Goal: Contribute content: Contribute content

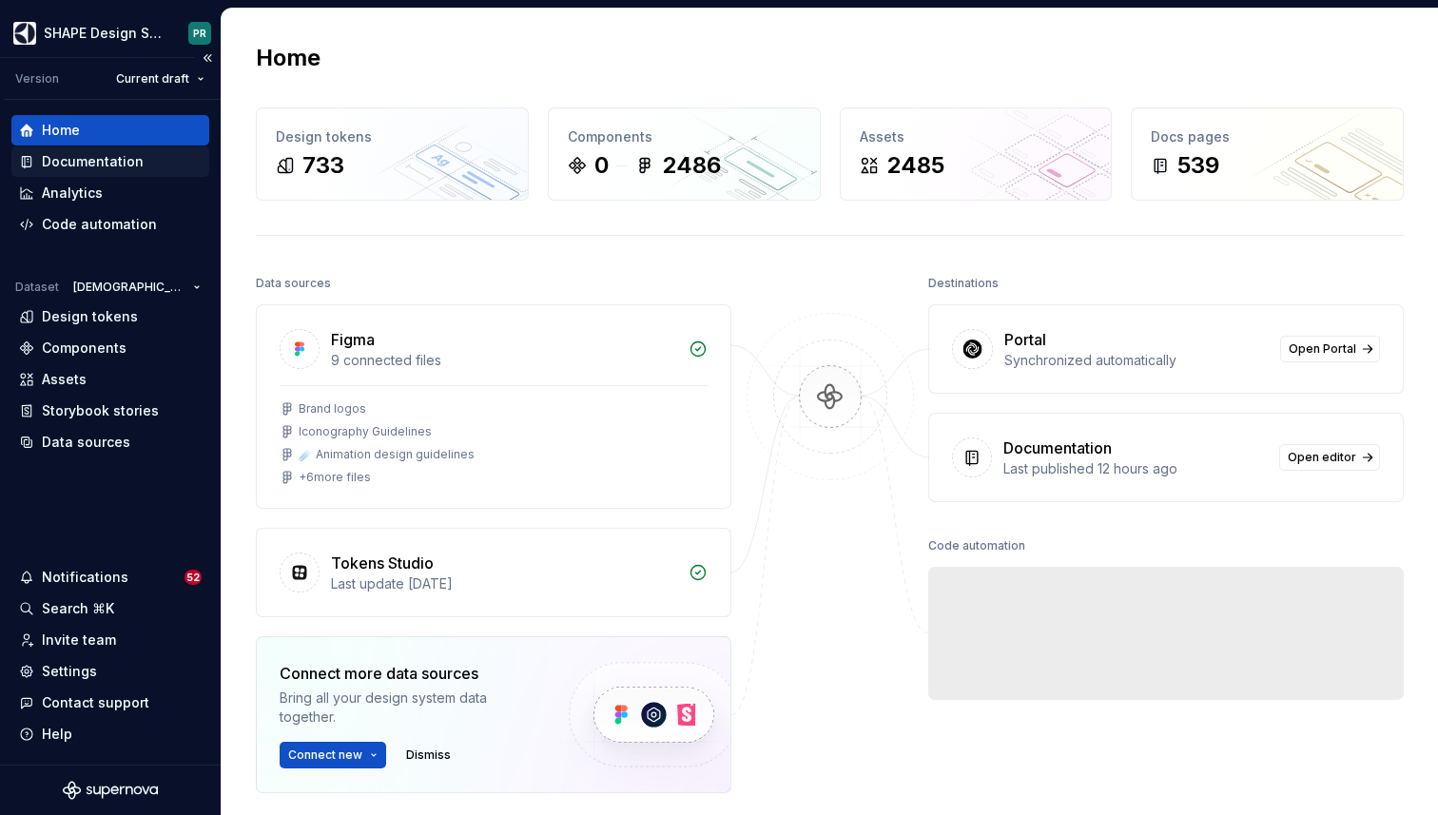
click at [89, 156] on div "Documentation" at bounding box center [93, 161] width 102 height 19
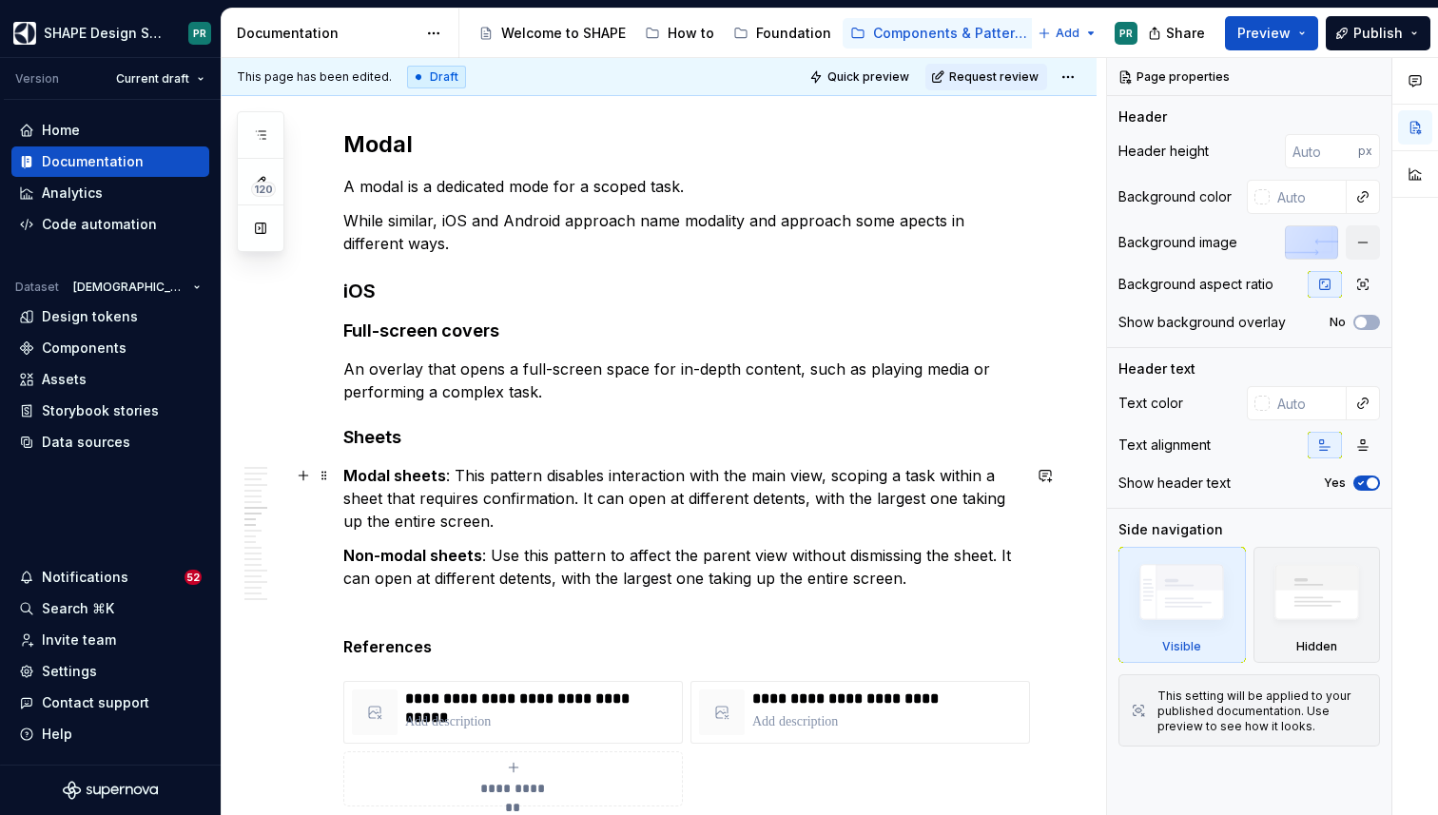
scroll to position [6963, 0]
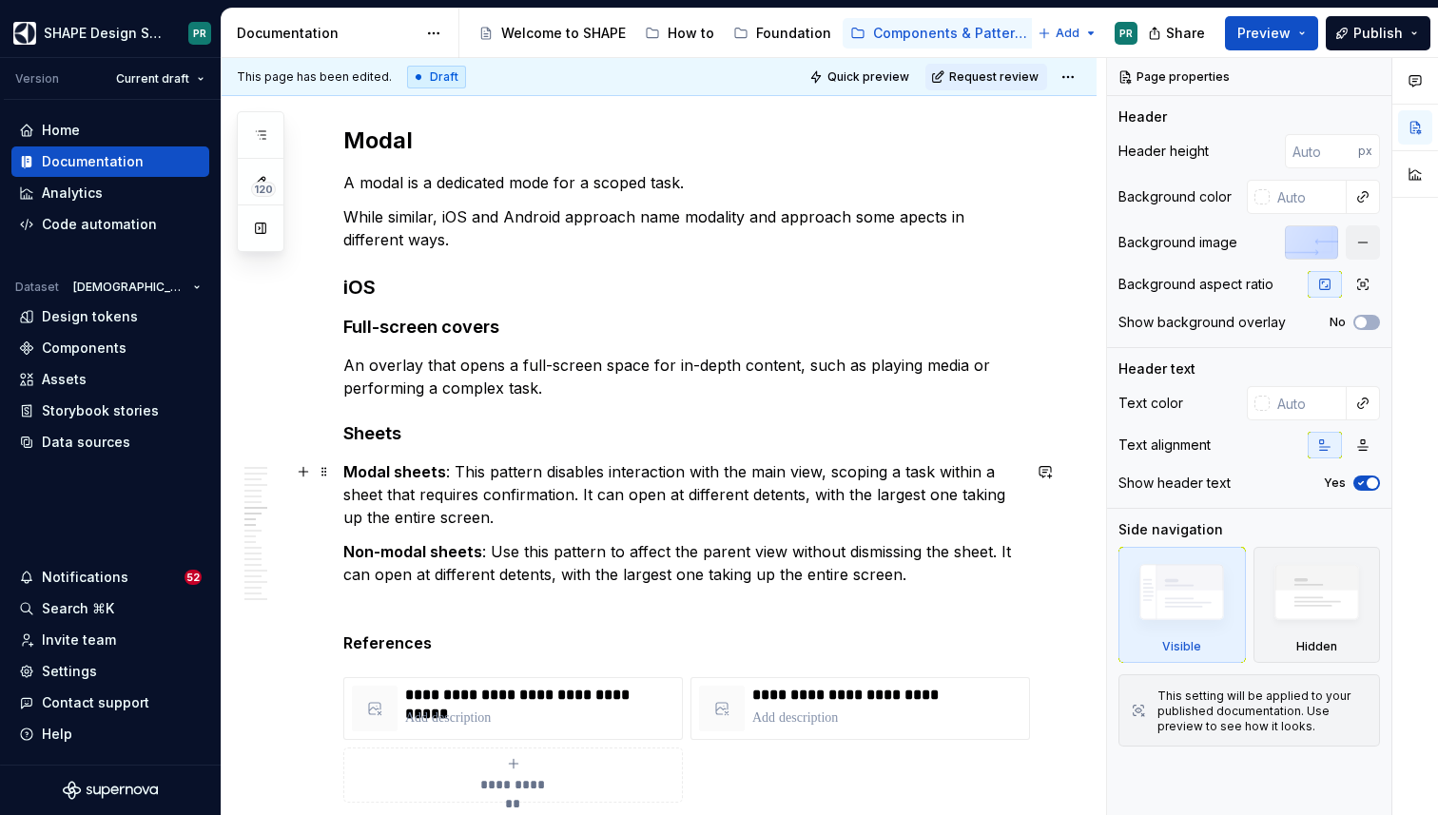
type textarea "*"
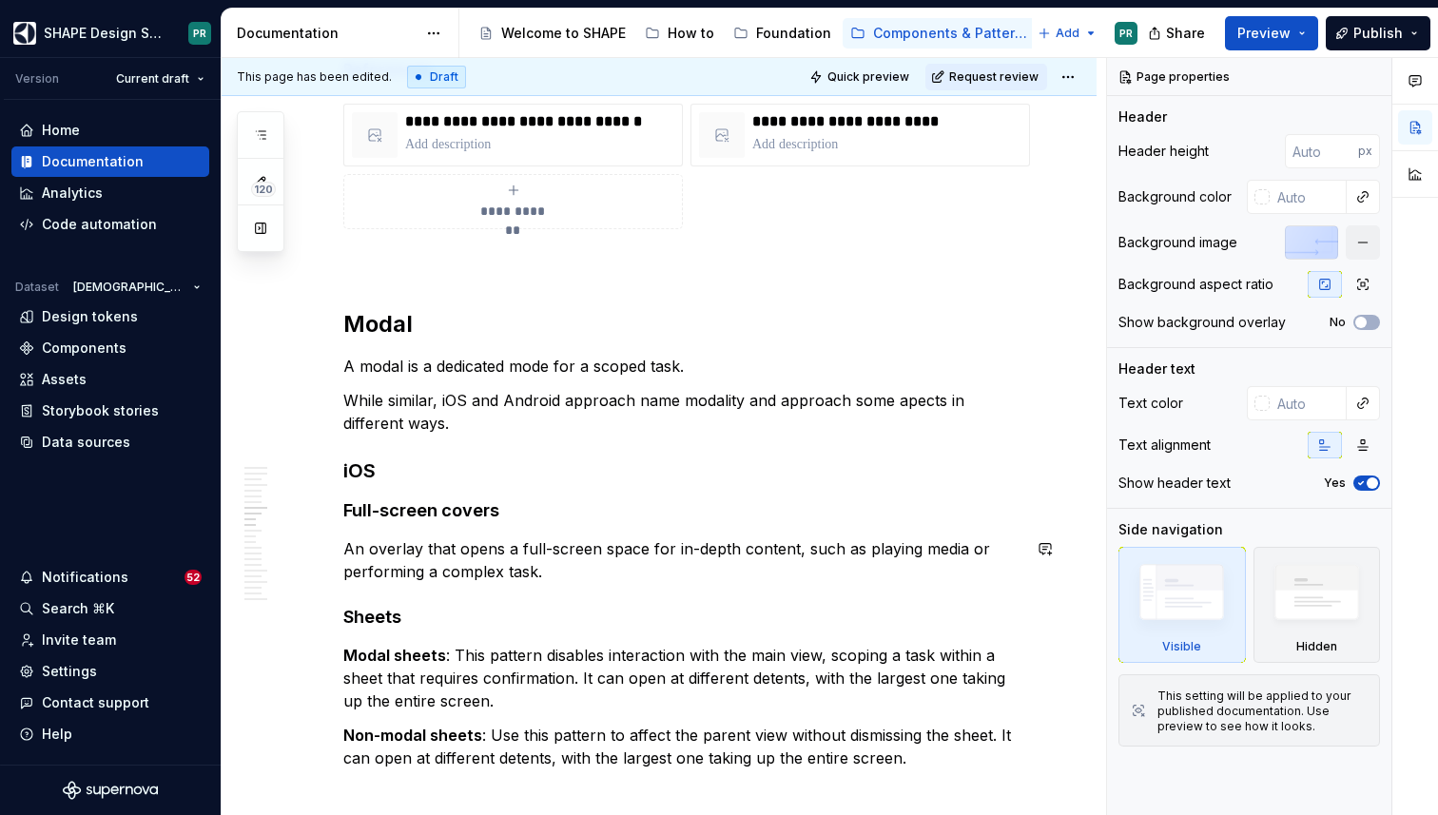
scroll to position [6795, 0]
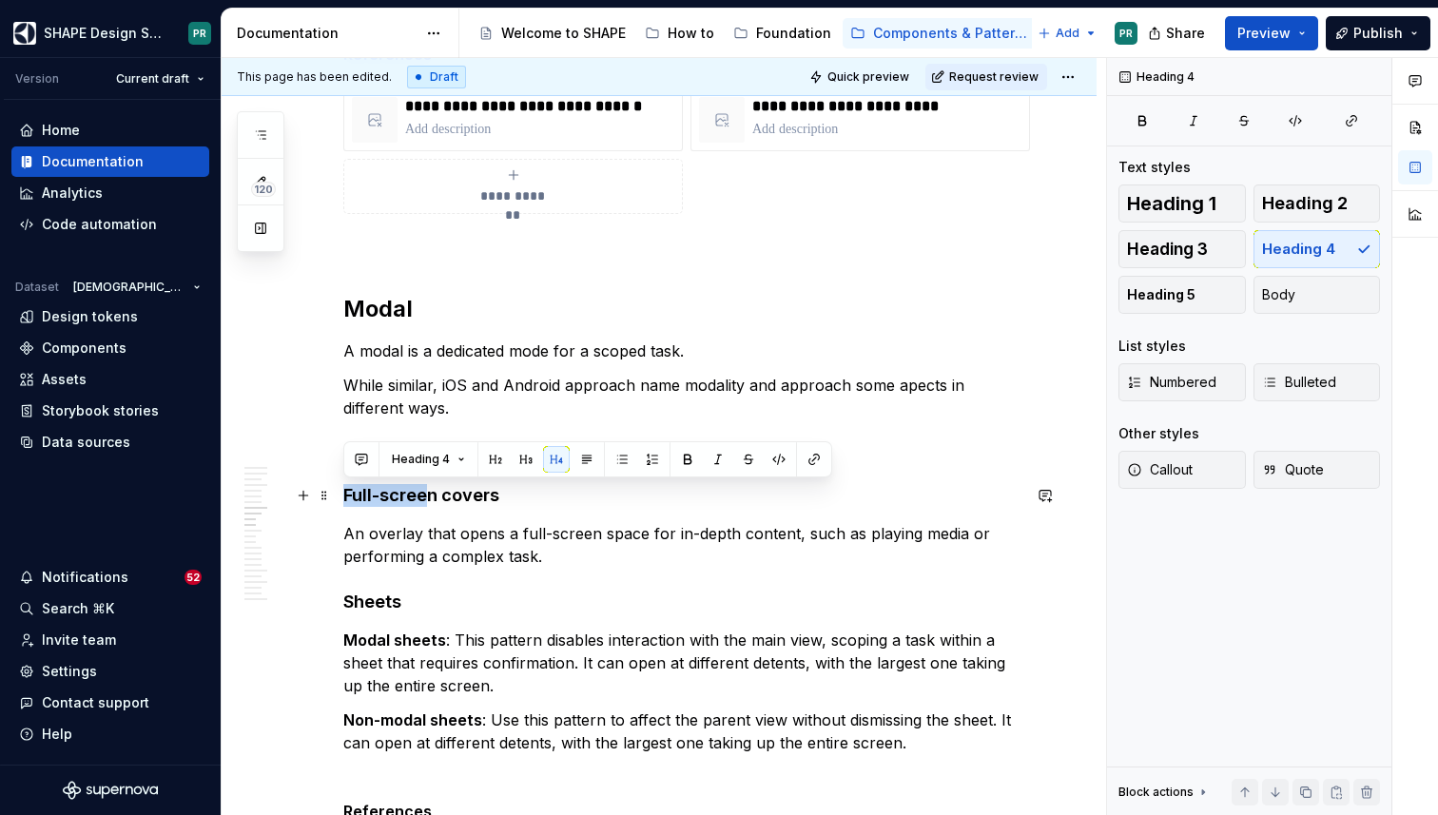
drag, startPoint x: 345, startPoint y: 493, endPoint x: 431, endPoint y: 493, distance: 85.6
click at [431, 493] on h4 "Full-screen covers" at bounding box center [681, 495] width 677 height 23
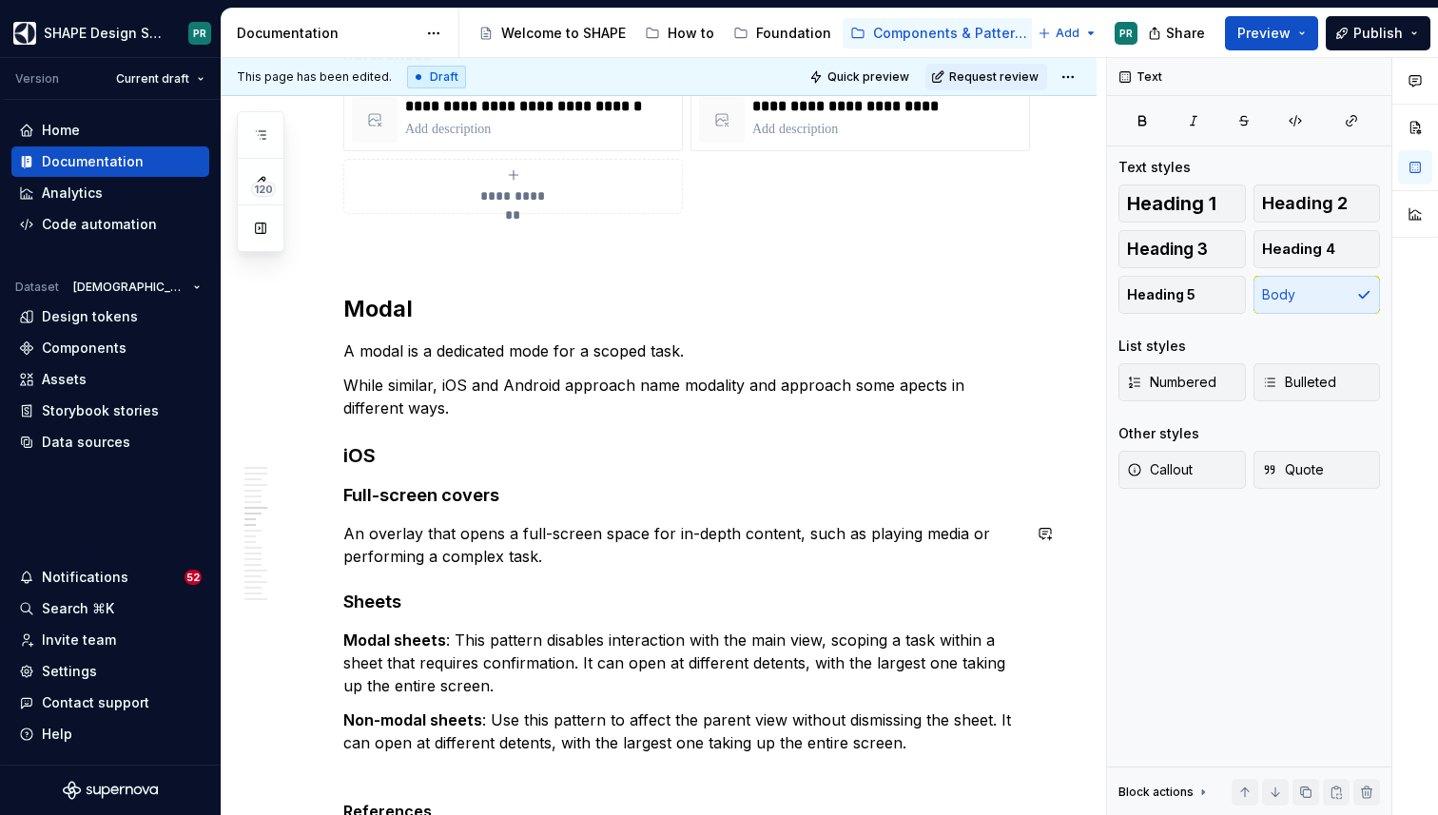
click at [477, 518] on div "**********" at bounding box center [681, 290] width 677 height 13428
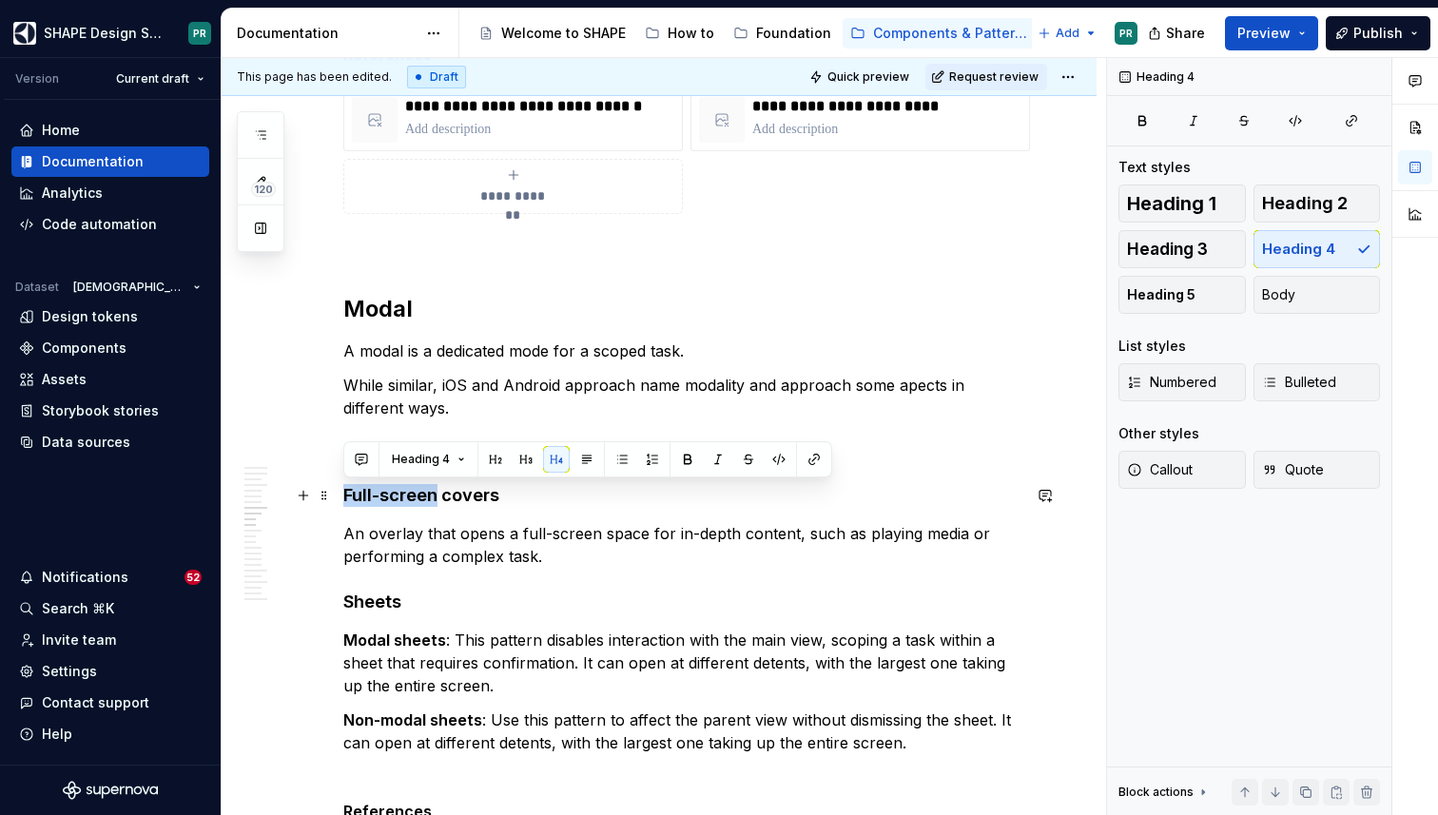
drag, startPoint x: 344, startPoint y: 494, endPoint x: 437, endPoint y: 495, distance: 93.2
click at [437, 495] on h4 "Full-screen covers" at bounding box center [681, 495] width 677 height 23
copy h4 "Full-screen"
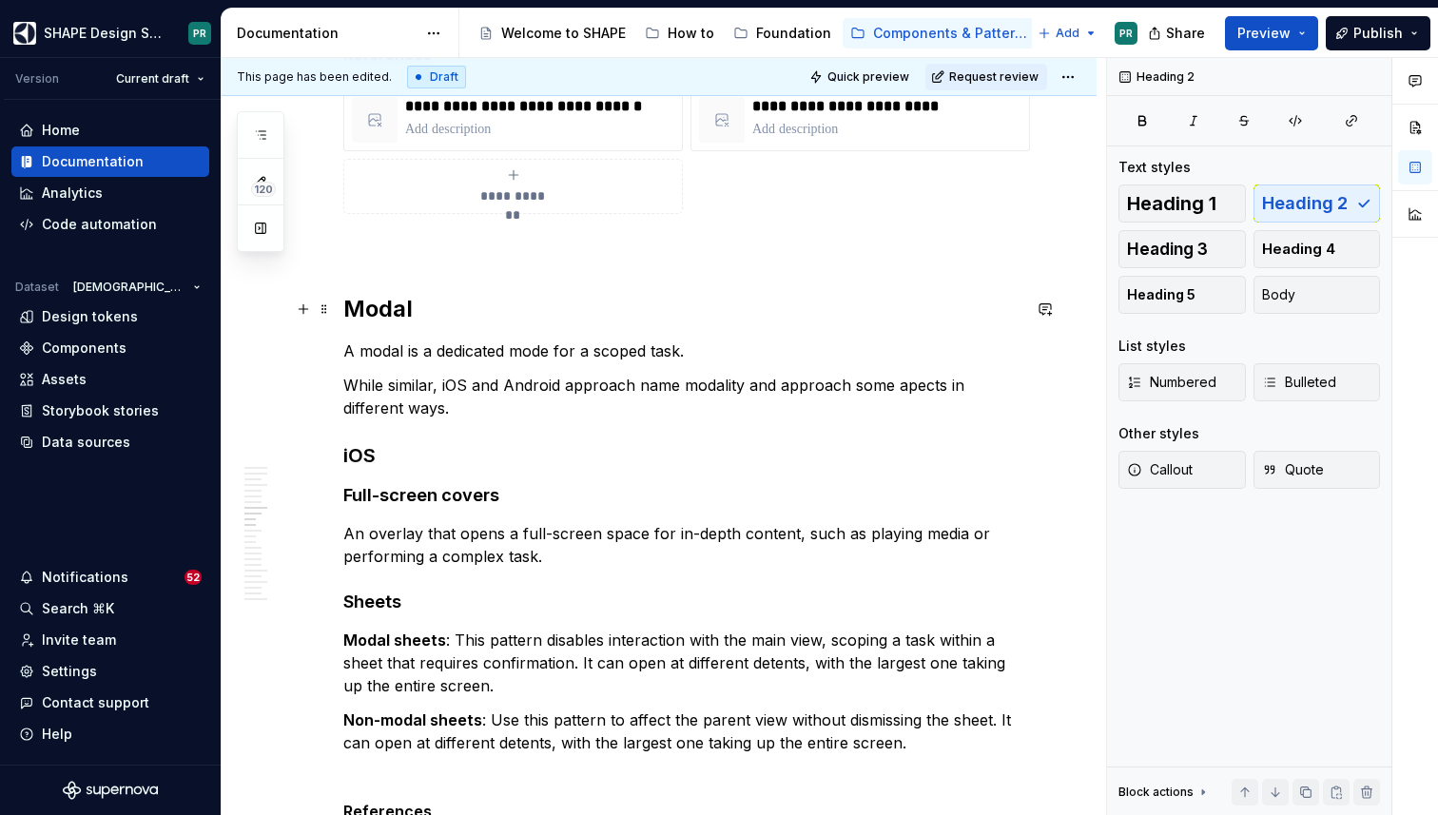
click at [384, 307] on h2 "Modal" at bounding box center [681, 309] width 677 height 30
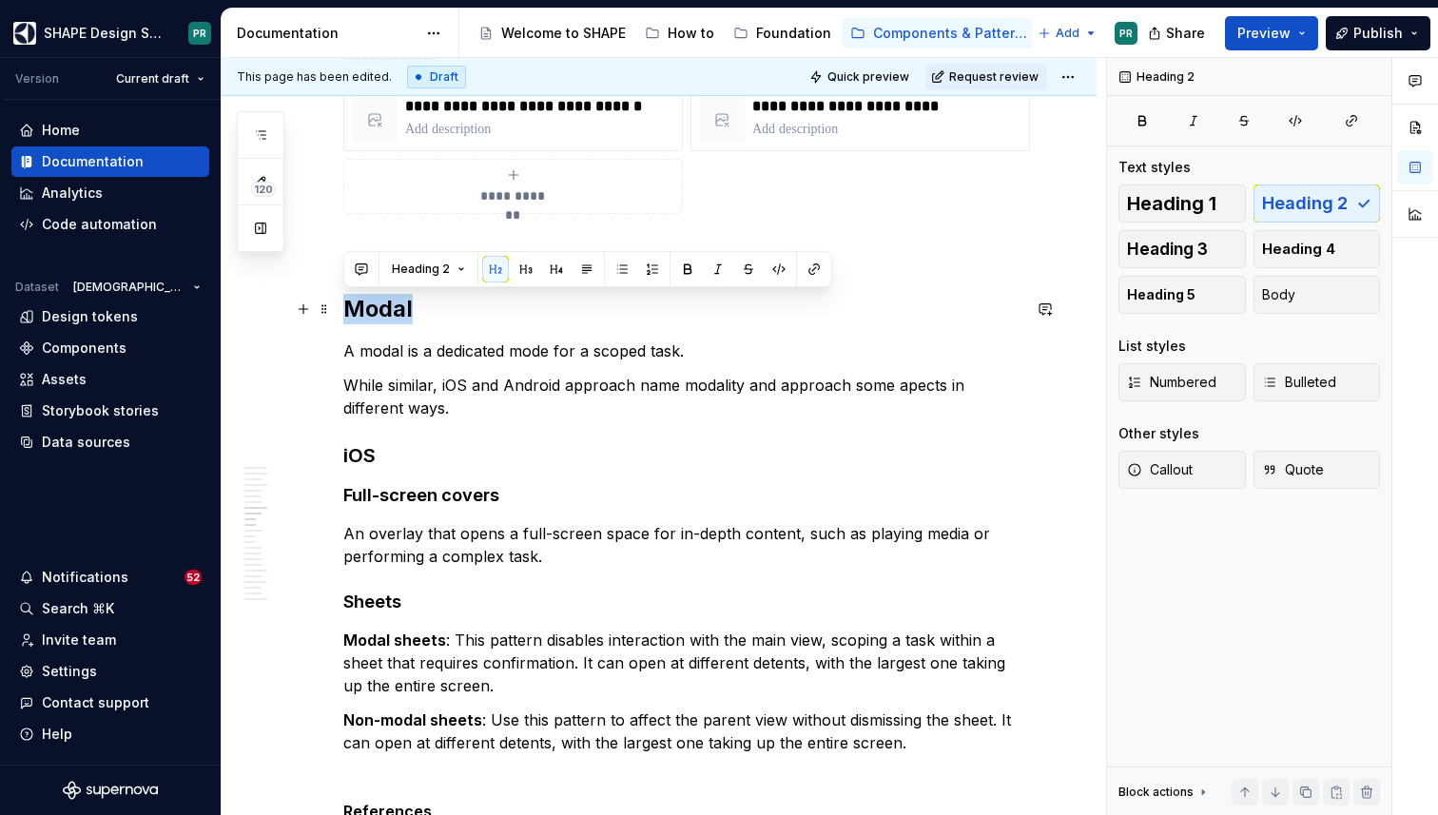
click at [384, 307] on h2 "Modal" at bounding box center [681, 309] width 677 height 30
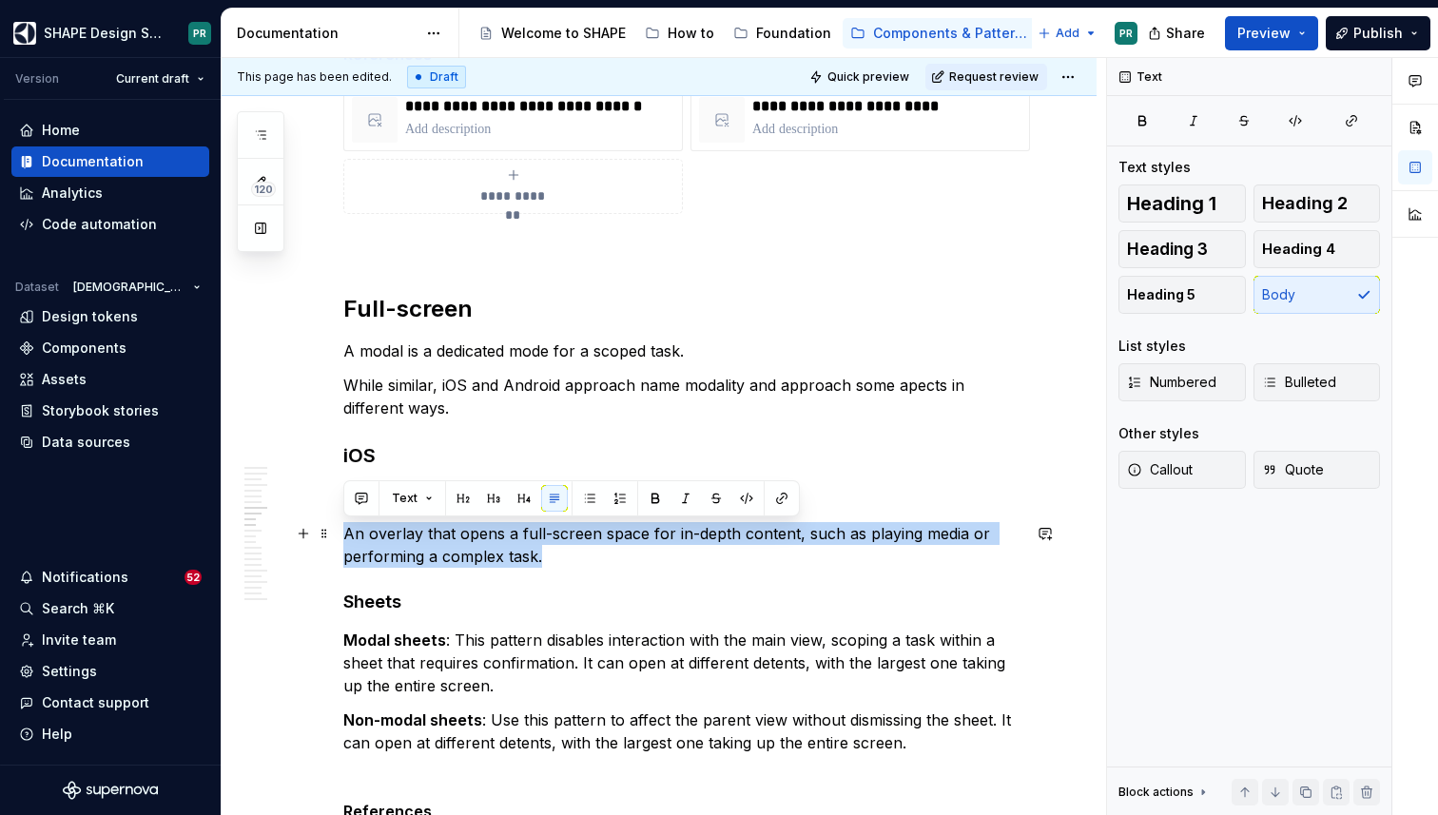
drag, startPoint x: 346, startPoint y: 532, endPoint x: 553, endPoint y: 567, distance: 210.3
click at [553, 567] on p "An overlay that opens a full-screen space for in-depth content, such as playing…" at bounding box center [681, 545] width 677 height 46
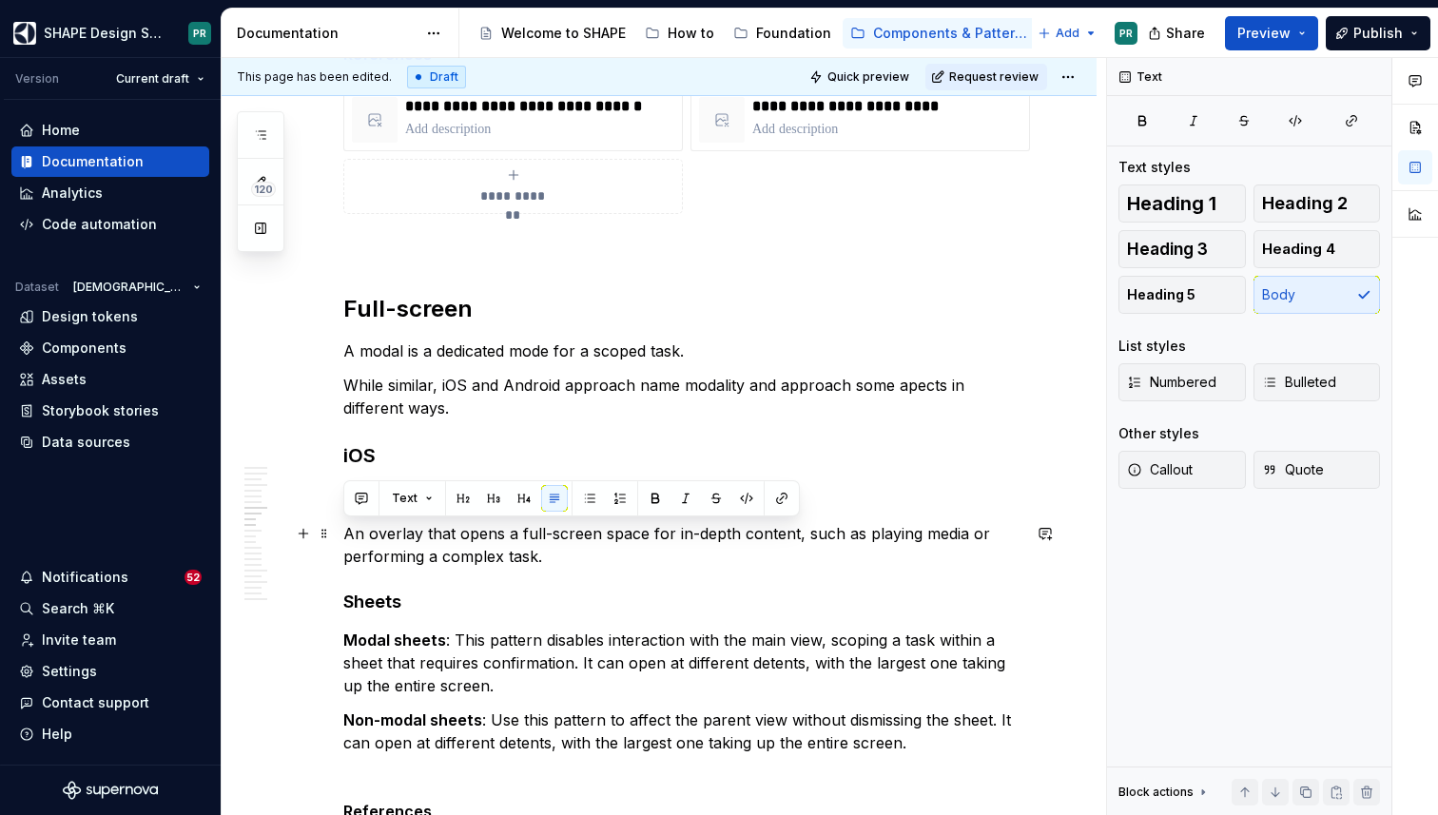
click at [485, 553] on p "An overlay that opens a full-screen space for in-depth content, such as playing…" at bounding box center [681, 545] width 677 height 46
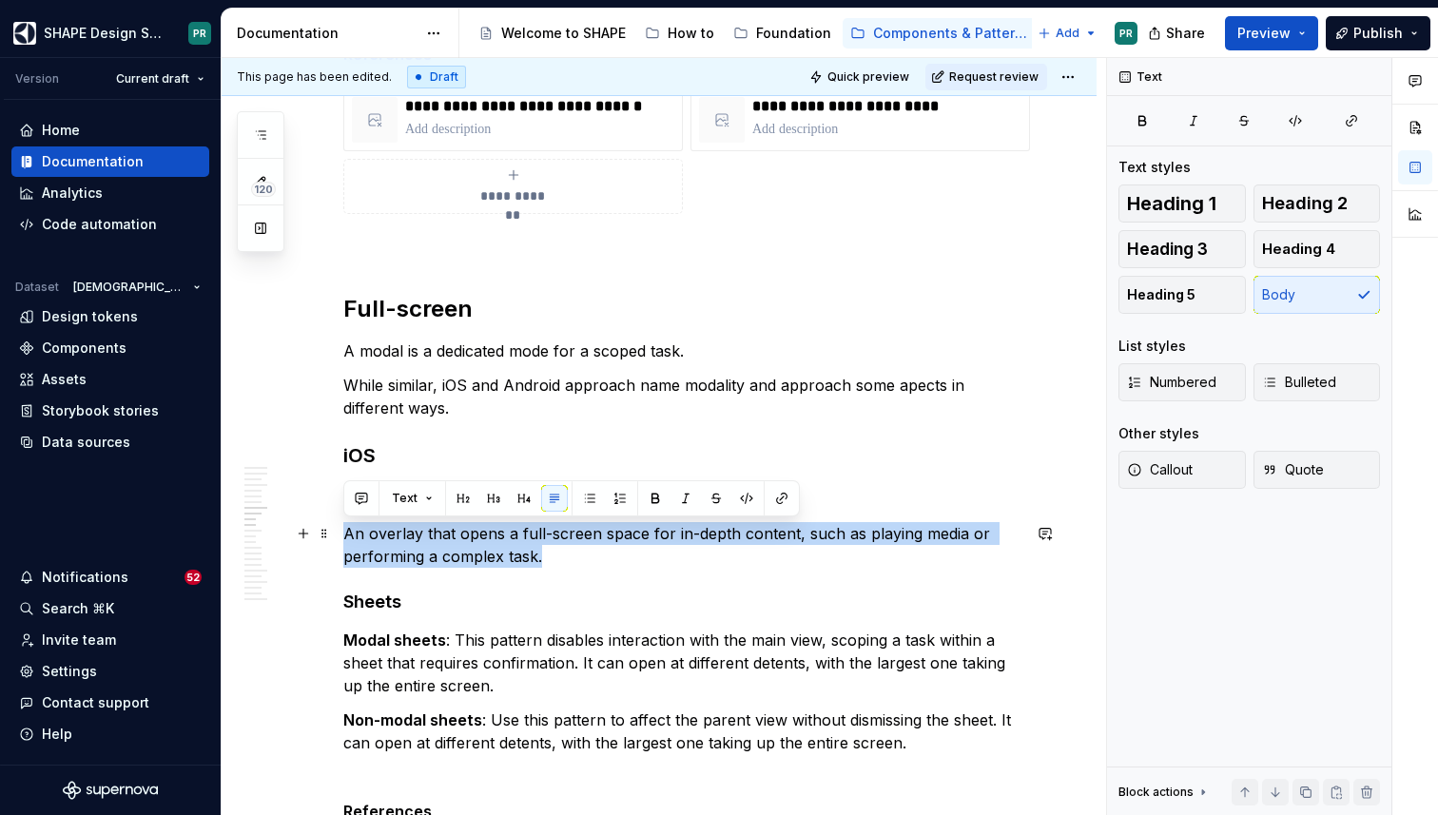
drag, startPoint x: 343, startPoint y: 529, endPoint x: 546, endPoint y: 551, distance: 203.7
click at [546, 551] on p "An overlay that opens a full-screen space for in-depth content, such as playing…" at bounding box center [681, 545] width 677 height 46
copy p "An overlay that opens a full-screen space for in-depth content, such as playing…"
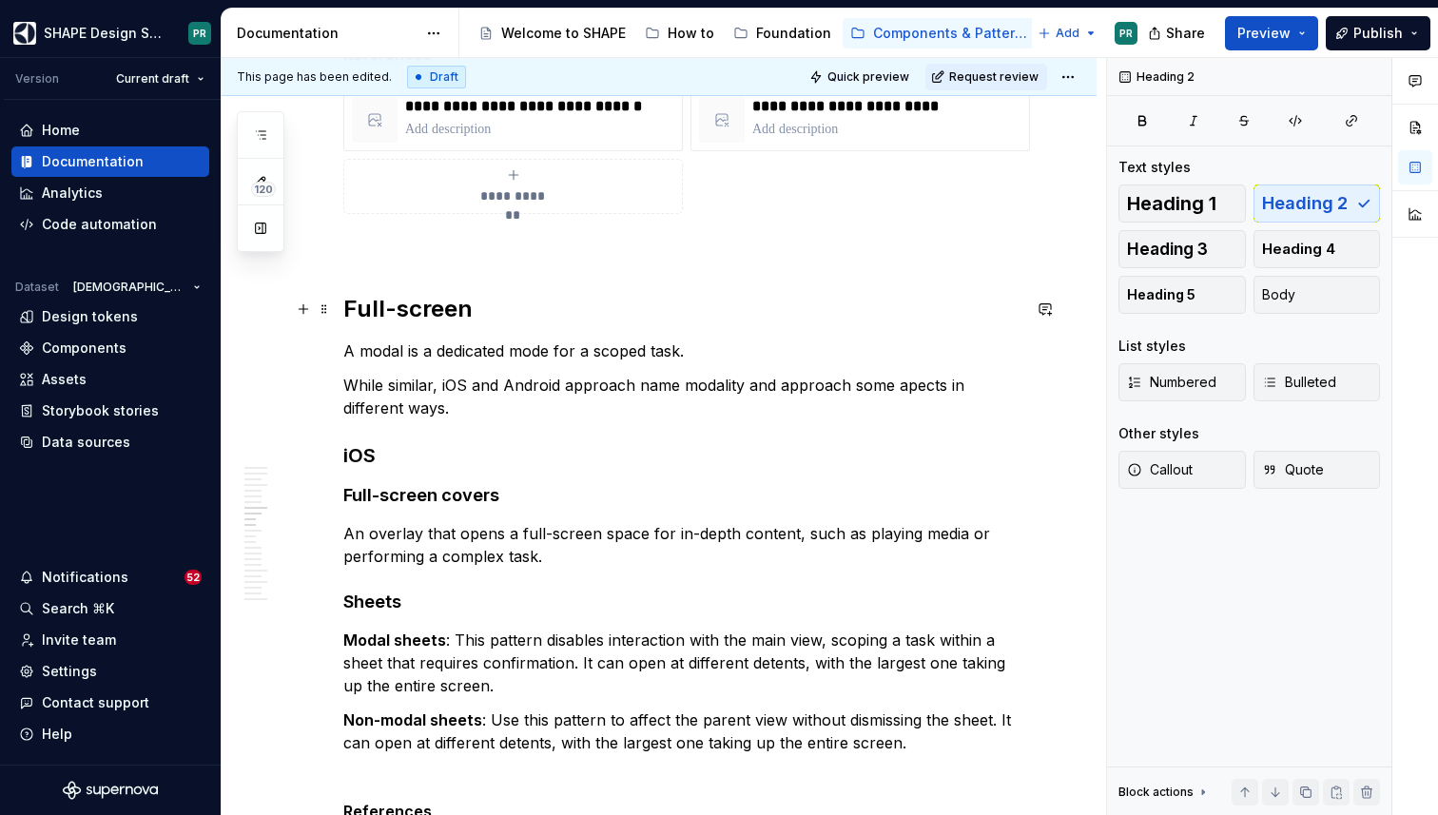
click at [484, 311] on h2 "Full-screen" at bounding box center [681, 309] width 677 height 30
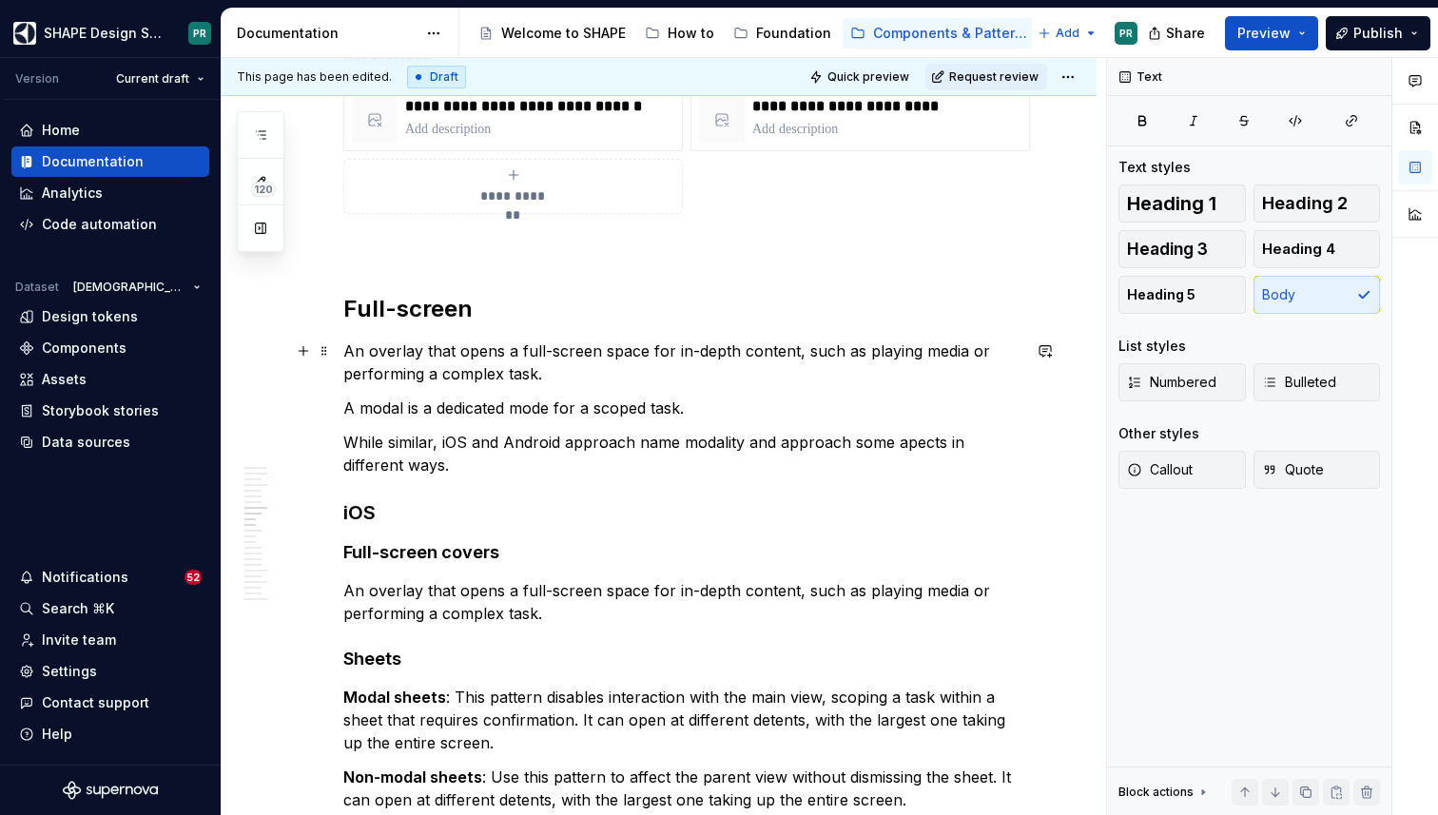
click at [388, 349] on p "An overlay that opens a full-screen space for in-depth content, such as playing…" at bounding box center [681, 363] width 677 height 46
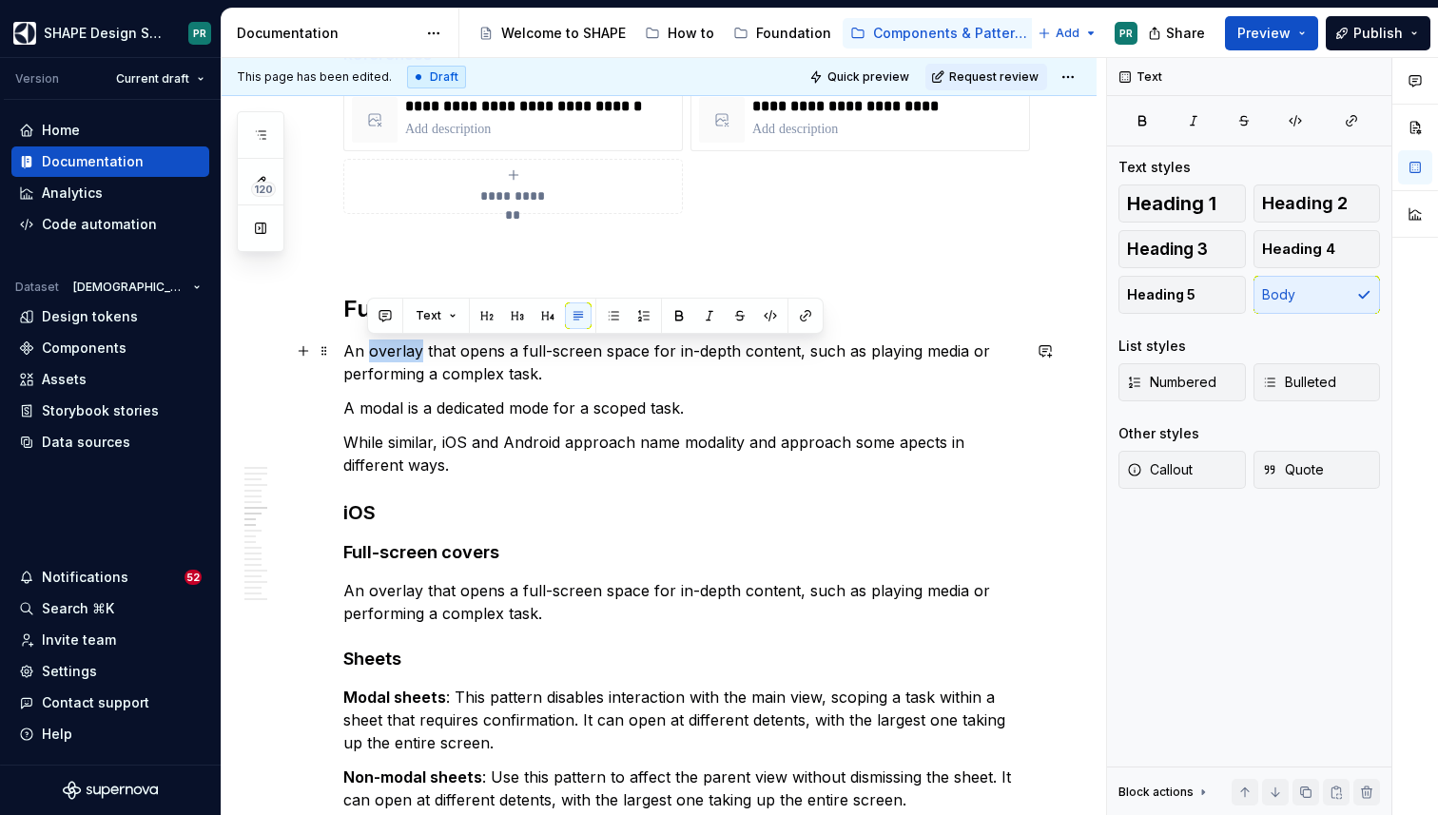
click at [388, 349] on p "An overlay that opens a full-screen space for in-depth content, such as playing…" at bounding box center [681, 363] width 677 height 46
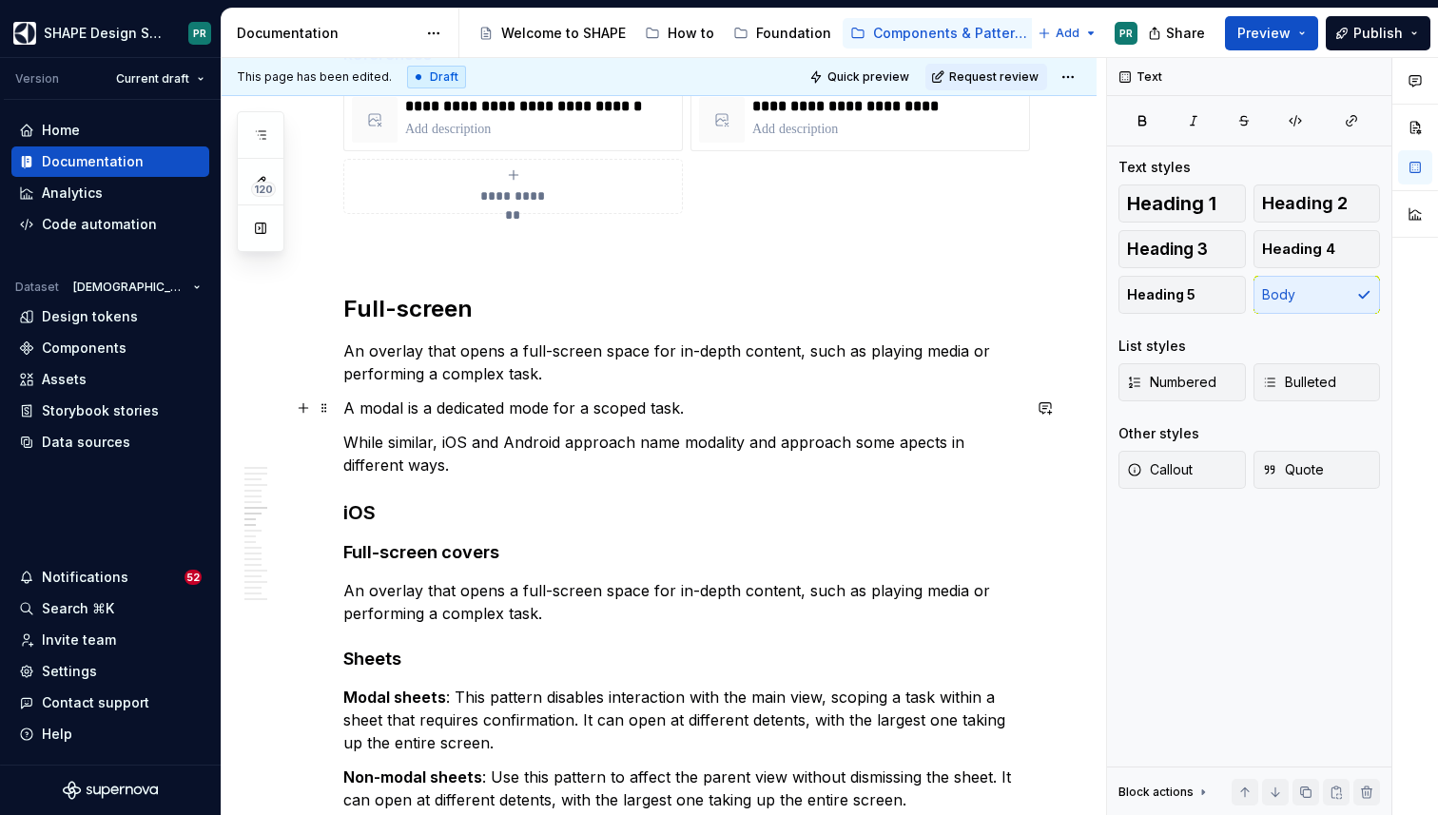
click at [539, 397] on p "A modal is a dedicated mode for a scoped task." at bounding box center [681, 408] width 677 height 23
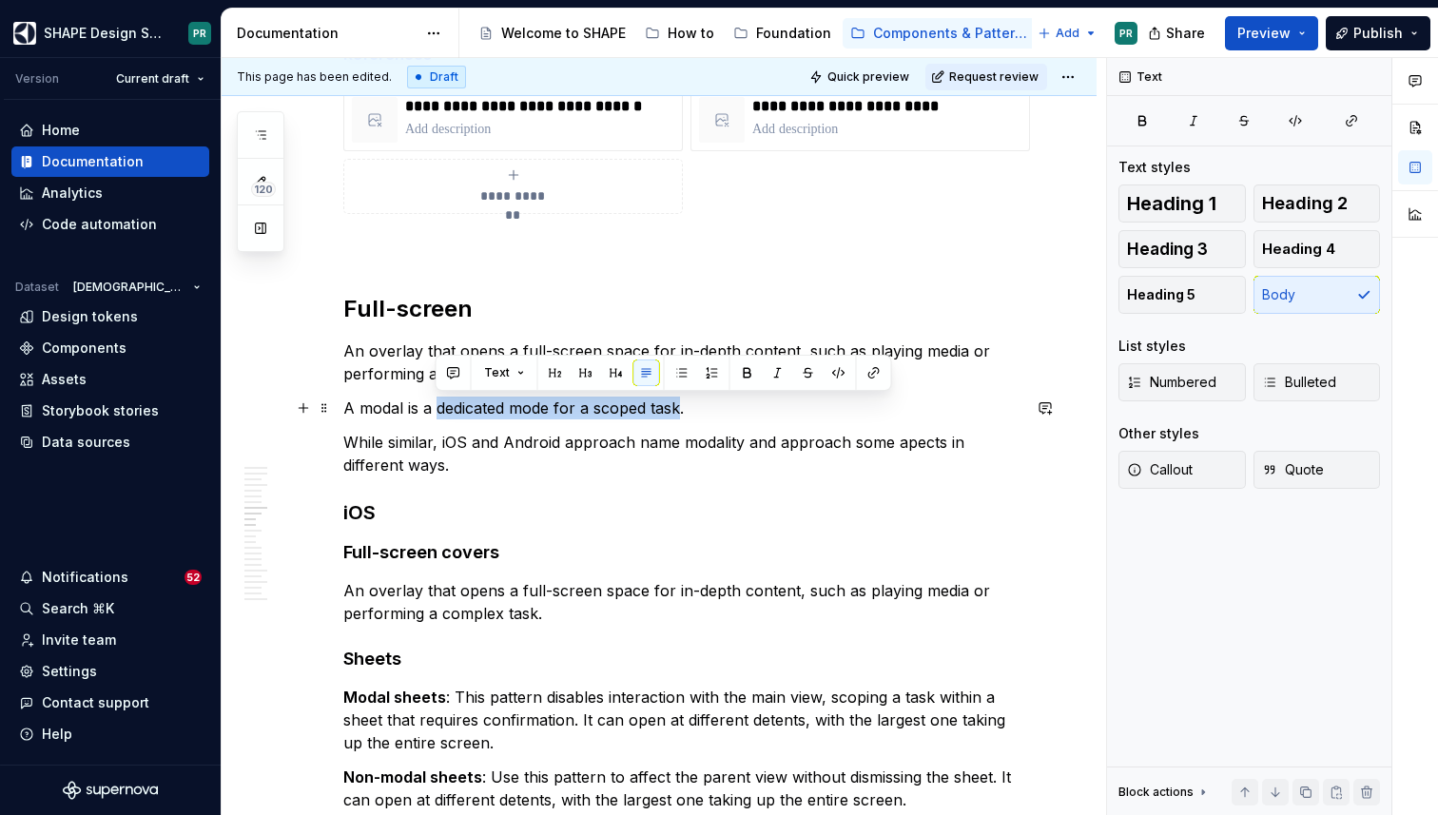
drag, startPoint x: 436, startPoint y: 407, endPoint x: 682, endPoint y: 408, distance: 246.3
click at [682, 408] on p "A modal is a dedicated mode for a scoped task." at bounding box center [681, 408] width 677 height 23
copy p "dedicated mode for a scoped task"
click at [728, 416] on p "A modal is a dedicated mode for a scoped task." at bounding box center [681, 408] width 677 height 23
drag, startPoint x: 432, startPoint y: 410, endPoint x: 546, endPoint y: 410, distance: 114.1
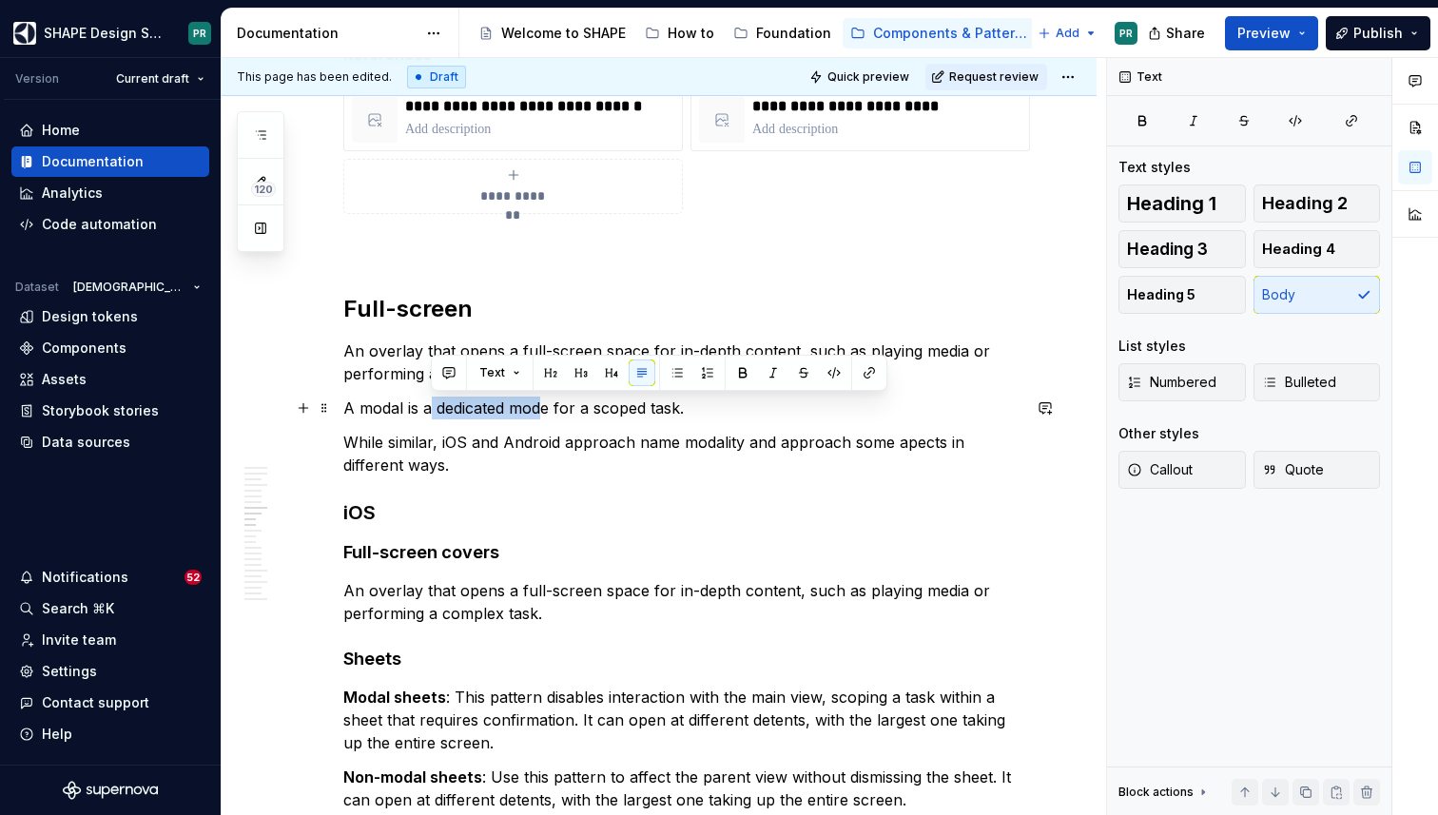
click at [546, 410] on p "A modal is a dedicated mode for a scoped task." at bounding box center [681, 408] width 677 height 23
drag, startPoint x: 701, startPoint y: 412, endPoint x: 348, endPoint y: 413, distance: 352.8
click at [348, 413] on p "A modal is a dedicated mode for a scoped task." at bounding box center [681, 408] width 677 height 23
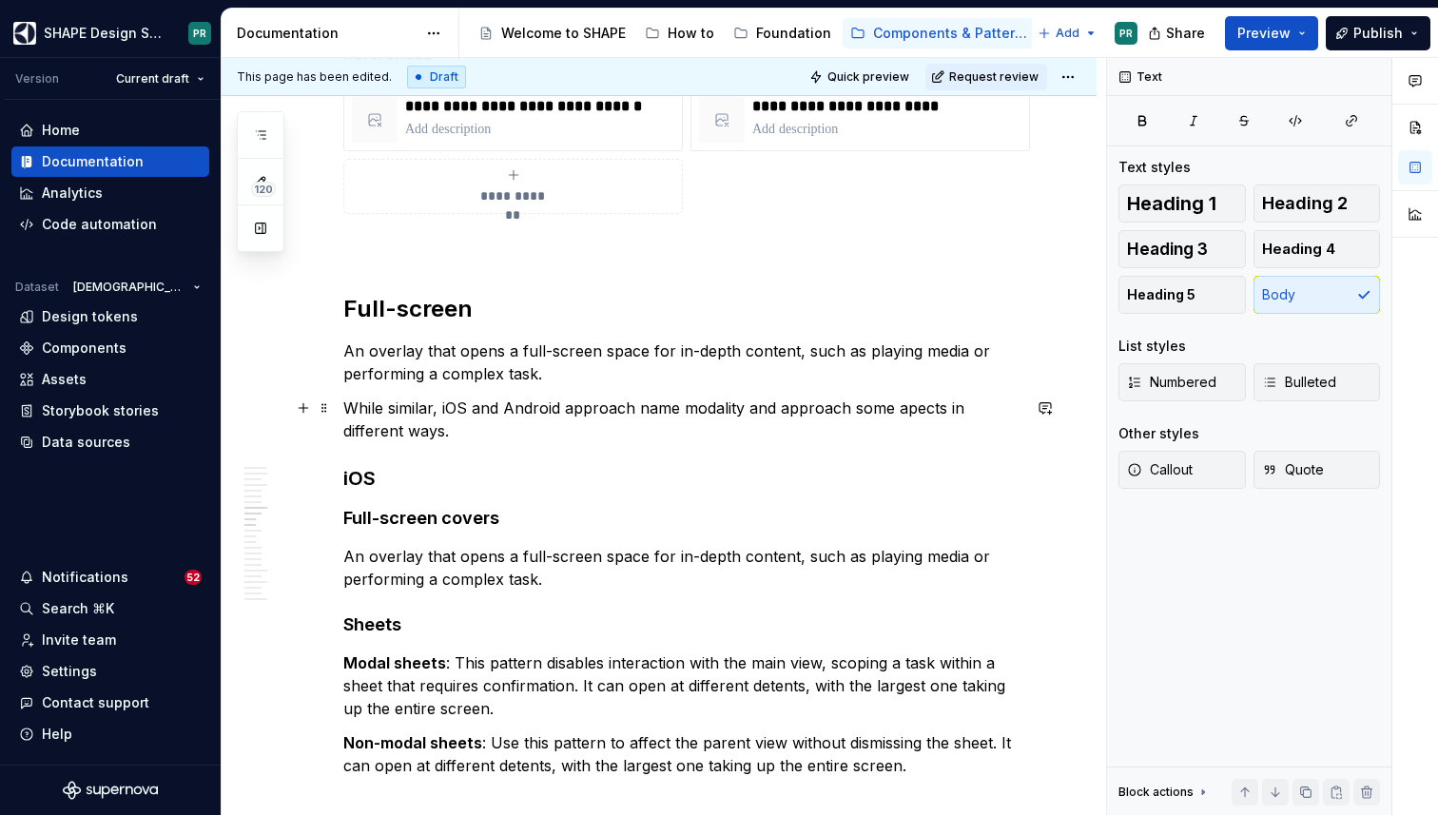
click at [901, 404] on p "While similar, iOS and Android approach name modality and approach some apects …" at bounding box center [681, 420] width 677 height 46
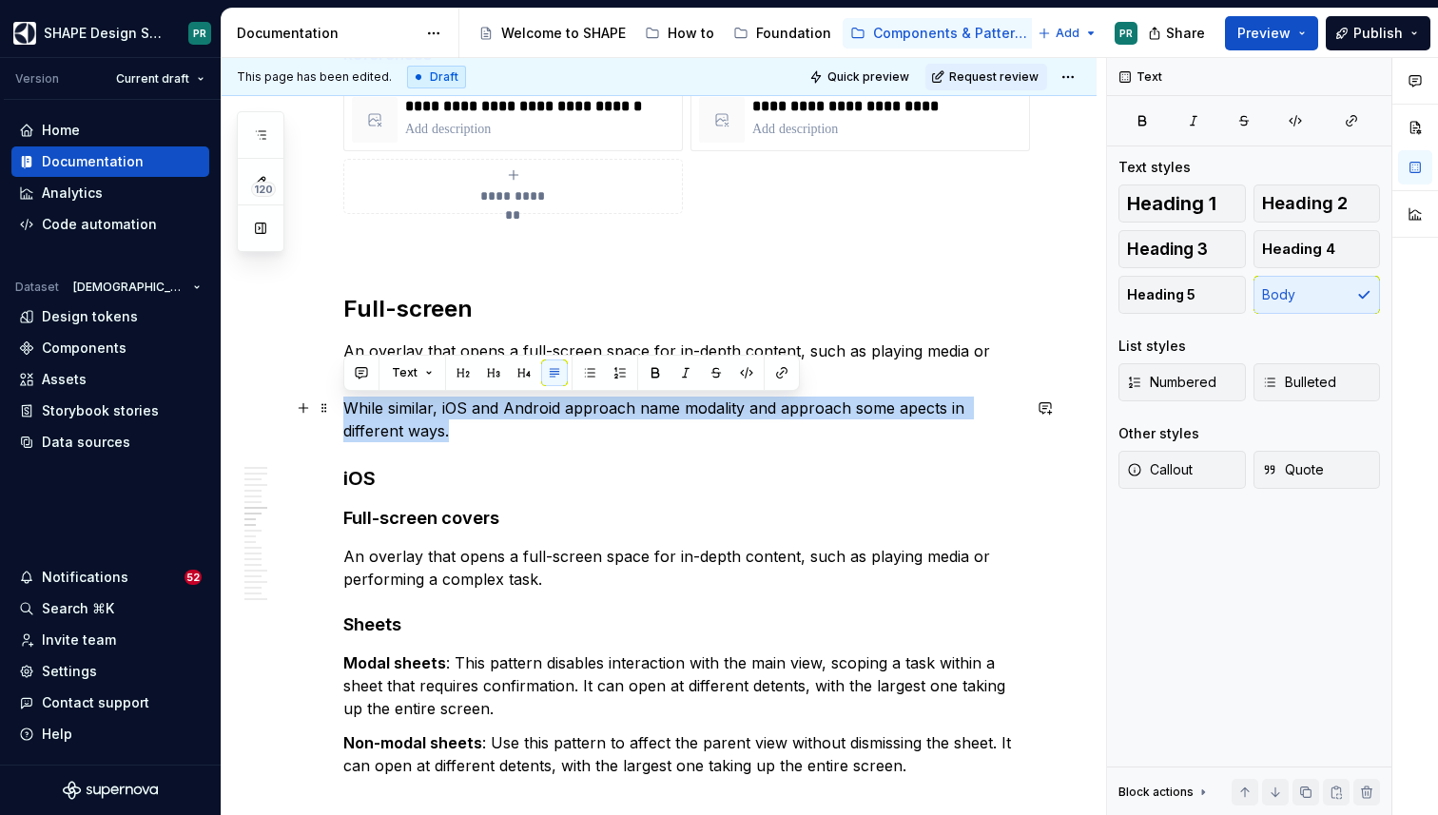
drag, startPoint x: 344, startPoint y: 403, endPoint x: 392, endPoint y: 433, distance: 55.9
click at [392, 433] on p "While similar, iOS and Android approach name modality and approach some apects …" at bounding box center [681, 420] width 677 height 46
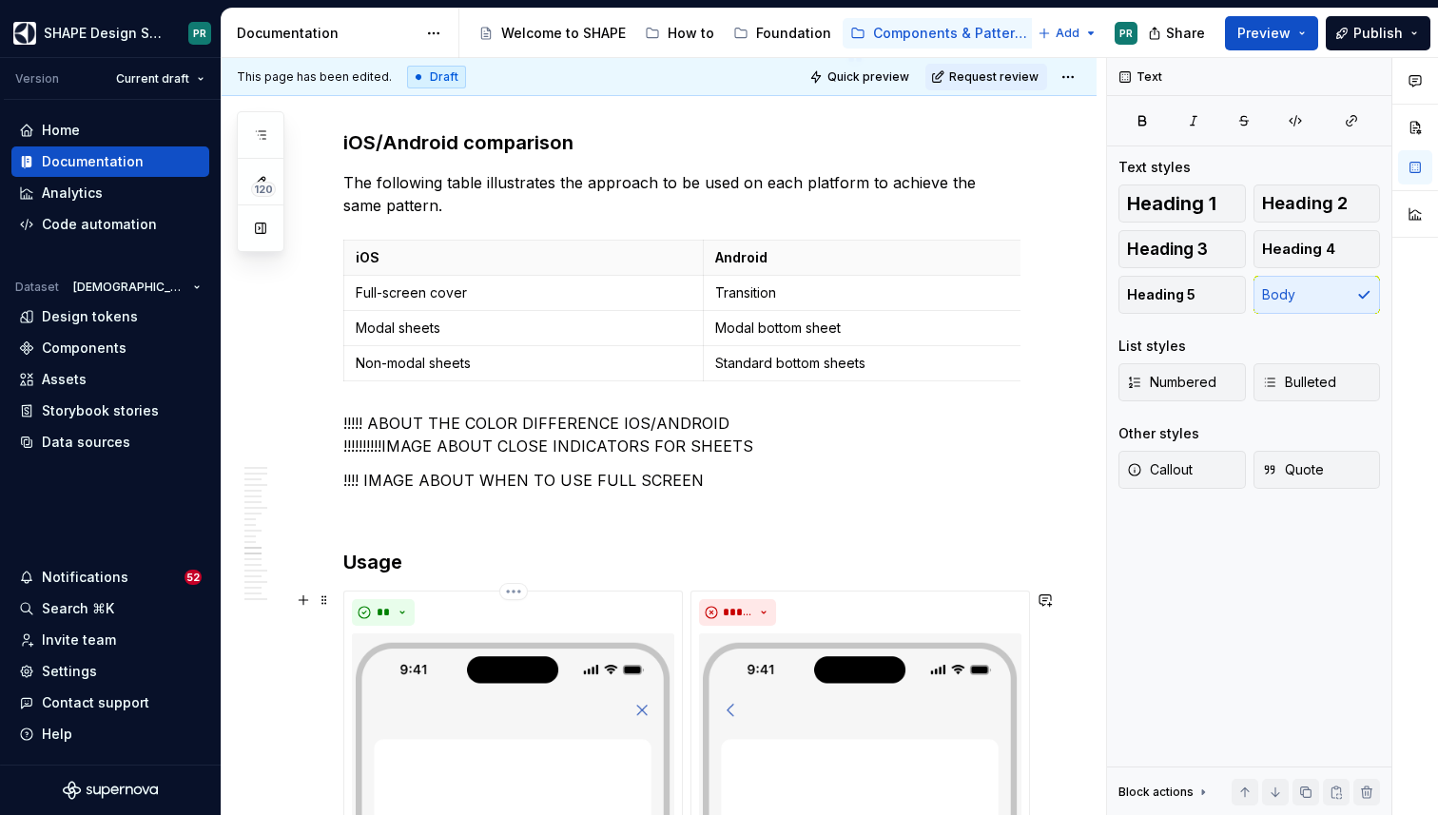
scroll to position [8270, 0]
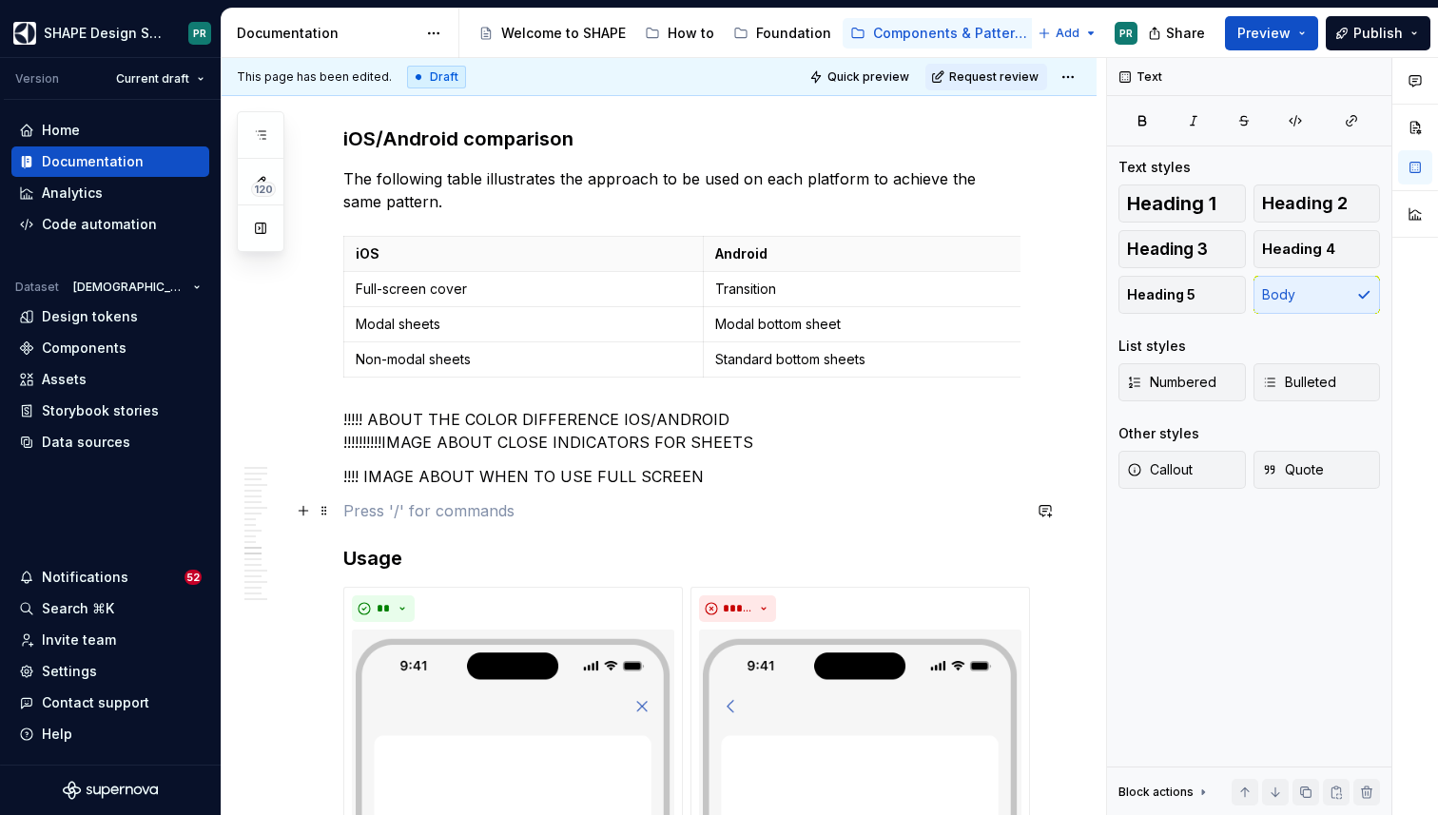
click at [380, 500] on p at bounding box center [681, 510] width 677 height 23
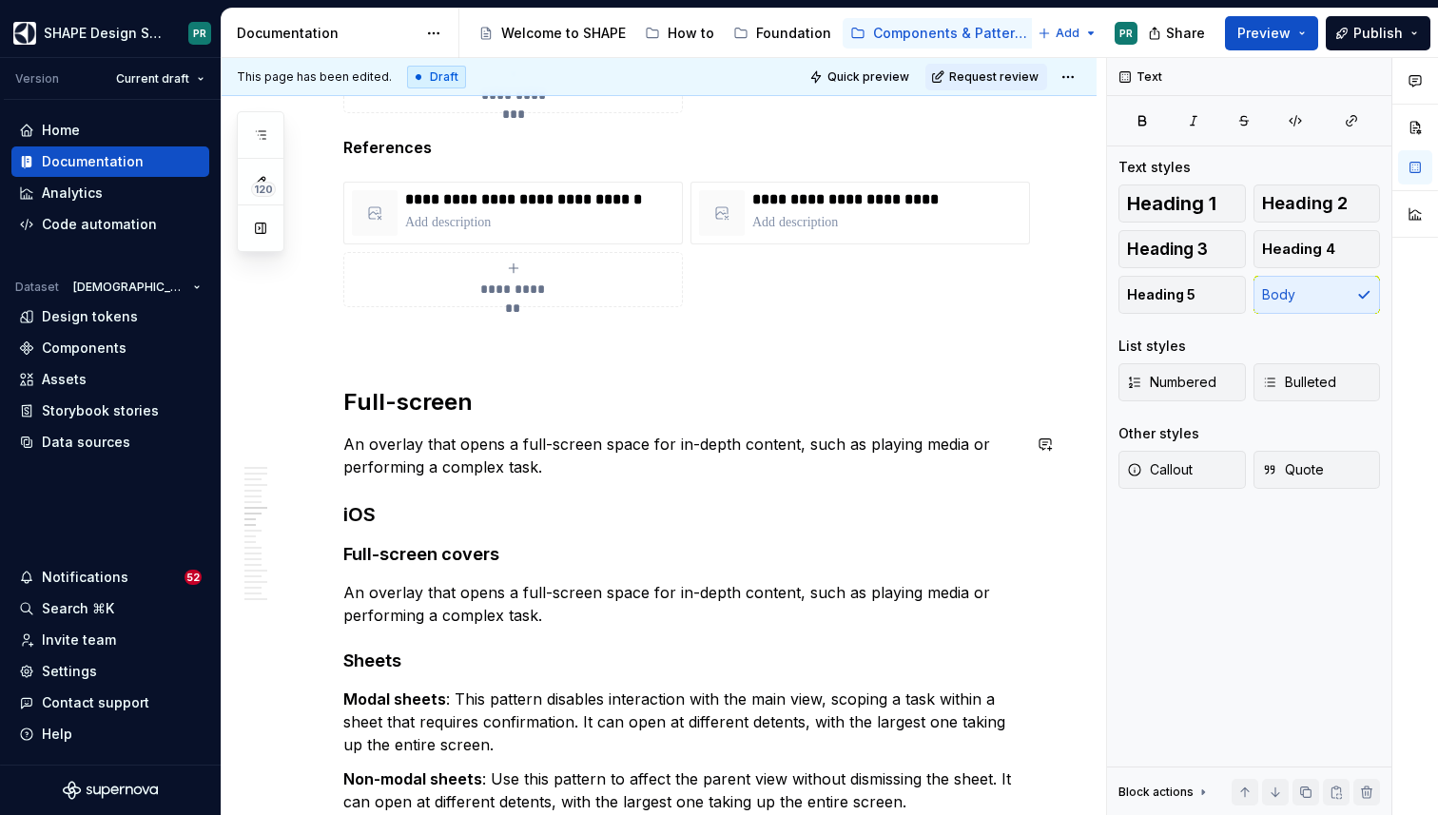
scroll to position [6703, 0]
click at [395, 443] on p "An overlay that opens a full-screen space for in-depth content, such as playing…" at bounding box center [681, 455] width 677 height 46
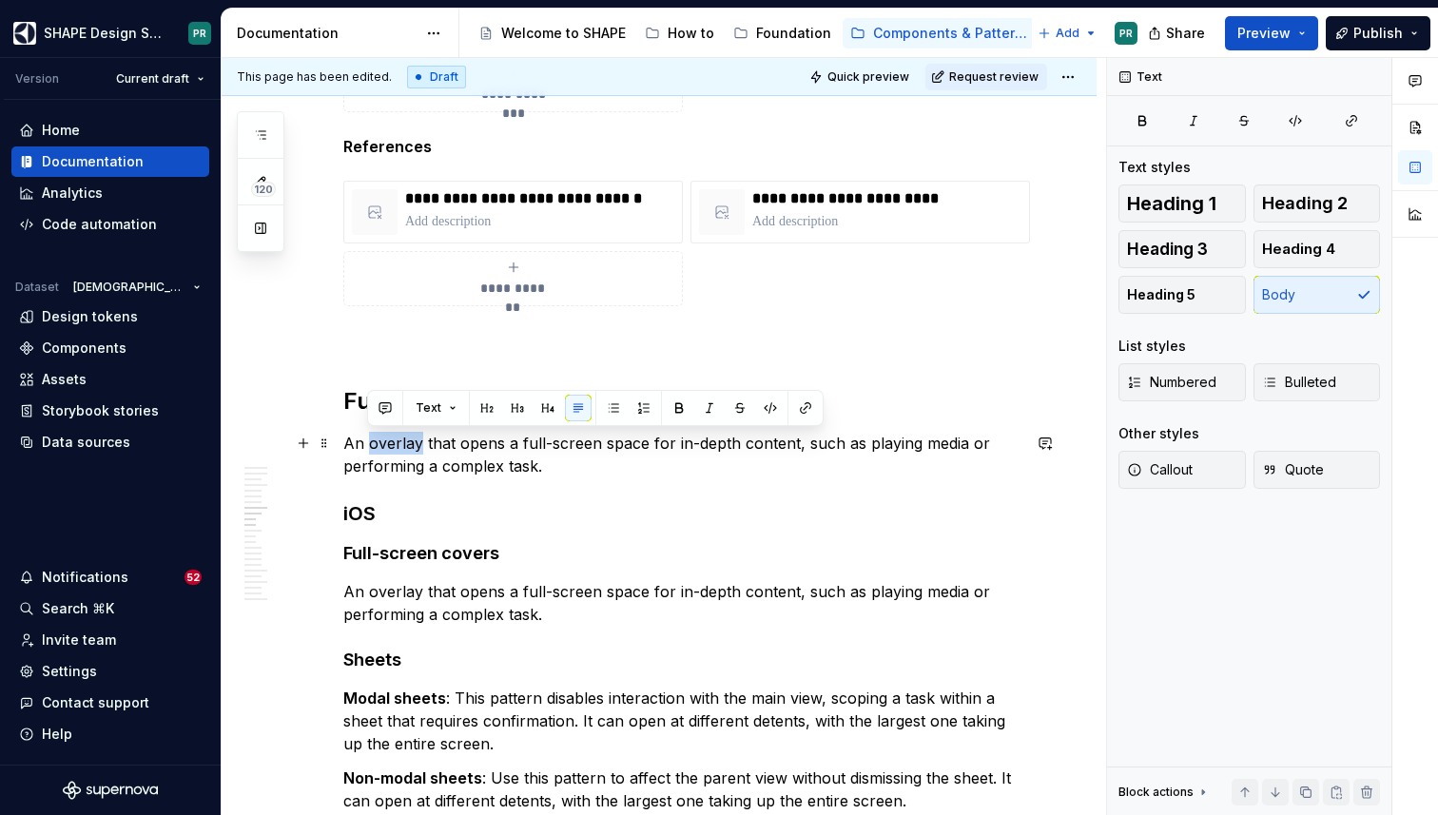
click at [395, 443] on p "An overlay that opens a full-screen space for in-depth content, such as playing…" at bounding box center [681, 455] width 677 height 46
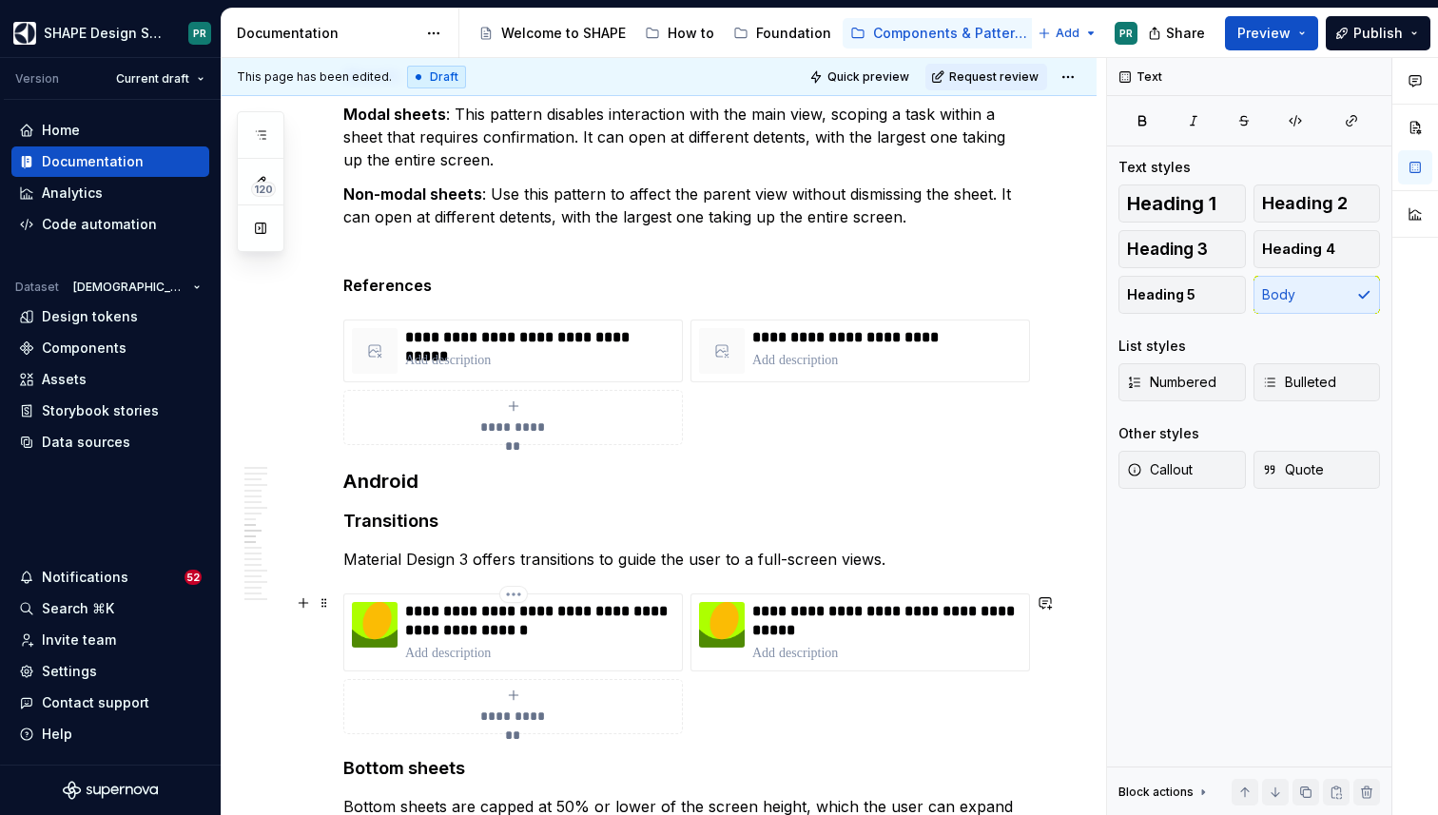
scroll to position [7296, 0]
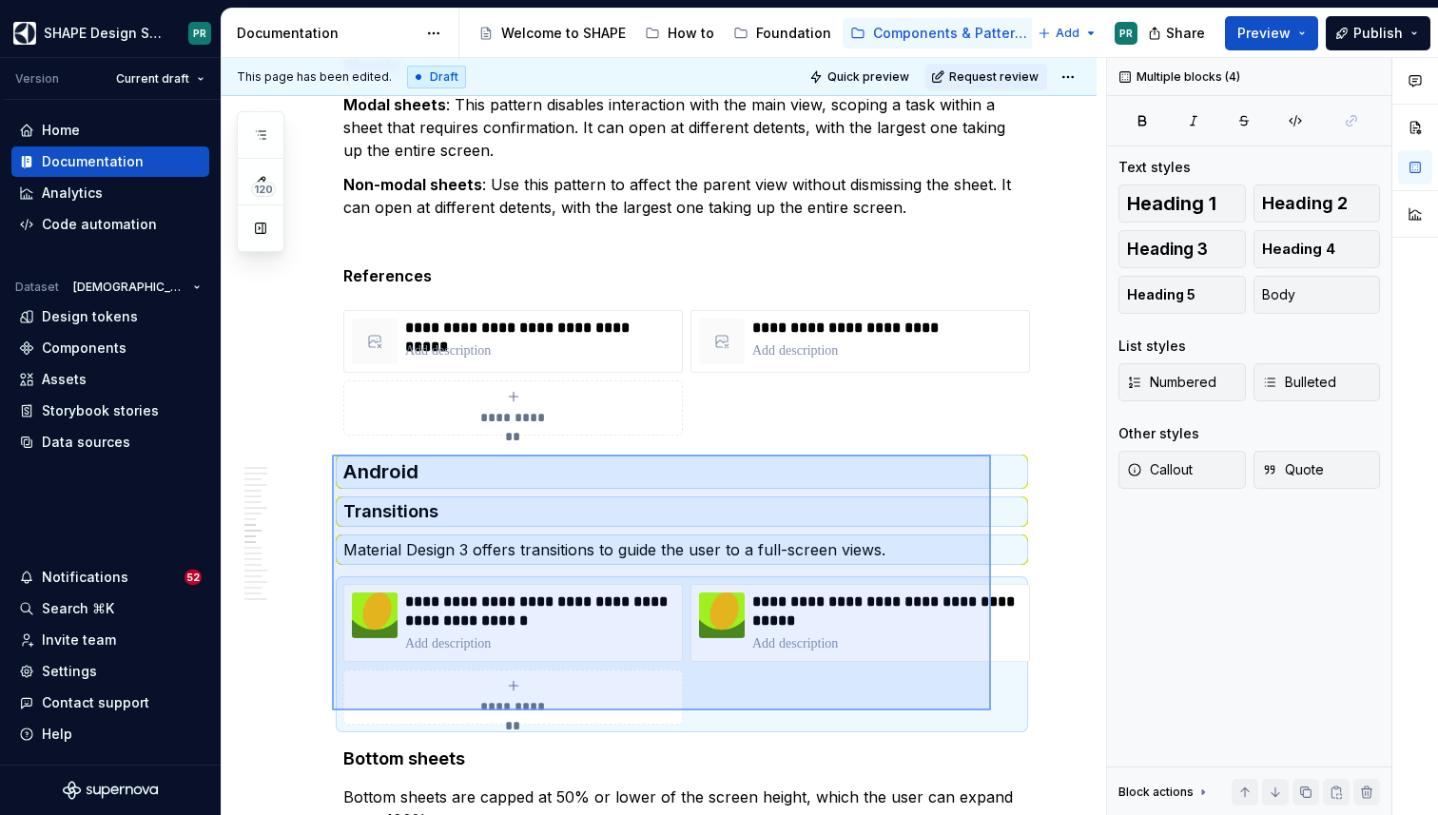
drag, startPoint x: 332, startPoint y: 455, endPoint x: 991, endPoint y: 710, distance: 706.9
click at [991, 710] on div "**********" at bounding box center [664, 437] width 884 height 758
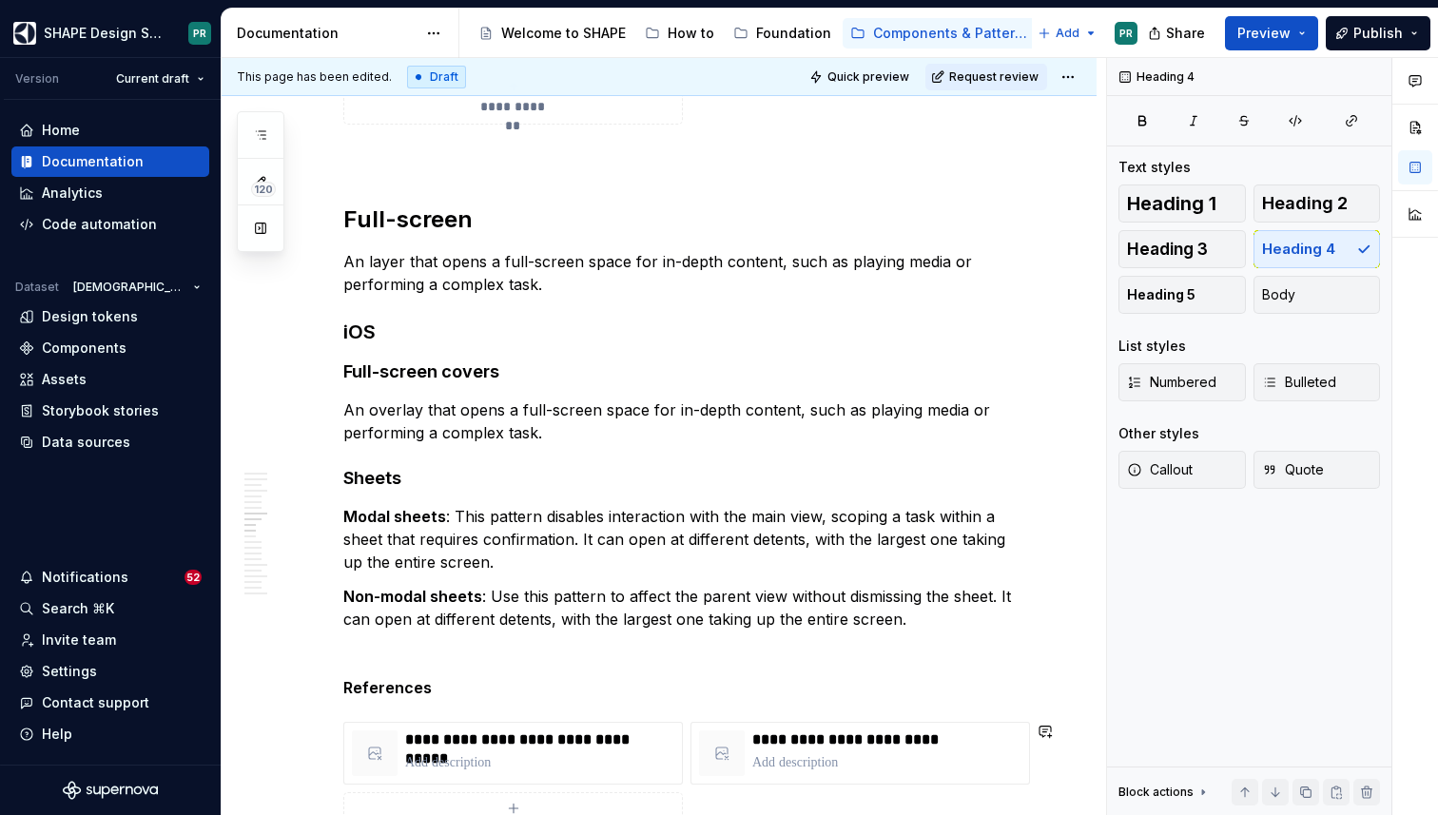
scroll to position [6882, 0]
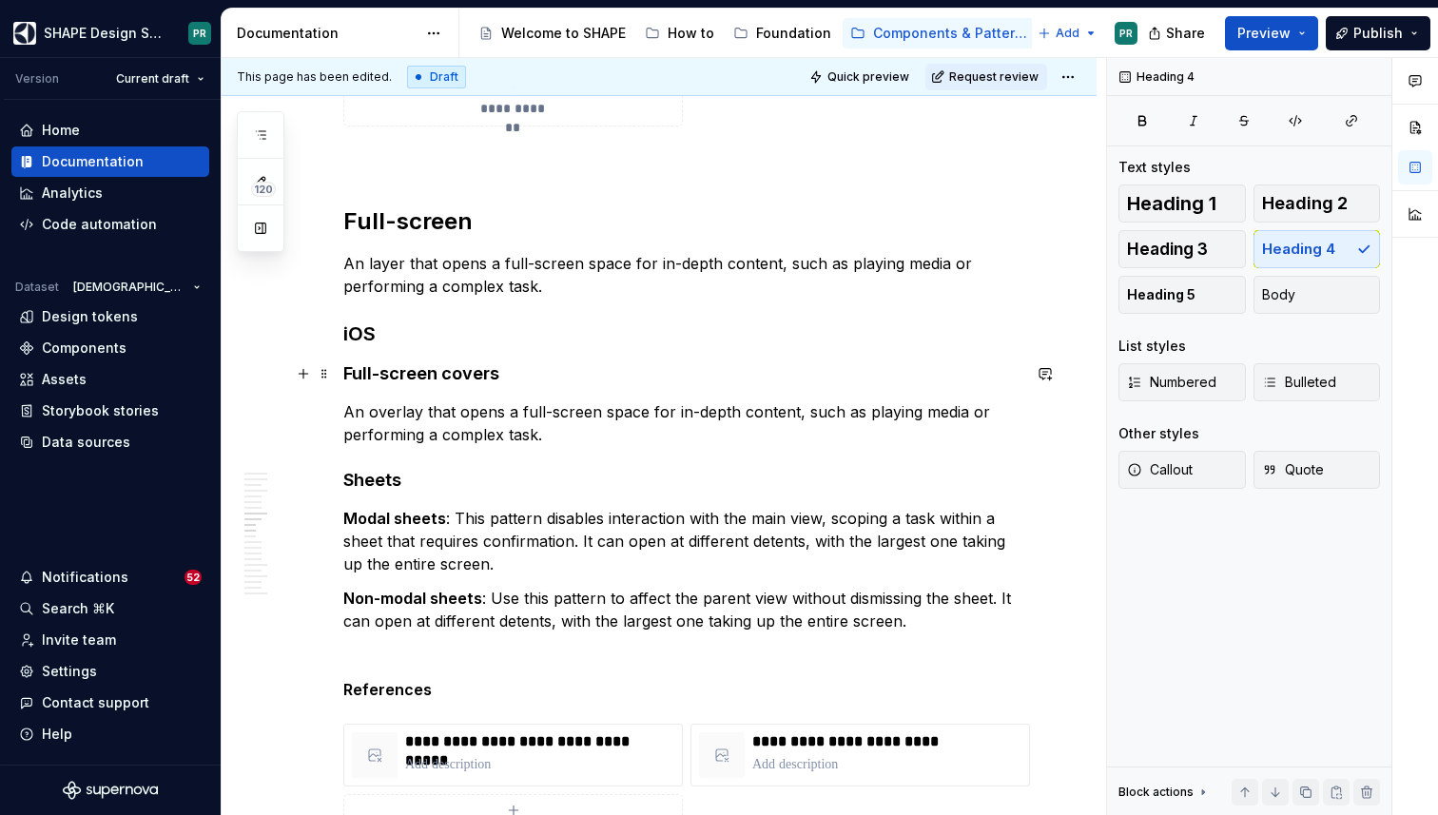
click at [547, 379] on h4 "Full-screen covers" at bounding box center [681, 373] width 677 height 23
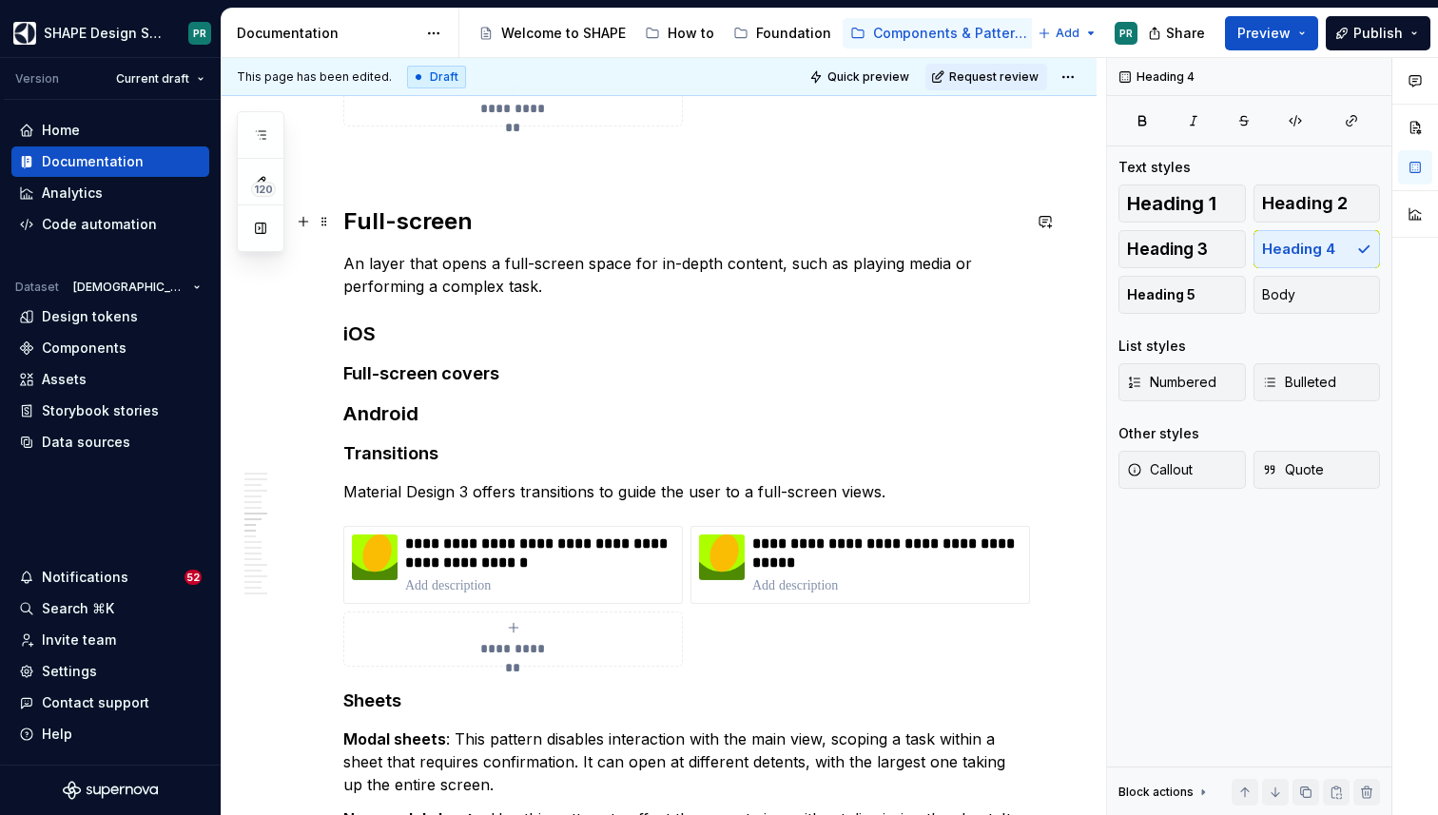
click at [445, 229] on h2 "Full-screen" at bounding box center [681, 221] width 677 height 30
click at [364, 334] on h3 "iOS" at bounding box center [681, 333] width 677 height 27
click at [438, 225] on h2 "Full-screen" at bounding box center [681, 221] width 677 height 30
click at [357, 332] on h3 "iOS" at bounding box center [681, 333] width 677 height 27
click at [463, 378] on h4 "Full-screen covers" at bounding box center [681, 373] width 677 height 23
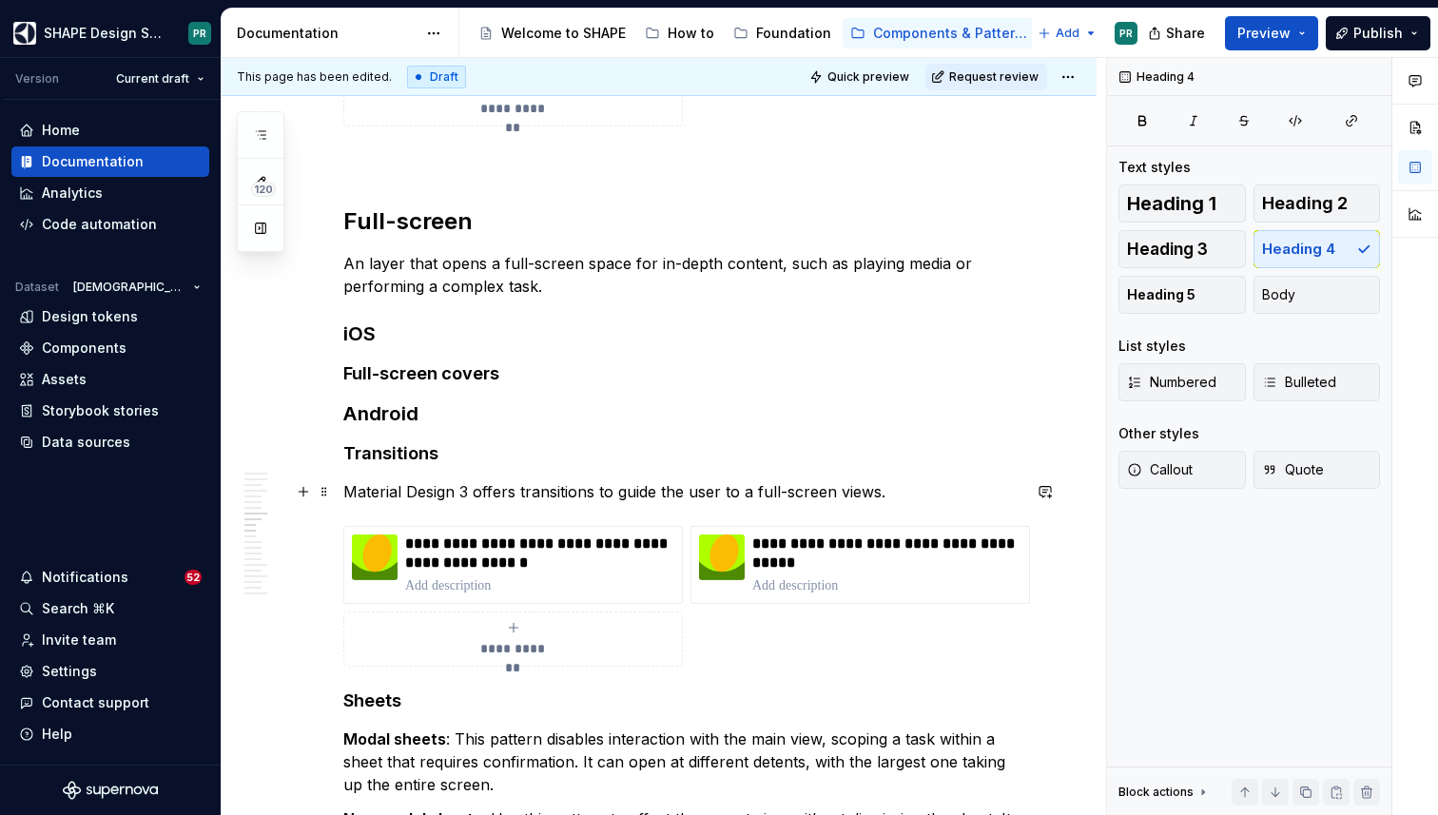
click at [411, 491] on p "Material Design 3 offers transitions to guide the user to a full-screen views." at bounding box center [681, 491] width 677 height 23
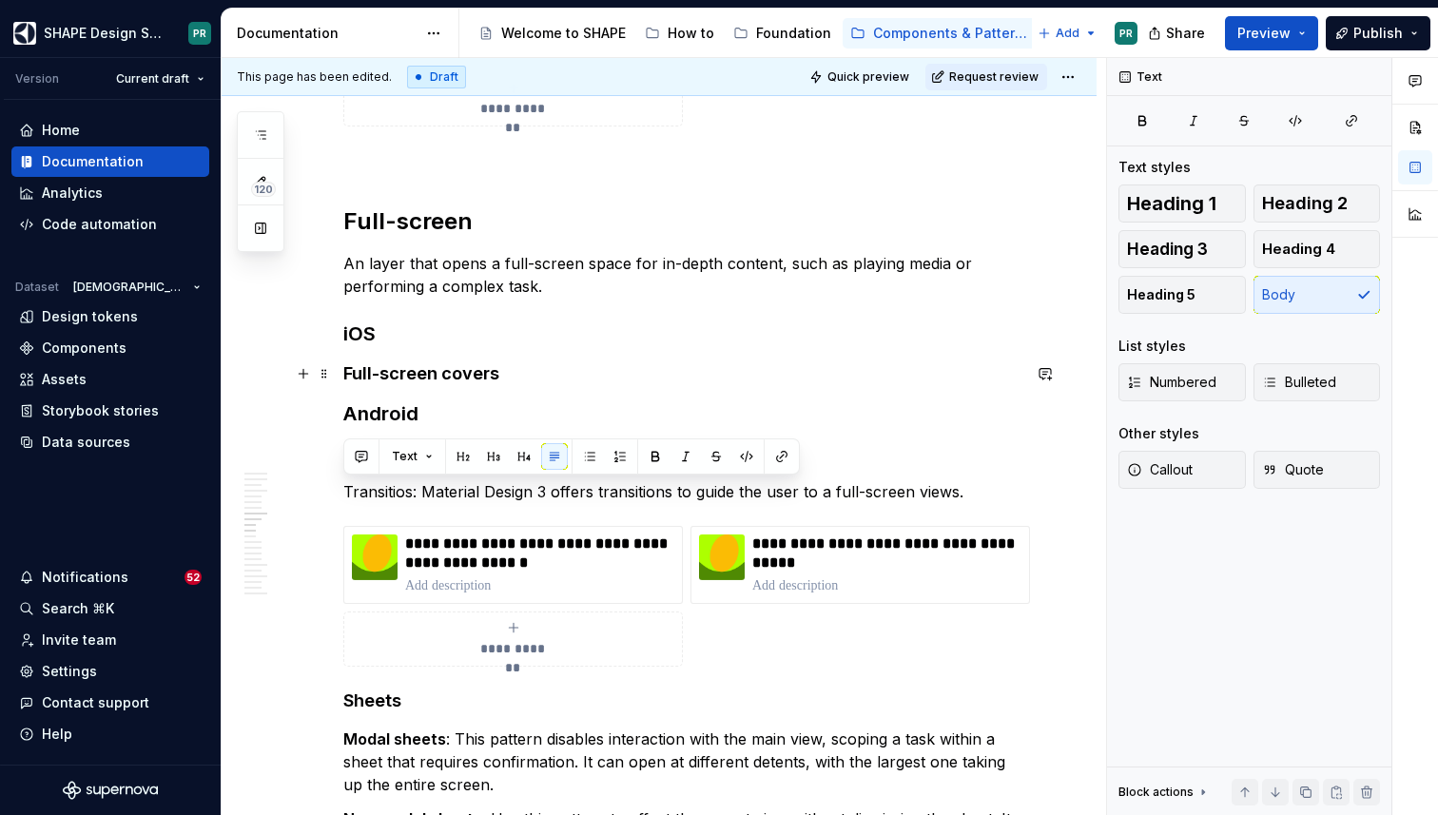
click at [423, 382] on h4 "Full-screen covers" at bounding box center [681, 373] width 677 height 23
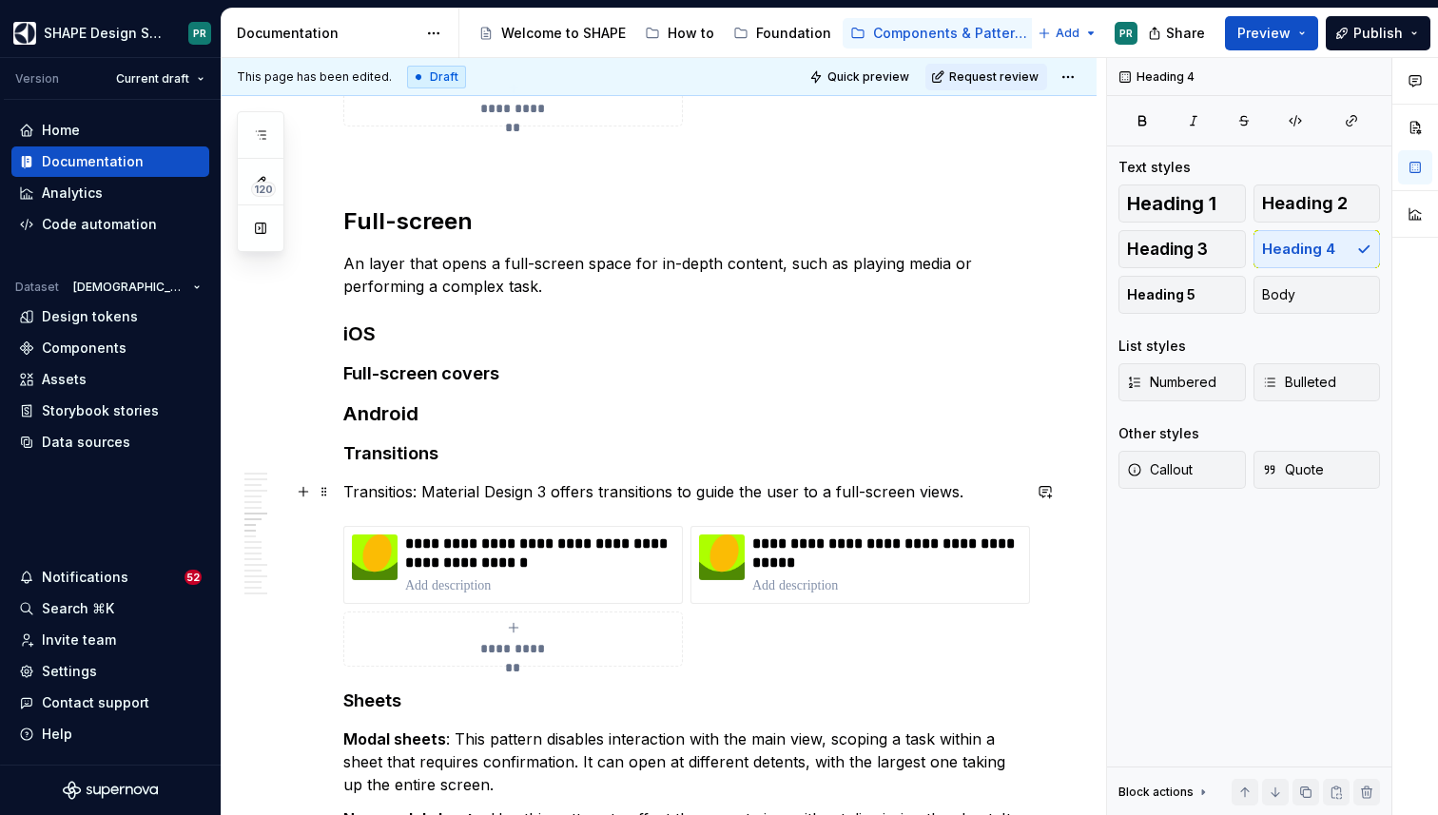
click at [408, 492] on p "Transitios: Material Design 3 offers transitions to guide the user to a full-sc…" at bounding box center [681, 491] width 677 height 23
click at [506, 506] on div "**********" at bounding box center [681, 163] width 677 height 13348
click at [329, 456] on span at bounding box center [324, 453] width 15 height 27
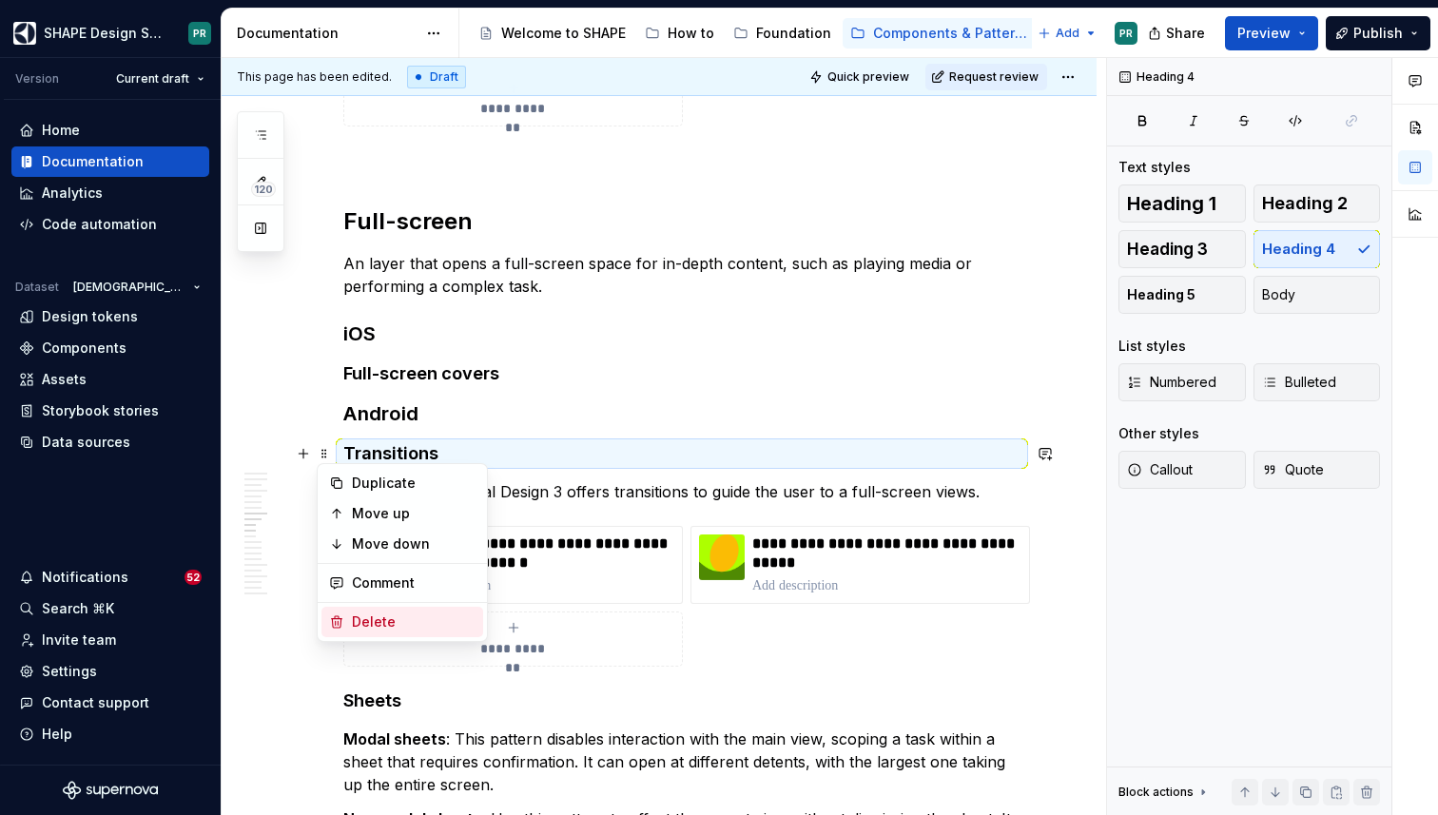
click at [427, 619] on div "Delete" at bounding box center [414, 621] width 124 height 19
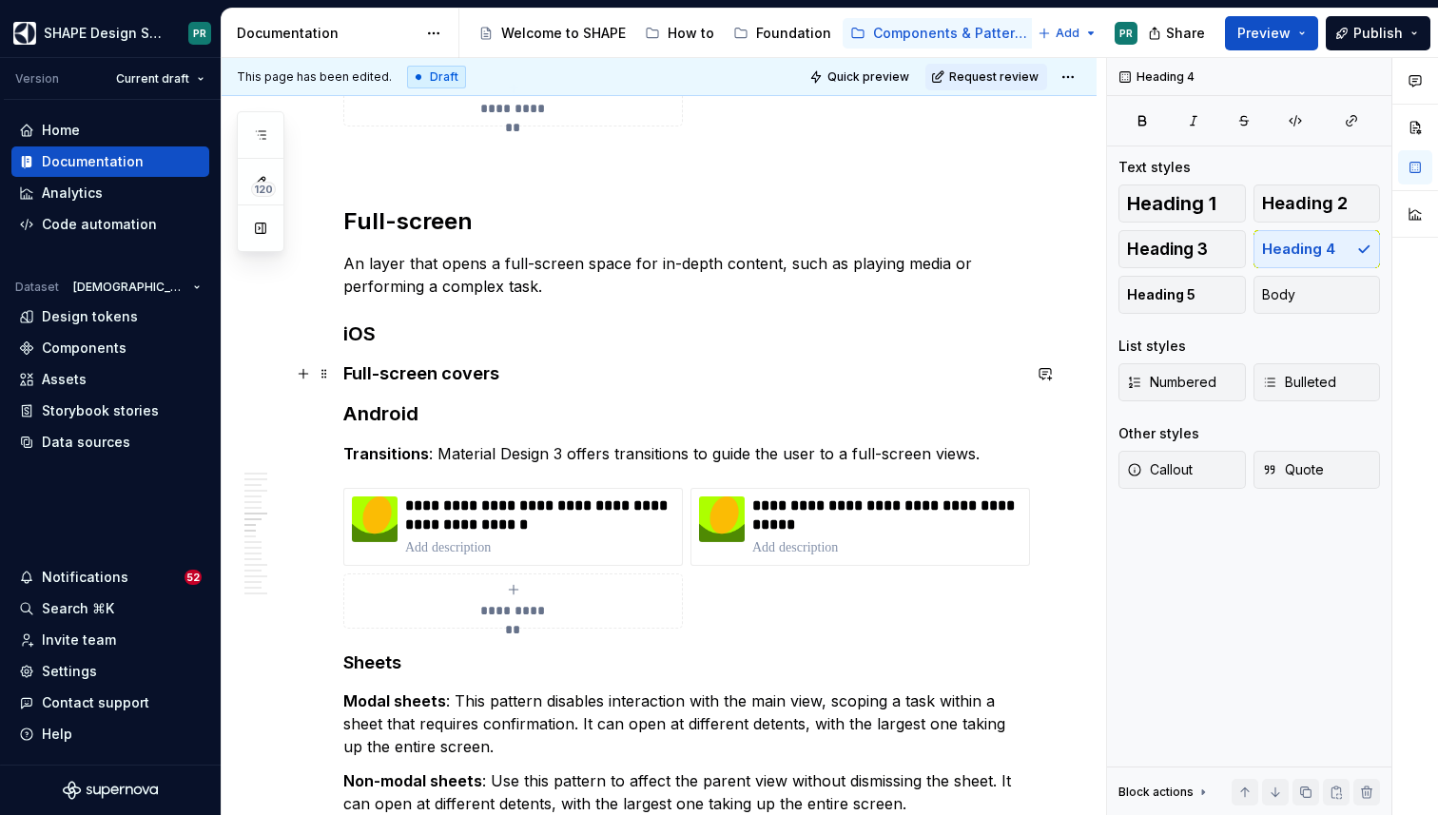
click at [544, 374] on h4 "Full-screen covers" at bounding box center [681, 373] width 677 height 23
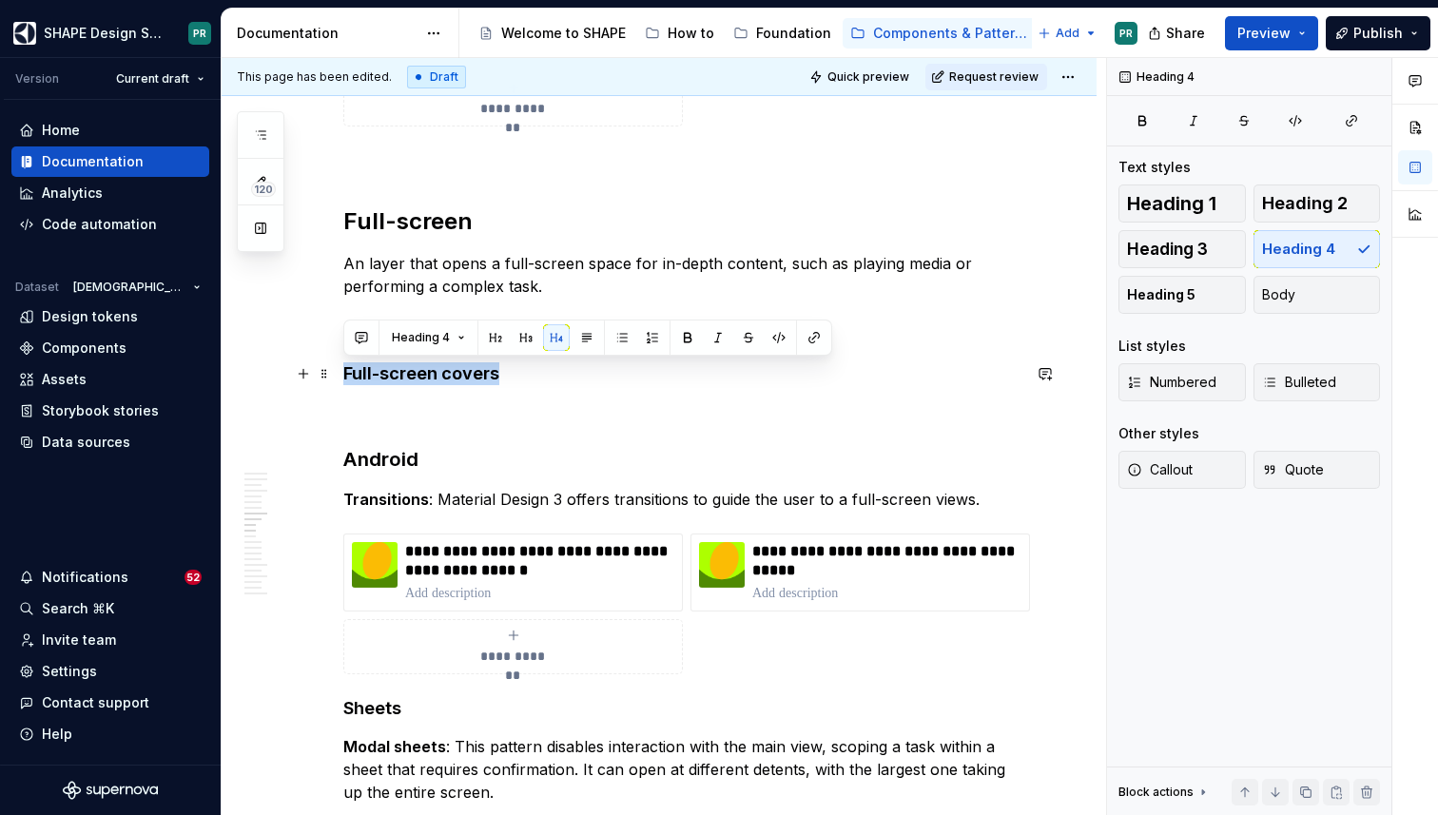
drag, startPoint x: 346, startPoint y: 376, endPoint x: 514, endPoint y: 376, distance: 167.4
click at [514, 376] on h4 "Full-screen covers" at bounding box center [681, 373] width 677 height 23
click at [395, 403] on p at bounding box center [681, 411] width 677 height 23
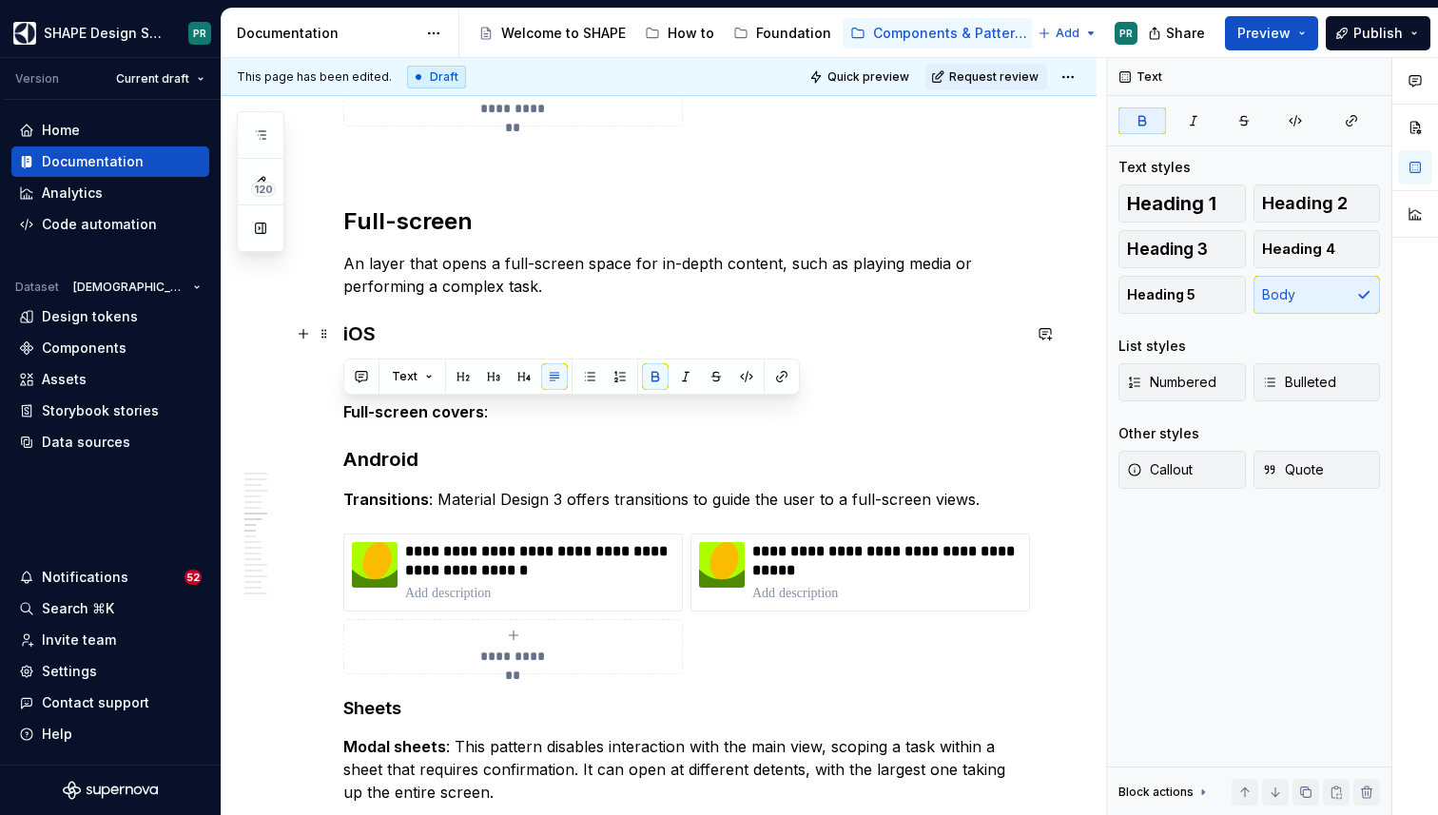
click at [554, 325] on h3 "iOS" at bounding box center [681, 333] width 677 height 27
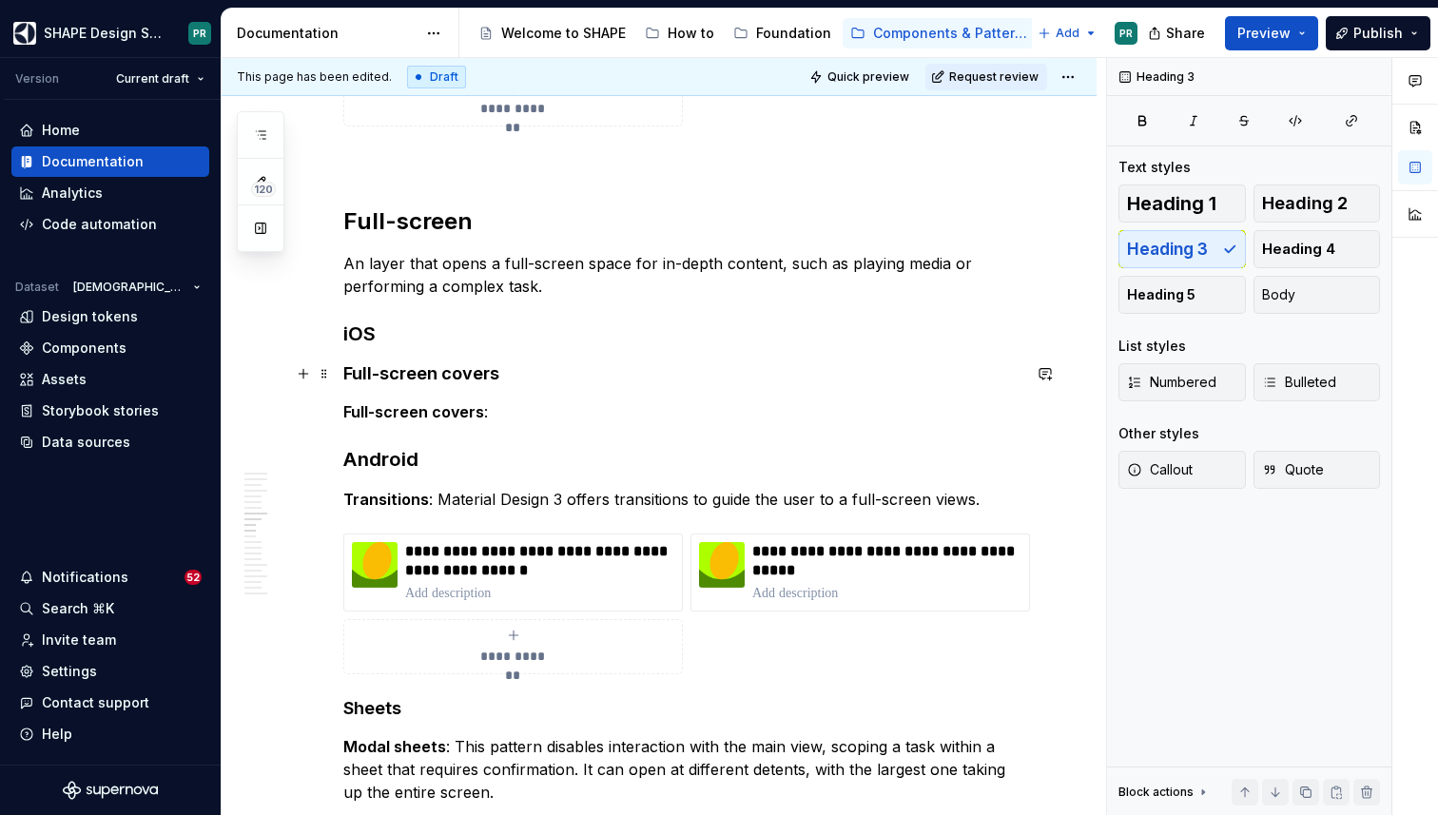
click at [518, 370] on h4 "Full-screen covers" at bounding box center [681, 373] width 677 height 23
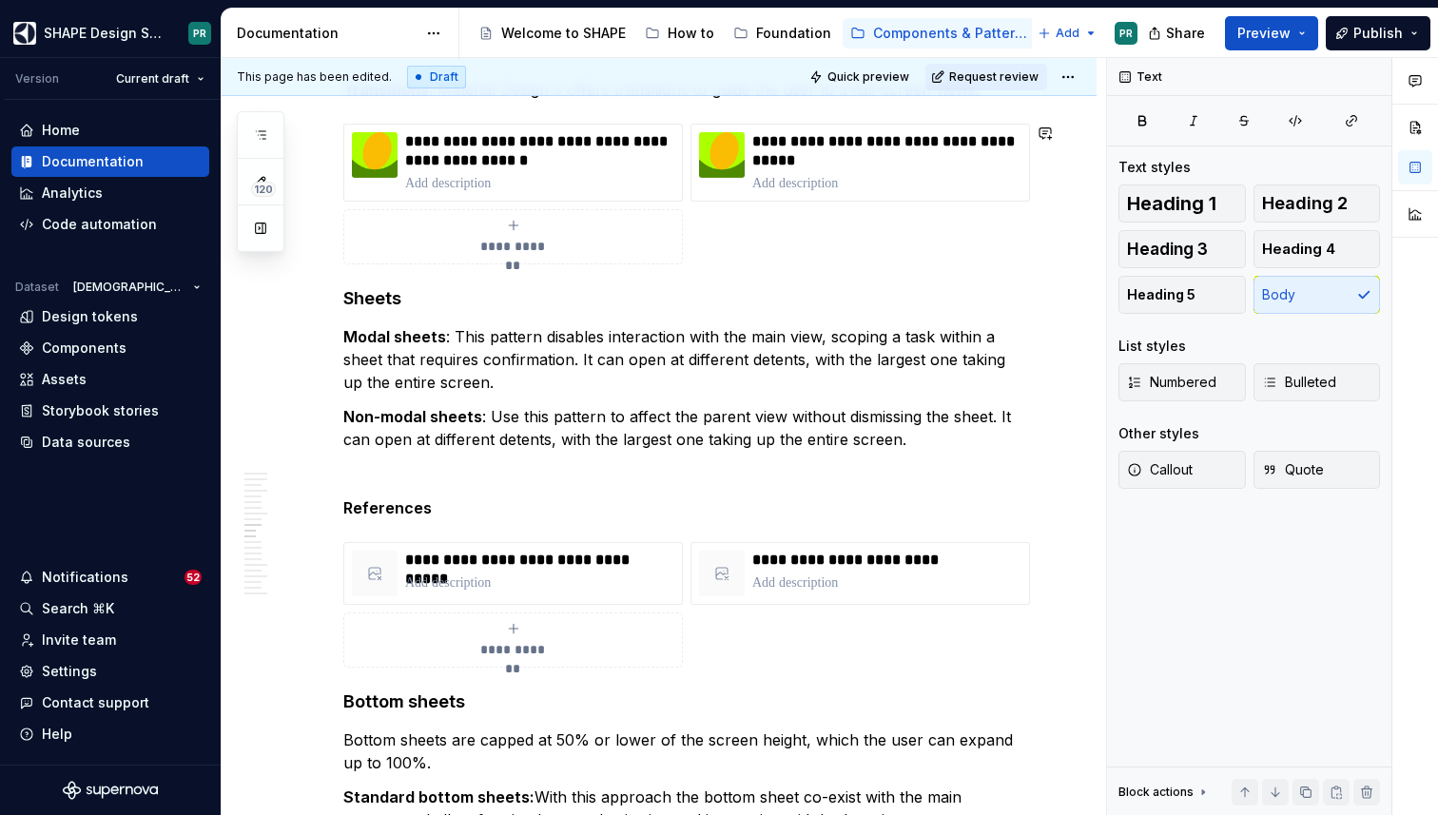
scroll to position [7262, 0]
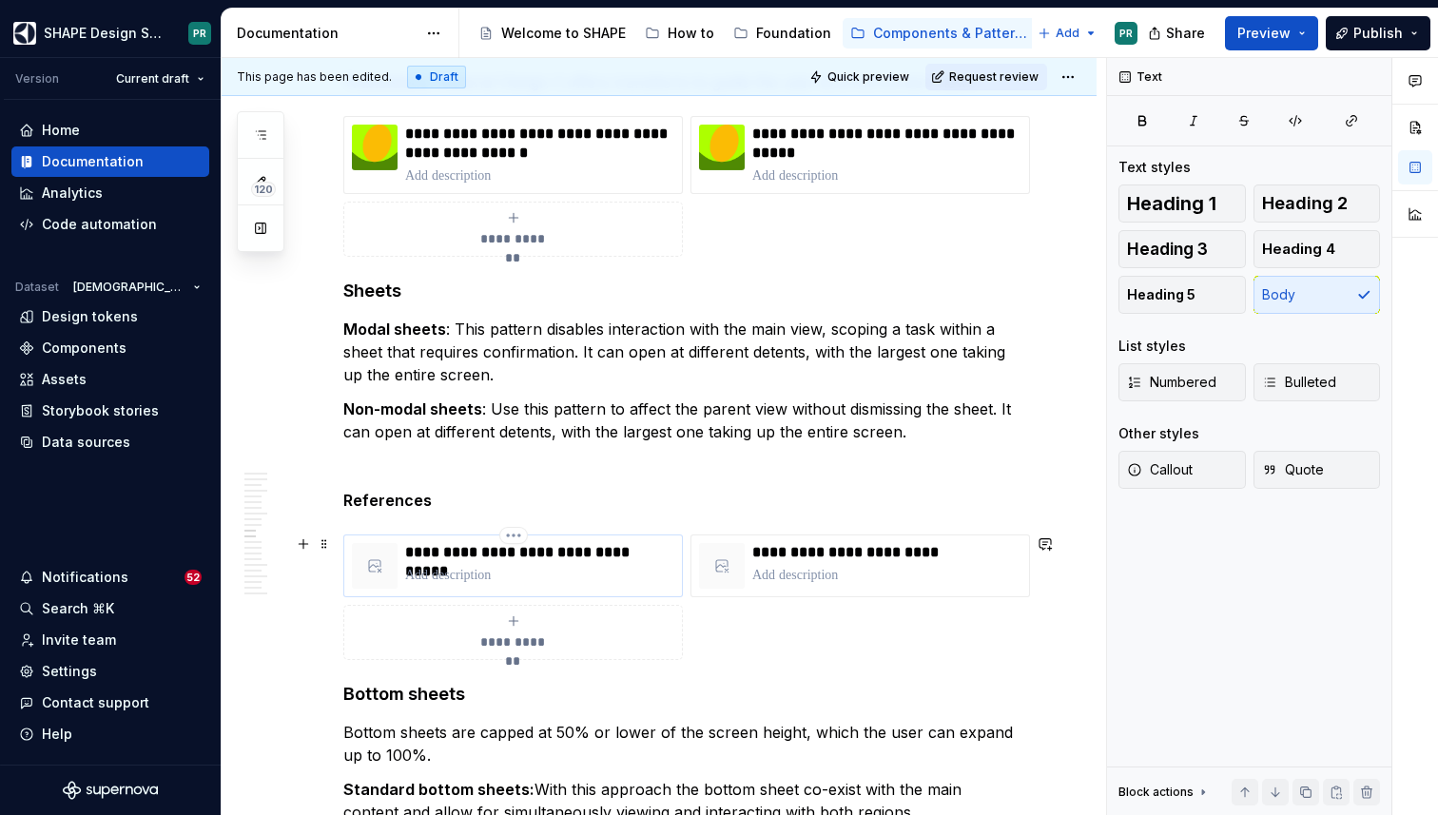
click at [545, 543] on p "**********" at bounding box center [539, 552] width 269 height 19
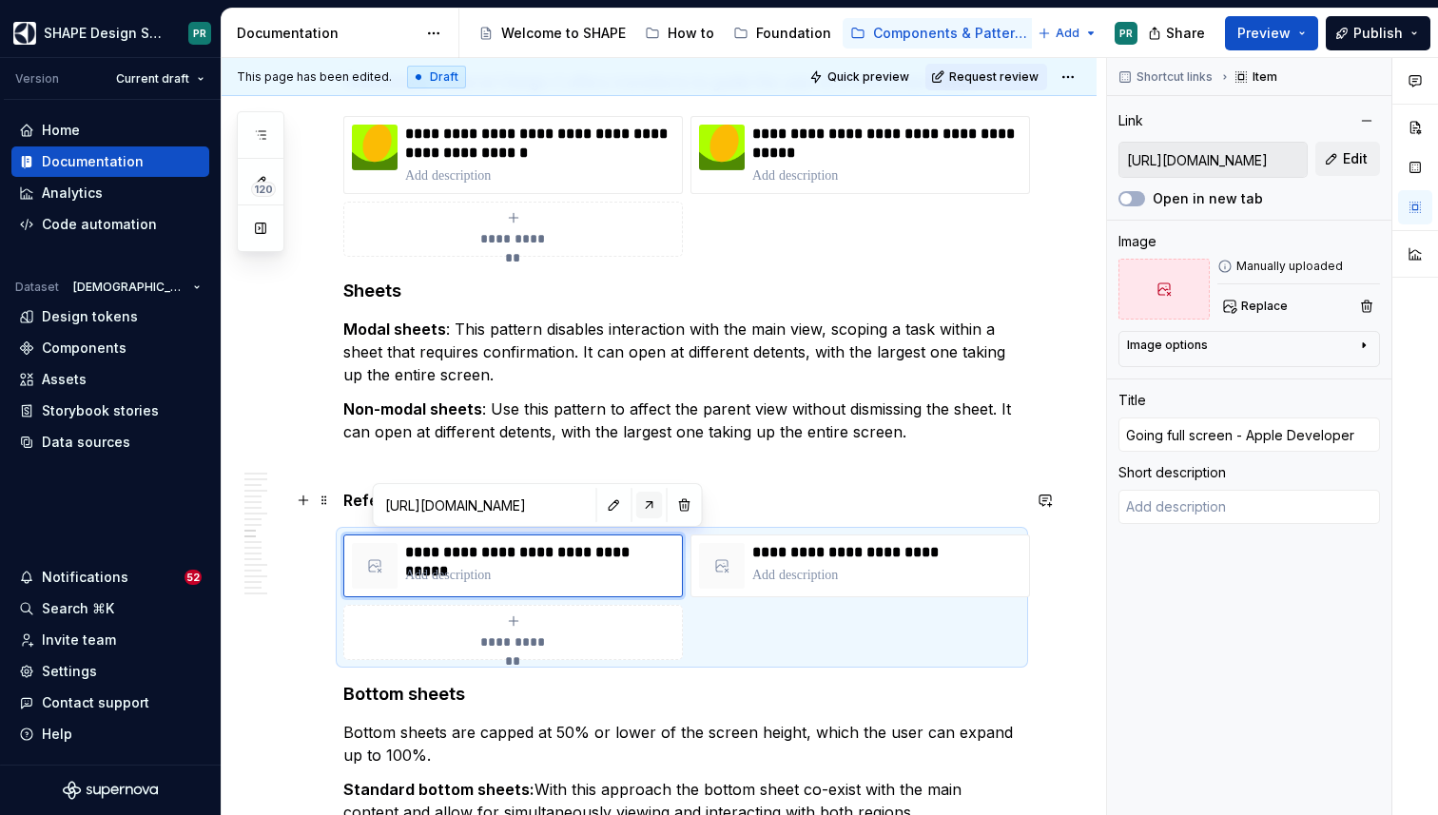
click at [636, 510] on button "button" at bounding box center [649, 505] width 27 height 27
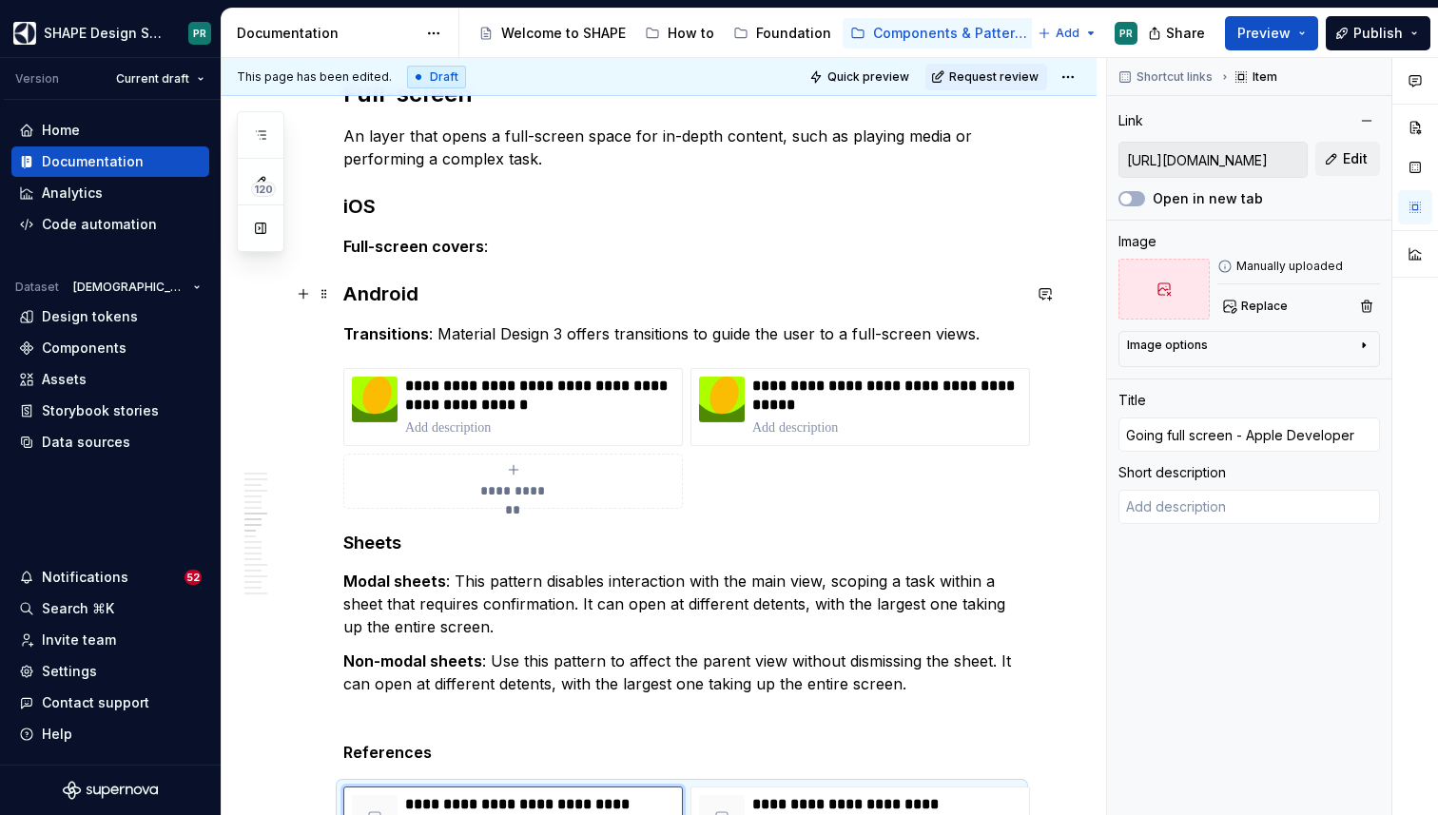
scroll to position [6870, 0]
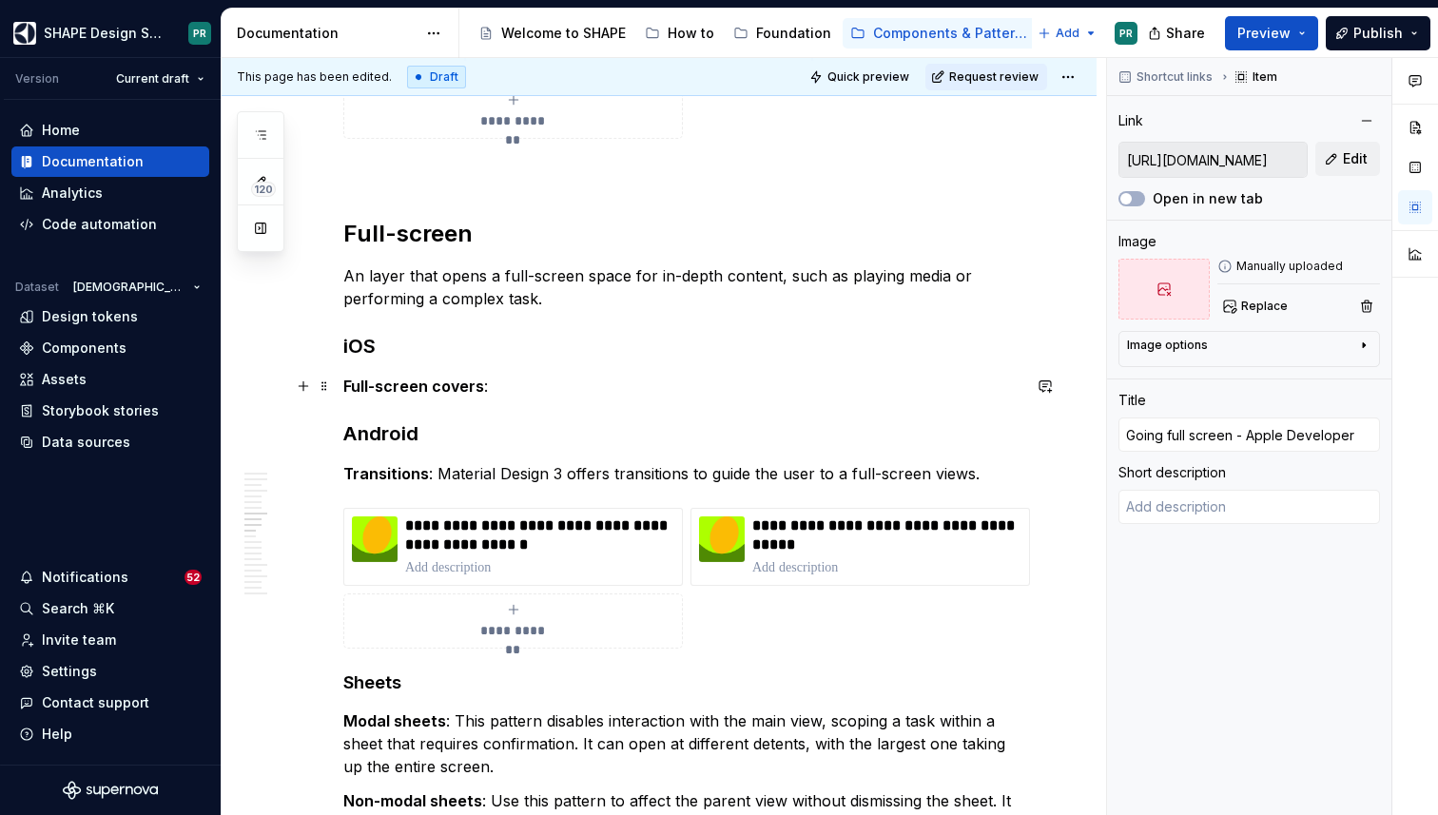
click at [527, 390] on p "Full-screen covers :" at bounding box center [681, 386] width 677 height 23
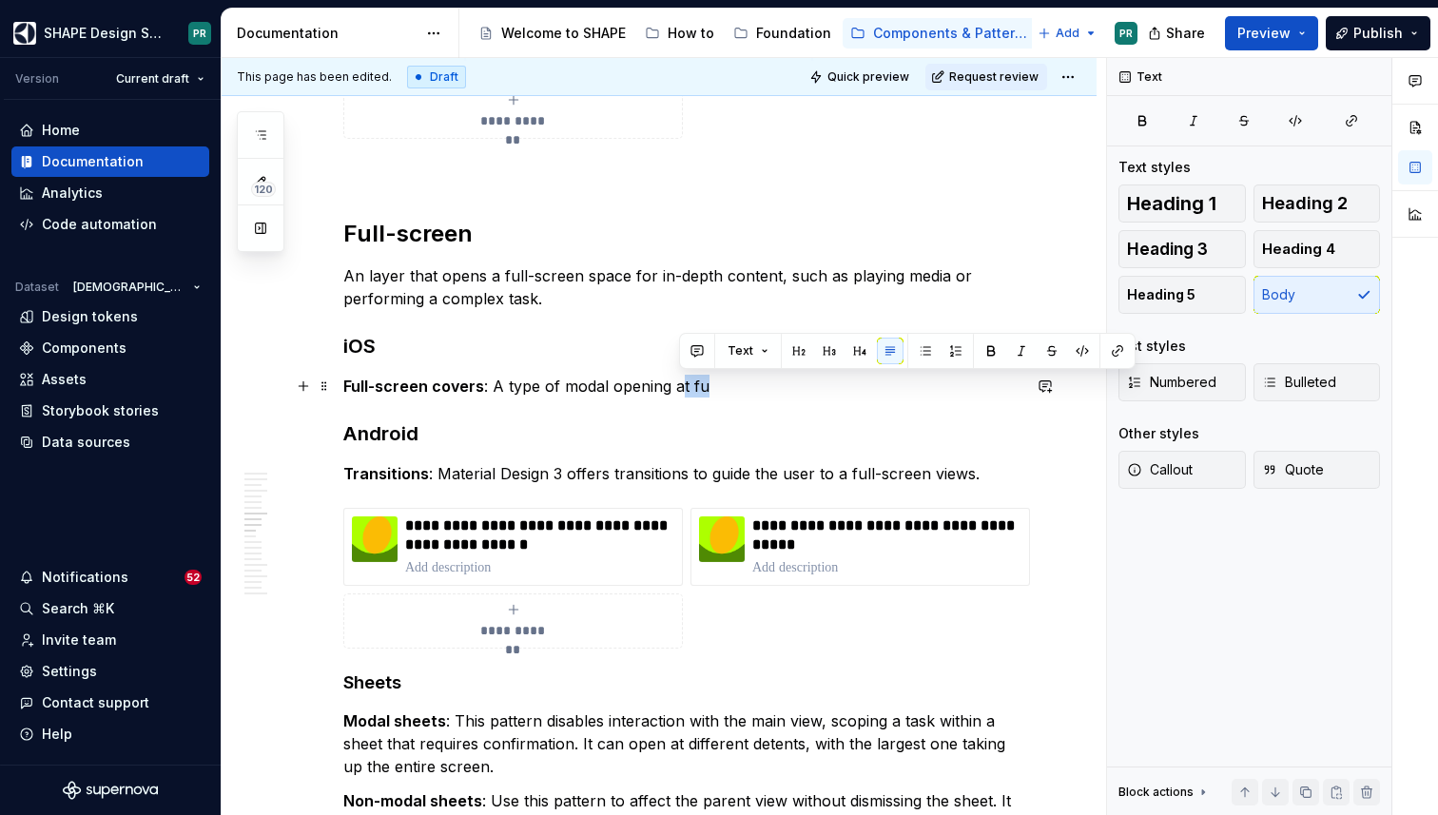
drag, startPoint x: 674, startPoint y: 384, endPoint x: 730, endPoint y: 384, distance: 56.1
click at [730, 384] on p "Full-screen covers : A type of modal opening at fu" at bounding box center [681, 386] width 677 height 23
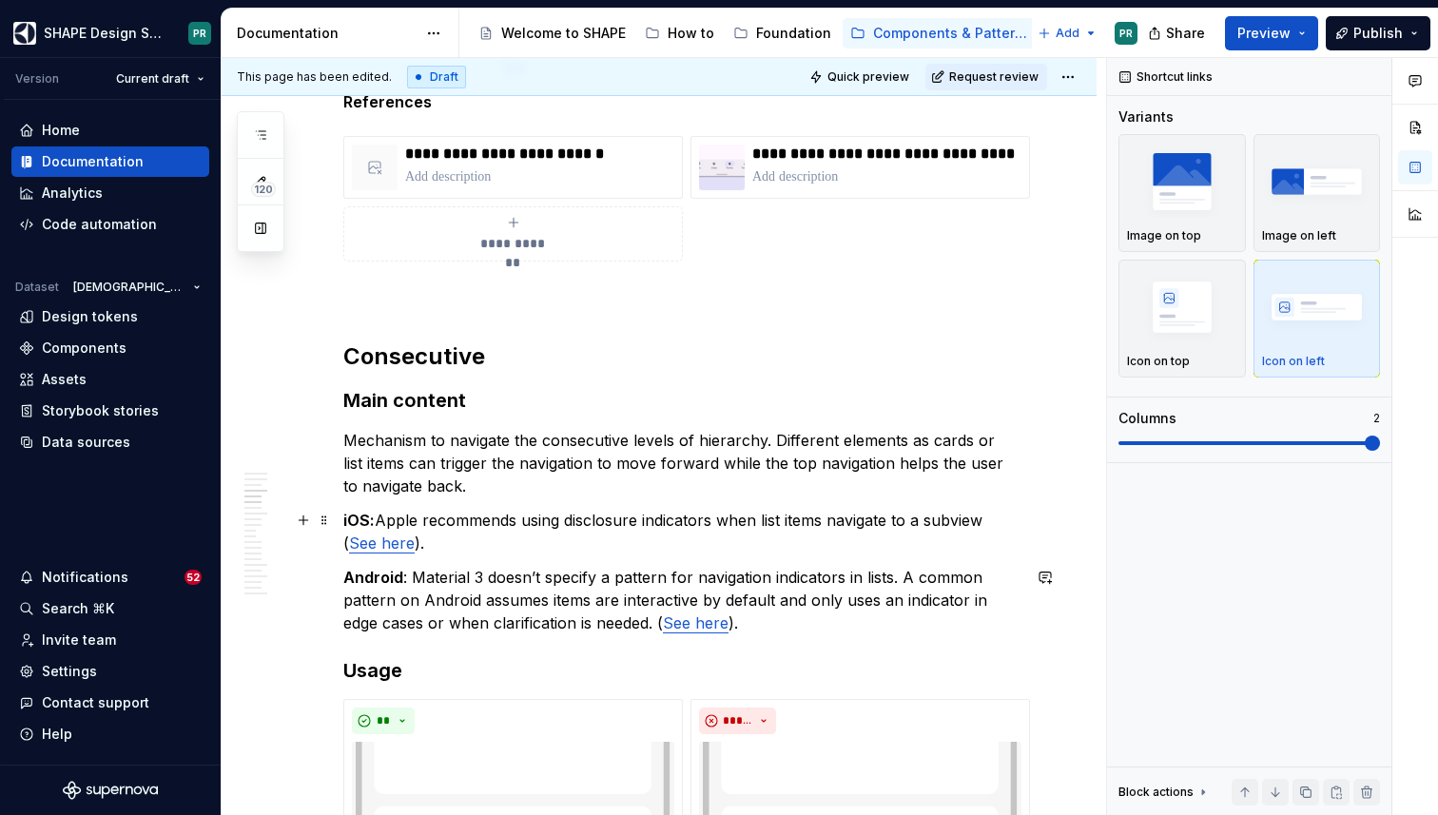
scroll to position [3343, 0]
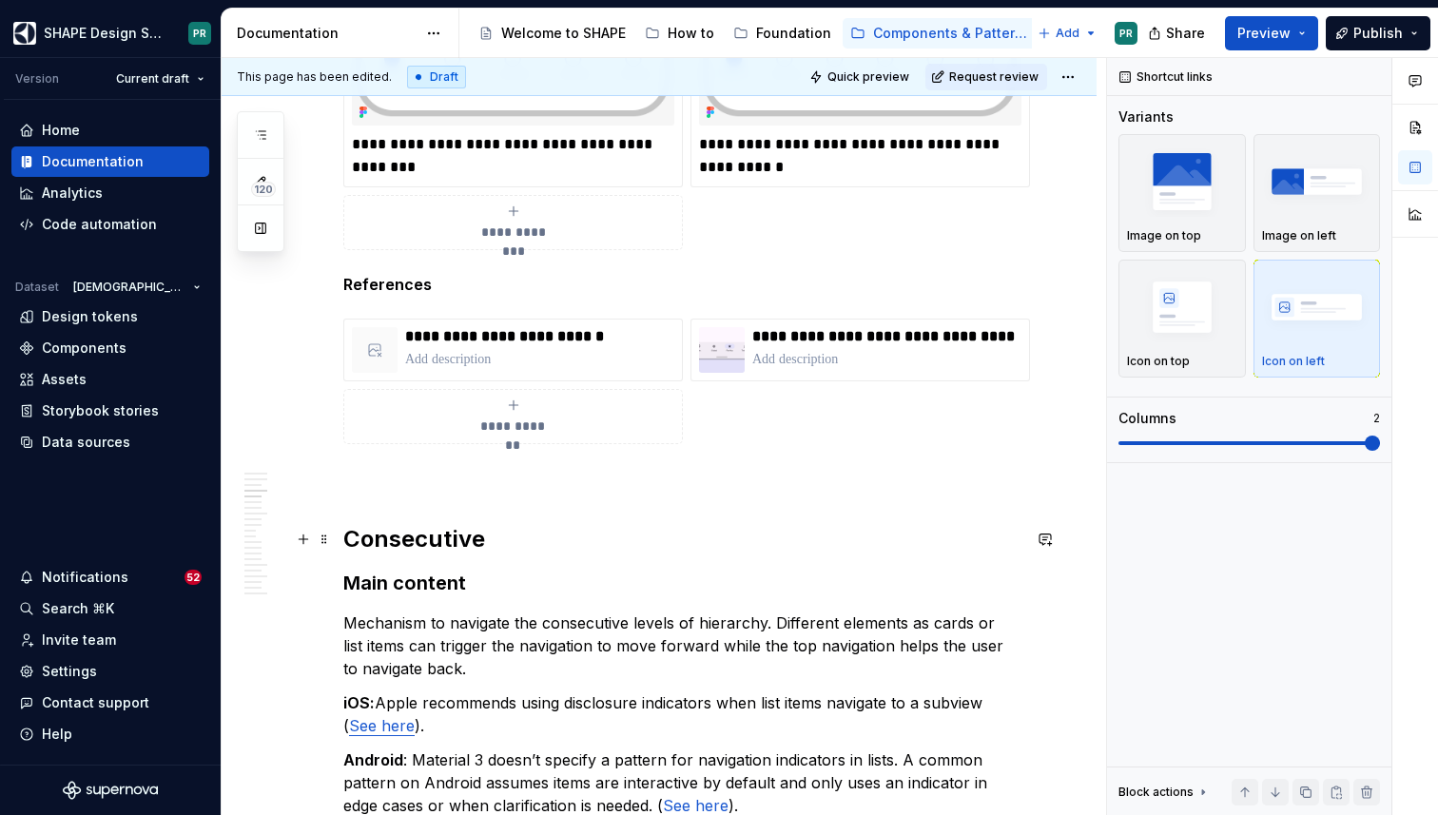
click at [457, 536] on h2 "Consecutive" at bounding box center [681, 539] width 677 height 30
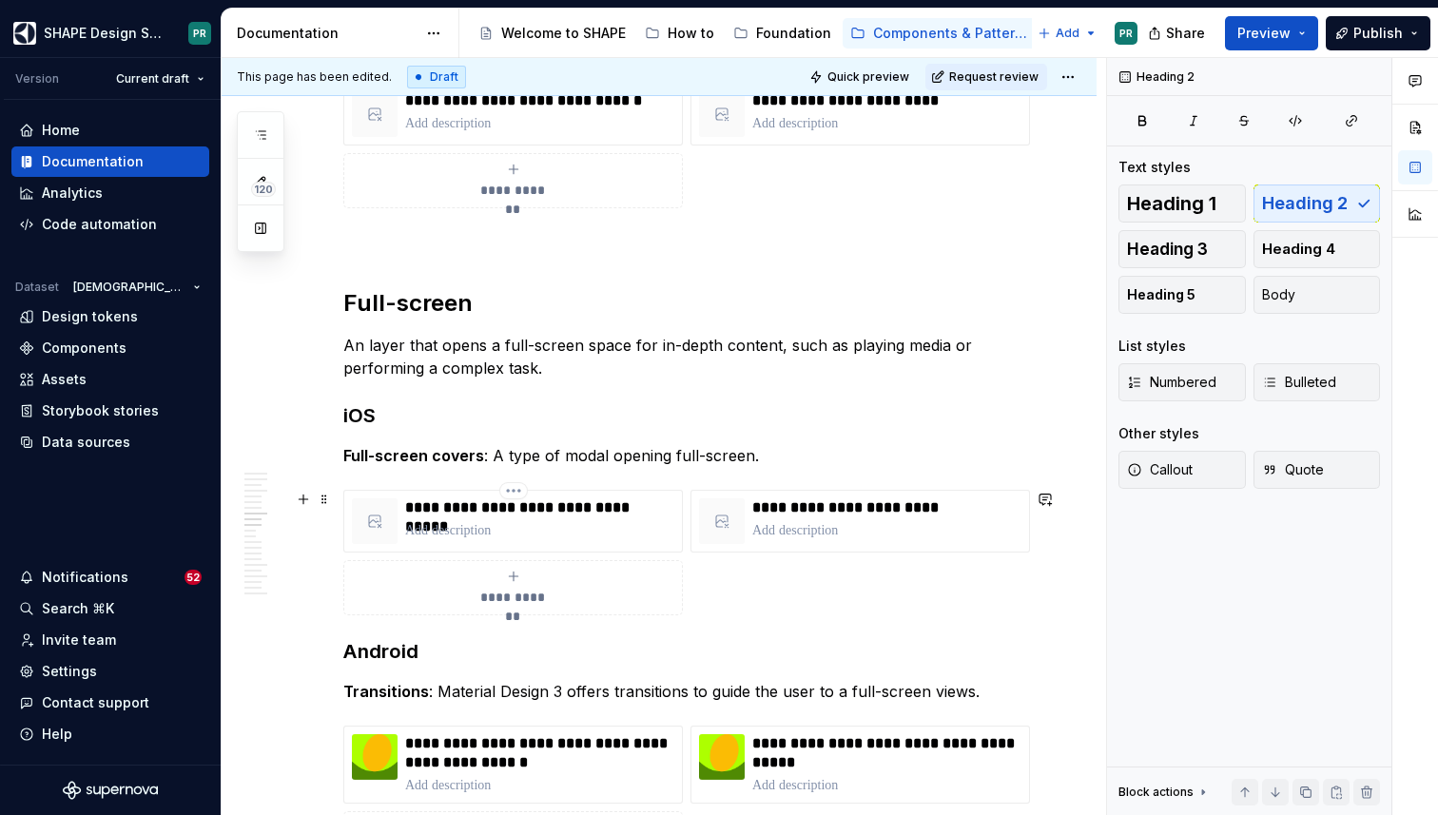
scroll to position [6816, 0]
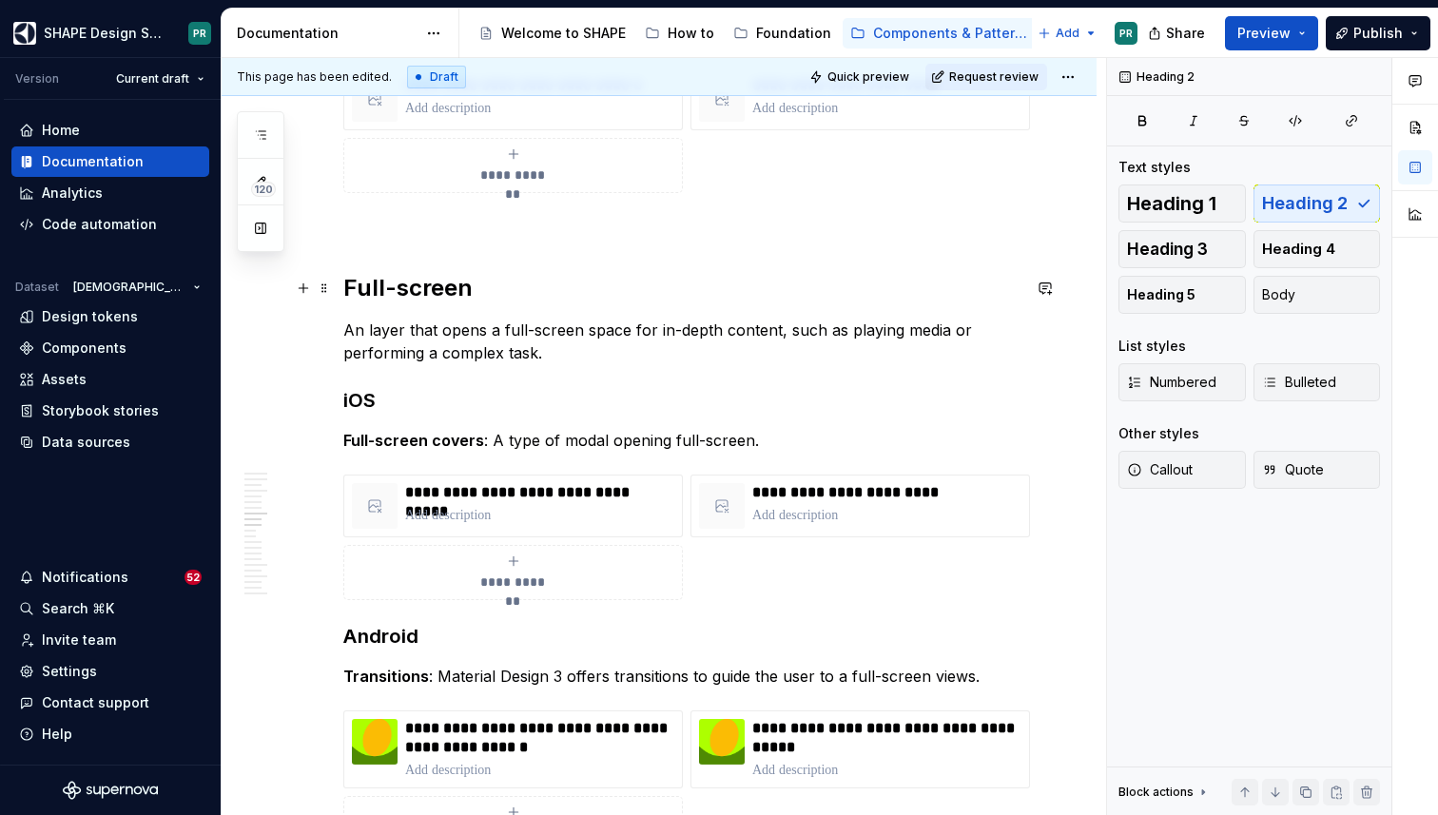
click at [383, 296] on h2 "Full-screen" at bounding box center [681, 288] width 677 height 30
click at [370, 398] on h3 "iOS" at bounding box center [681, 400] width 677 height 27
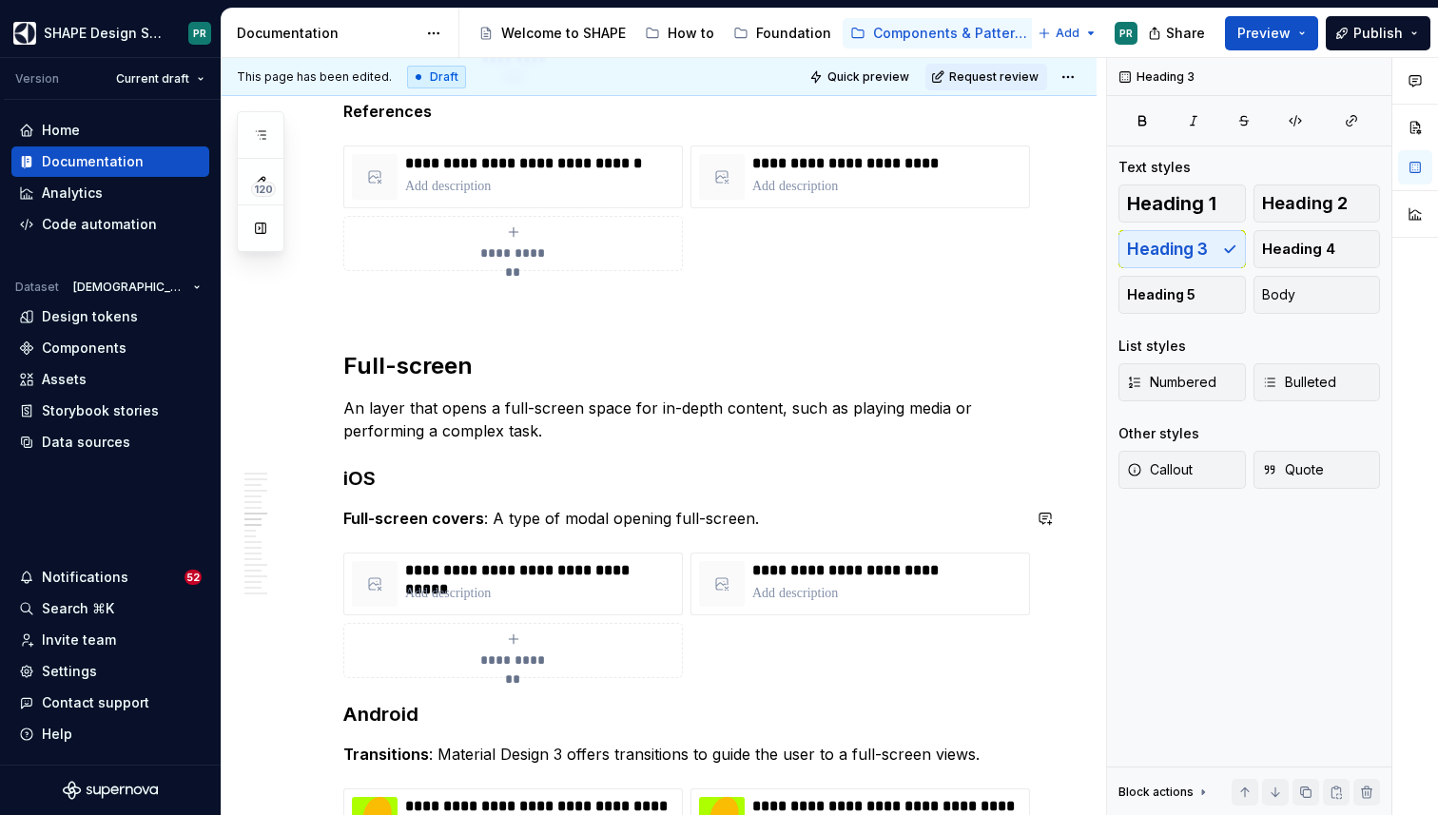
scroll to position [6739, 0]
click at [347, 407] on p "An layer that opens a full-screen space for in-depth content, such as playing m…" at bounding box center [681, 419] width 677 height 46
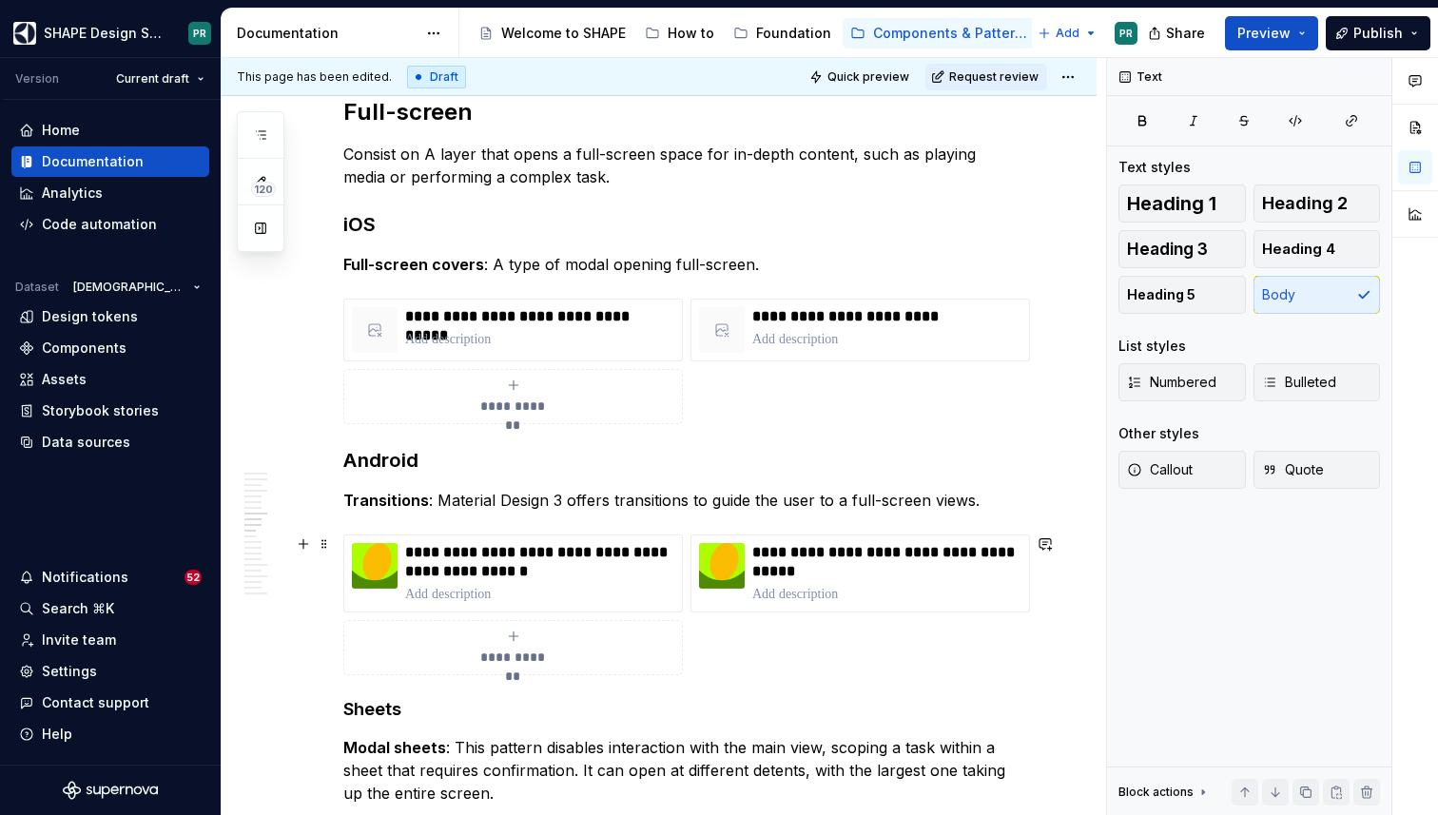
scroll to position [6986, 0]
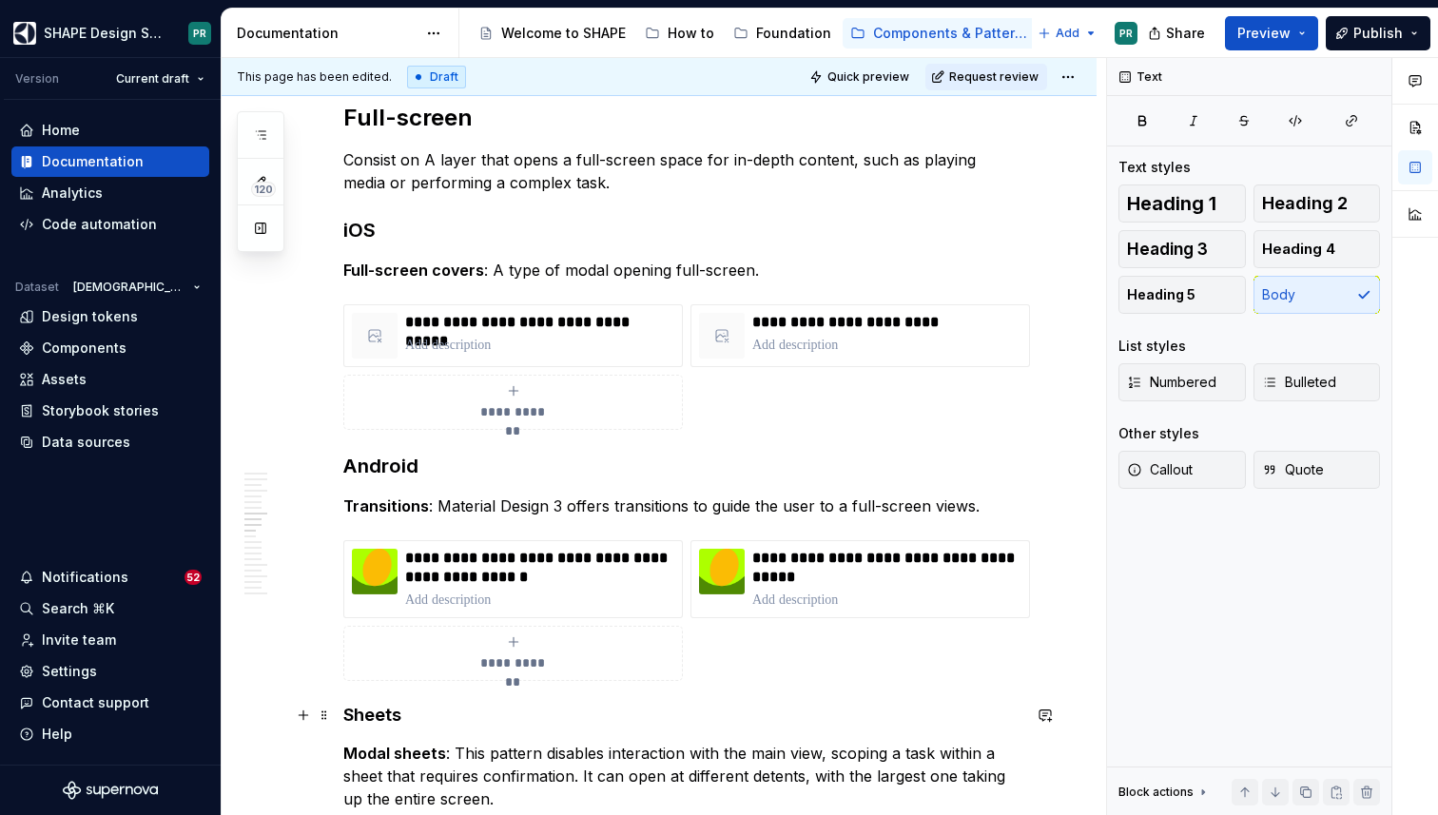
click at [381, 706] on h4 "Sheets" at bounding box center [681, 715] width 677 height 23
click at [1178, 250] on span "Heading 3" at bounding box center [1167, 249] width 81 height 19
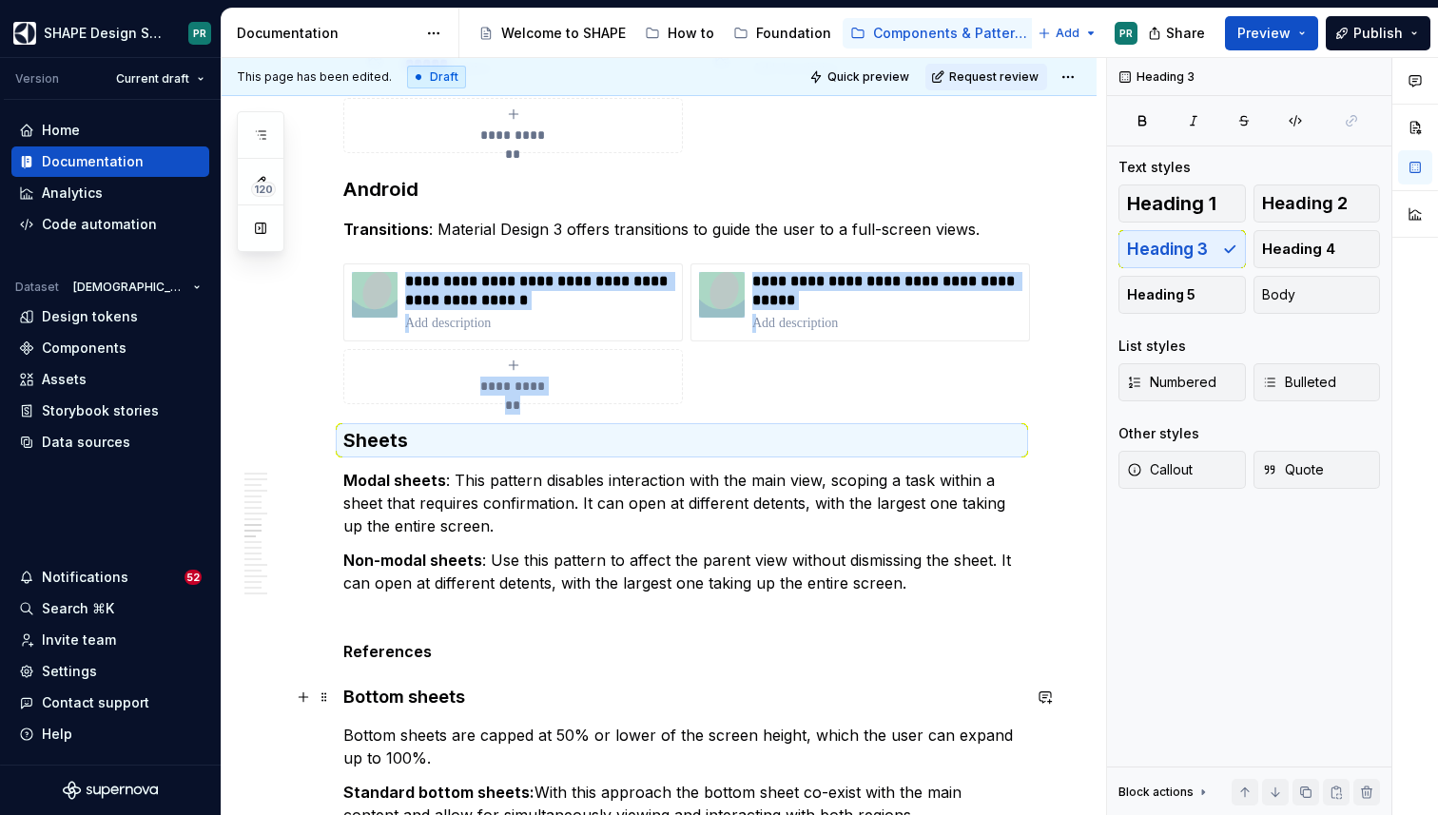
scroll to position [7271, 0]
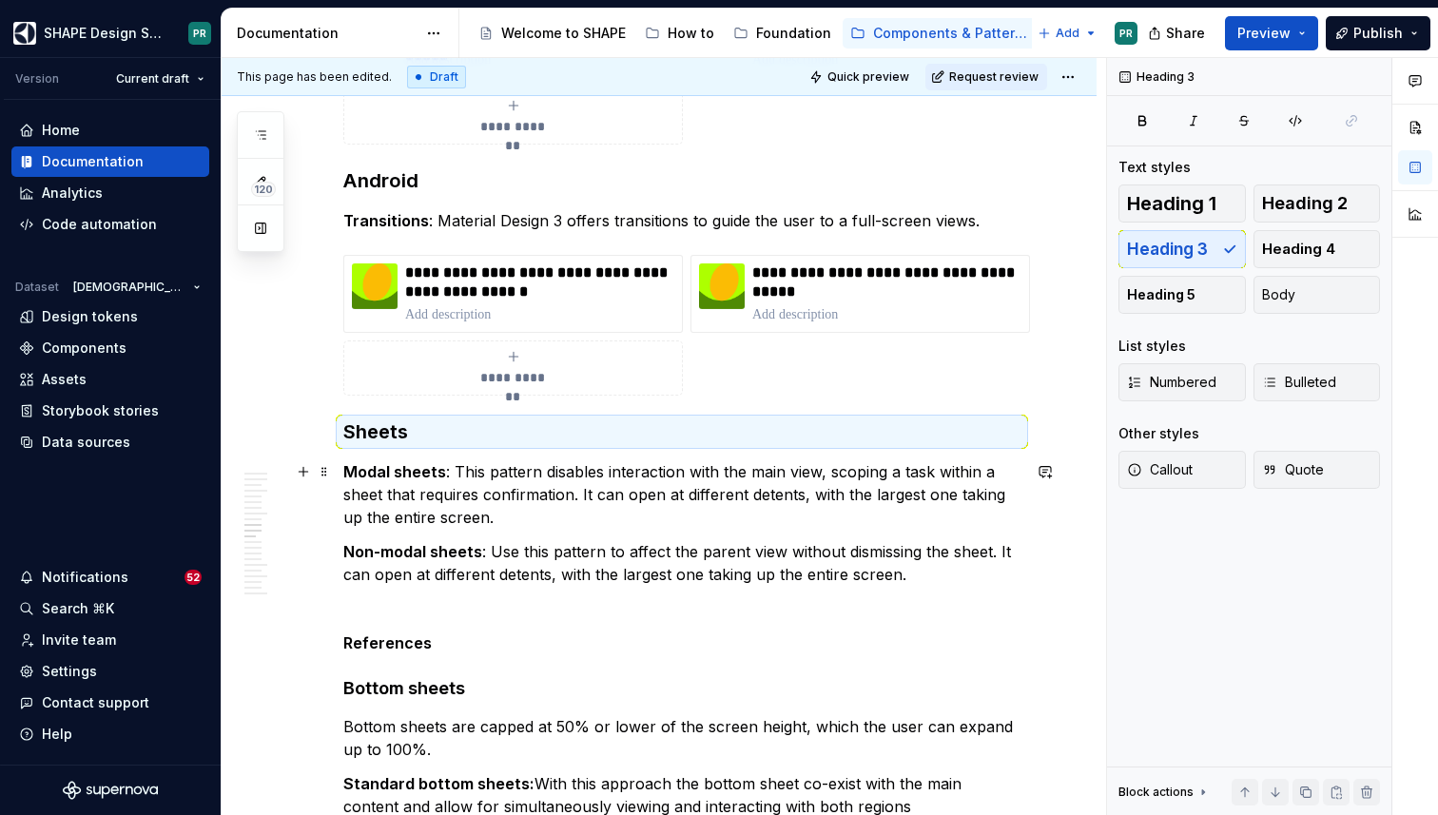
click at [405, 471] on strong "Modal sheets" at bounding box center [394, 471] width 103 height 19
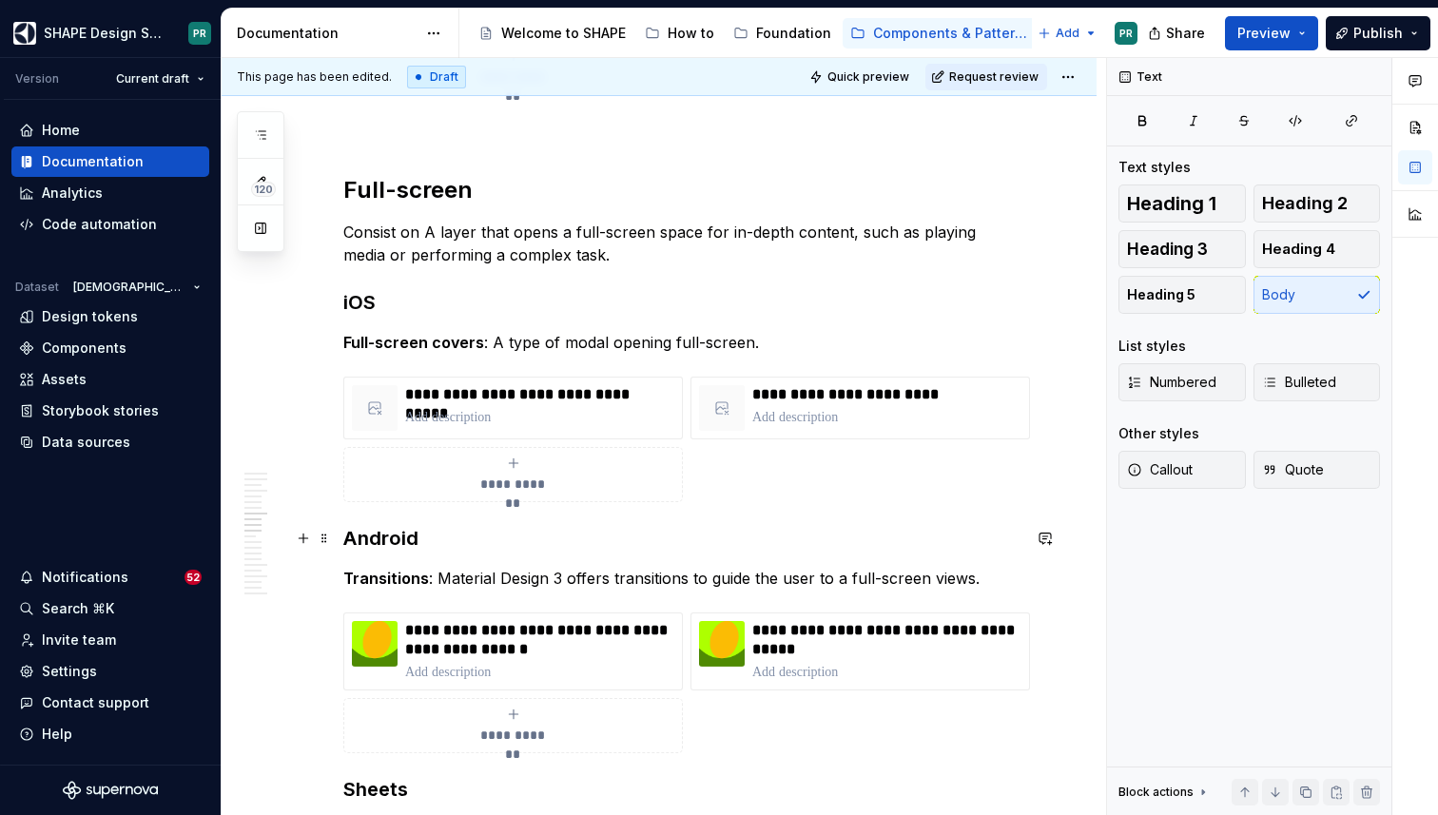
scroll to position [6907, 0]
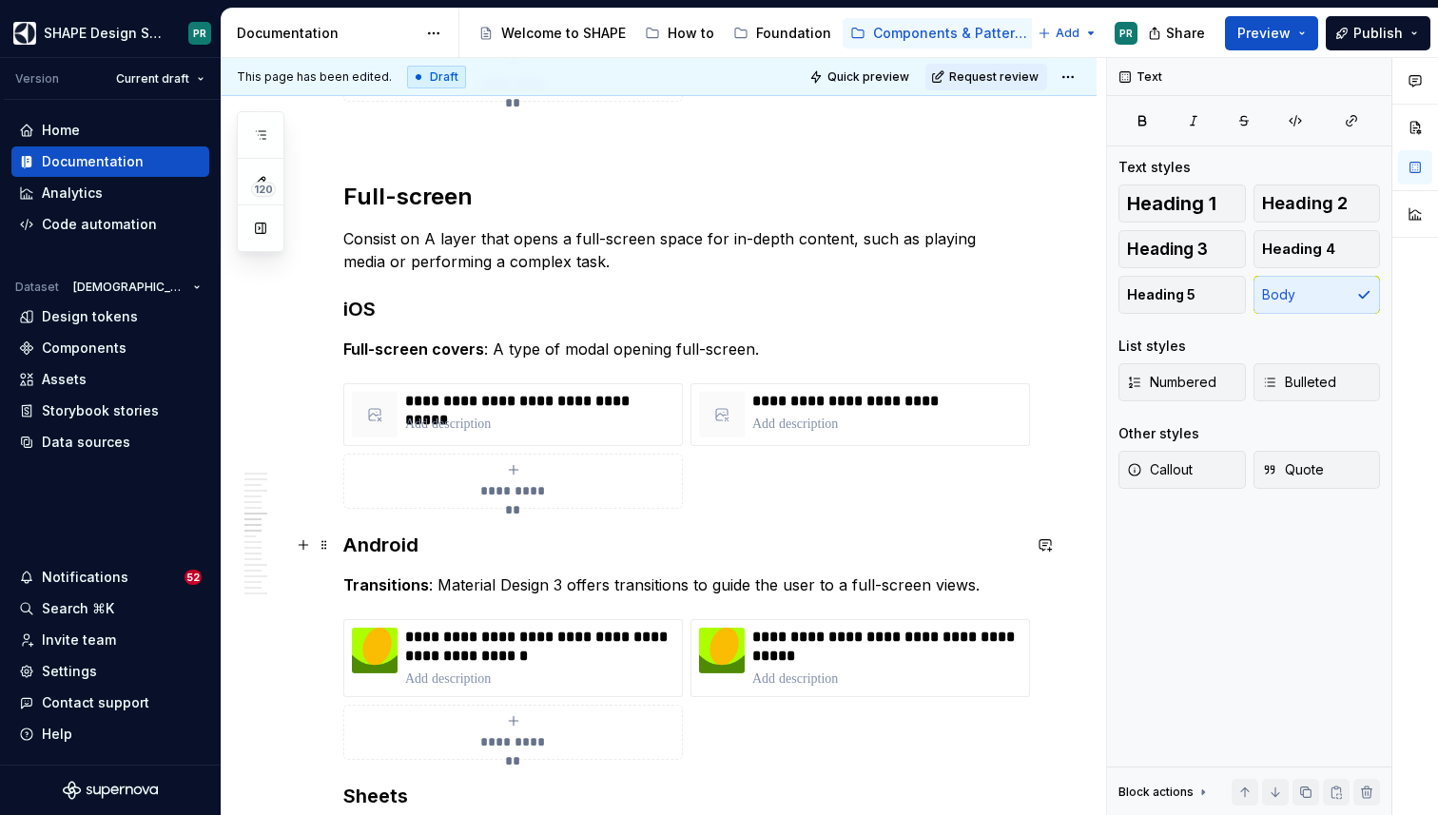
click at [387, 542] on h3 "Android" at bounding box center [681, 545] width 677 height 27
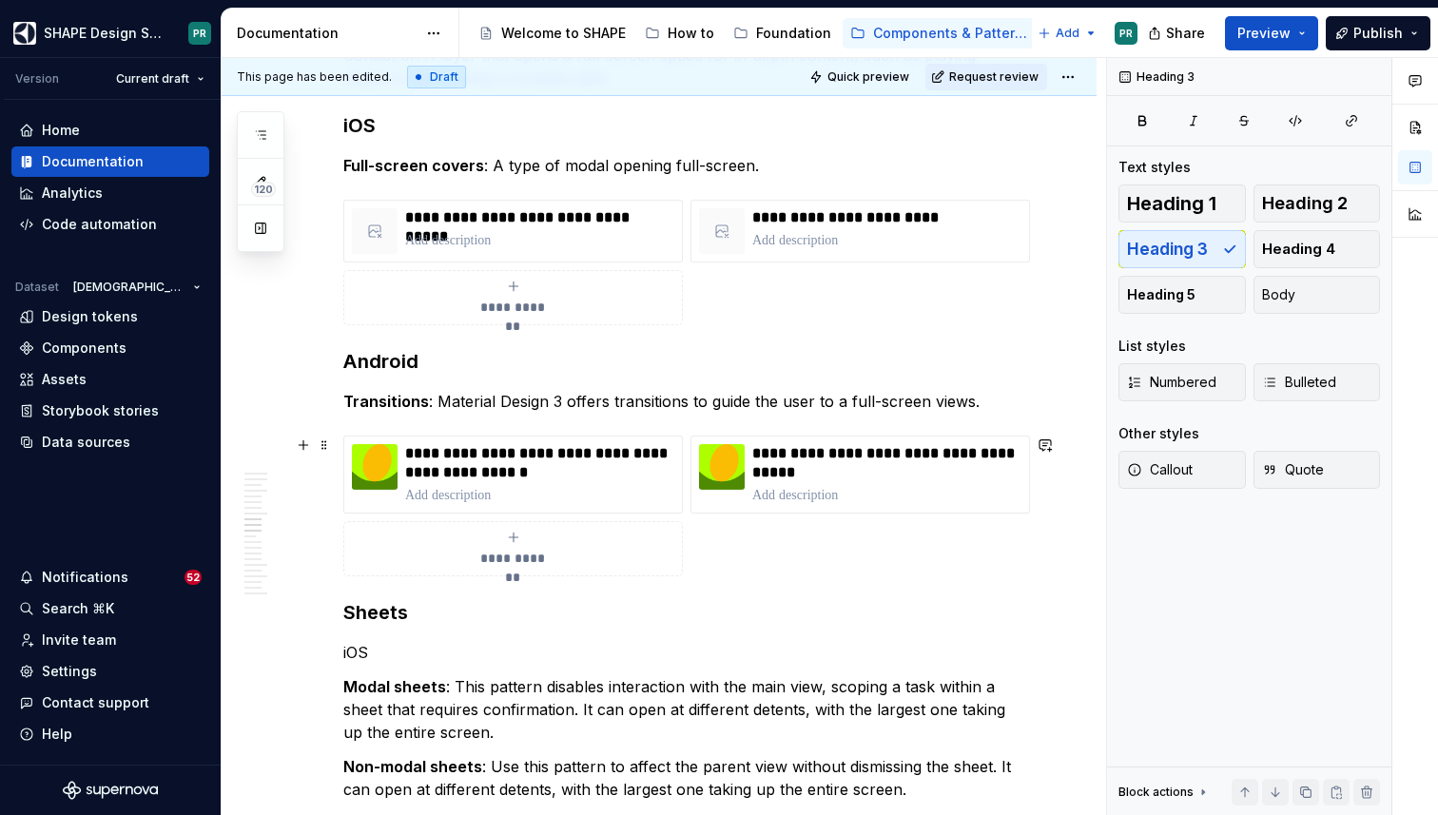
scroll to position [7096, 0]
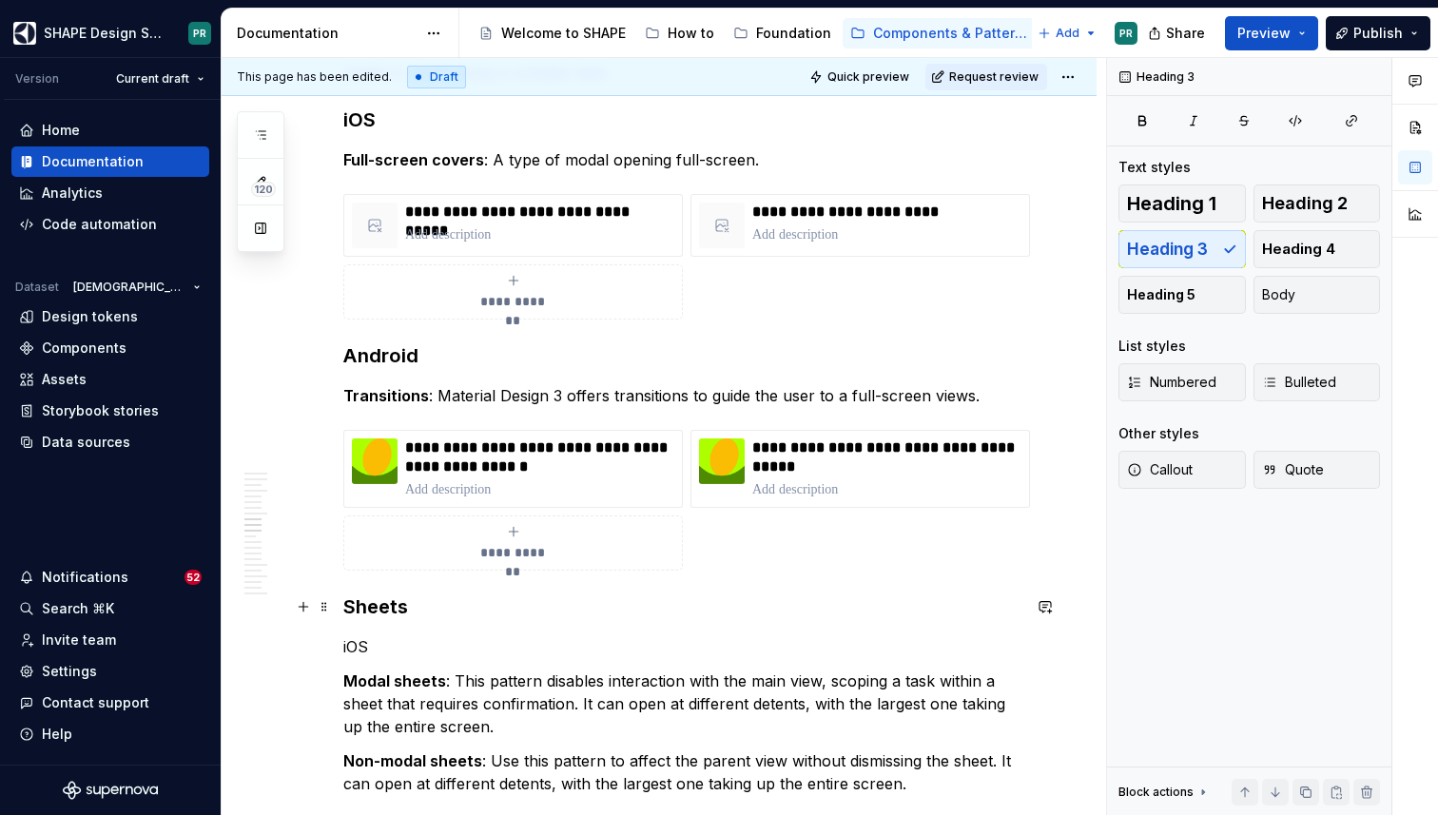
click at [386, 595] on h3 "Sheets" at bounding box center [681, 606] width 677 height 27
click at [1338, 199] on span "Heading 2" at bounding box center [1305, 203] width 86 height 19
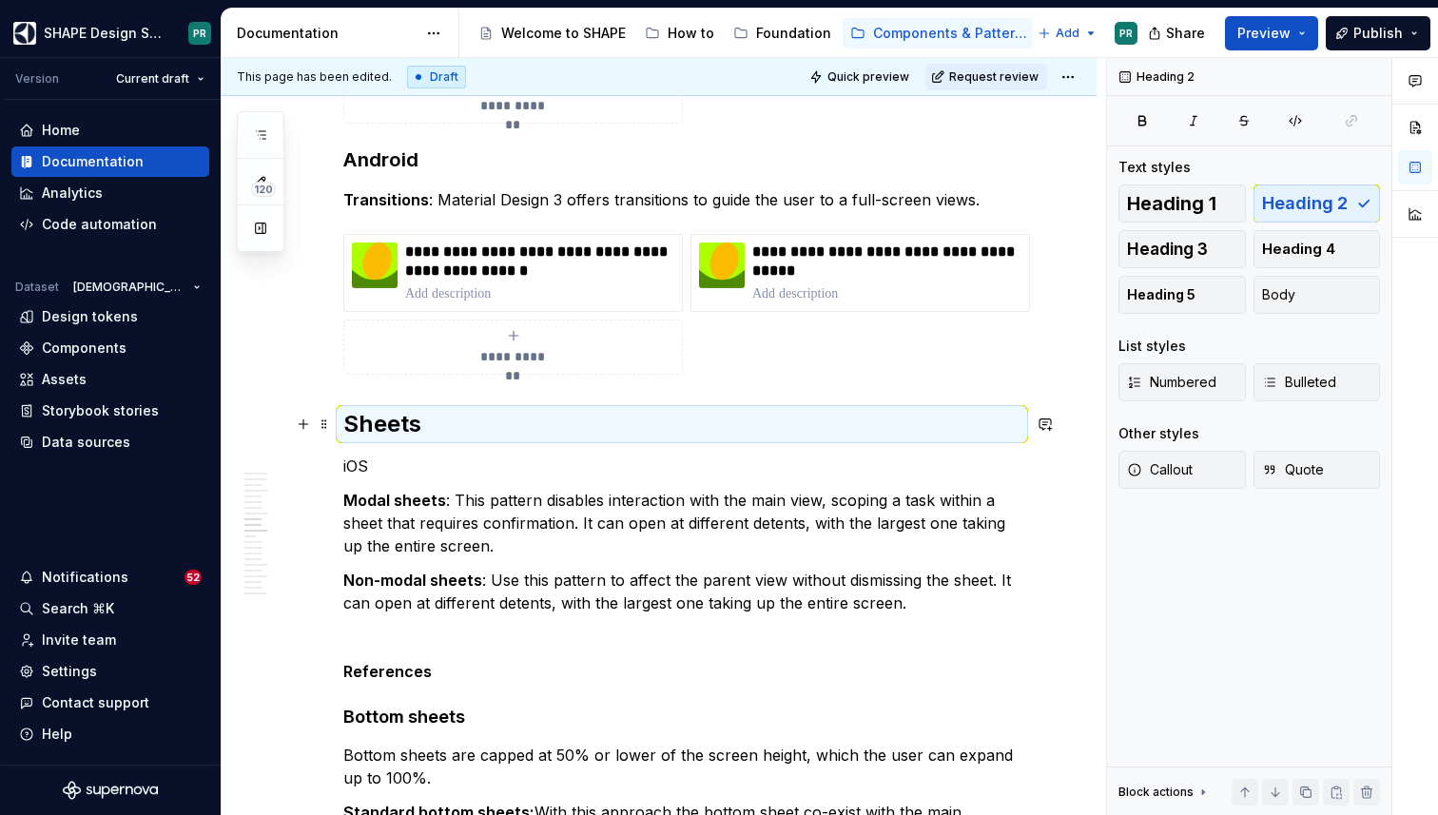
scroll to position [7296, 0]
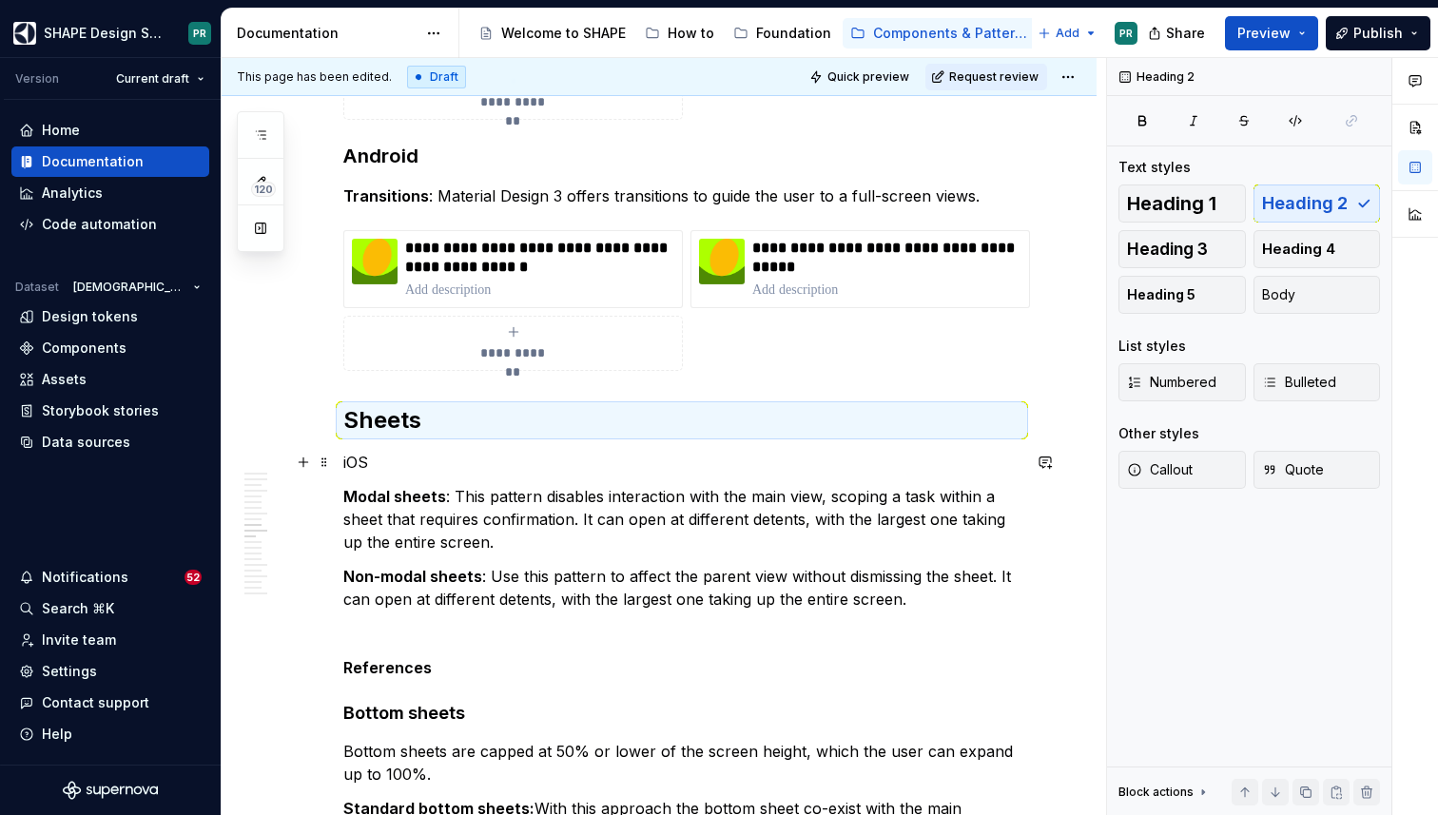
click at [354, 456] on p "iOS" at bounding box center [681, 462] width 677 height 23
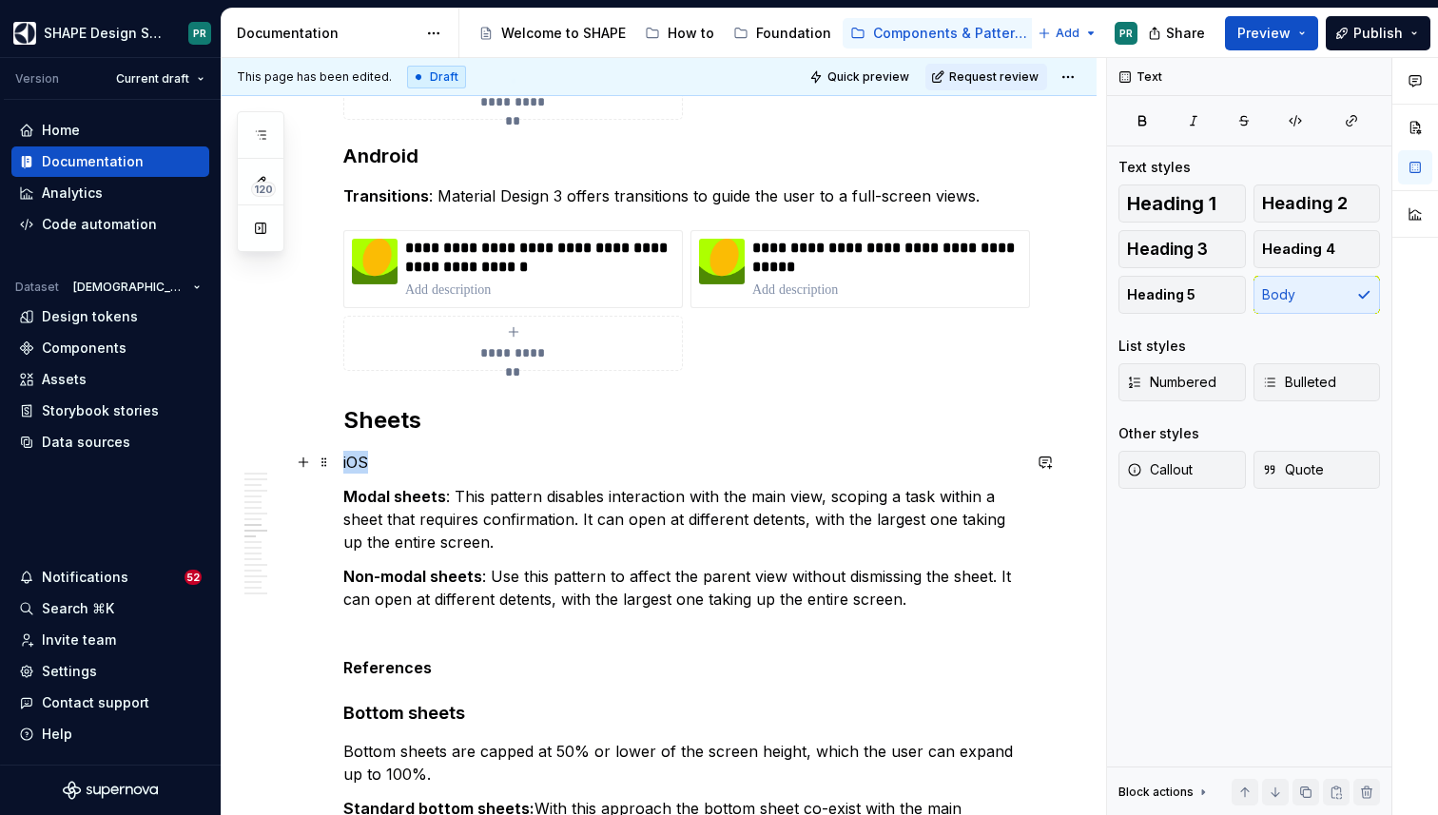
drag, startPoint x: 372, startPoint y: 456, endPoint x: 335, endPoint y: 456, distance: 37.1
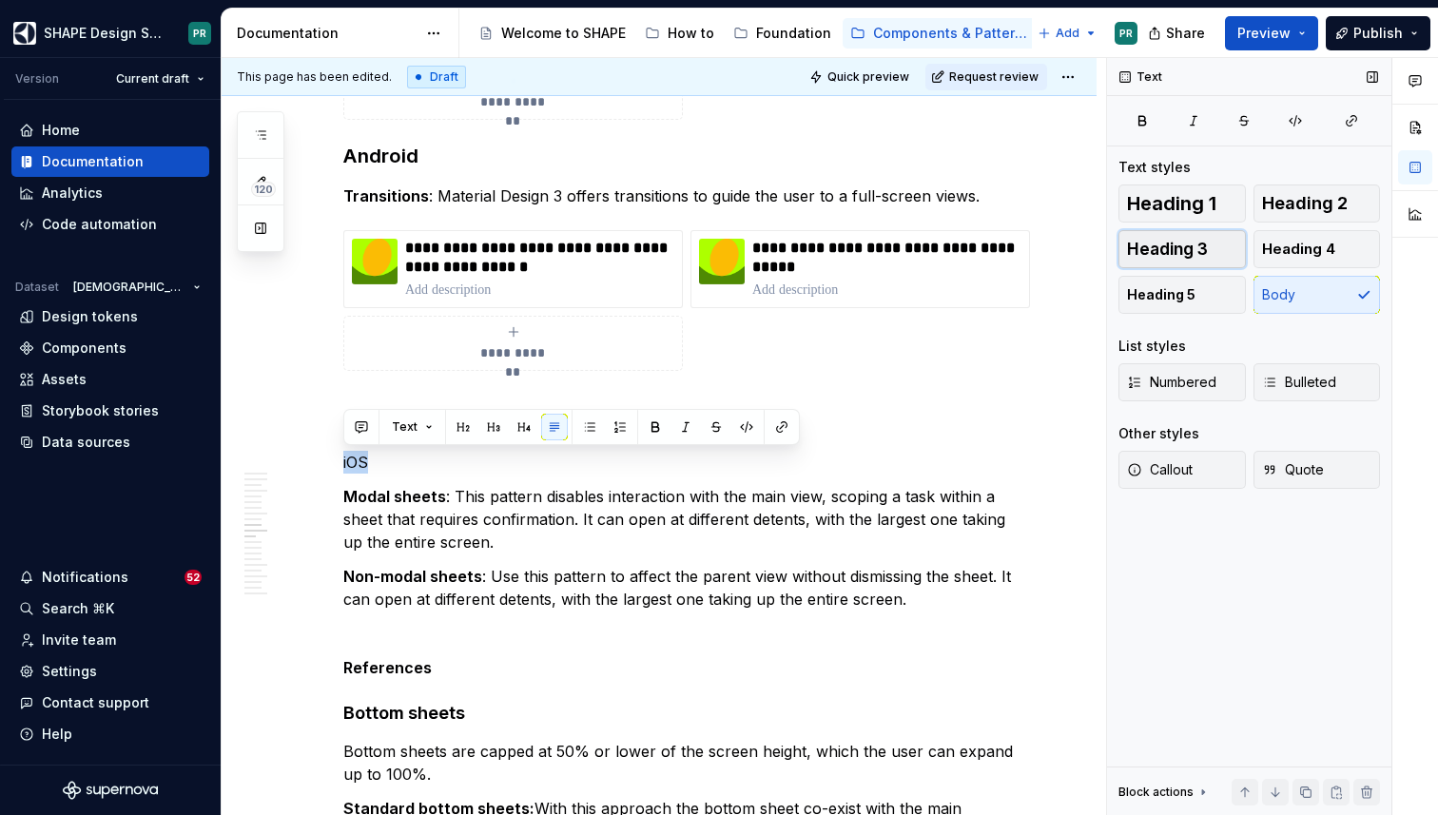
click at [1188, 251] on span "Heading 3" at bounding box center [1167, 249] width 81 height 19
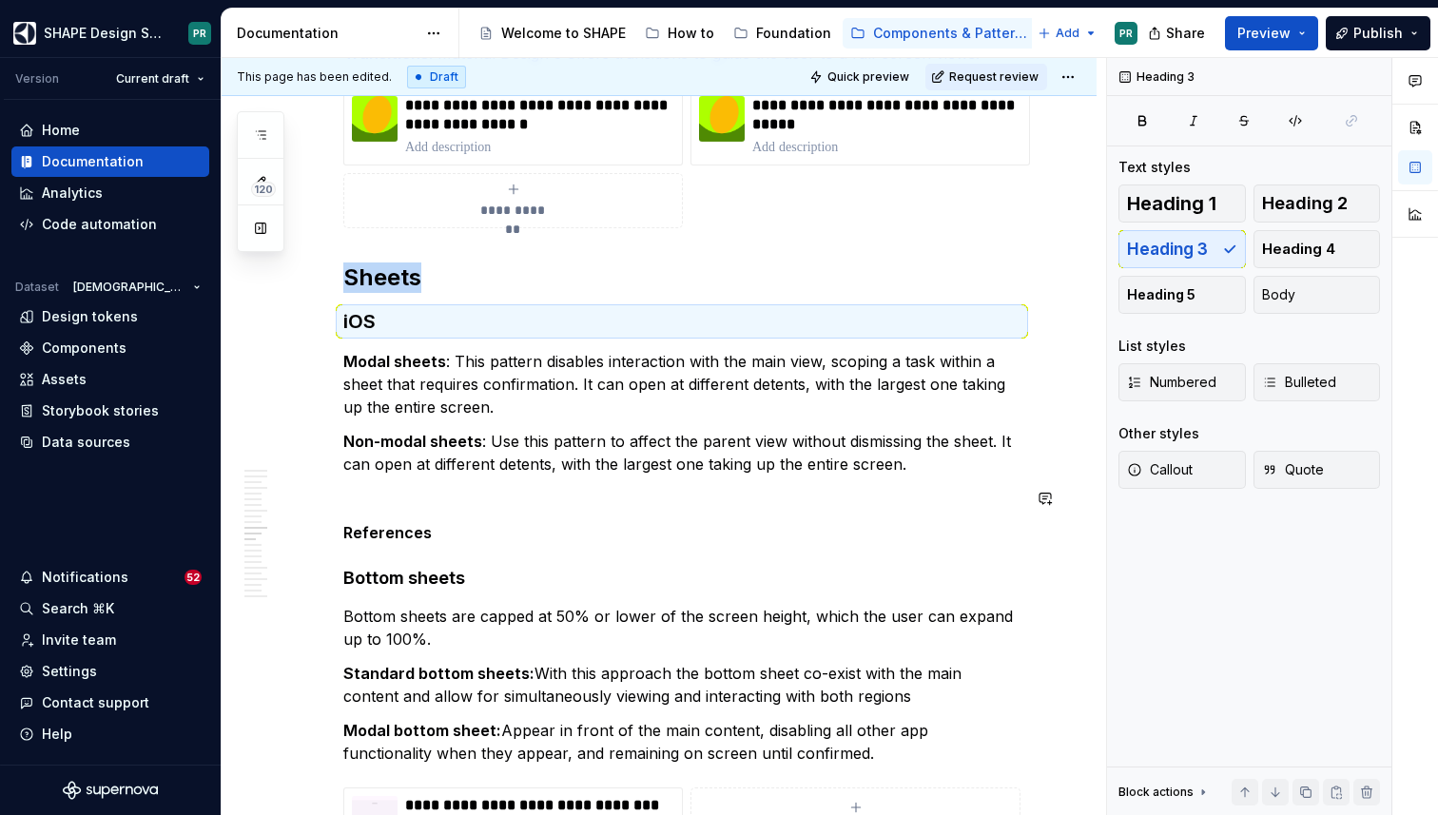
scroll to position [7448, 0]
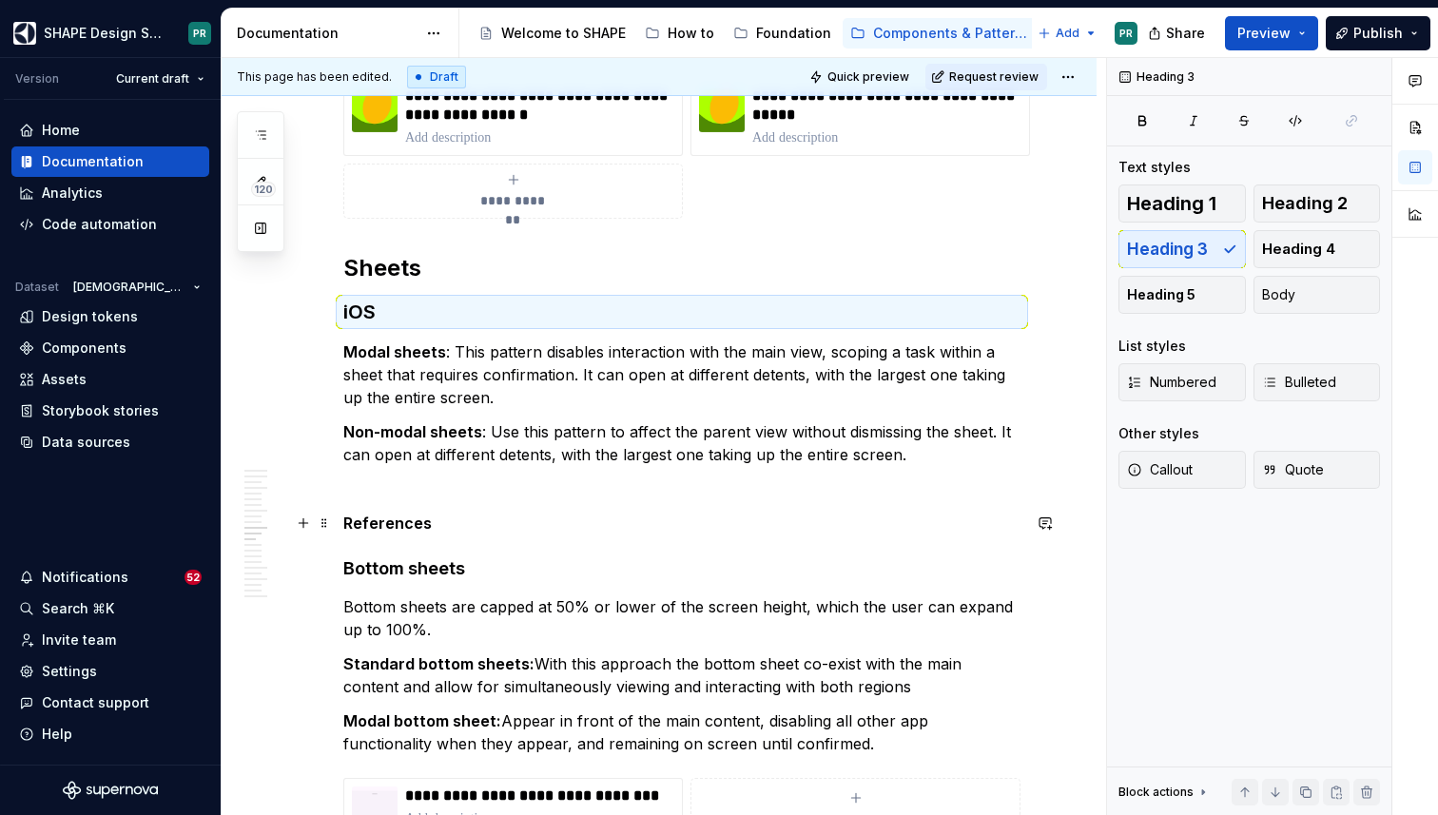
click at [459, 527] on p "References" at bounding box center [681, 523] width 677 height 23
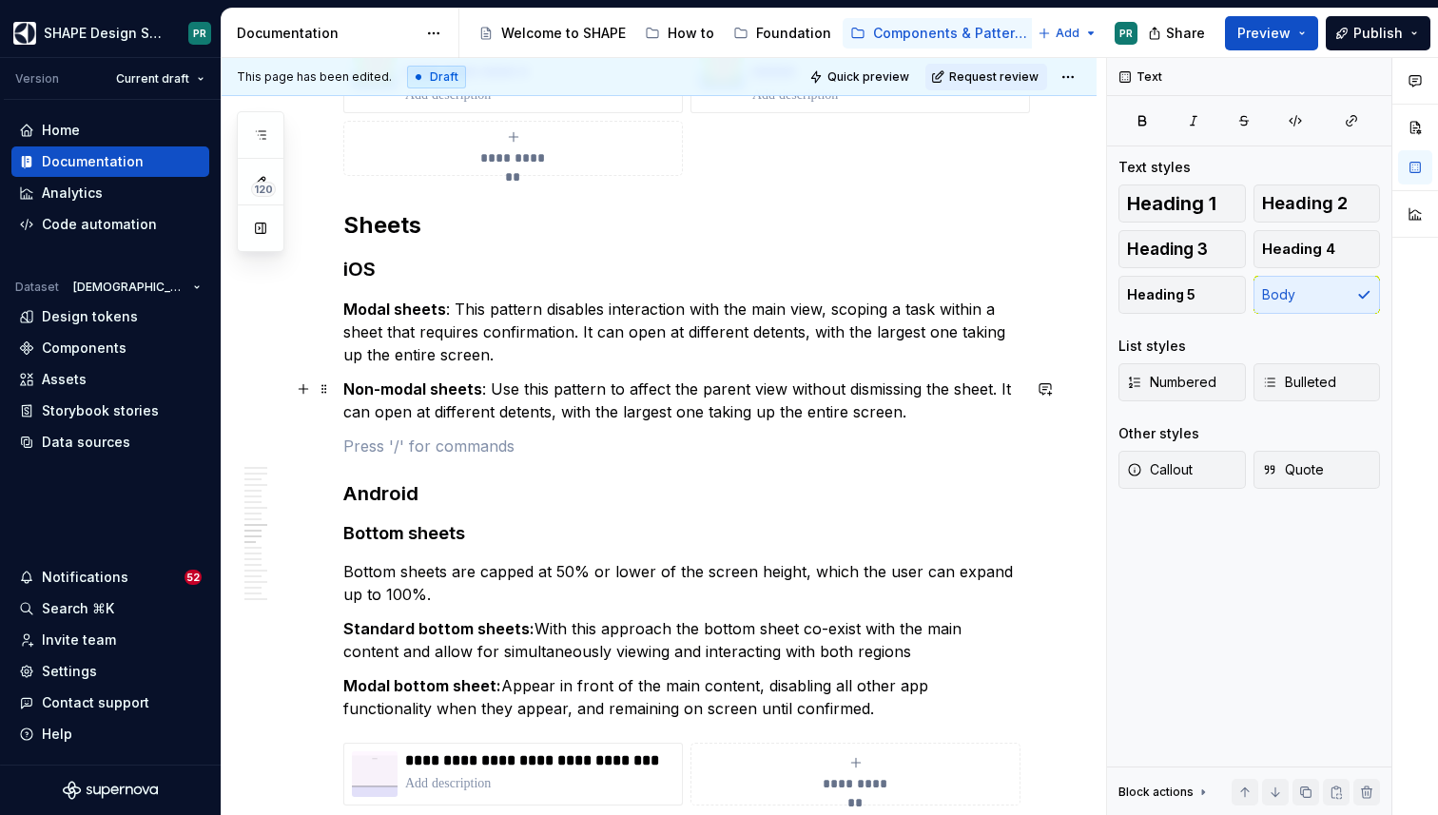
scroll to position [7489, 0]
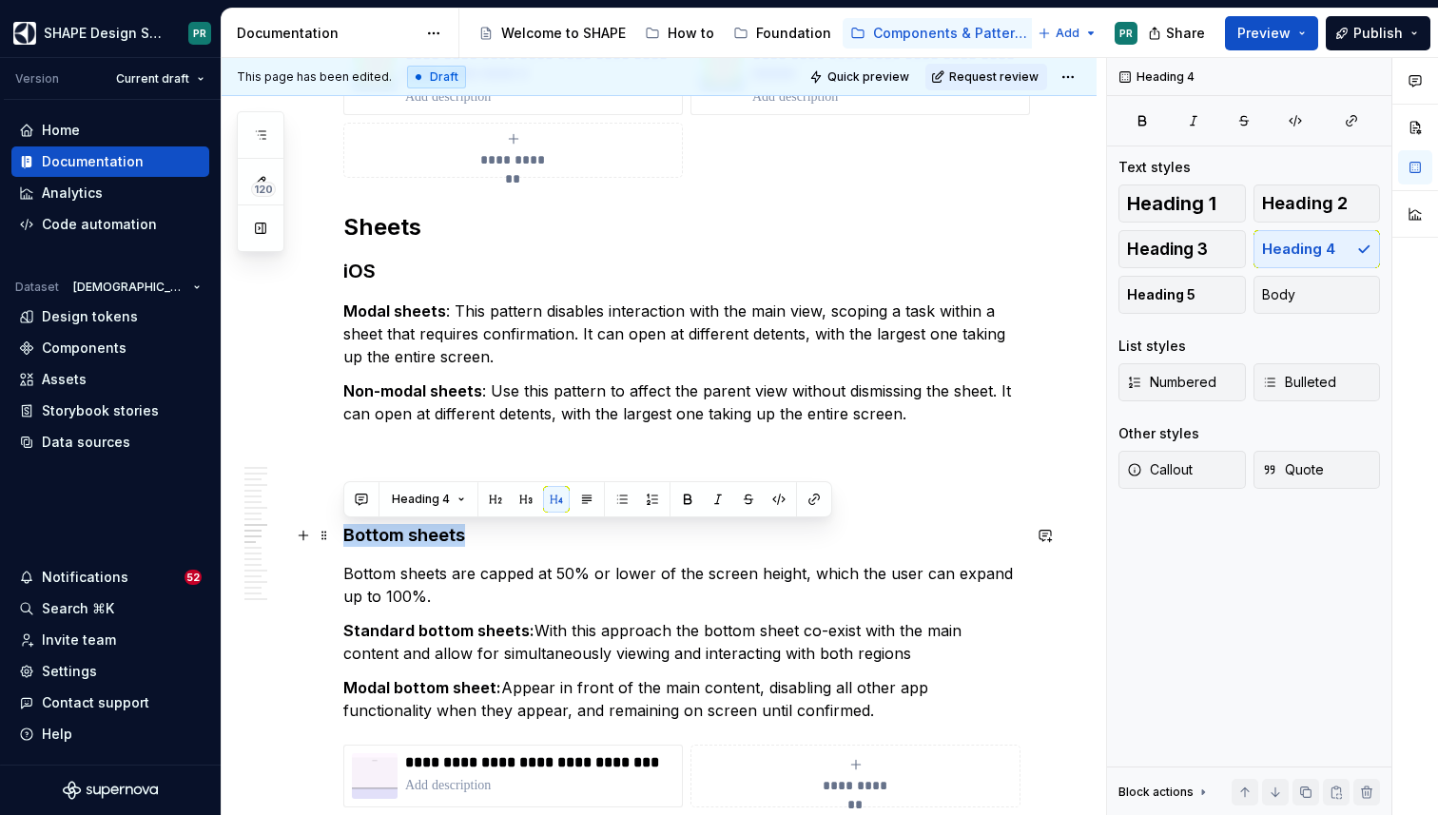
drag, startPoint x: 345, startPoint y: 535, endPoint x: 531, endPoint y: 535, distance: 185.4
click at [531, 535] on h4 "Bottom sheets" at bounding box center [681, 535] width 677 height 23
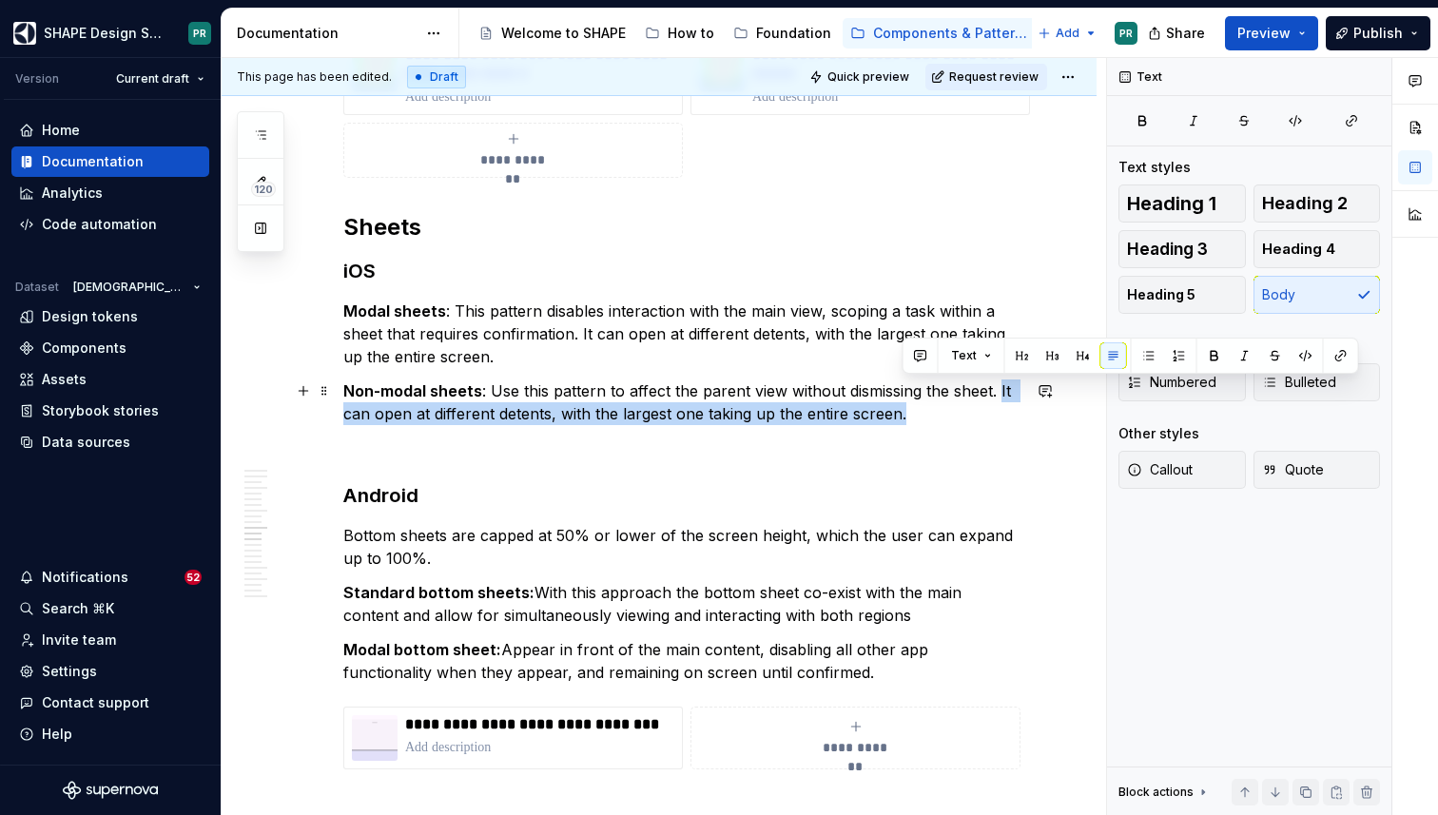
drag, startPoint x: 998, startPoint y: 388, endPoint x: 1012, endPoint y: 411, distance: 26.9
click at [1012, 411] on p "Non-modal sheets : Use this pattern to affect the parent view without dismissin…" at bounding box center [681, 402] width 677 height 46
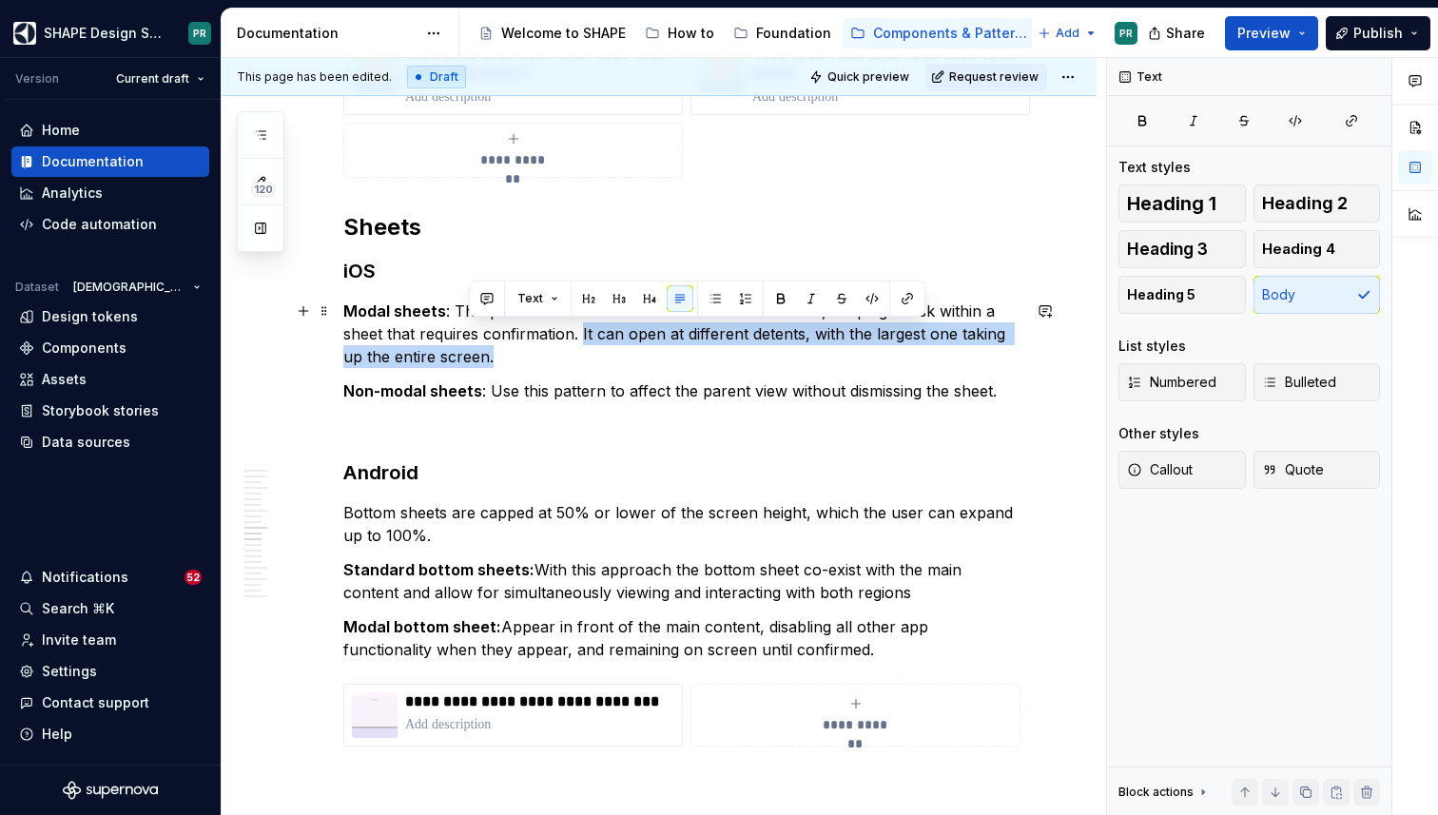
drag, startPoint x: 580, startPoint y: 336, endPoint x: 629, endPoint y: 353, distance: 51.4
click at [629, 353] on p "Modal sheets : This pattern disables interaction with the main view, scoping a …" at bounding box center [681, 334] width 677 height 68
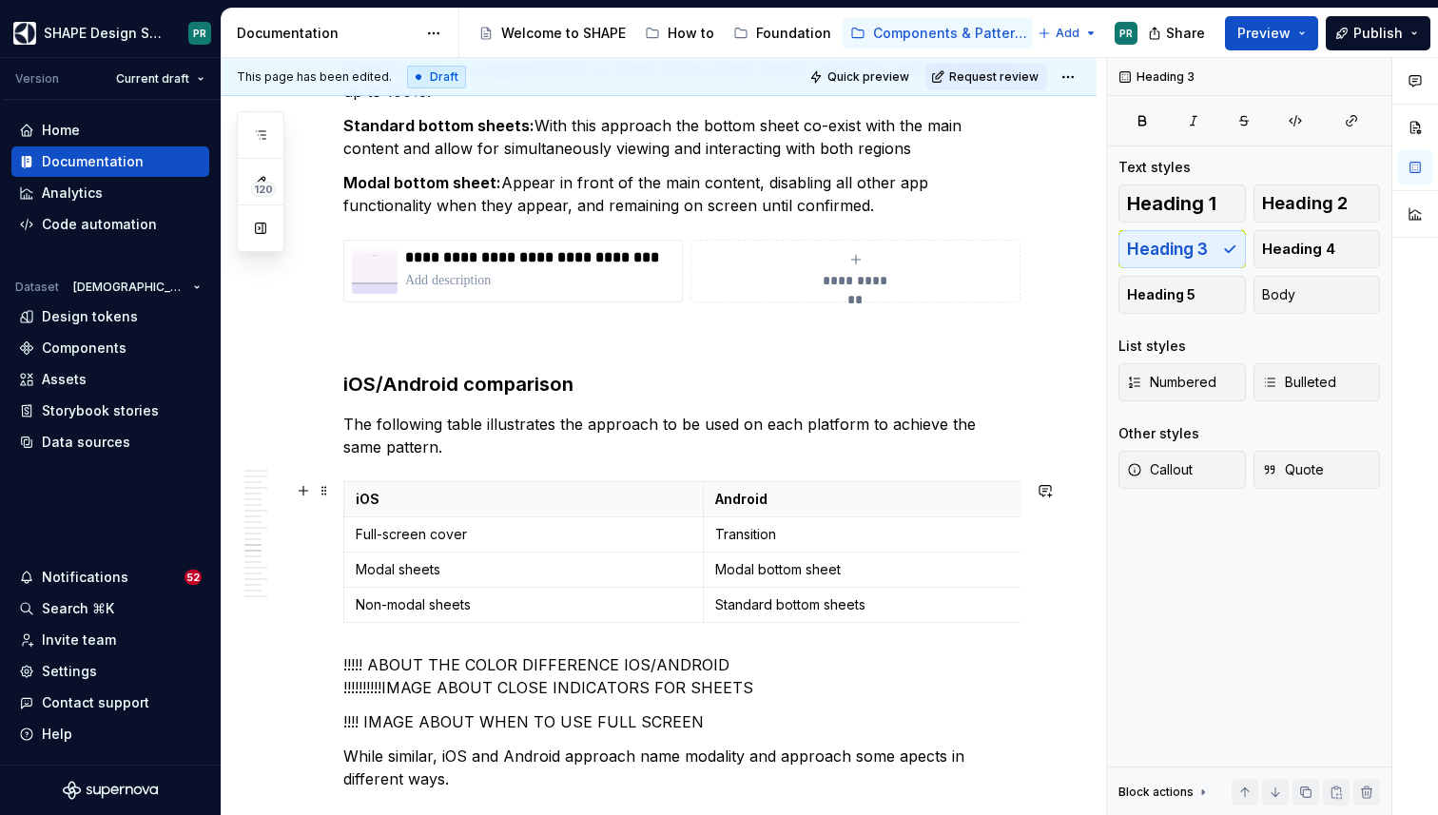
scroll to position [7946, 0]
click at [503, 387] on h3 "iOS/Android comparison" at bounding box center [681, 383] width 677 height 27
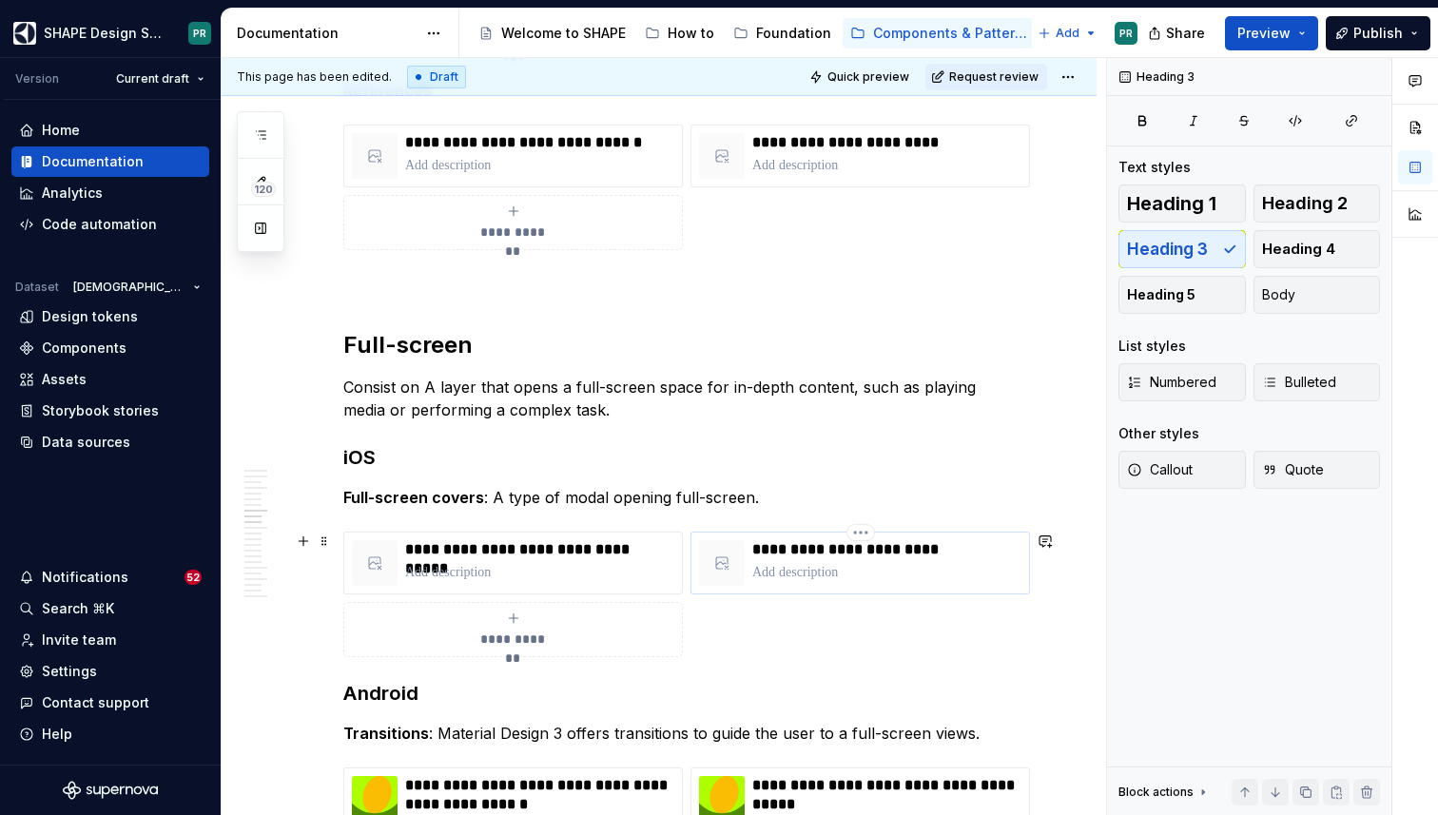
scroll to position [6793, 0]
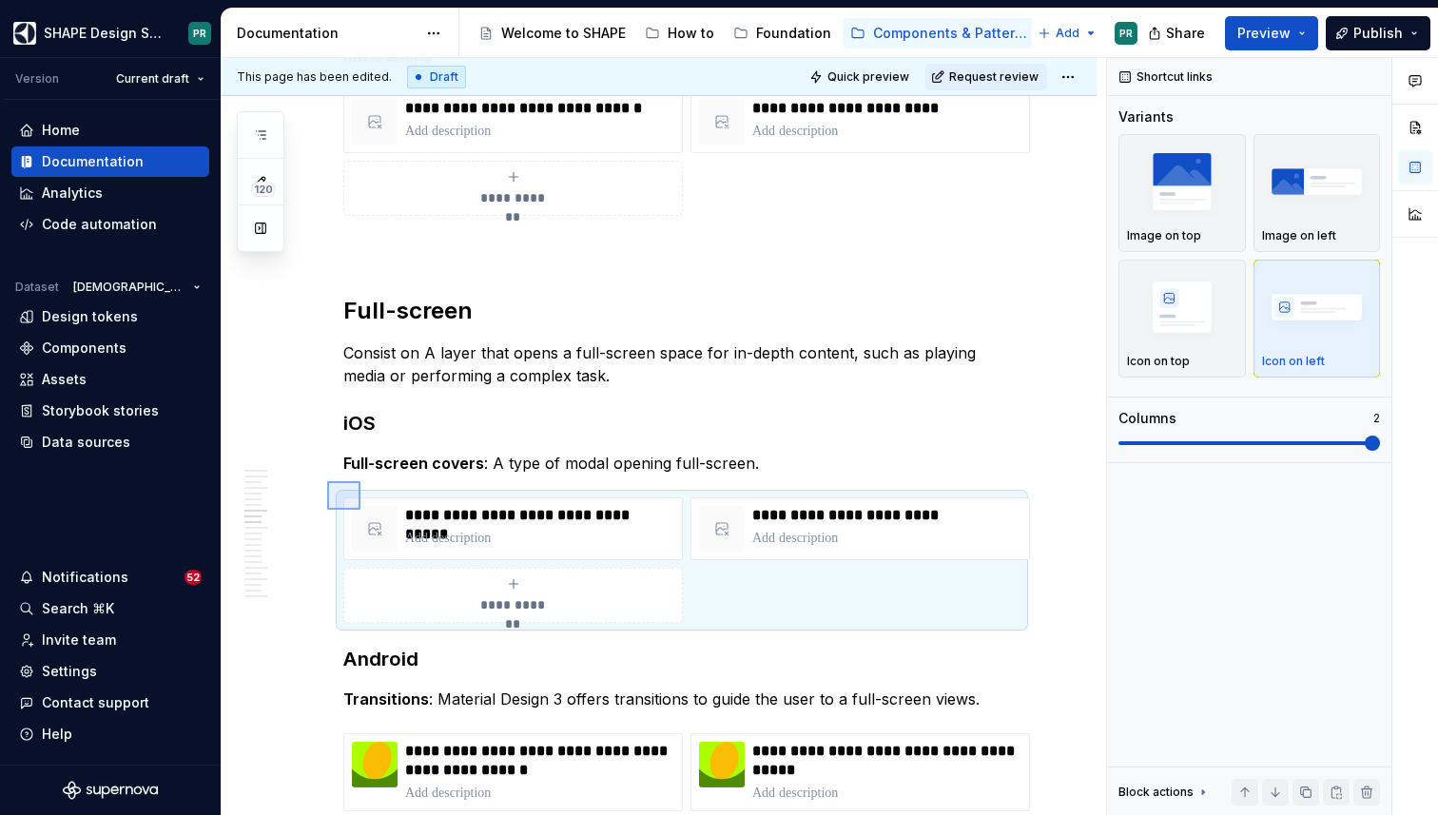
drag, startPoint x: 327, startPoint y: 481, endPoint x: 361, endPoint y: 511, distance: 45.2
click at [361, 511] on div "**********" at bounding box center [664, 437] width 884 height 758
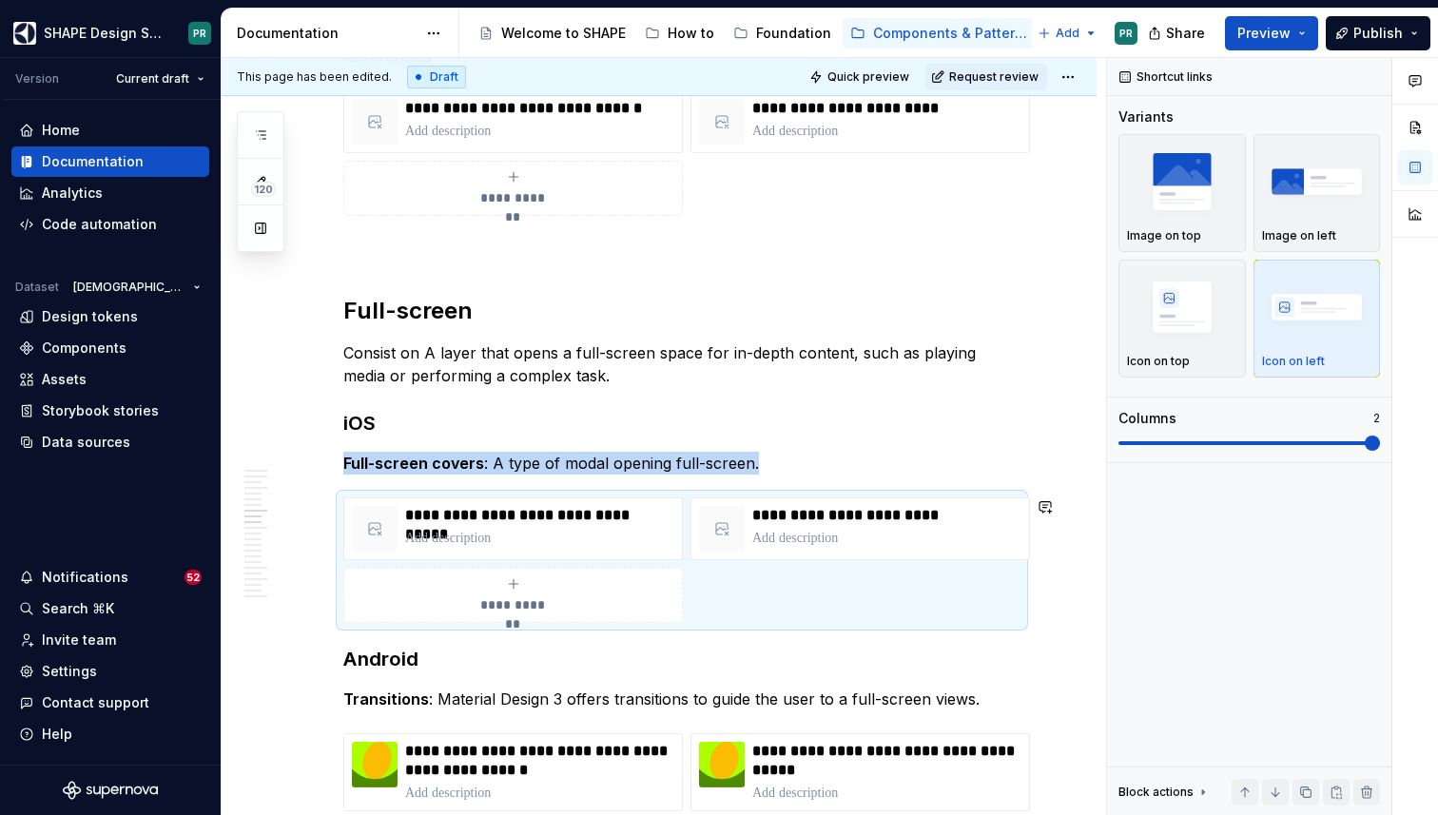
copy p "Full-screen covers : A type of modal opening full-screen."
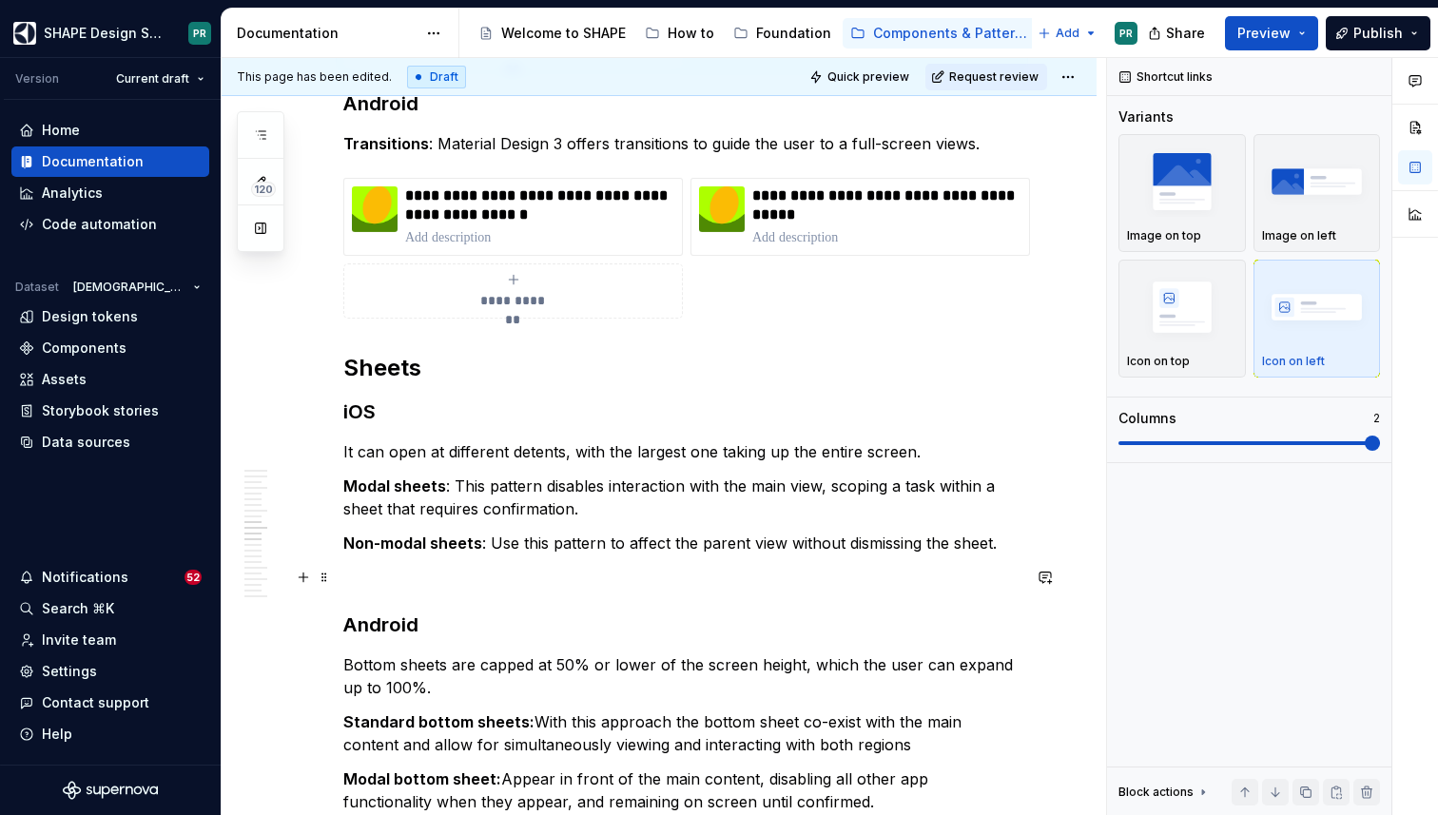
scroll to position [7346, 0]
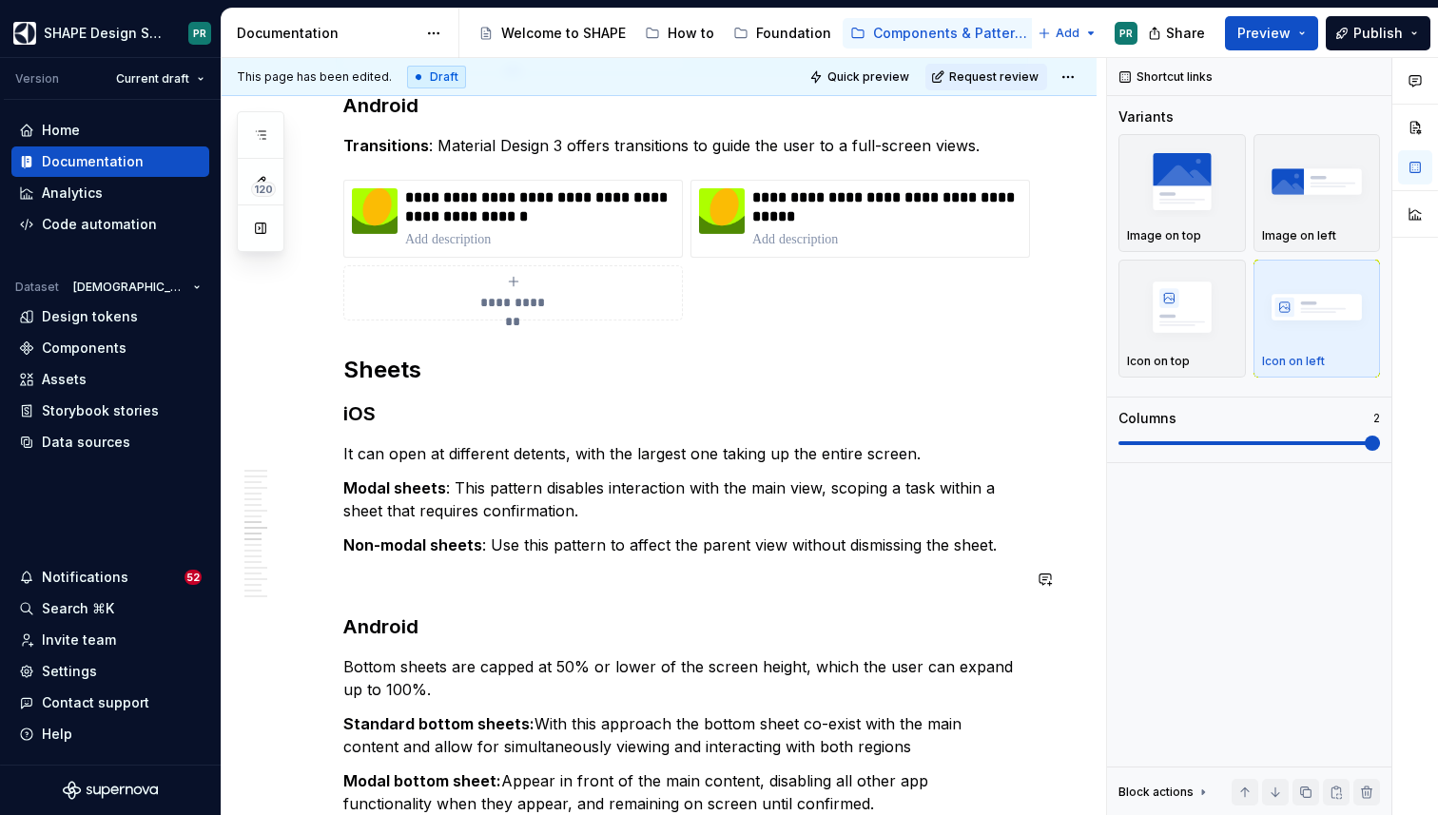
click at [369, 569] on p at bounding box center [681, 579] width 677 height 23
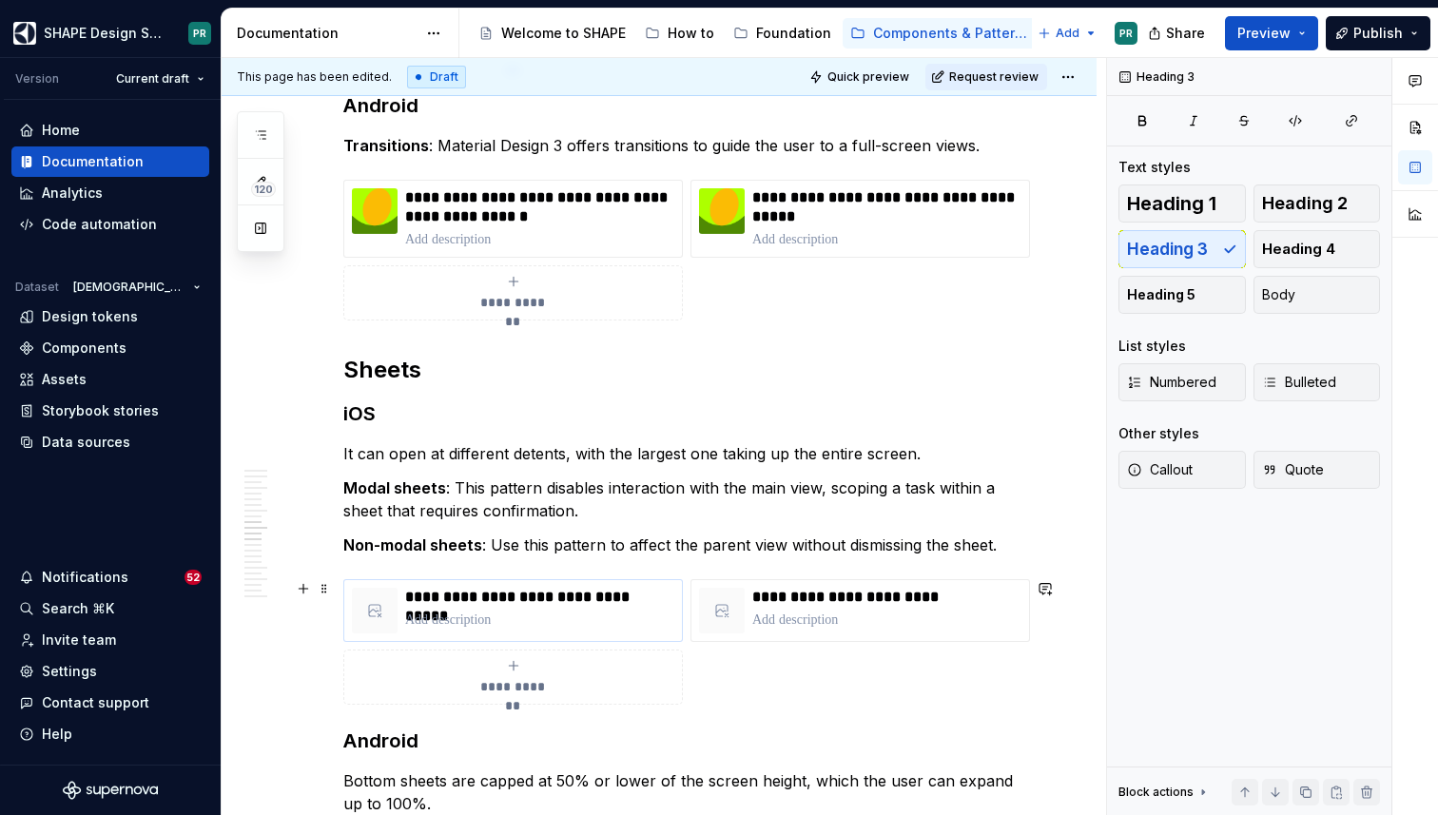
click at [511, 579] on html "SHAPE Design System PR Version Current draft Home Documentation Analytics Code …" at bounding box center [719, 407] width 1438 height 815
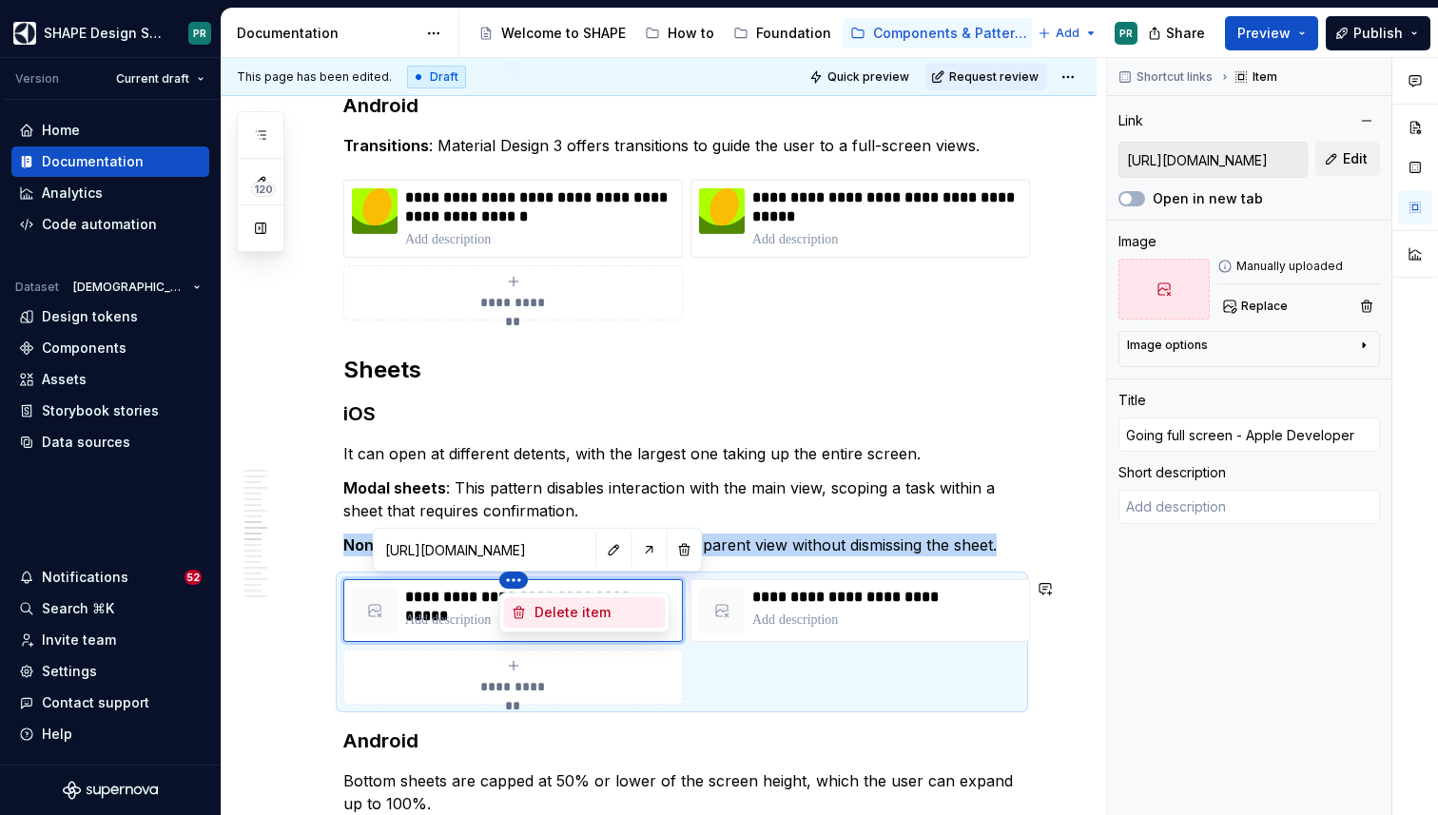
click at [557, 614] on div "Delete item" at bounding box center [596, 612] width 124 height 19
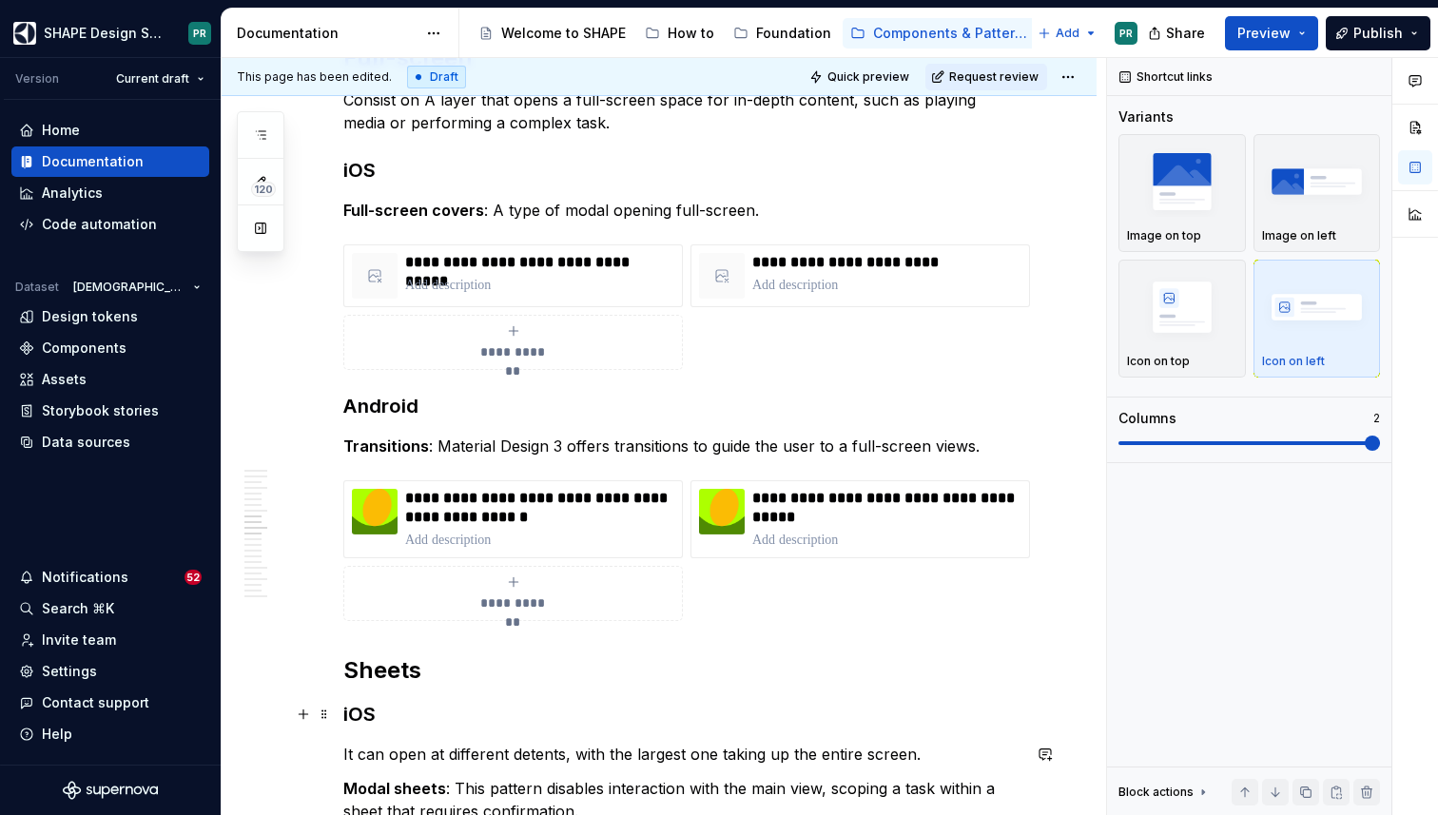
scroll to position [7044, 0]
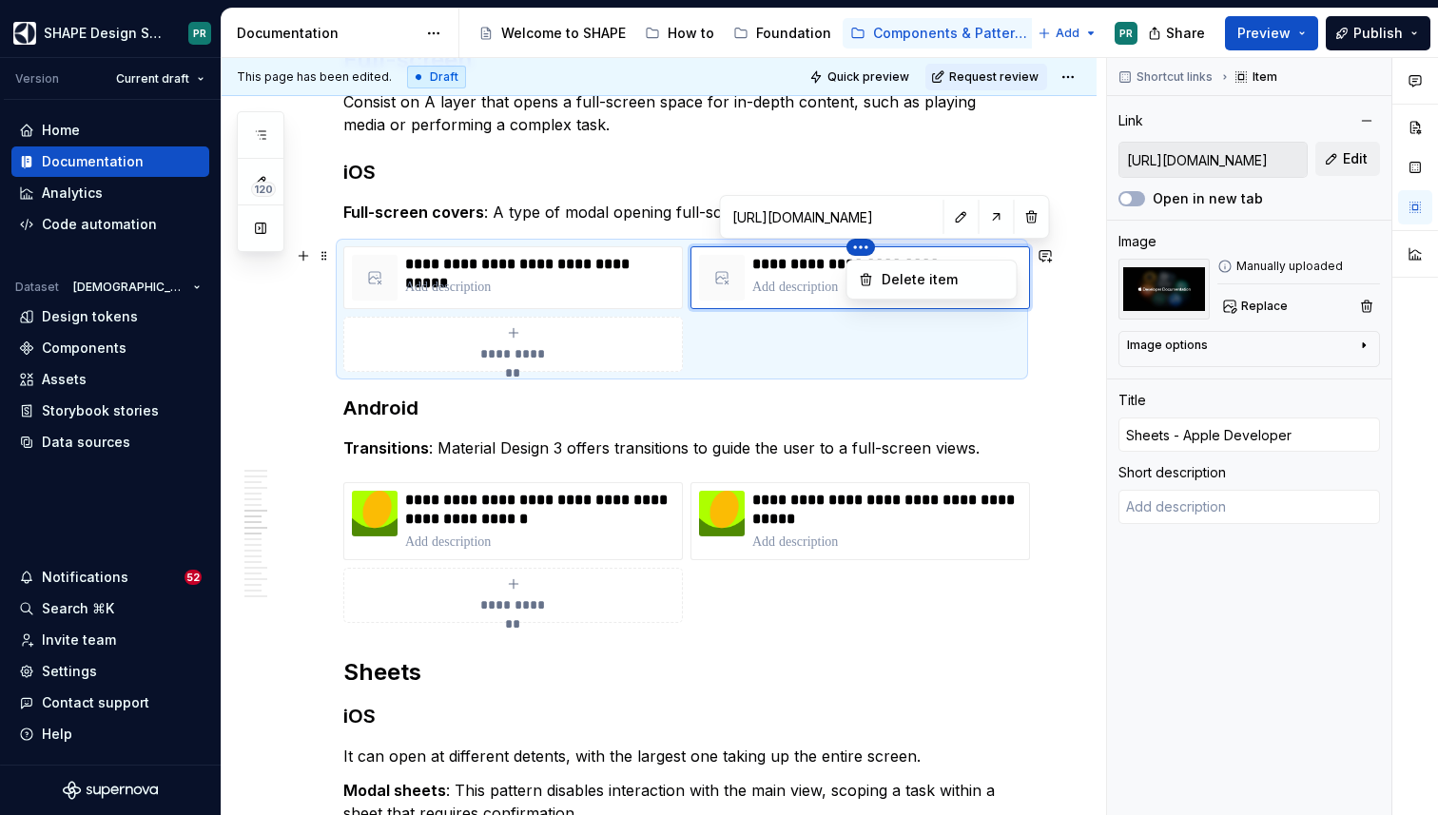
click at [864, 245] on html "SHAPE Design System PR Version Current draft Home Documentation Analytics Code …" at bounding box center [719, 407] width 1438 height 815
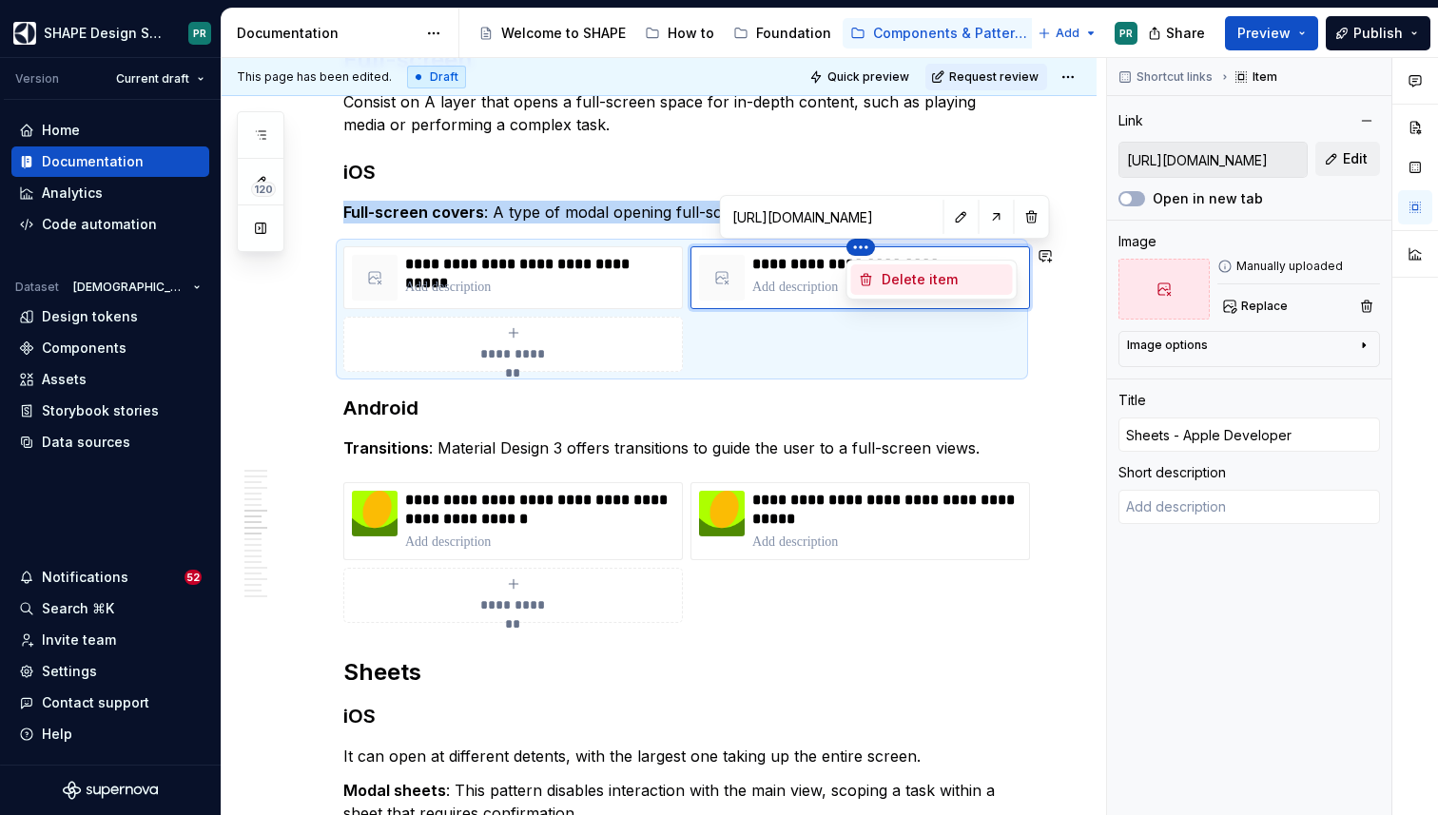
click at [904, 281] on div "Delete item" at bounding box center [944, 279] width 124 height 19
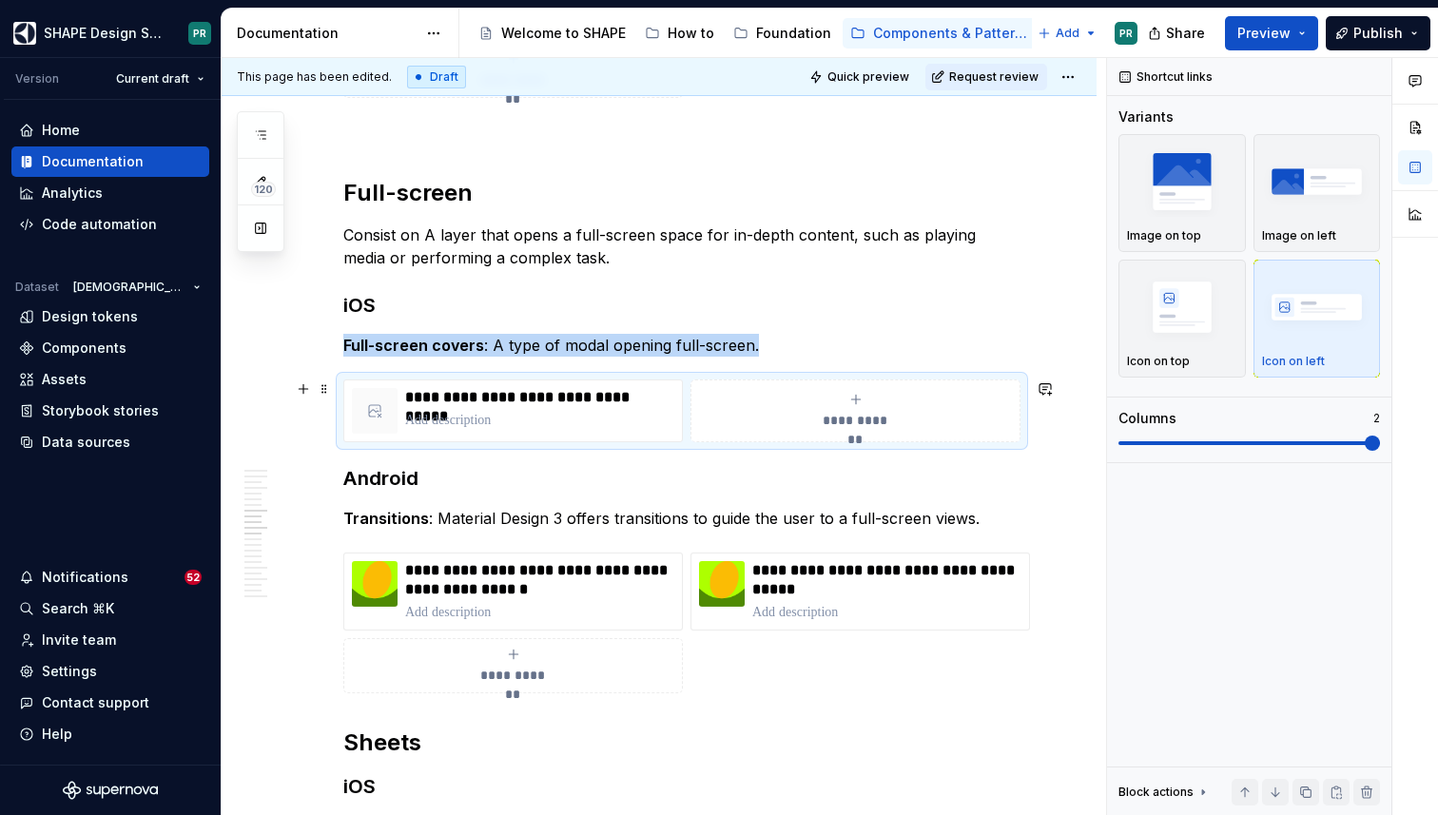
scroll to position [6910, 0]
click at [864, 397] on icon "submit" at bounding box center [855, 400] width 15 height 15
type textarea "*"
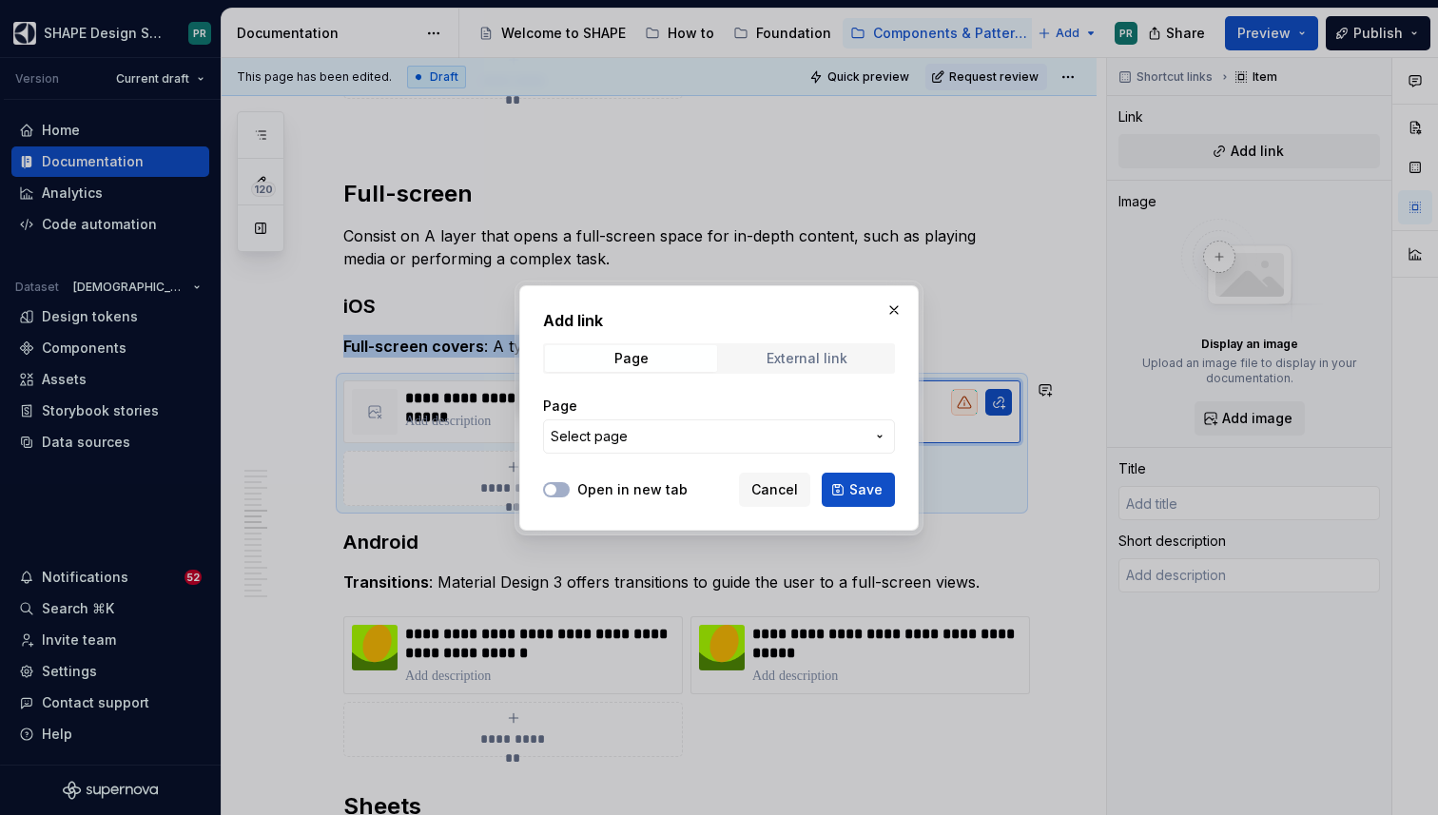
click at [836, 358] on div "External link" at bounding box center [807, 358] width 81 height 15
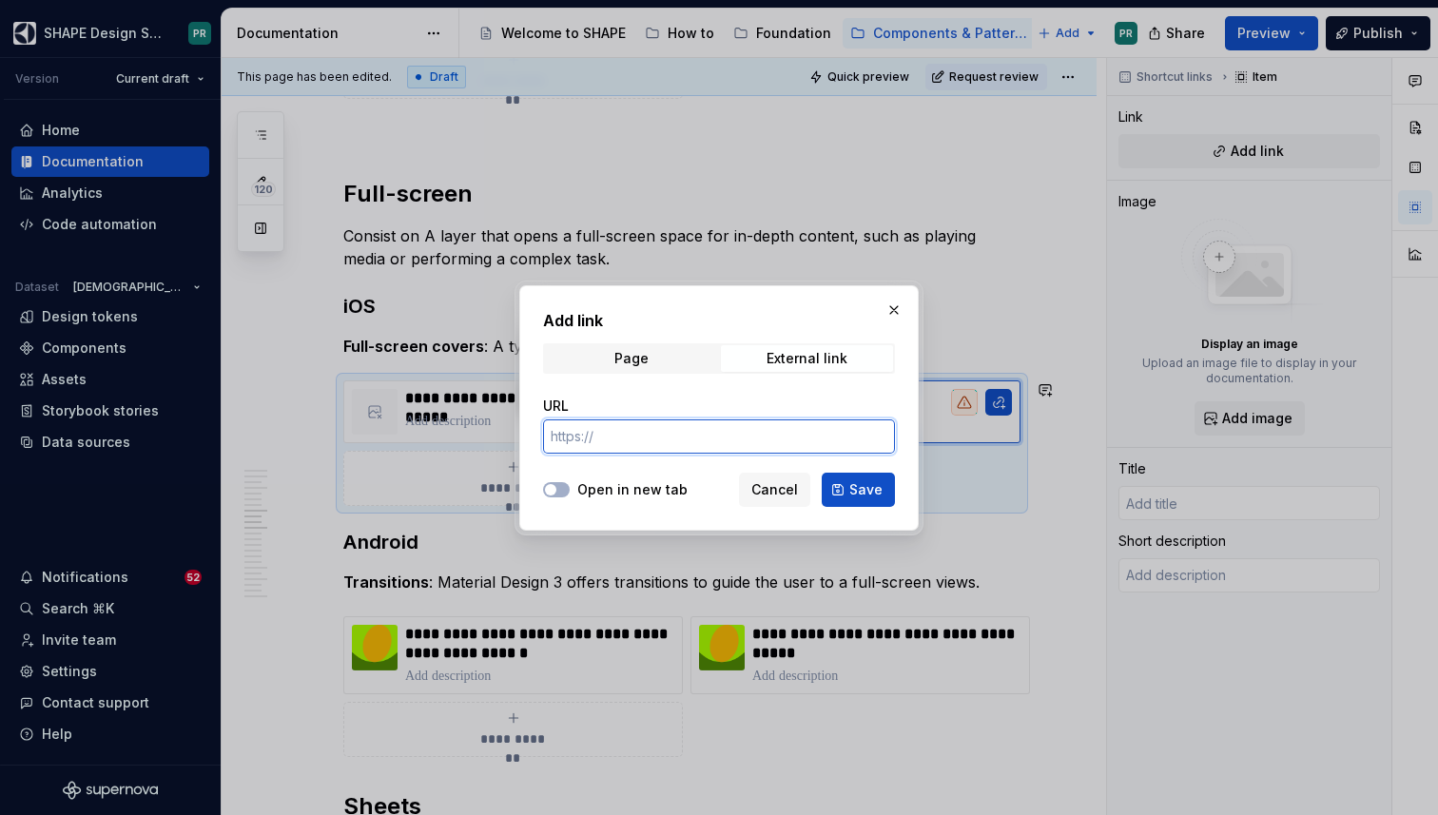
click at [639, 427] on input "URL" at bounding box center [719, 436] width 352 height 34
paste input "[URL][DOMAIN_NAME]"
type input "[URL][DOMAIN_NAME]"
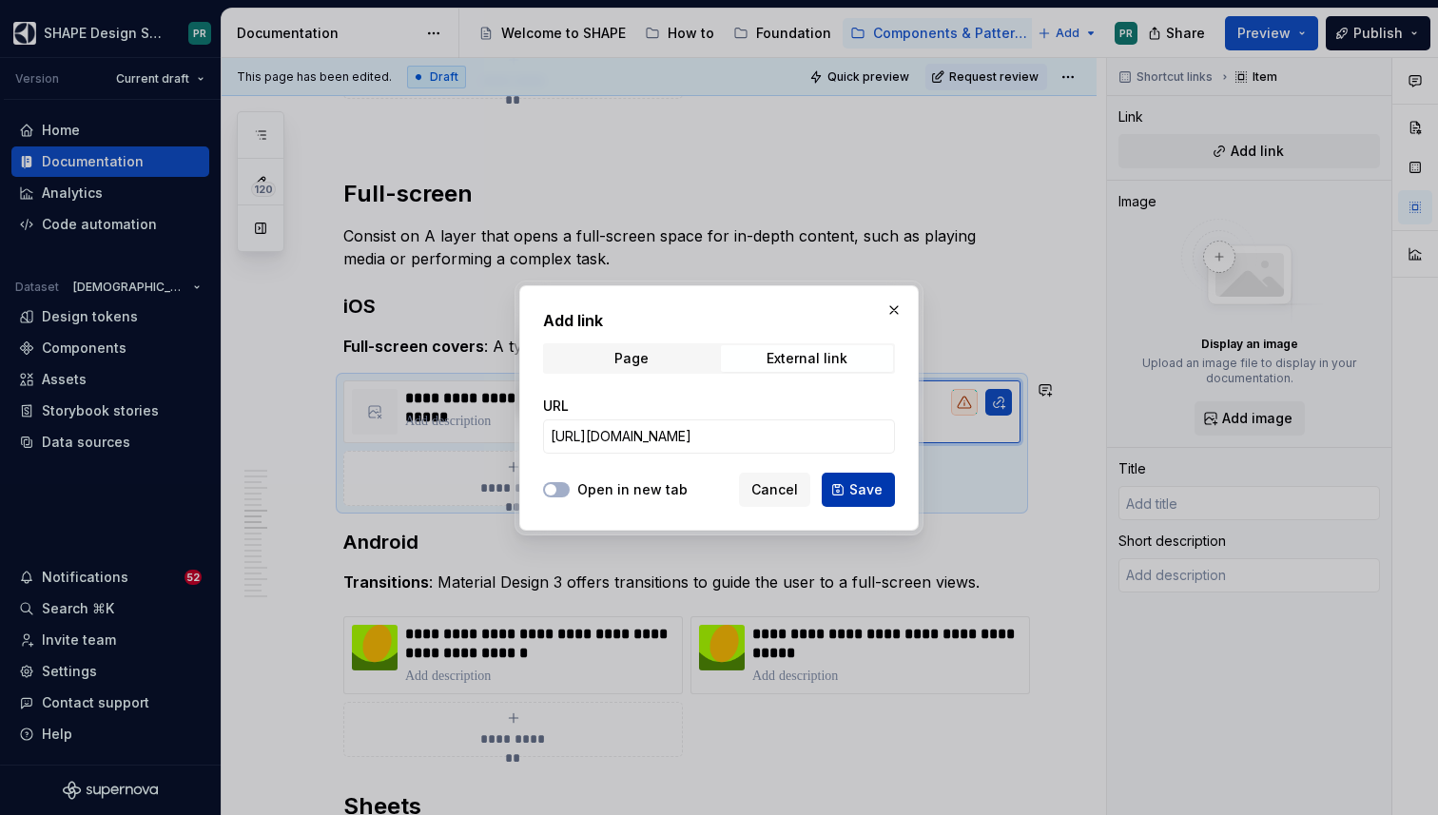
click at [838, 490] on button "Save" at bounding box center [858, 490] width 73 height 34
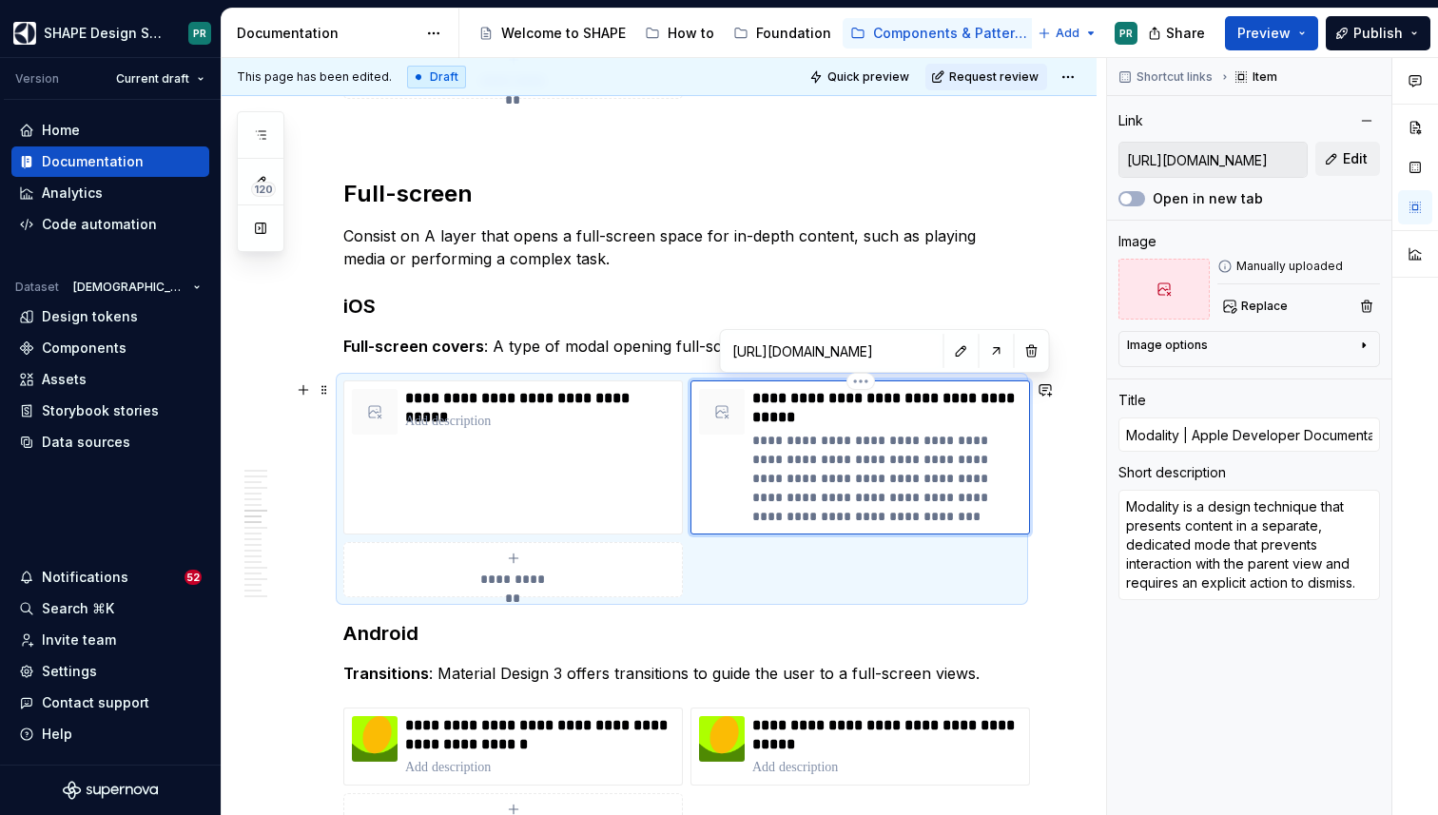
click at [825, 399] on p "**********" at bounding box center [886, 408] width 269 height 38
type textarea "*"
type input "Modality Apple Developer Documentation"
type textarea "*"
type input "Modality - Apple Developer Documentation"
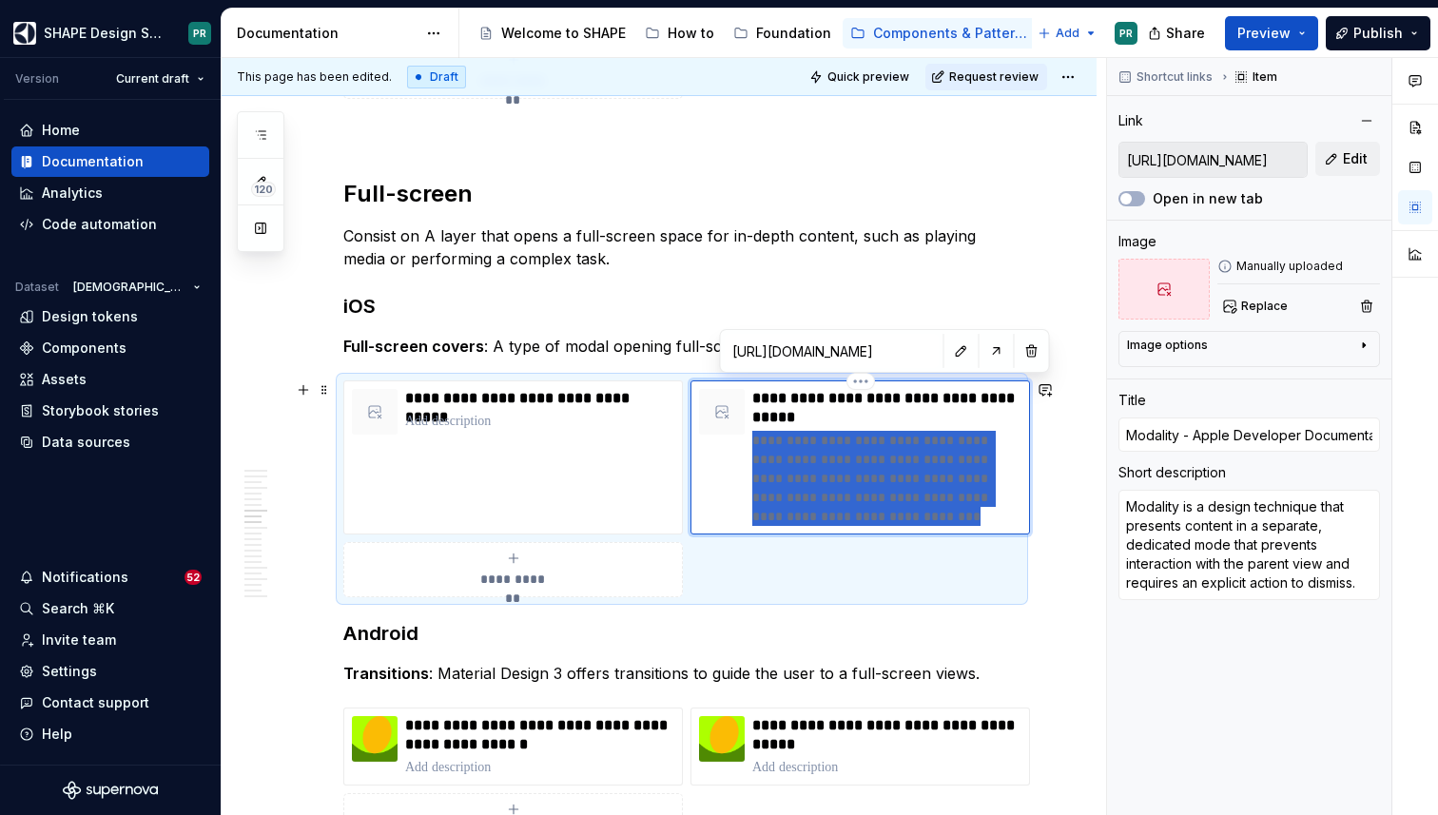
type textarea "*"
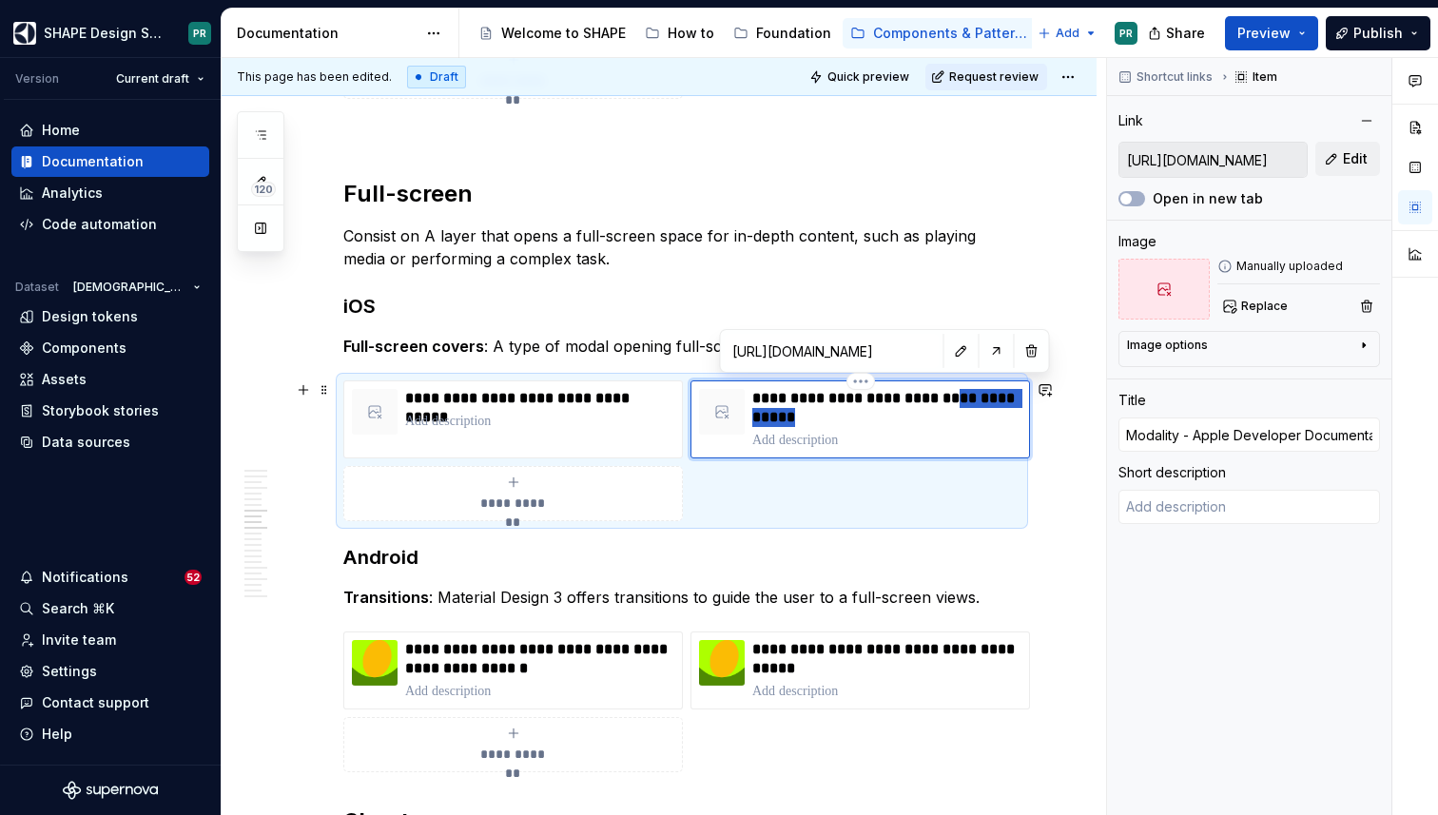
type textarea "*"
type input "Modality - Apple Developer"
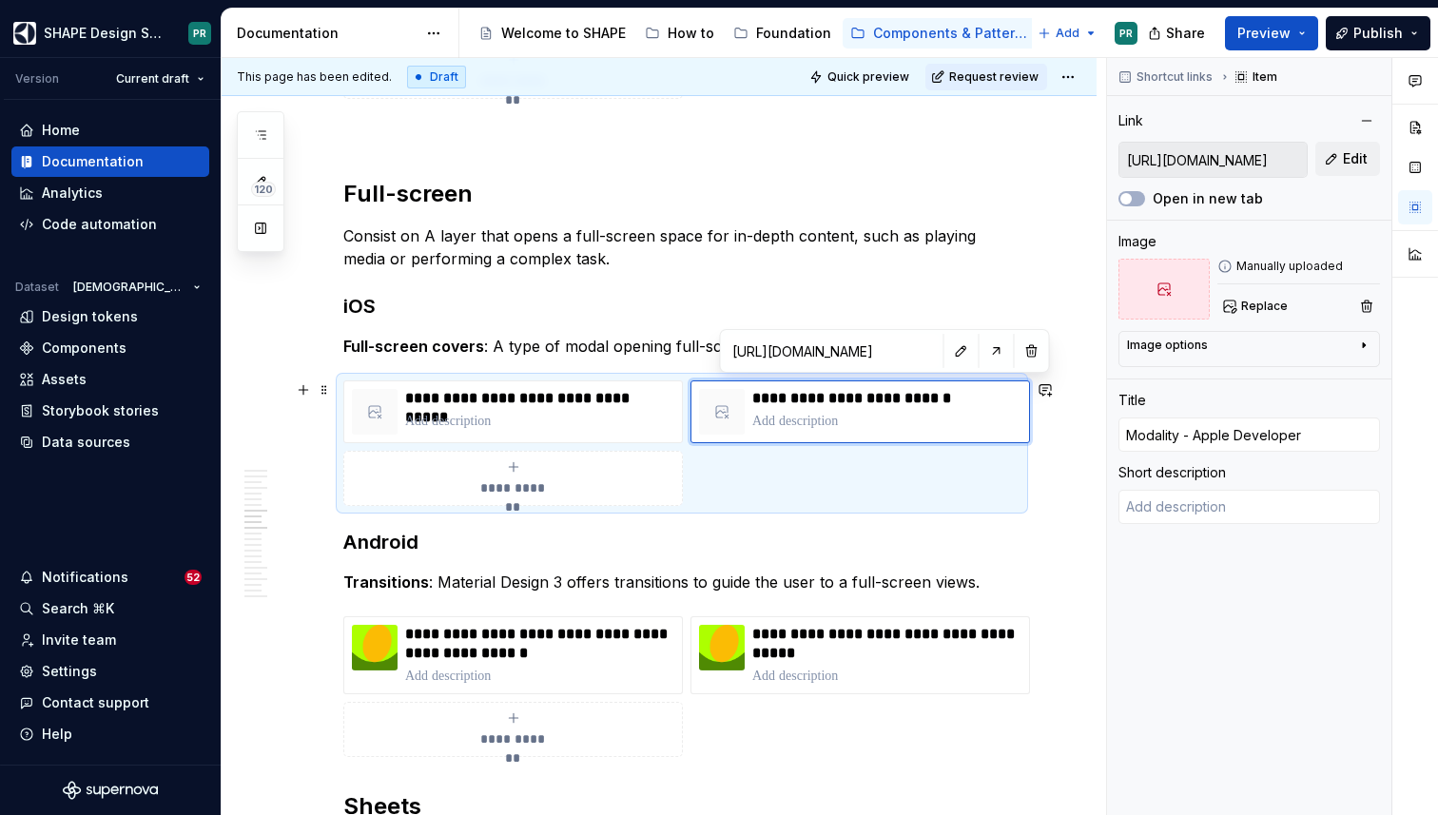
type textarea "*"
type input "Modality - Apple Developer"
click at [1060, 508] on div "**********" at bounding box center [659, 265] width 875 height 13701
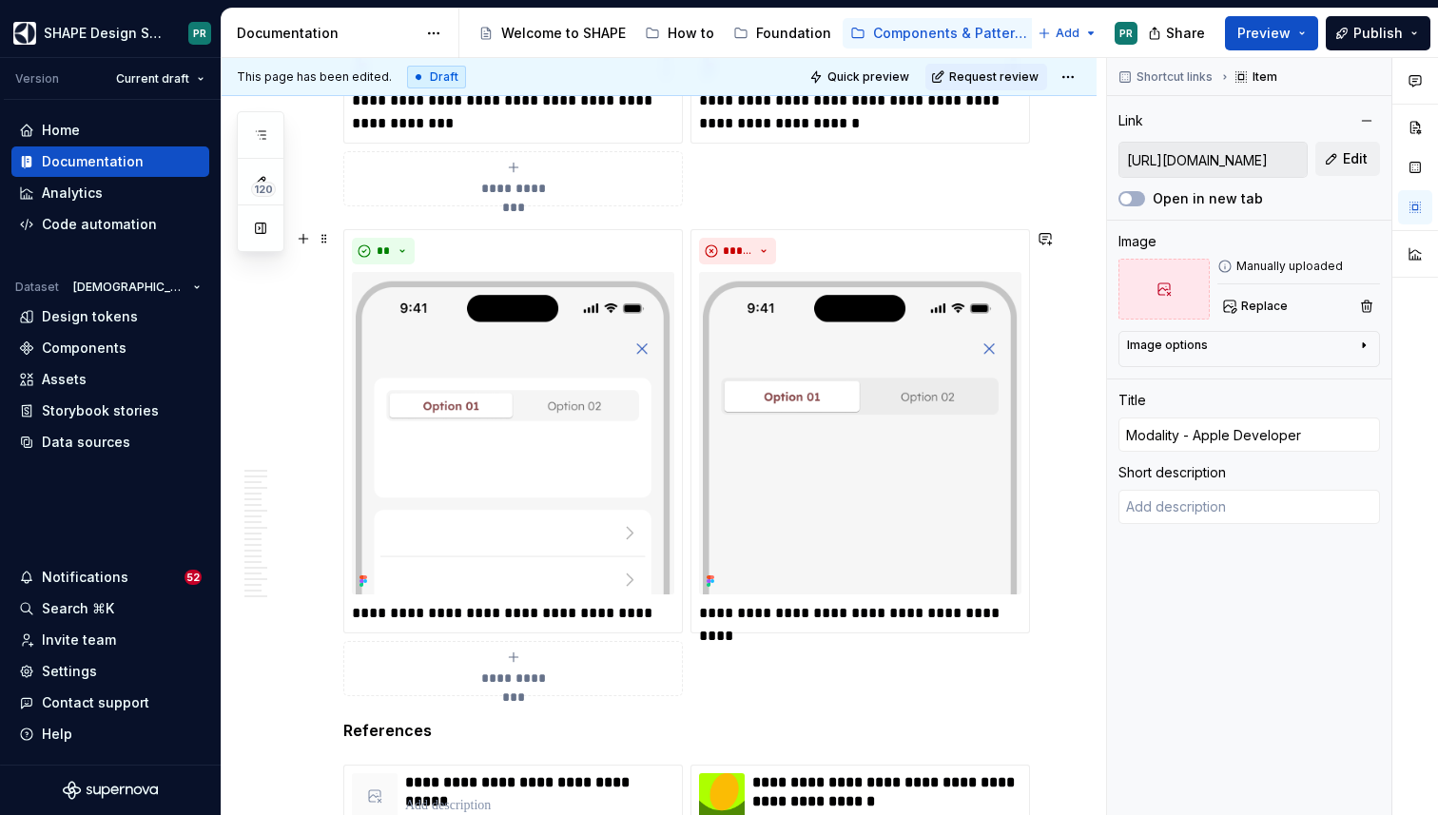
scroll to position [9152, 0]
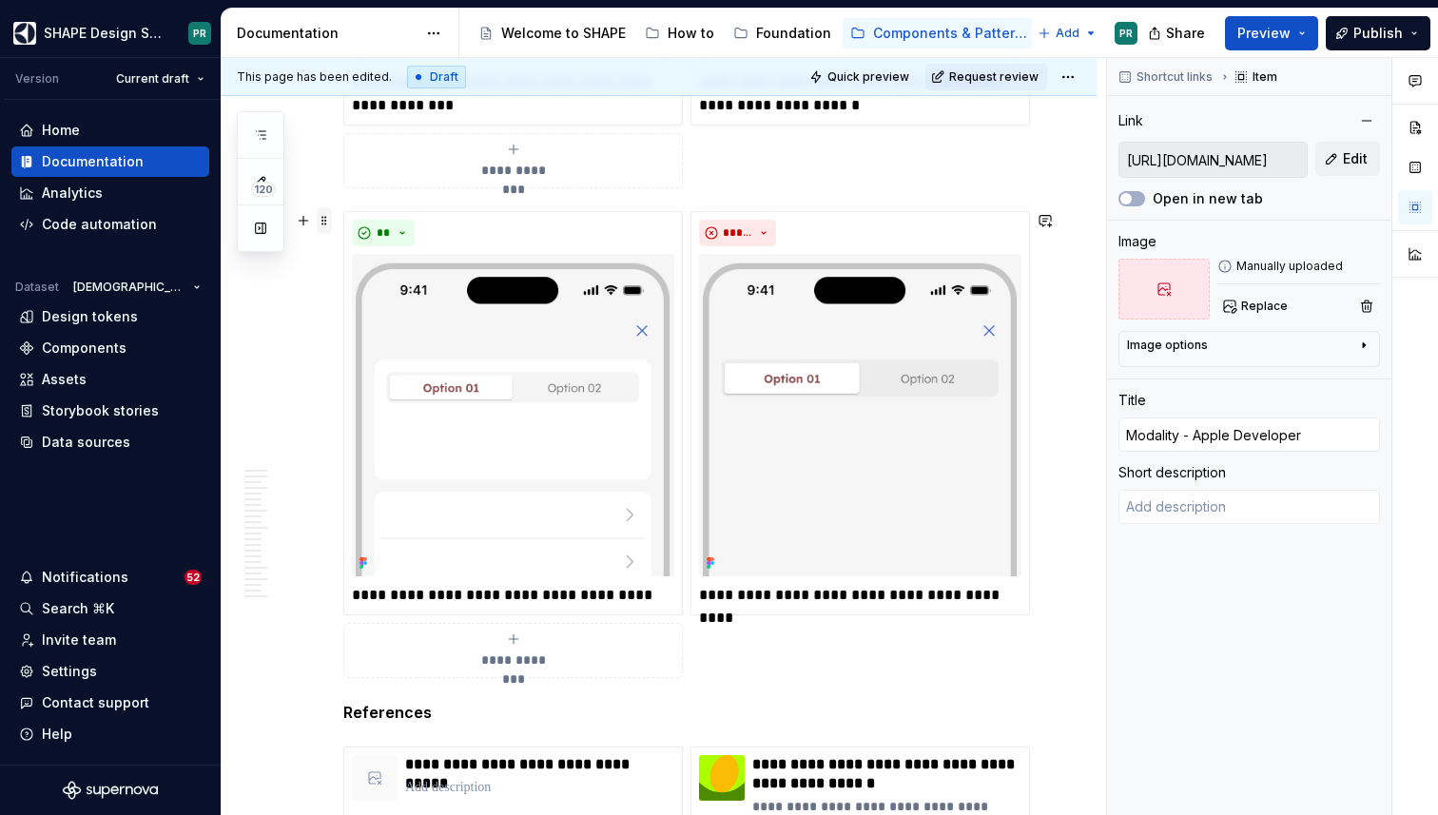
click at [323, 218] on span at bounding box center [324, 220] width 15 height 27
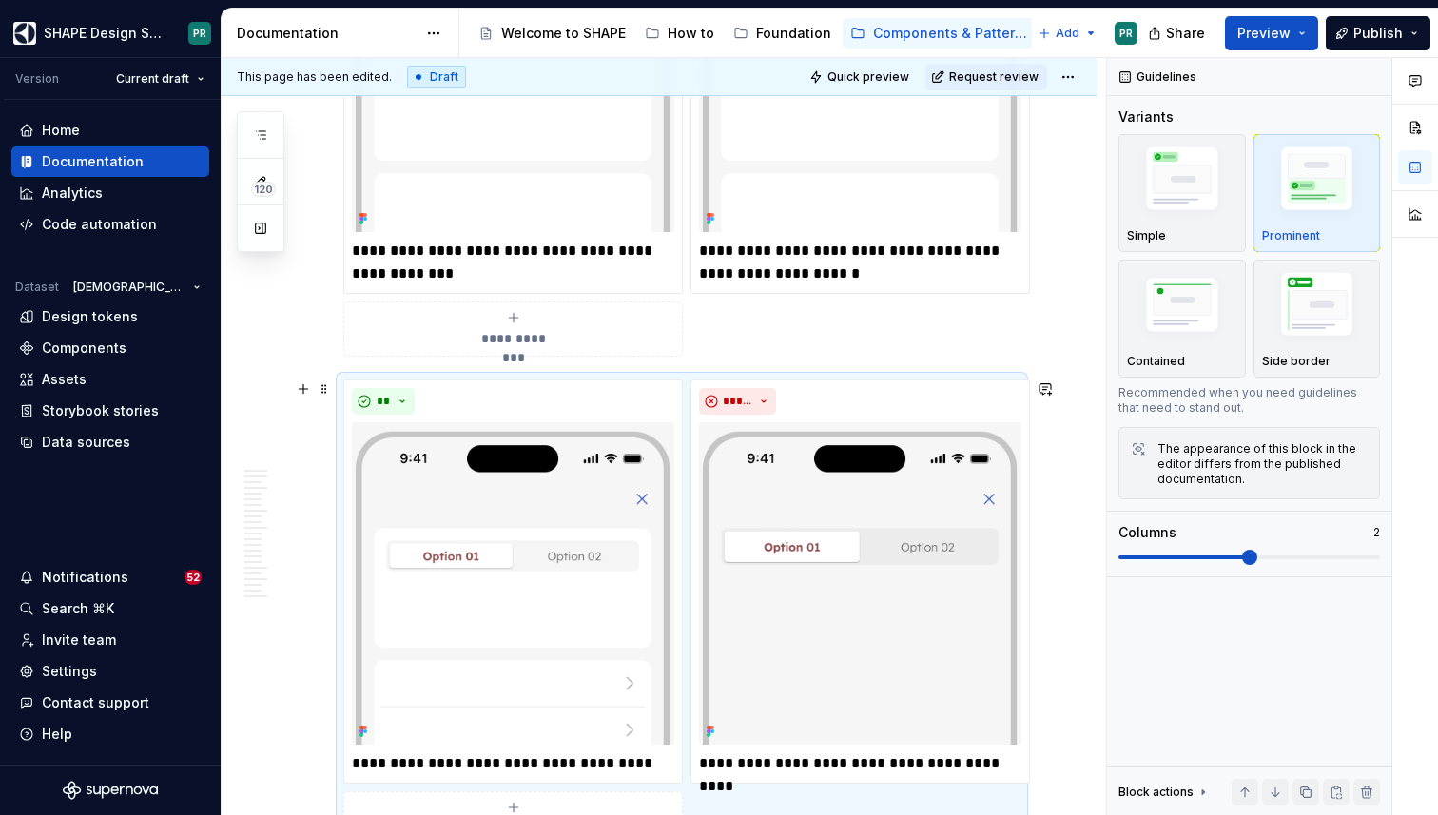
scroll to position [9014, 0]
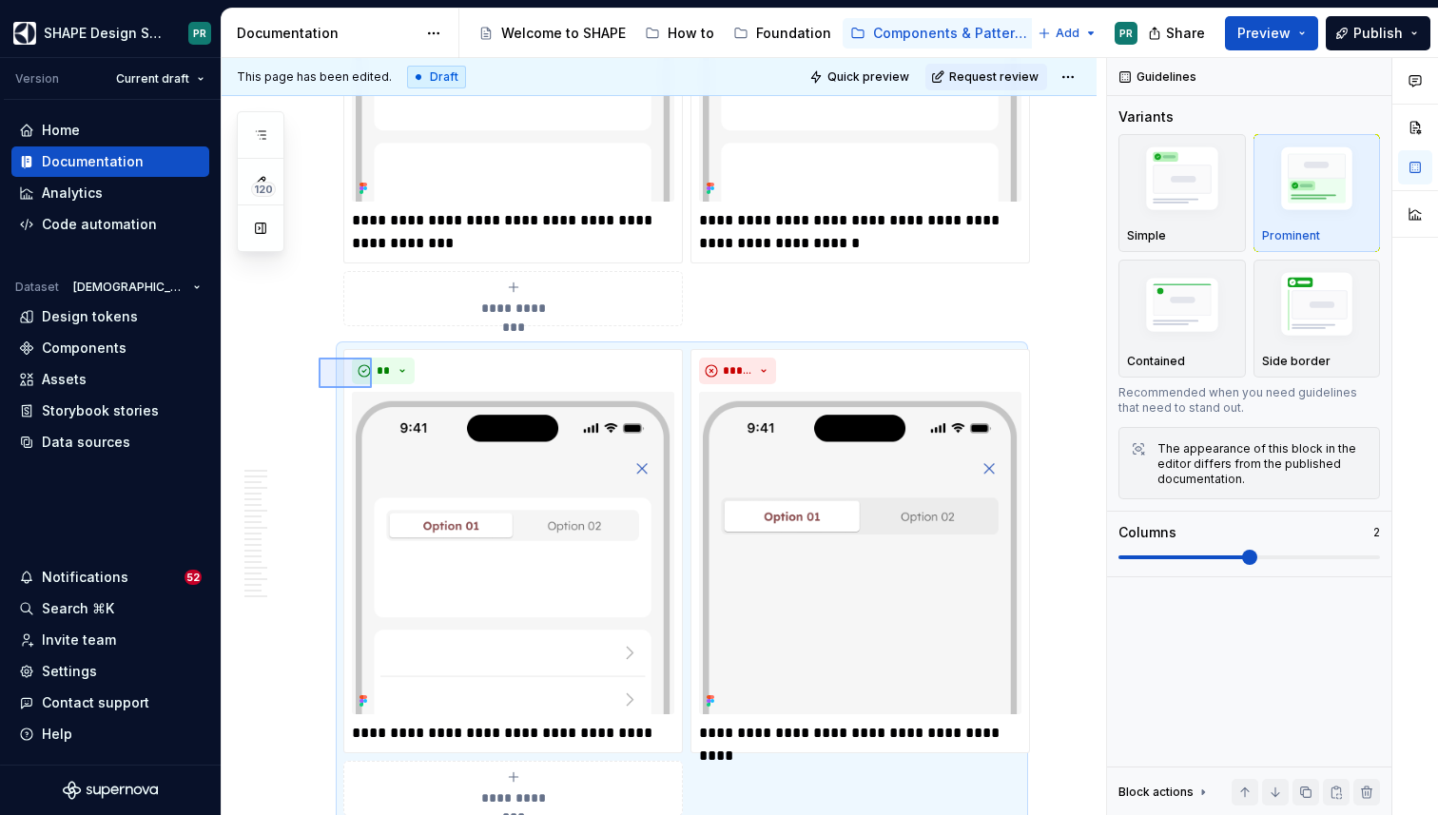
drag, startPoint x: 319, startPoint y: 358, endPoint x: 372, endPoint y: 388, distance: 61.3
click at [372, 388] on div "**********" at bounding box center [664, 437] width 884 height 758
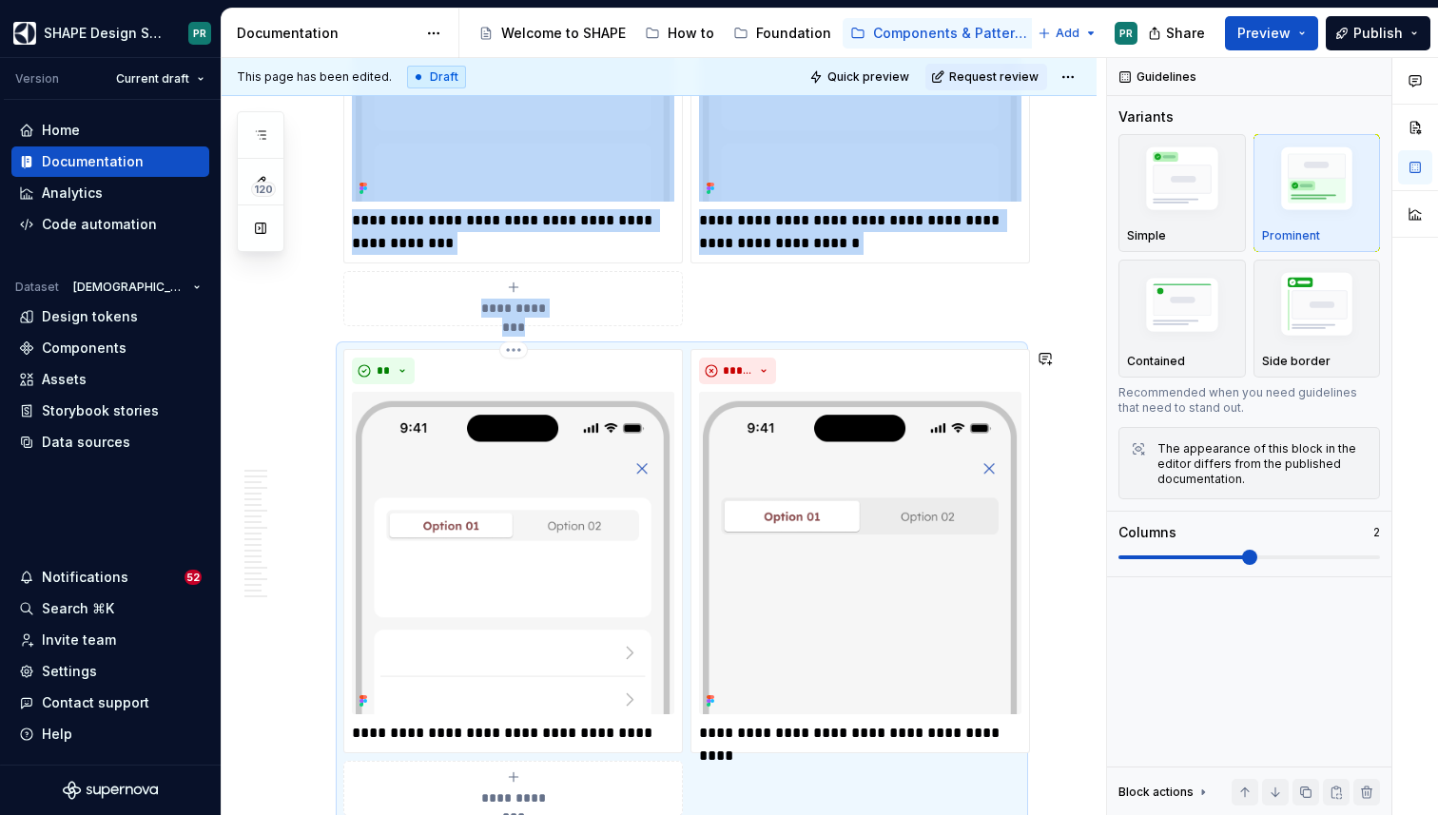
copy div "**********"
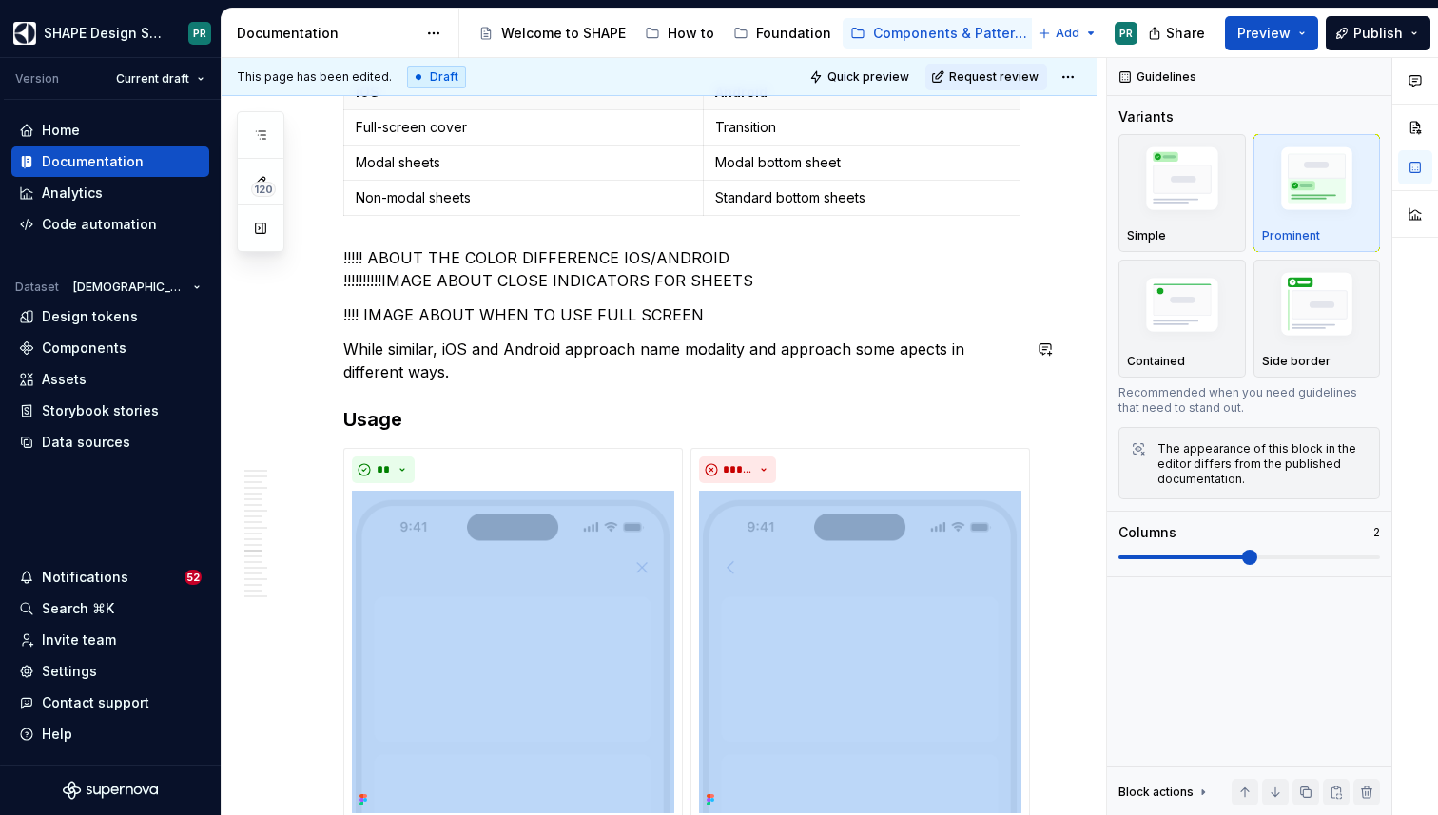
scroll to position [8405, 0]
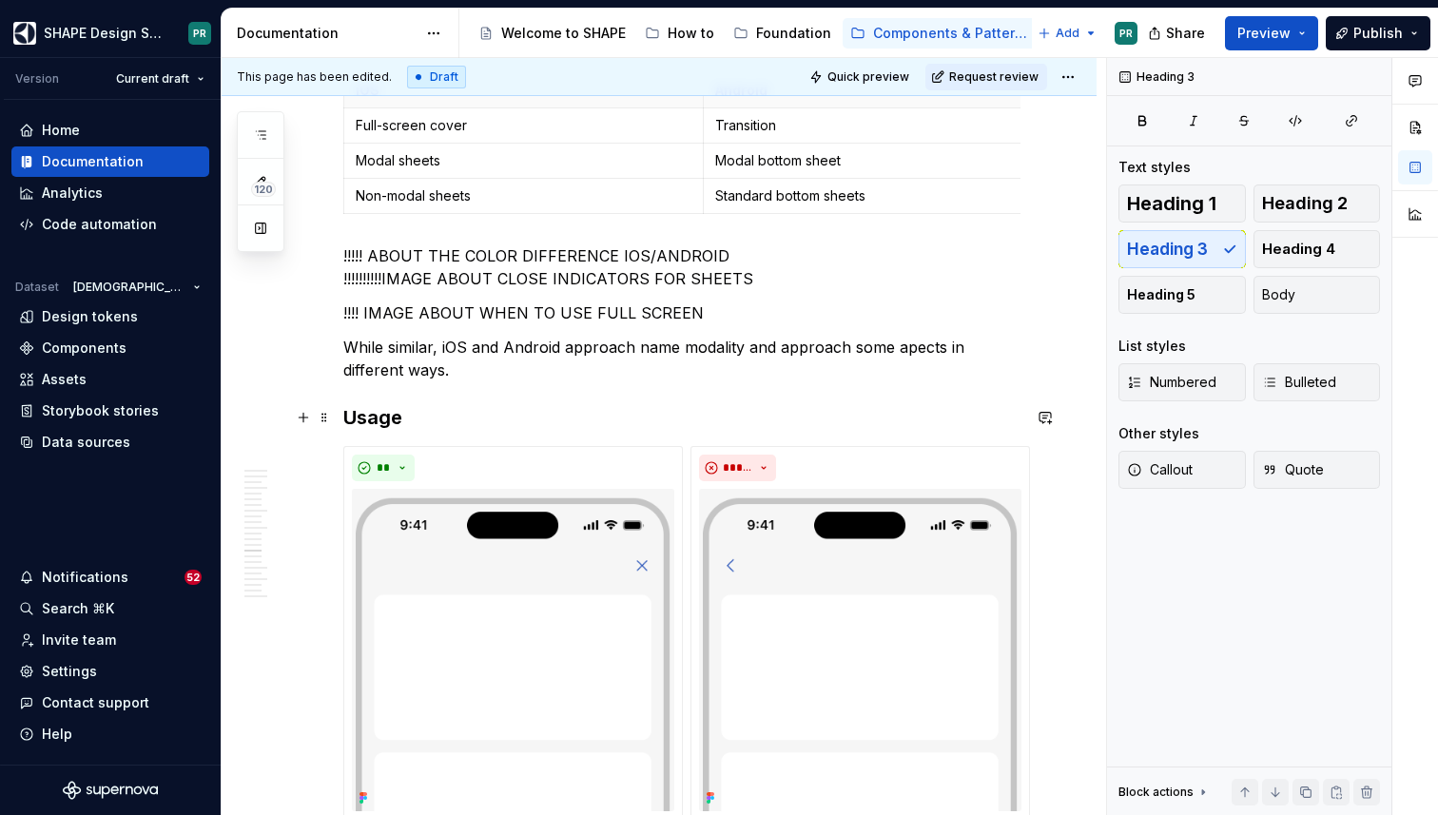
click at [373, 415] on h3 "Usage" at bounding box center [681, 417] width 677 height 27
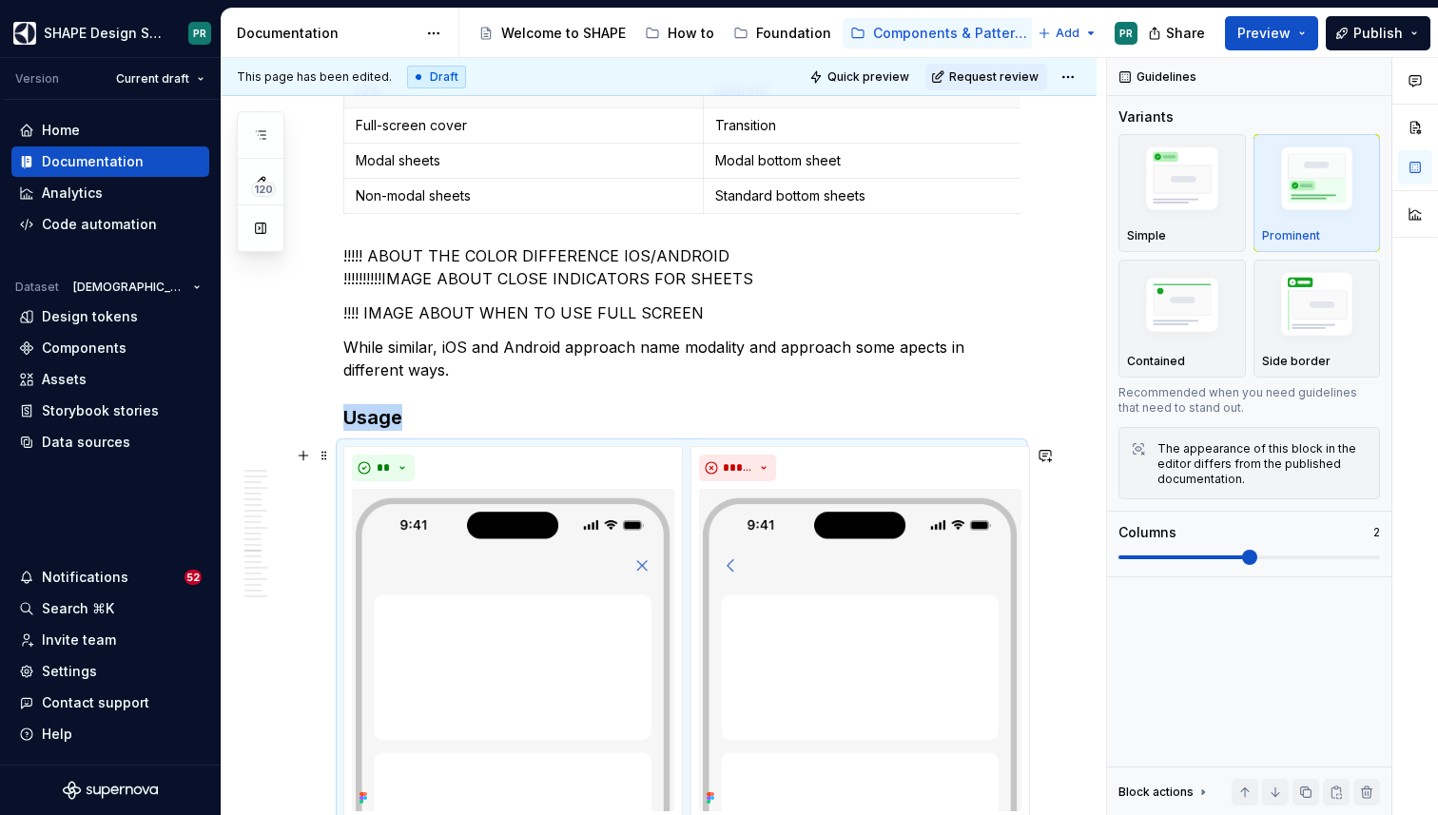
scroll to position [8525, 0]
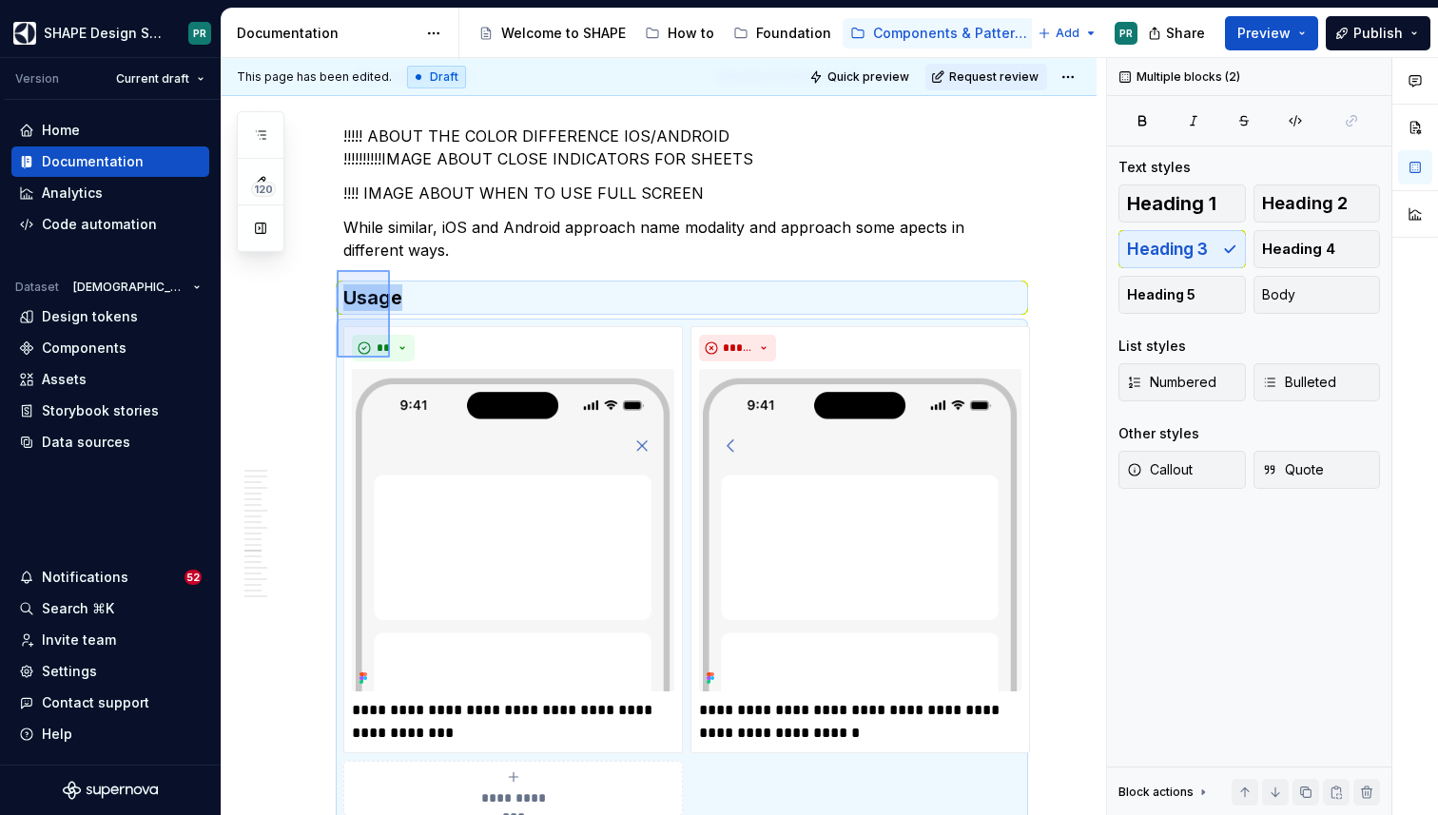
drag, startPoint x: 337, startPoint y: 270, endPoint x: 390, endPoint y: 358, distance: 102.4
click at [390, 358] on div "**********" at bounding box center [664, 437] width 884 height 758
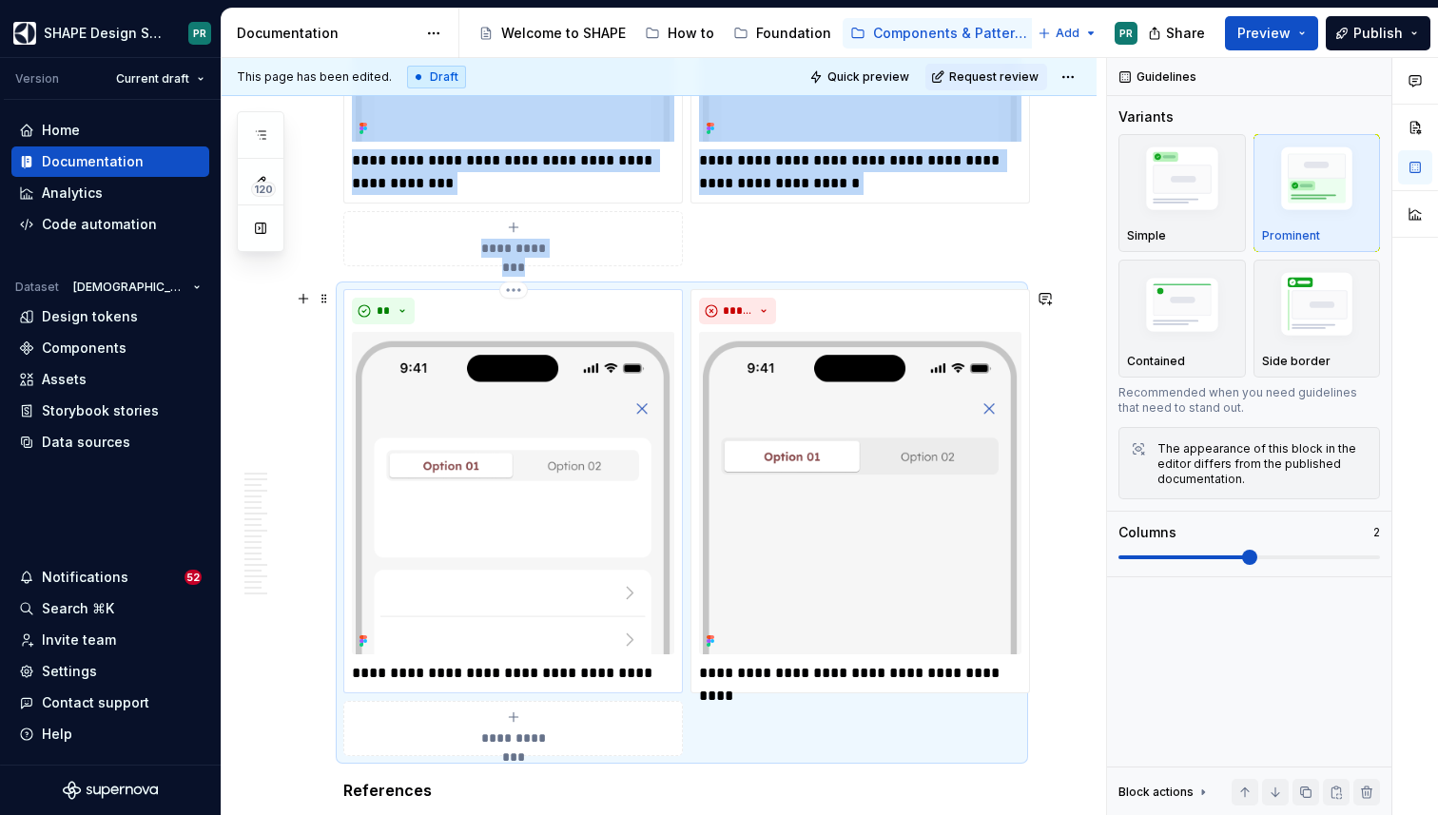
scroll to position [9049, 0]
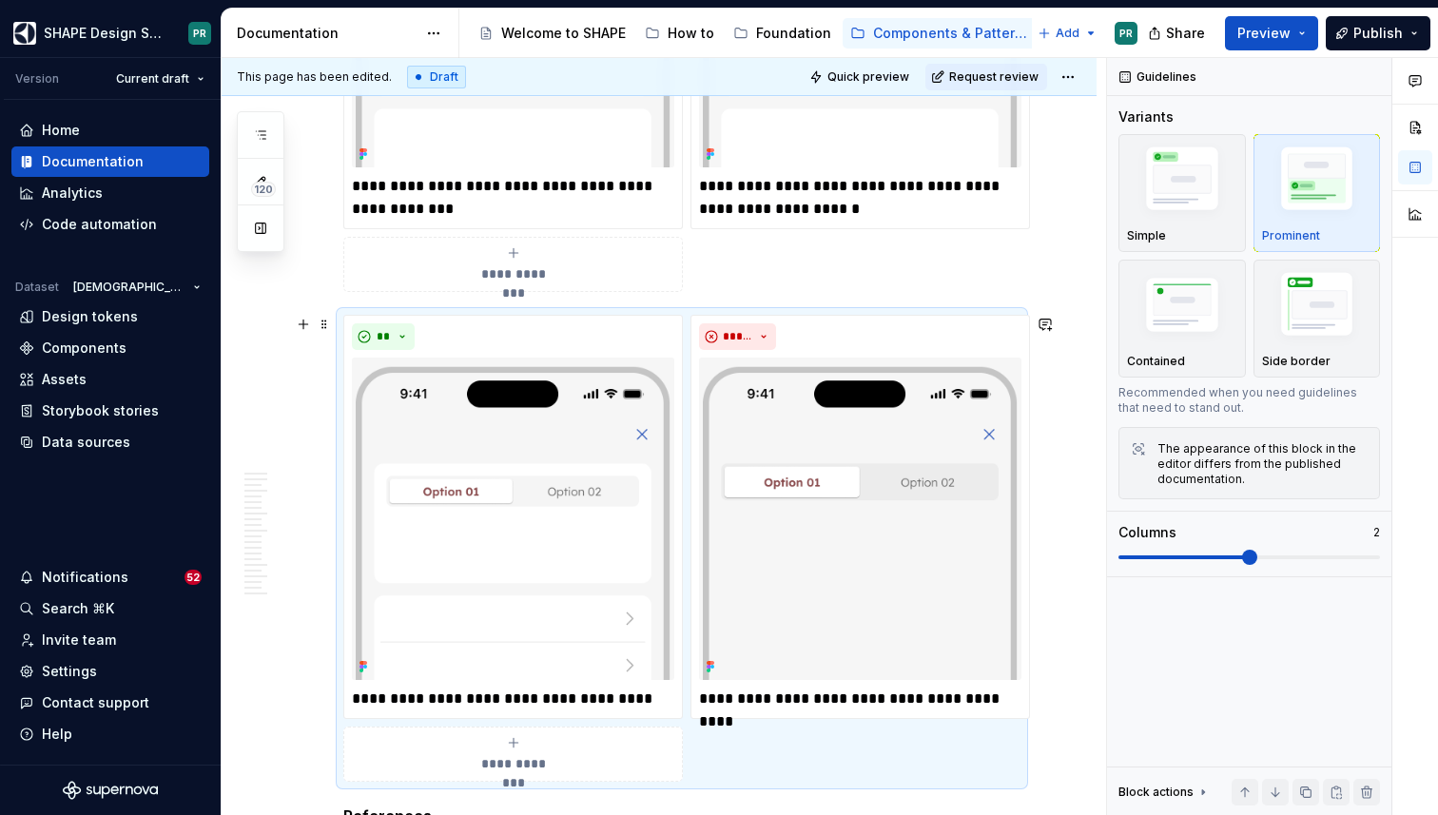
drag, startPoint x: 329, startPoint y: 301, endPoint x: 410, endPoint y: 388, distance: 118.4
click at [410, 388] on div "**********" at bounding box center [664, 437] width 884 height 758
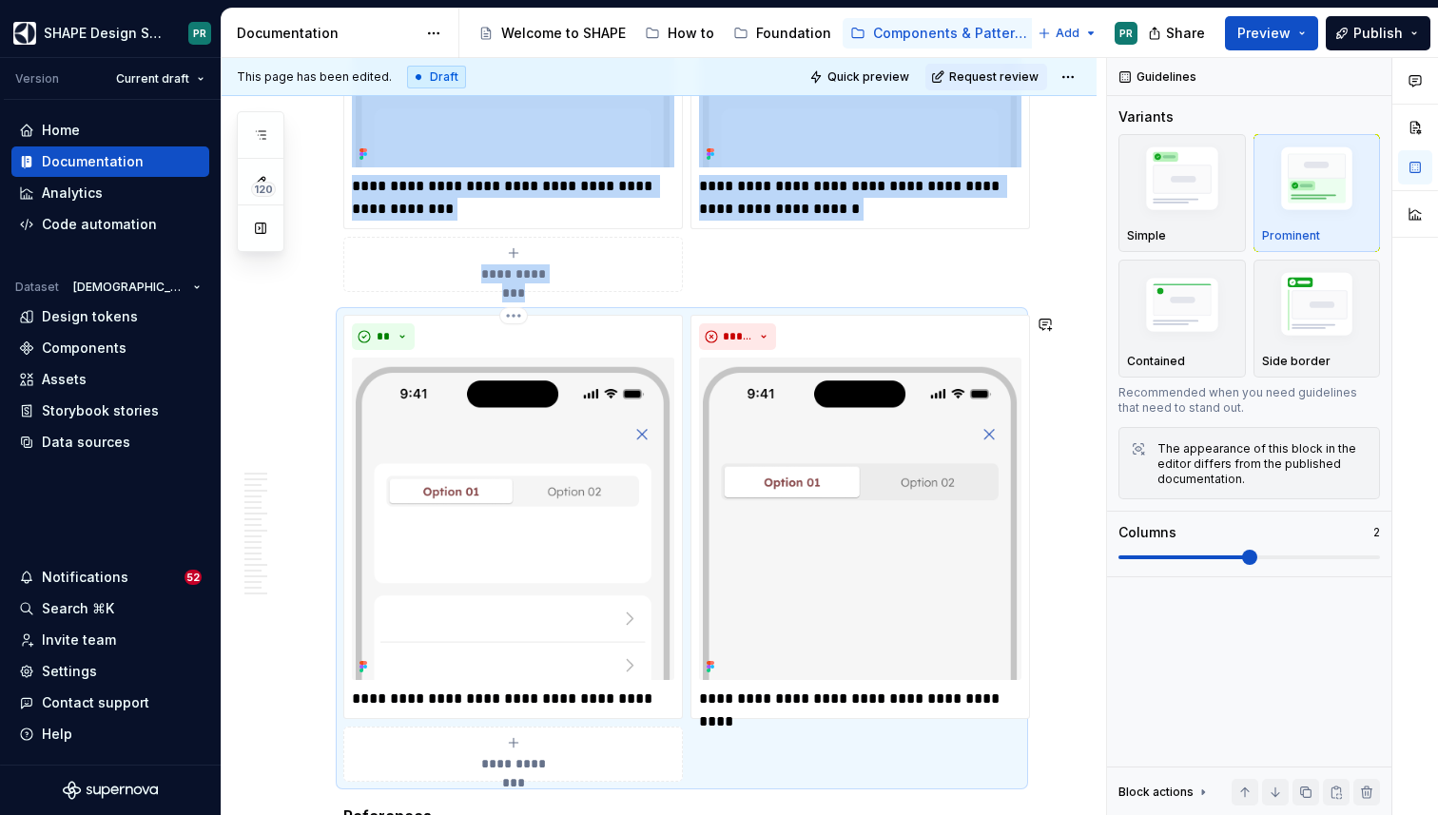
copy div "**********"
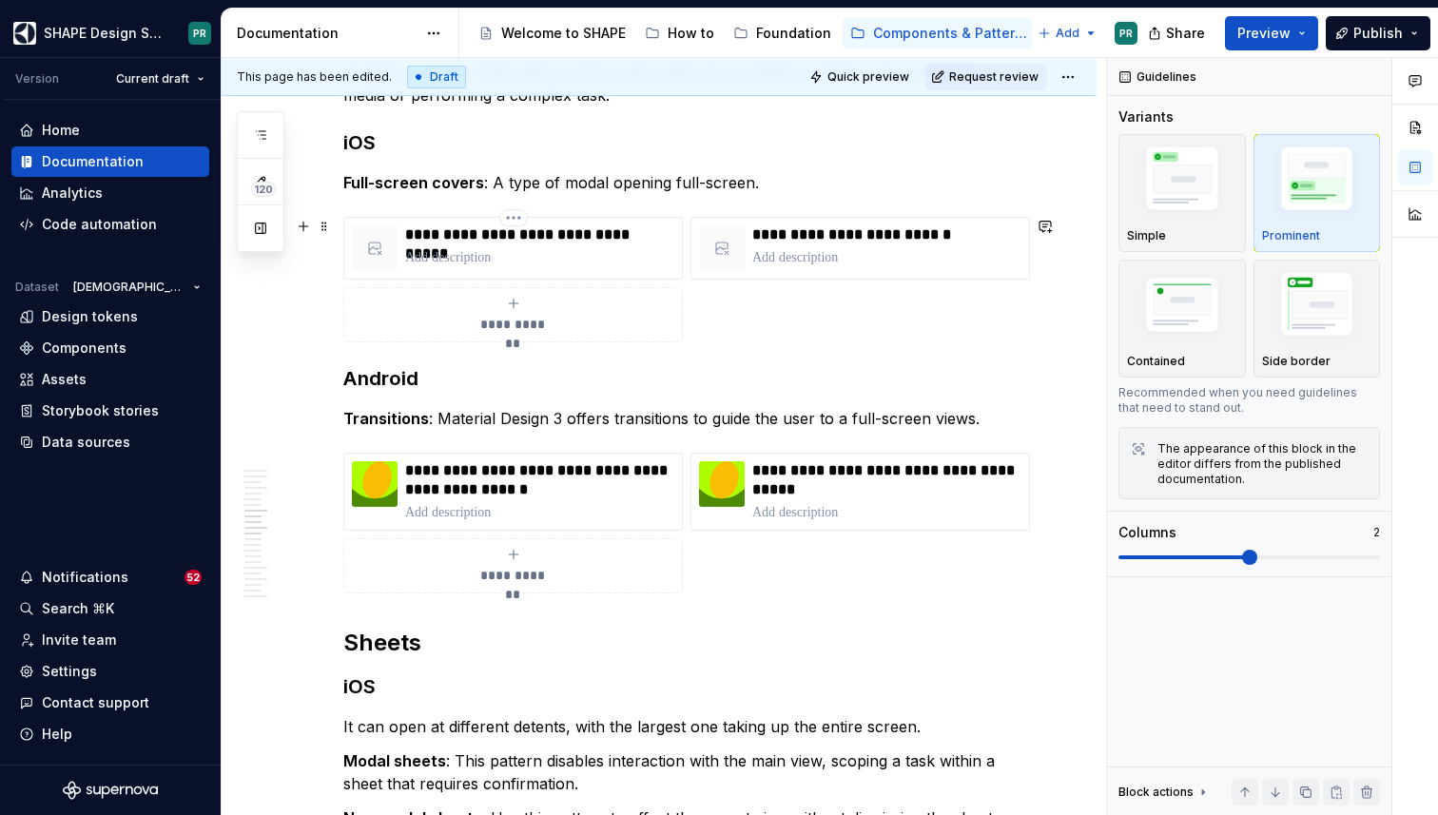
scroll to position [7074, 0]
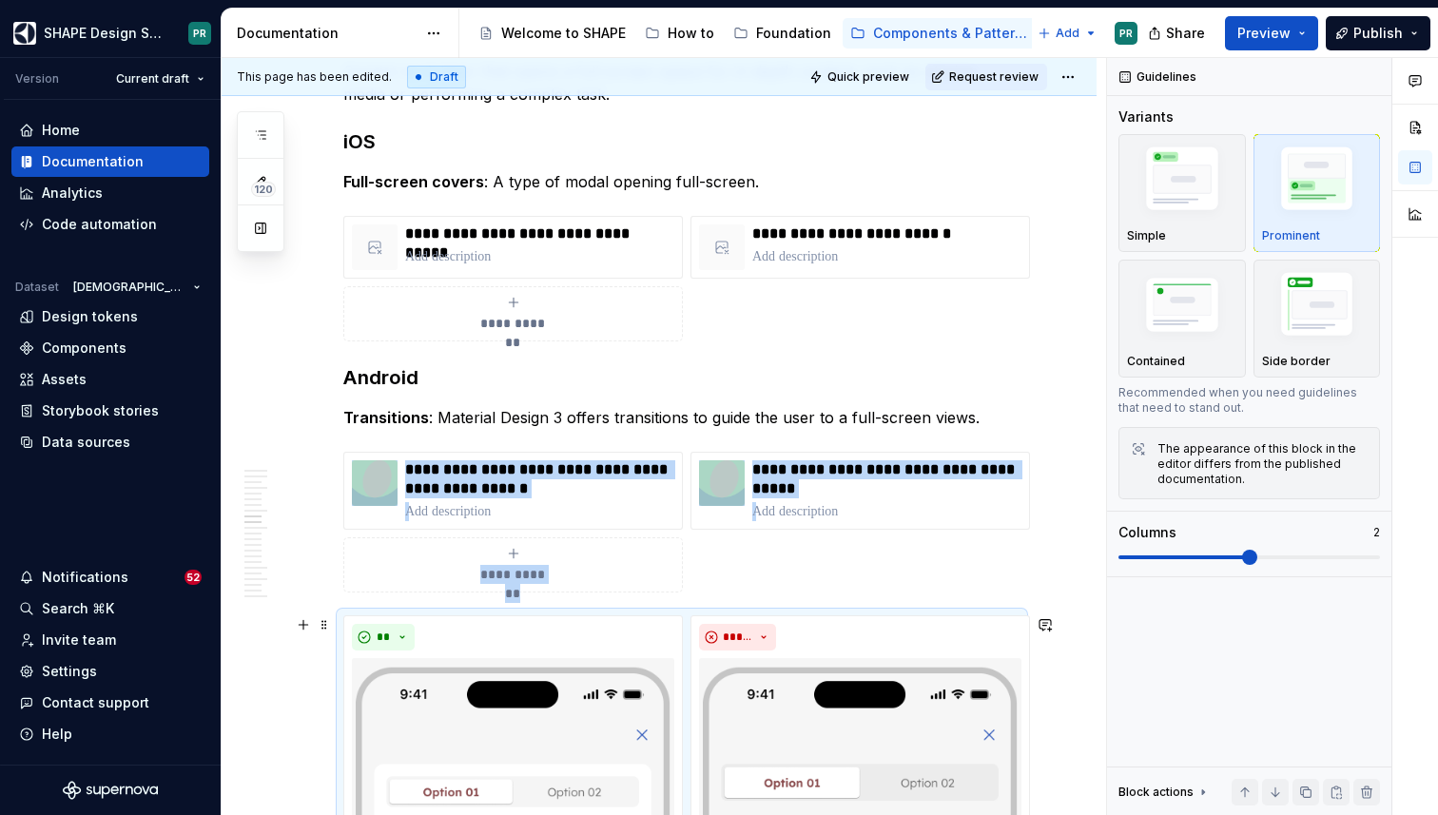
click at [314, 667] on div "**********" at bounding box center [659, 346] width 875 height 14191
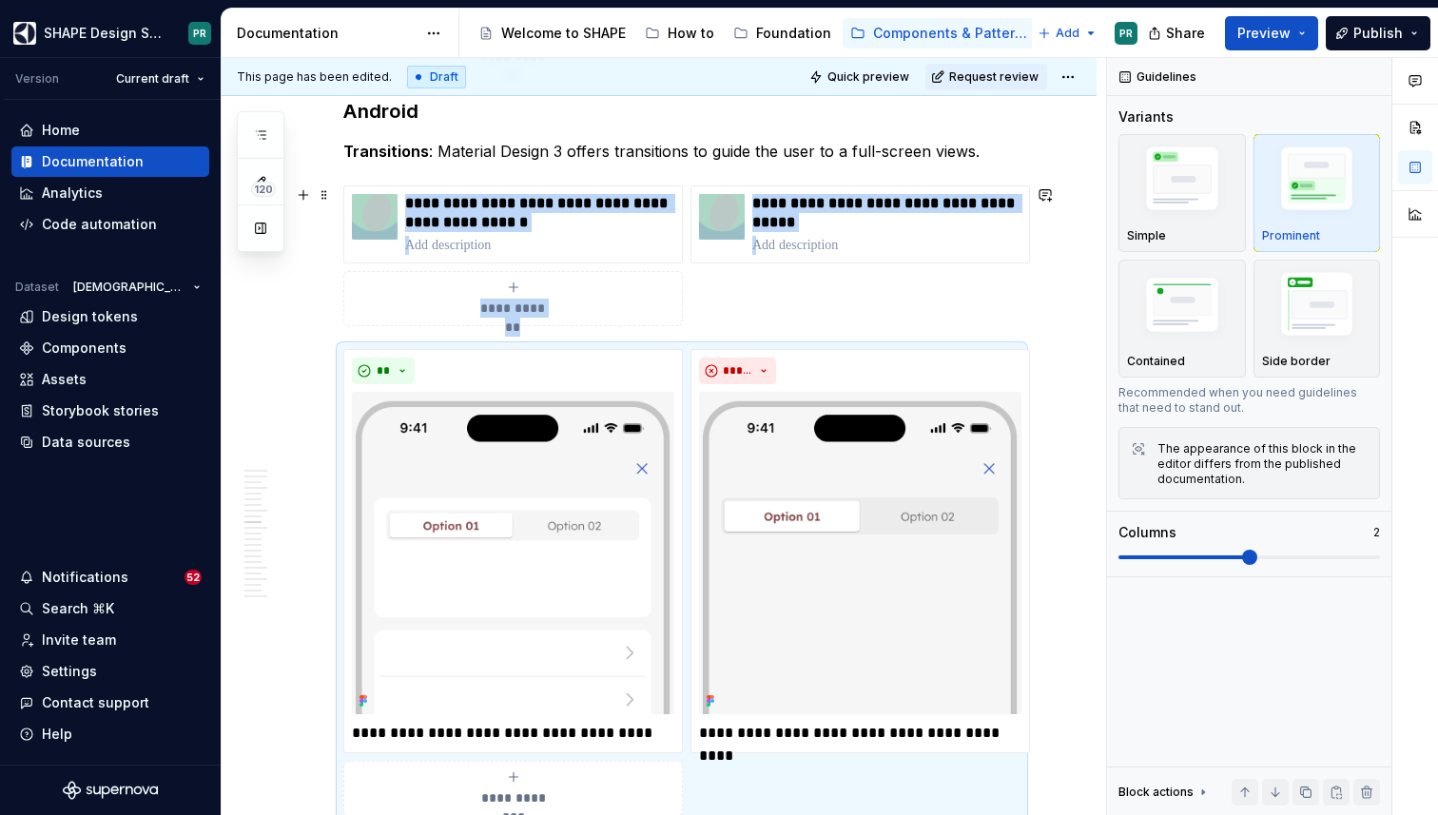
scroll to position [7267, 0]
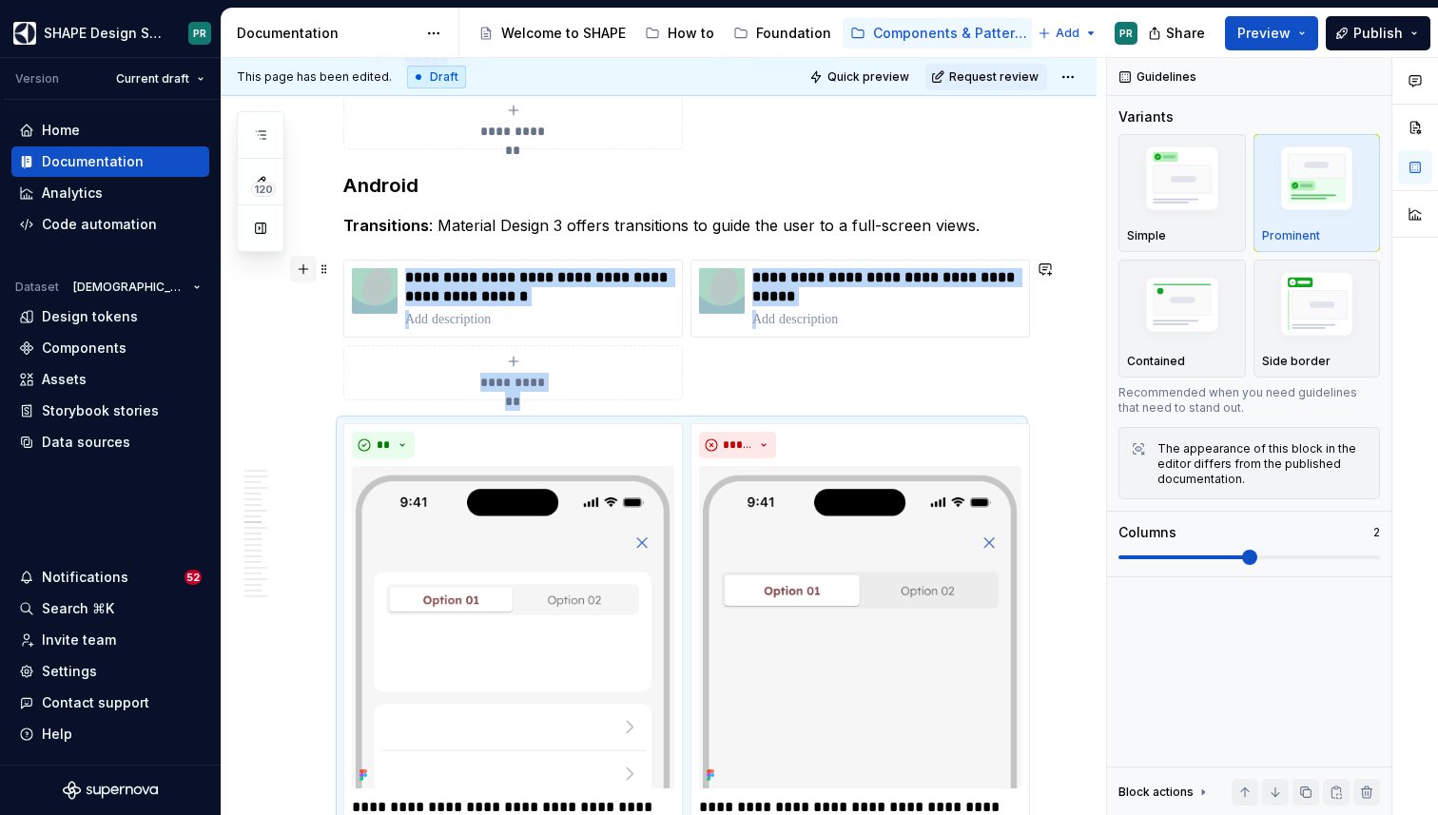
click at [294, 267] on button "button" at bounding box center [303, 269] width 27 height 27
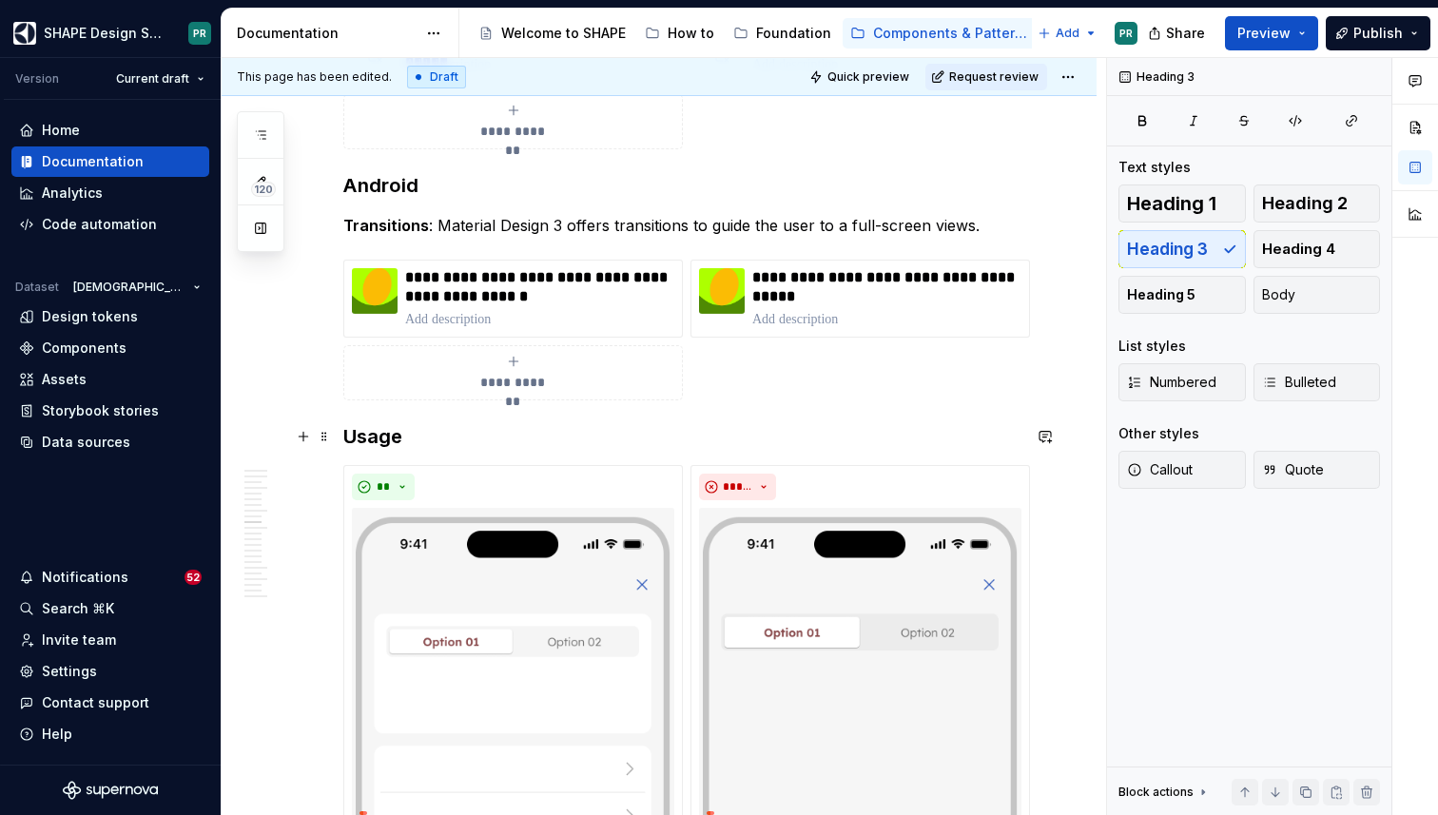
click at [350, 428] on h3 "Usage" at bounding box center [681, 436] width 677 height 27
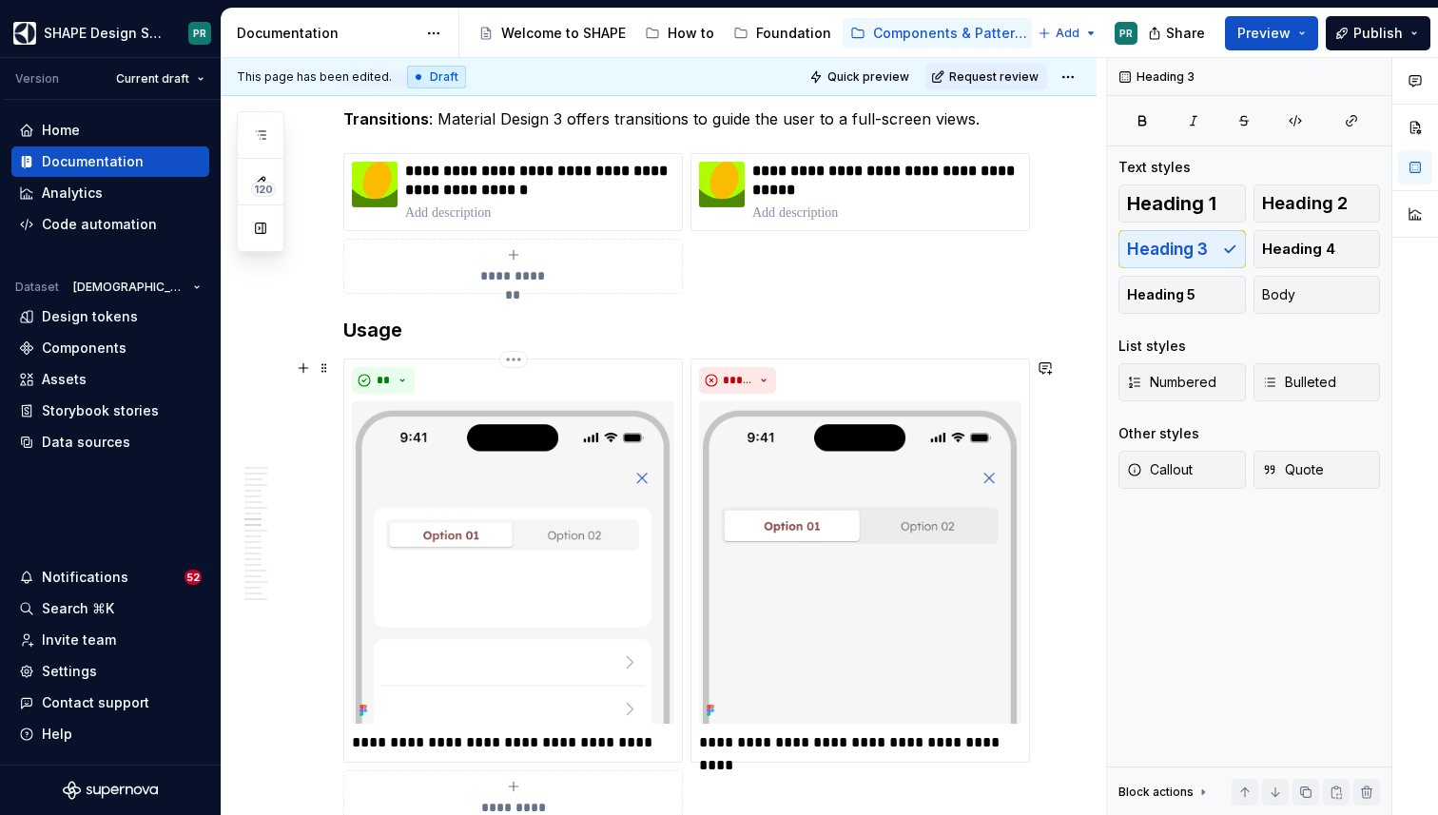
scroll to position [7370, 0]
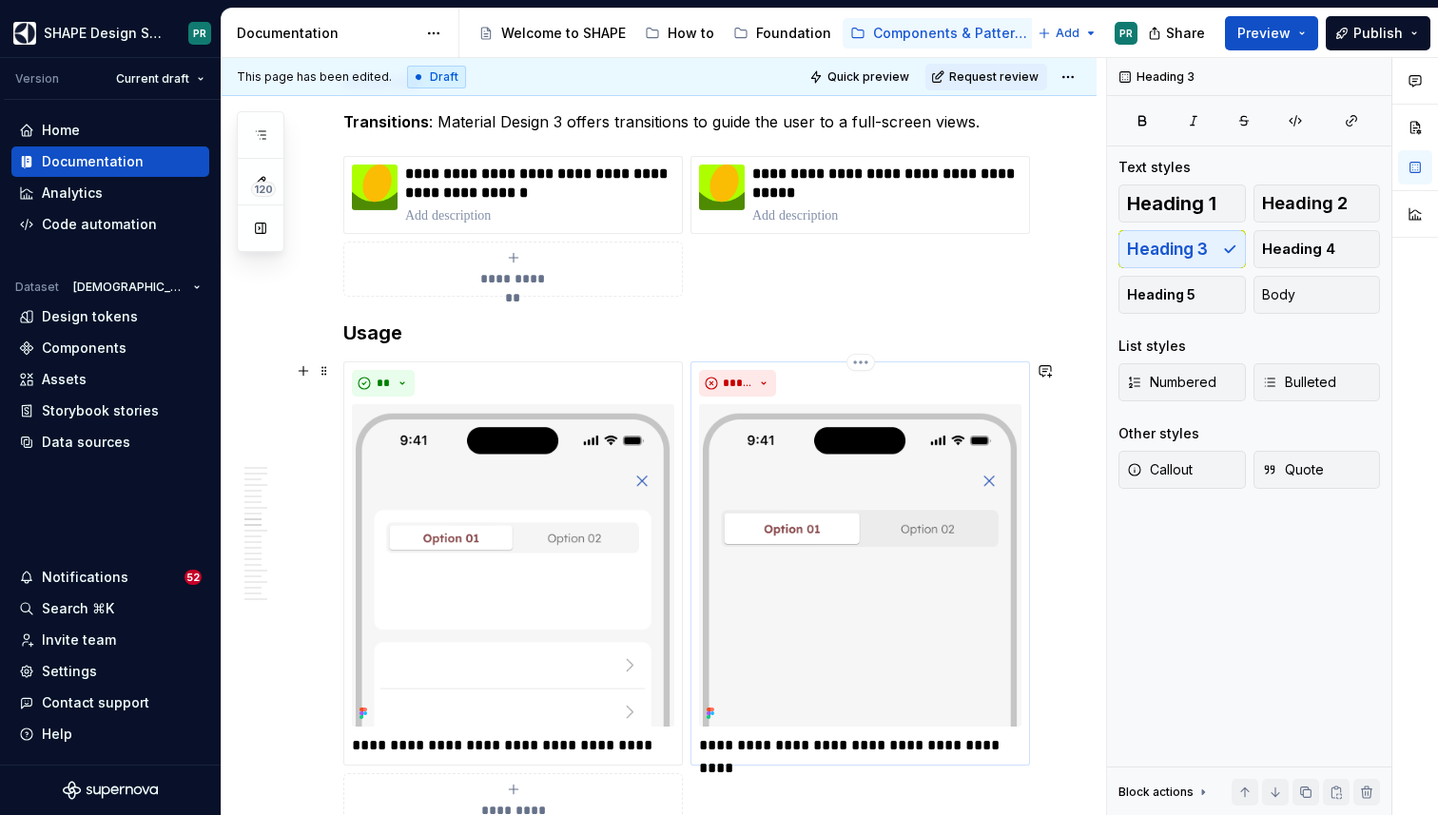
click at [1015, 747] on p "**********" at bounding box center [860, 745] width 322 height 23
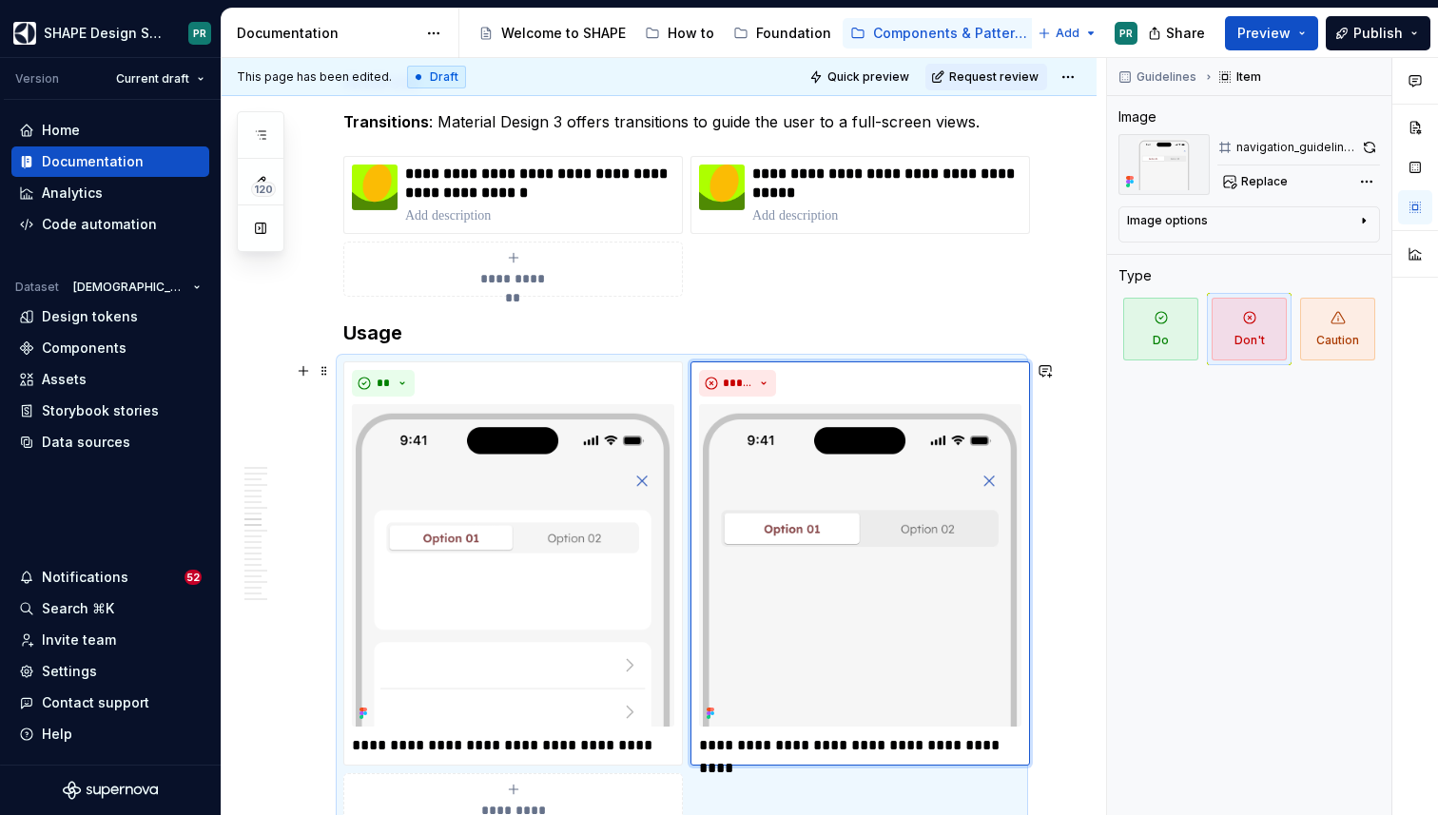
type textarea "*"
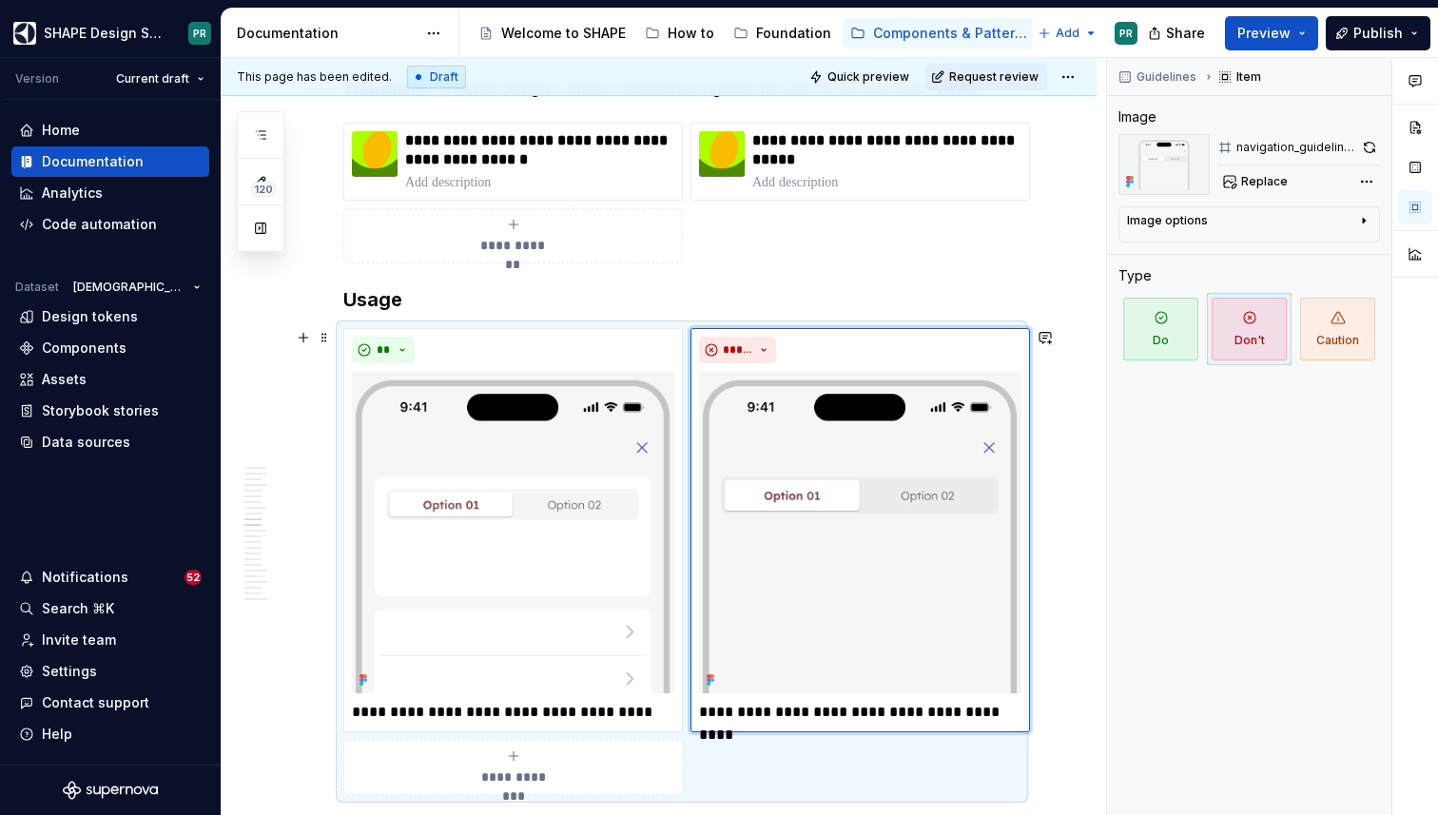
scroll to position [7426, 0]
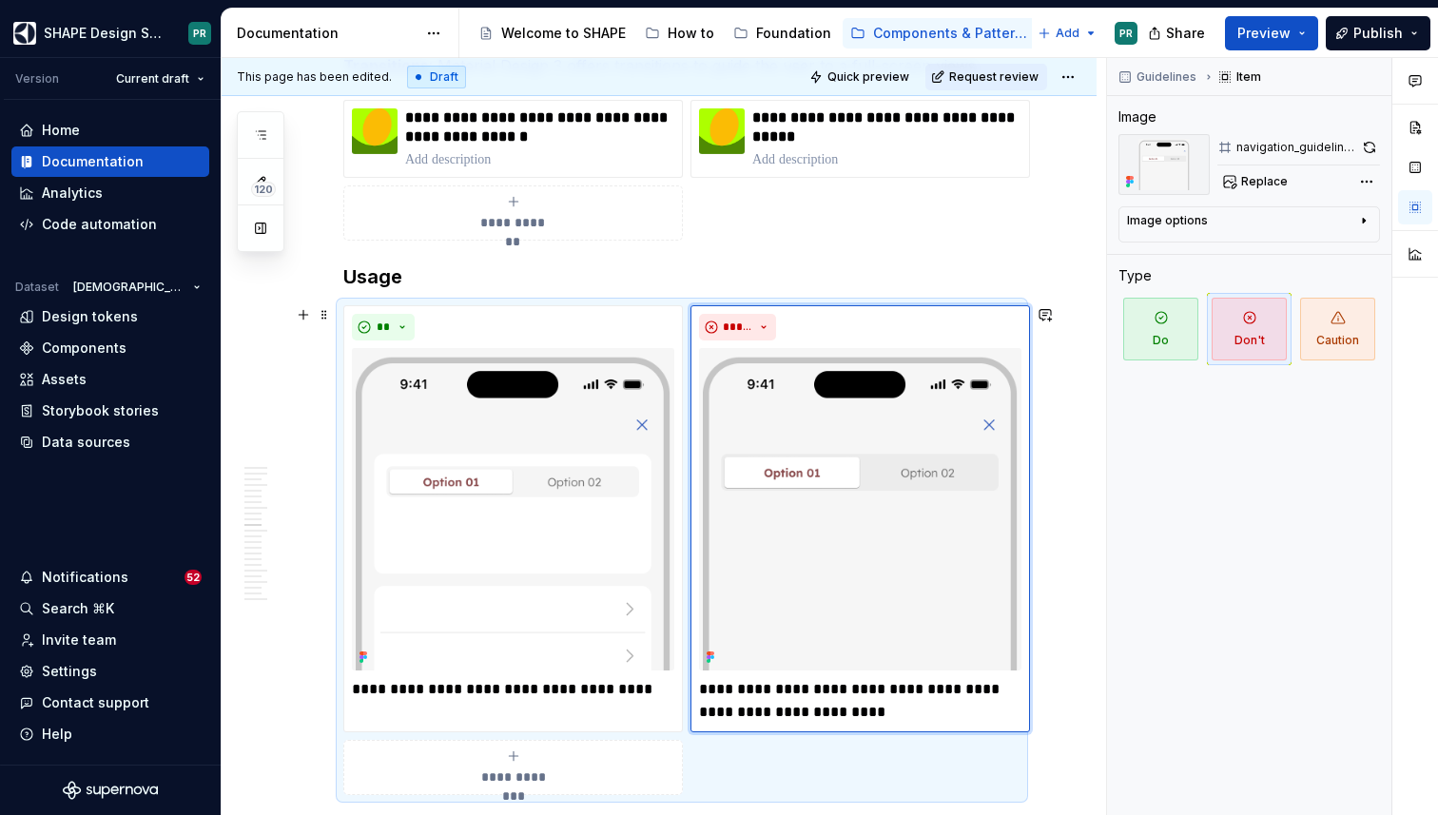
click at [1071, 645] on div "**********" at bounding box center [659, 26] width 875 height 14255
click at [834, 232] on div "**********" at bounding box center [681, 170] width 677 height 141
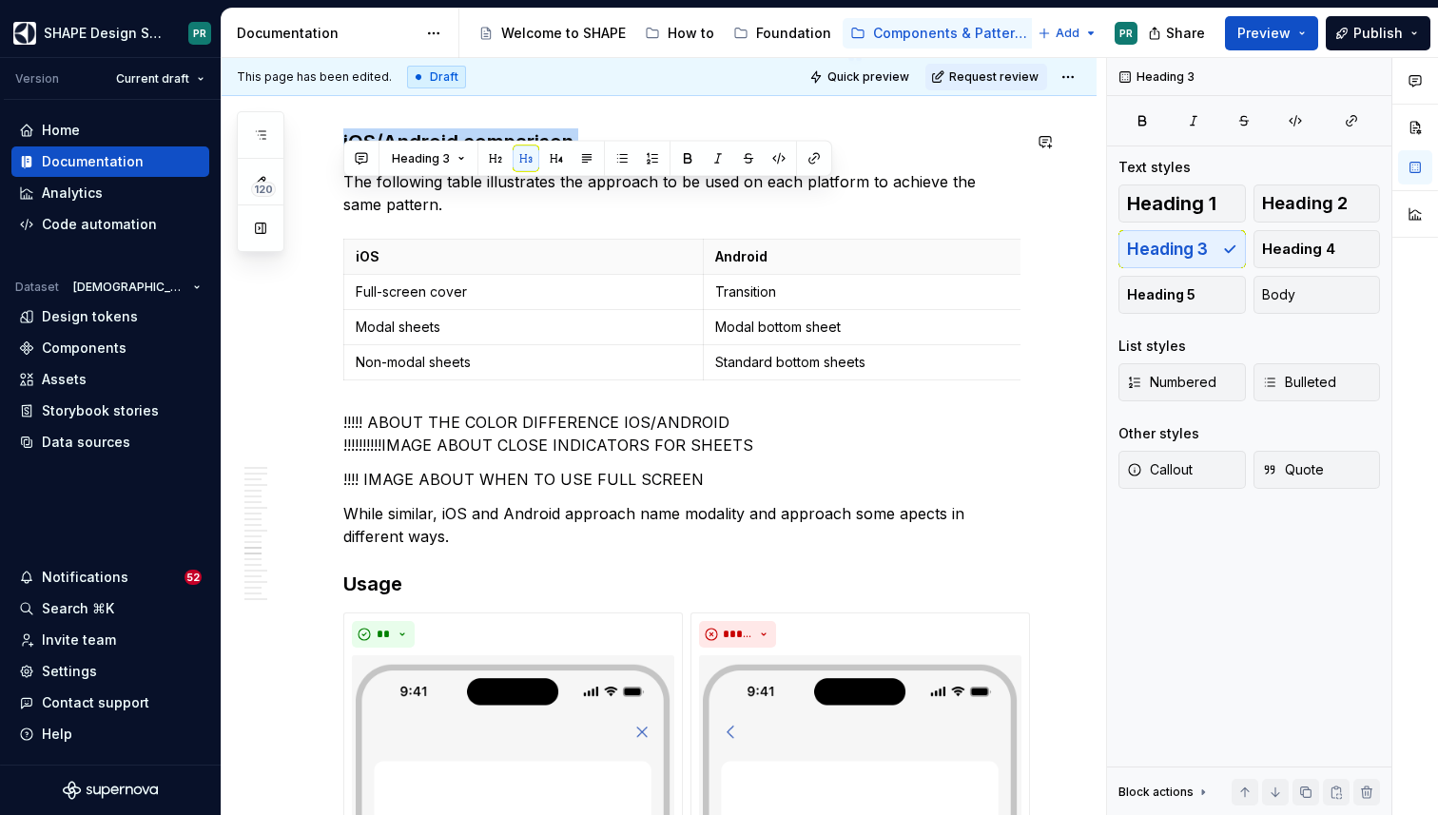
scroll to position [8722, 0]
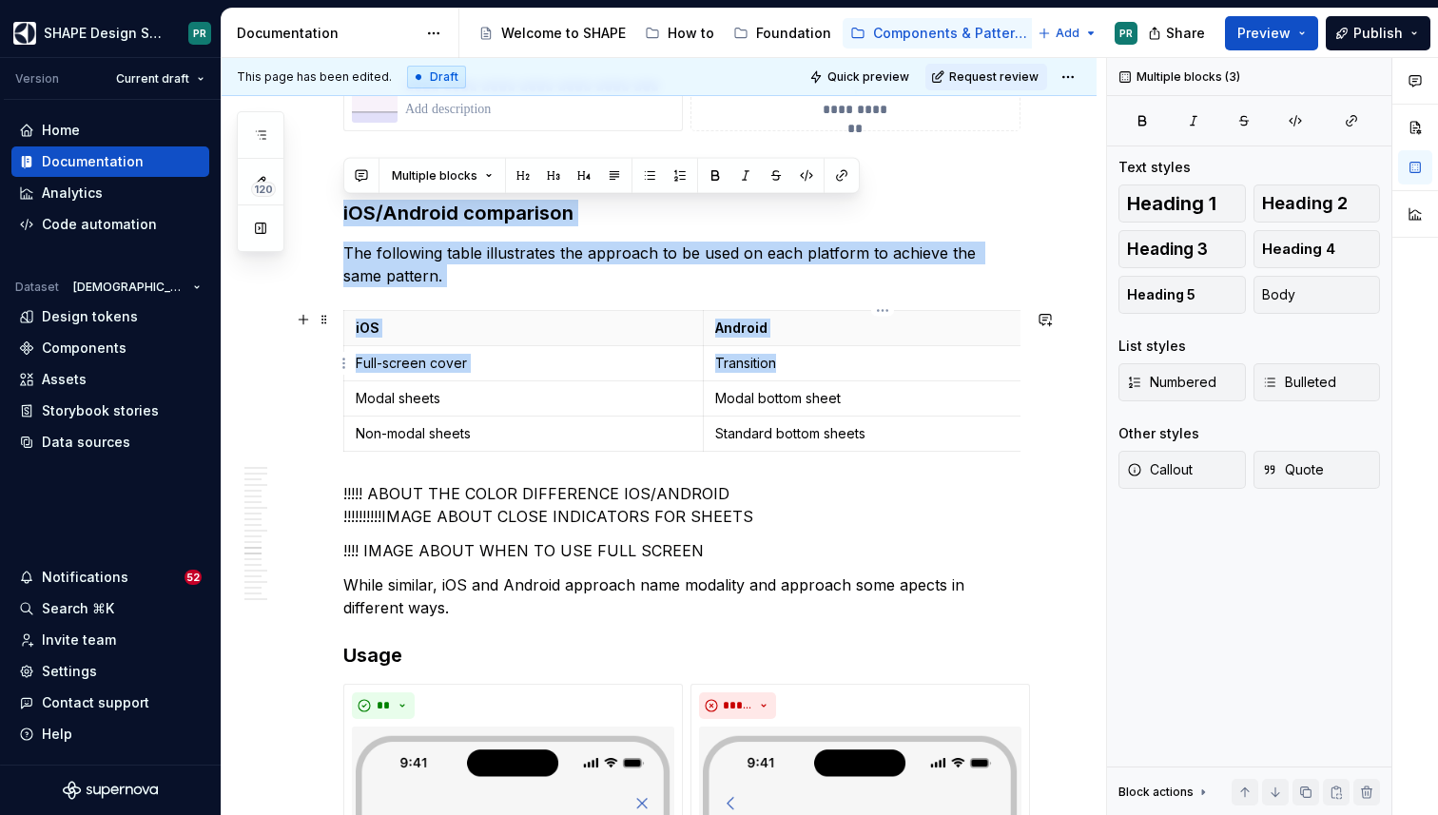
drag, startPoint x: 345, startPoint y: 142, endPoint x: 870, endPoint y: 367, distance: 571.3
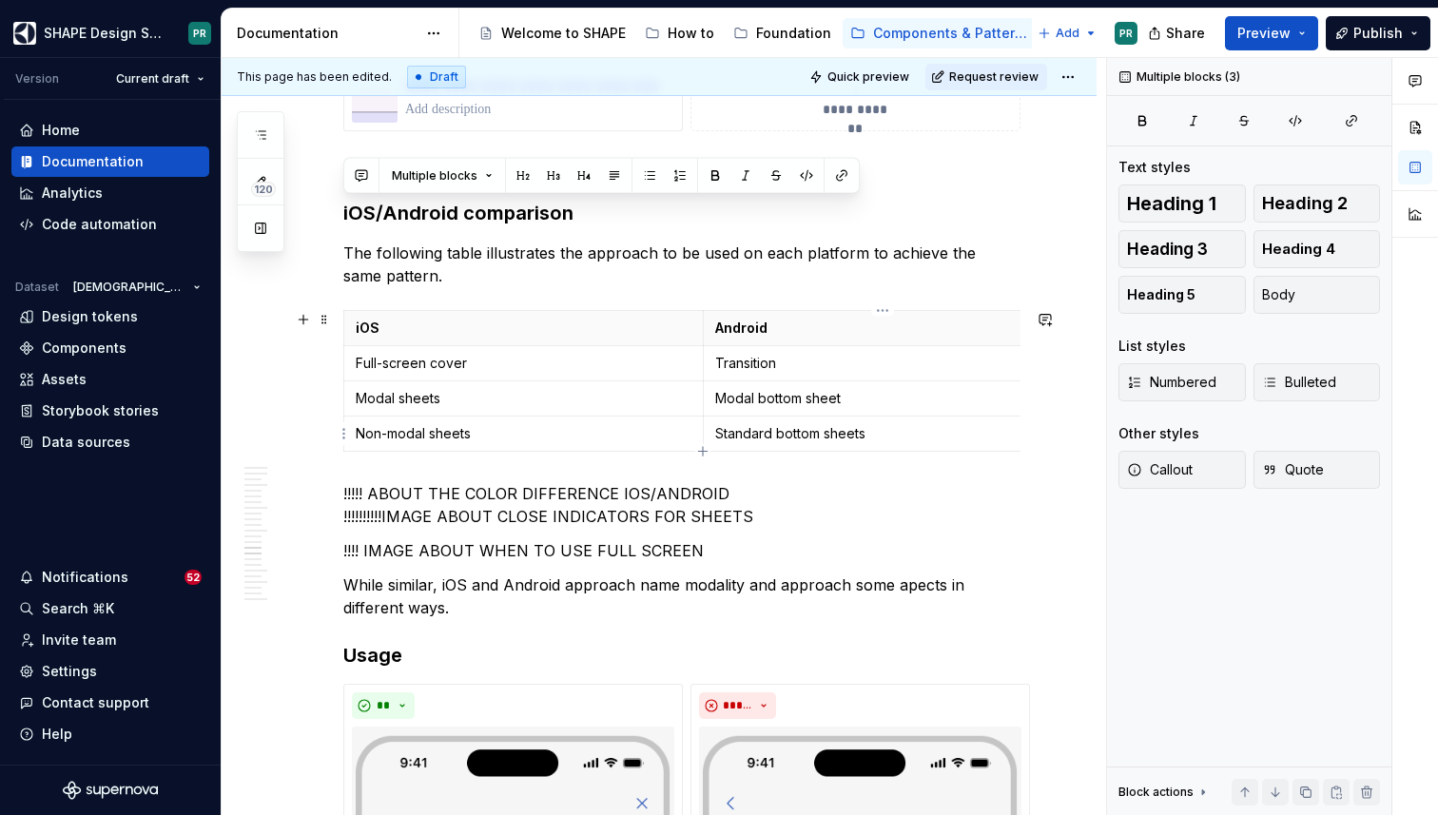
click at [943, 417] on td "Standard bottom sheets" at bounding box center [882, 434] width 359 height 35
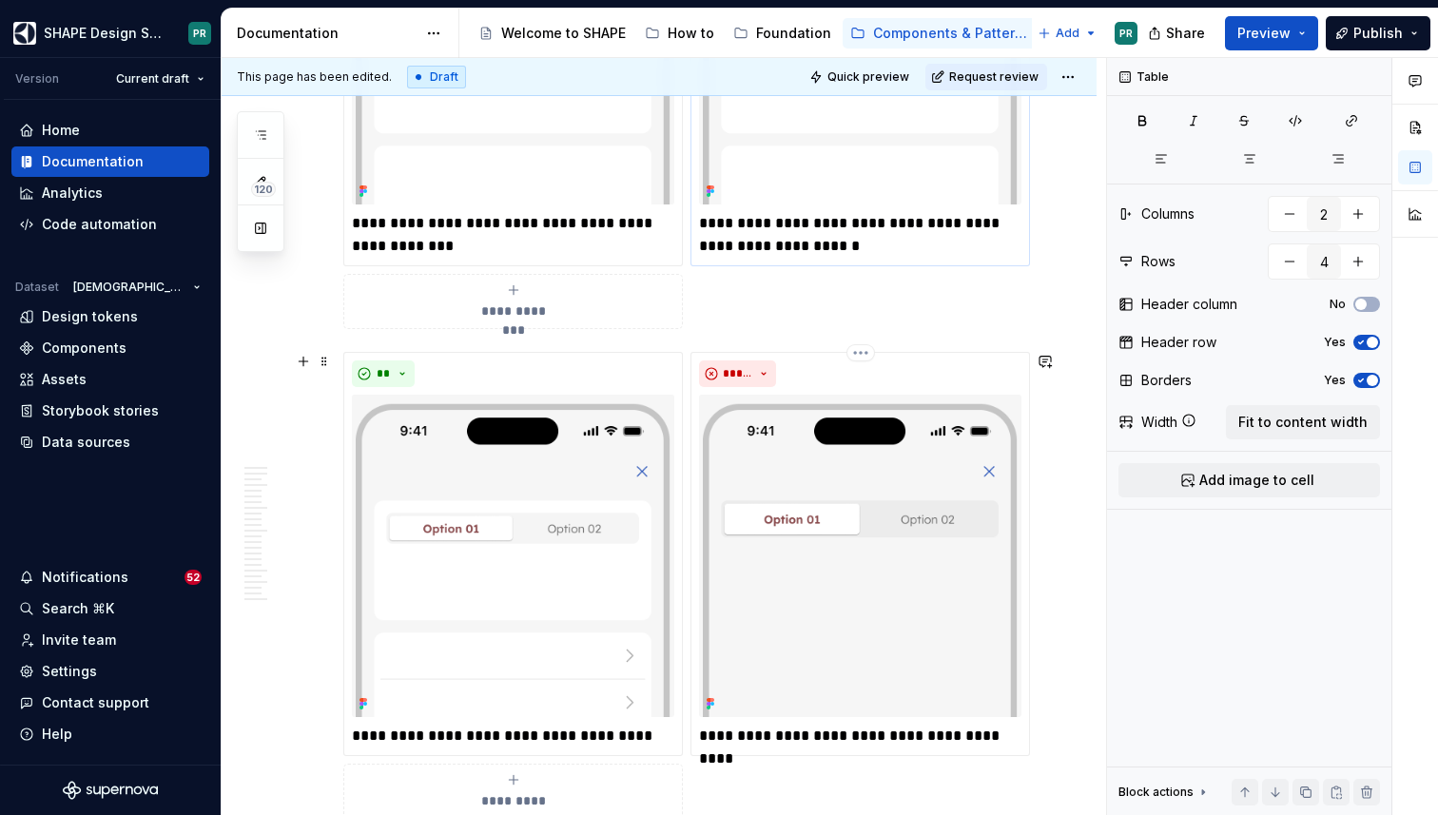
scroll to position [9575, 0]
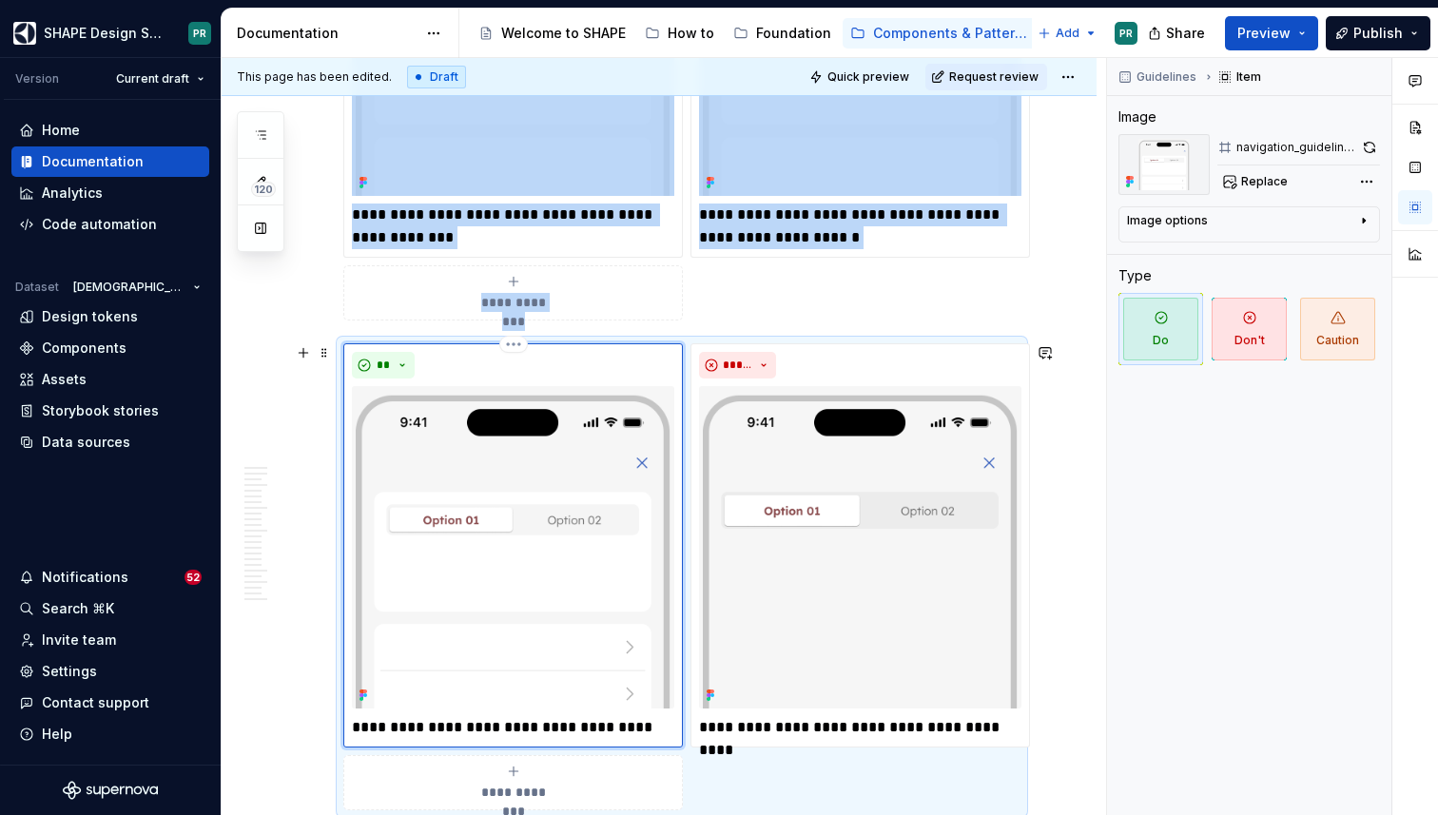
click at [584, 364] on div "**" at bounding box center [513, 365] width 322 height 27
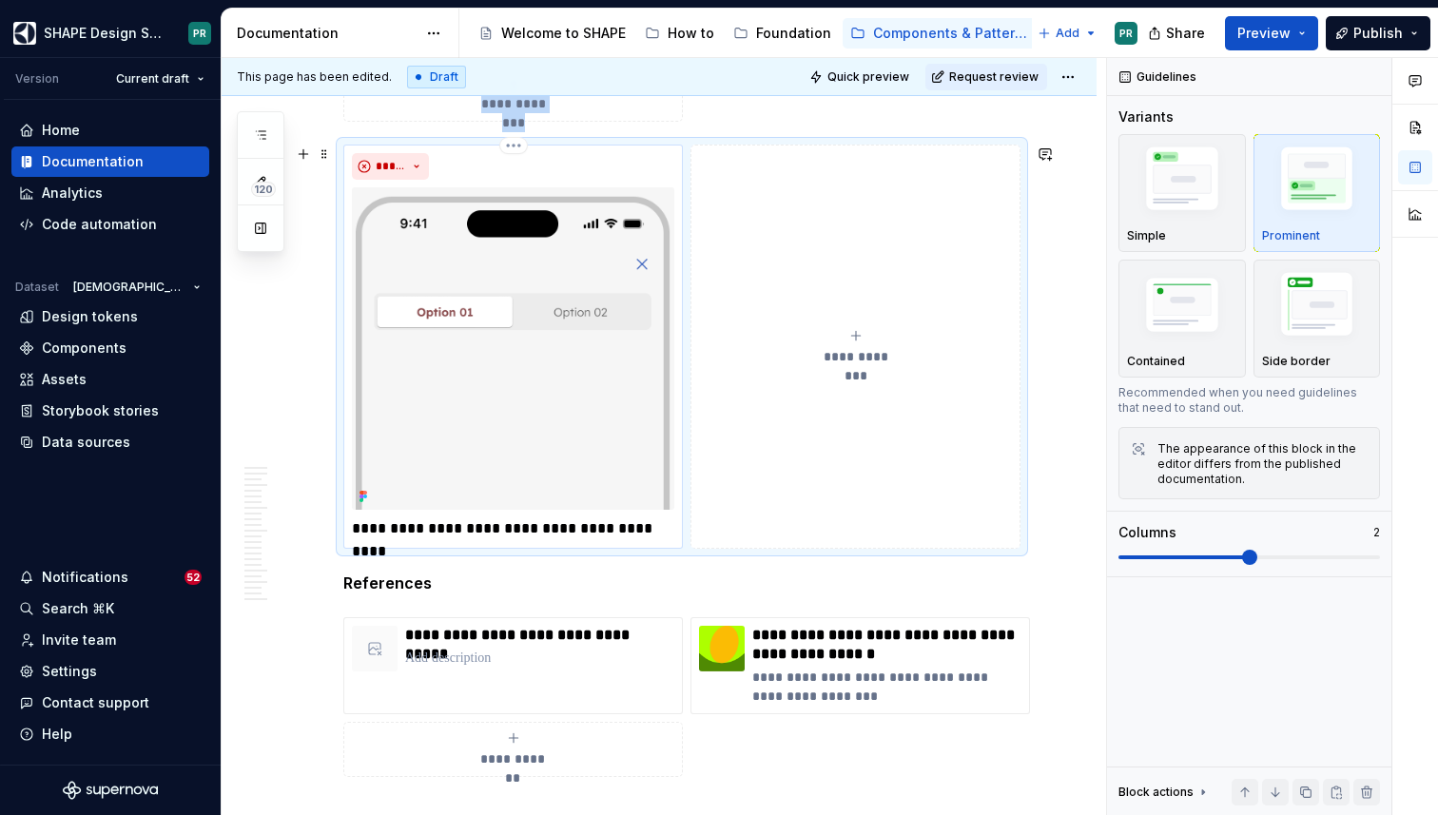
scroll to position [9626, 0]
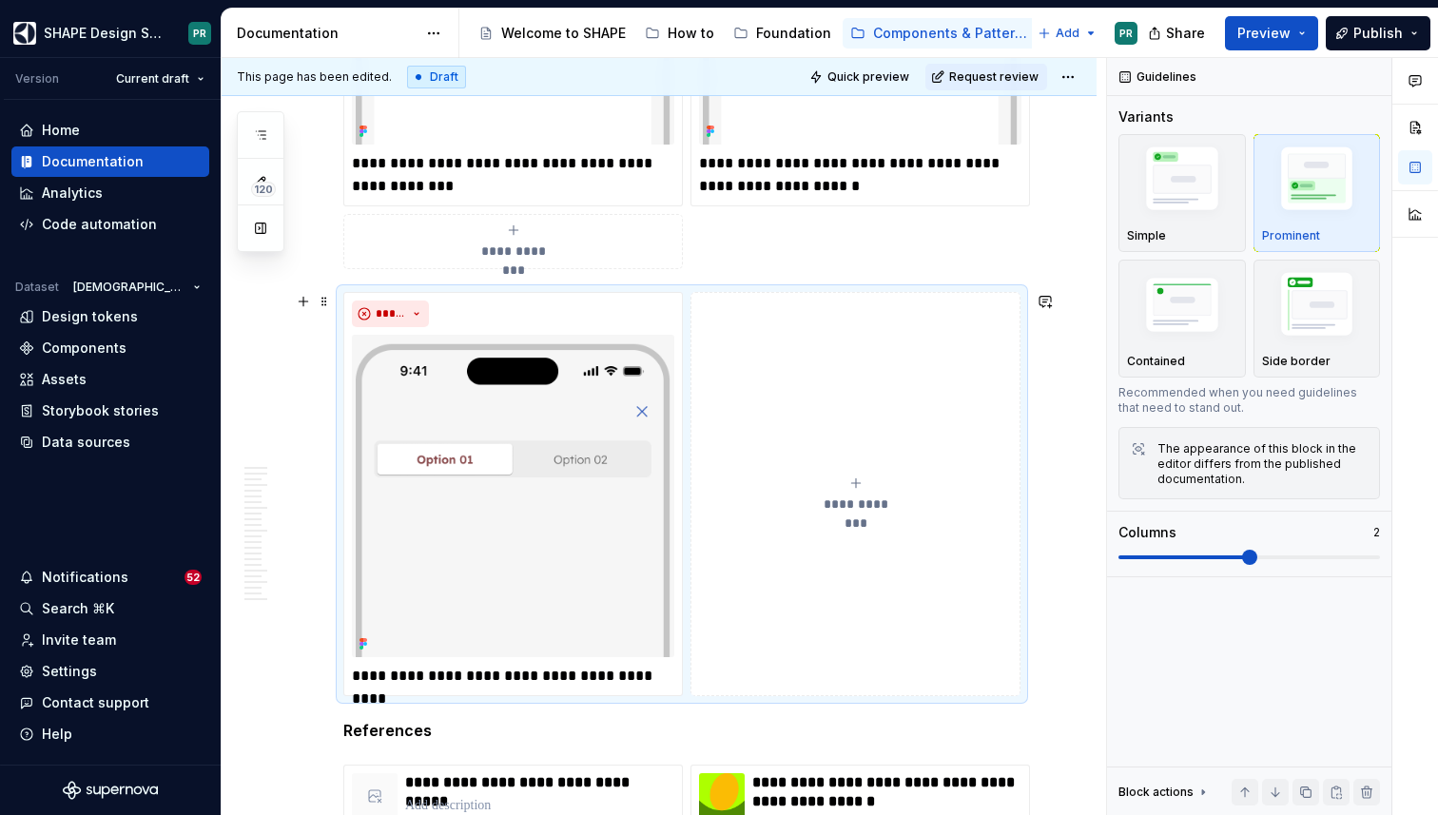
click at [432, 292] on div "**********" at bounding box center [681, 494] width 677 height 404
click at [320, 294] on span at bounding box center [324, 301] width 15 height 27
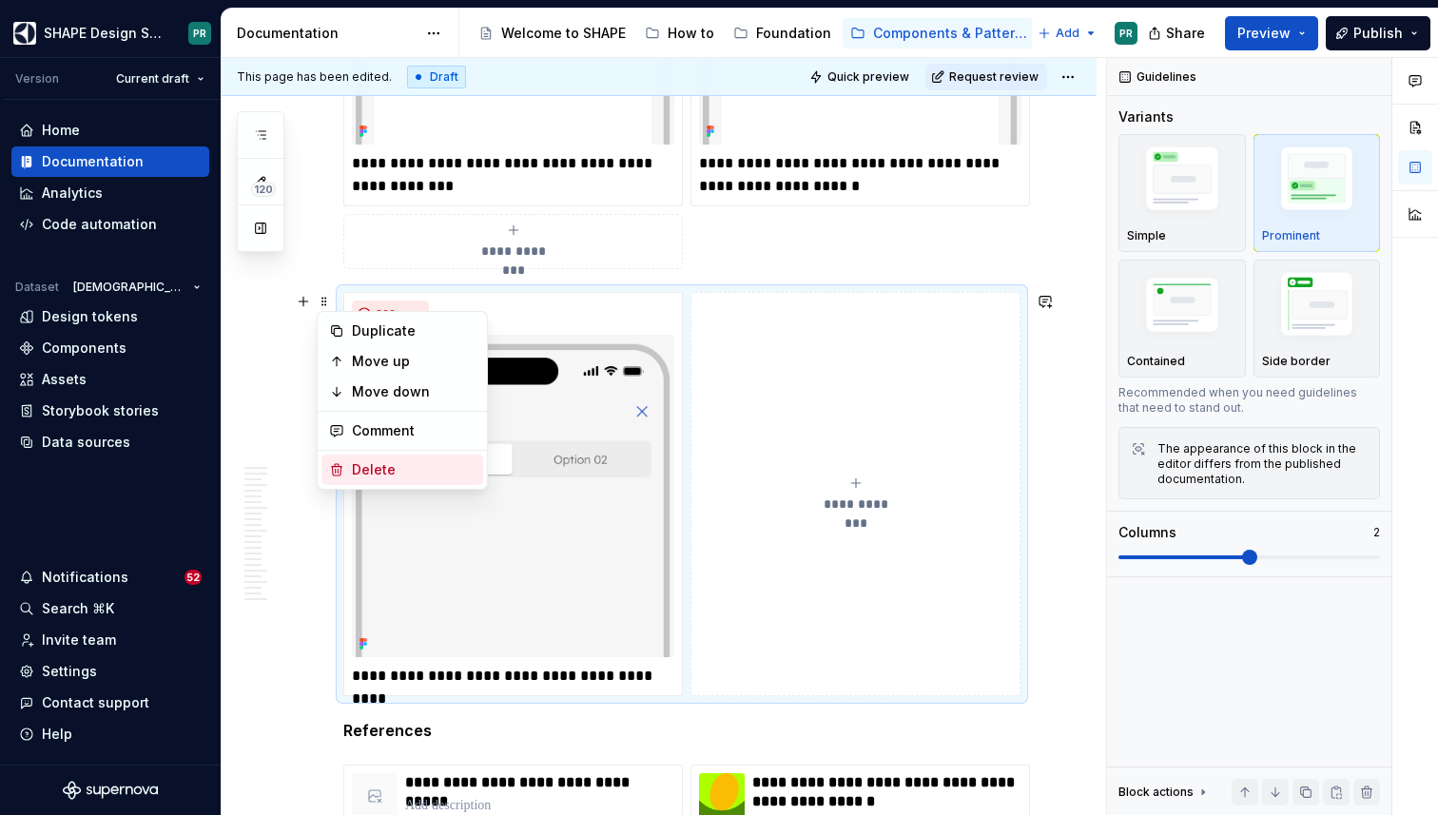
click at [447, 466] on div "Delete" at bounding box center [414, 469] width 124 height 19
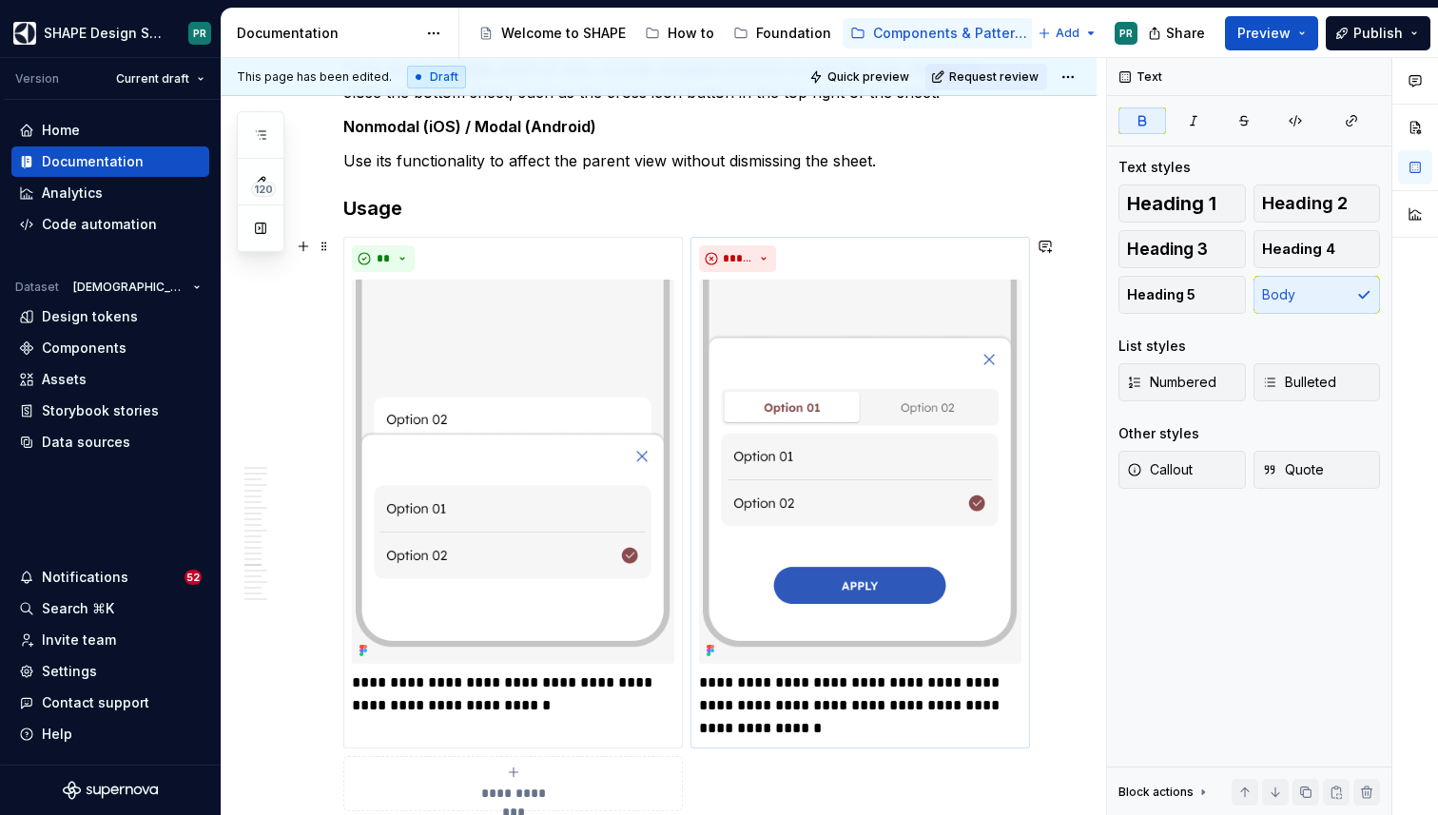
scroll to position [10289, 0]
type textarea "*"
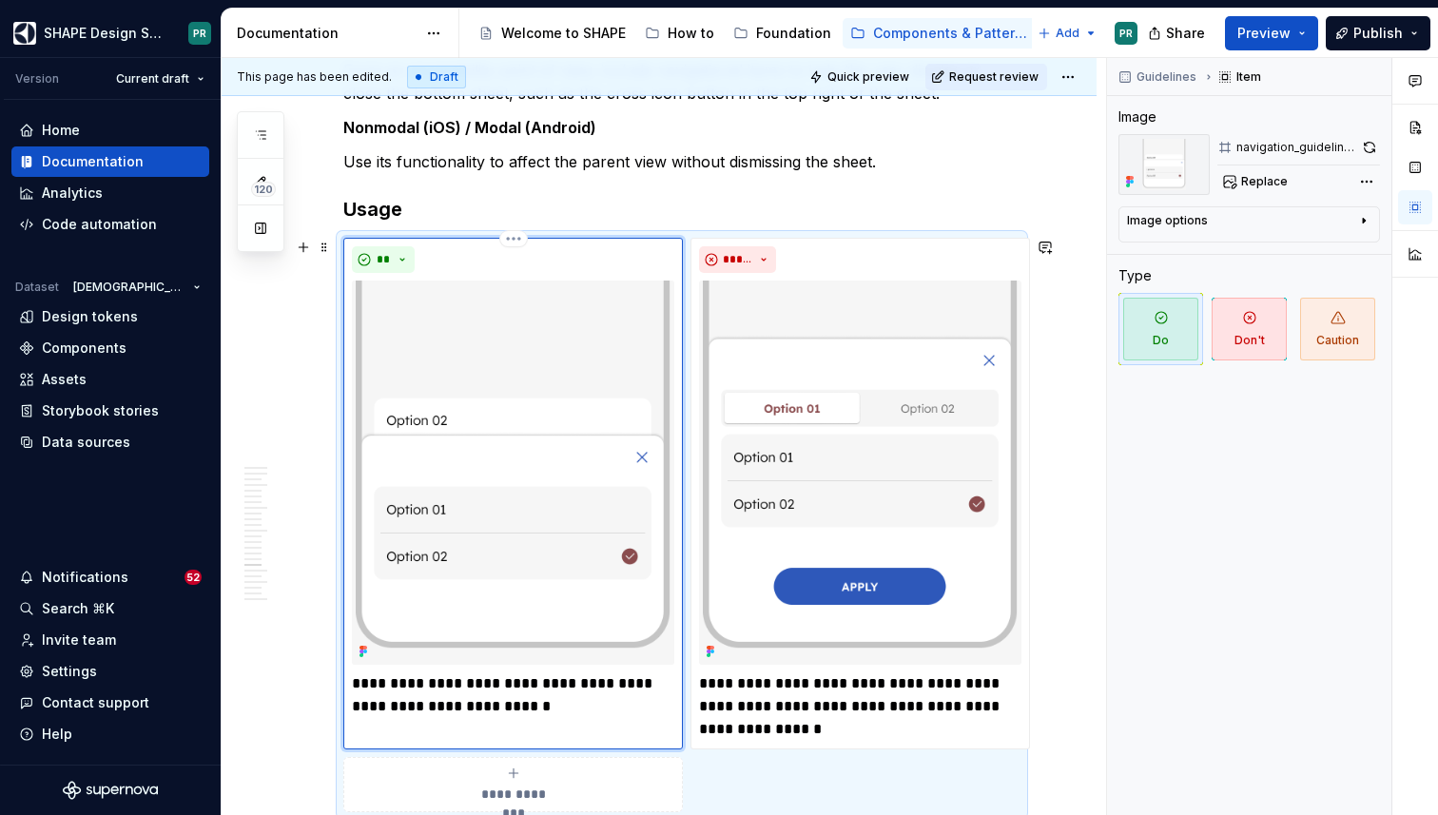
click at [468, 262] on div "**" at bounding box center [513, 259] width 322 height 27
click at [327, 247] on span at bounding box center [324, 247] width 15 height 27
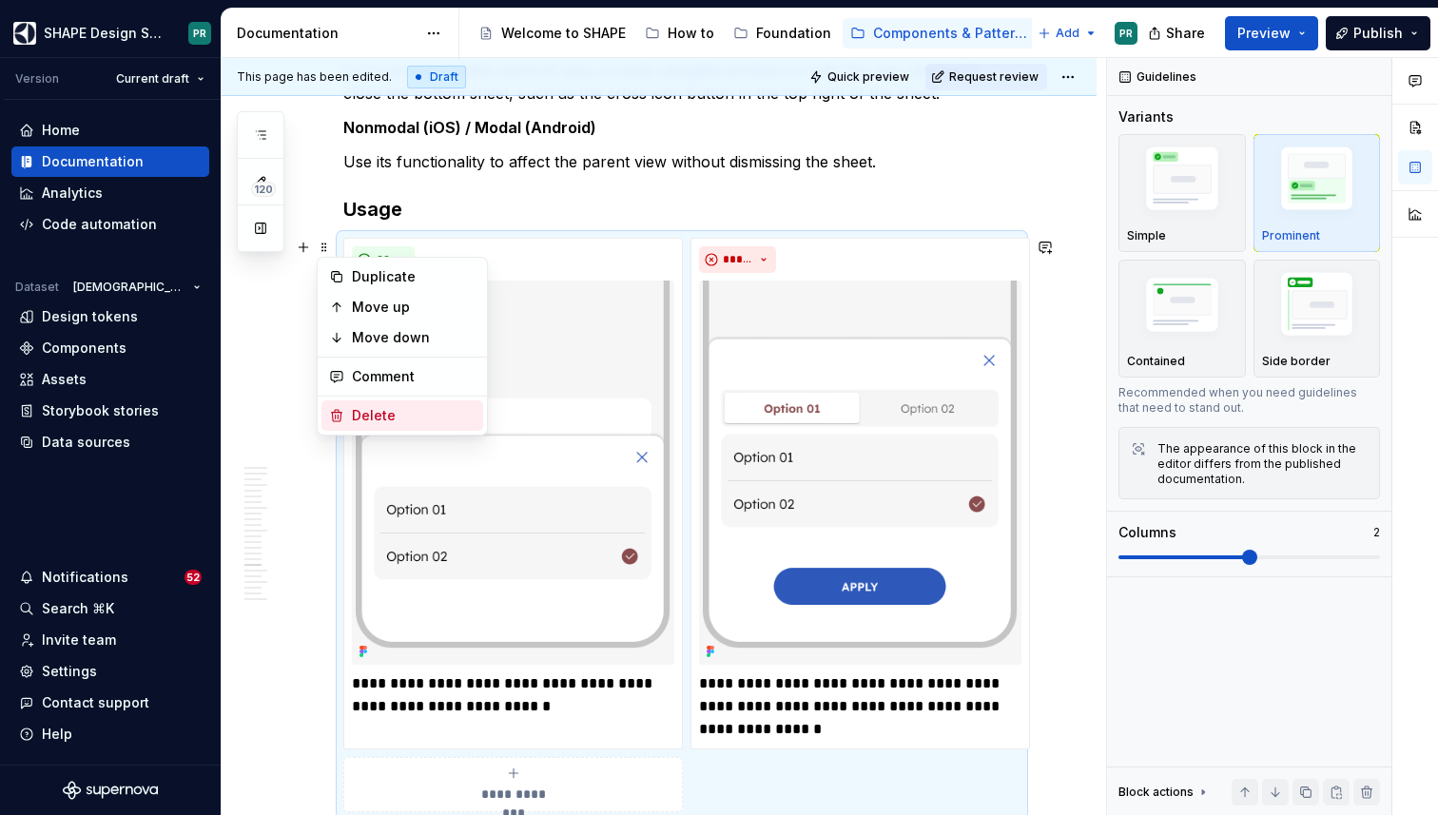
click at [393, 417] on div "Delete" at bounding box center [414, 415] width 124 height 19
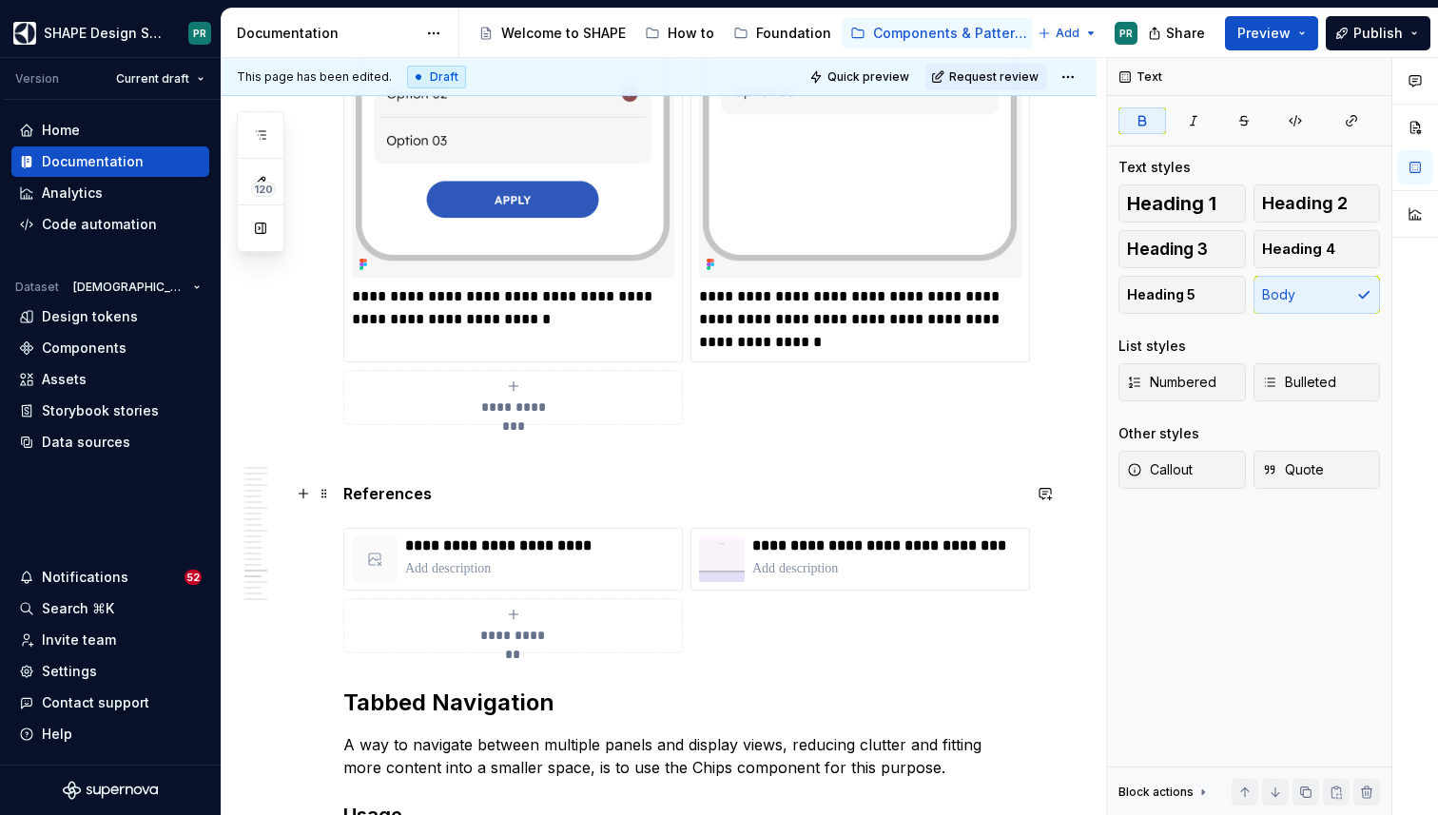
scroll to position [11420, 0]
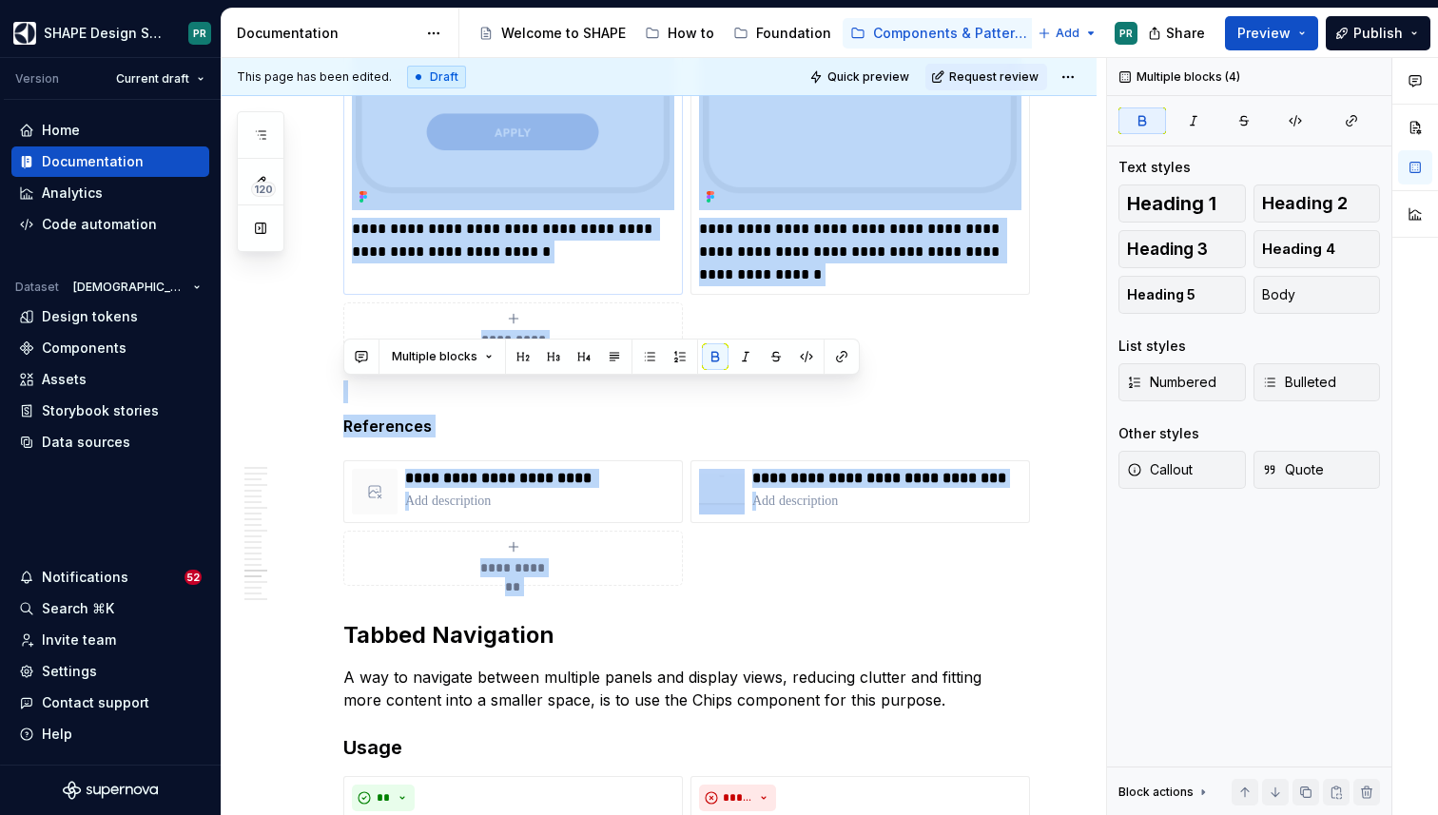
drag, startPoint x: 367, startPoint y: 602, endPoint x: 437, endPoint y: 227, distance: 381.2
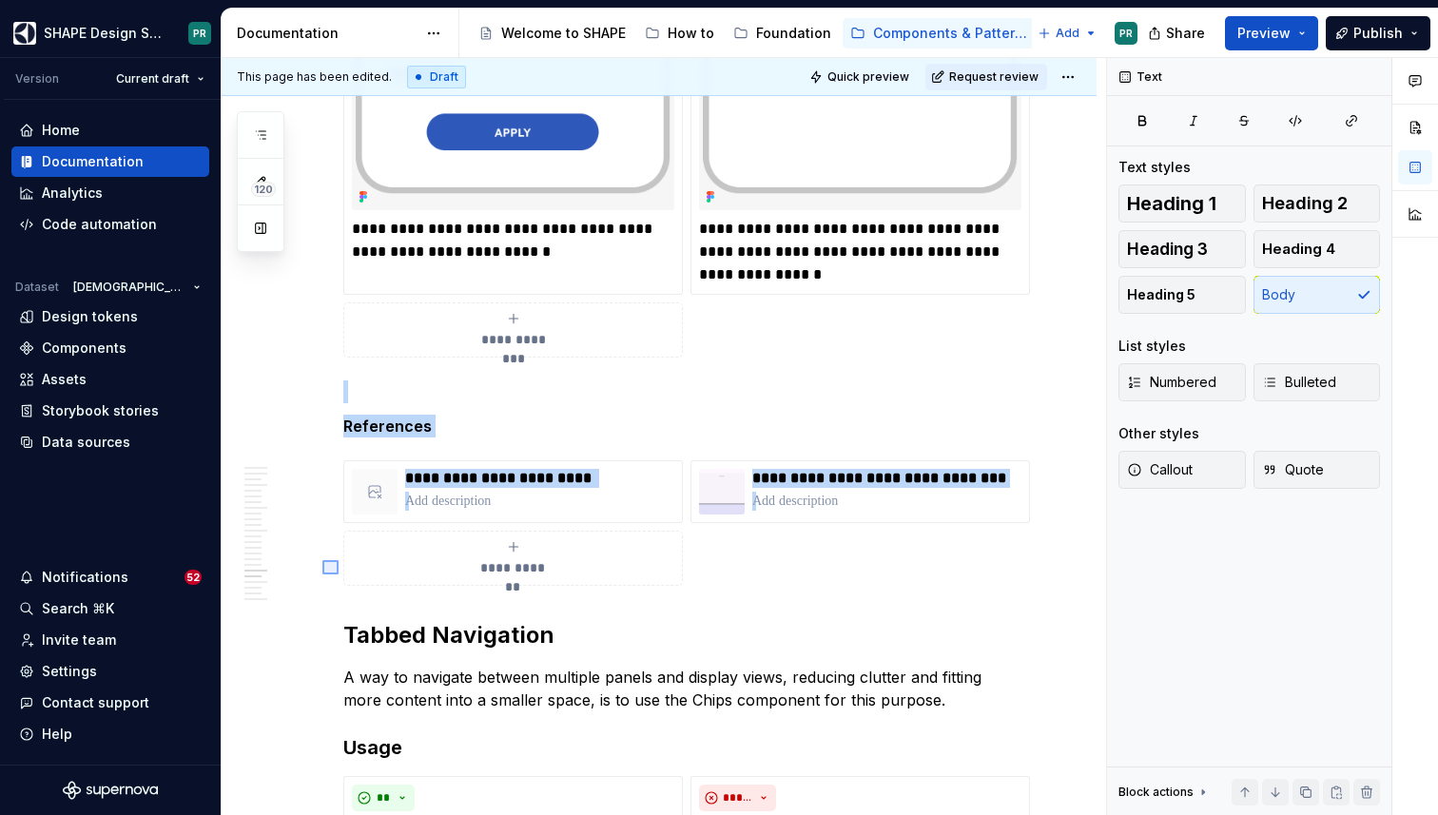
drag, startPoint x: 322, startPoint y: 574, endPoint x: 339, endPoint y: 560, distance: 21.6
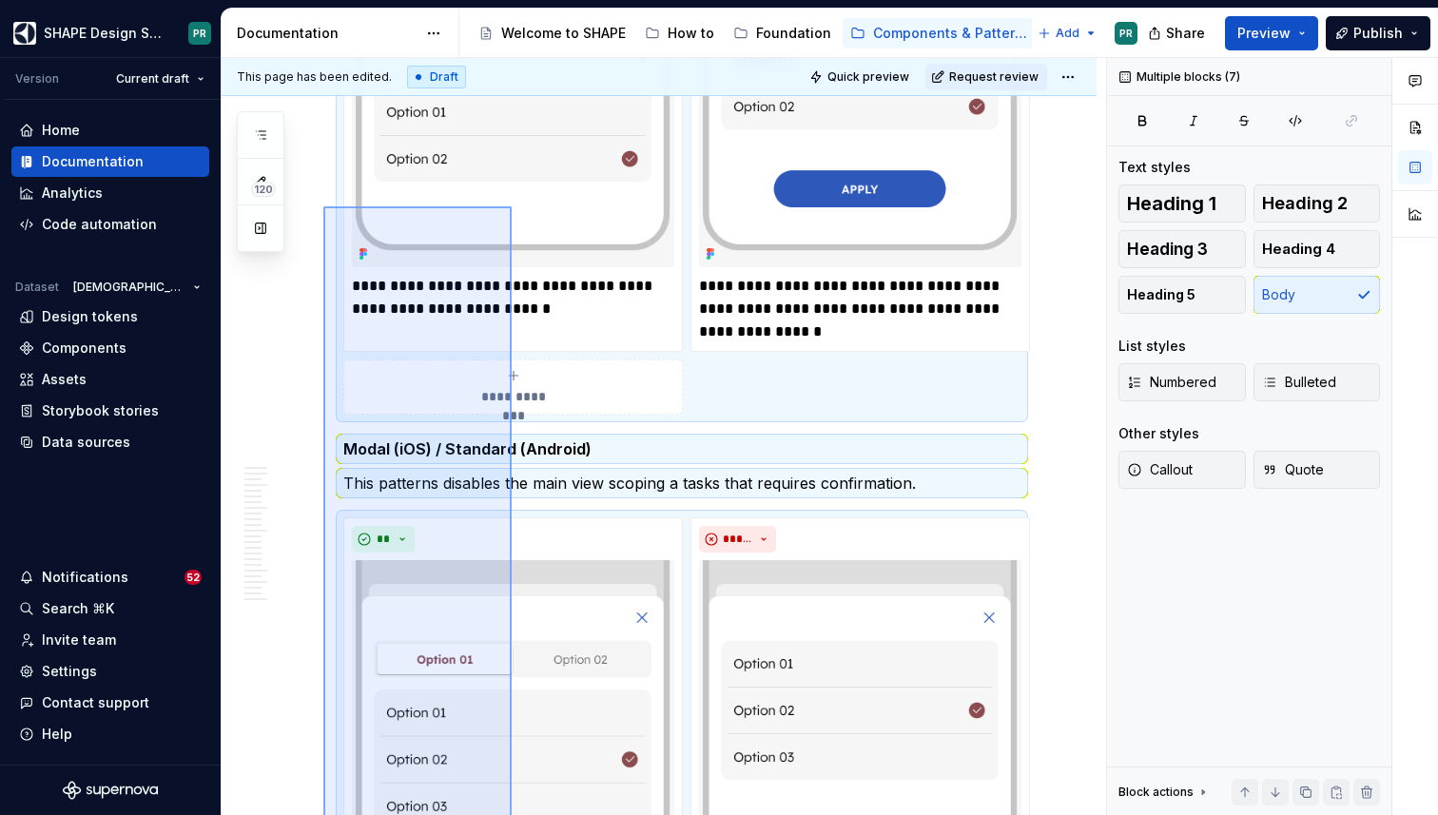
scroll to position [10553, 0]
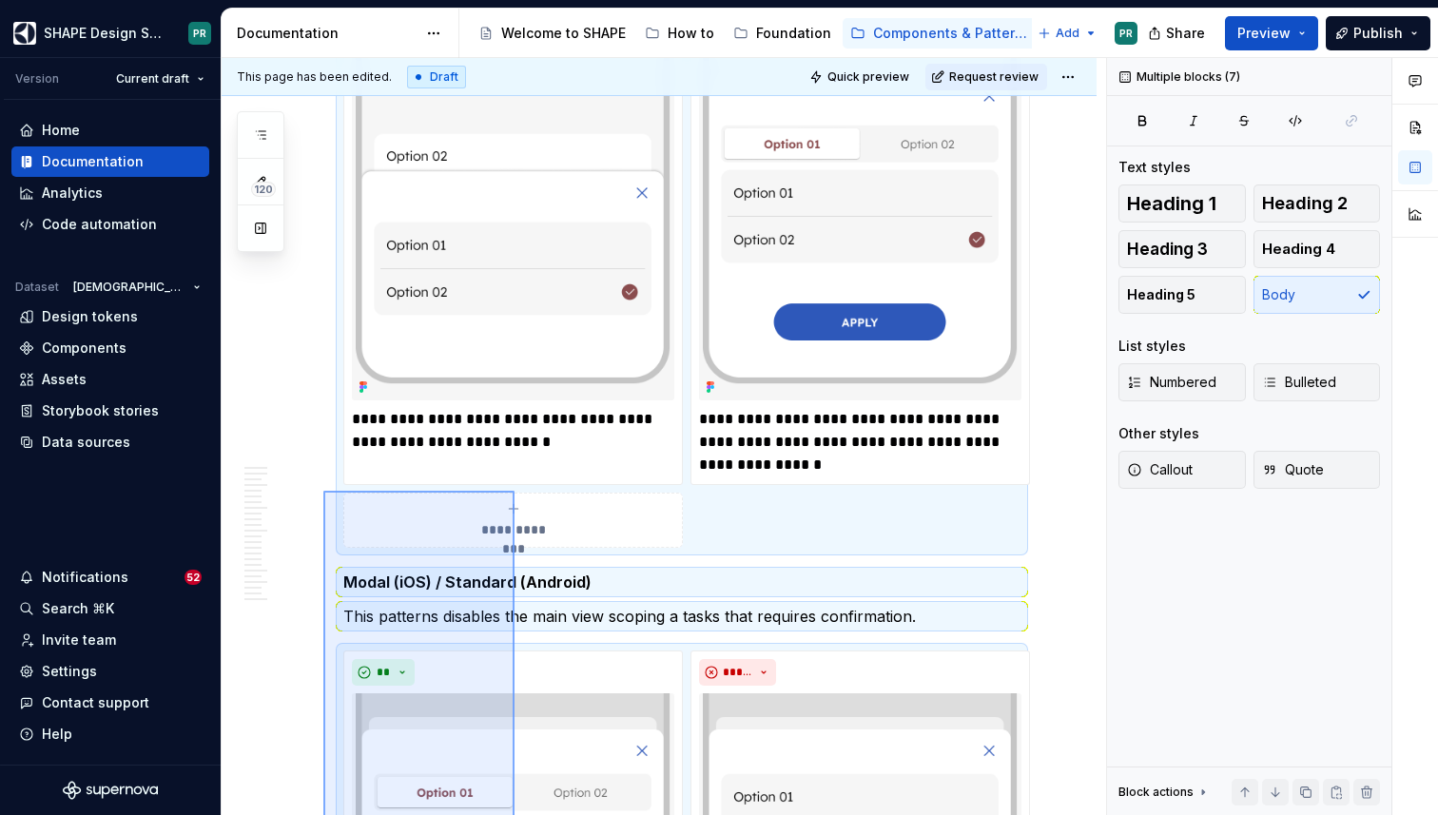
drag, startPoint x: 323, startPoint y: 574, endPoint x: 514, endPoint y: 491, distance: 208.7
click at [514, 491] on div "**********" at bounding box center [664, 437] width 884 height 758
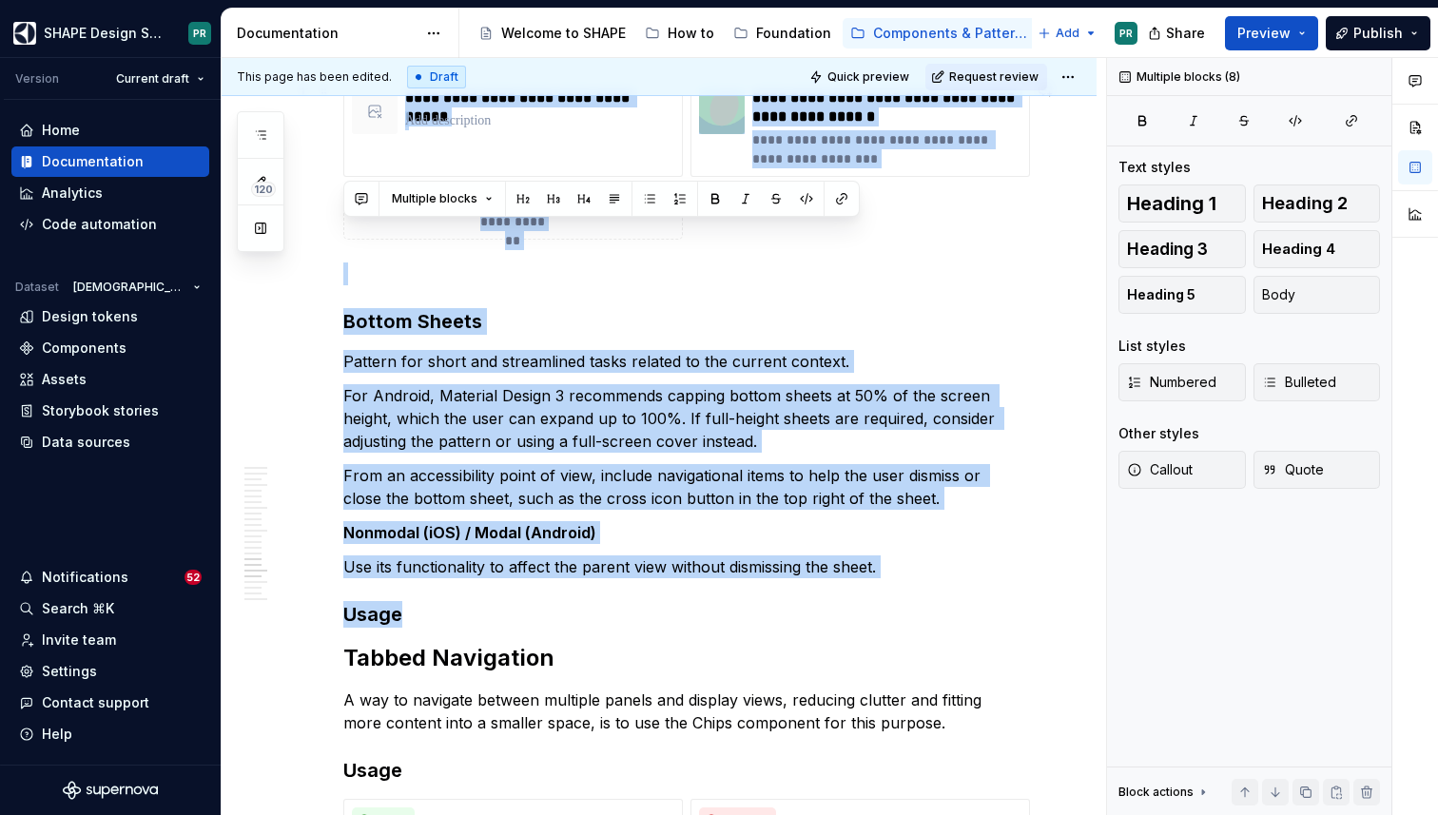
scroll to position [9873, 0]
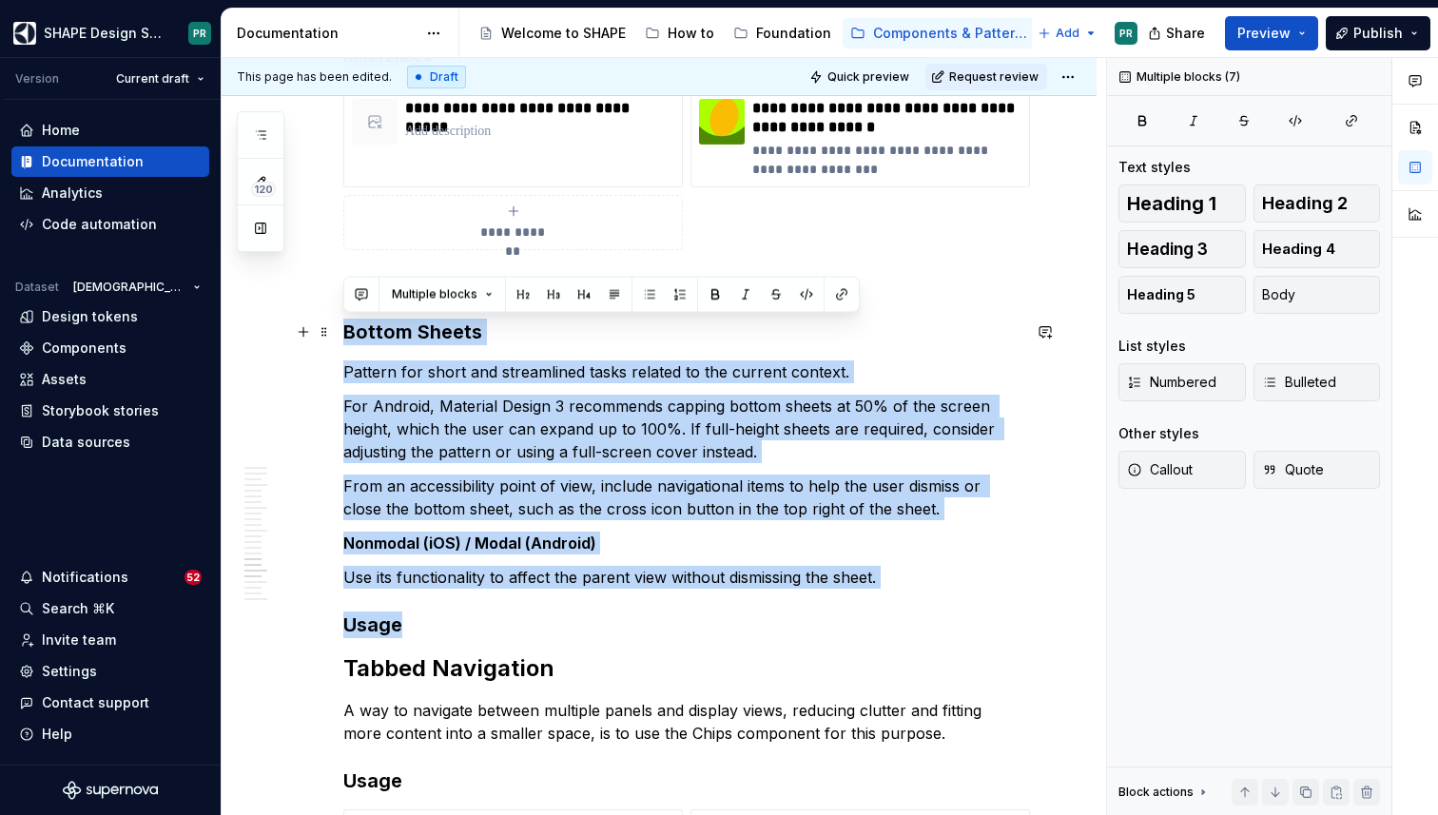
drag, startPoint x: 422, startPoint y: 437, endPoint x: 339, endPoint y: 336, distance: 131.7
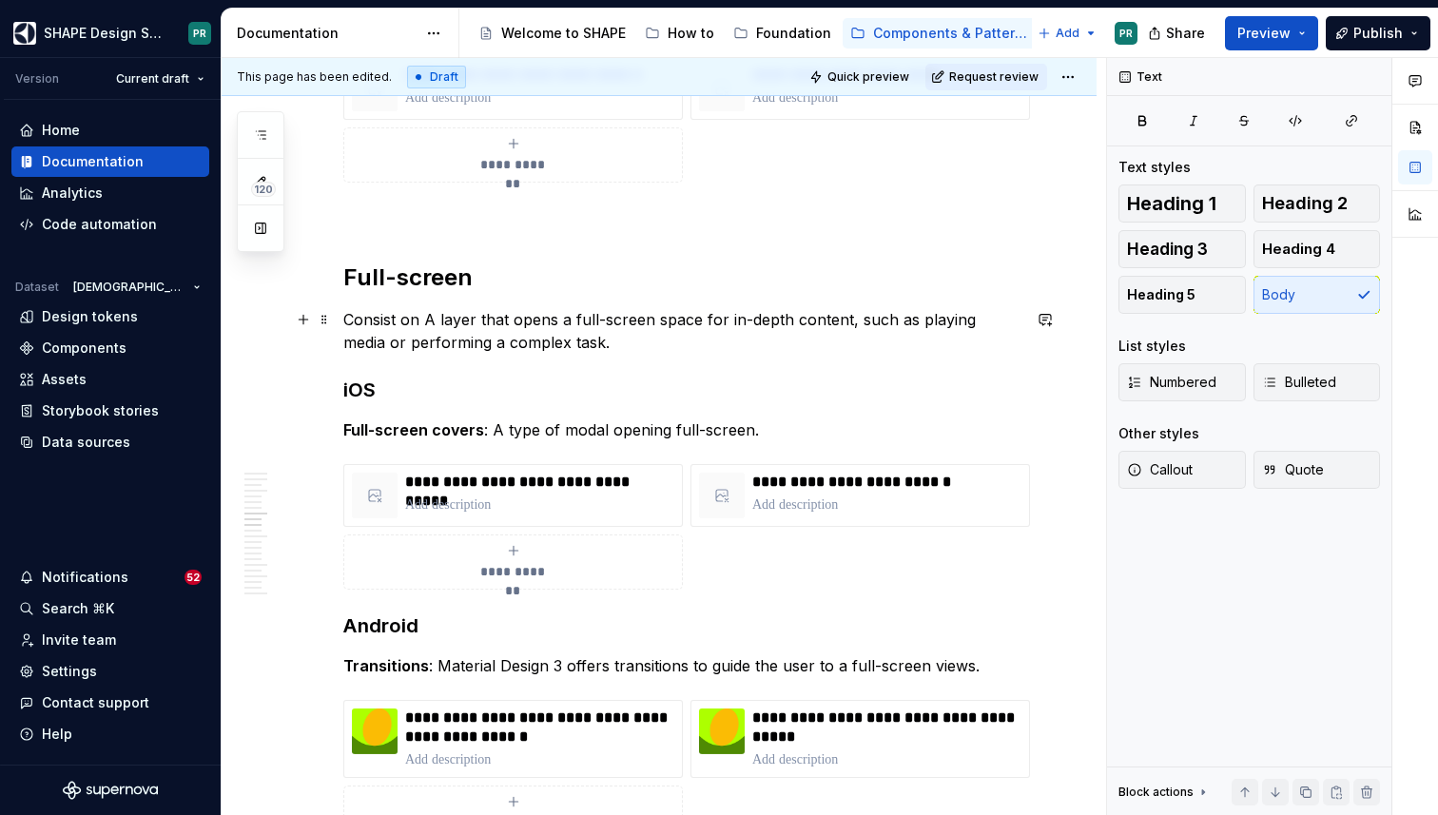
scroll to position [6830, 0]
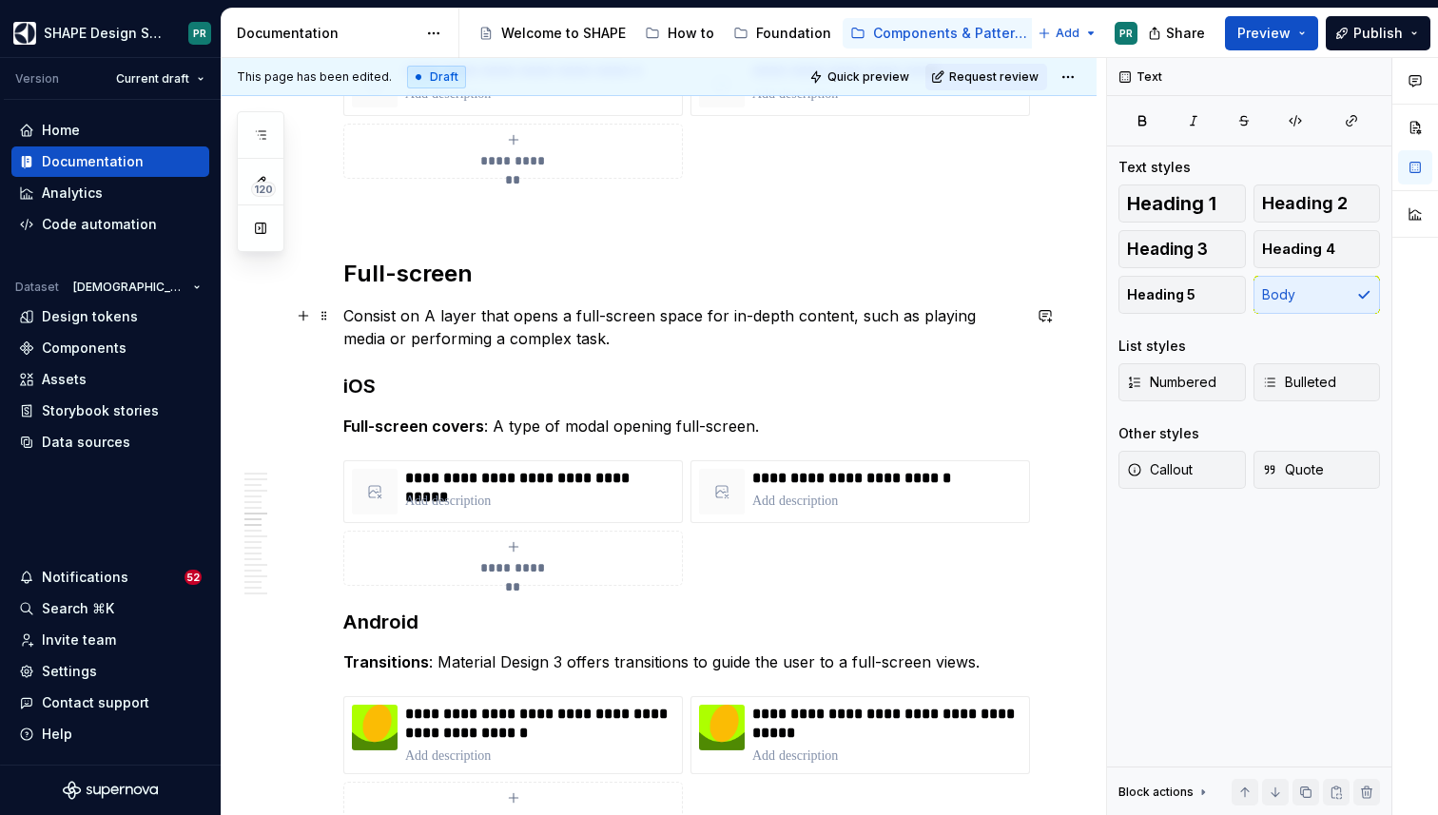
click at [431, 316] on p "Consist on A layer that opens a full-screen space for in-depth content, such as…" at bounding box center [681, 327] width 677 height 46
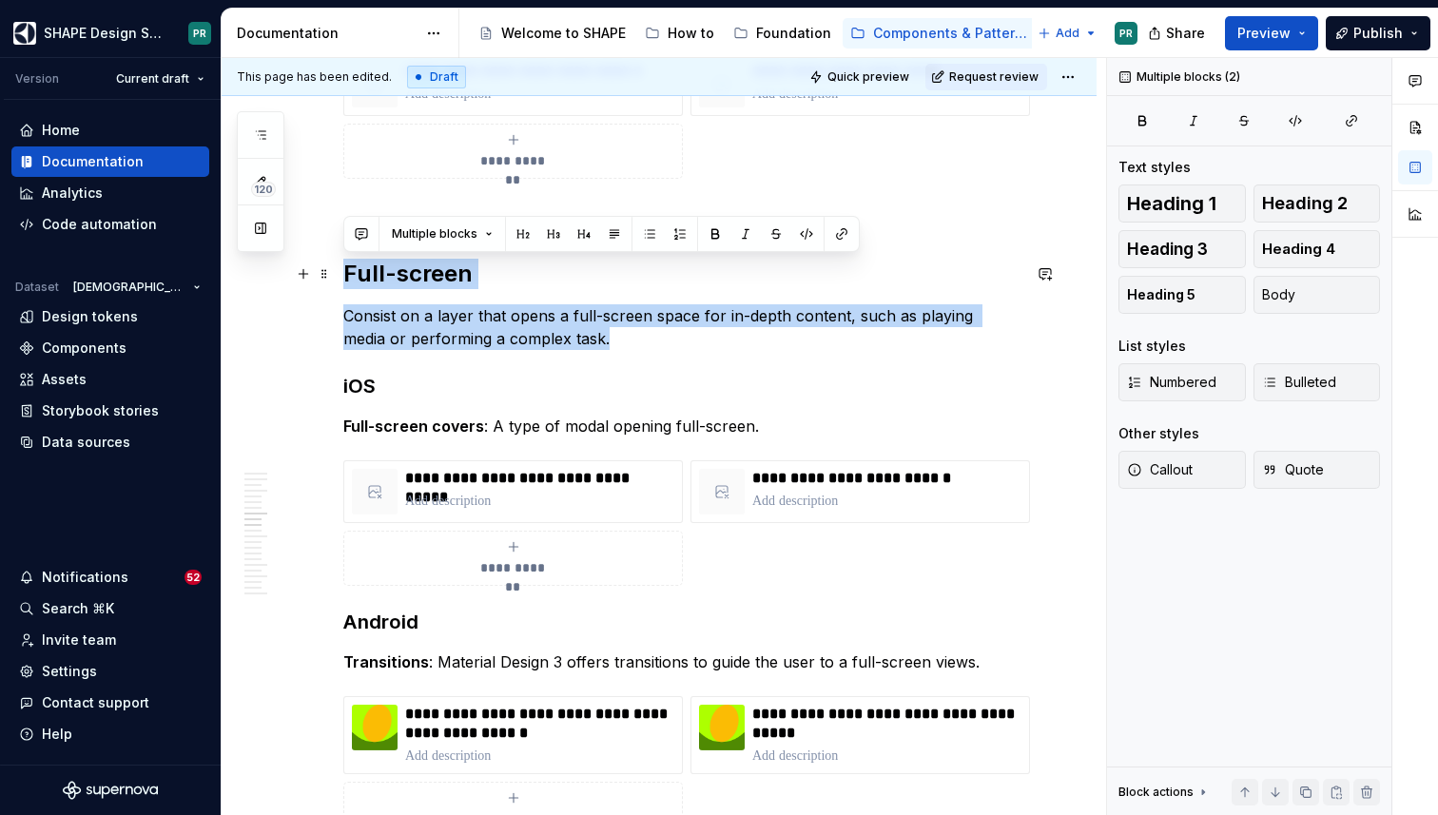
drag, startPoint x: 577, startPoint y: 341, endPoint x: 337, endPoint y: 276, distance: 249.4
copy div "Full-screen Consist on a layer that opens a full-screen space for in-depth cont…"
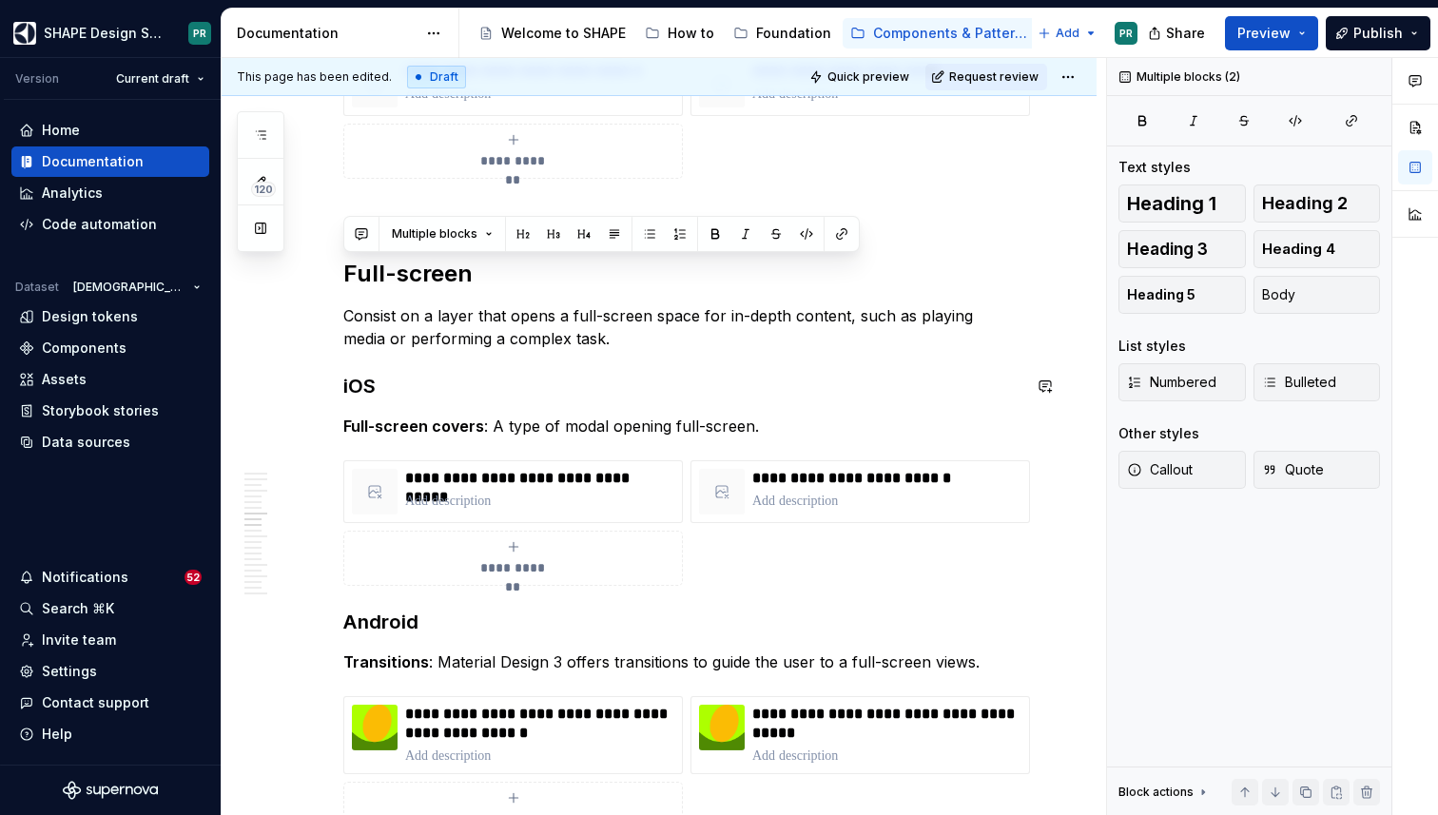
click at [560, 346] on p "Consist on a layer that opens a full-screen space for in-depth content, such as…" at bounding box center [681, 327] width 677 height 46
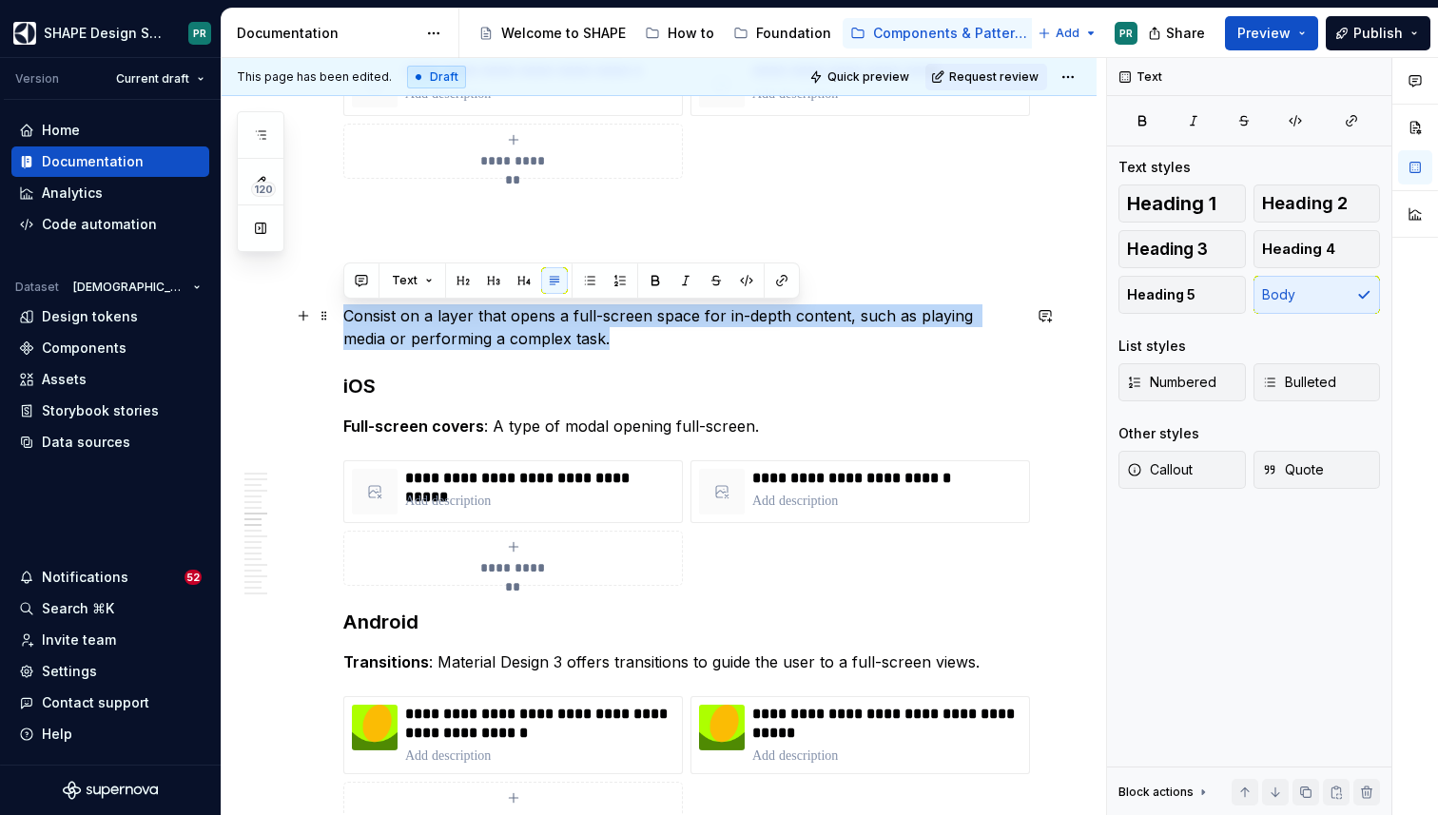
drag, startPoint x: 574, startPoint y: 347, endPoint x: 332, endPoint y: 318, distance: 244.3
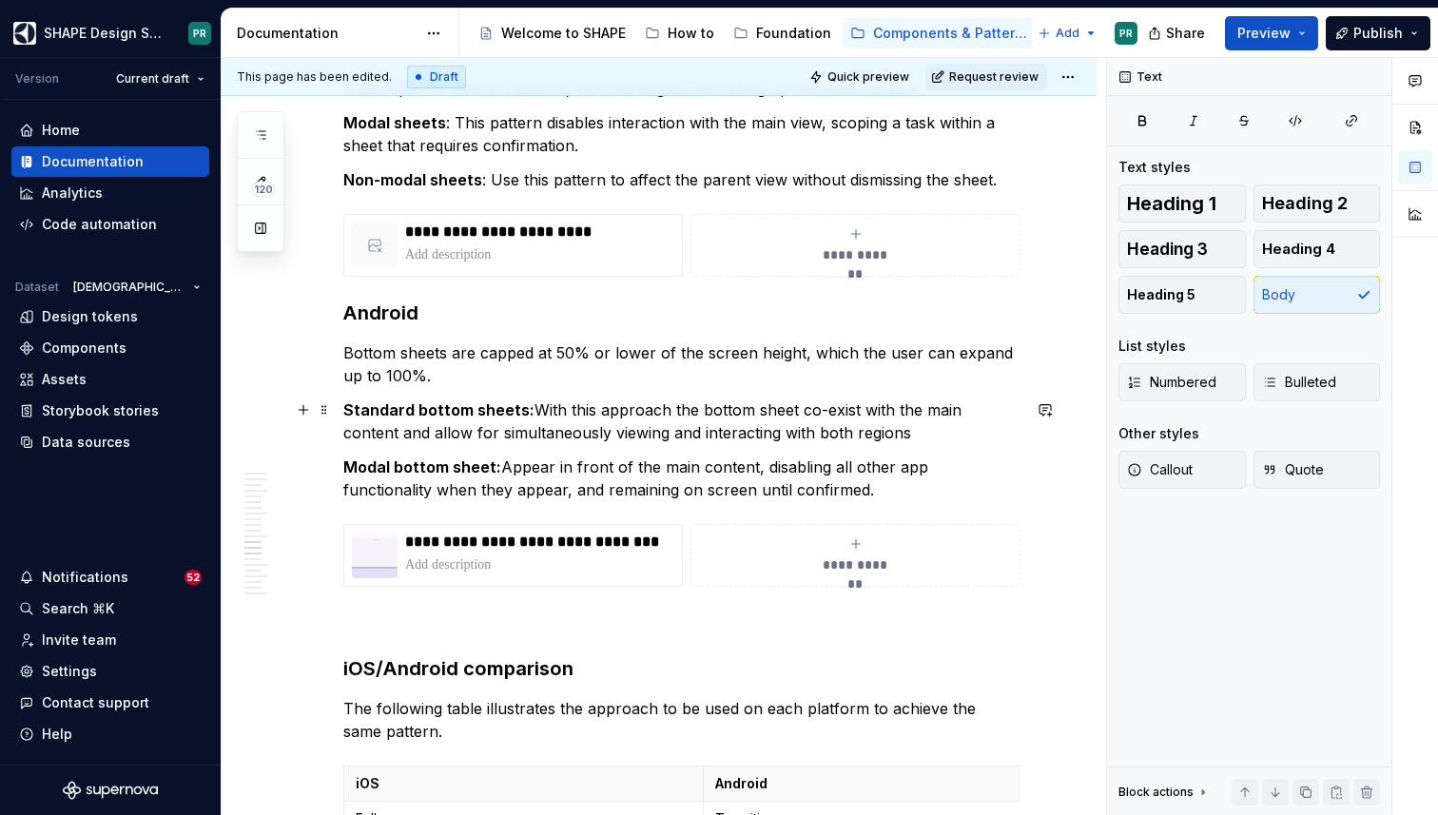
scroll to position [8263, 0]
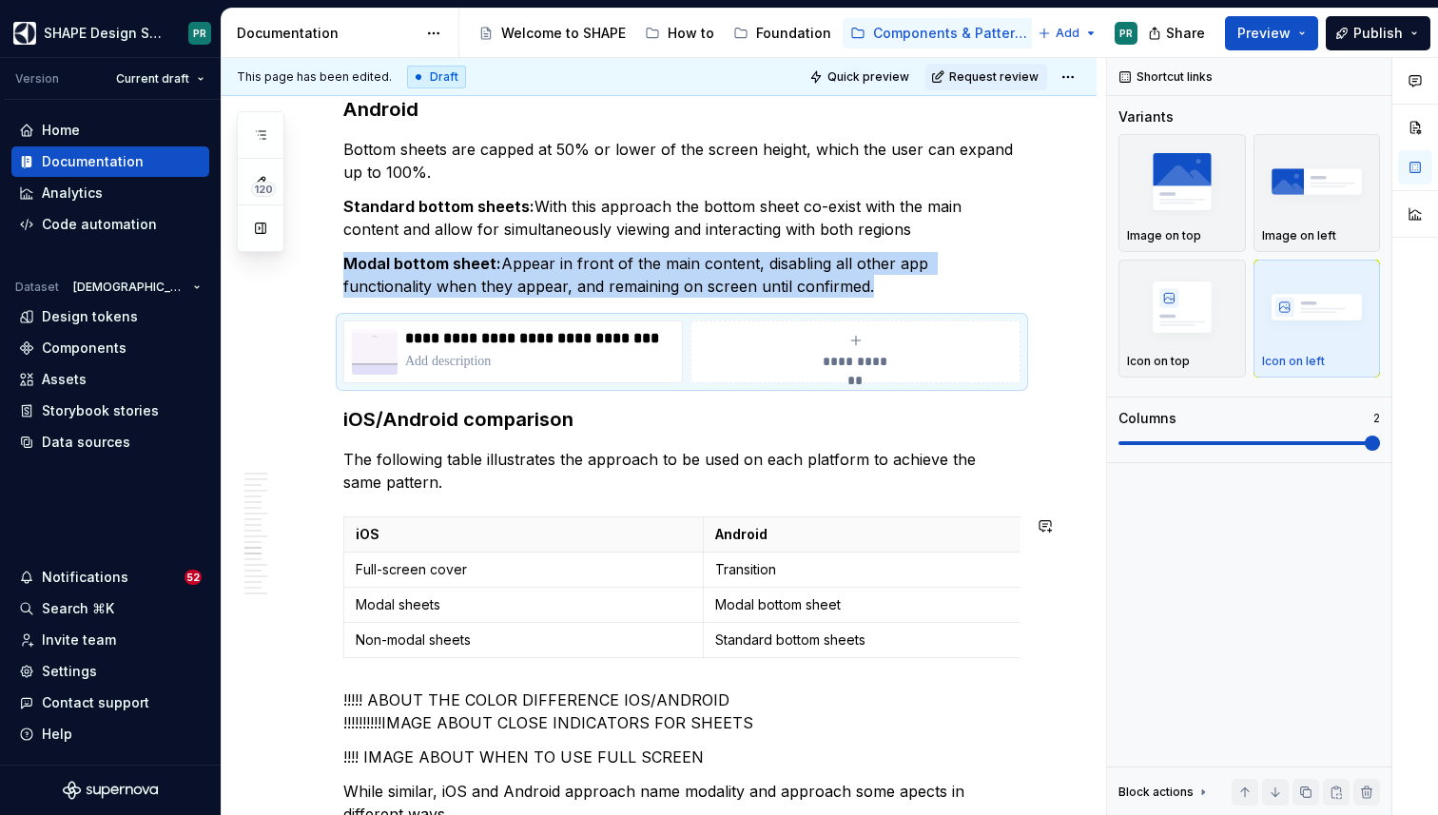
scroll to position [8479, 0]
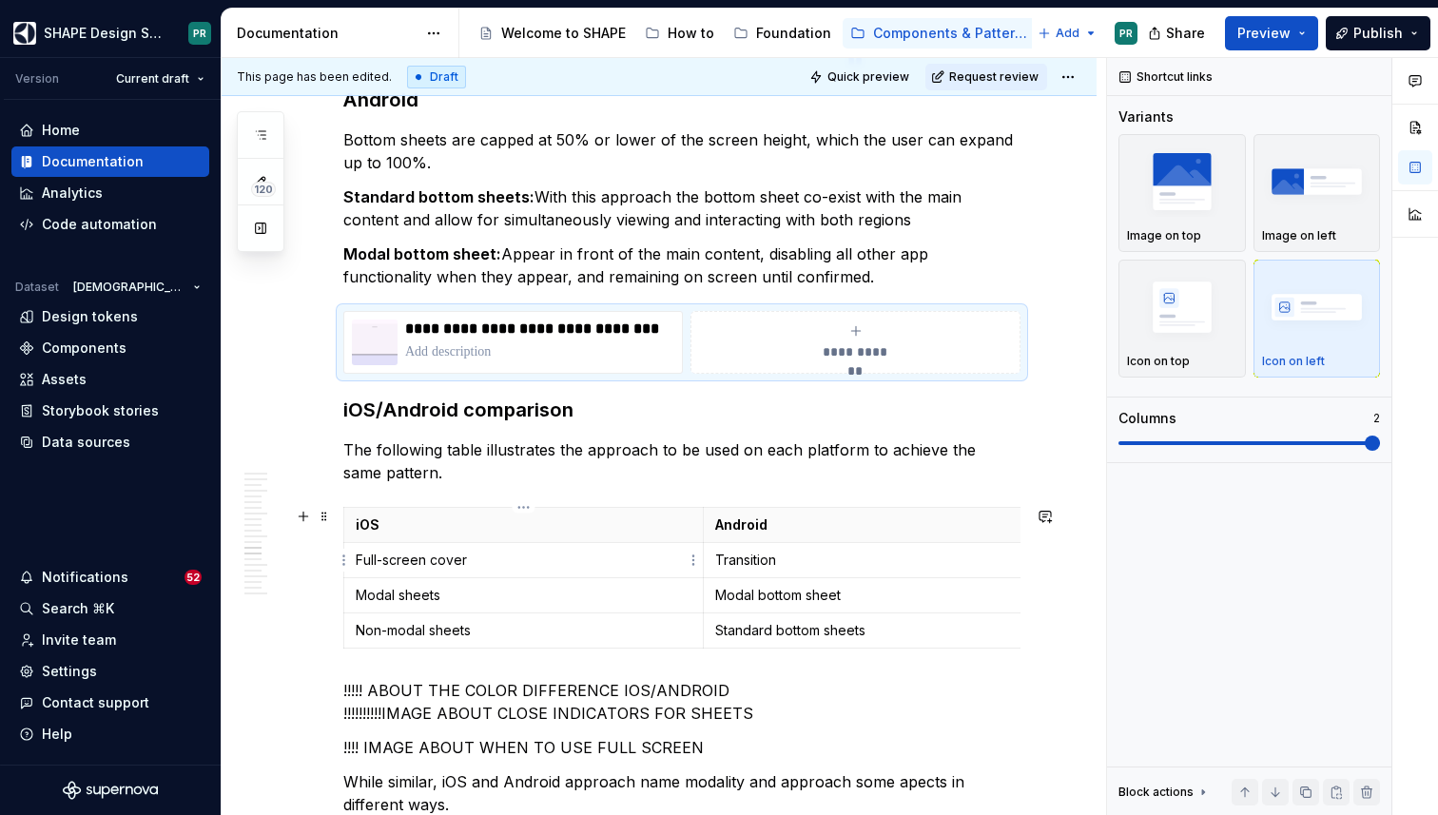
click at [498, 557] on p "Full-screen cover" at bounding box center [524, 560] width 336 height 19
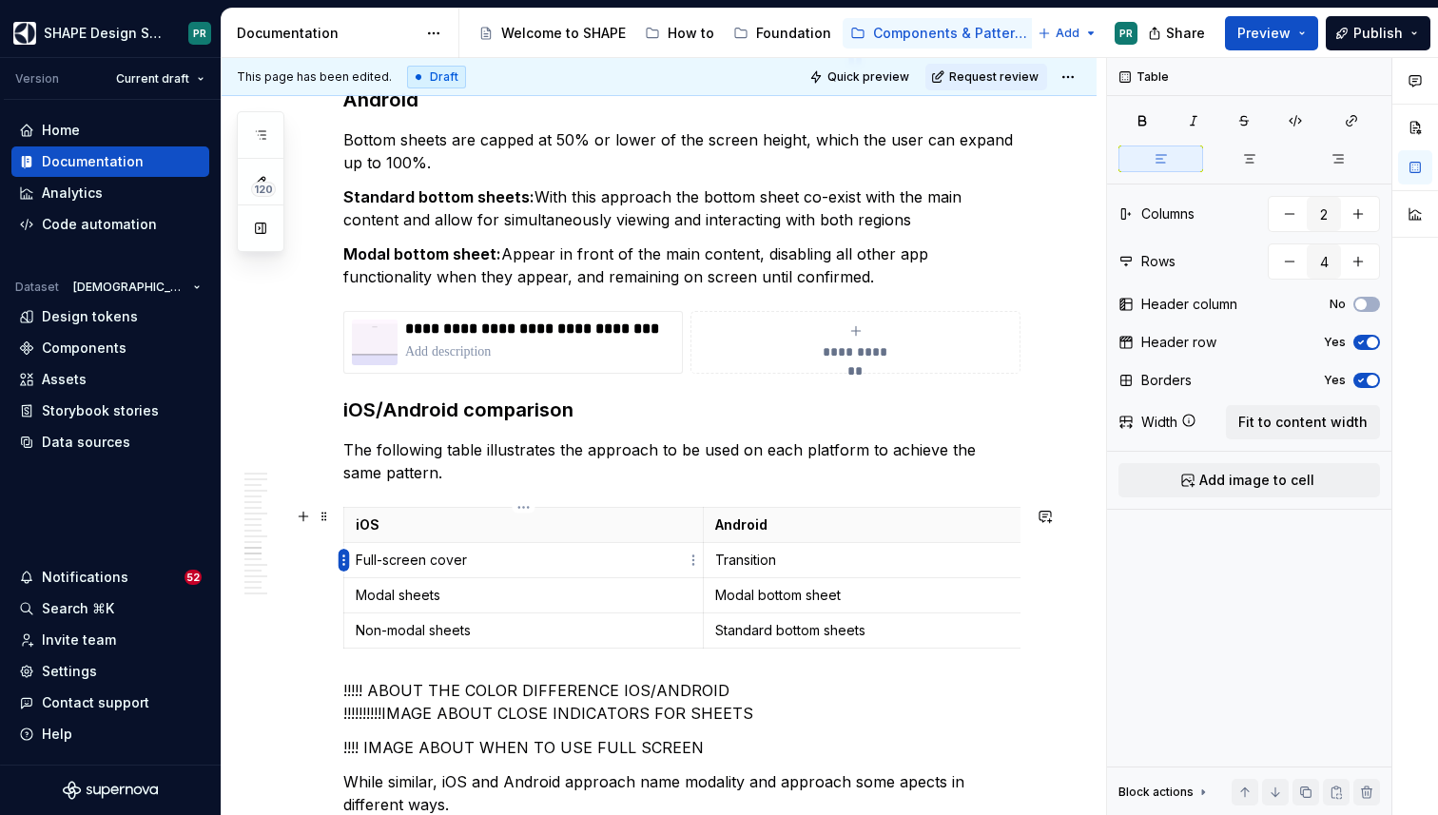
click at [341, 563] on html "SHAPE Design System PR Version Current draft Home Documentation Analytics Code …" at bounding box center [719, 407] width 1438 height 815
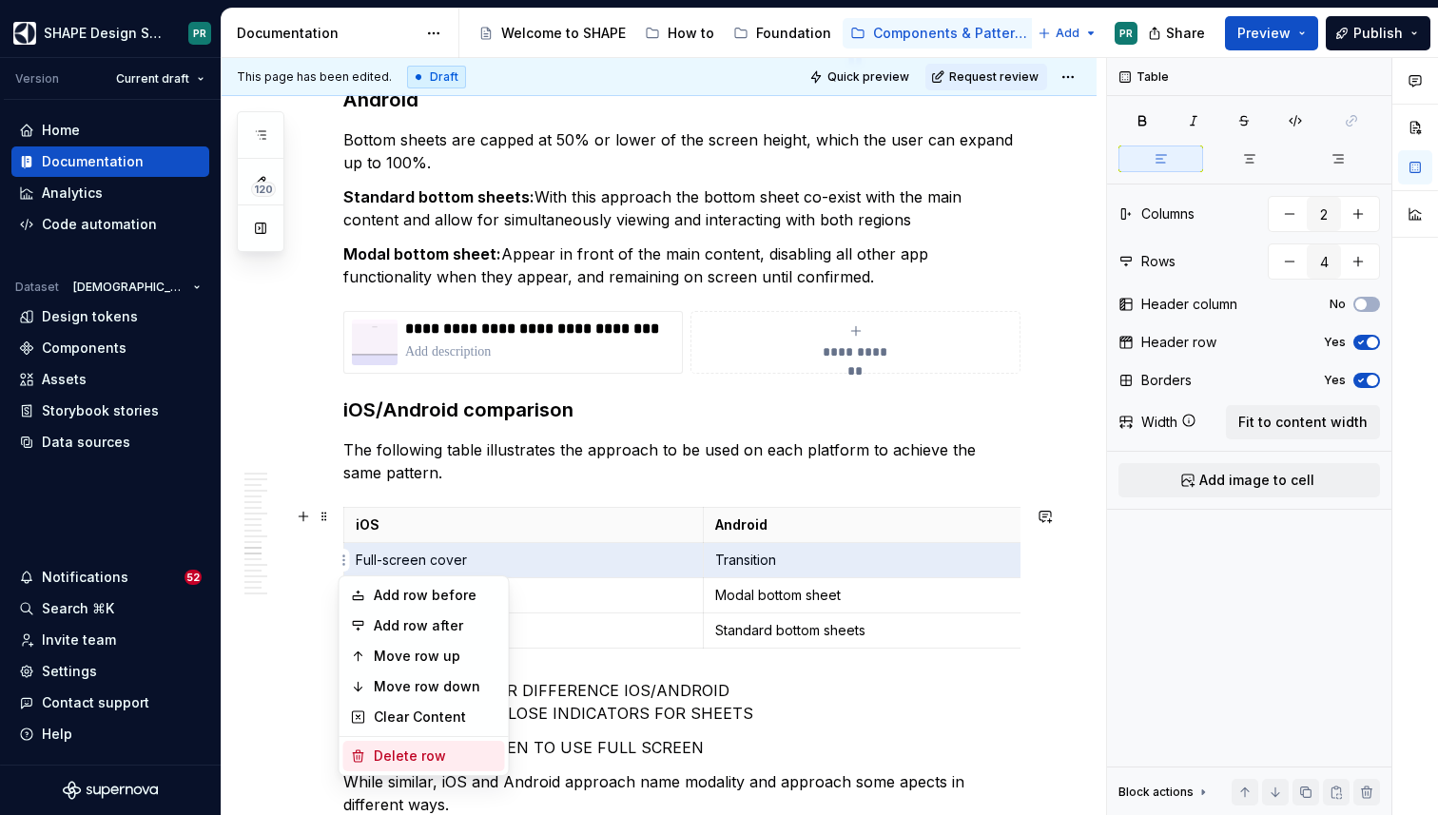
click at [447, 743] on div "Delete row" at bounding box center [424, 756] width 162 height 30
type input "3"
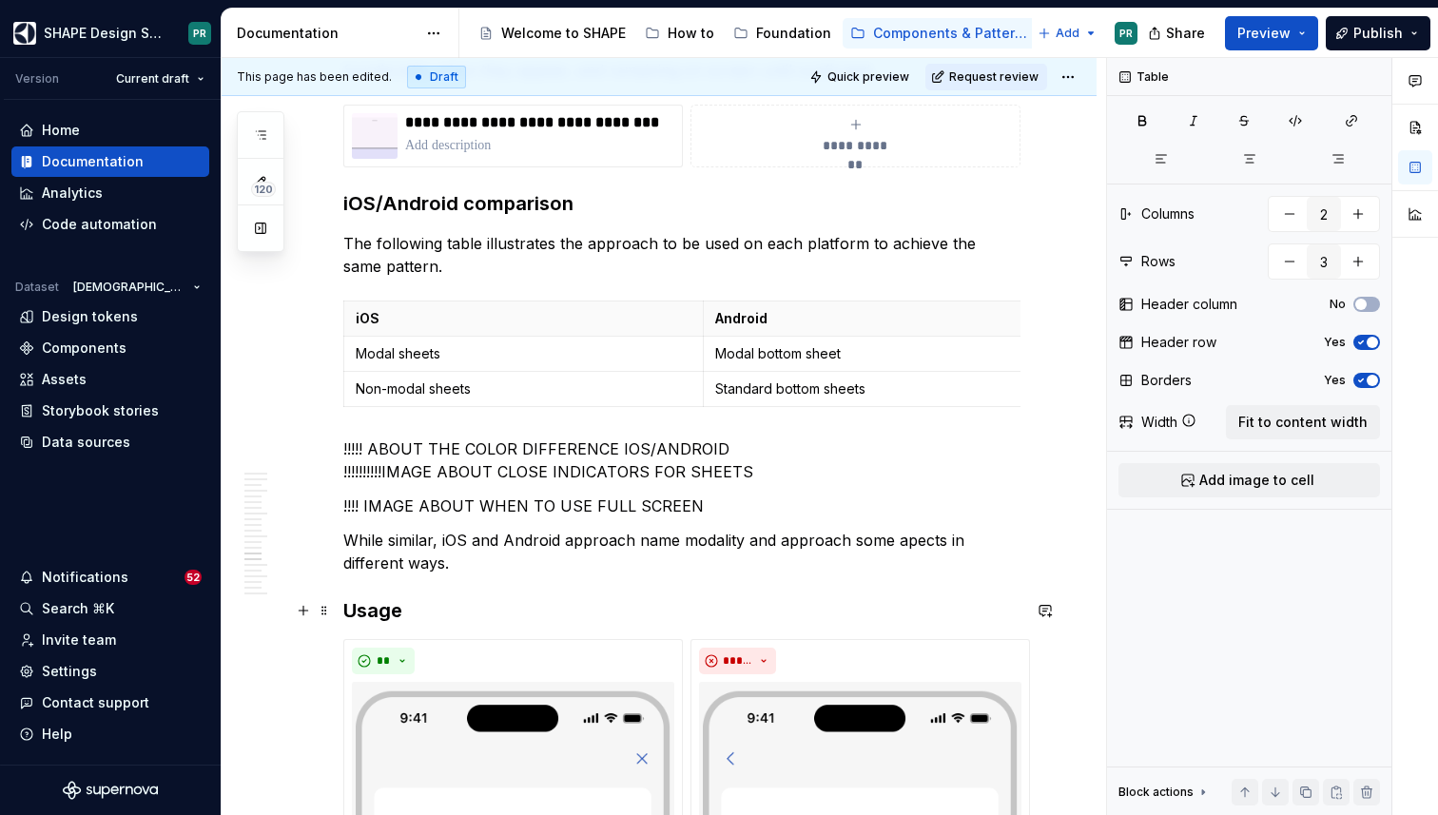
scroll to position [8691, 0]
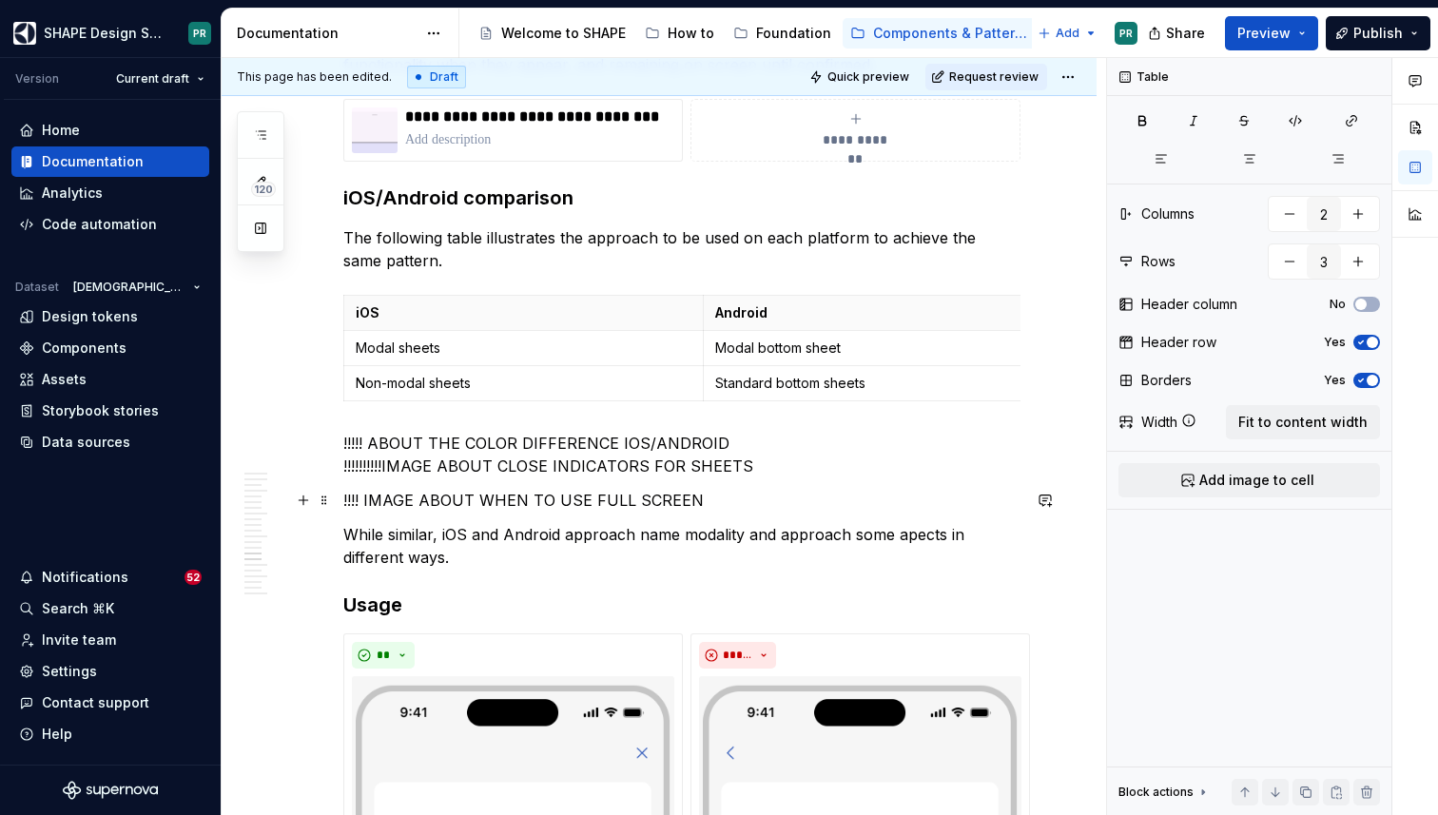
click at [714, 498] on p "!!!! IMAGE ABOUT WHEN TO USE FULL SCREEN" at bounding box center [681, 500] width 677 height 23
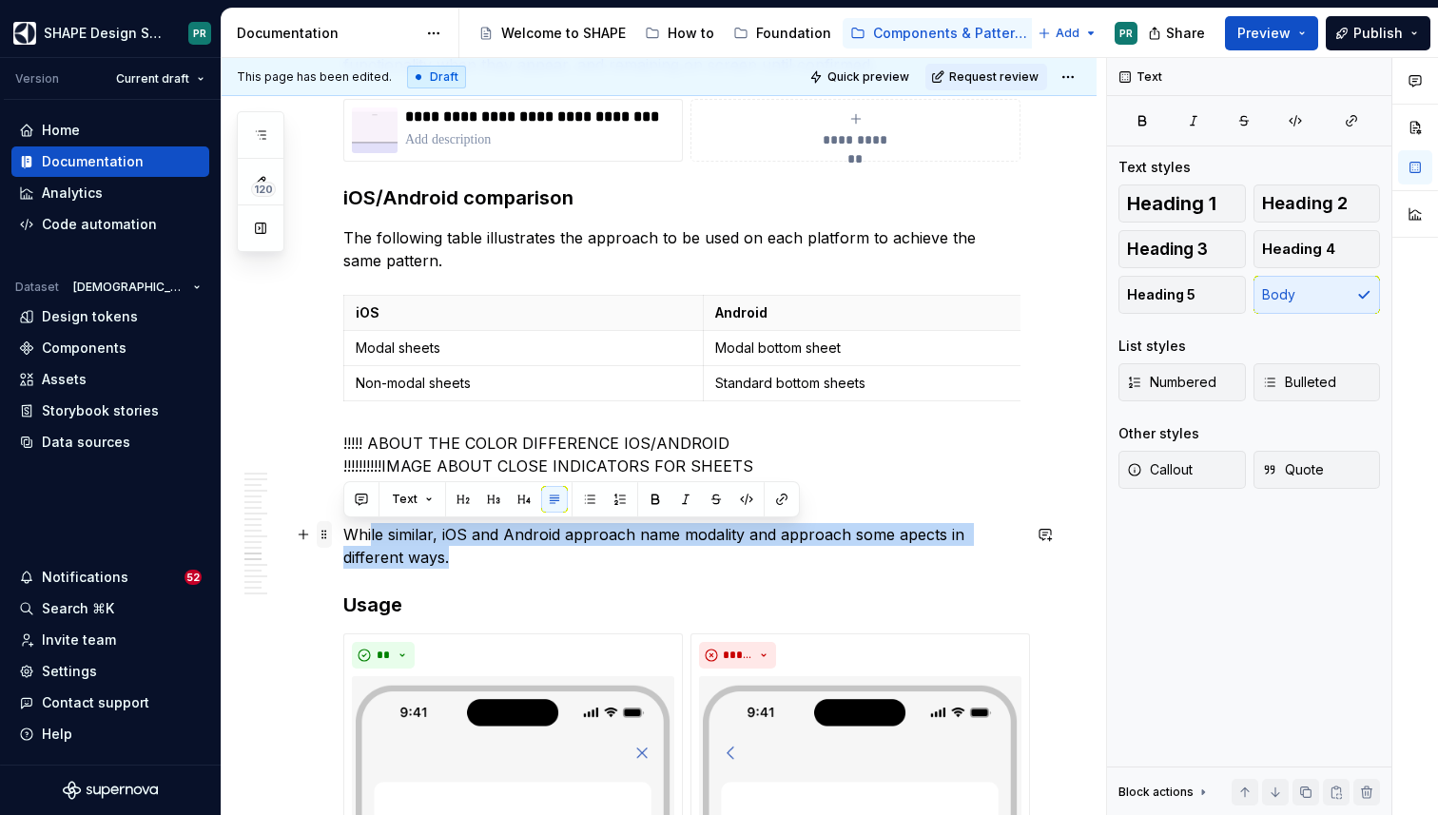
drag, startPoint x: 428, startPoint y: 550, endPoint x: 327, endPoint y: 526, distance: 103.6
drag, startPoint x: 347, startPoint y: 534, endPoint x: 436, endPoint y: 556, distance: 91.1
click at [436, 556] on p "While similar, iOS and Android approach name modality and approach some apects …" at bounding box center [681, 546] width 677 height 46
copy p "While similar, iOS and Android approach name modality and approach some apects …"
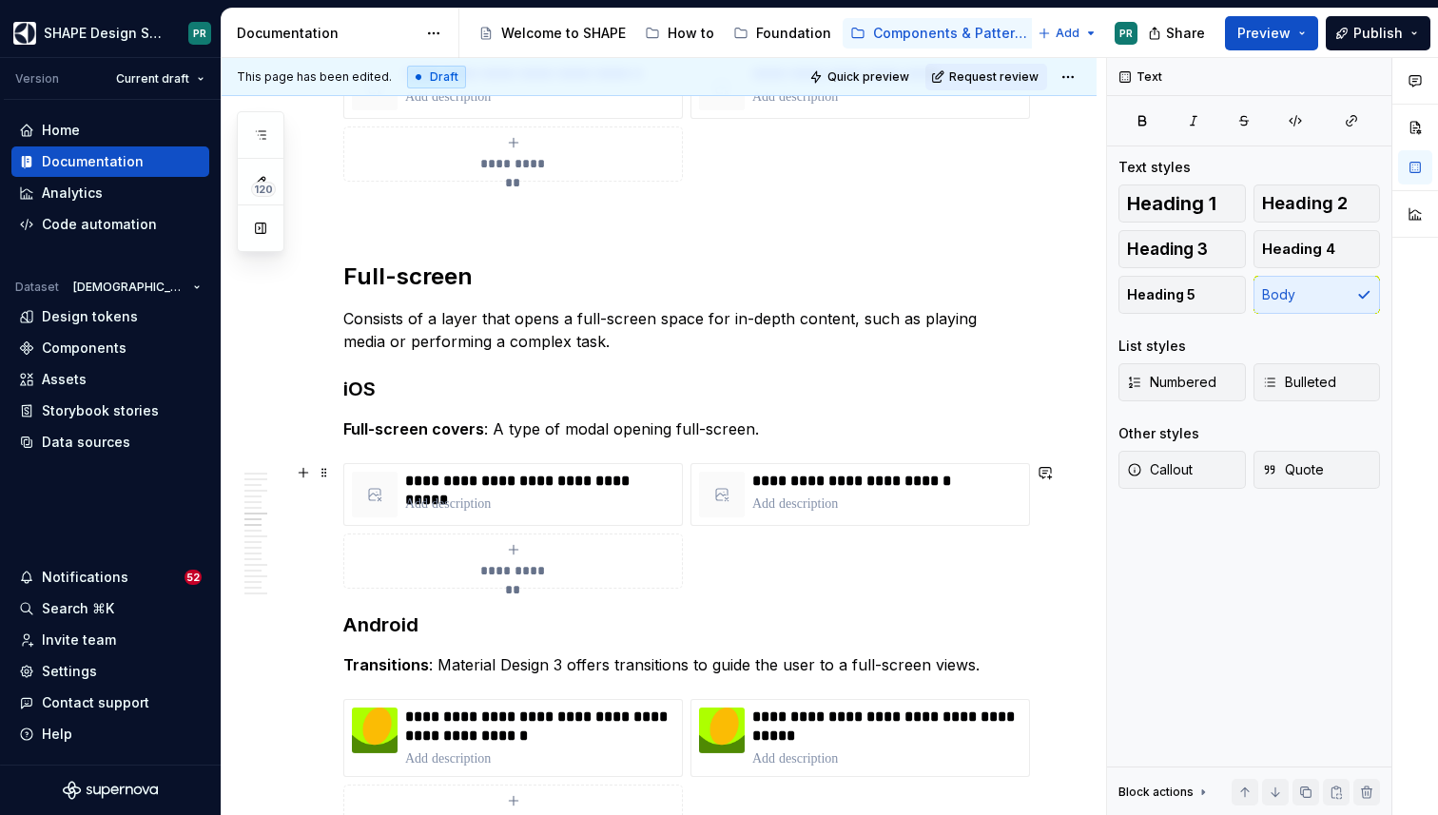
scroll to position [6823, 0]
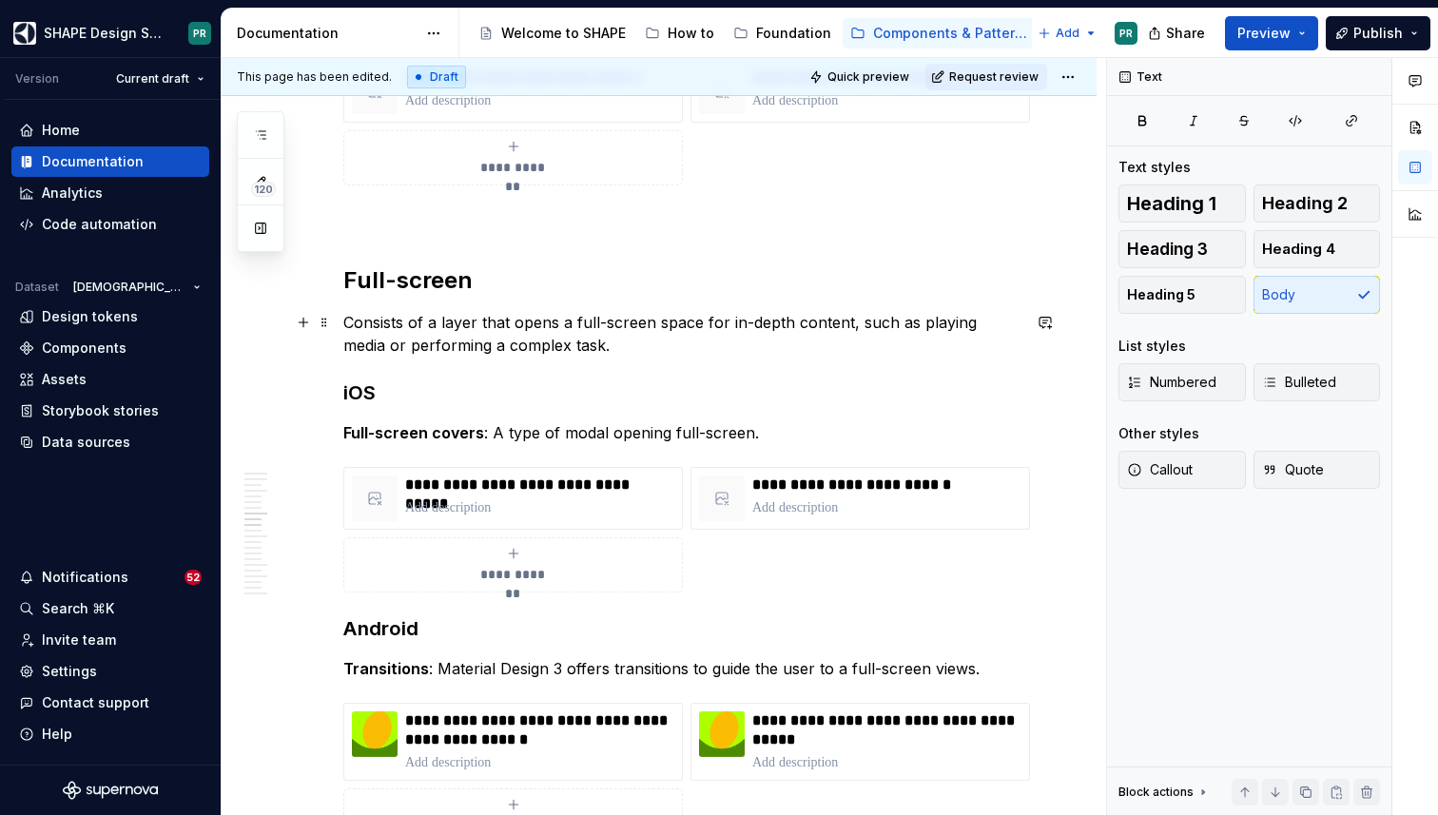
click at [596, 345] on p "Consists of a layer that opens a full-screen space for in-depth content, such a…" at bounding box center [681, 334] width 677 height 46
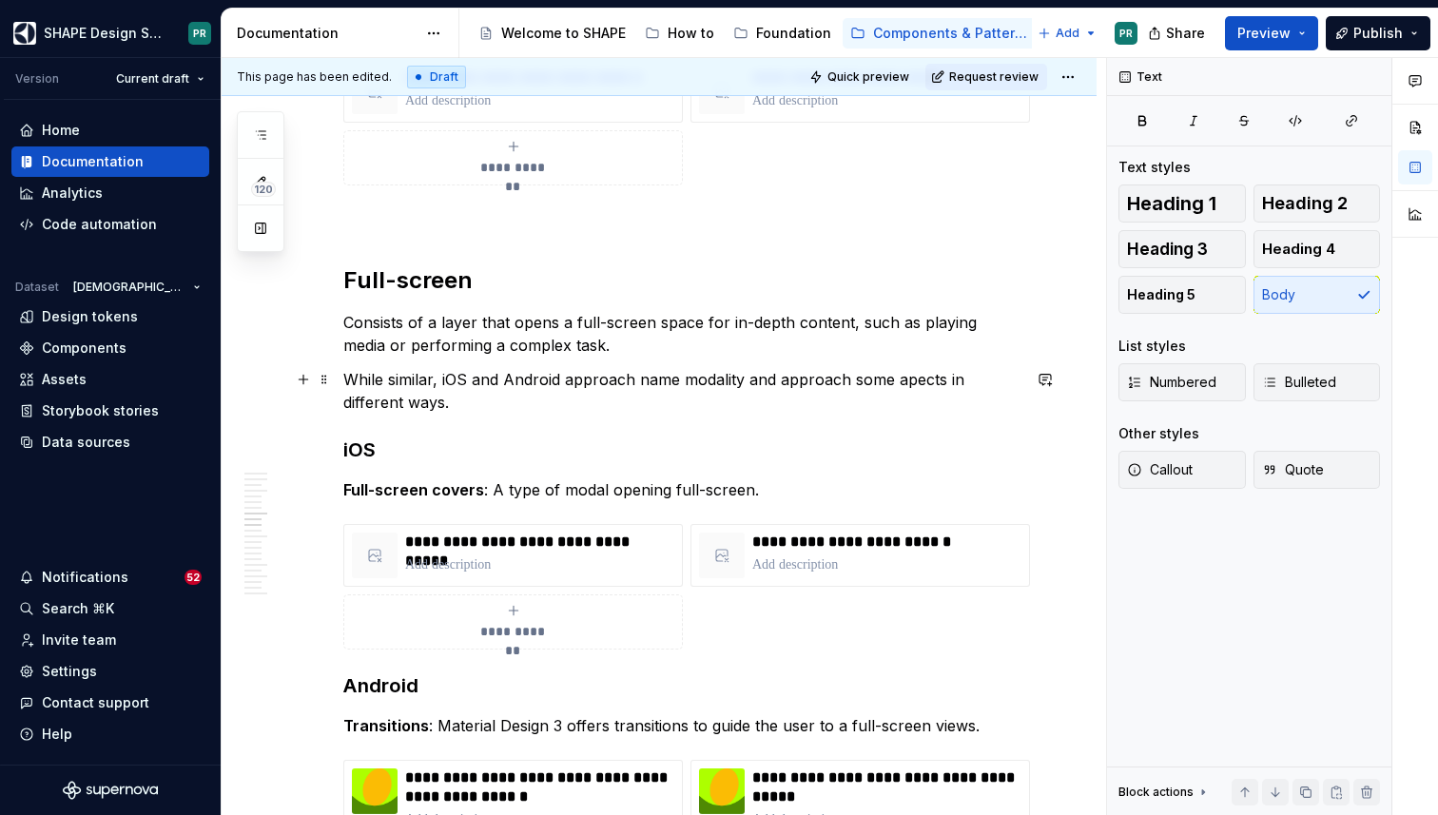
click at [432, 378] on p "While similar, iOS and Android approach name modality and approach some apects …" at bounding box center [681, 391] width 677 height 46
click at [711, 379] on p "While similar in result, iOS and Android approach name modality and approach so…" at bounding box center [681, 391] width 677 height 46
click at [765, 383] on p "While similar in result, iOS and Android approach to modality and approach some…" at bounding box center [681, 391] width 677 height 46
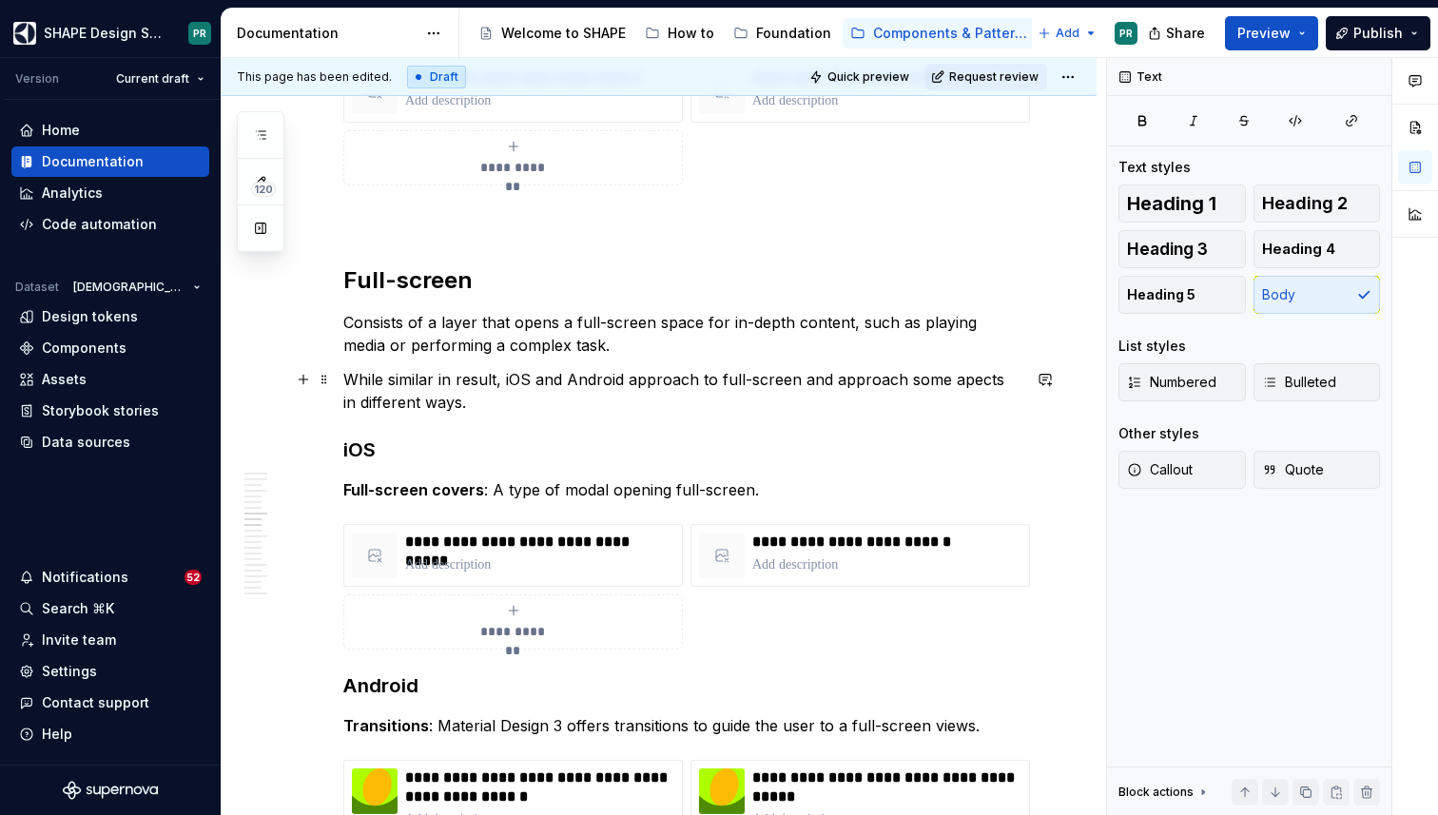
click at [504, 380] on p "While similar in result, iOS and Android approach to full-screen and approach s…" at bounding box center [681, 391] width 677 height 46
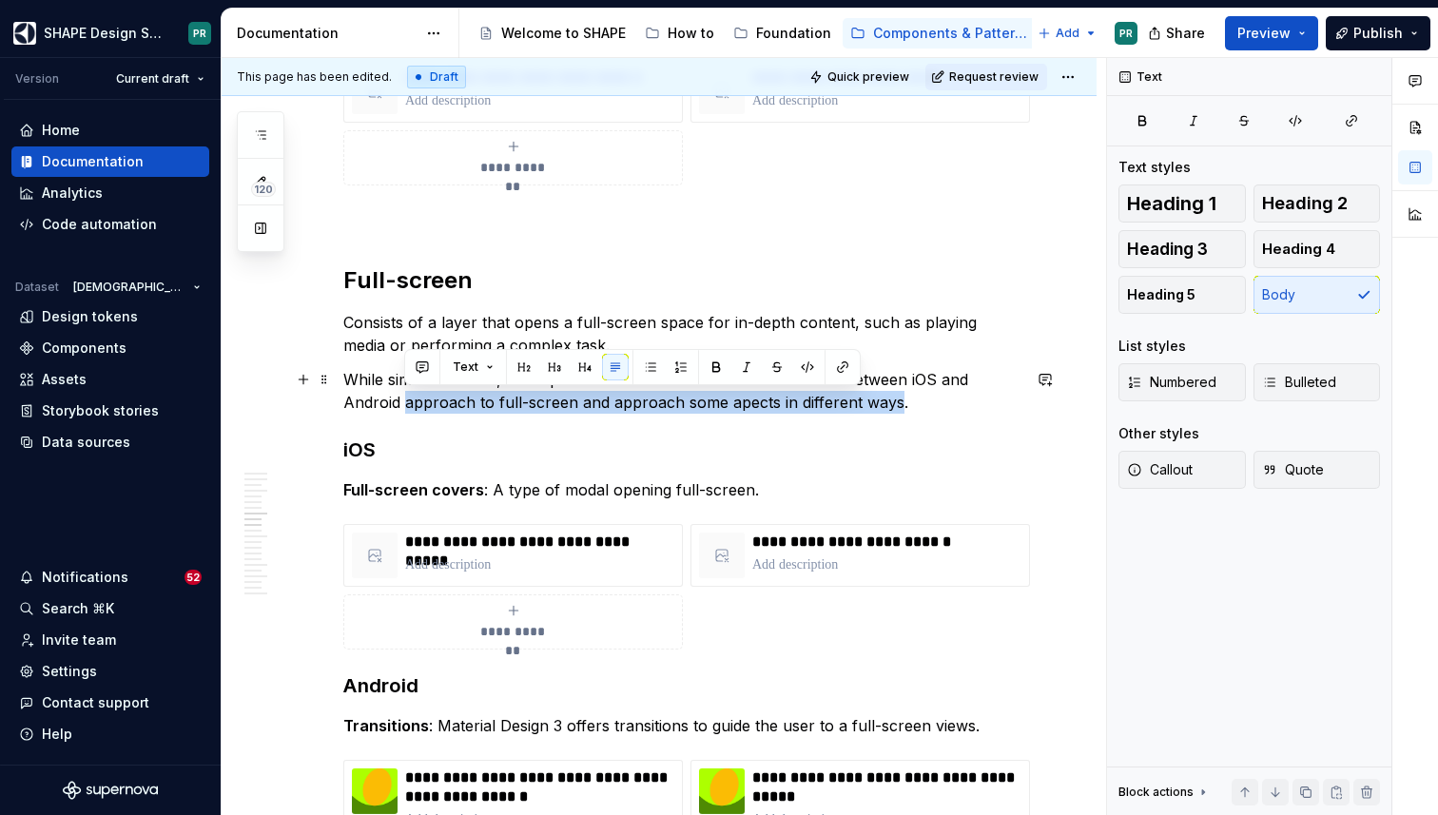
drag, startPoint x: 404, startPoint y: 402, endPoint x: 892, endPoint y: 406, distance: 487.9
click at [892, 406] on p "While similar in result, the implementation of full-screen modes differ between…" at bounding box center [681, 391] width 677 height 46
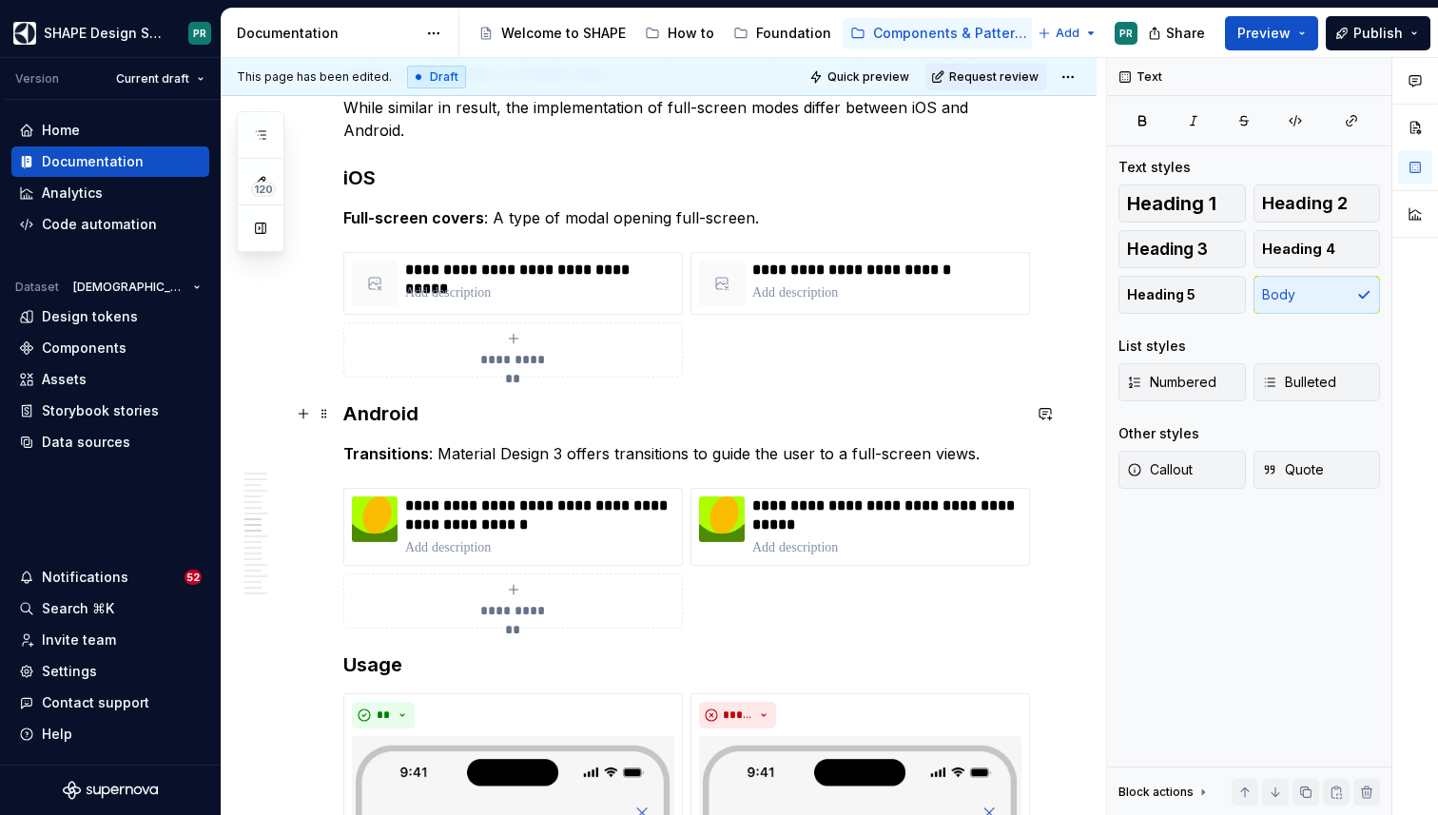
scroll to position [6958, 0]
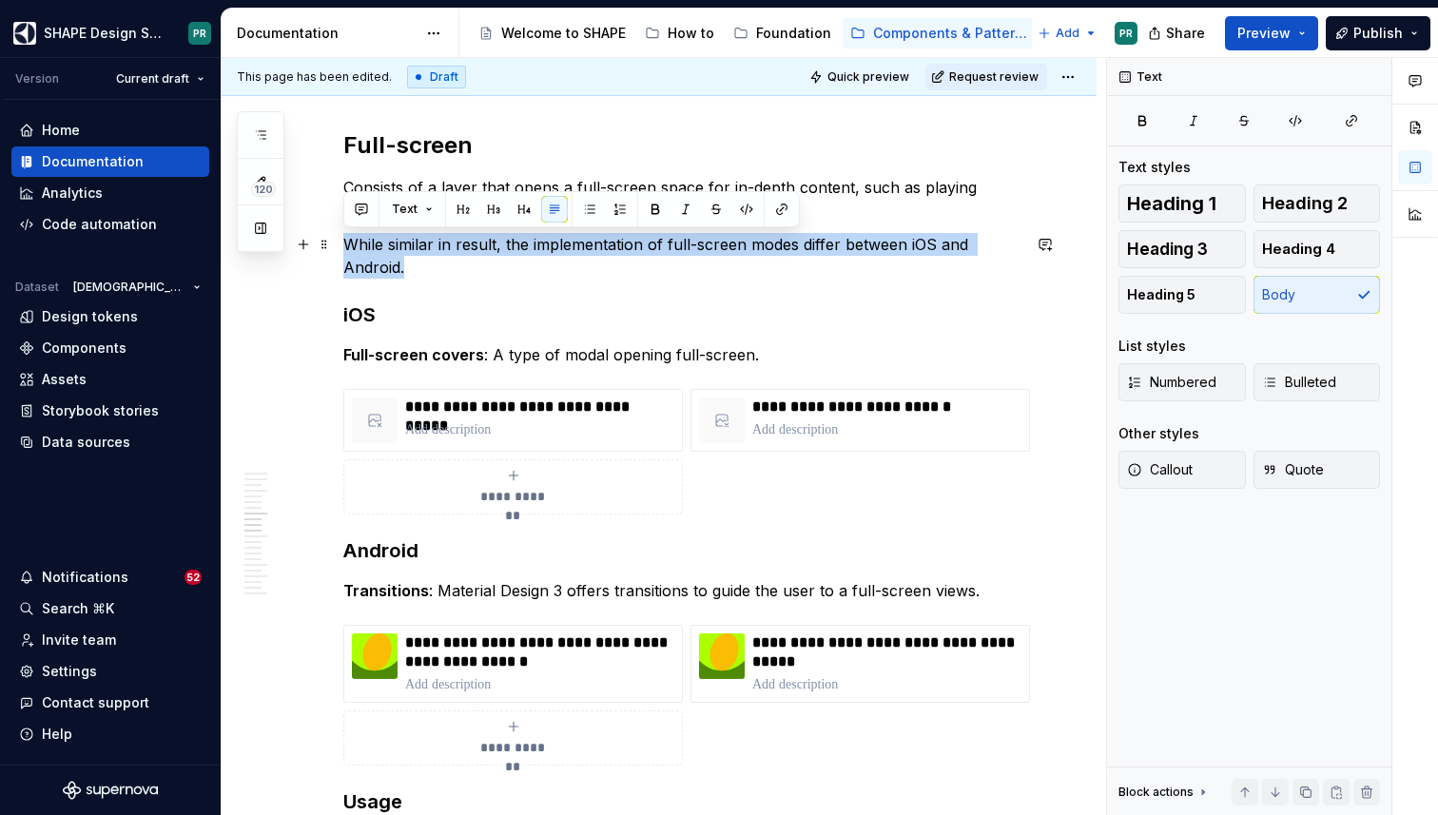
drag, startPoint x: 345, startPoint y: 243, endPoint x: 417, endPoint y: 262, distance: 73.6
click at [417, 262] on p "While similar in result, the implementation of full-screen modes differ between…" at bounding box center [681, 256] width 677 height 46
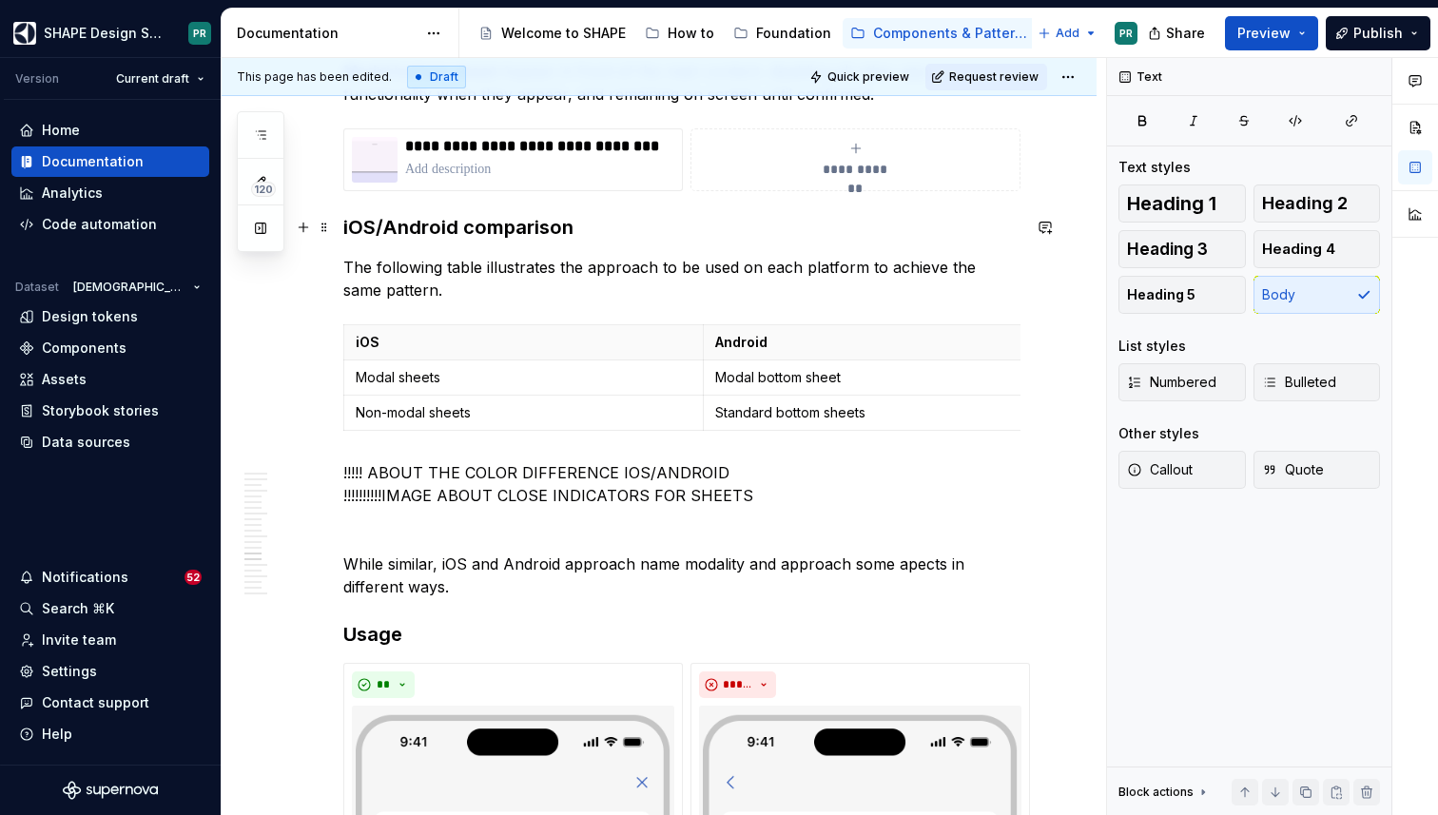
scroll to position [8717, 0]
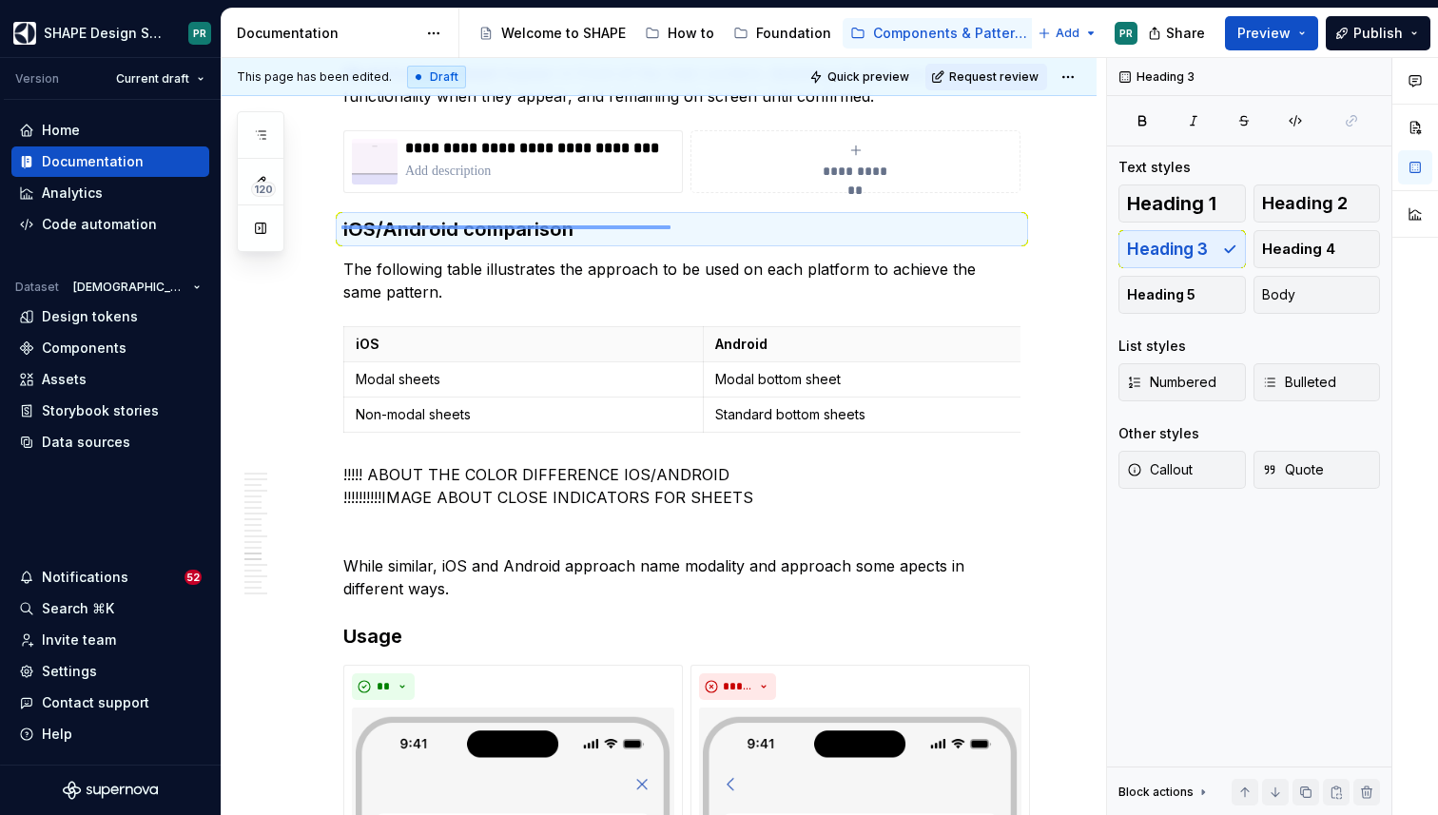
drag, startPoint x: 387, startPoint y: 225, endPoint x: 606, endPoint y: 230, distance: 218.8
click at [607, 230] on div "**********" at bounding box center [664, 437] width 884 height 758
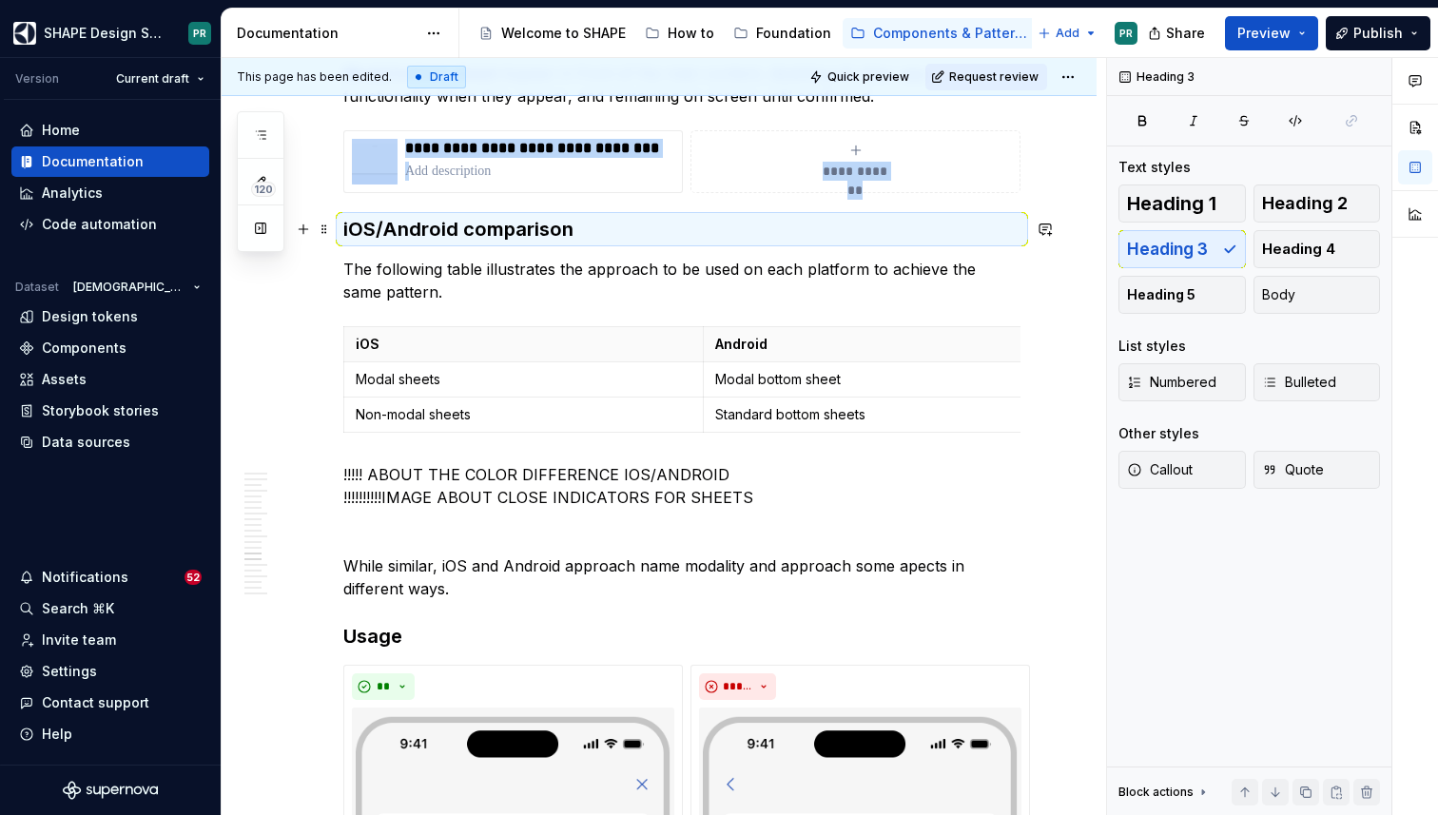
click at [555, 235] on h3 "iOS/Android comparison" at bounding box center [681, 229] width 677 height 27
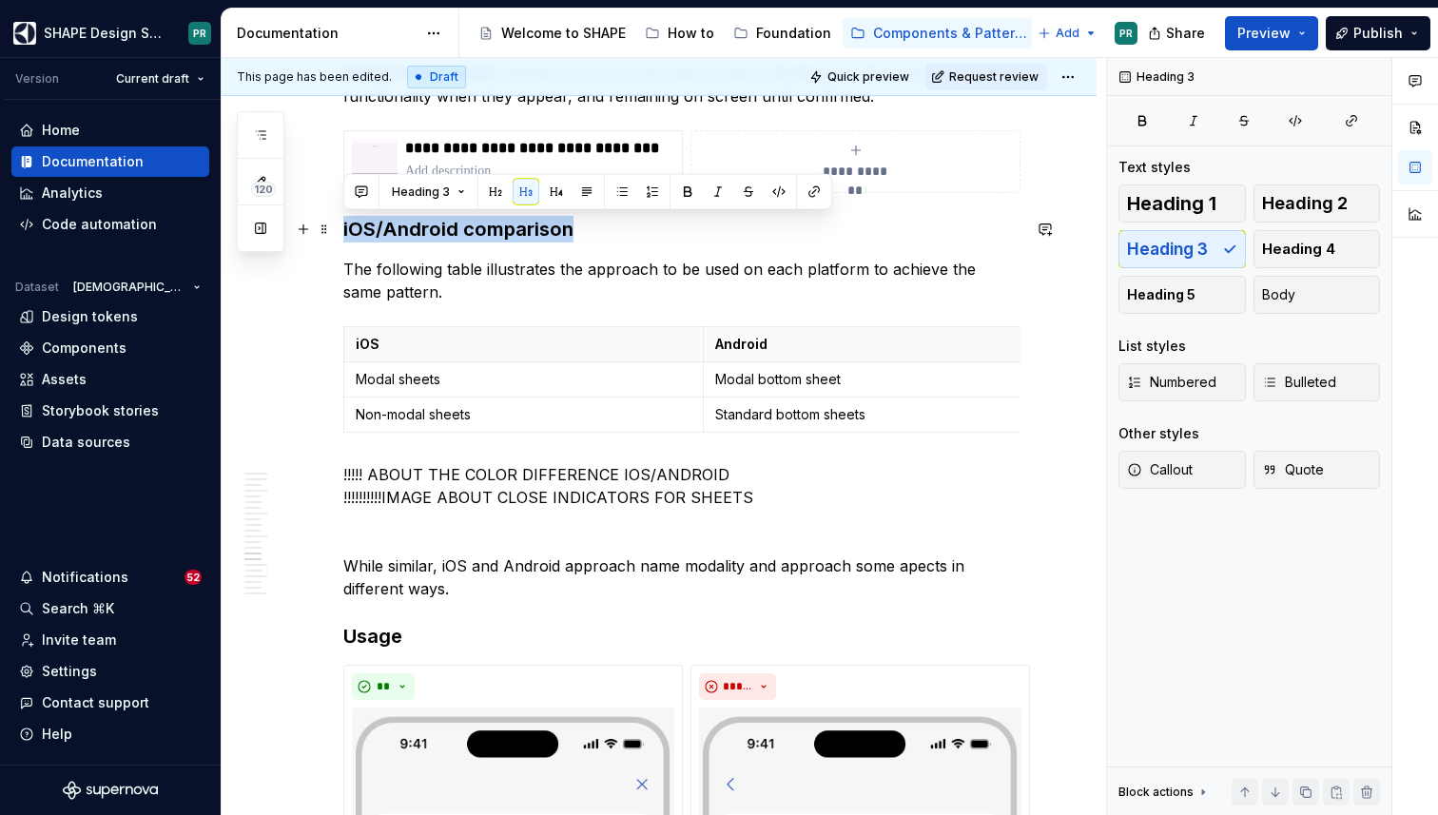
drag, startPoint x: 574, startPoint y: 233, endPoint x: 340, endPoint y: 232, distance: 233.9
copy h3 "iOS/Android comparison"
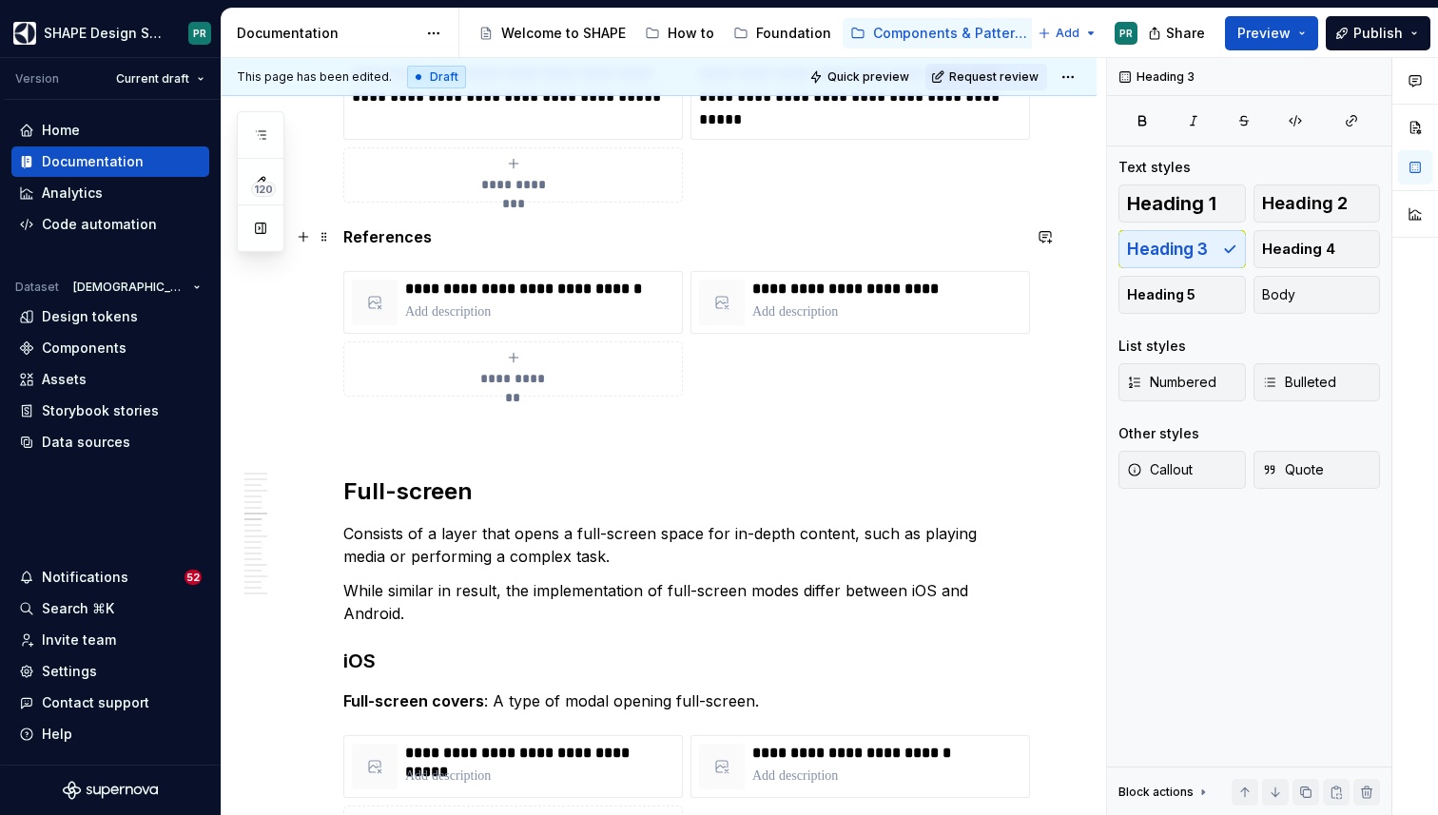
scroll to position [6705, 0]
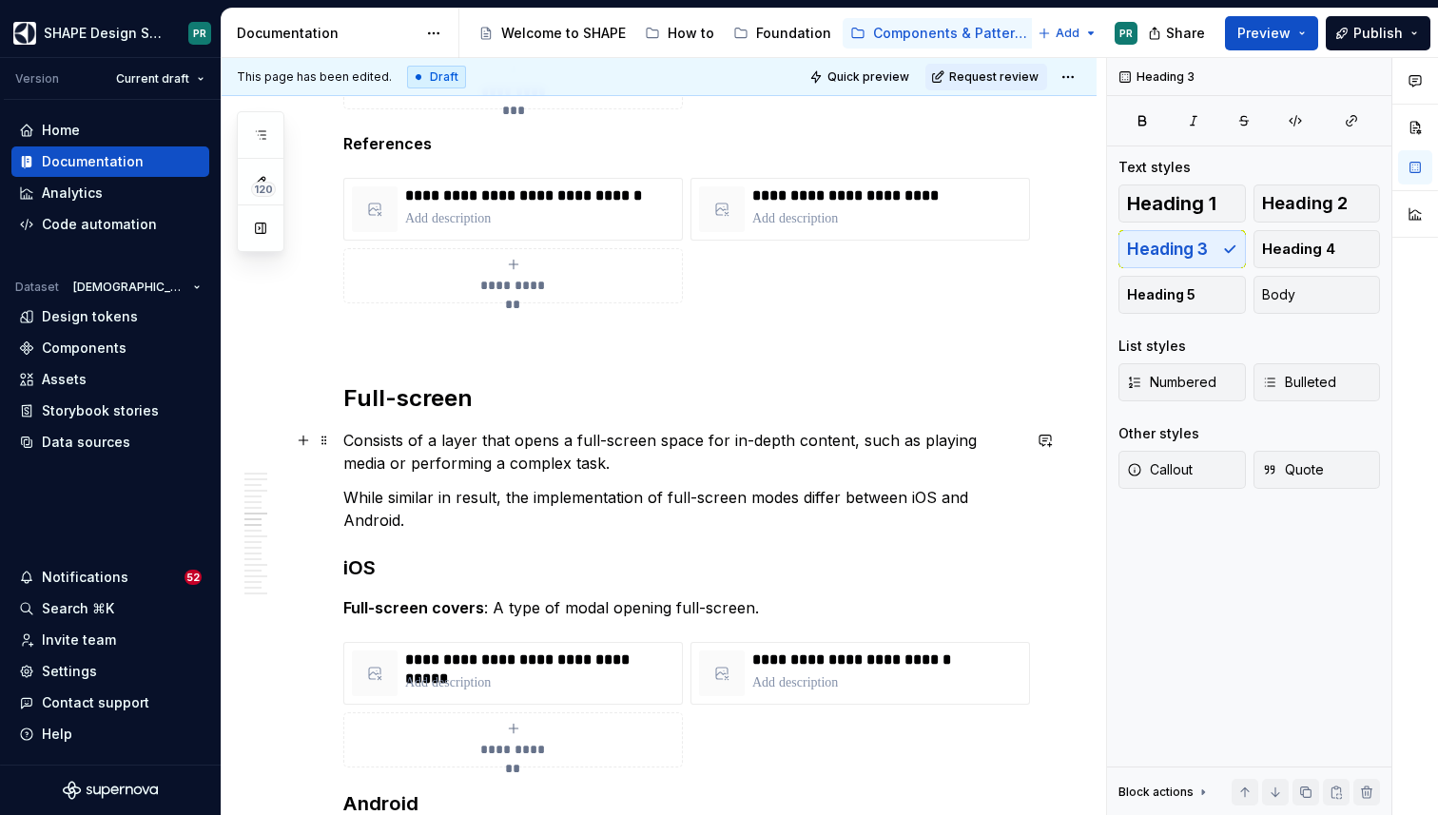
click at [572, 468] on p "Consists of a layer that opens a full-screen space for in-depth content, such a…" at bounding box center [681, 452] width 677 height 46
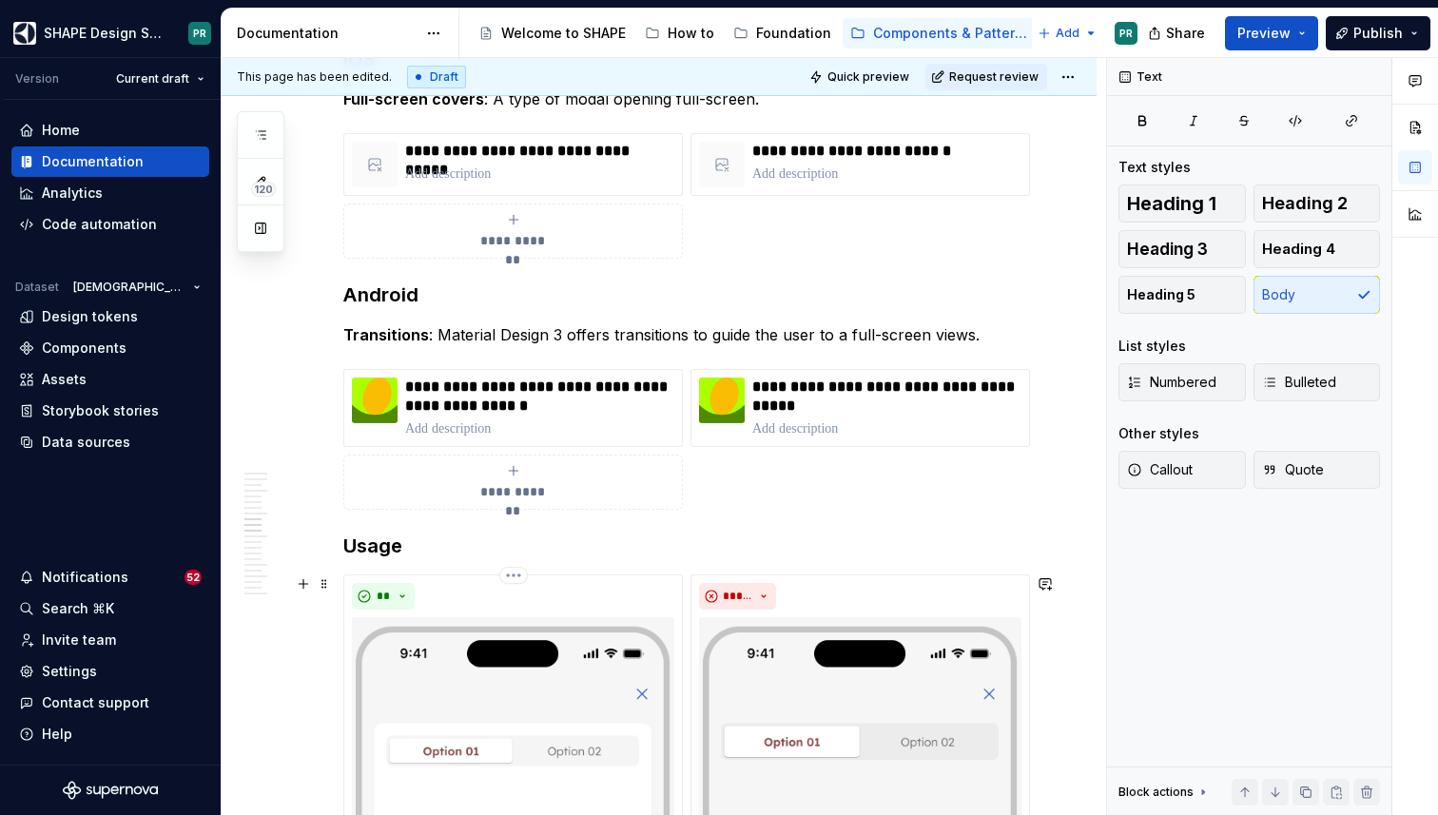
scroll to position [7158, 0]
click at [378, 540] on h3 "Usage" at bounding box center [681, 545] width 677 height 27
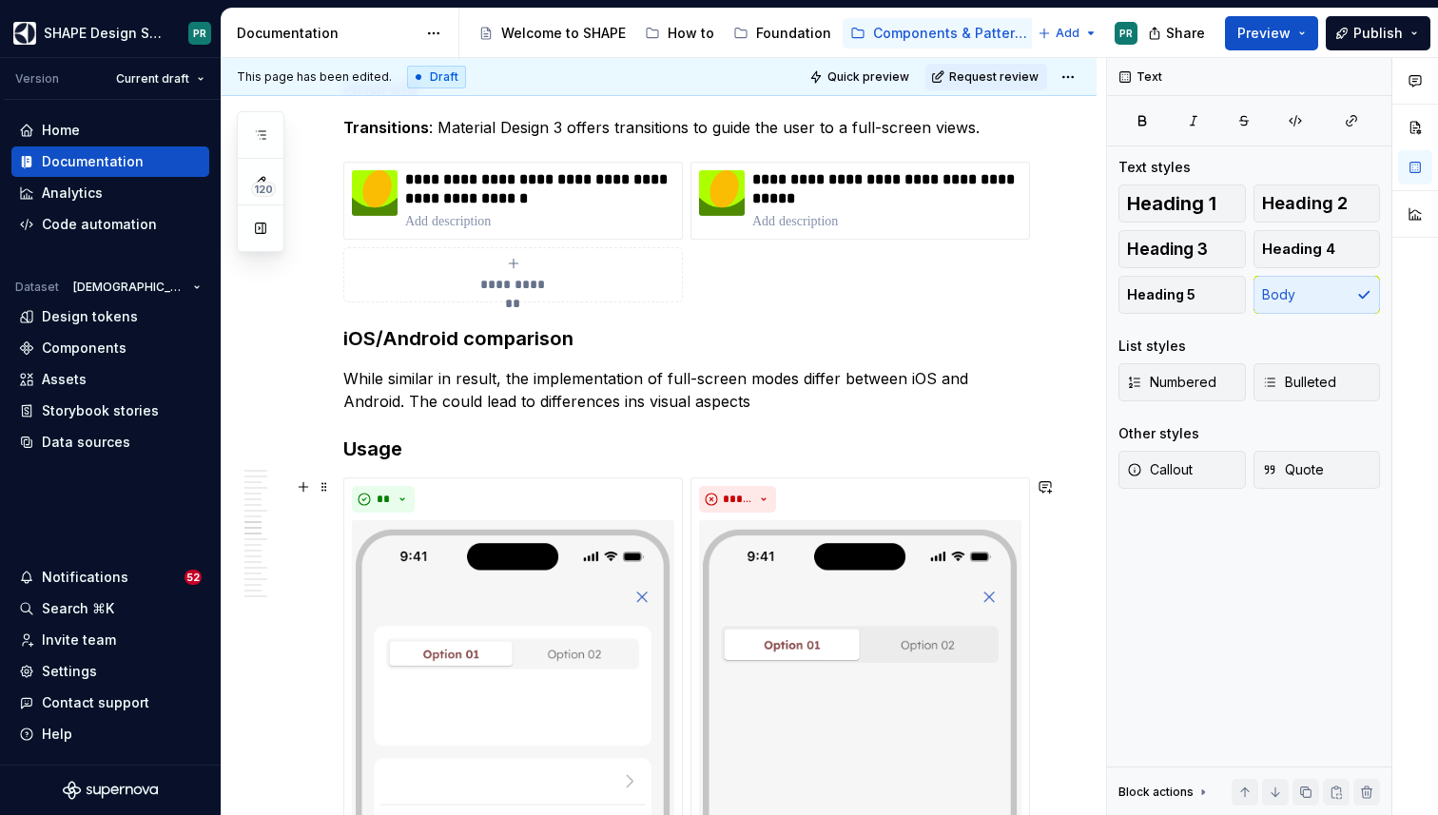
scroll to position [7439, 0]
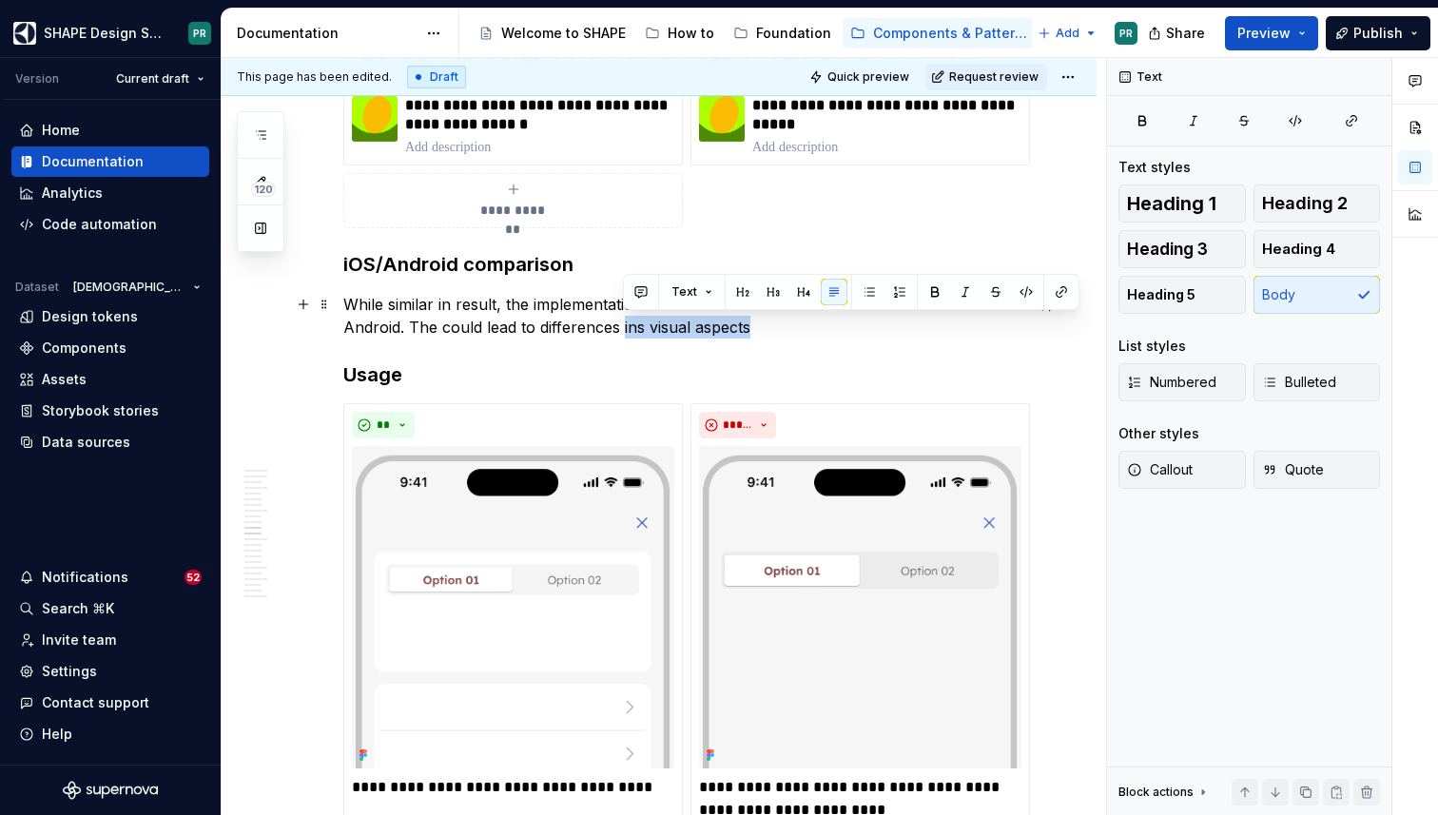
drag, startPoint x: 622, startPoint y: 323, endPoint x: 792, endPoint y: 323, distance: 170.2
click at [792, 323] on p "While similar in result, the implementation of full-screen modes differ between…" at bounding box center [681, 316] width 677 height 46
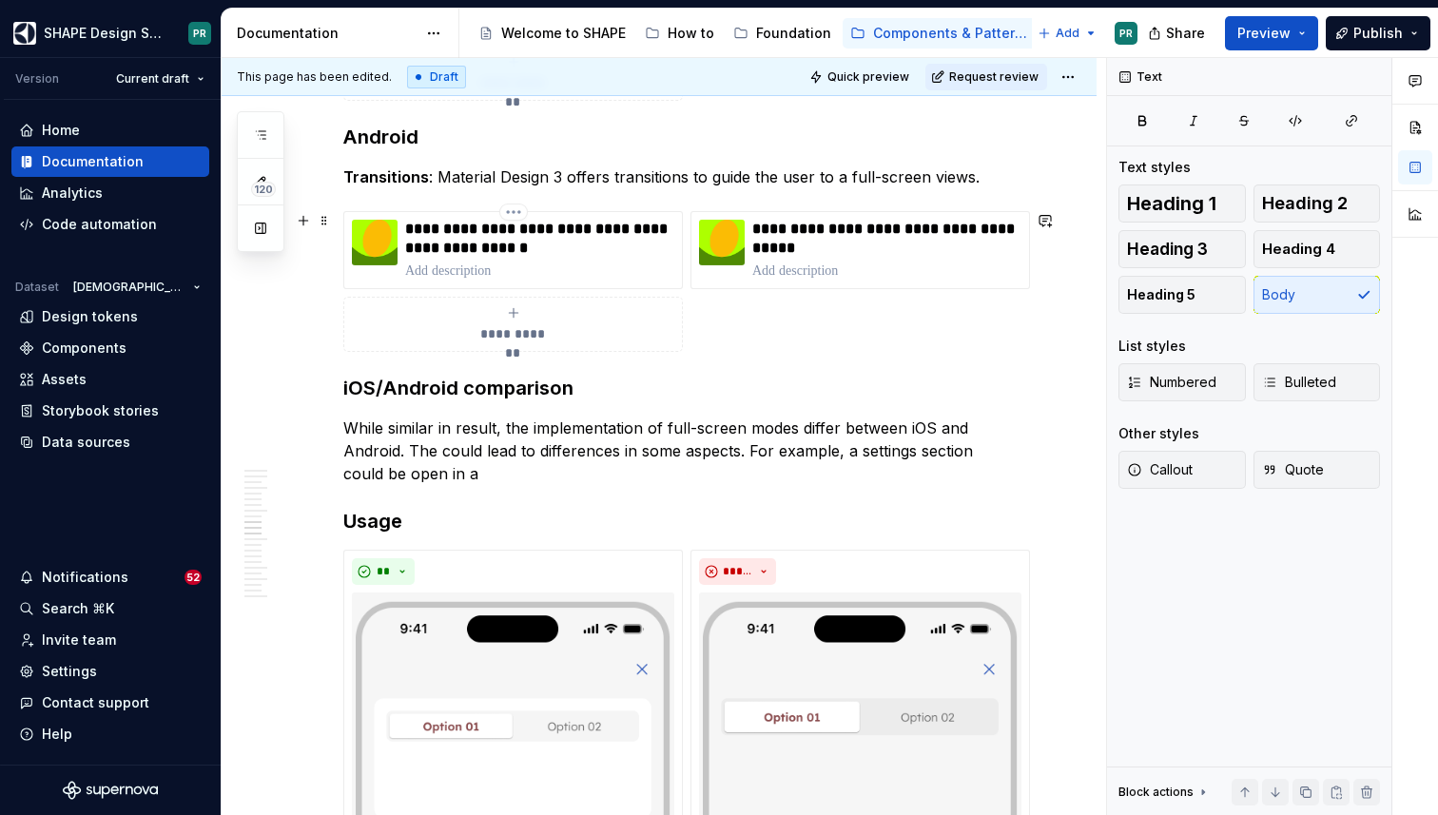
scroll to position [7299, 0]
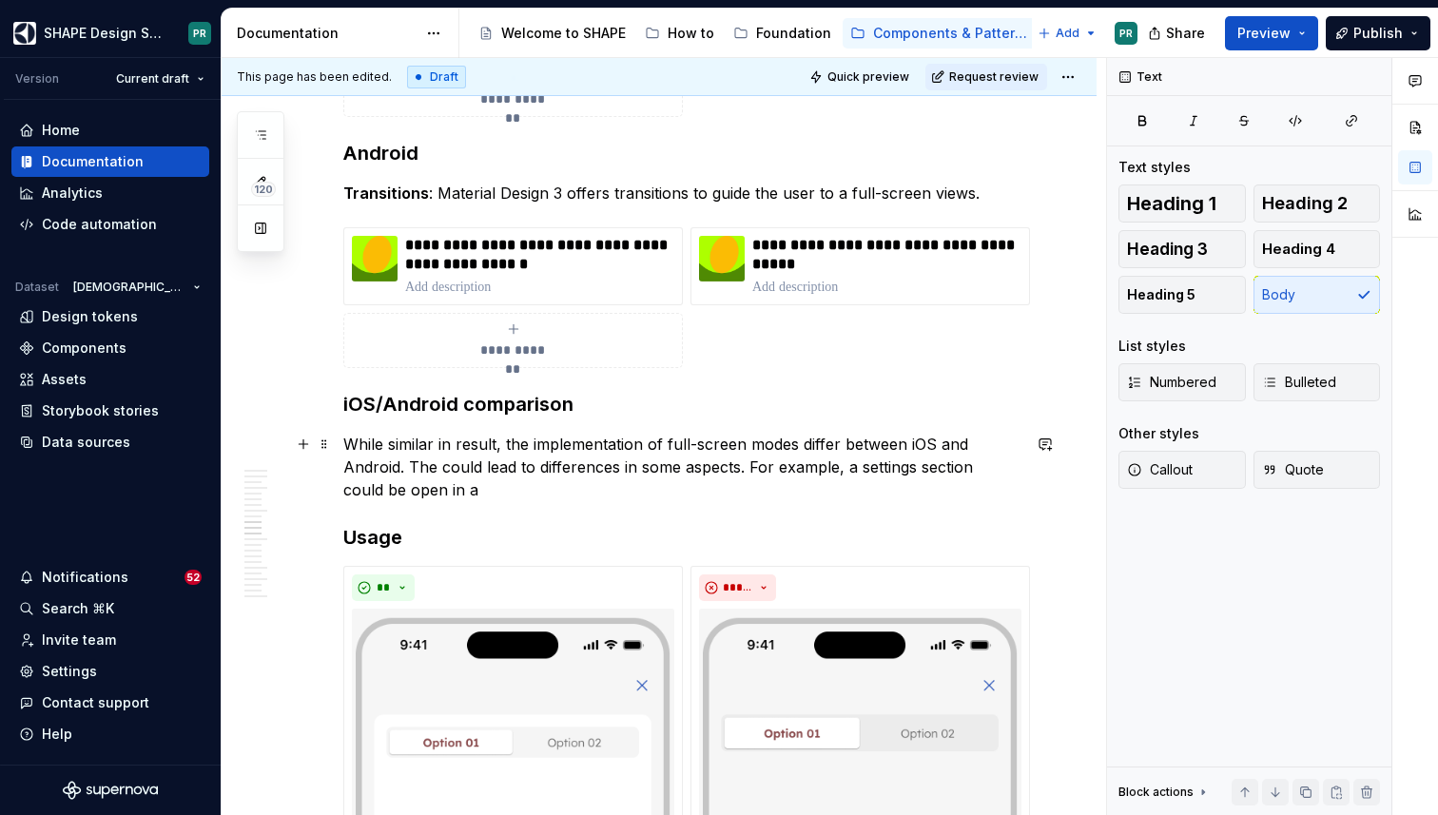
click at [944, 460] on p "While similar in result, the implementation of full-screen modes differ between…" at bounding box center [681, 467] width 677 height 68
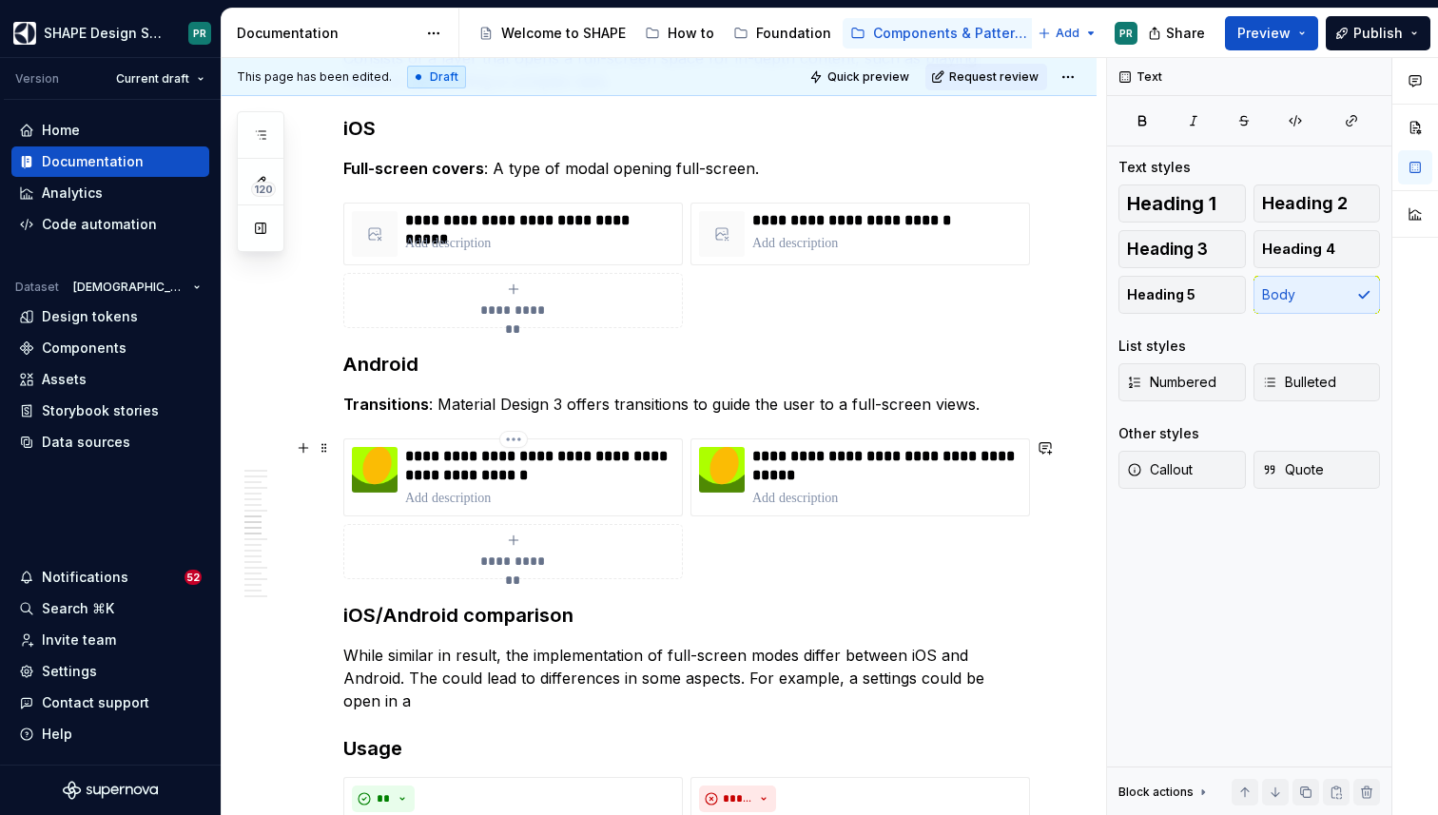
scroll to position [6889, 0]
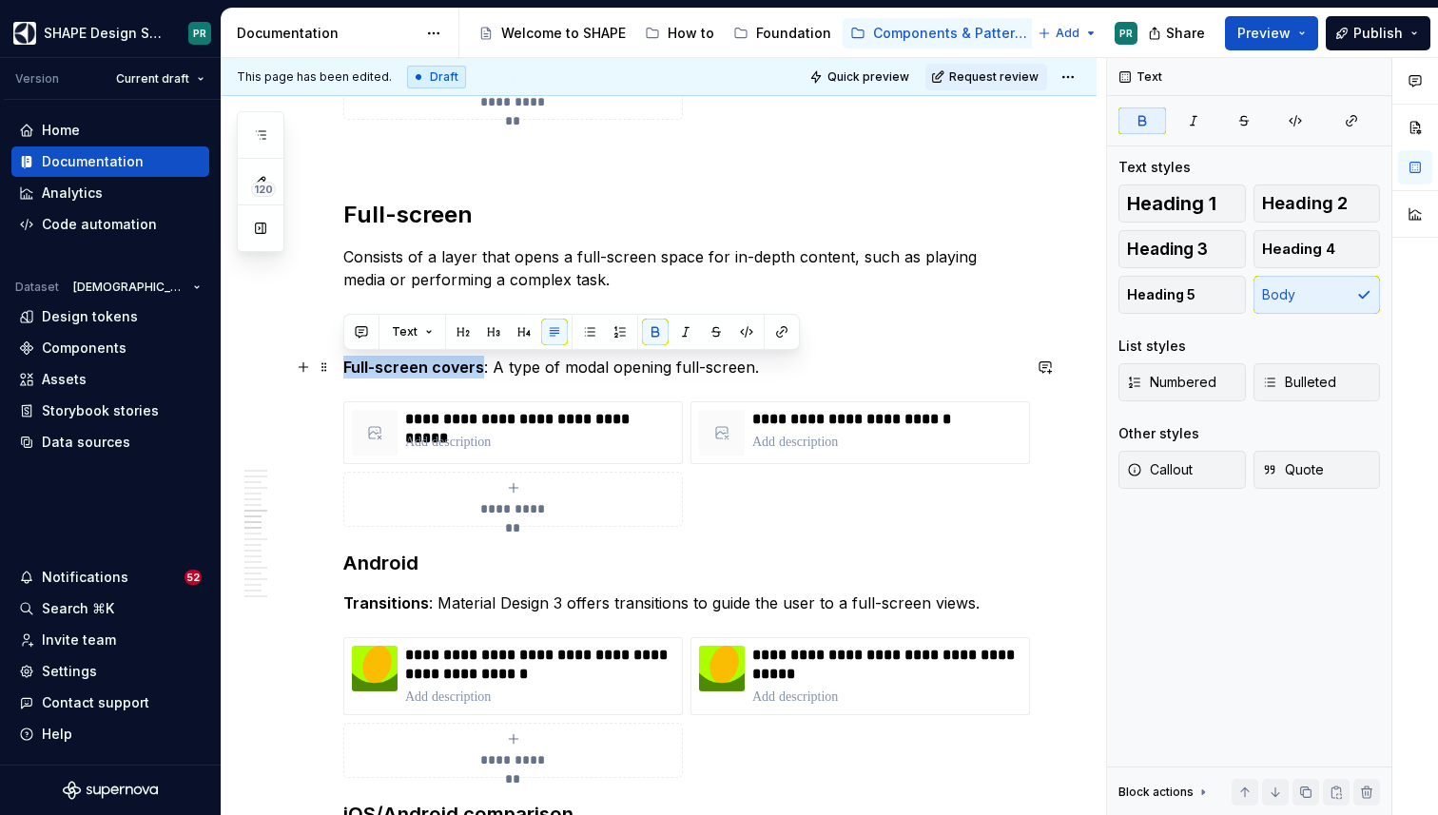
drag, startPoint x: 346, startPoint y: 371, endPoint x: 479, endPoint y: 372, distance: 133.1
click at [479, 372] on strong "Full-screen covers" at bounding box center [413, 367] width 141 height 19
copy strong "Full-screen covers"
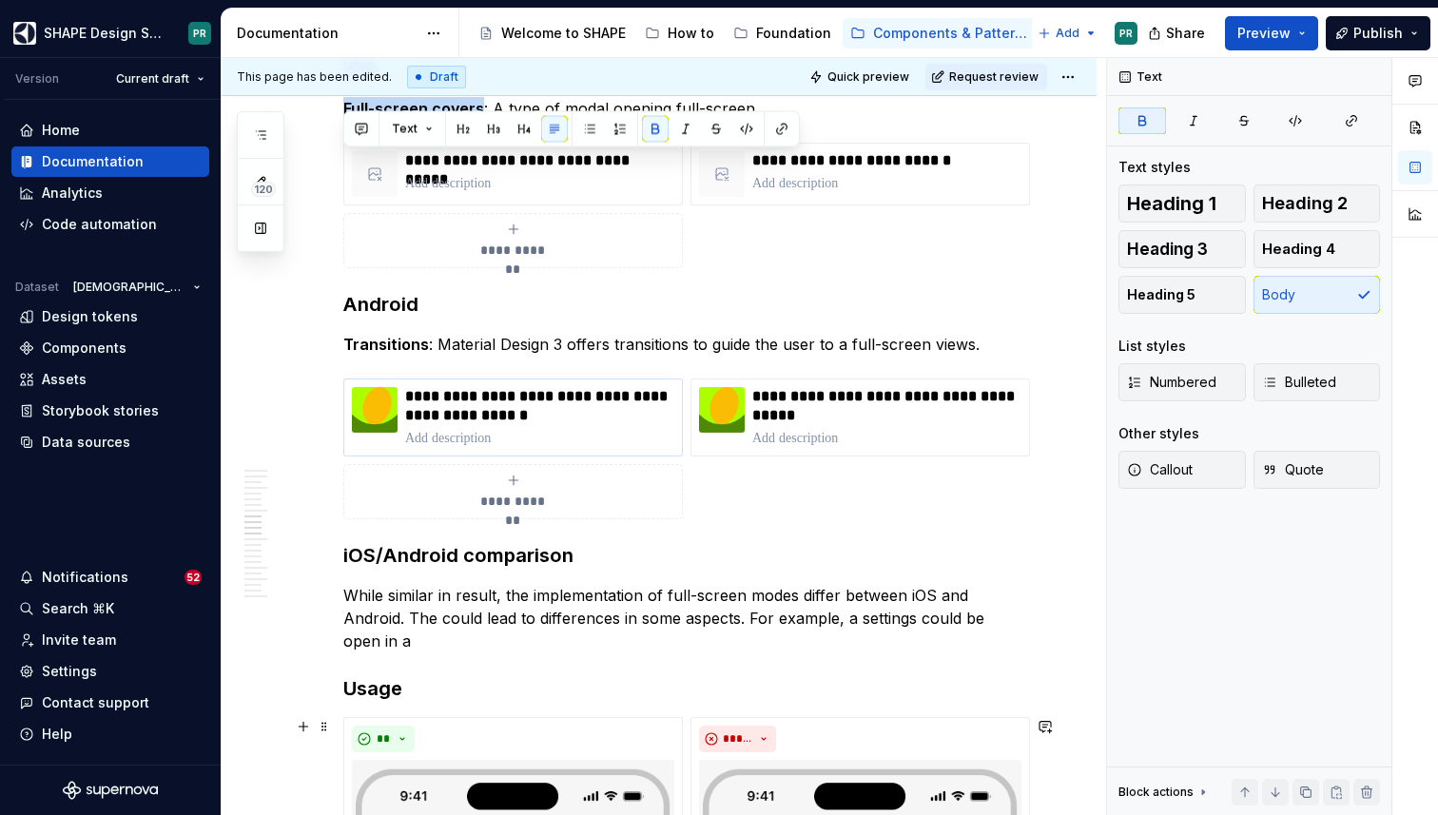
scroll to position [7162, 0]
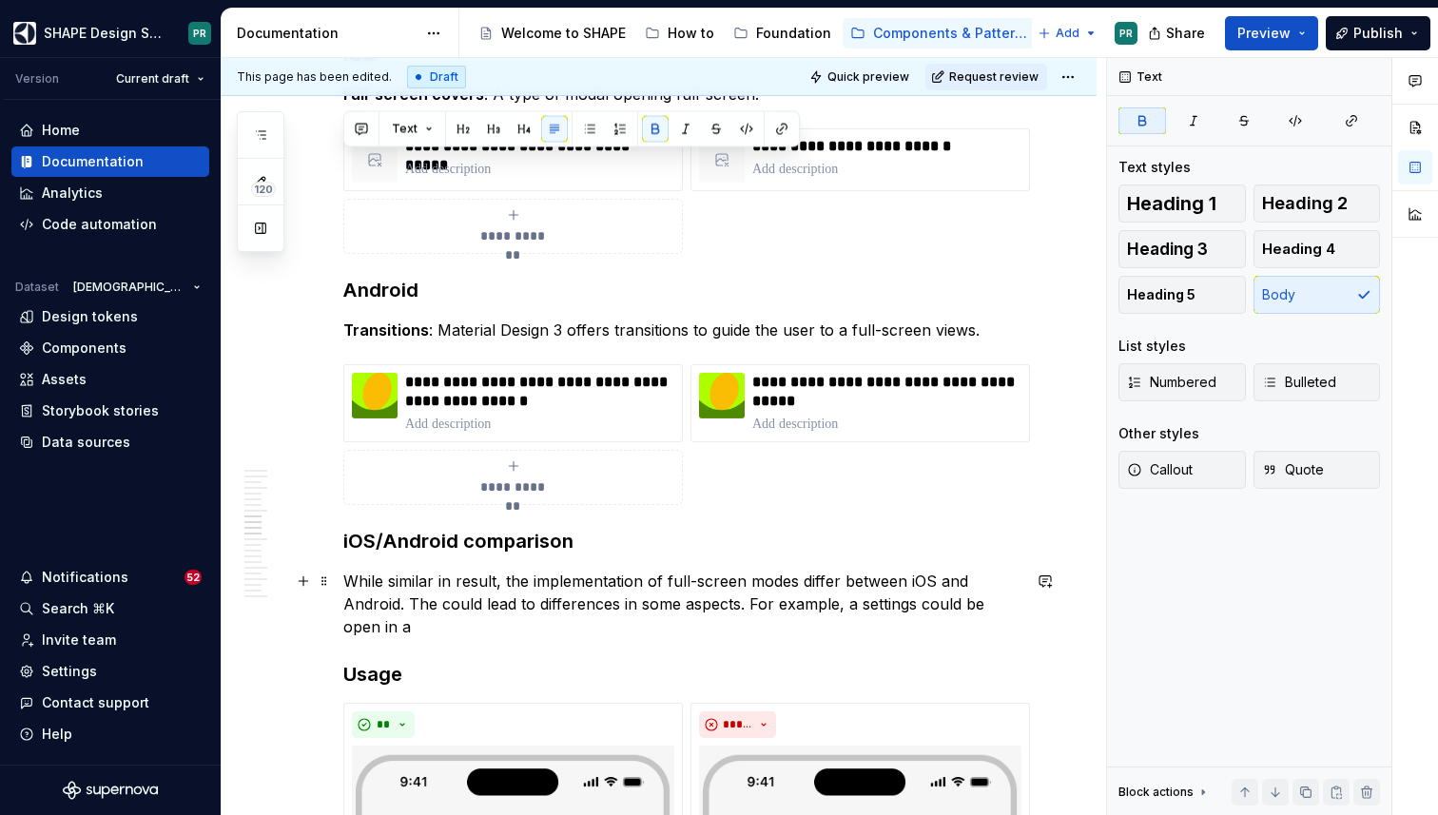
click at [410, 632] on p "While similar in result, the implementation of full-screen modes differ between…" at bounding box center [681, 604] width 677 height 68
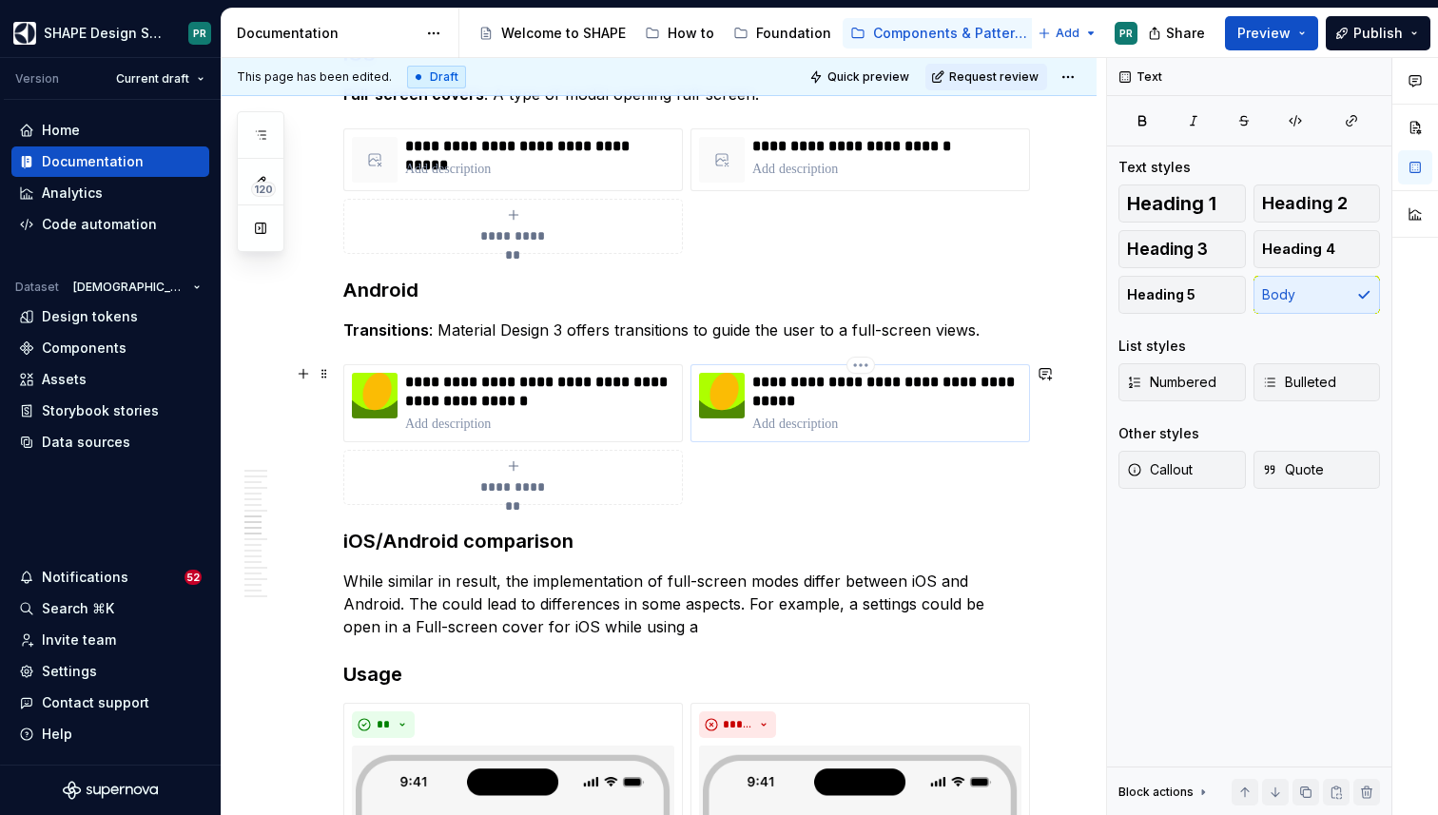
click at [812, 388] on p "**********" at bounding box center [886, 392] width 269 height 38
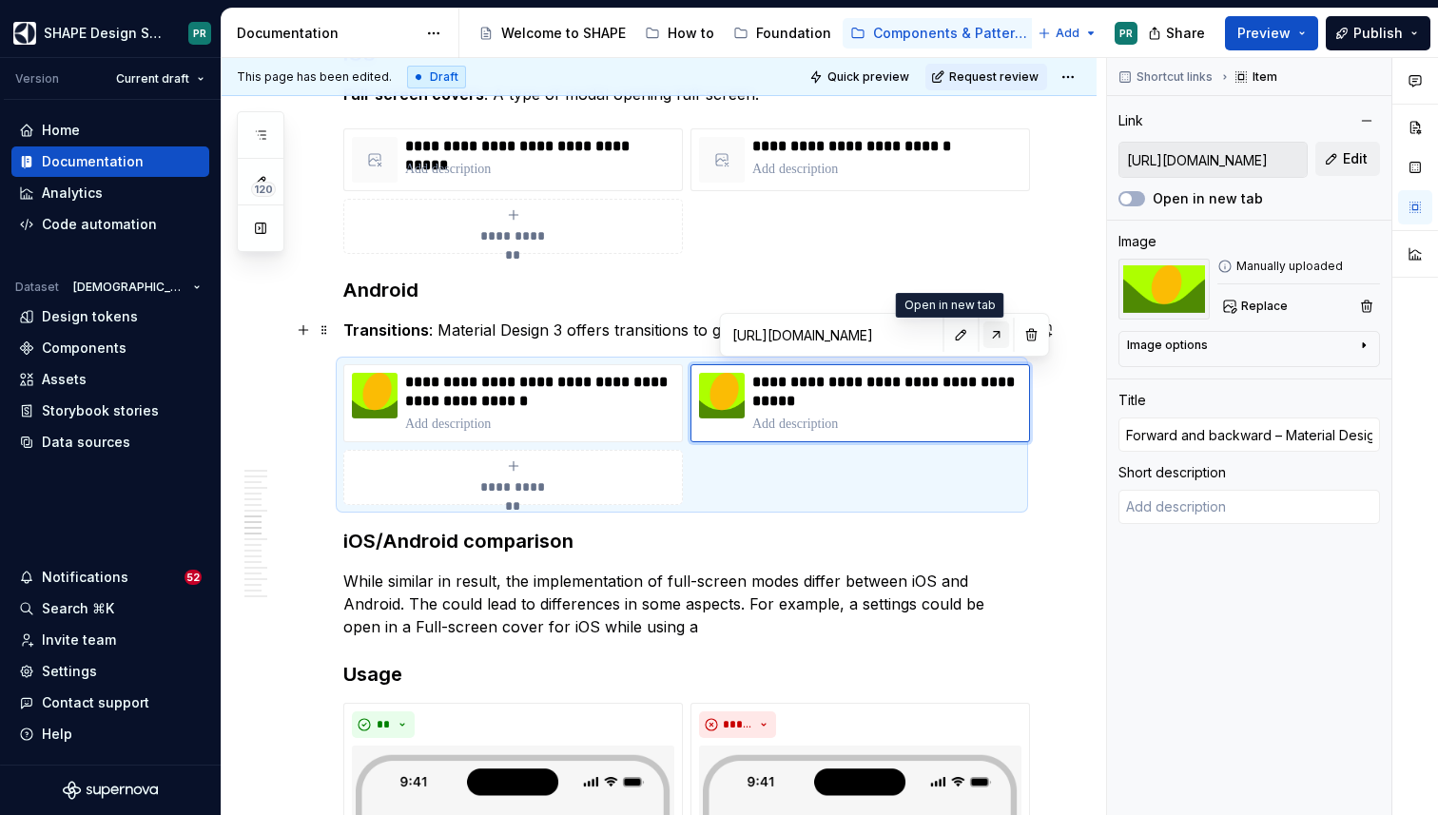
click at [983, 328] on button "button" at bounding box center [996, 334] width 27 height 27
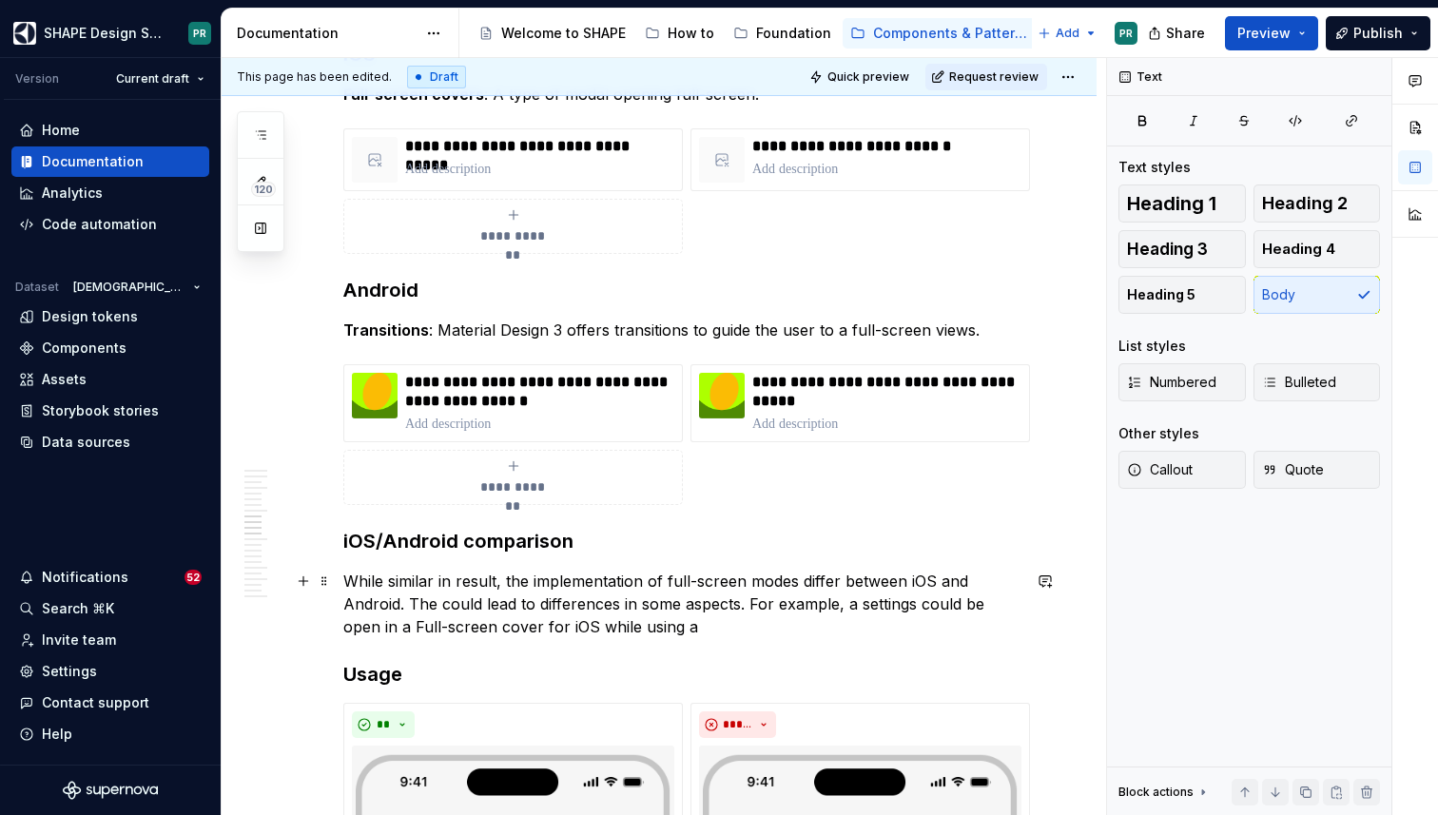
click at [708, 634] on p "While similar in result, the implementation of full-screen modes differ between…" at bounding box center [681, 604] width 677 height 68
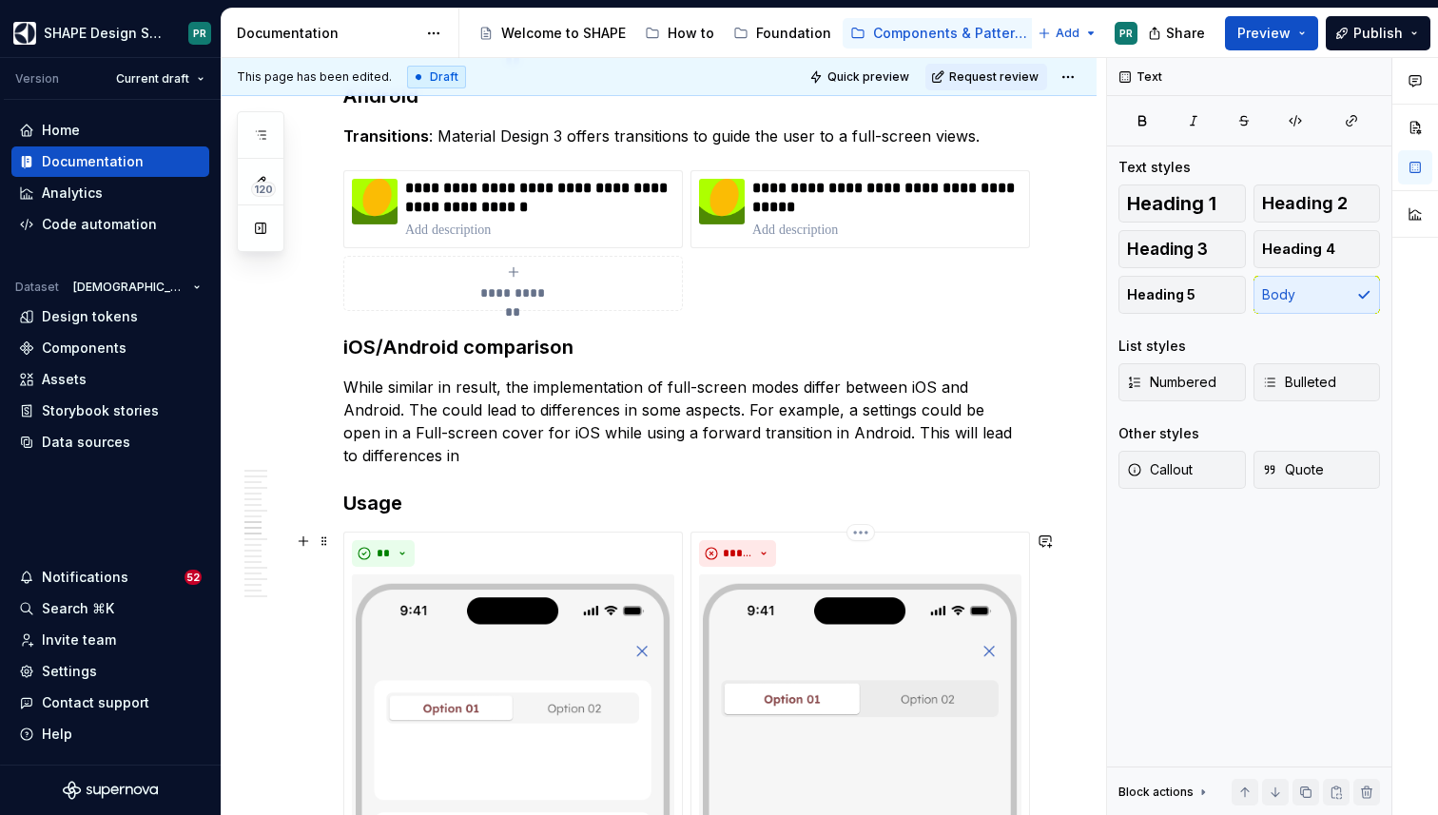
scroll to position [7476, 0]
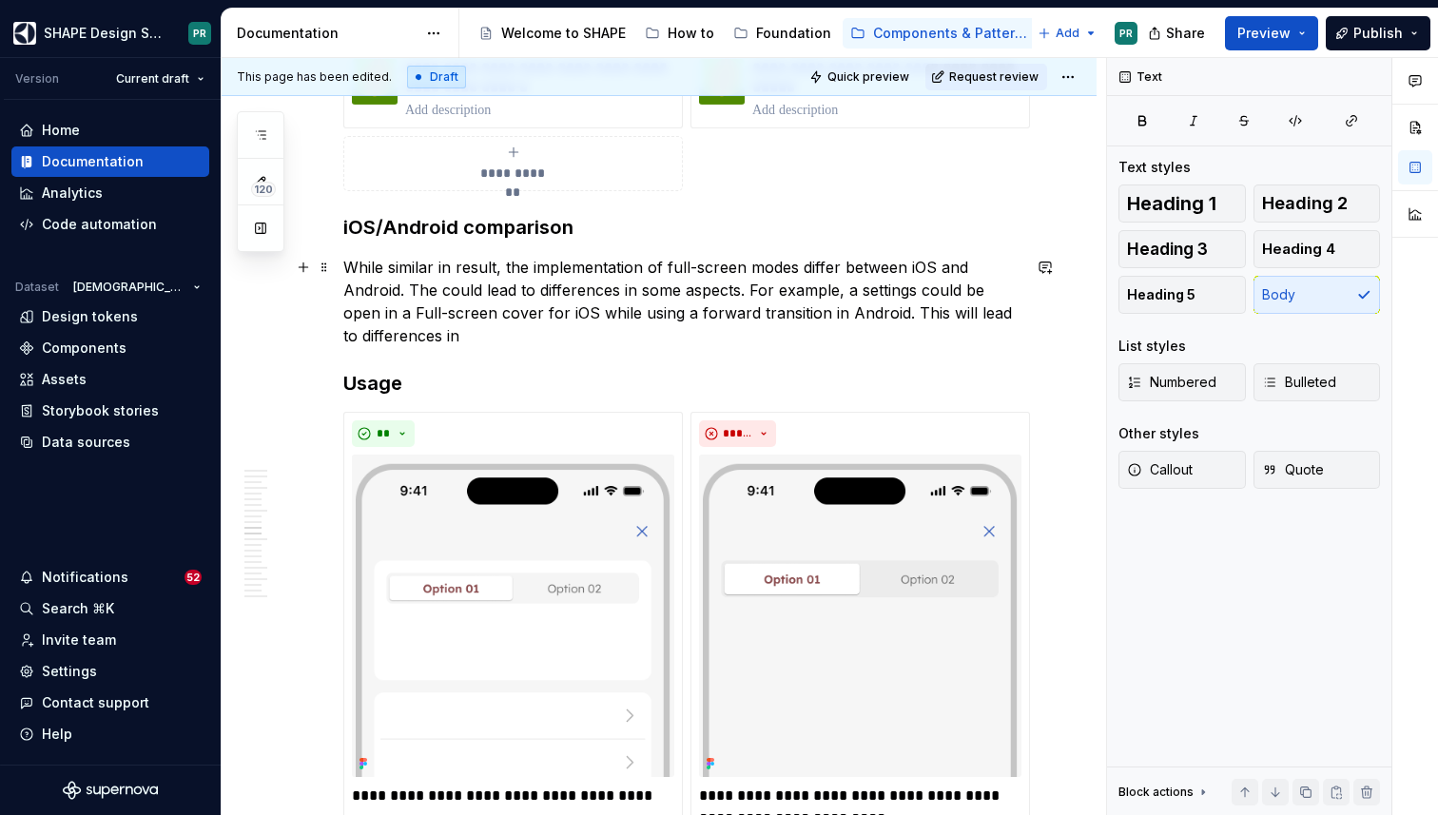
click at [436, 293] on p "While similar in result, the implementation of full-screen modes differ between…" at bounding box center [681, 301] width 677 height 91
click at [919, 293] on p "While similar in result, the implementation of full-screen modes differ between…" at bounding box center [681, 301] width 677 height 91
click at [440, 312] on p "While similar in result, the implementation of full-screen modes differ between…" at bounding box center [681, 301] width 677 height 91
click at [490, 334] on p "While similar in result, the implementation of full-screen modes differ between…" at bounding box center [681, 301] width 677 height 91
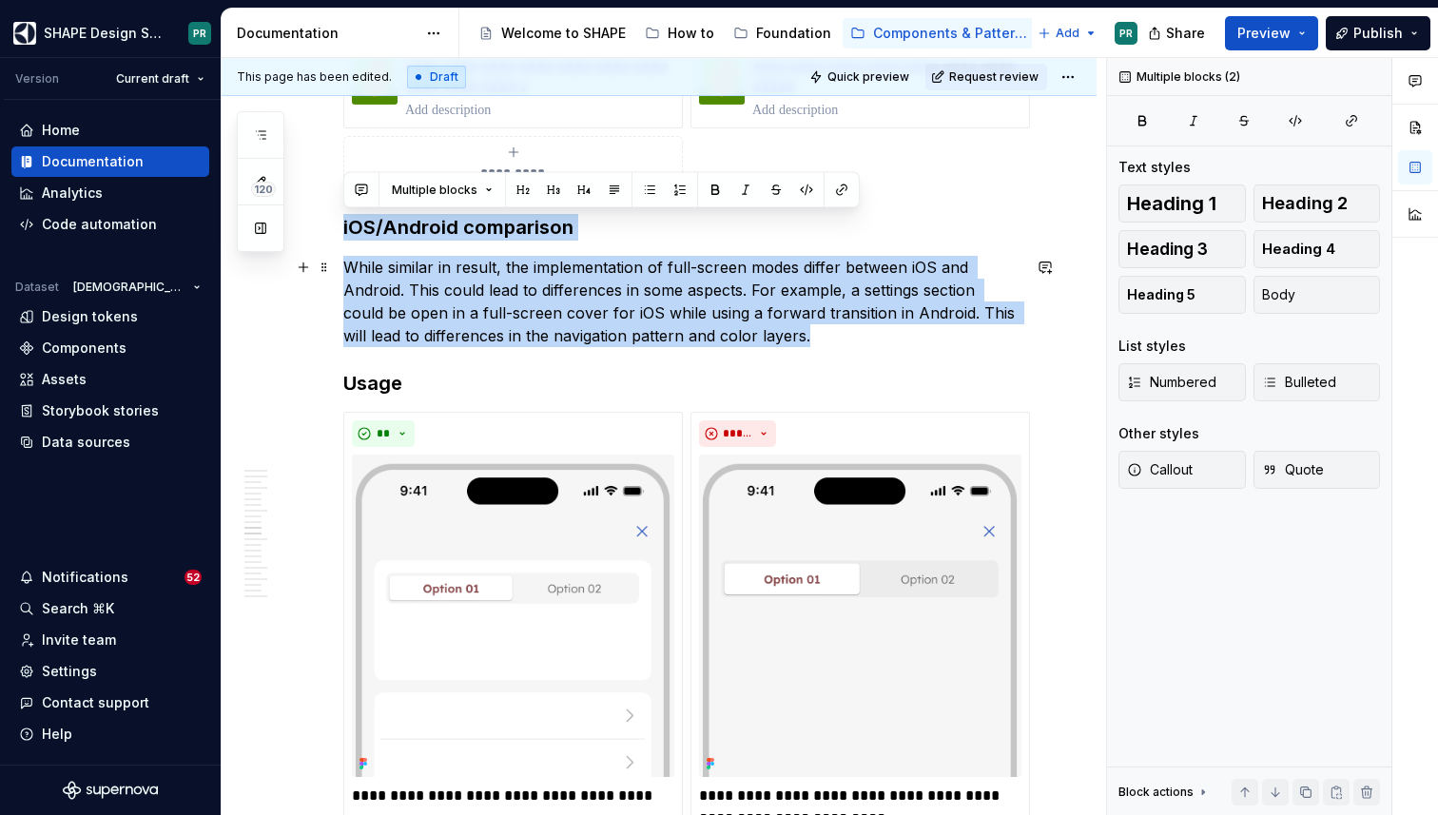
drag, startPoint x: 344, startPoint y: 226, endPoint x: 753, endPoint y: 335, distance: 423.1
click at [525, 281] on p "While similar in result, the implementation of full-screen modes differ between…" at bounding box center [681, 301] width 677 height 91
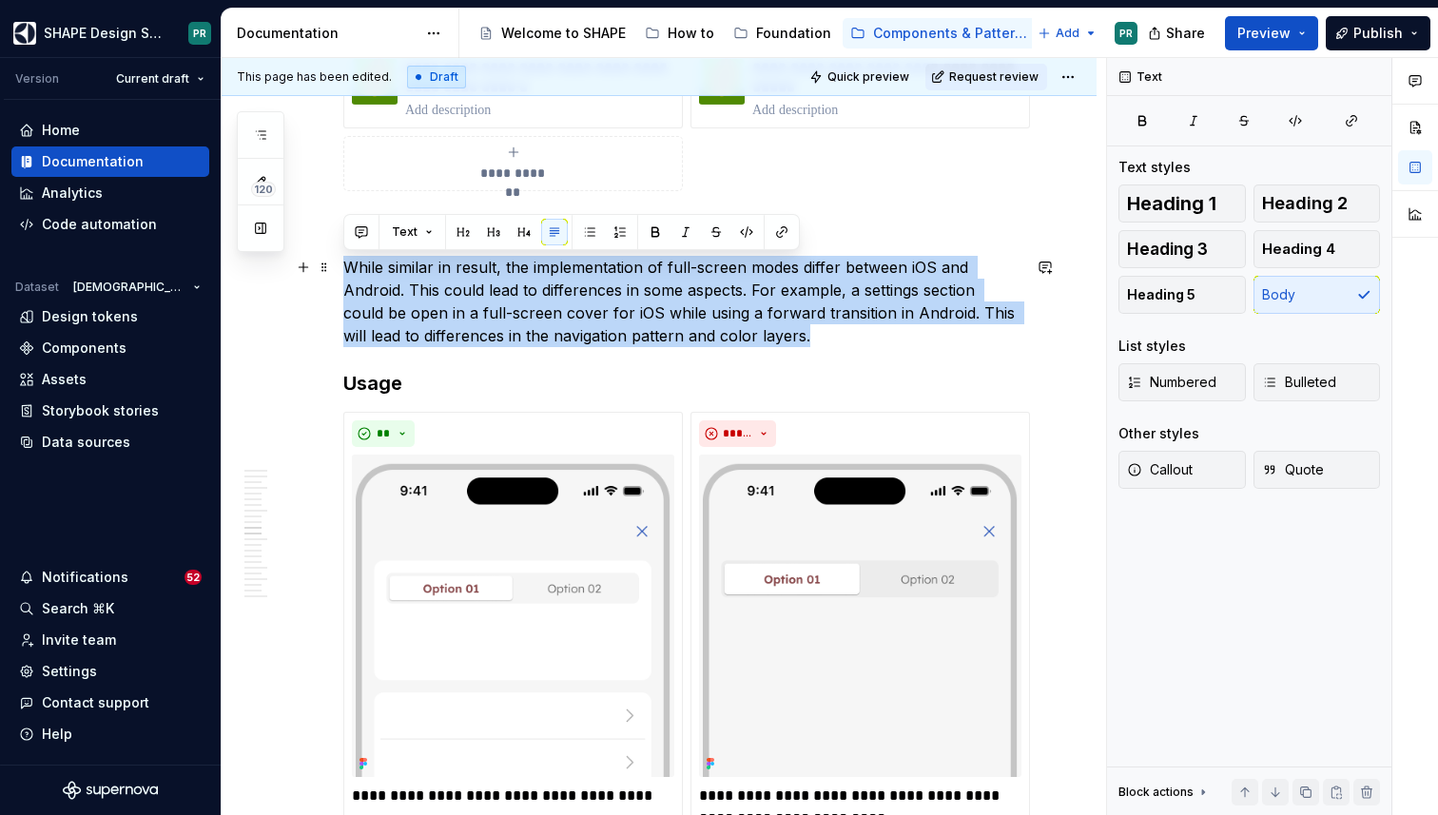
drag, startPoint x: 761, startPoint y: 342, endPoint x: 338, endPoint y: 268, distance: 429.6
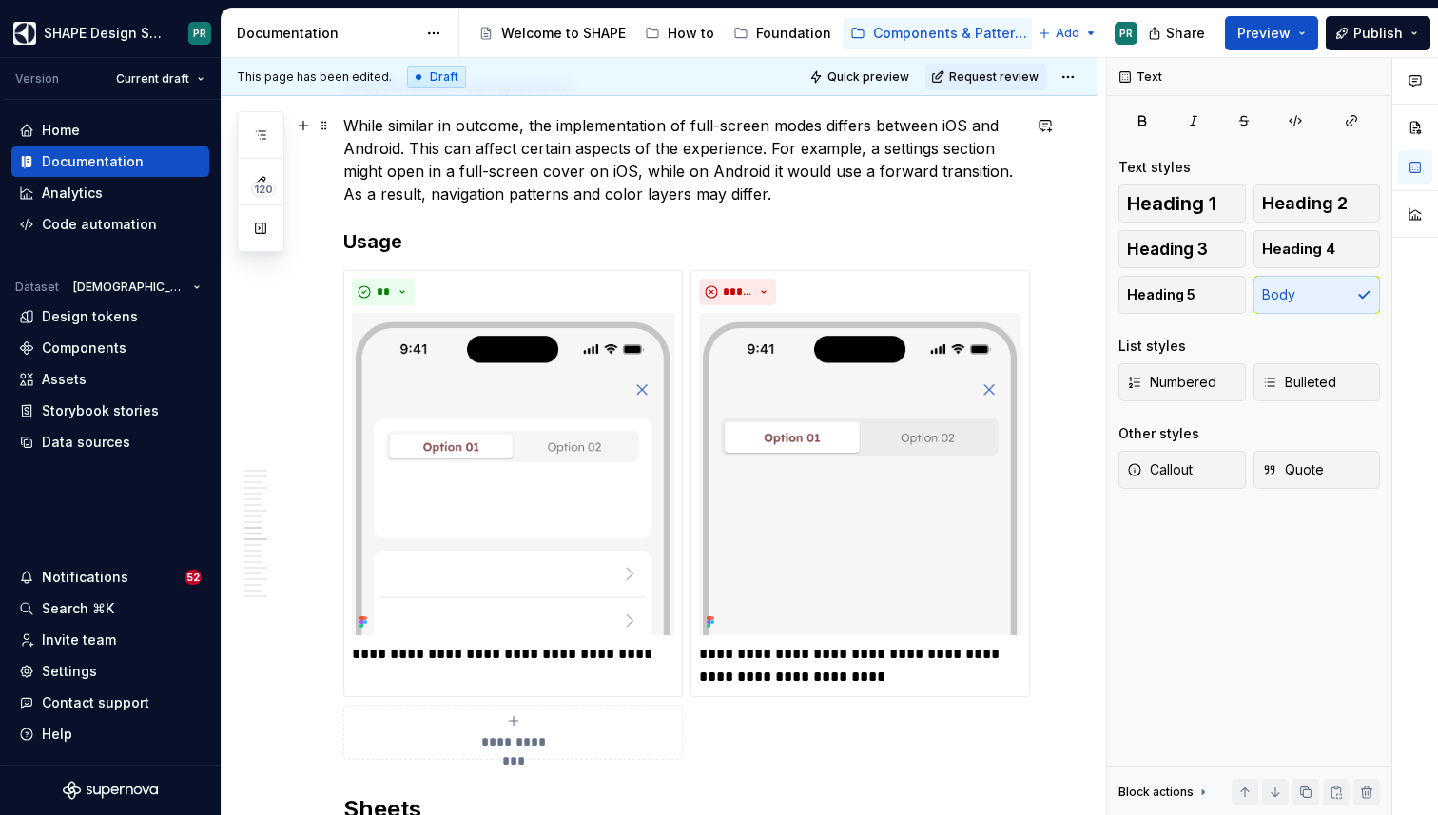
scroll to position [7618, 0]
drag, startPoint x: 539, startPoint y: 653, endPoint x: 639, endPoint y: 653, distance: 99.9
click at [639, 653] on p "**********" at bounding box center [513, 653] width 322 height 23
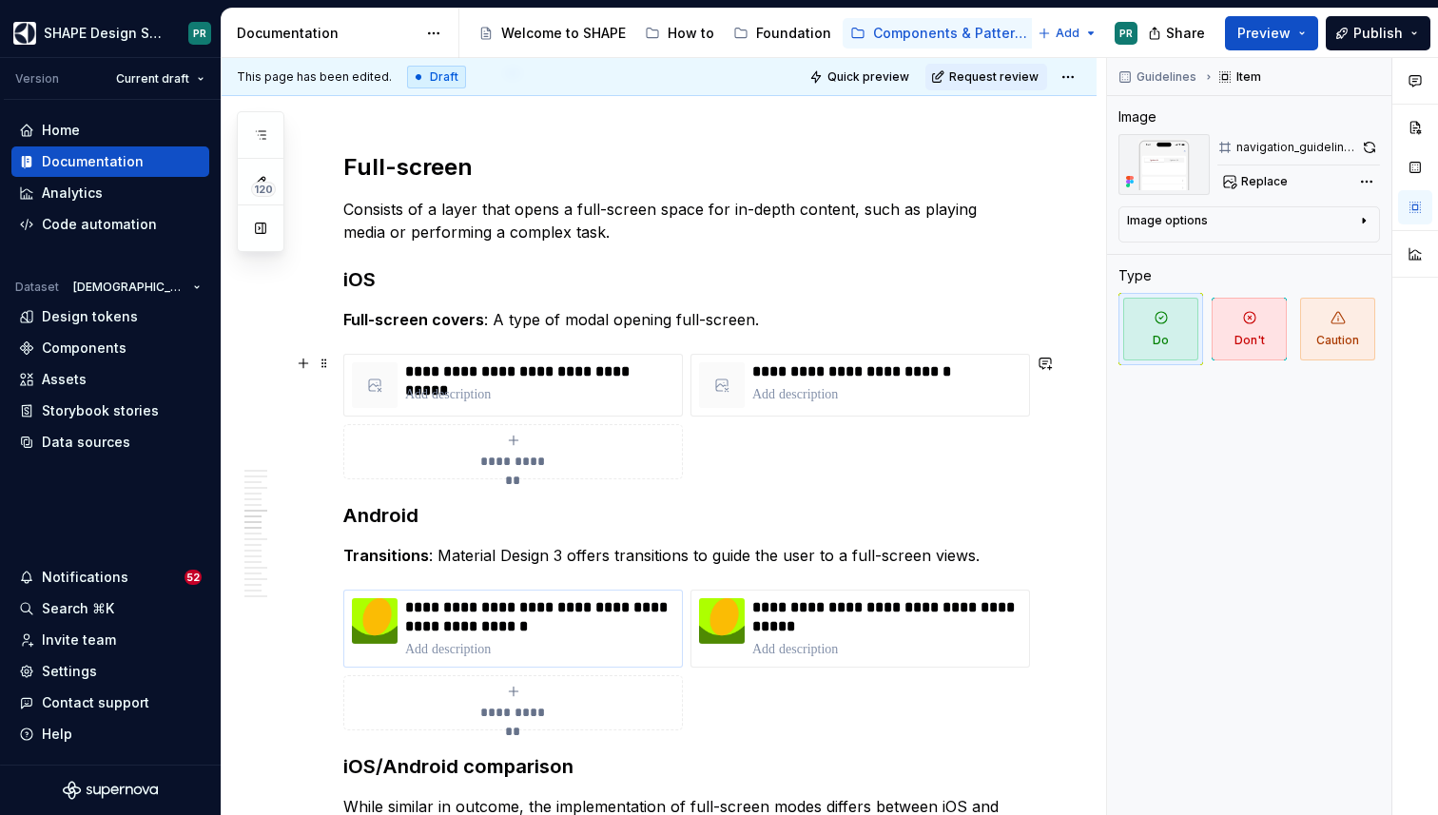
scroll to position [6927, 0]
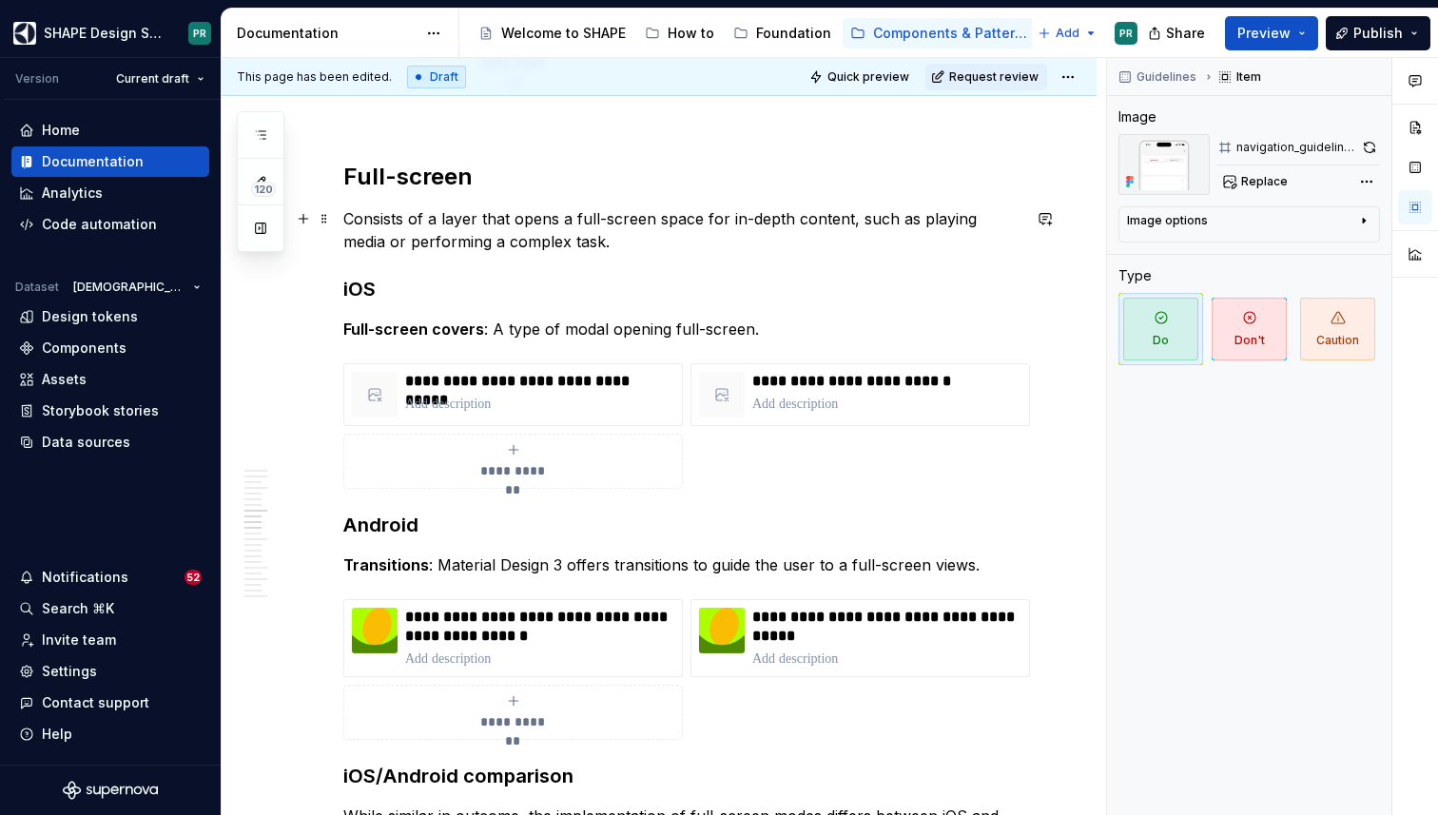
click at [849, 220] on p "Consists of a layer that opens a full-screen space for in-depth content, such a…" at bounding box center [681, 230] width 677 height 46
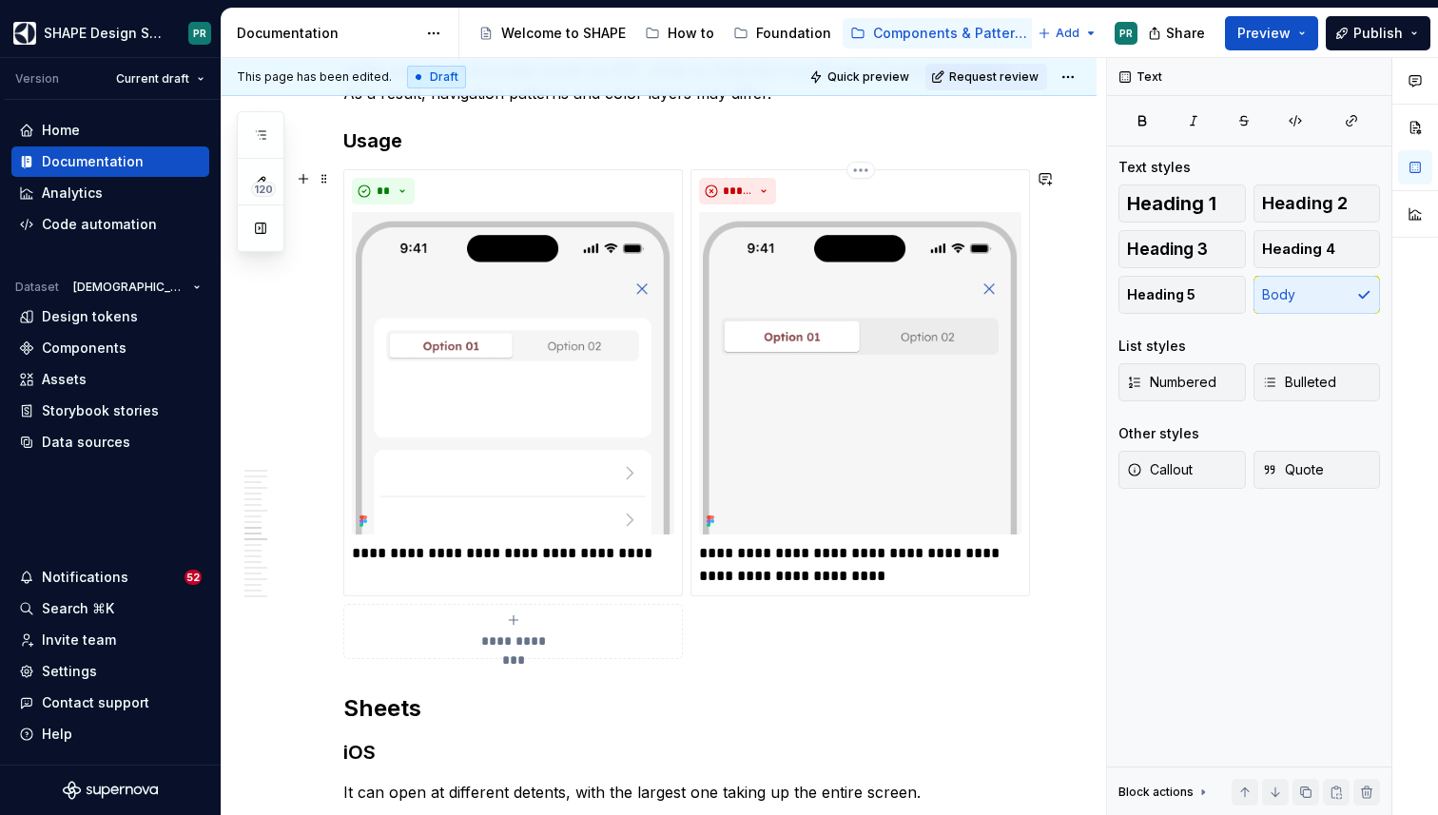
scroll to position [7598, 0]
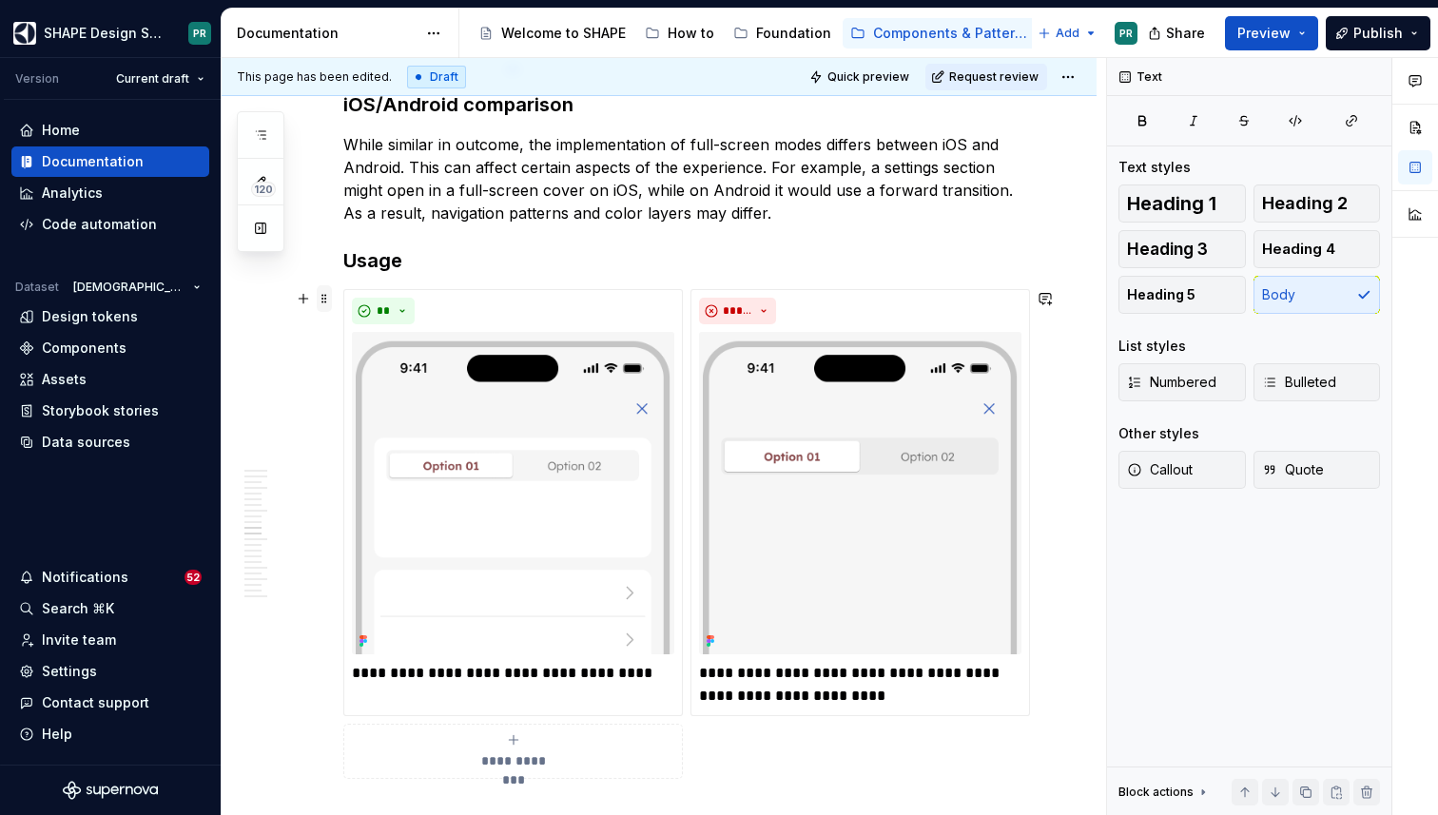
click at [324, 295] on span at bounding box center [324, 298] width 15 height 27
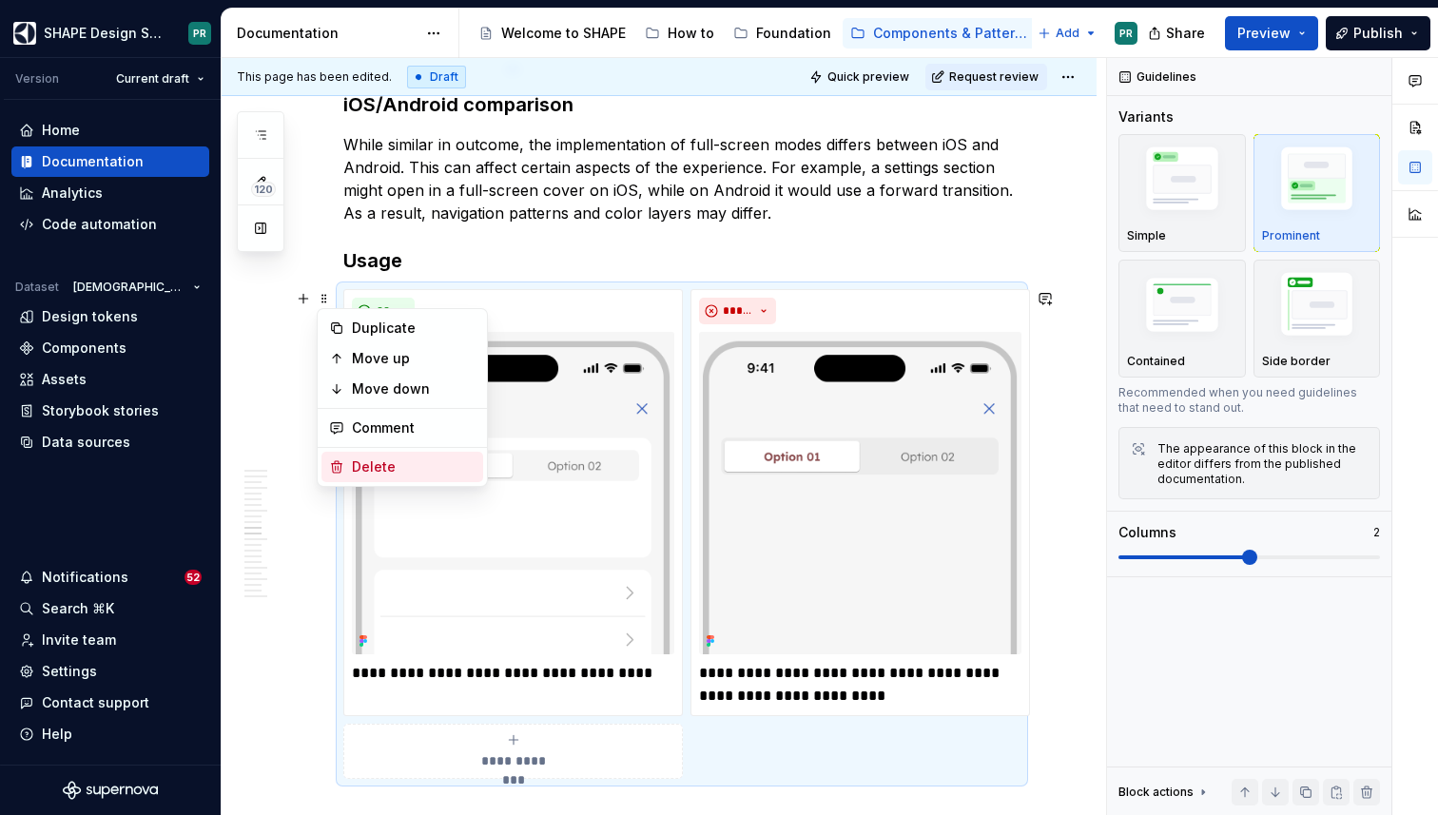
click at [382, 460] on div "Delete" at bounding box center [414, 466] width 124 height 19
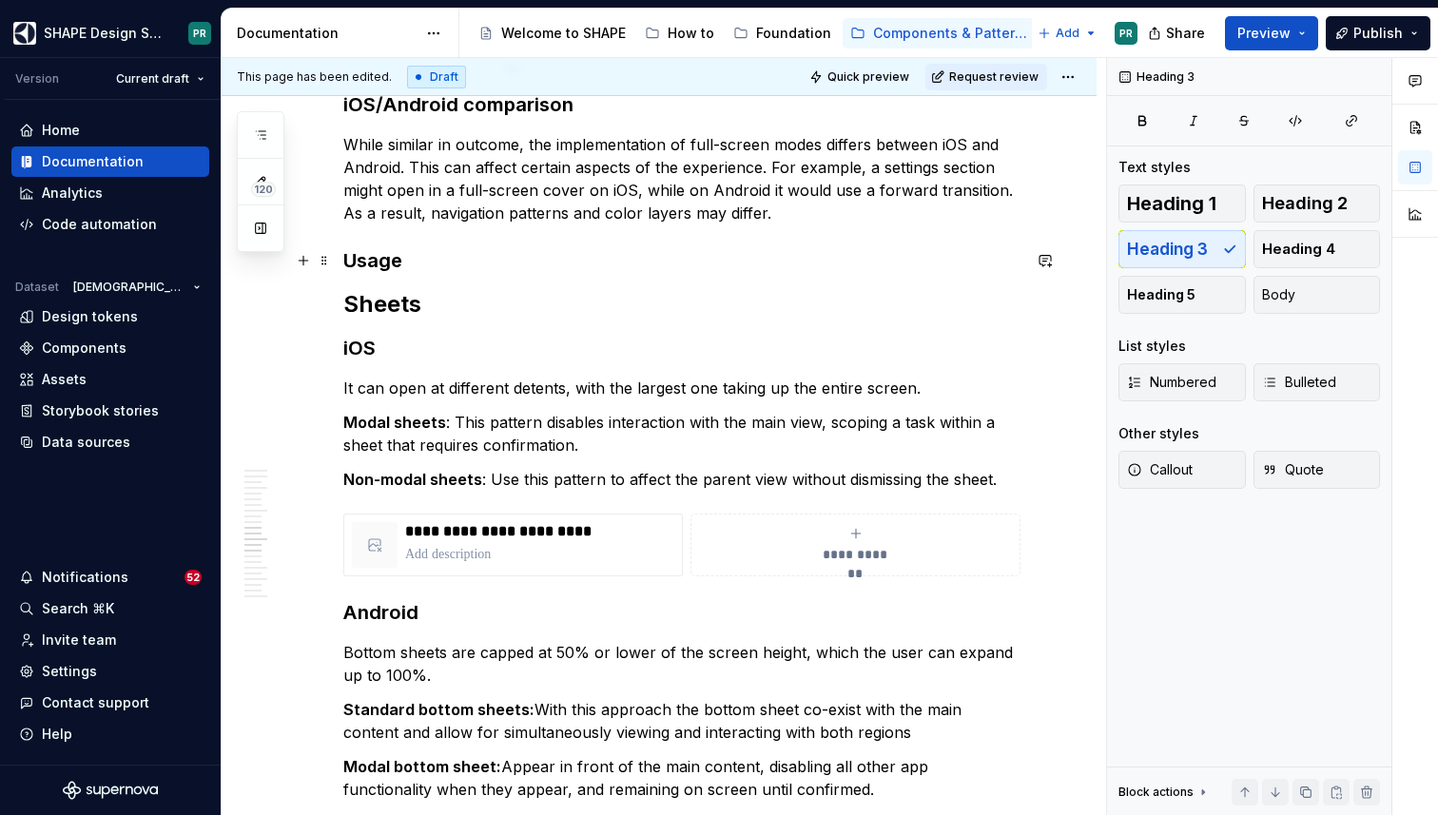
click at [383, 258] on h3 "Usage" at bounding box center [681, 260] width 677 height 27
click at [329, 261] on span at bounding box center [324, 260] width 15 height 27
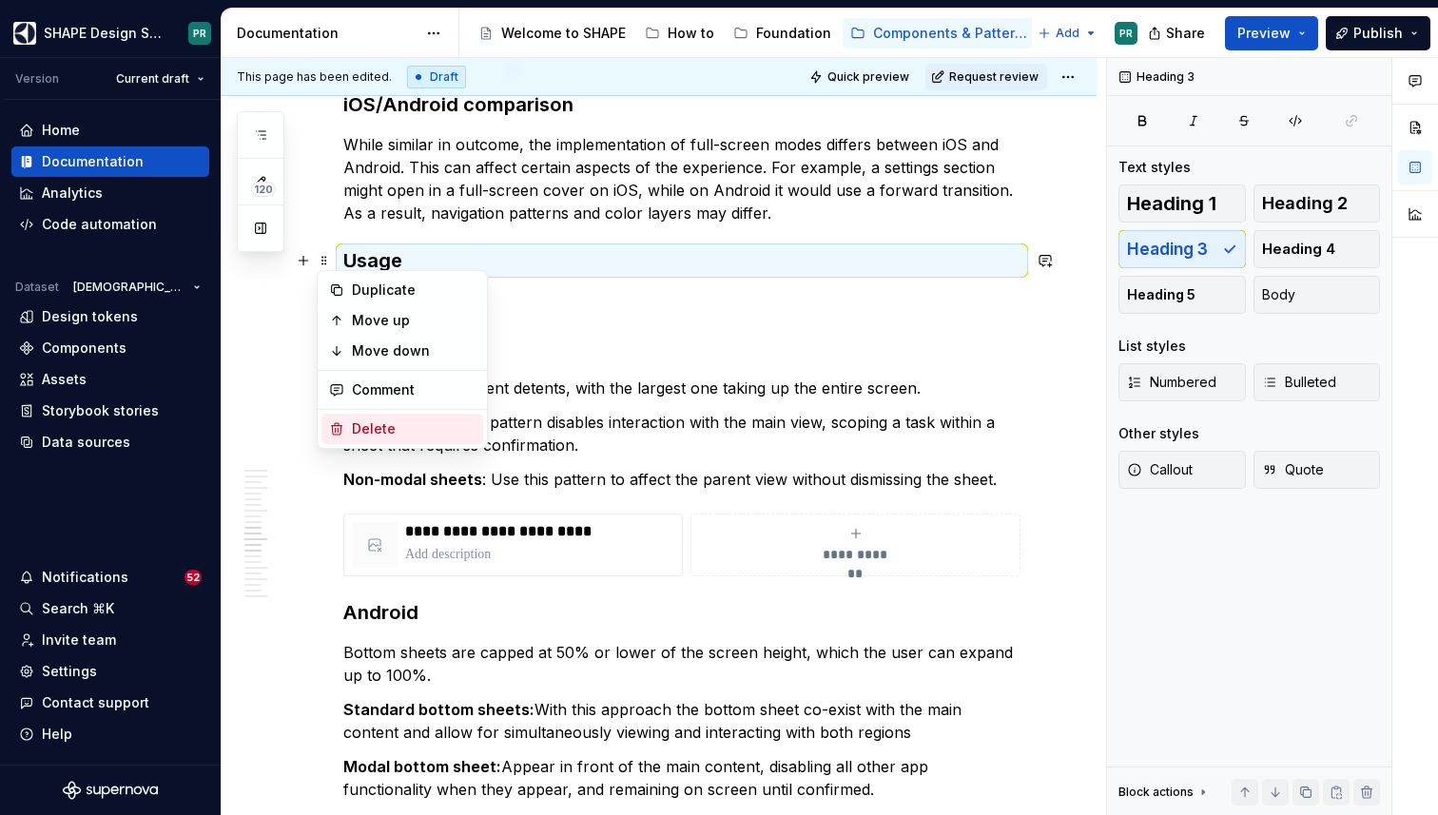
click at [411, 417] on div "Delete" at bounding box center [402, 429] width 162 height 30
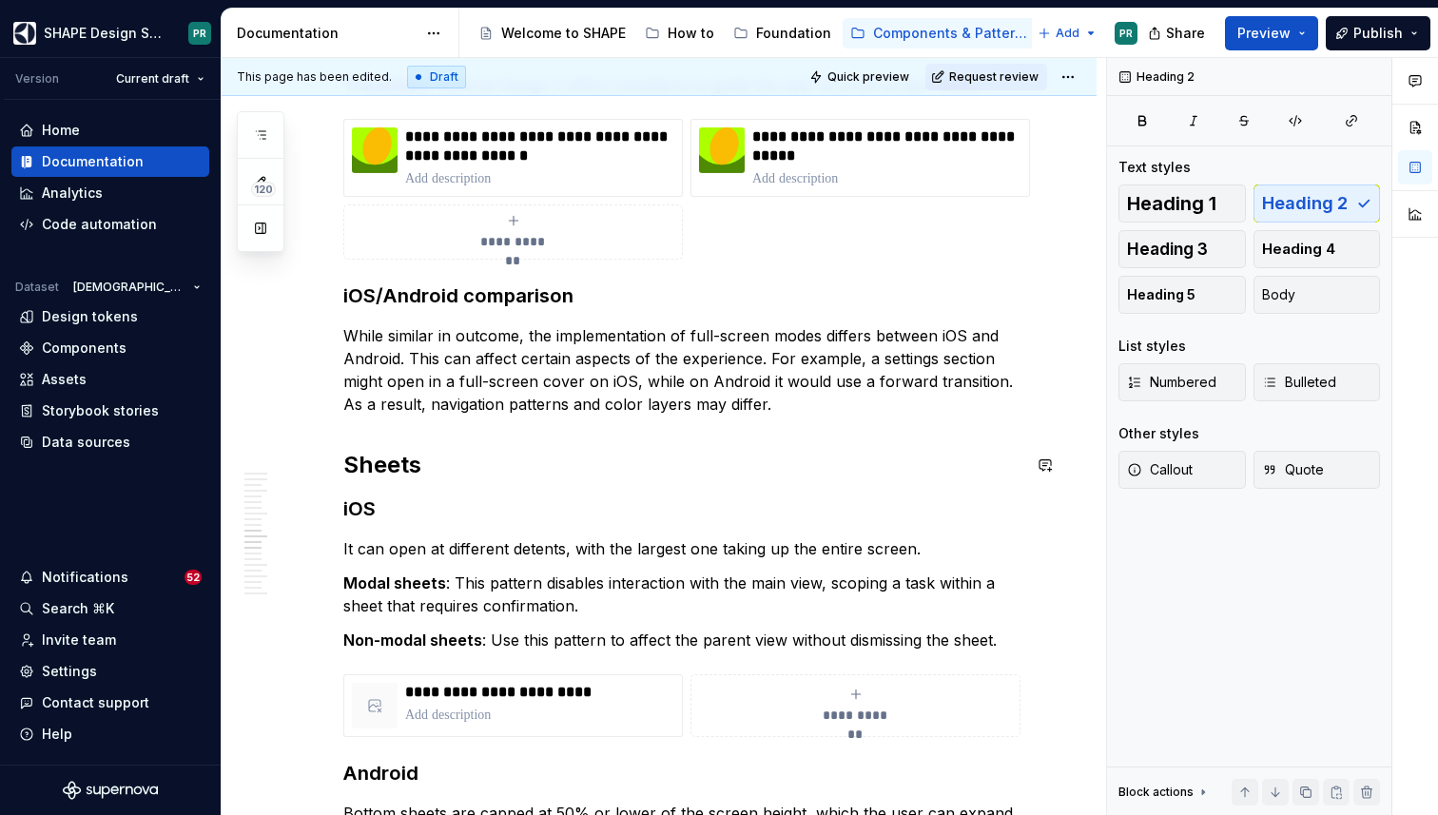
scroll to position [7406, 0]
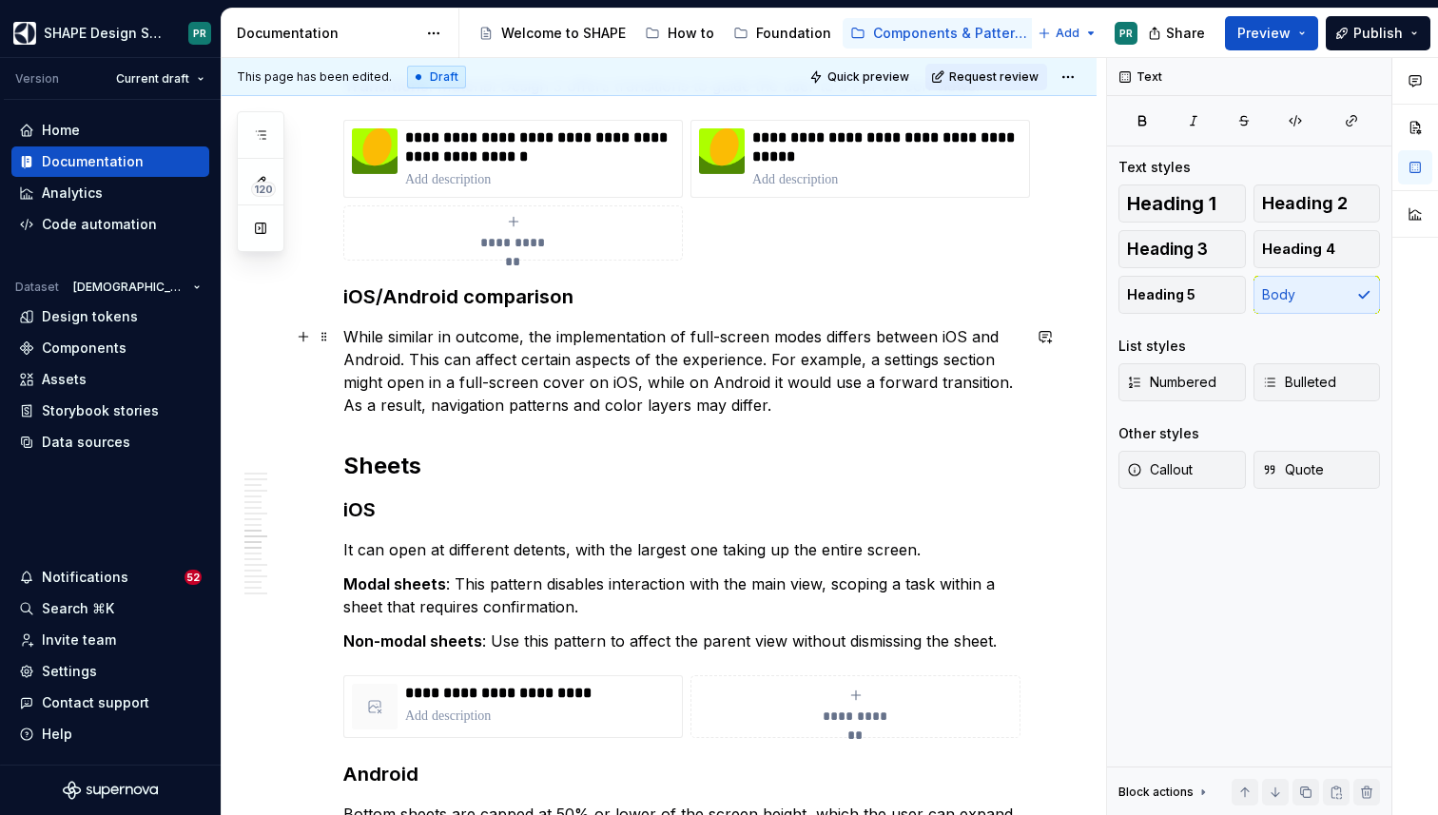
click at [802, 405] on p "While similar in outcome, the implementation of full-screen modes differs betwe…" at bounding box center [681, 370] width 677 height 91
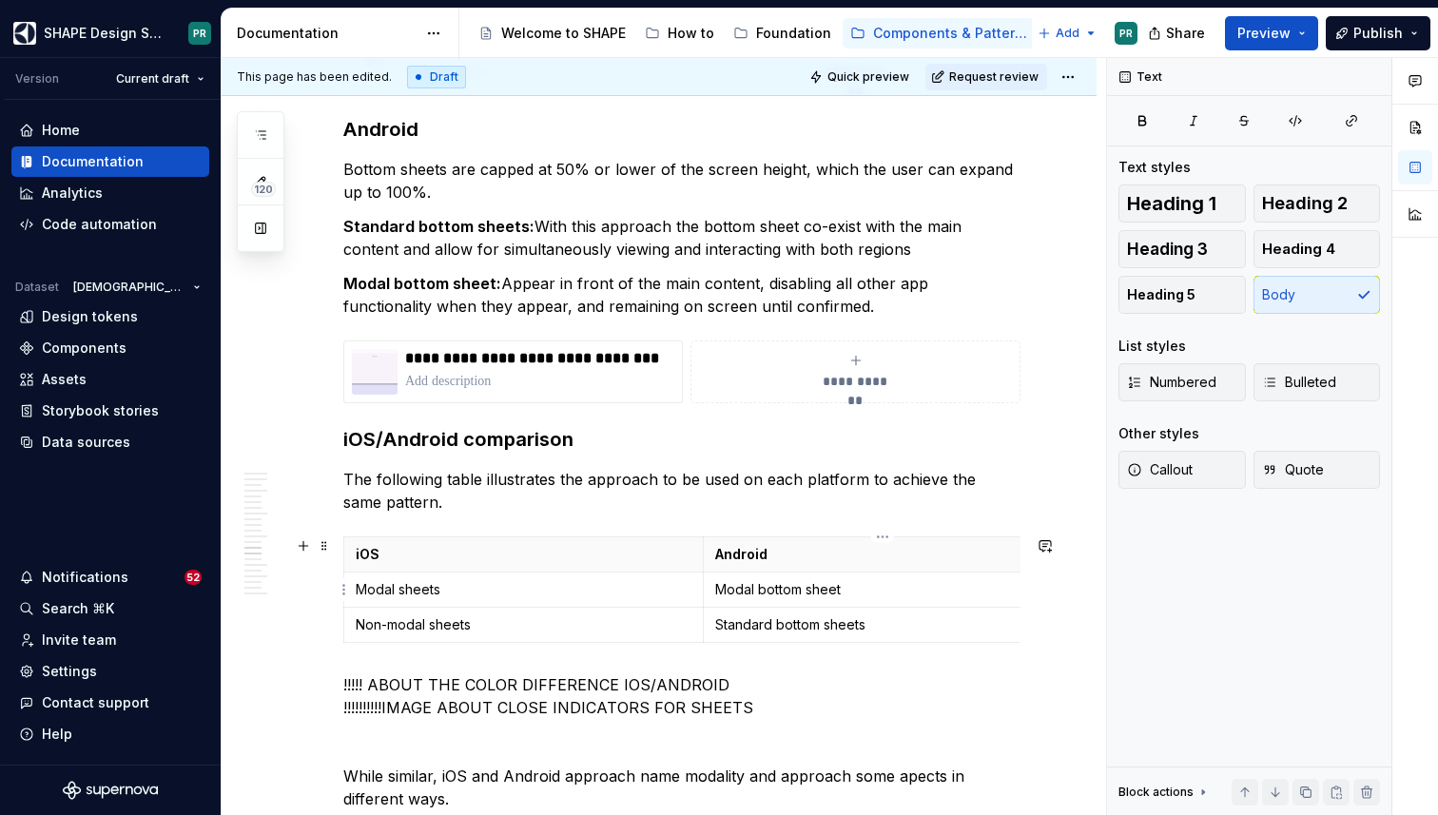
scroll to position [8289, 0]
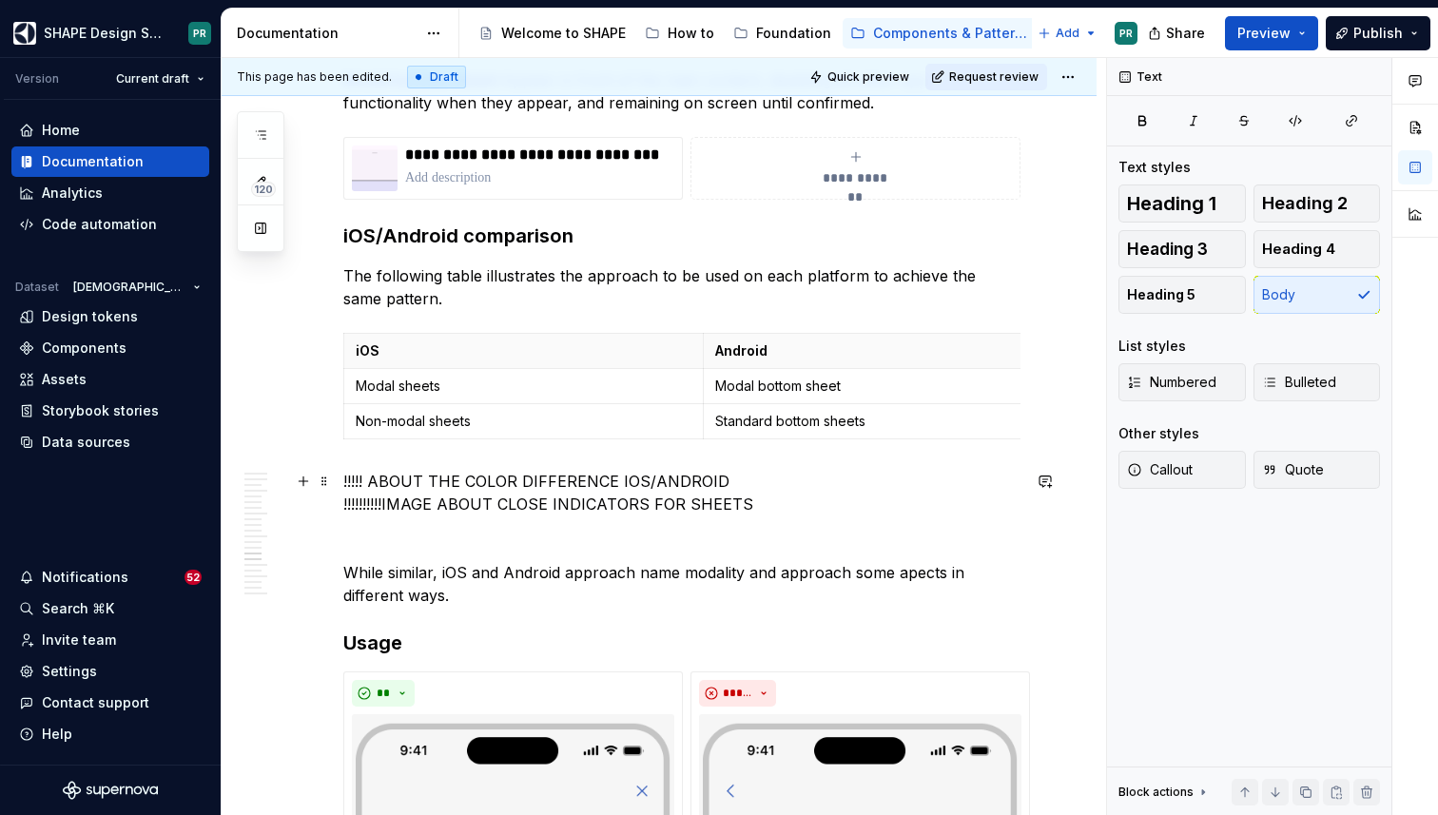
click at [774, 476] on p "!!!!! ABOUT THE COLOR DIFFERENCE IOS/ANDROID !!!!!!!!!!IMAGE ABOUT CLOSE INDICA…" at bounding box center [681, 493] width 677 height 46
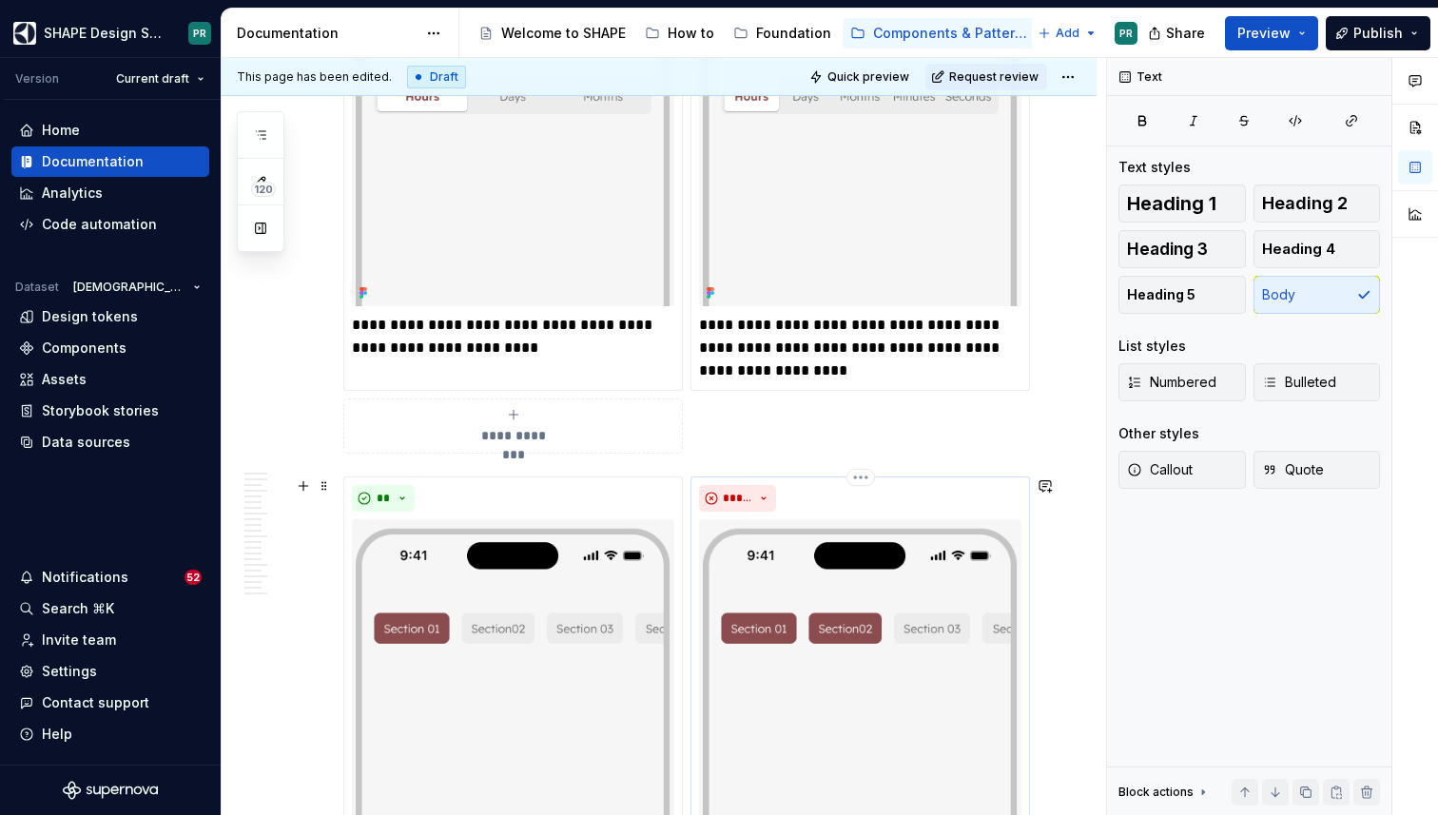
scroll to position [9854, 0]
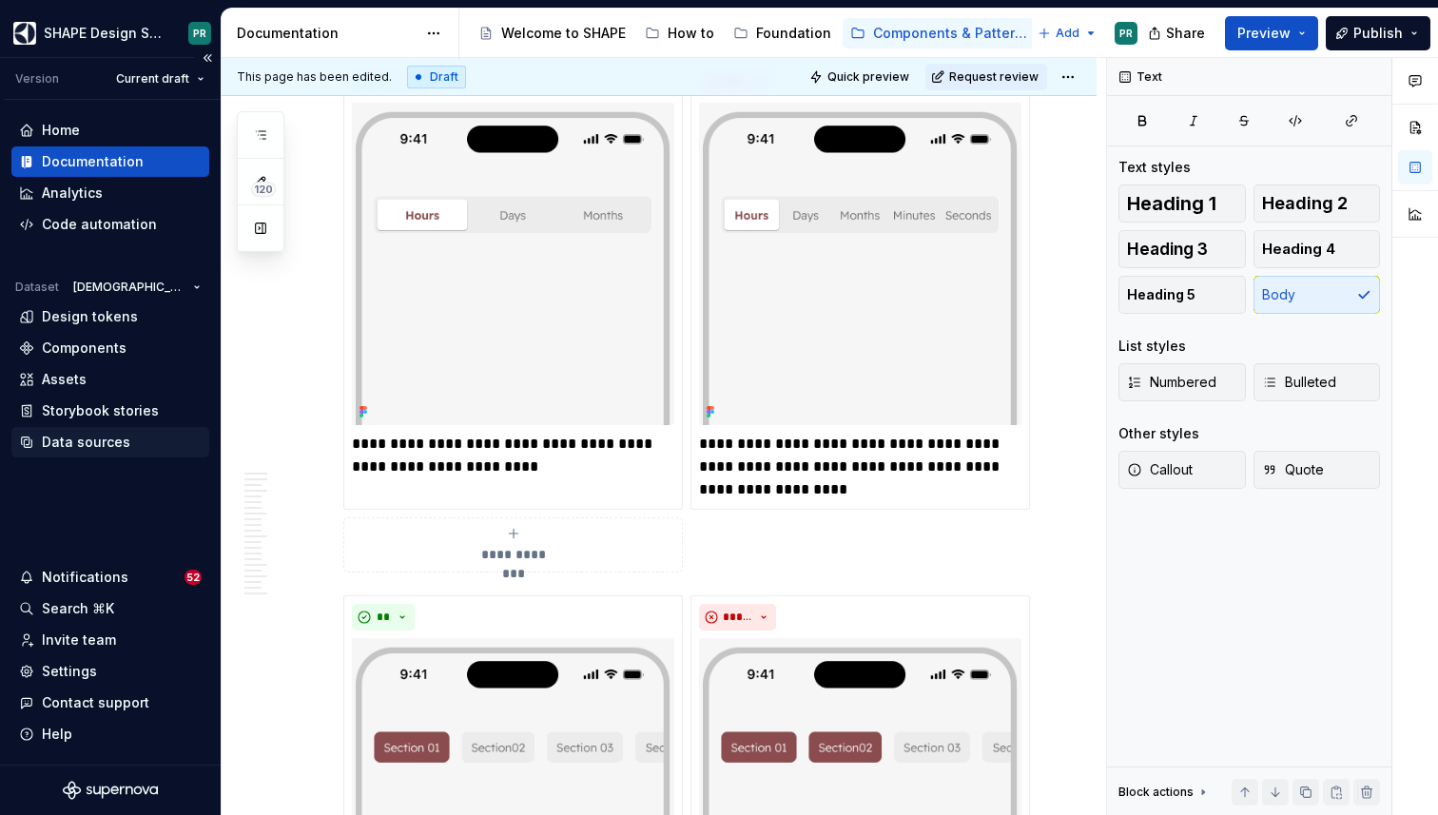
click at [97, 436] on div "Data sources" at bounding box center [86, 442] width 88 height 19
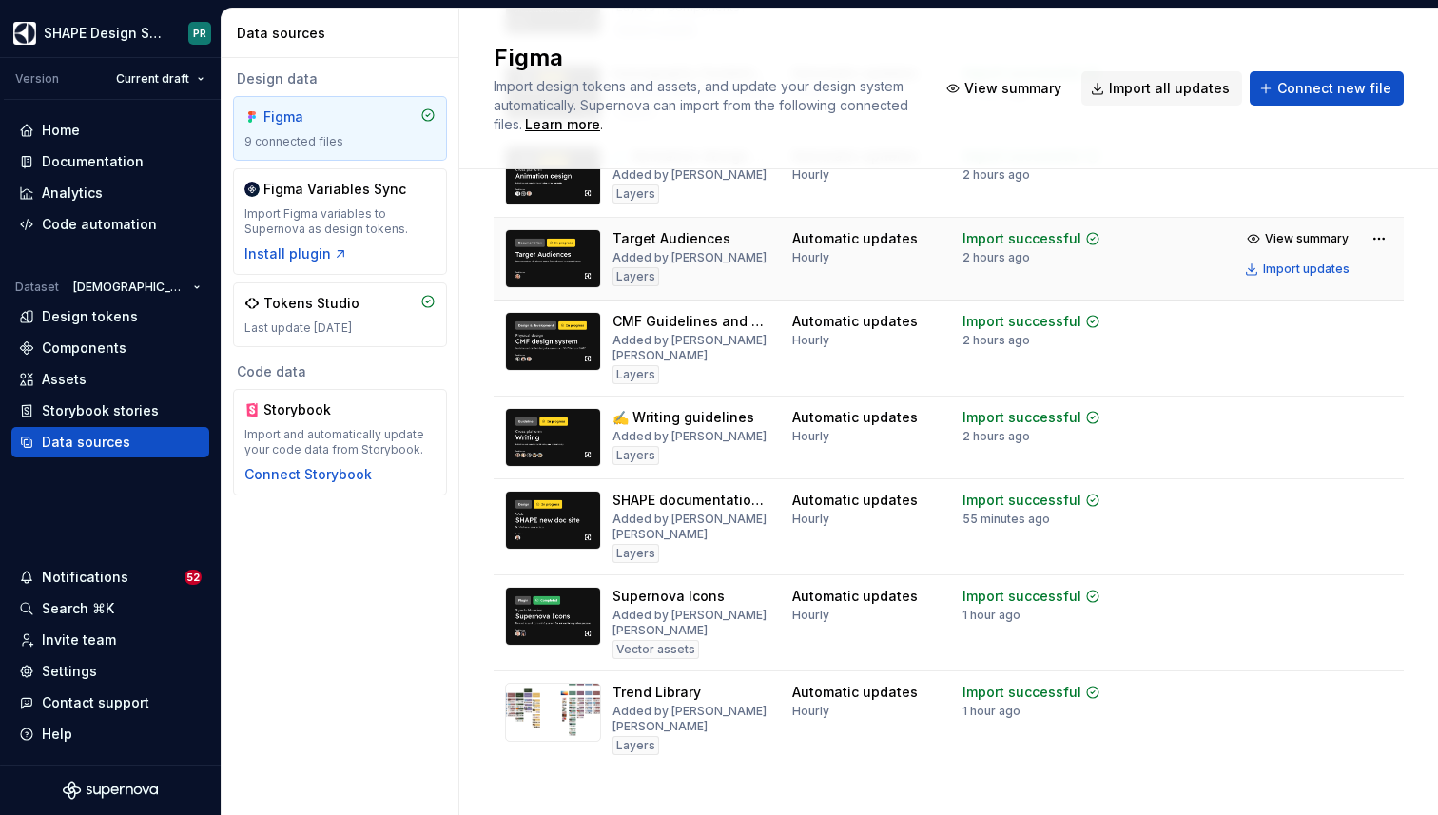
scroll to position [295, 0]
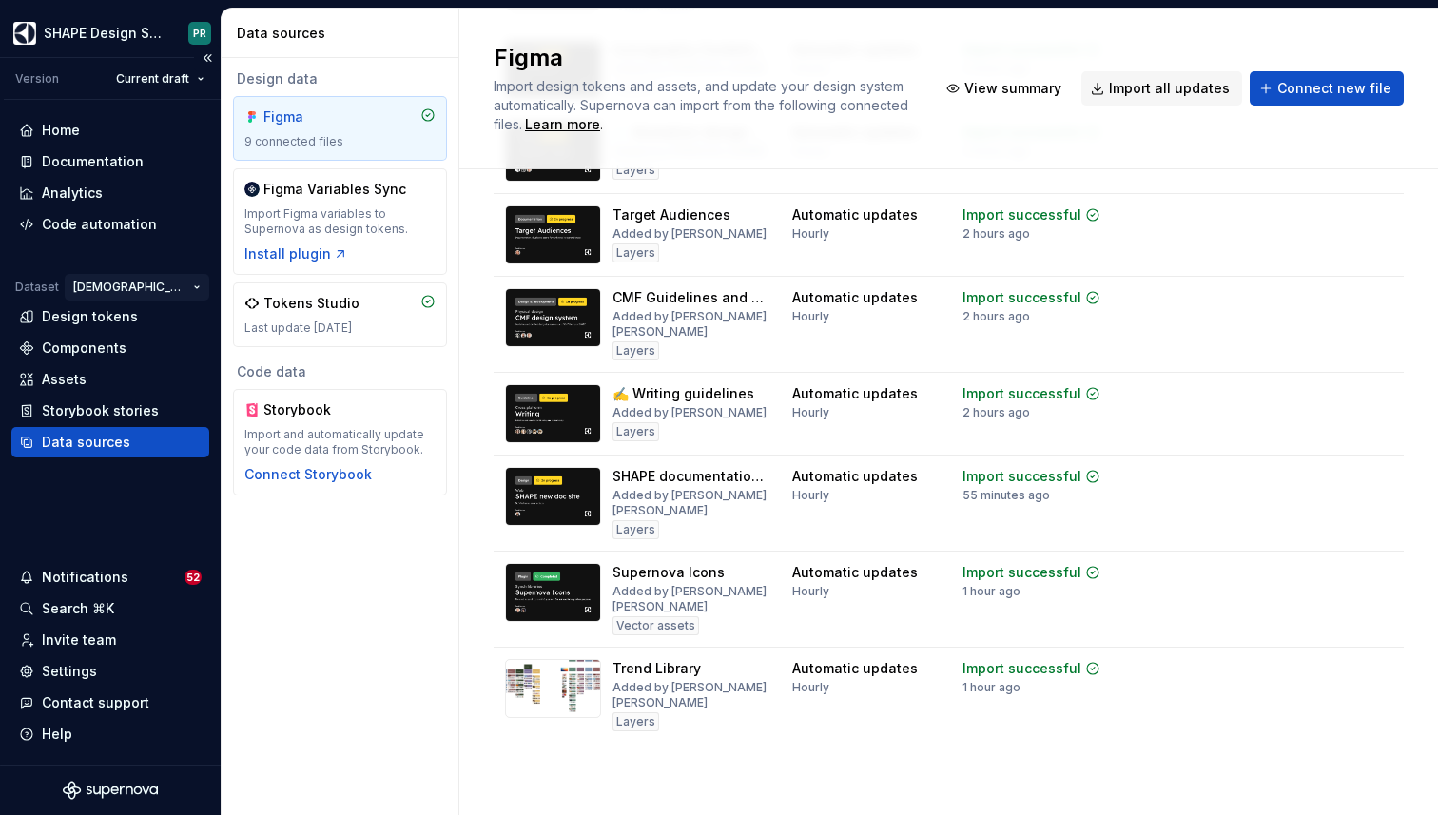
click at [162, 287] on html "SHAPE Design System PR Version Current draft Home Documentation Analytics Code …" at bounding box center [719, 407] width 1438 height 815
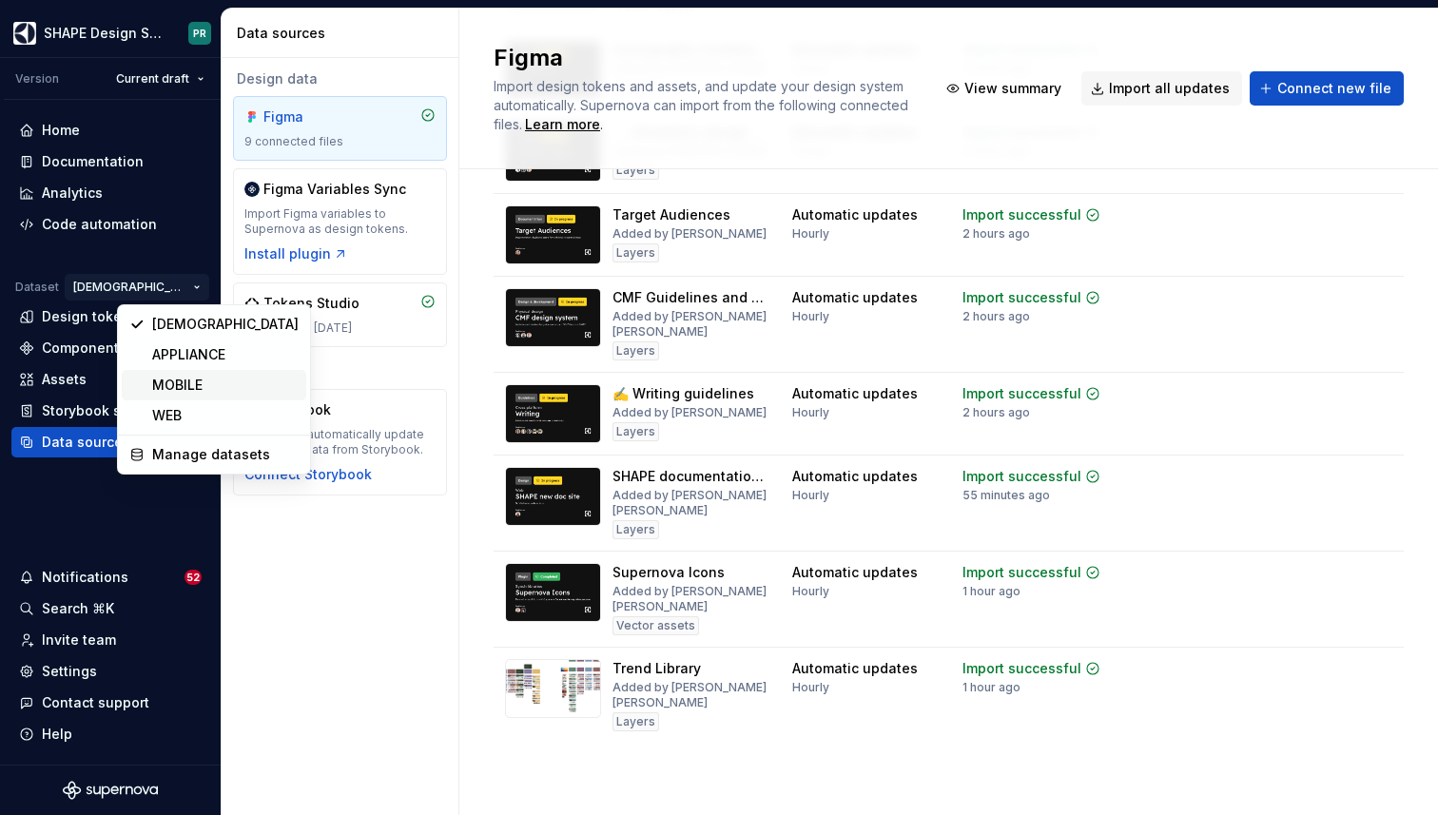
click at [209, 392] on div "MOBILE" at bounding box center [225, 385] width 146 height 19
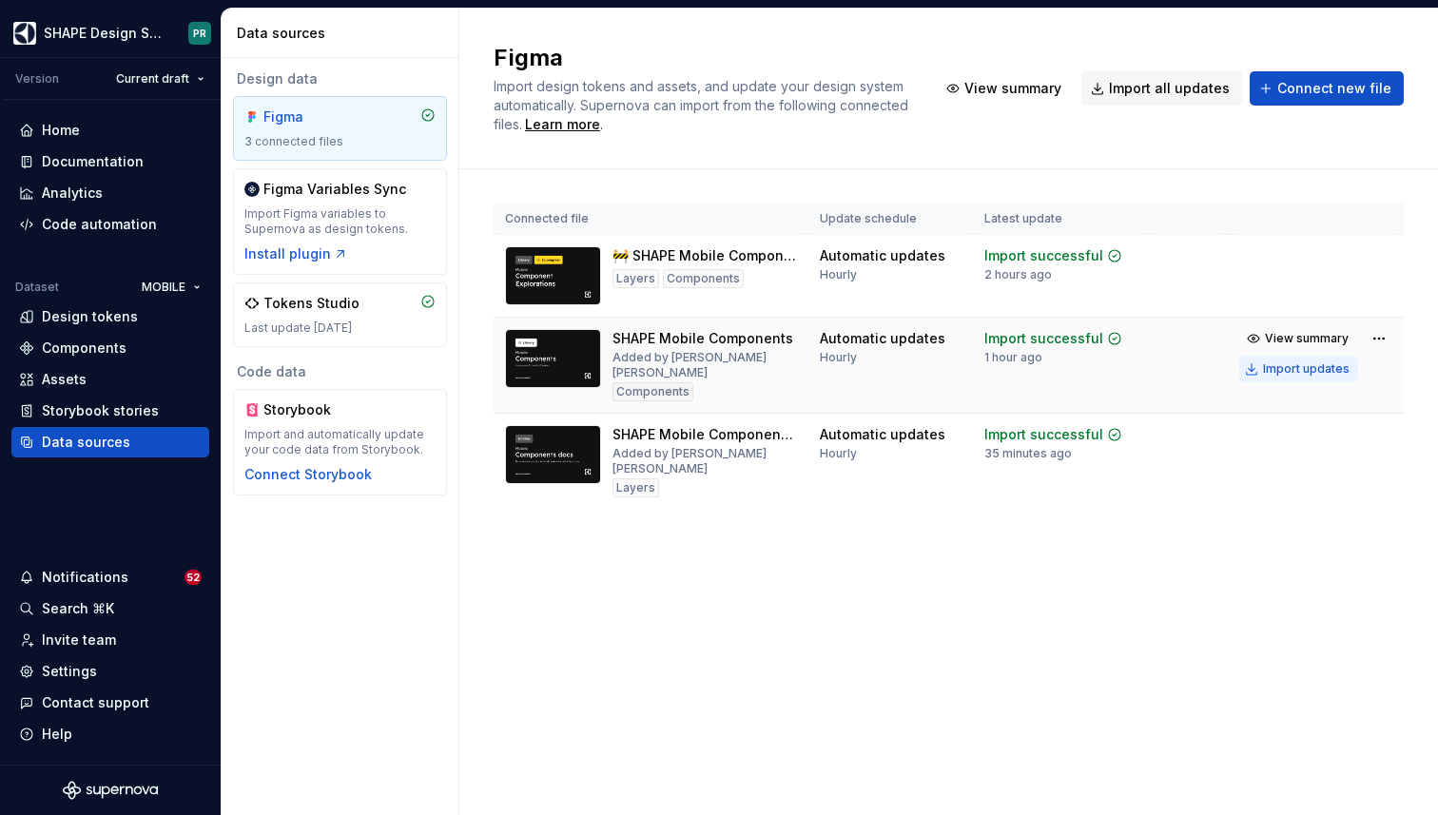
click at [1308, 368] on div "Import updates" at bounding box center [1306, 368] width 87 height 15
click at [1299, 457] on div "Import updates" at bounding box center [1306, 464] width 87 height 15
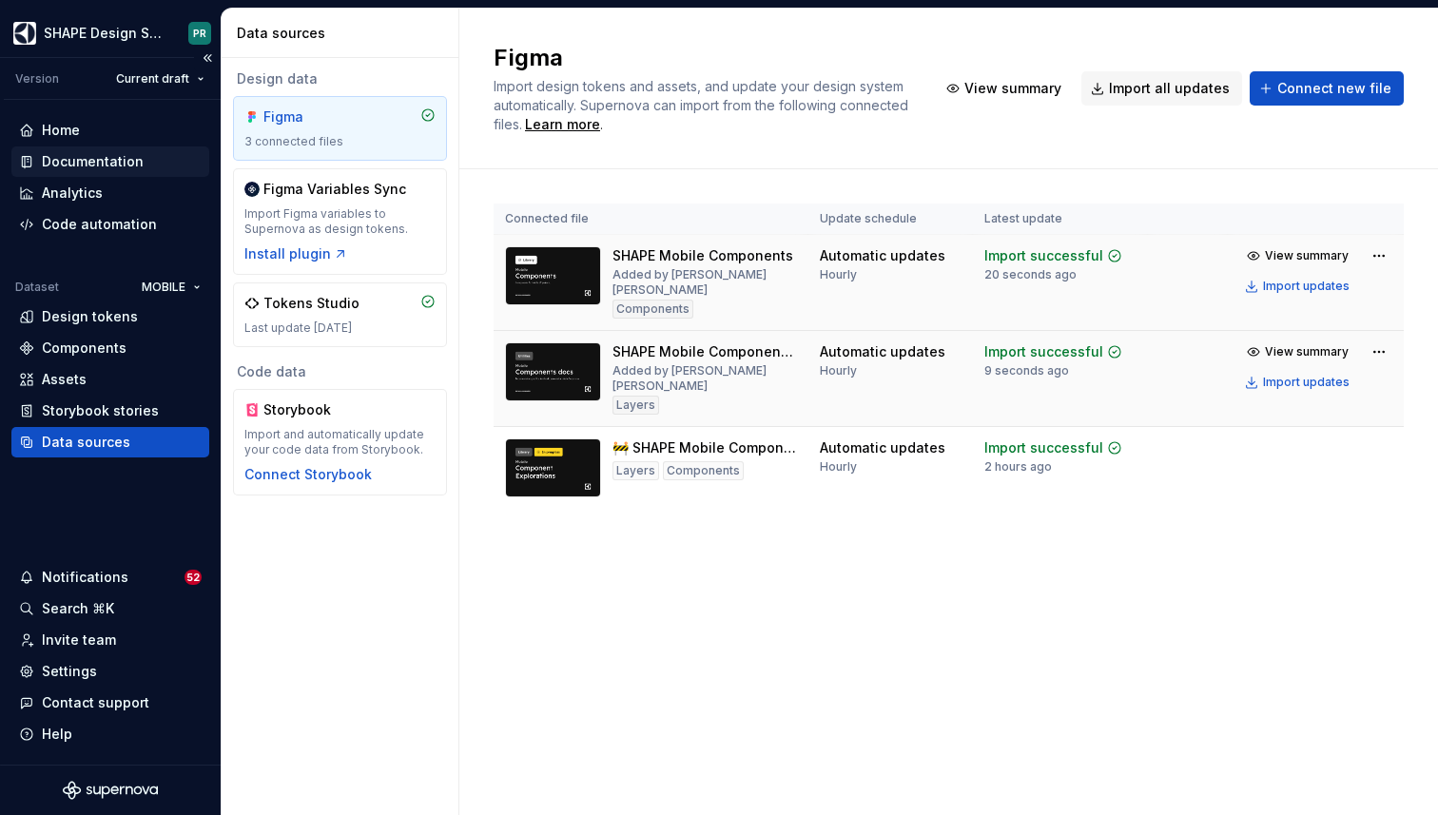
click at [121, 164] on div "Documentation" at bounding box center [93, 161] width 102 height 19
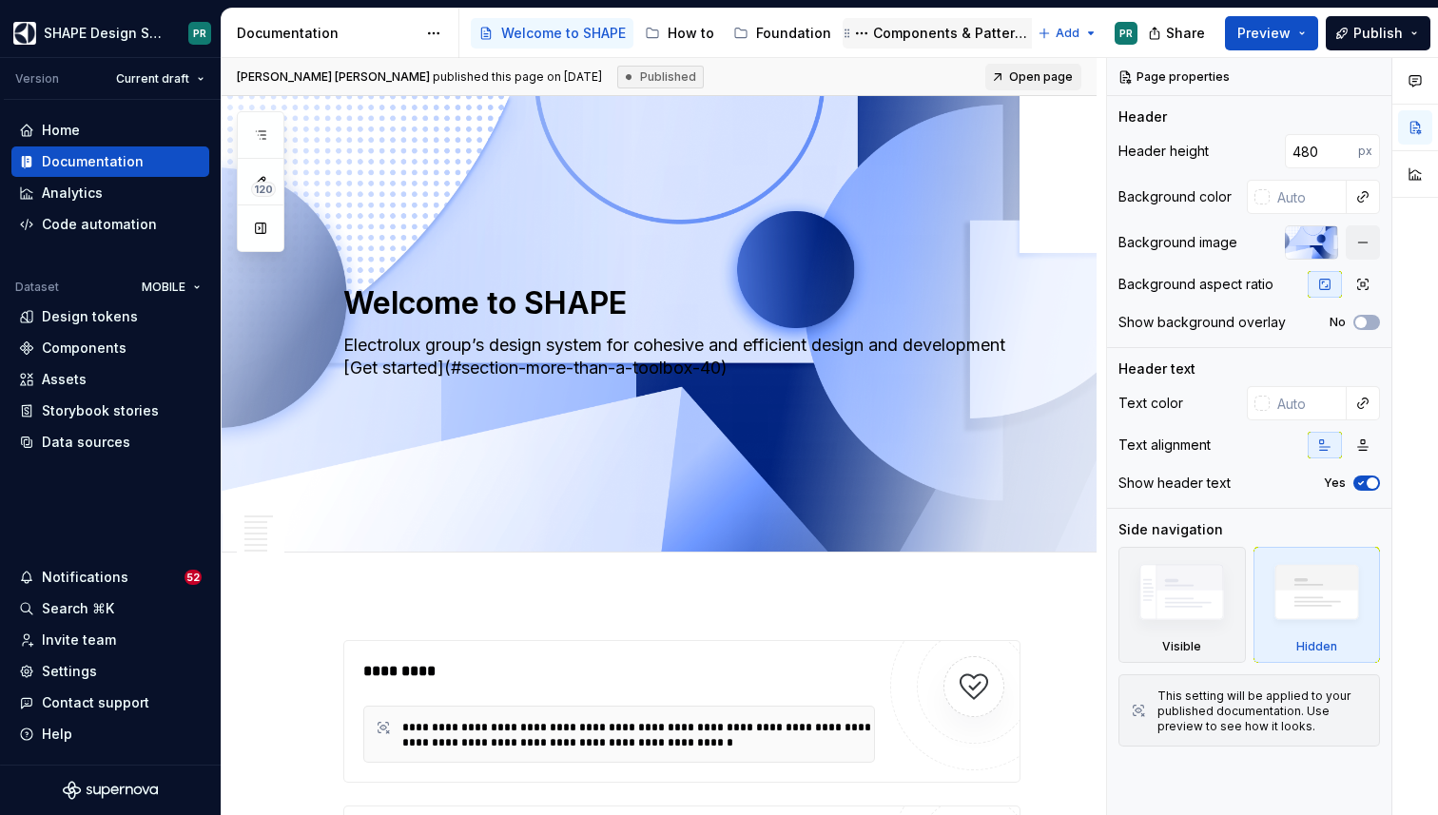
click at [959, 28] on div "Components & Patterns" at bounding box center [951, 33] width 157 height 19
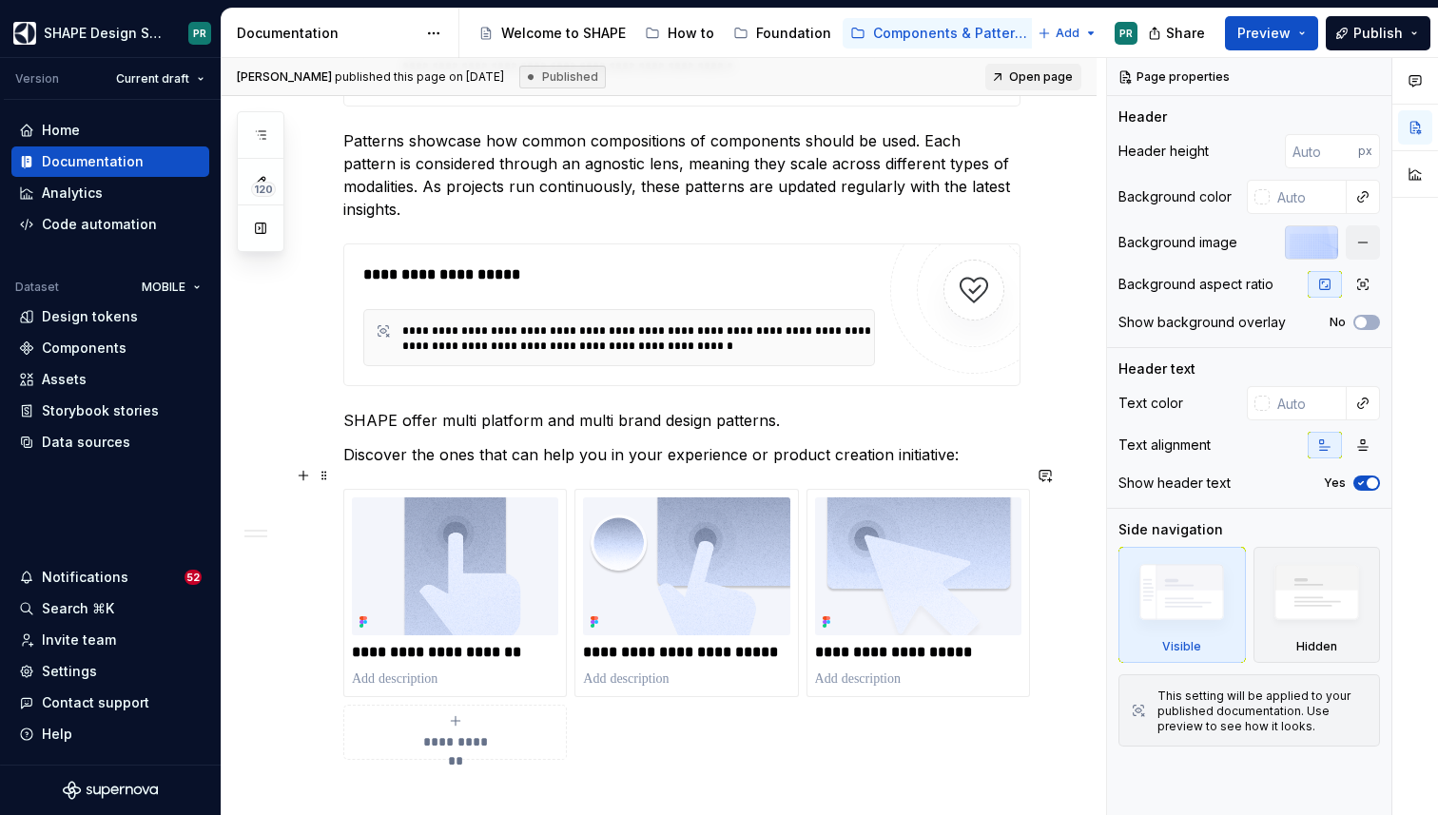
scroll to position [2183, 0]
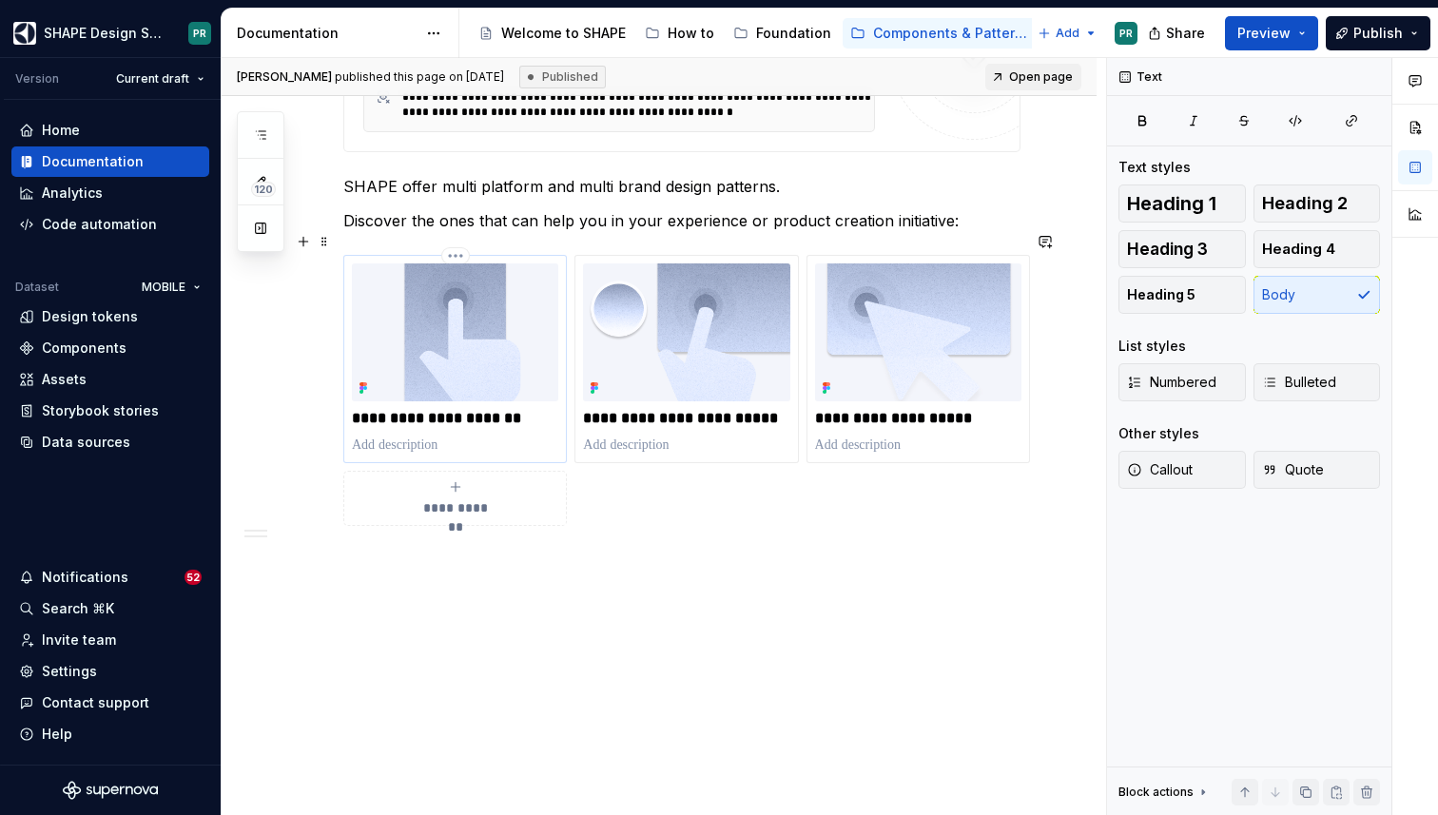
click at [455, 409] on p "**********" at bounding box center [455, 418] width 206 height 19
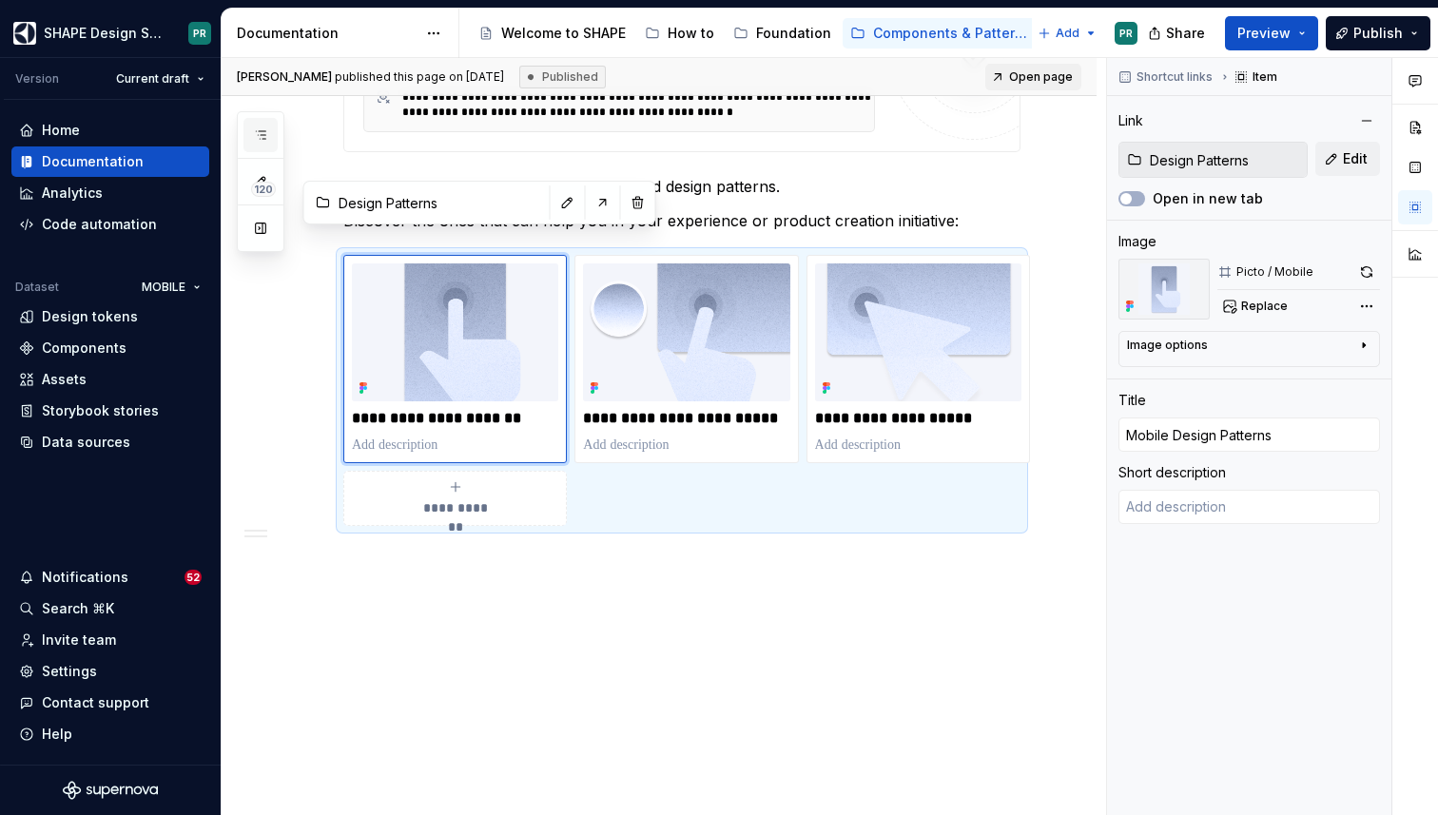
click at [248, 127] on button "button" at bounding box center [260, 135] width 34 height 34
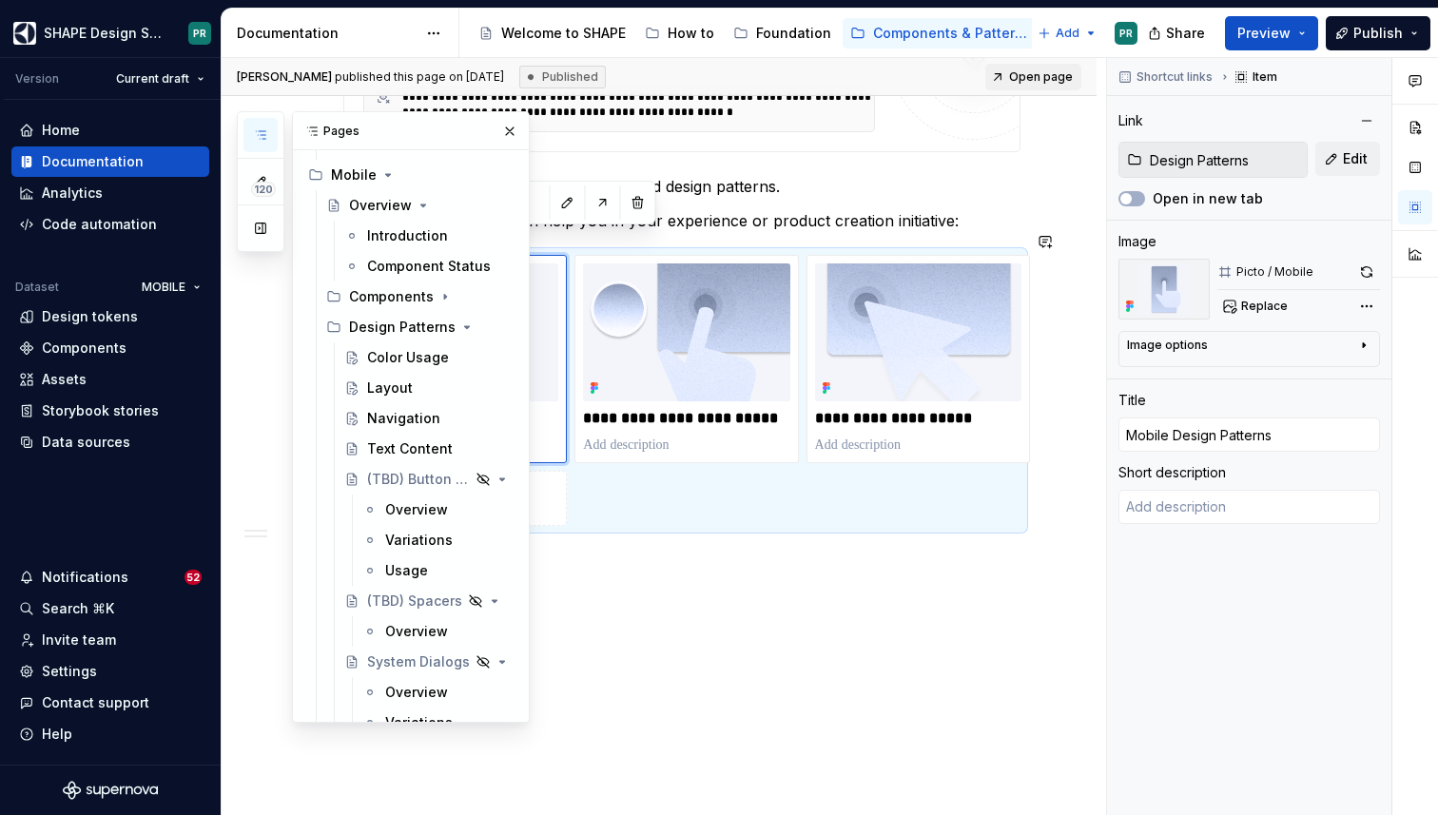
scroll to position [44, 0]
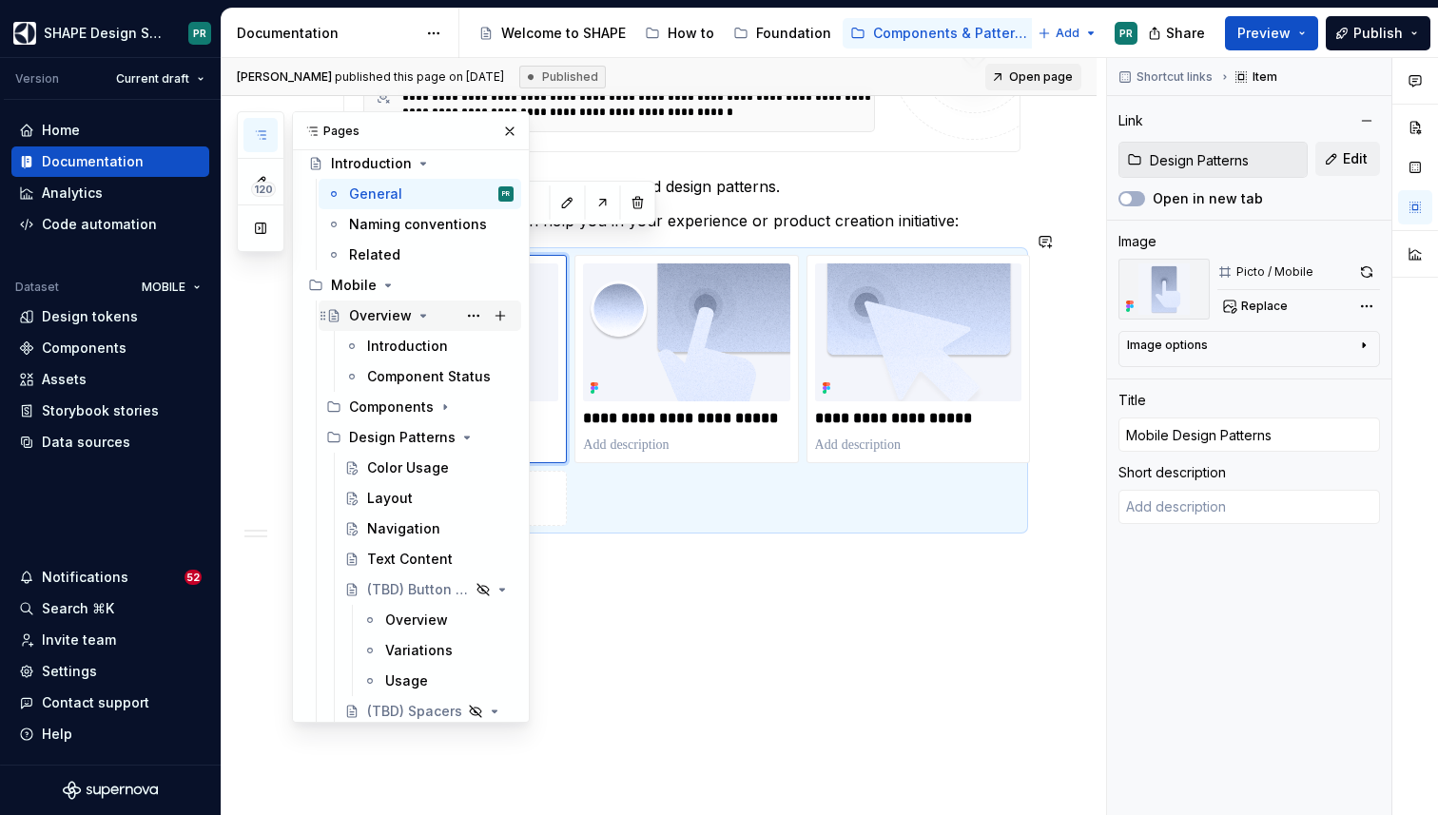
click at [421, 315] on icon "Page tree" at bounding box center [423, 316] width 5 height 2
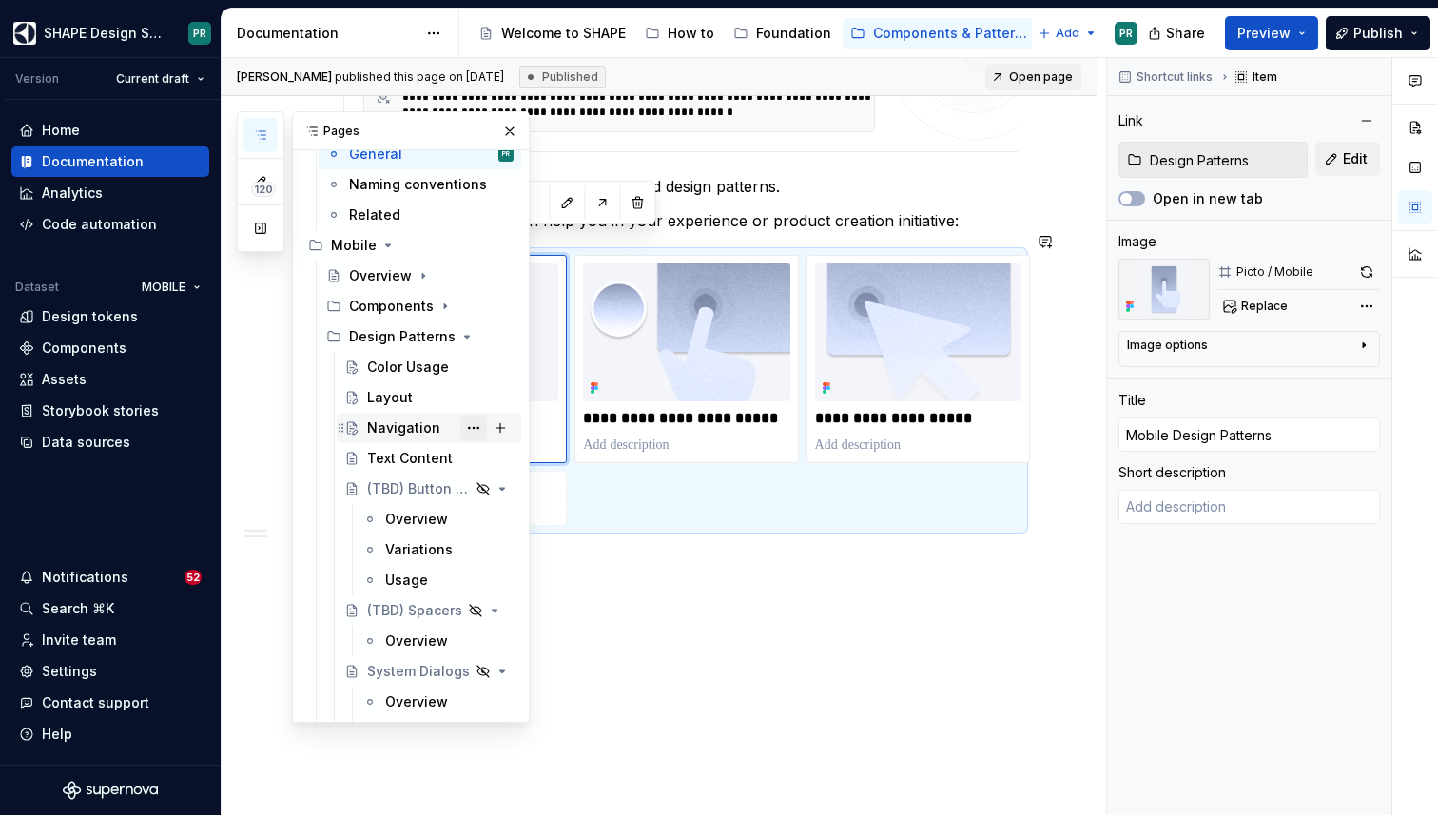
scroll to position [91, 0]
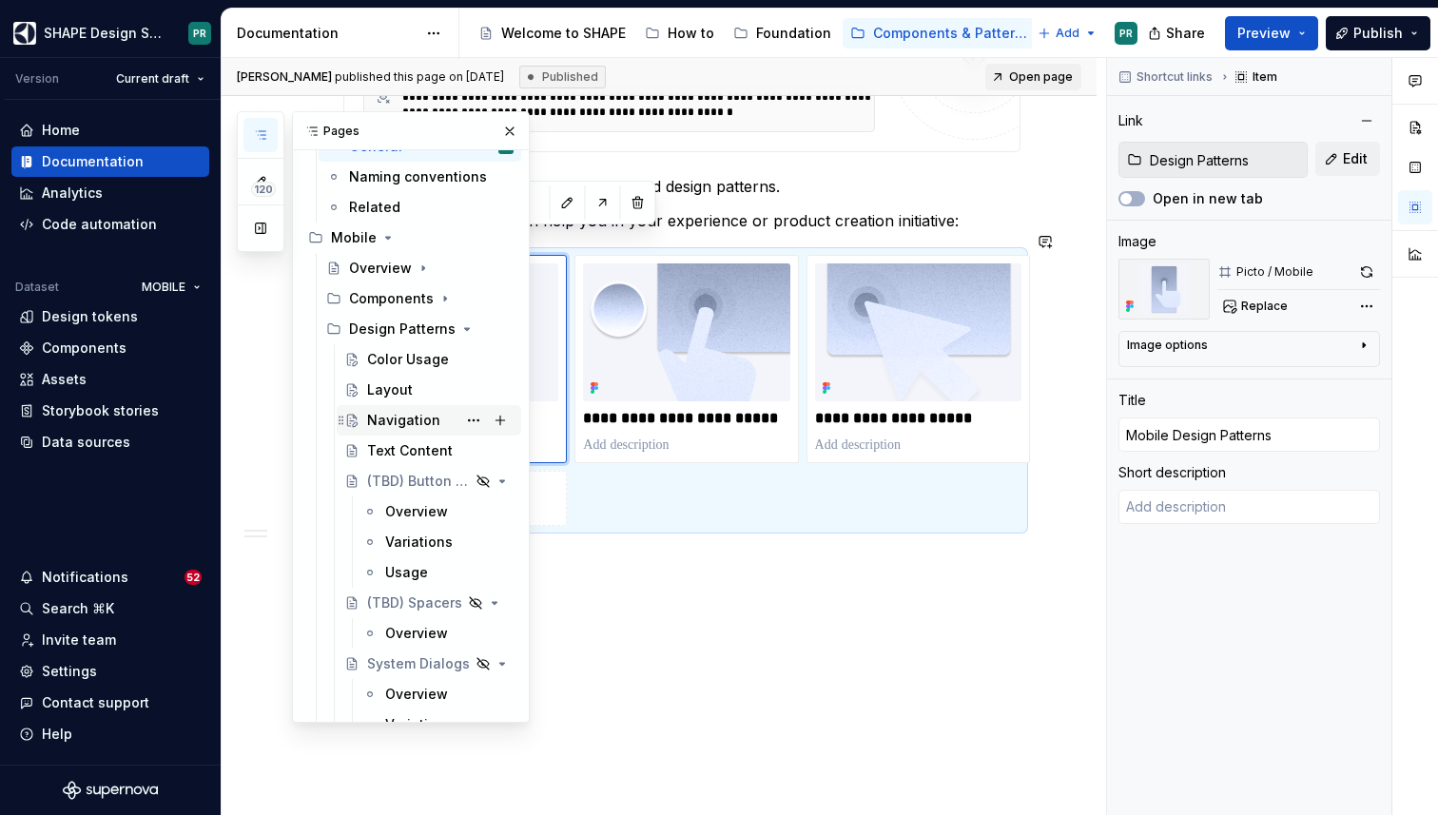
click at [413, 424] on div "Navigation" at bounding box center [403, 420] width 73 height 19
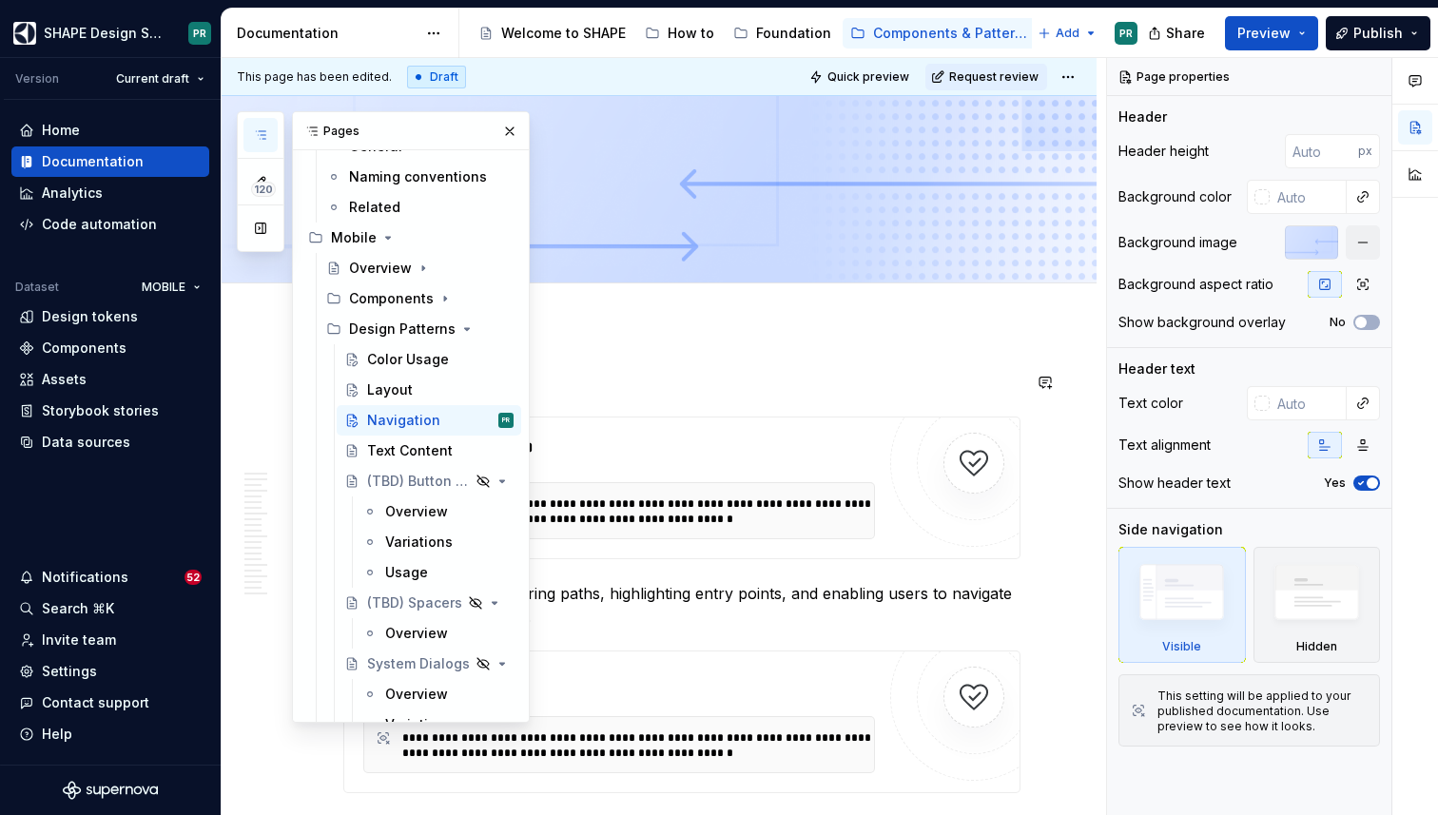
click at [507, 134] on button "button" at bounding box center [509, 131] width 27 height 27
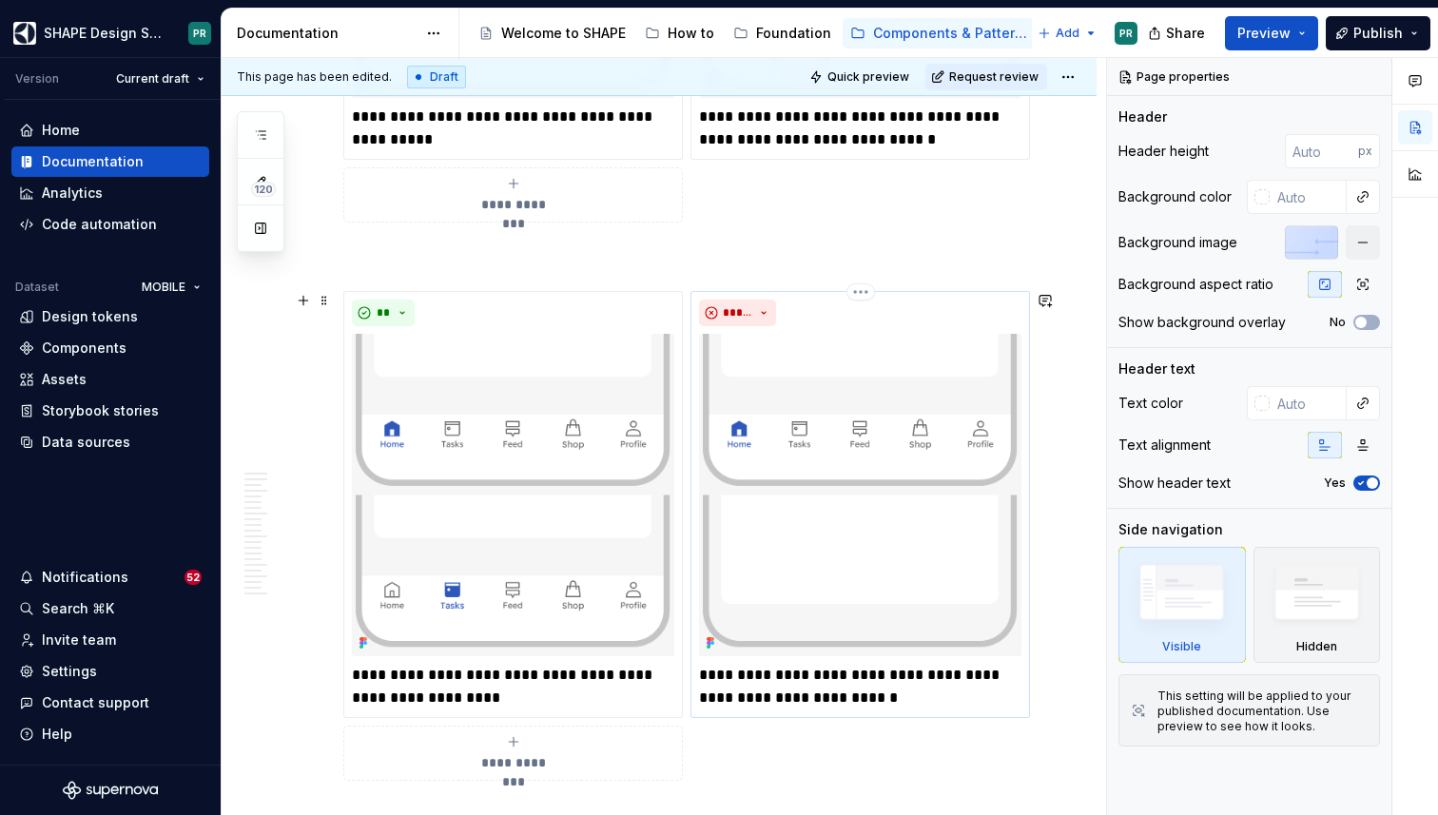
scroll to position [1720, 0]
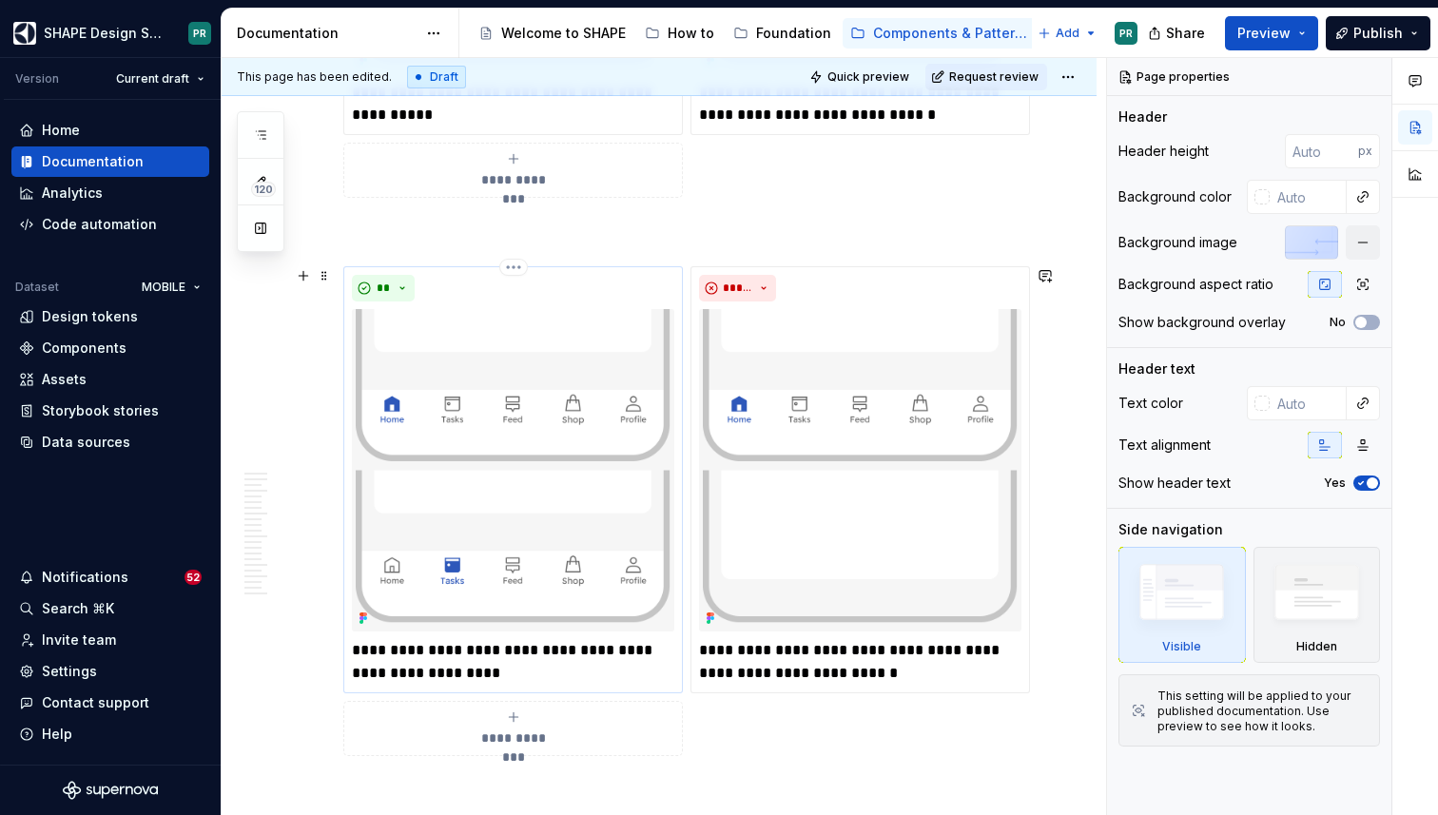
click at [473, 653] on p "**********" at bounding box center [513, 662] width 322 height 46
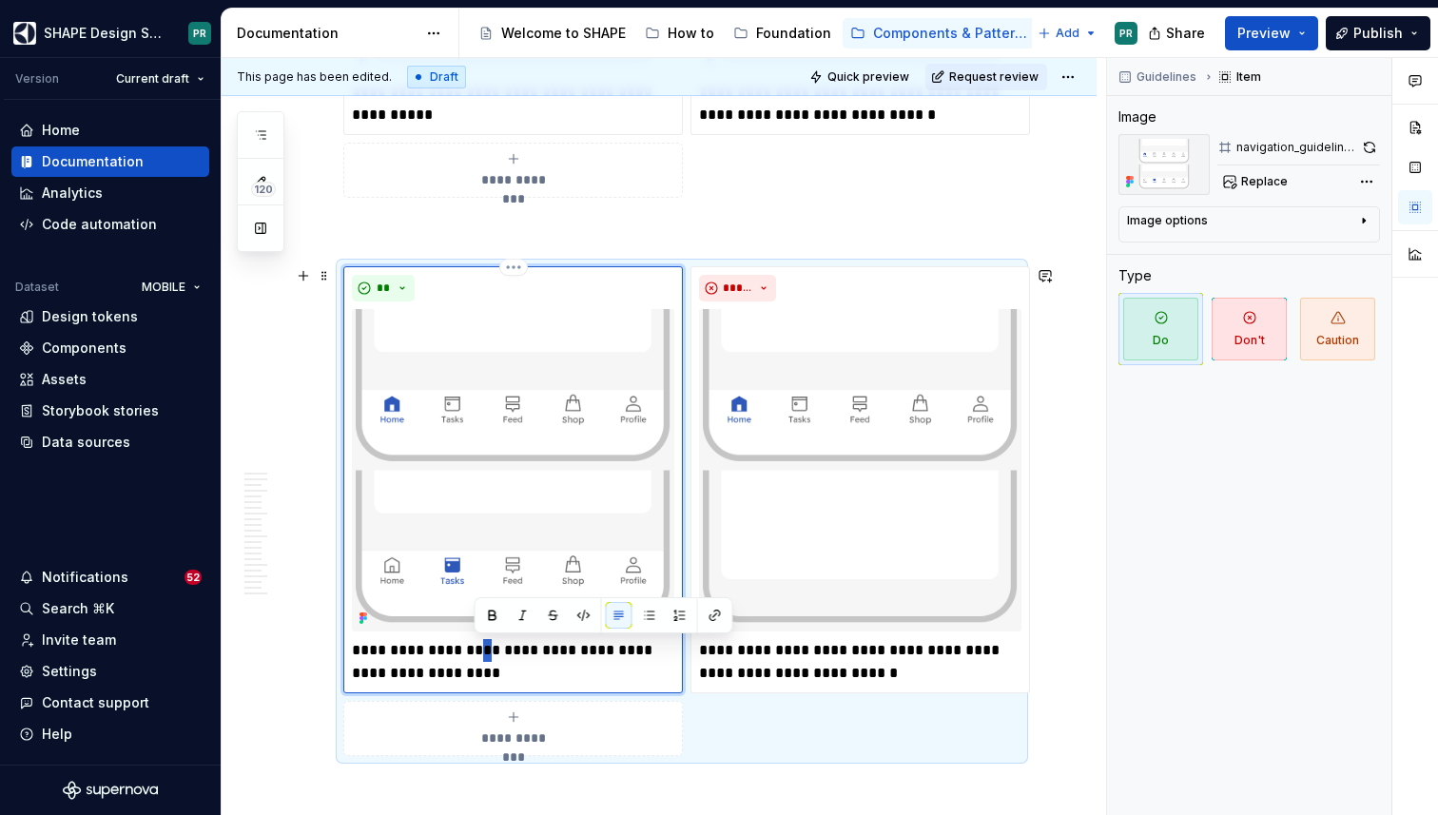
click at [473, 653] on p "**********" at bounding box center [513, 662] width 322 height 46
type textarea "*"
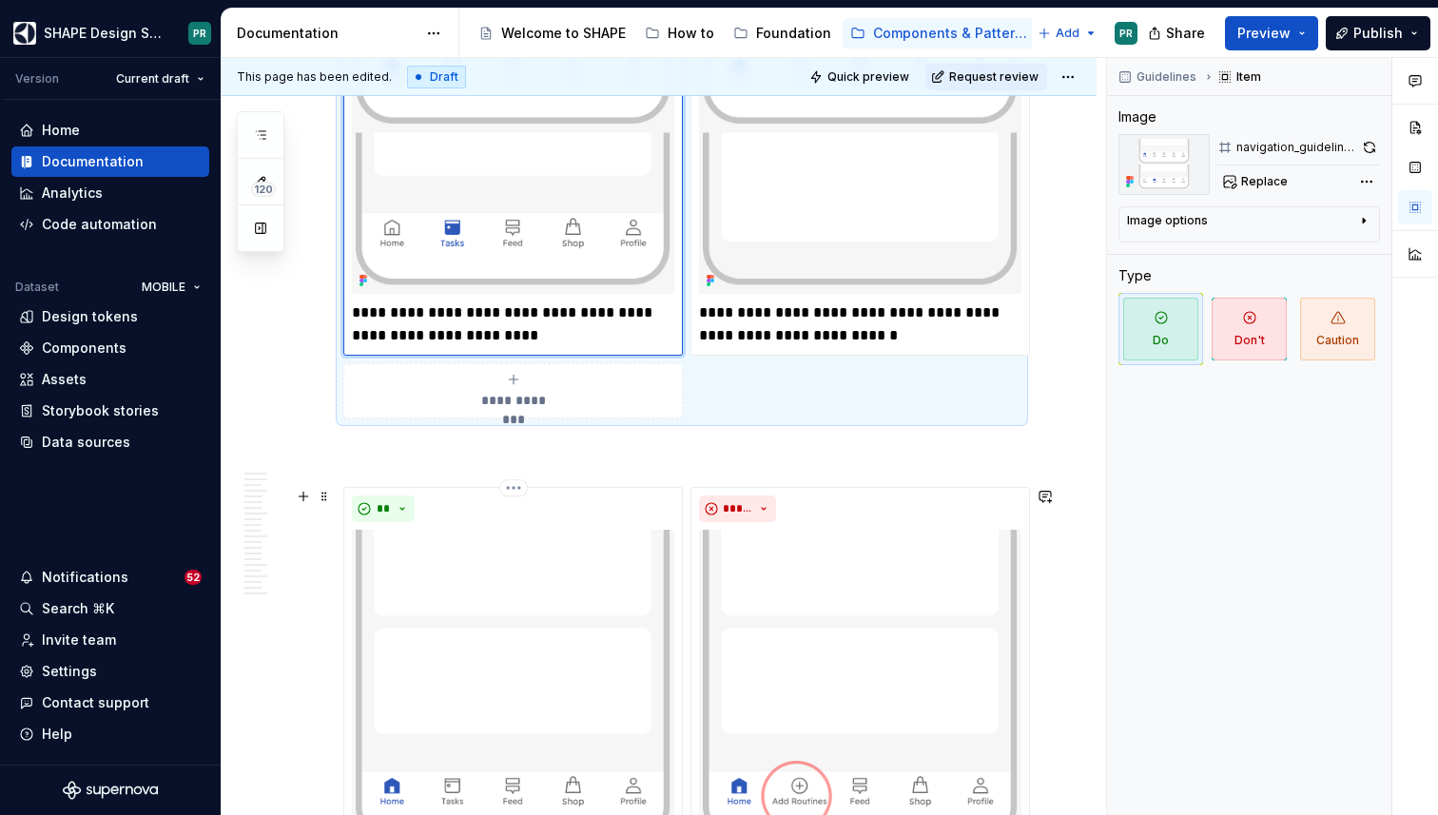
scroll to position [2098, 0]
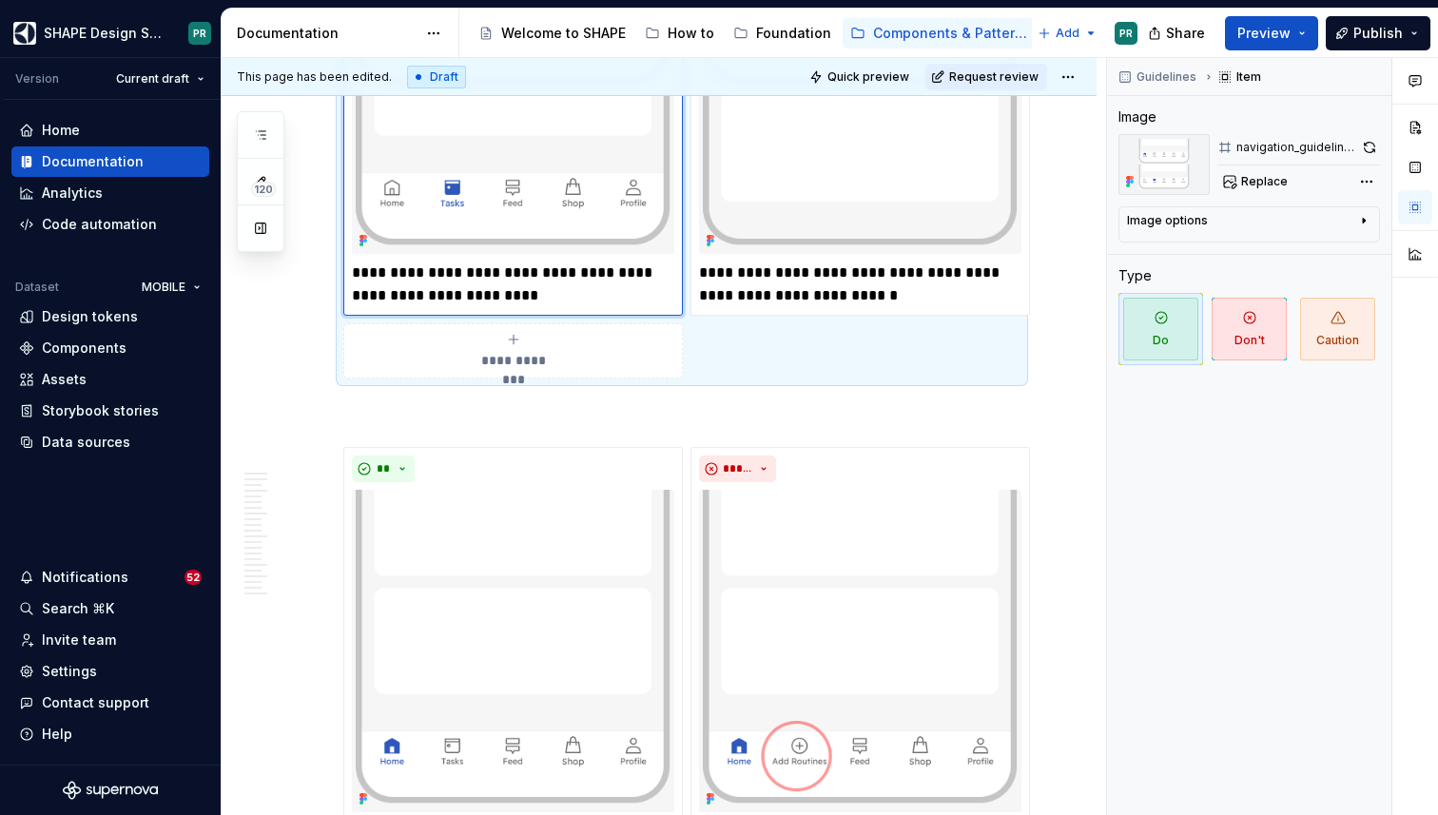
click at [621, 268] on p "**********" at bounding box center [513, 285] width 322 height 46
type textarea "*"
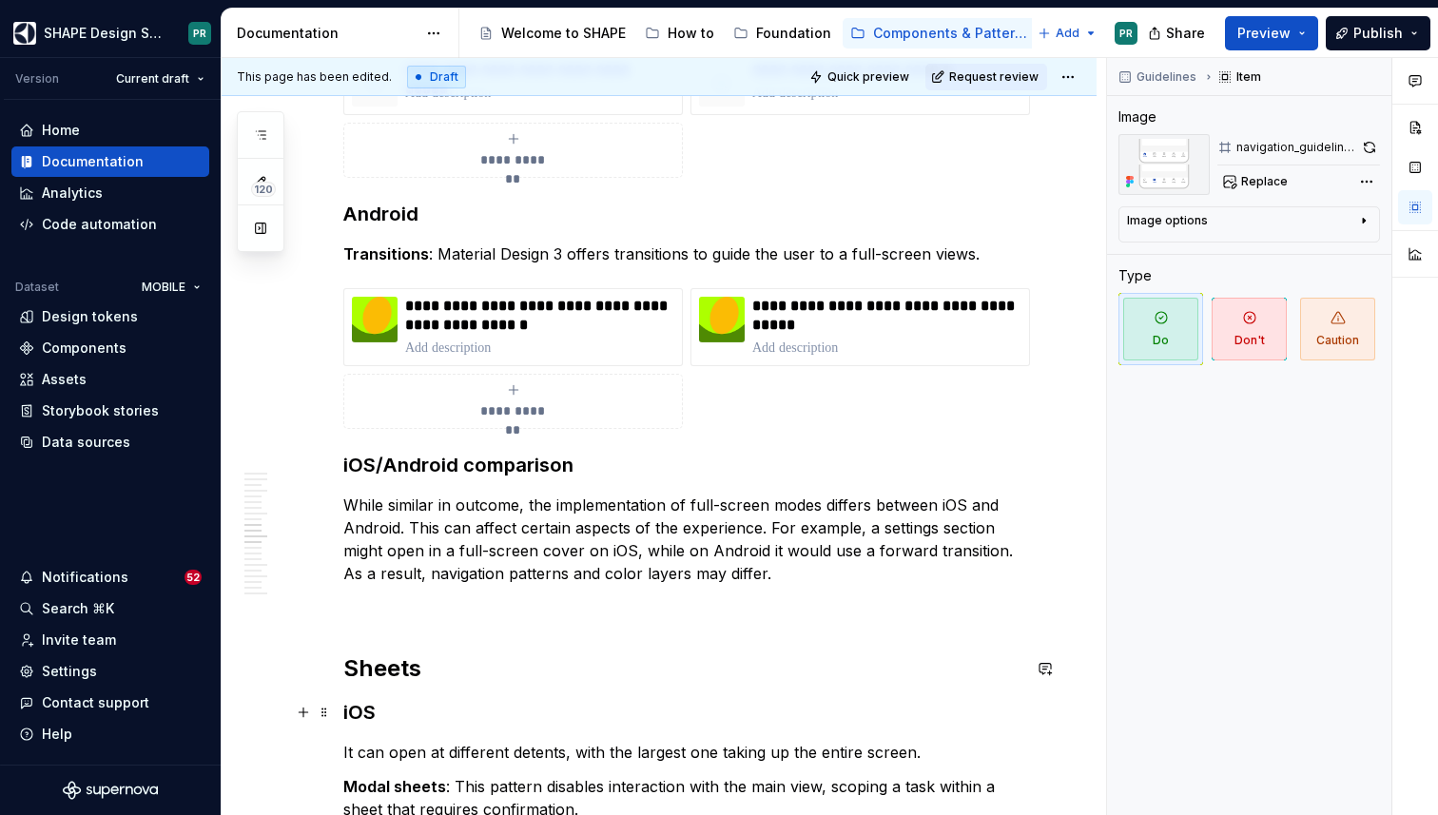
scroll to position [7262, 0]
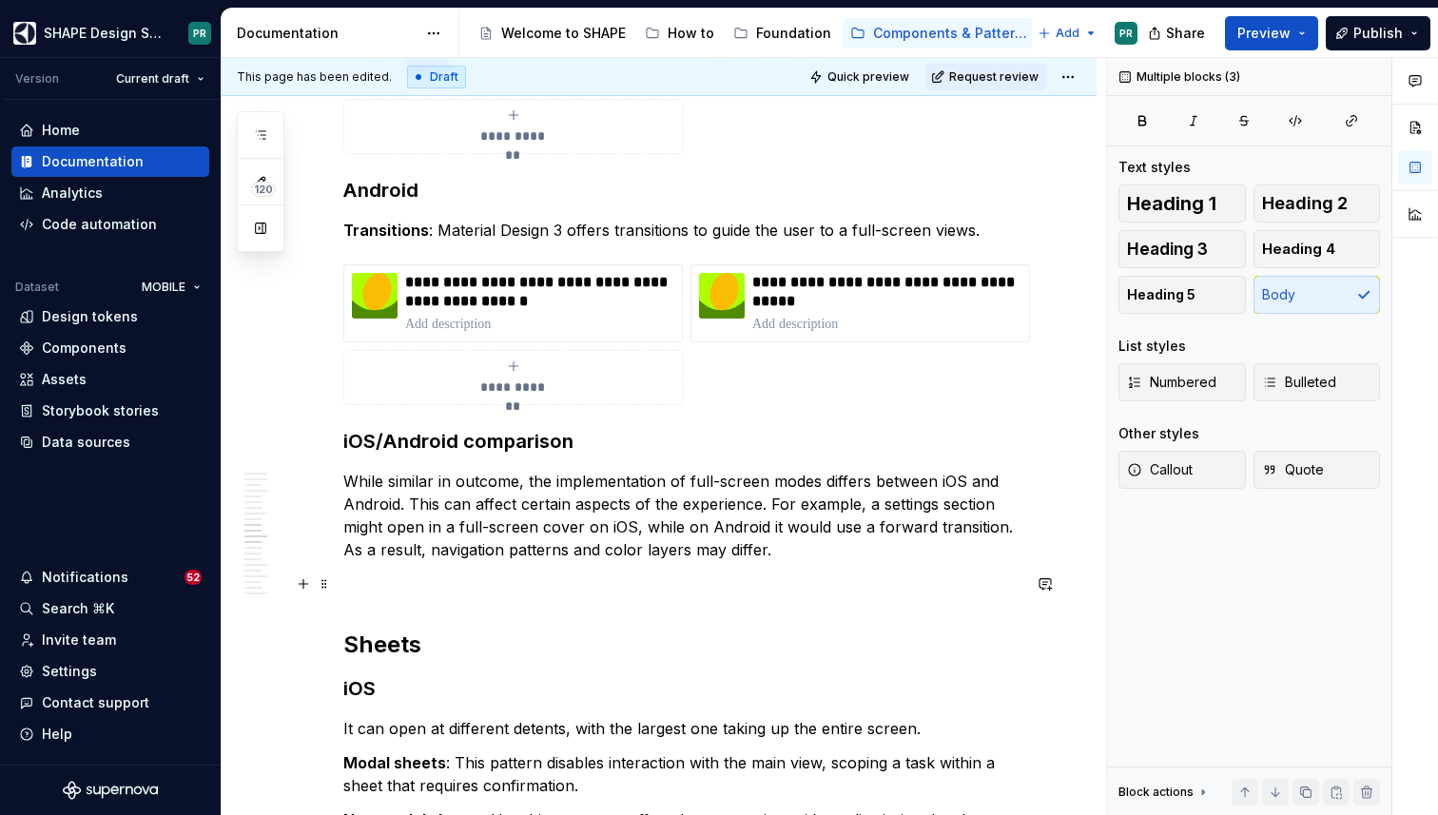
click at [437, 579] on p at bounding box center [681, 583] width 677 height 23
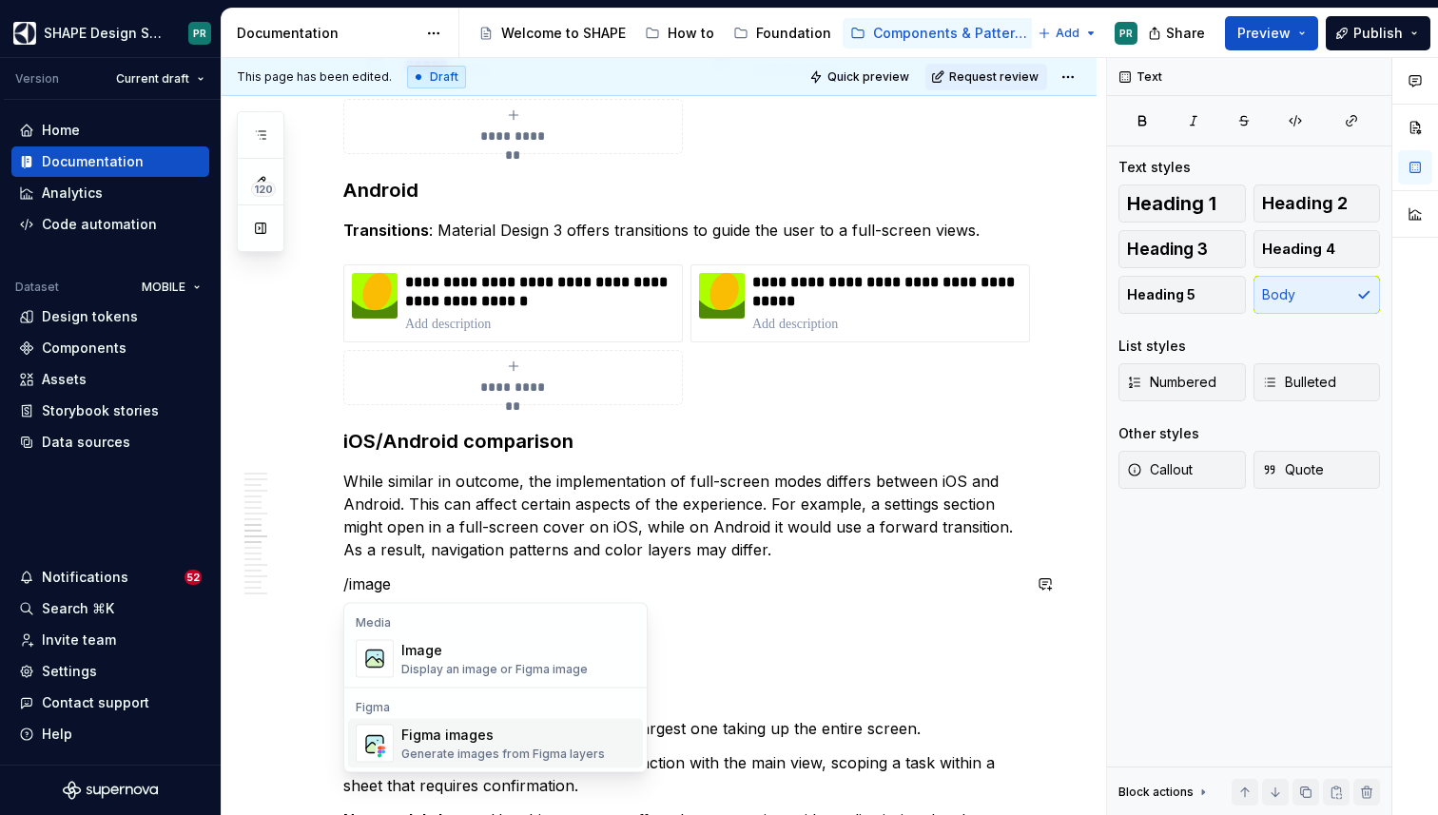
click at [528, 747] on div "Generate images from Figma layers" at bounding box center [503, 754] width 204 height 15
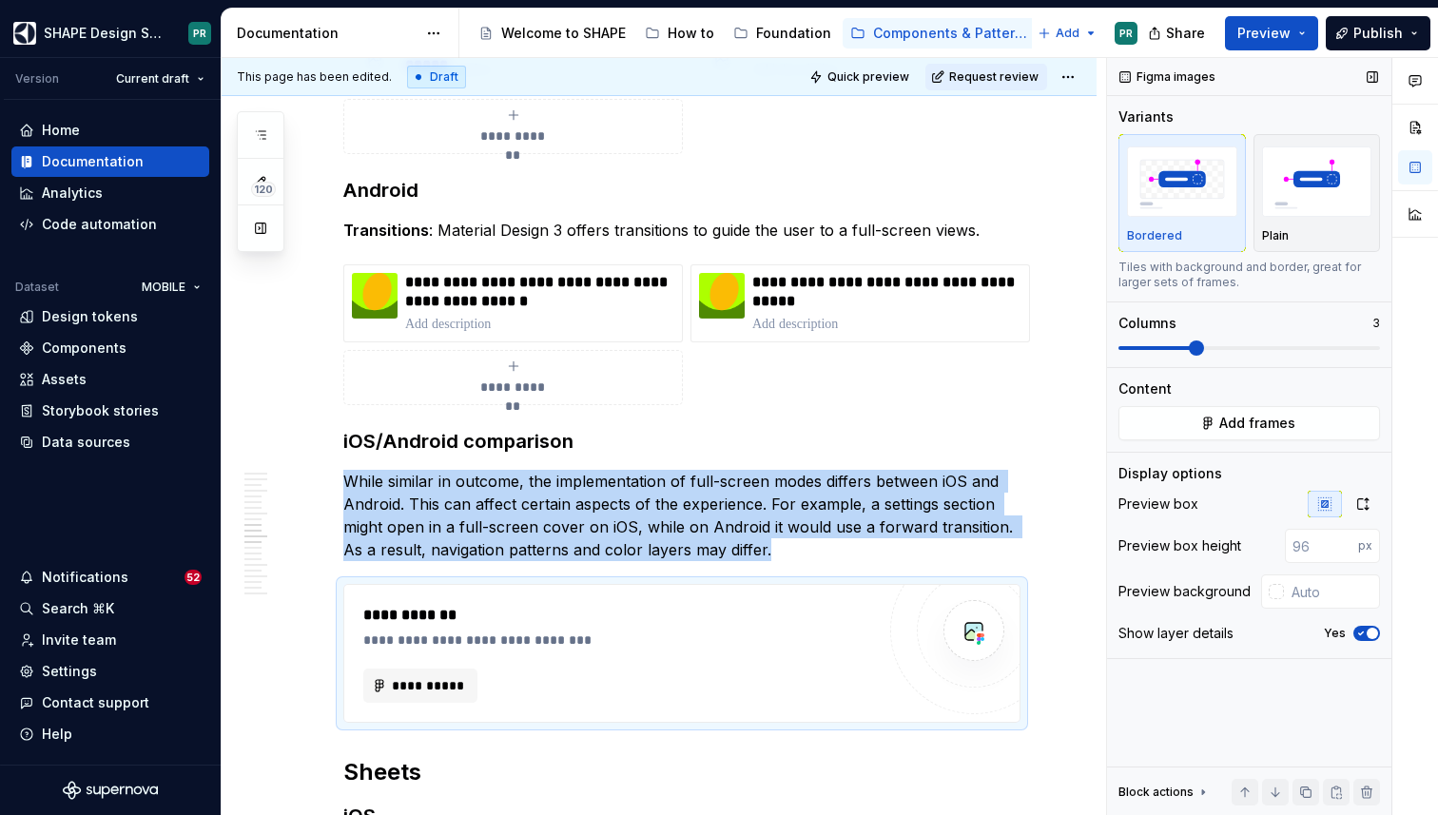
click at [1189, 342] on span at bounding box center [1196, 347] width 15 height 15
click at [1155, 346] on span at bounding box center [1136, 348] width 37 height 4
click at [1352, 193] on img "button" at bounding box center [1317, 180] width 110 height 69
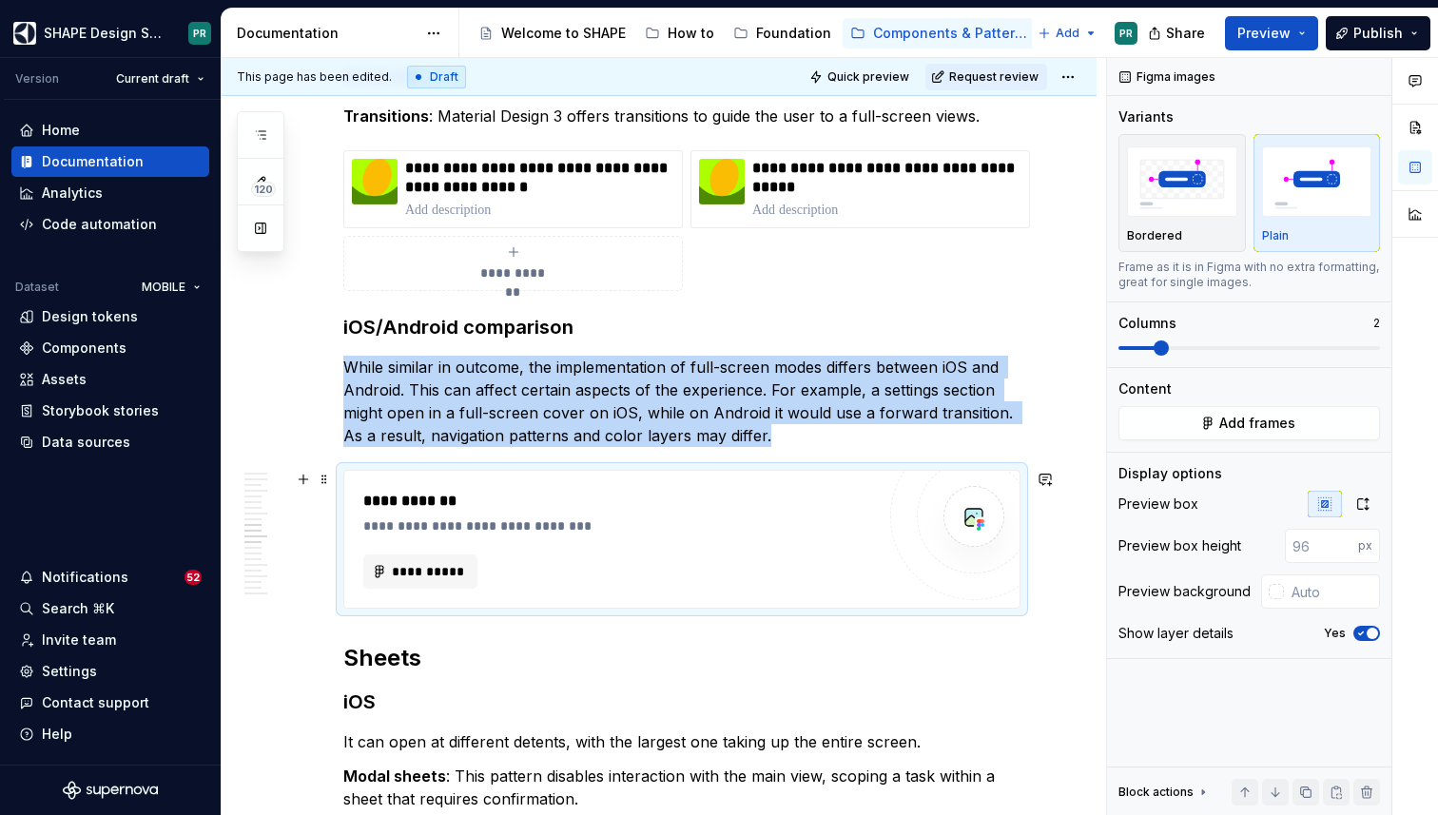
scroll to position [7384, 0]
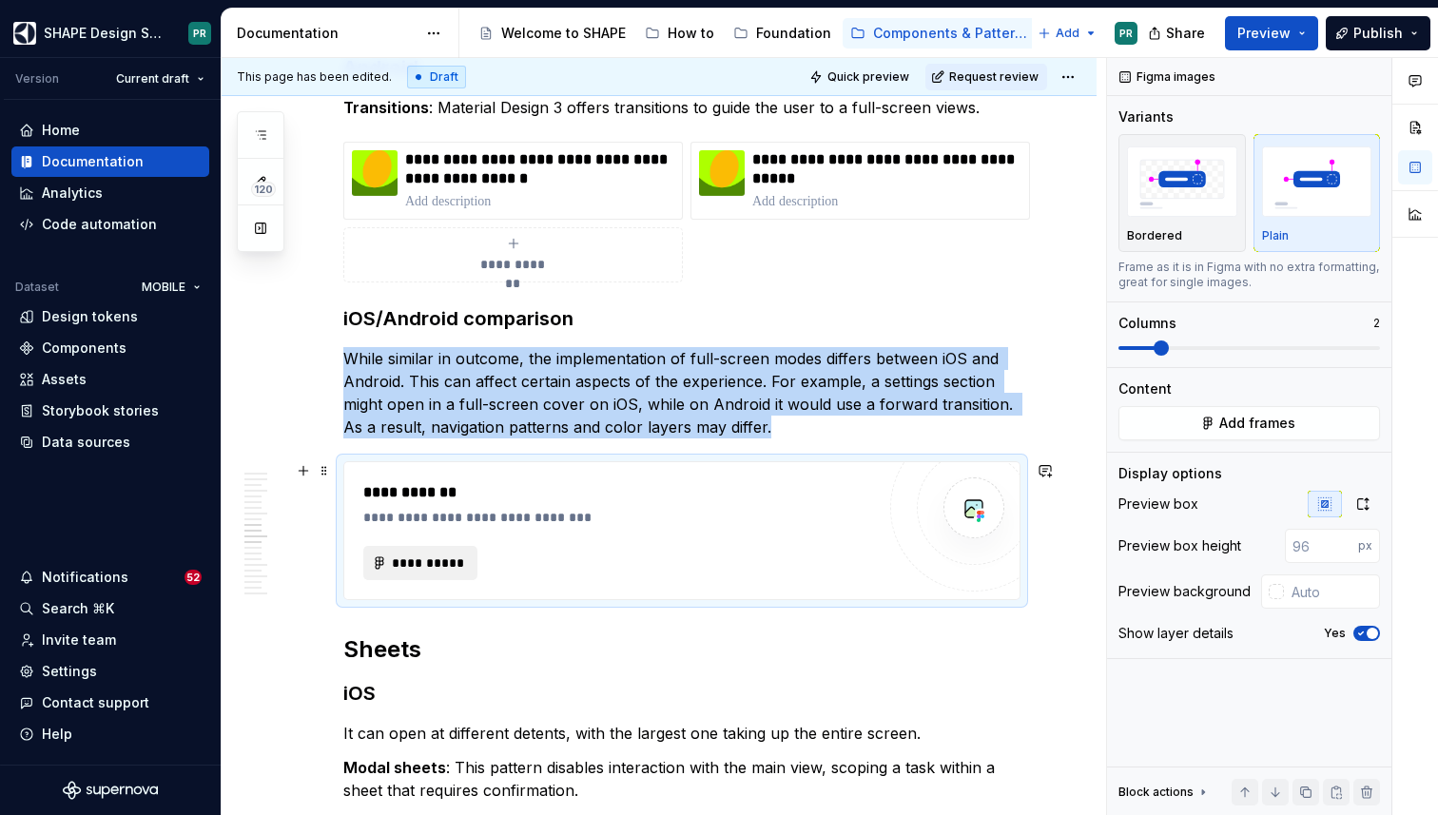
click at [435, 561] on span "**********" at bounding box center [428, 562] width 74 height 19
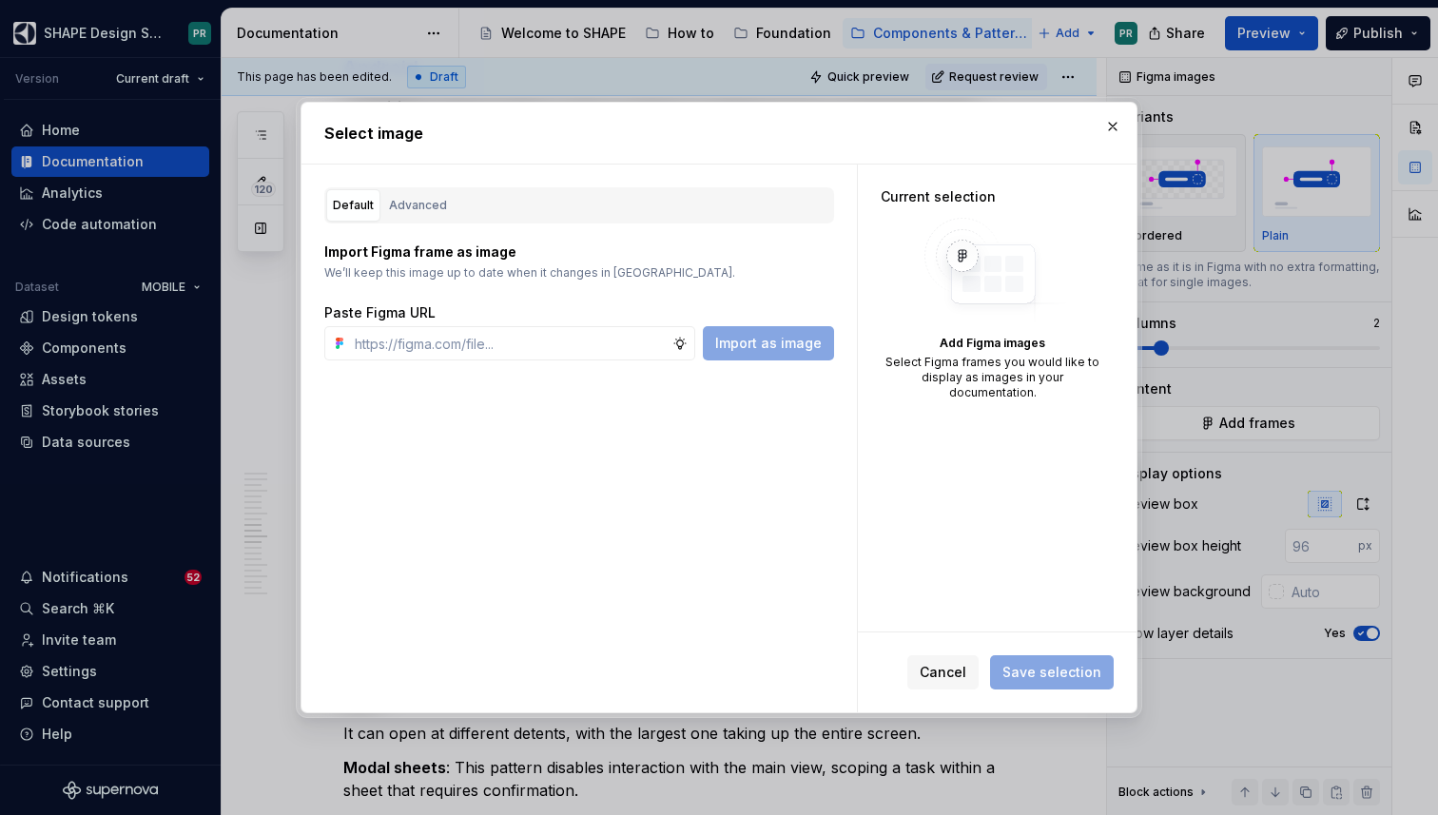
type textarea "*"
click at [426, 209] on div "Advanced" at bounding box center [418, 205] width 58 height 19
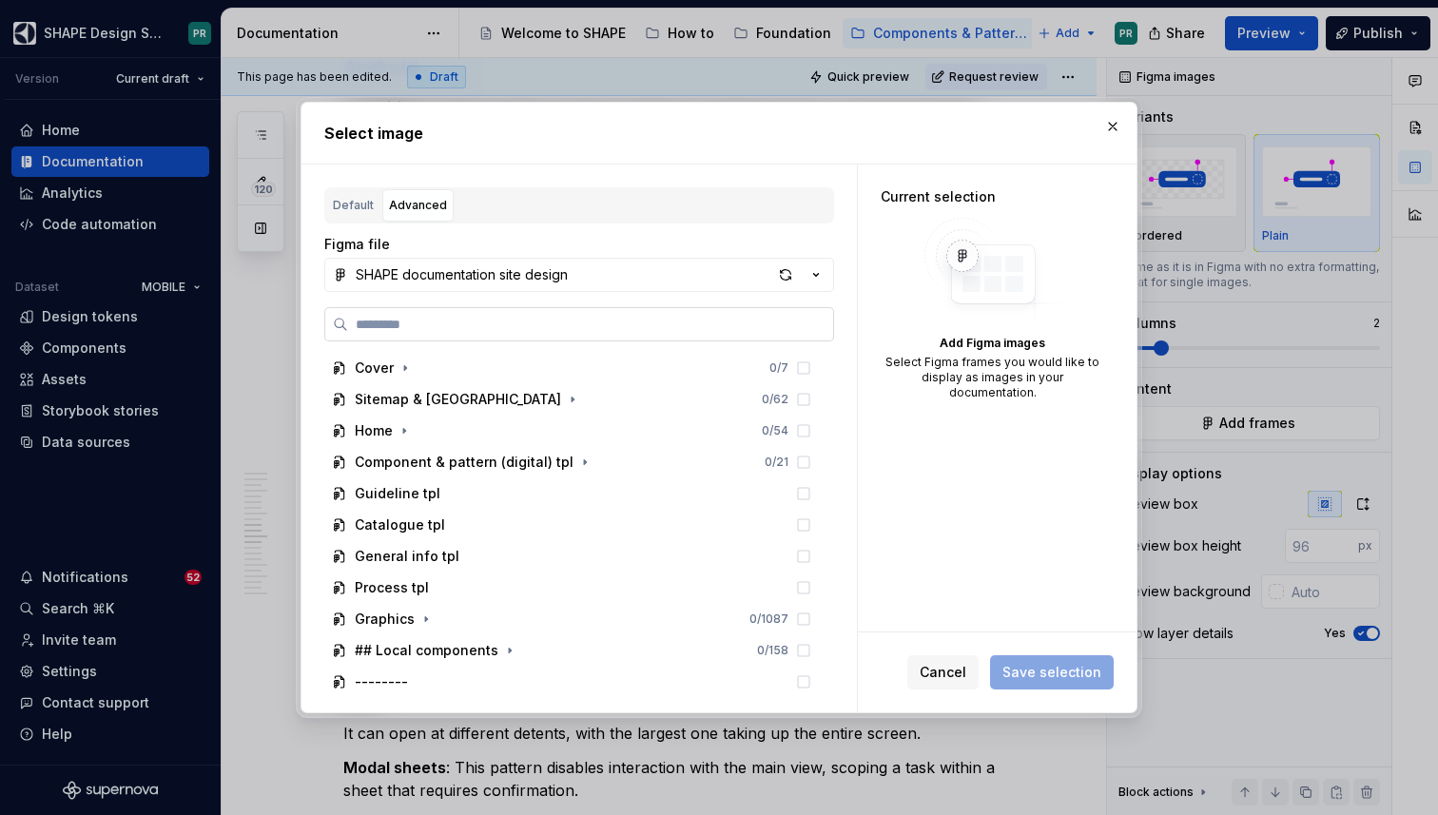
paste input "**********"
type input "**********"
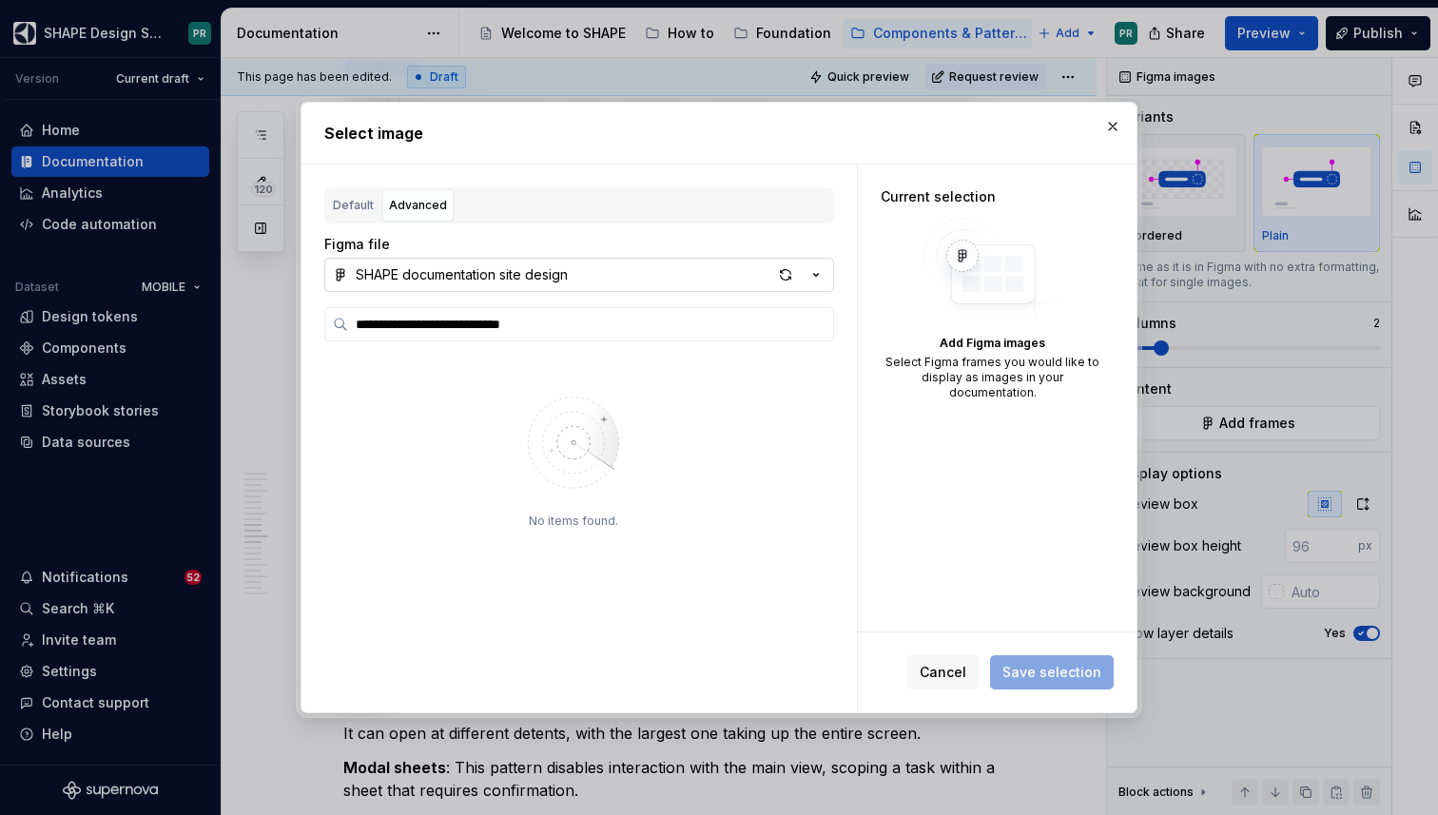
click at [583, 273] on button "SHAPE documentation site design" at bounding box center [579, 275] width 510 height 34
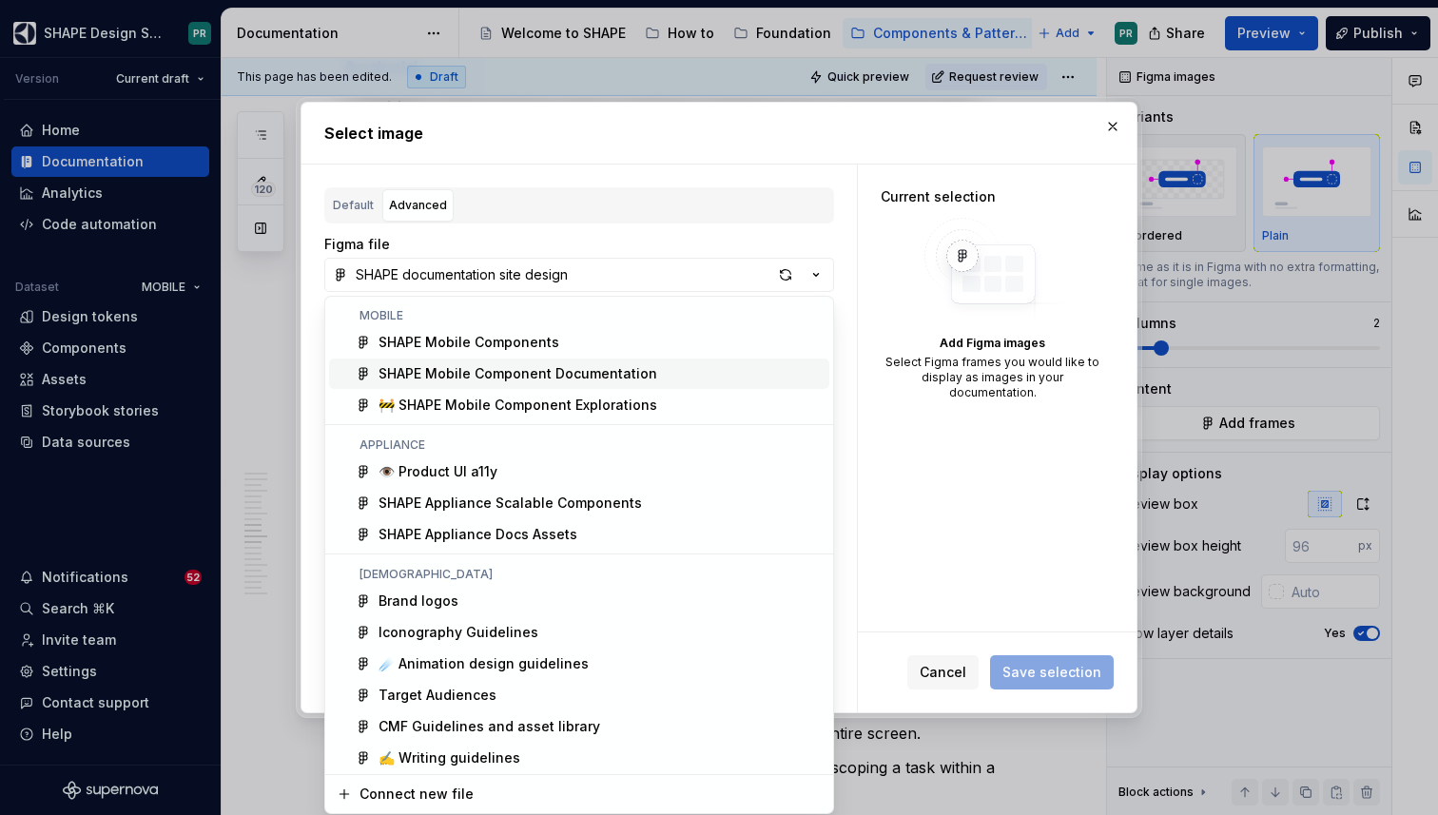
click at [631, 373] on div "SHAPE Mobile Component Documentation" at bounding box center [517, 373] width 279 height 19
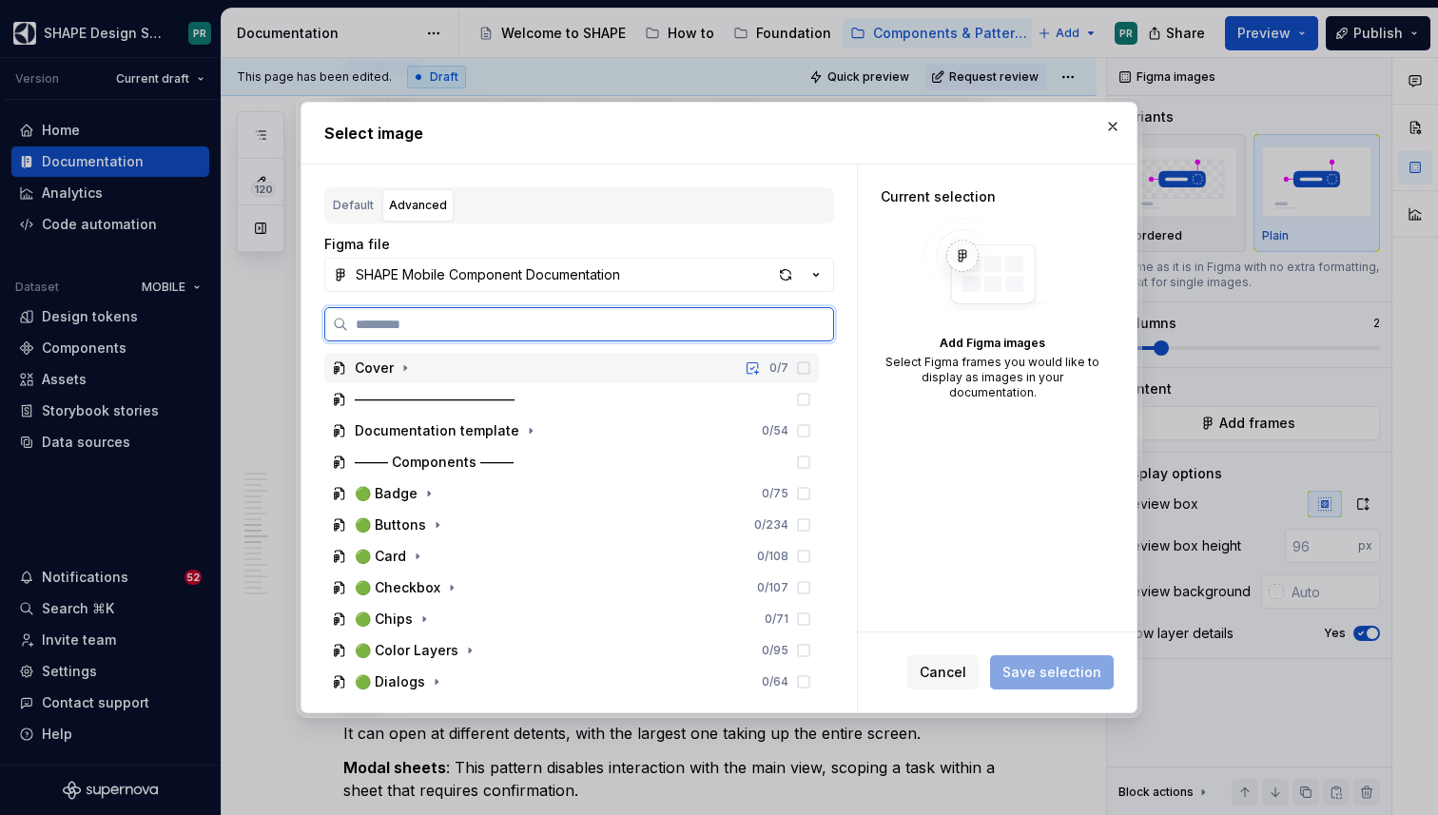
paste input "**********"
type input "**********"
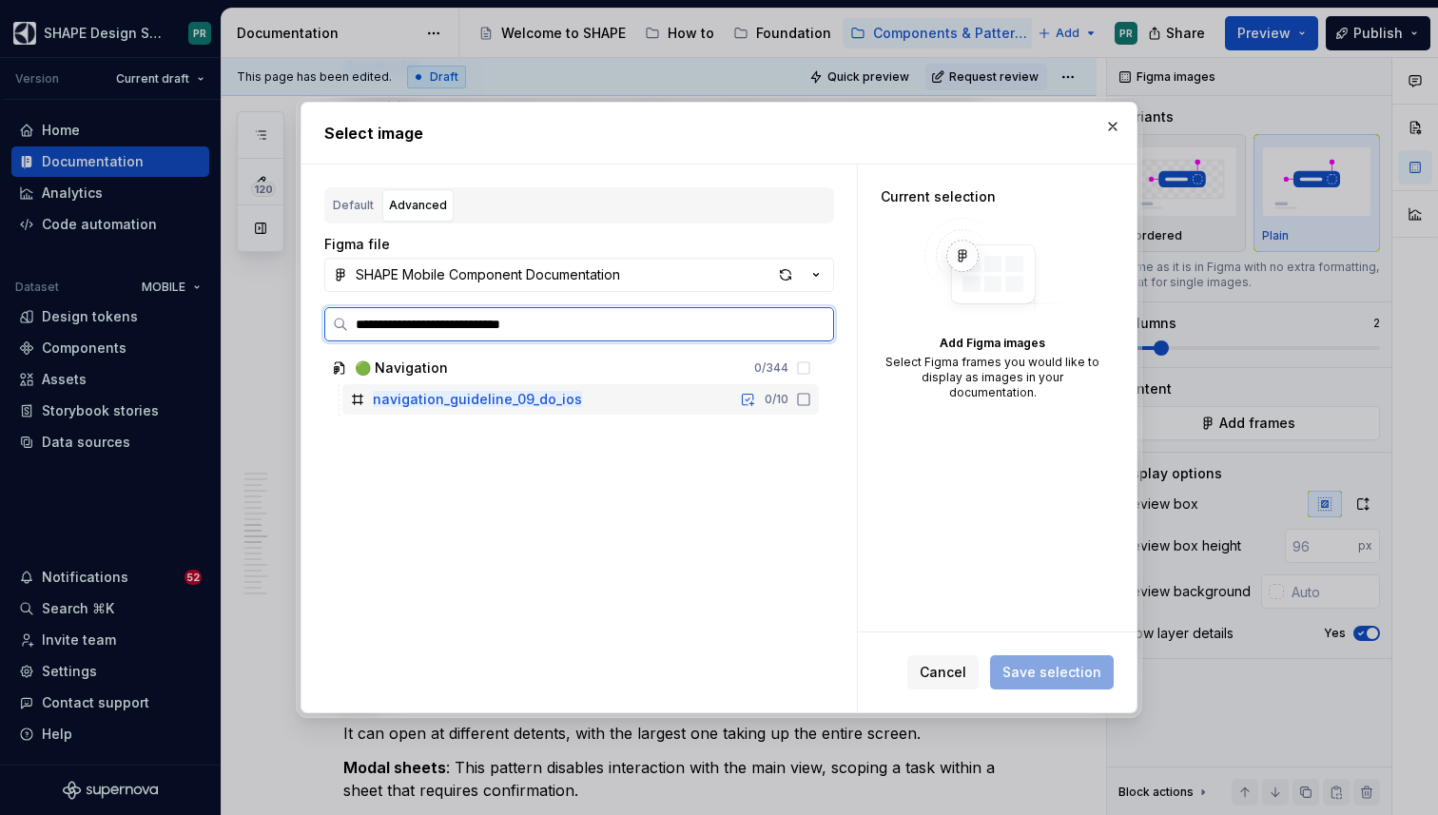
click at [526, 399] on mark "navigation_guideline_09_do_ios" at bounding box center [477, 399] width 209 height 16
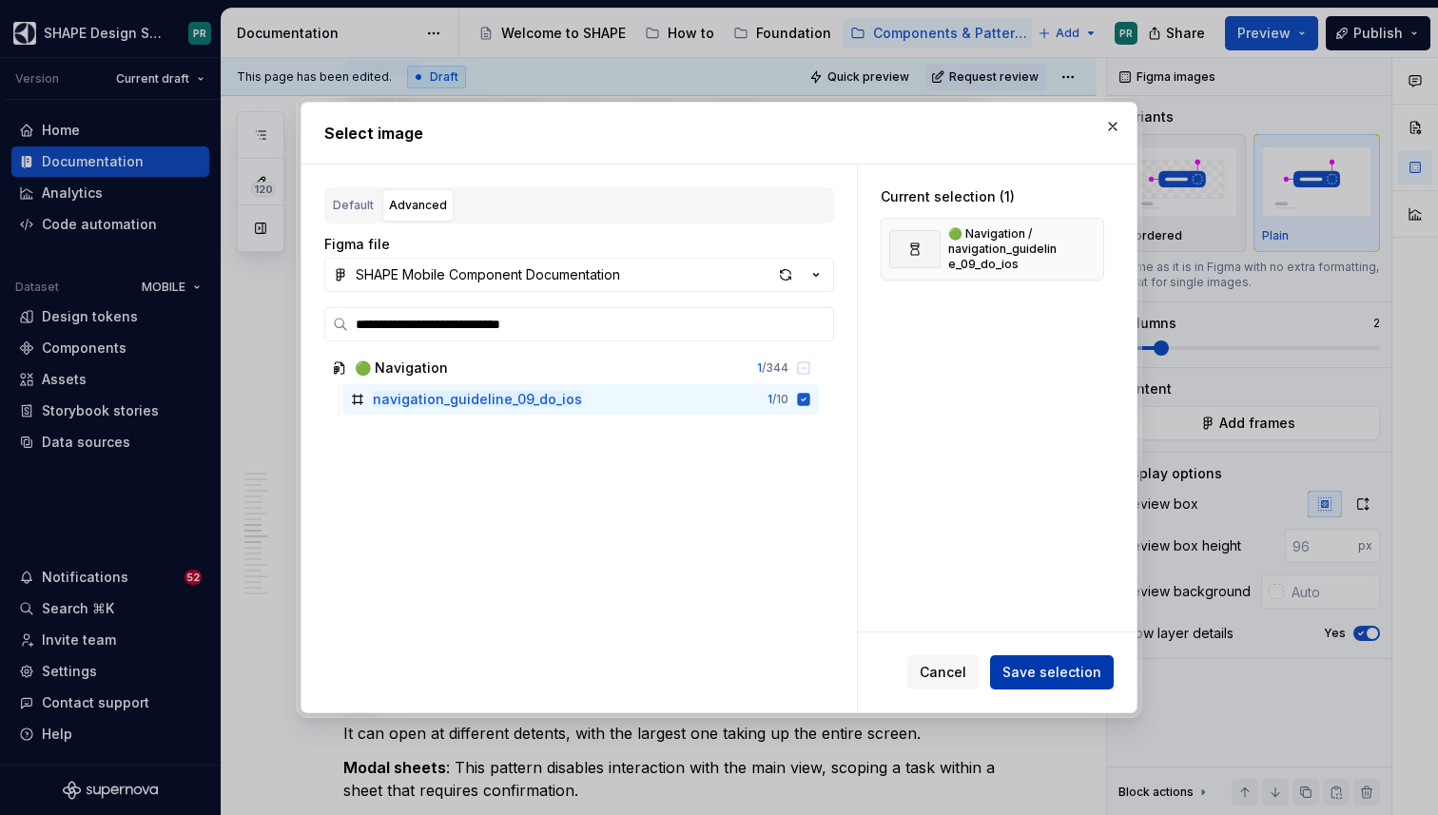
click at [1059, 673] on span "Save selection" at bounding box center [1051, 672] width 99 height 19
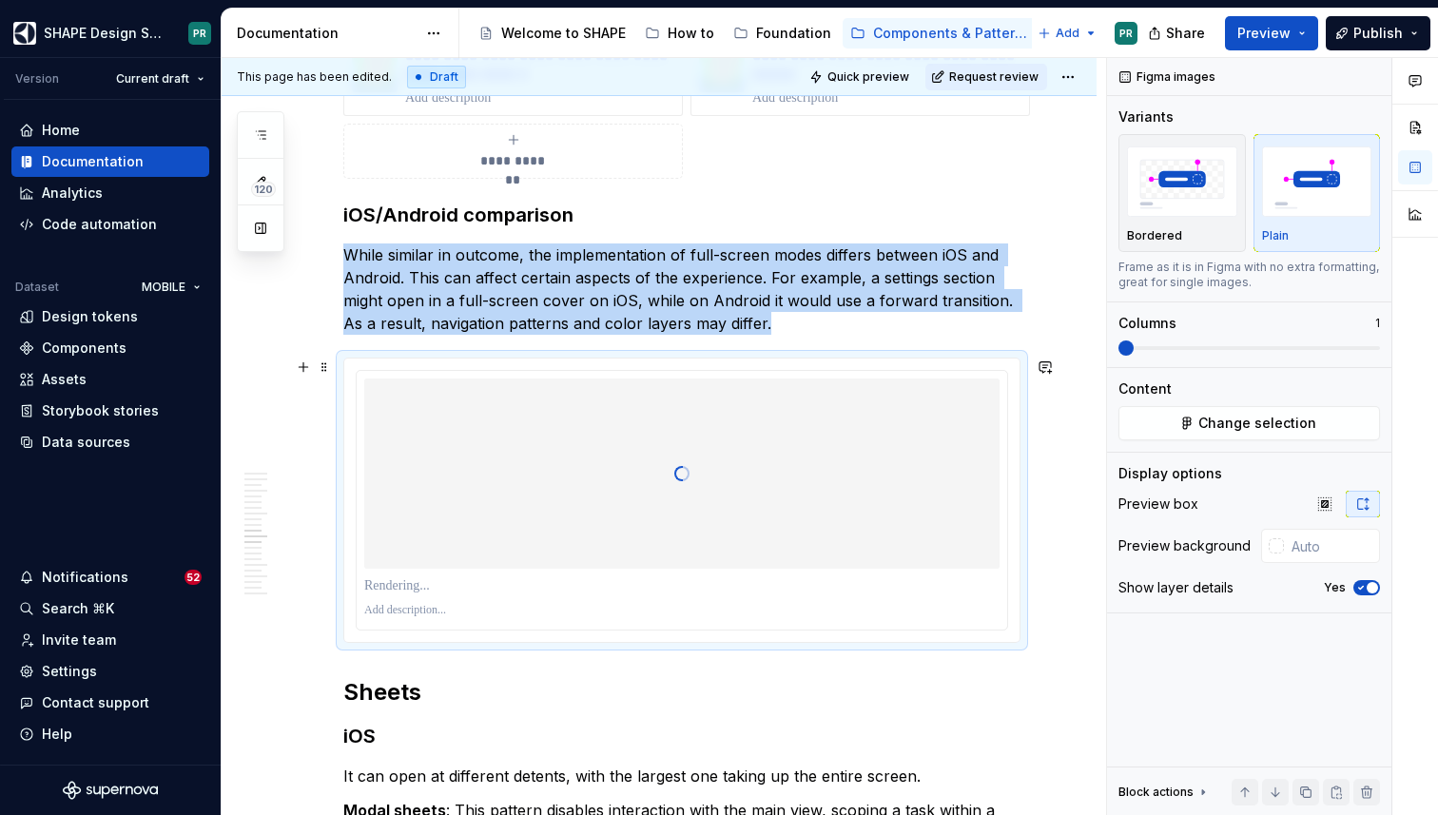
scroll to position [7486, 0]
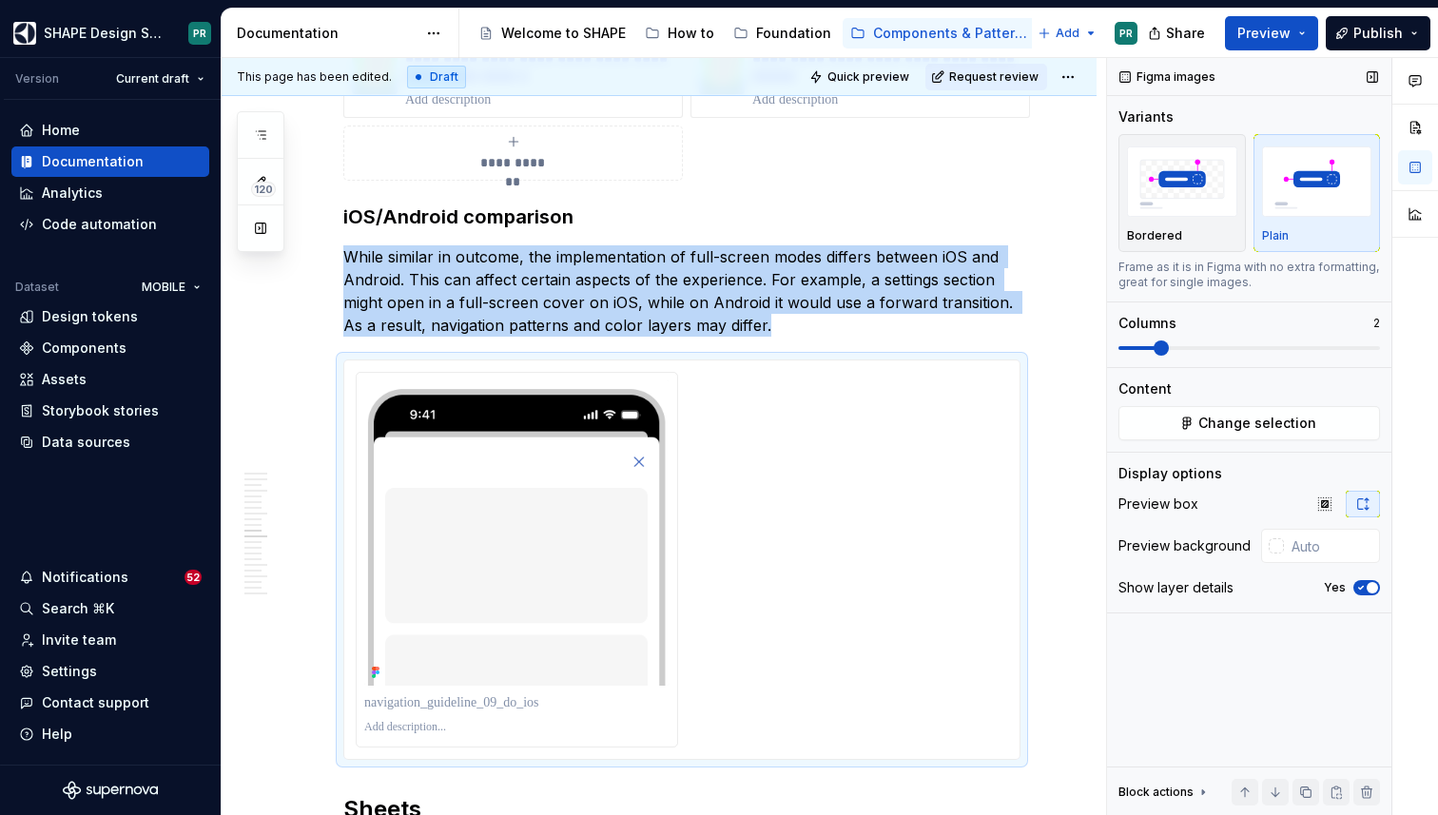
click at [1162, 349] on span at bounding box center [1161, 347] width 15 height 15
click at [768, 528] on div at bounding box center [682, 560] width 652 height 376
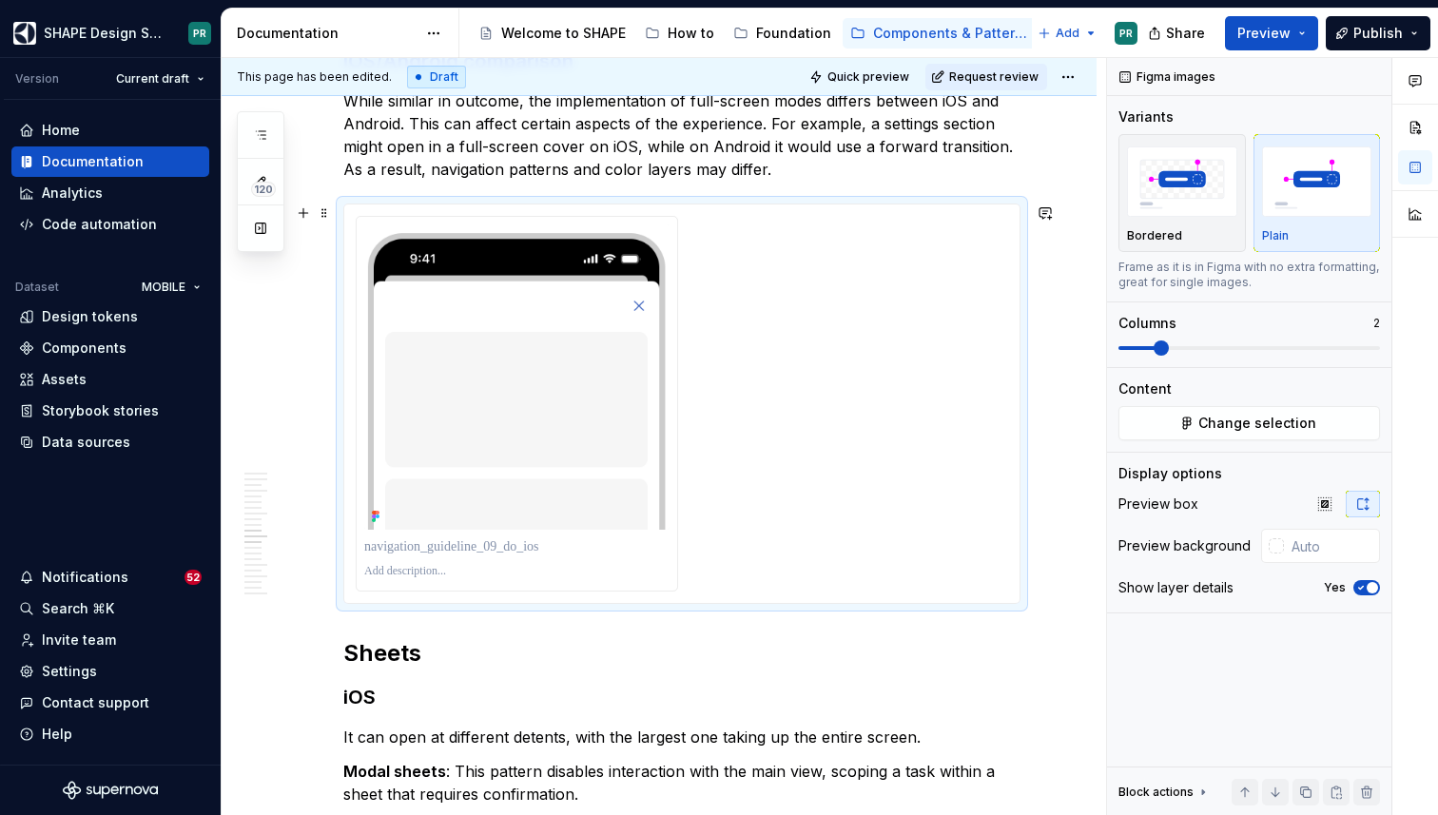
scroll to position [7643, 0]
click at [322, 218] on span at bounding box center [324, 212] width 15 height 27
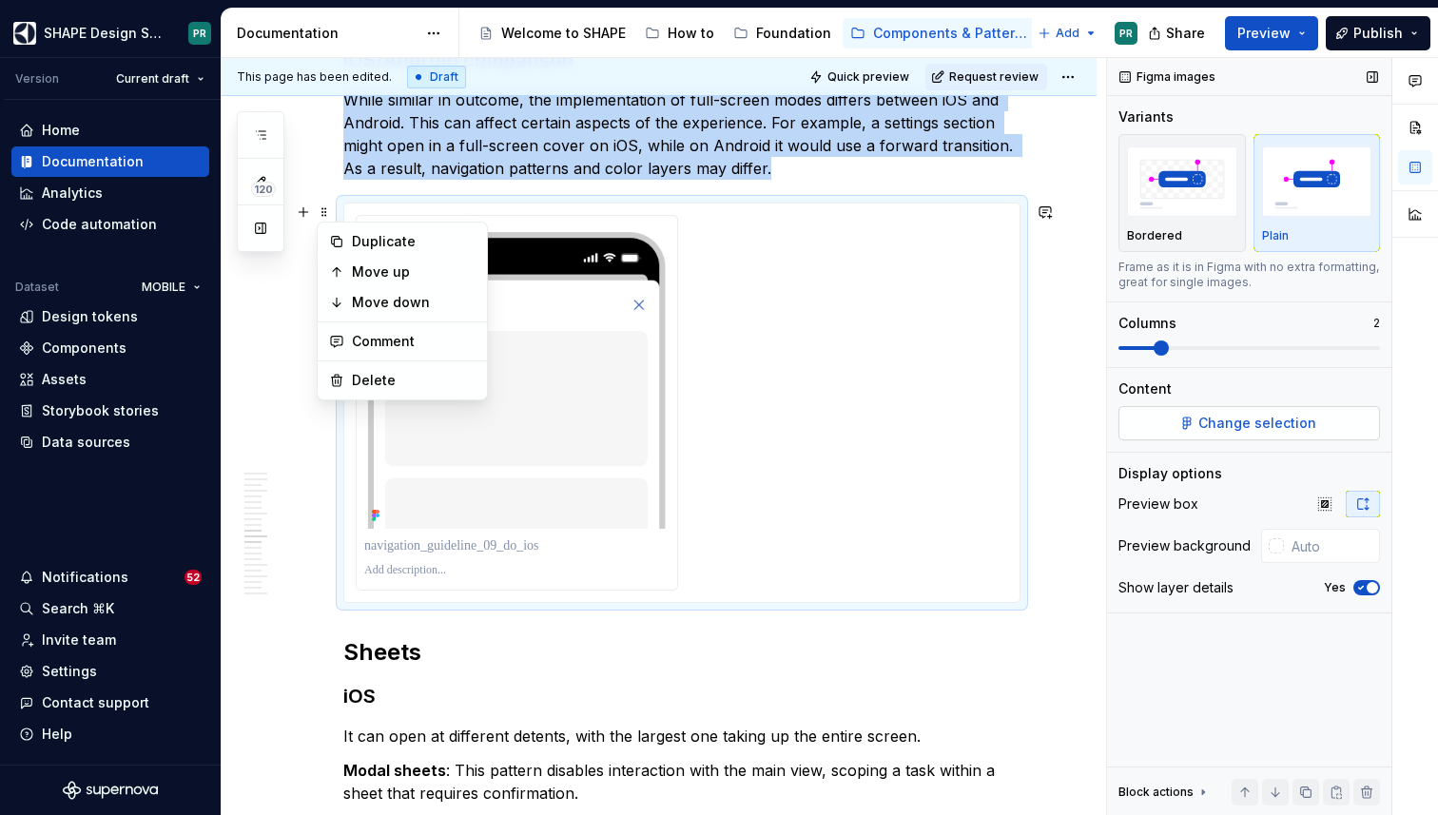
click at [1294, 425] on span "Change selection" at bounding box center [1257, 423] width 118 height 19
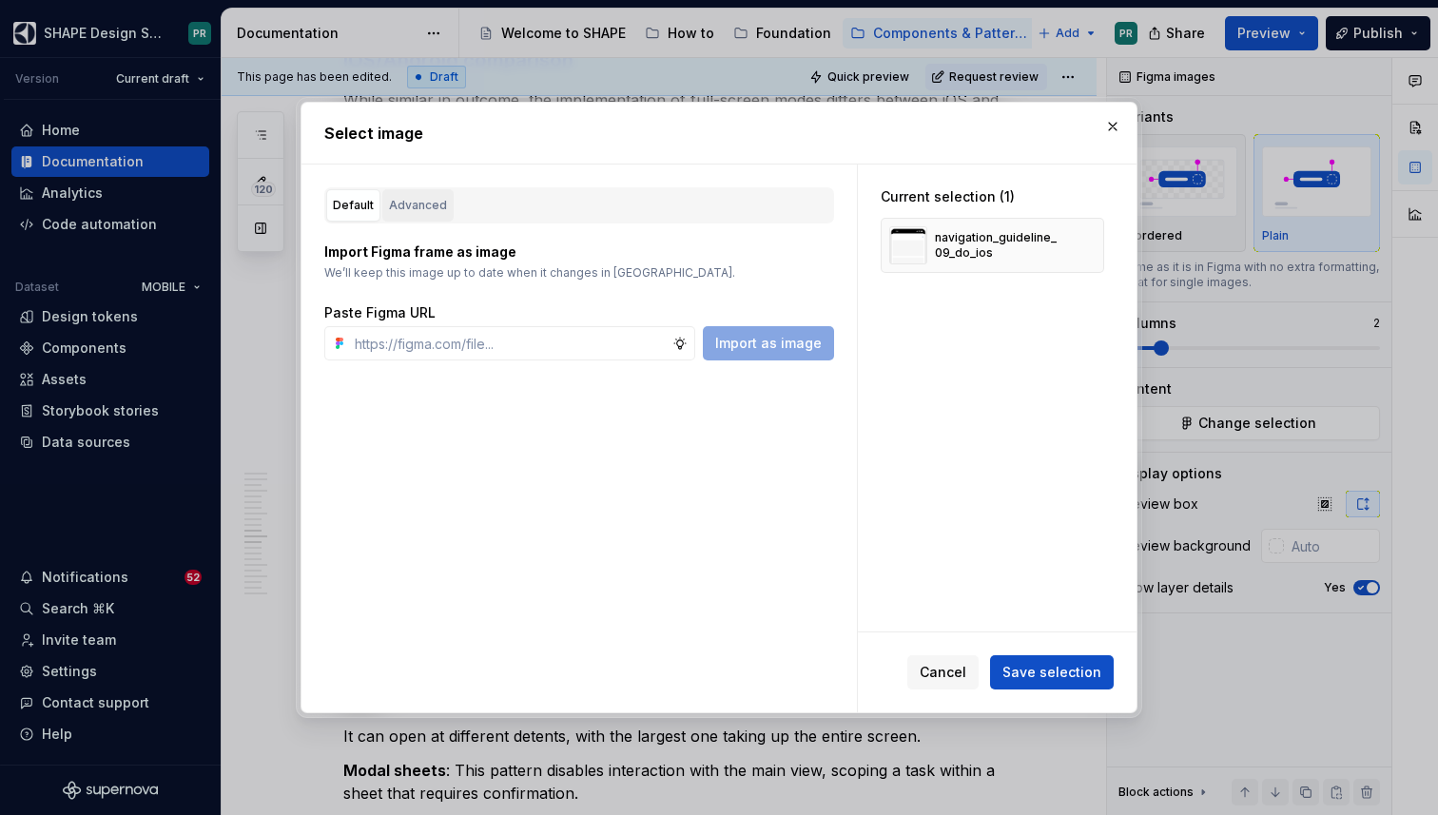
click at [417, 205] on div "Advanced" at bounding box center [418, 205] width 58 height 19
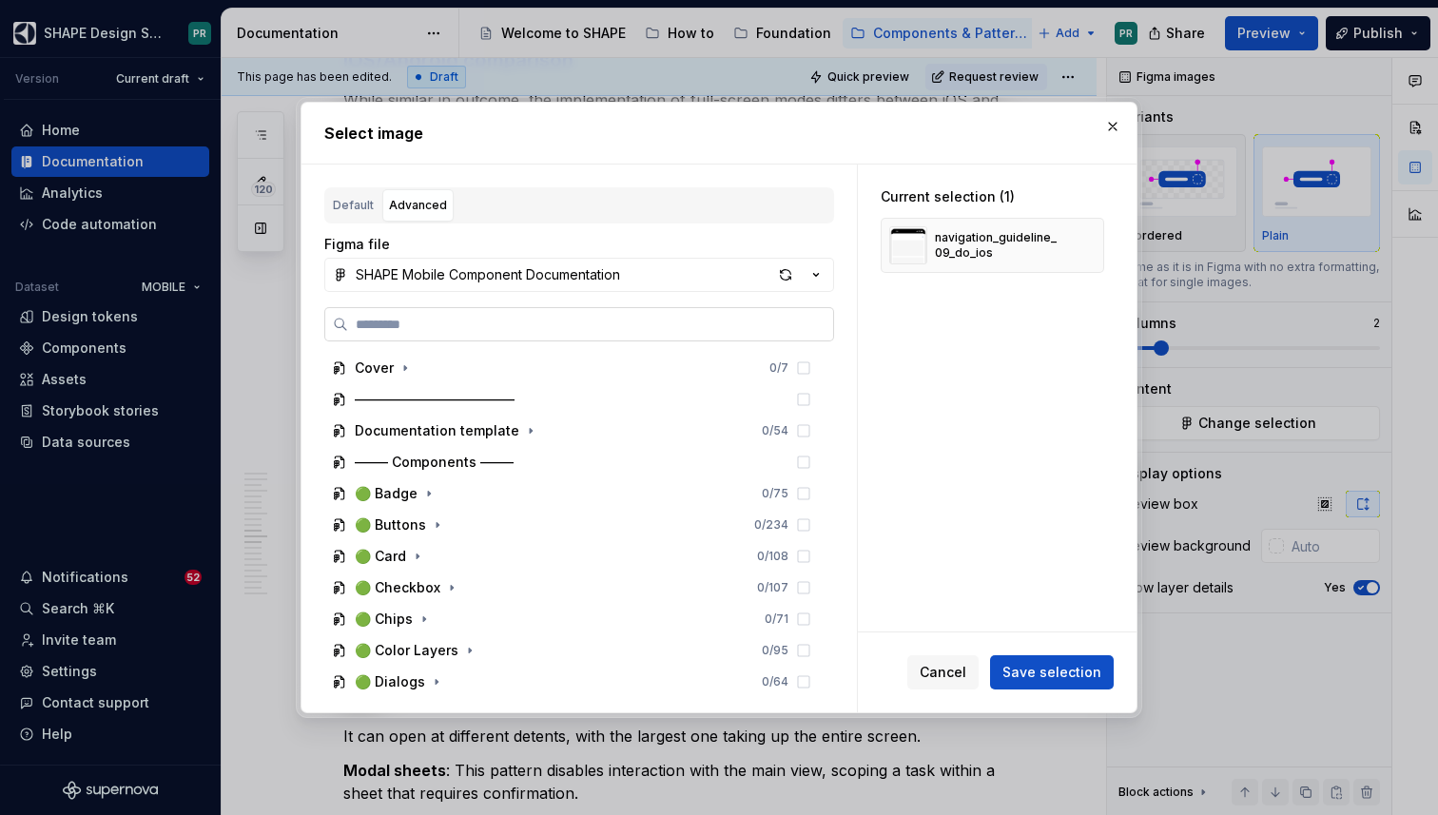
click at [462, 323] on input "search" at bounding box center [590, 324] width 485 height 19
paste input "**********"
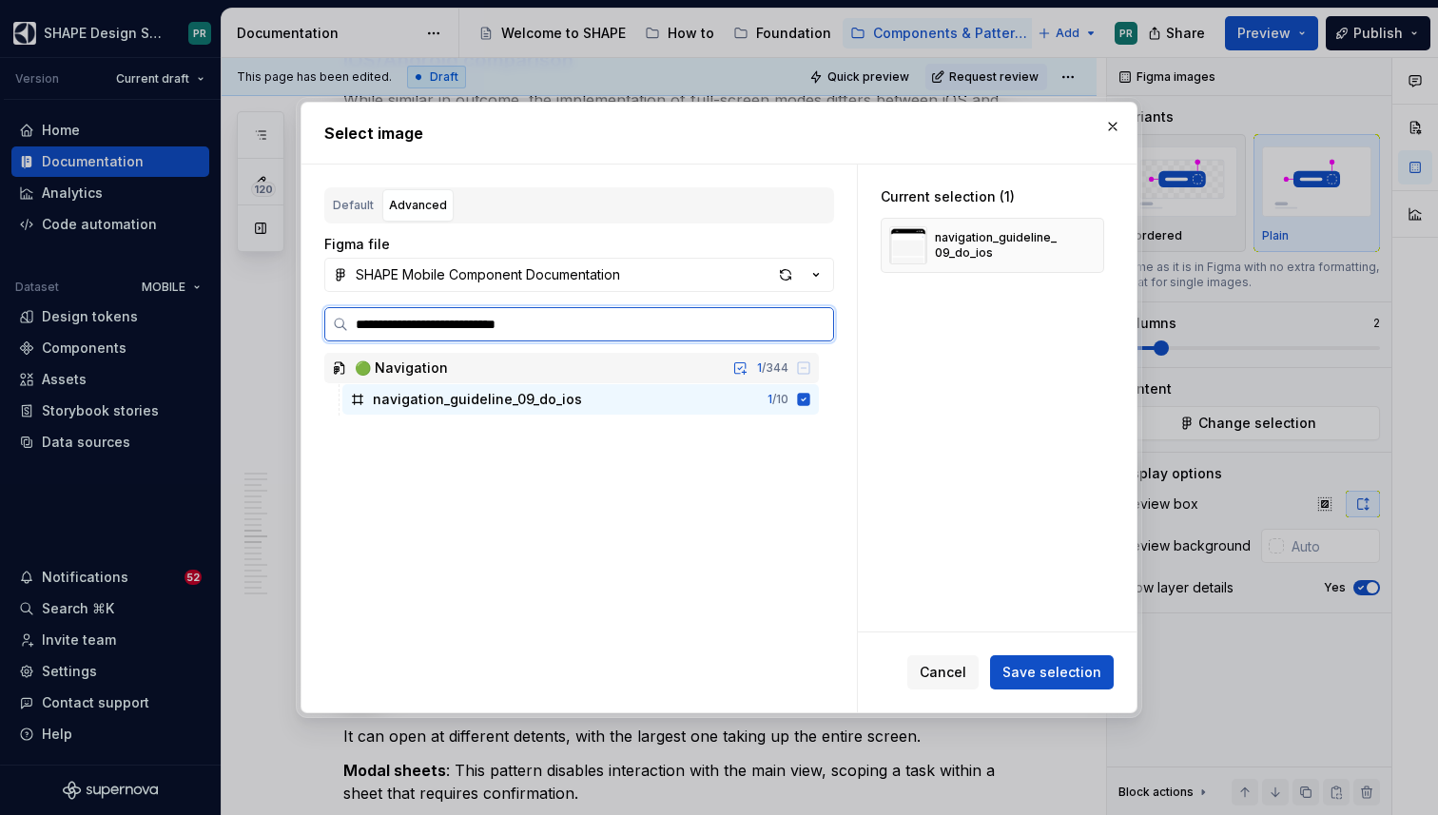
type input "**********"
click at [604, 403] on div "navigation_guideline_09_do_and roid 0 / 10" at bounding box center [580, 399] width 476 height 30
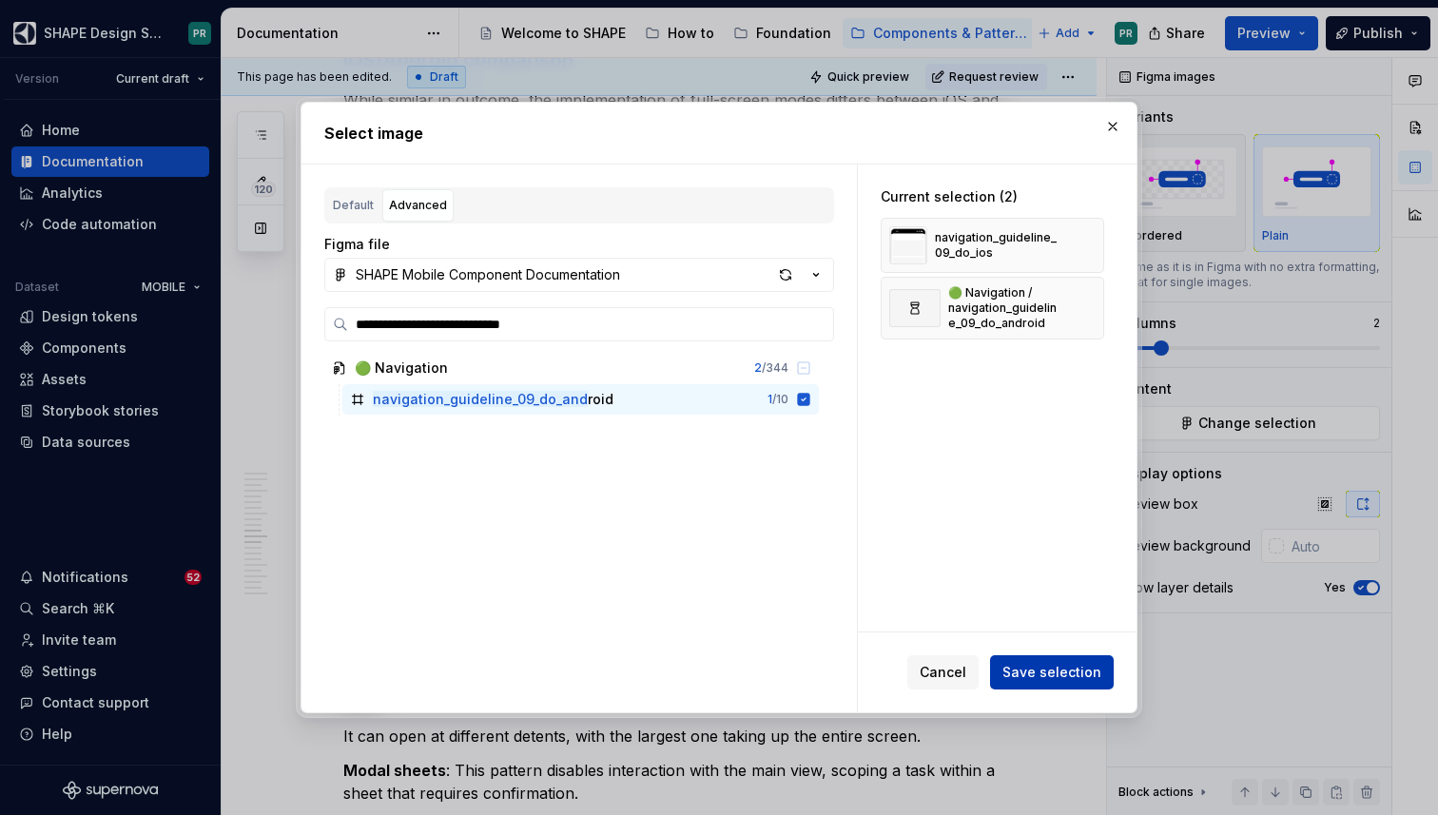
click at [1050, 677] on span "Save selection" at bounding box center [1051, 672] width 99 height 19
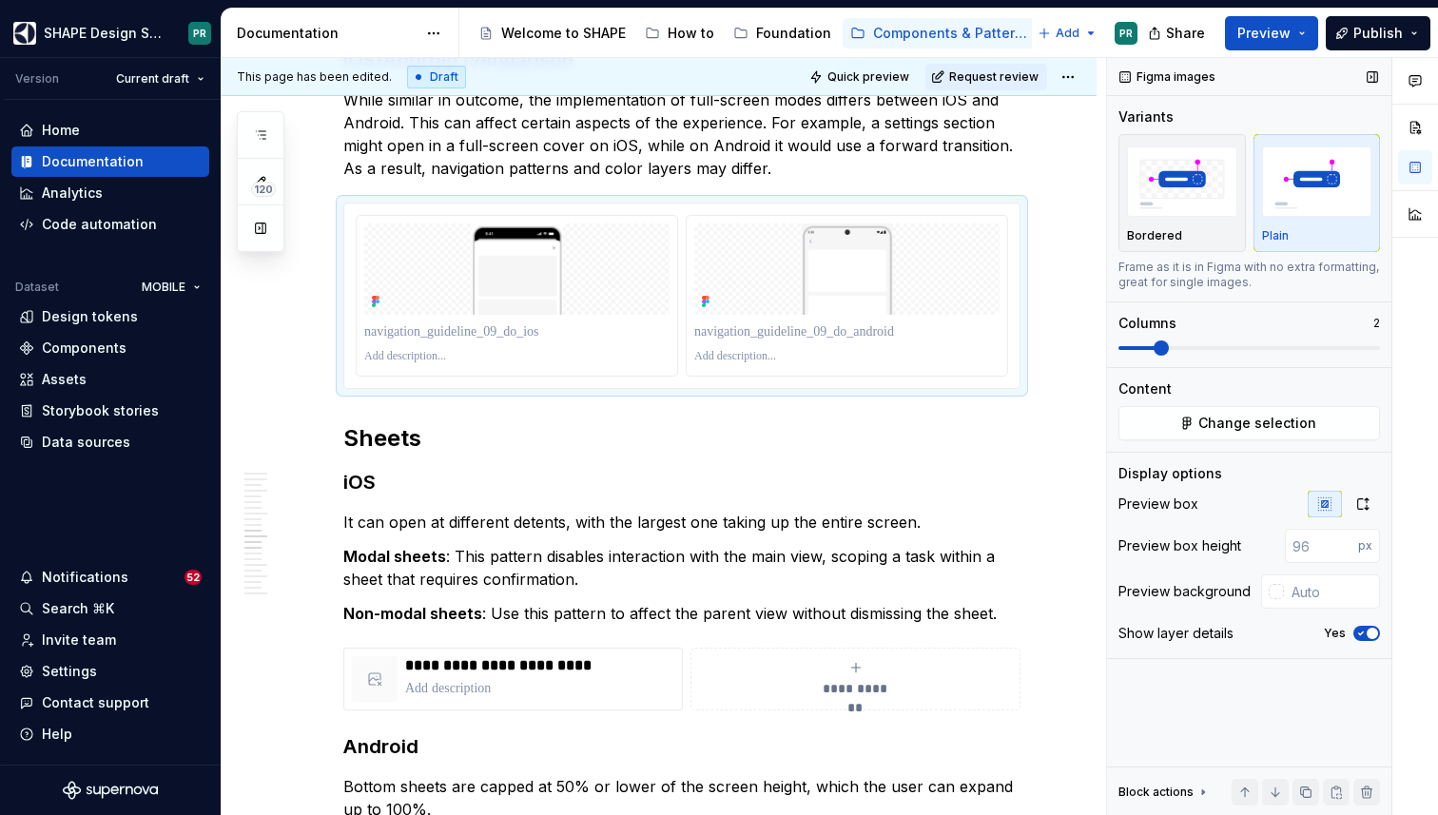
click at [1367, 630] on span "button" at bounding box center [1372, 633] width 11 height 11
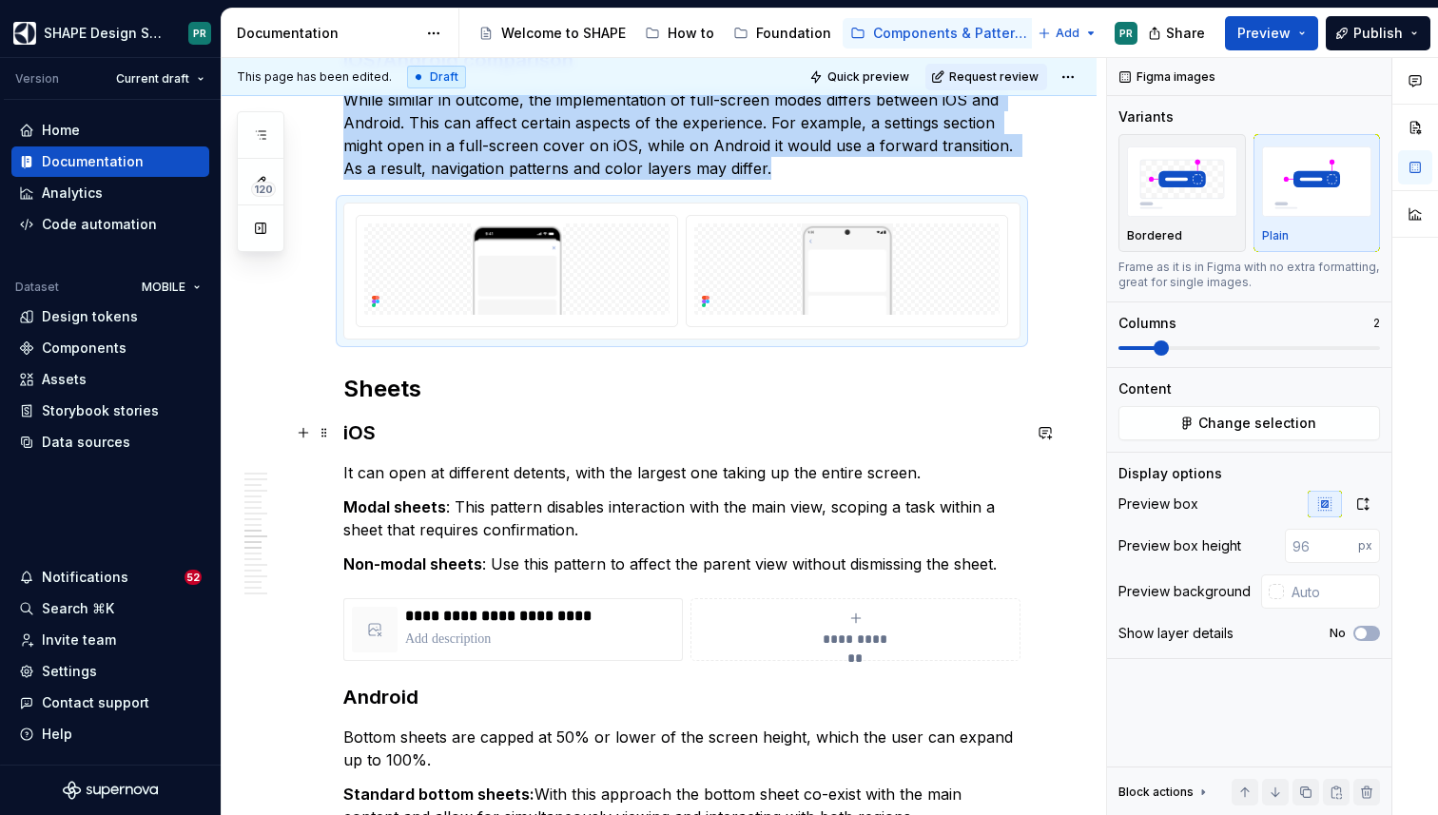
scroll to position [7529, 0]
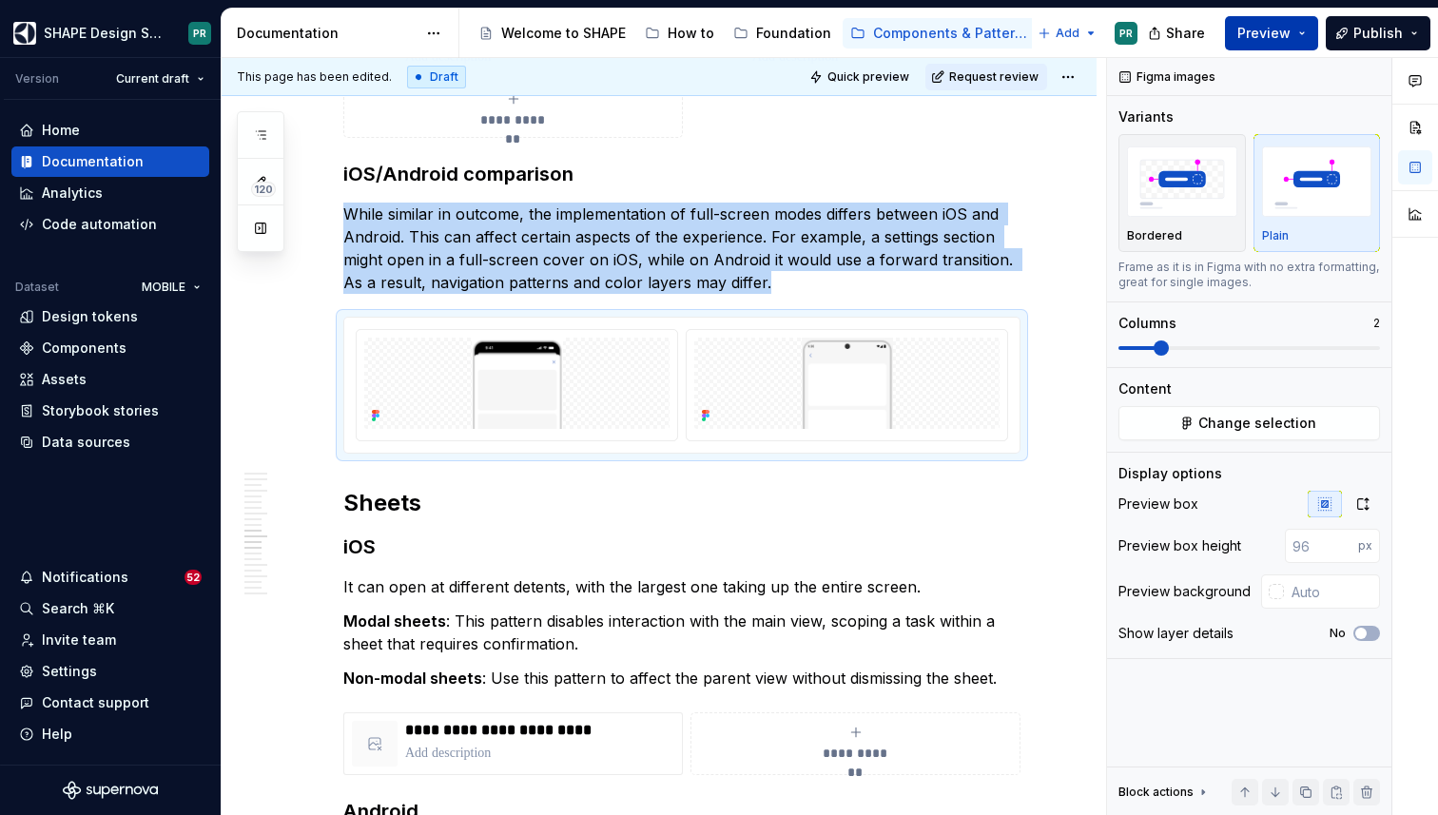
click at [1306, 29] on button "Preview" at bounding box center [1271, 33] width 93 height 34
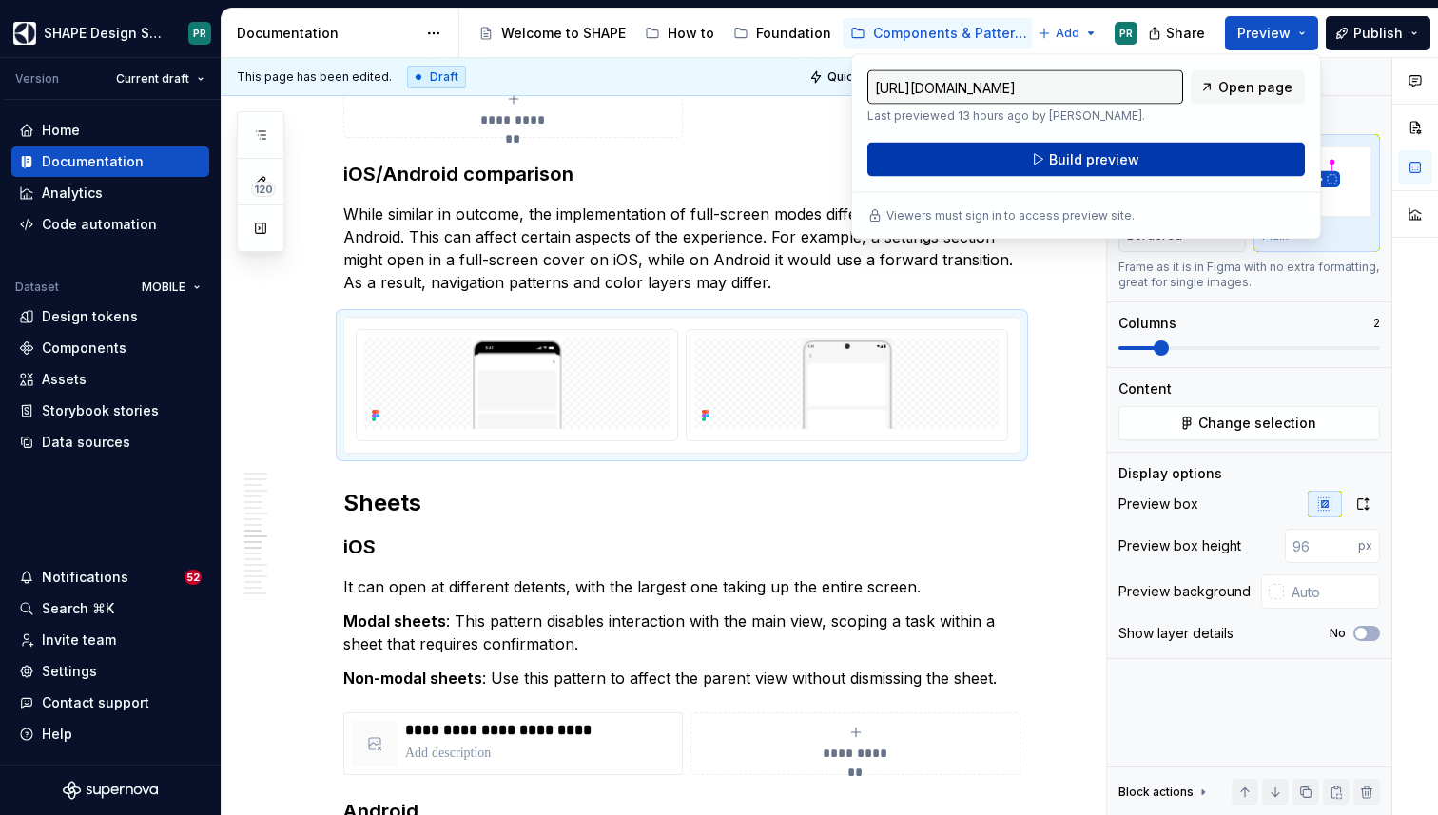
click at [1069, 152] on span "Build preview" at bounding box center [1094, 159] width 90 height 19
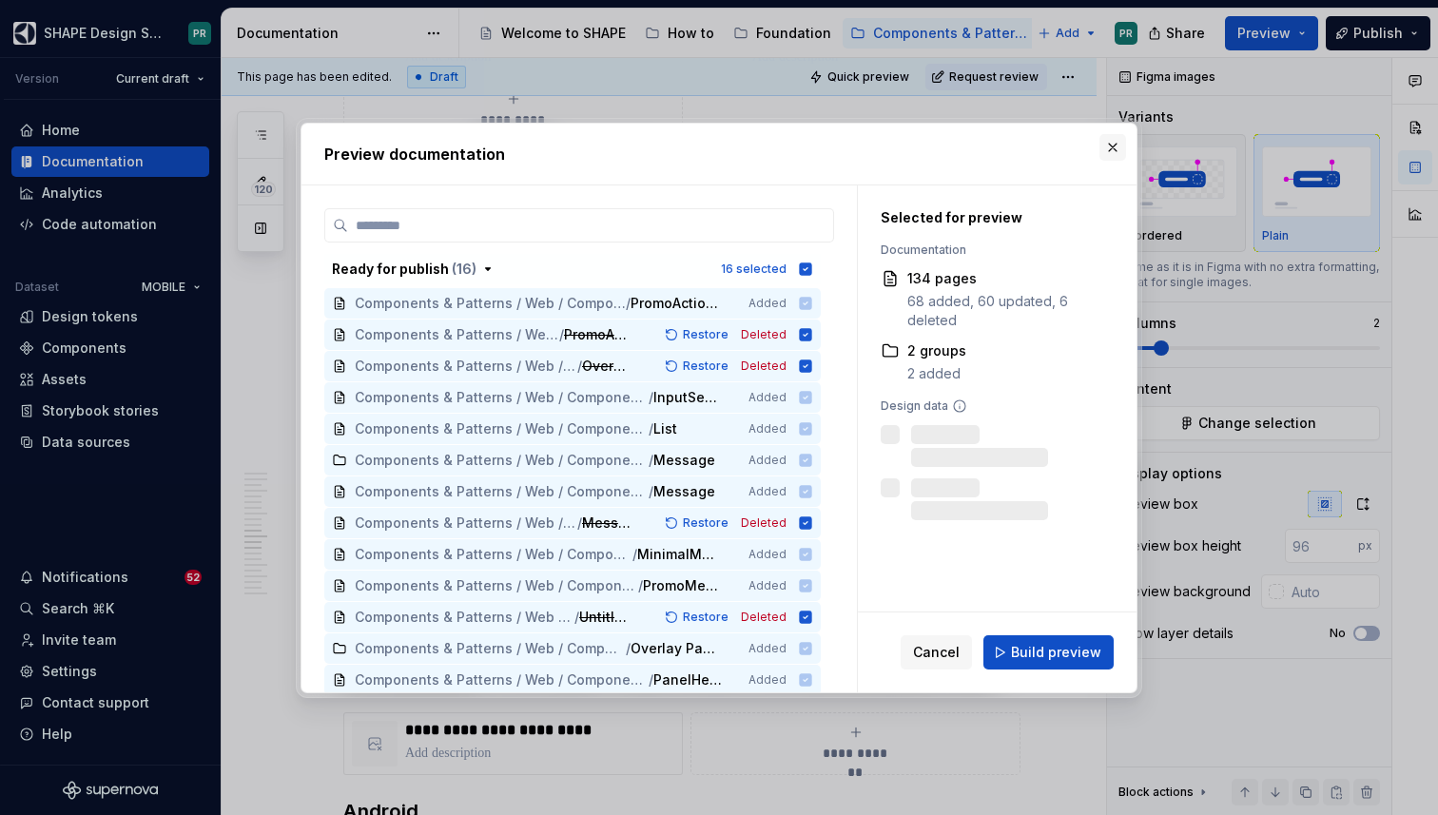
click at [1114, 143] on button "button" at bounding box center [1112, 147] width 27 height 27
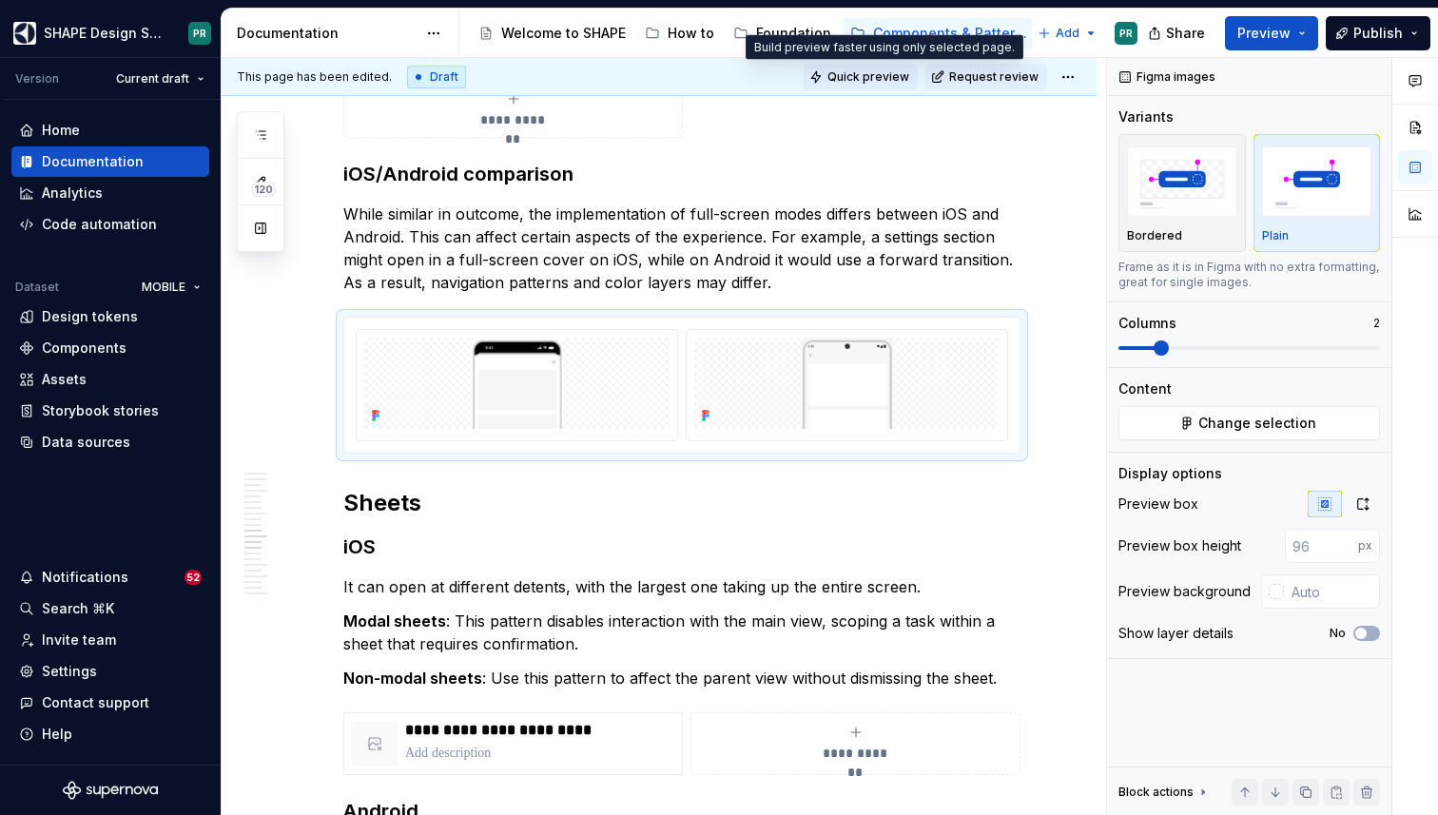
click at [899, 78] on span "Quick preview" at bounding box center [868, 76] width 82 height 15
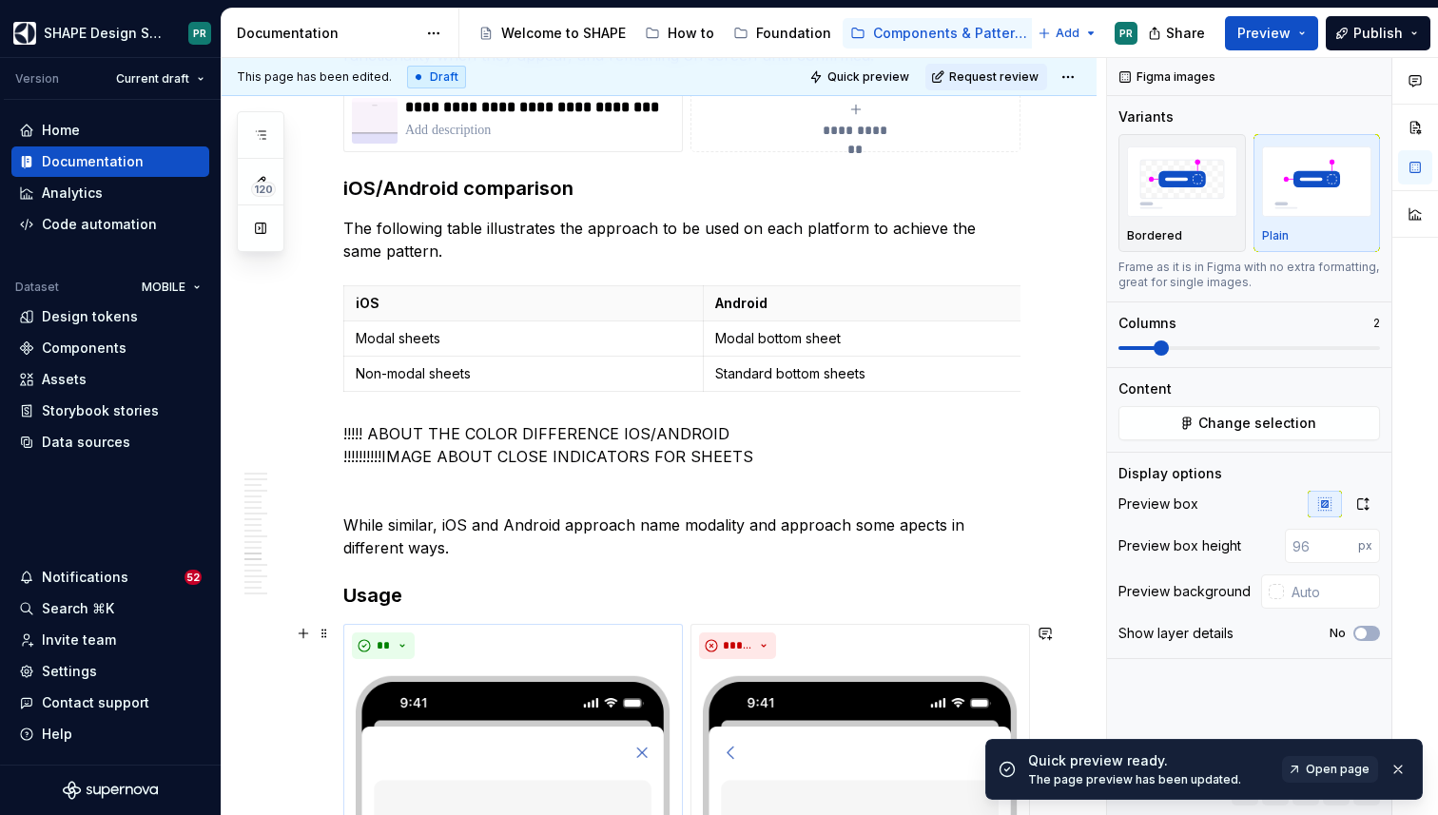
scroll to position [8396, 0]
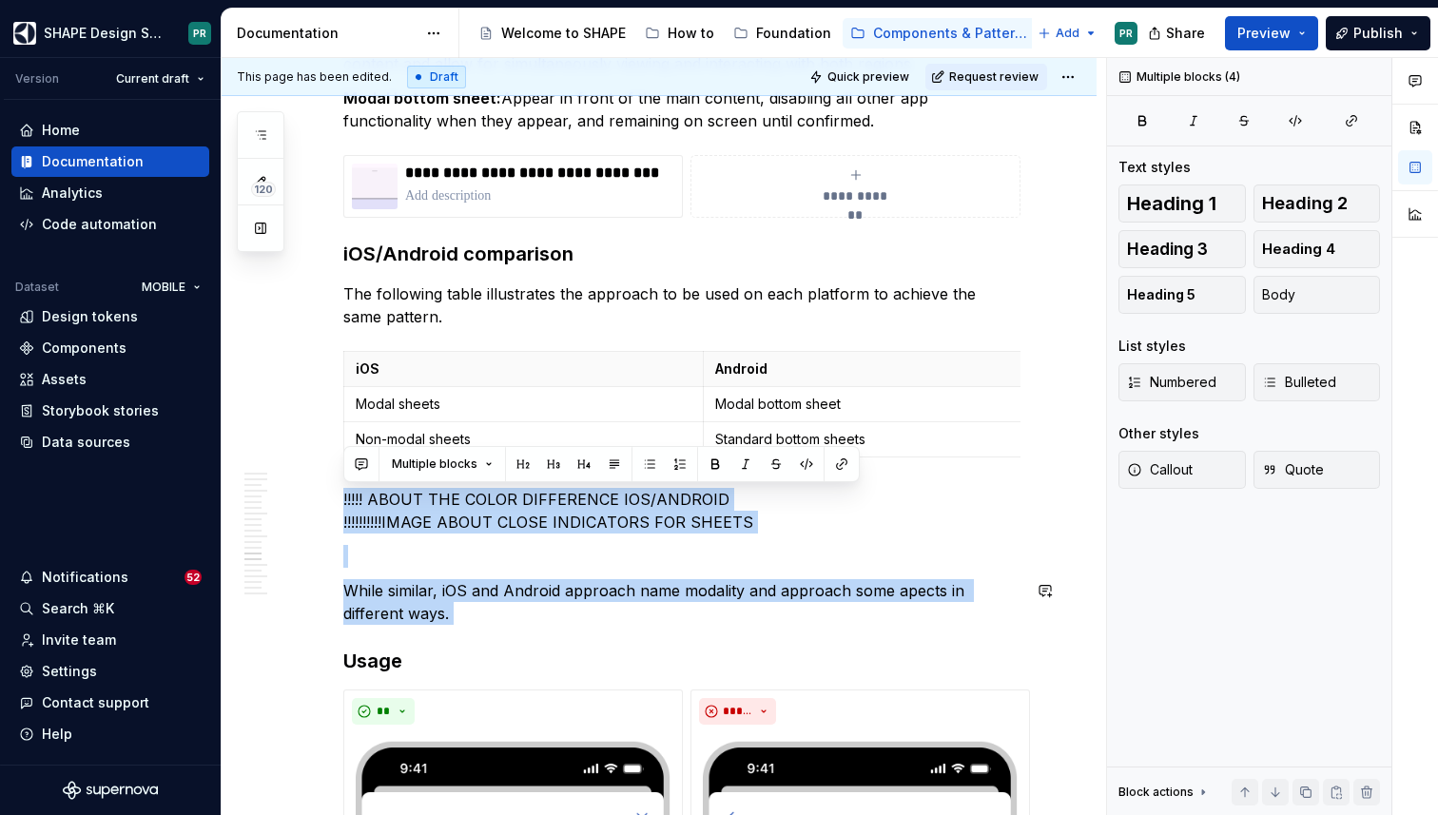
drag, startPoint x: 343, startPoint y: 496, endPoint x: 524, endPoint y: 626, distance: 222.2
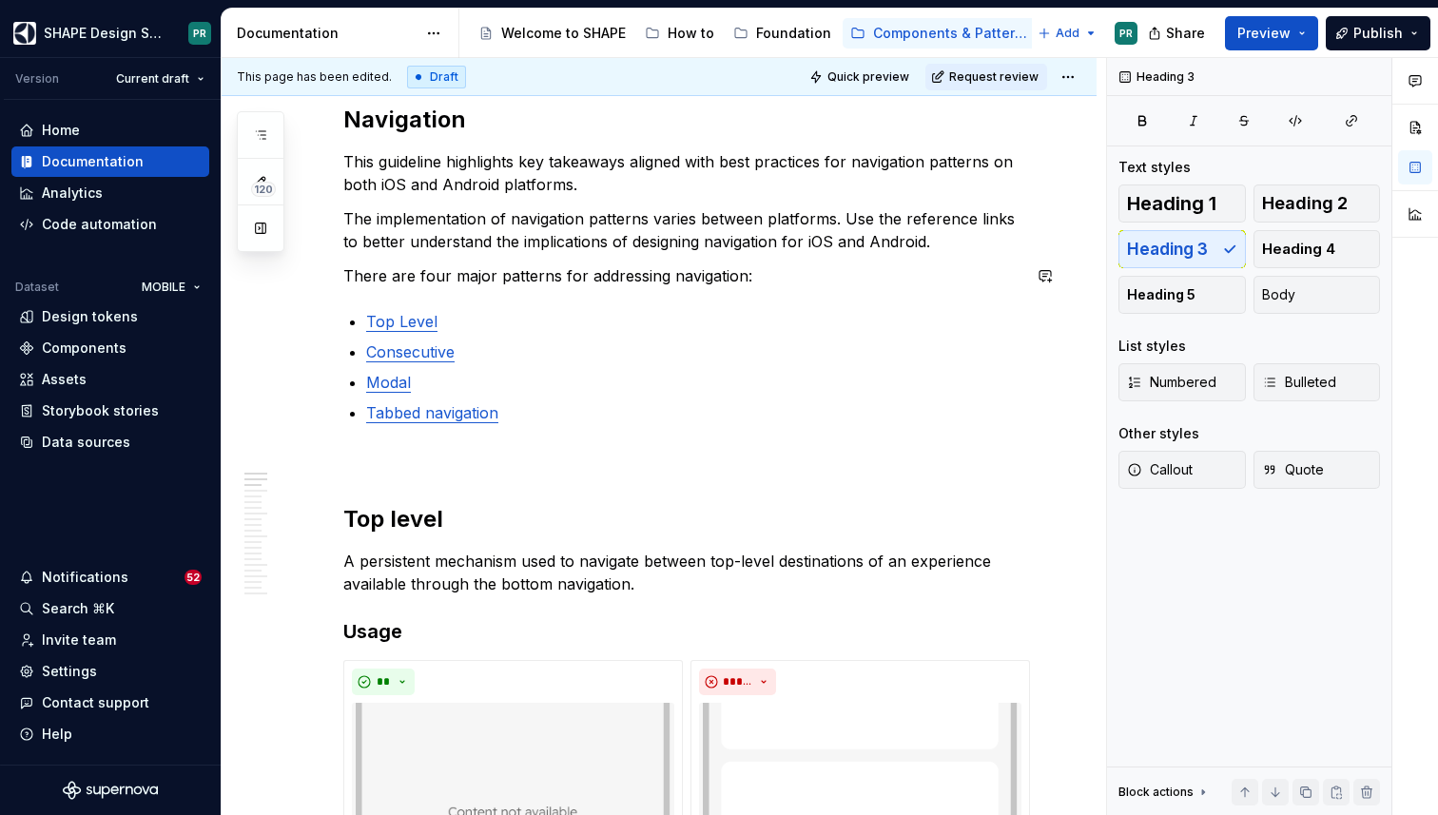
scroll to position [777, 0]
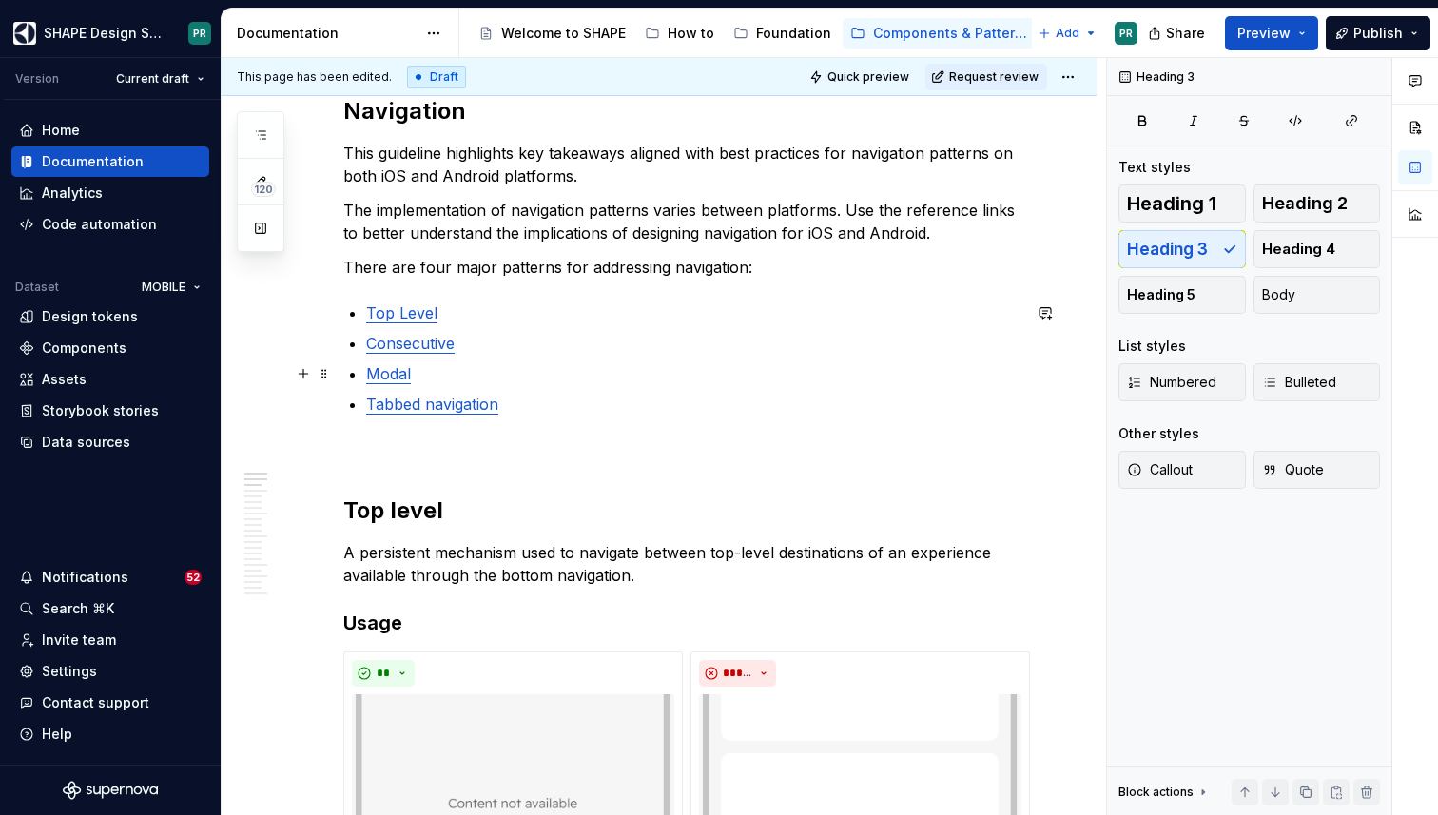
click at [424, 372] on p "Modal" at bounding box center [693, 373] width 654 height 23
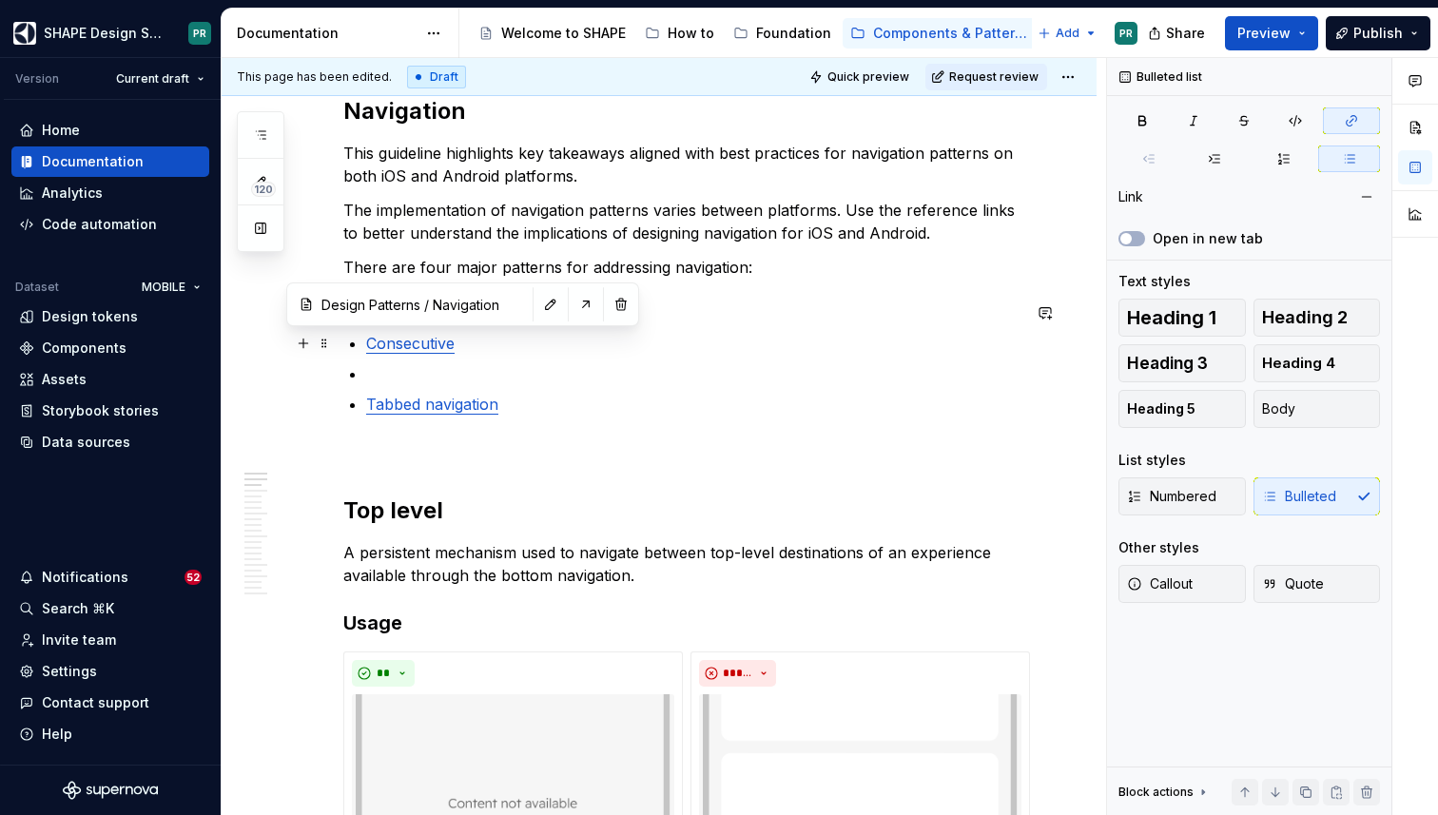
click at [439, 340] on link "Consecutive" at bounding box center [410, 343] width 88 height 19
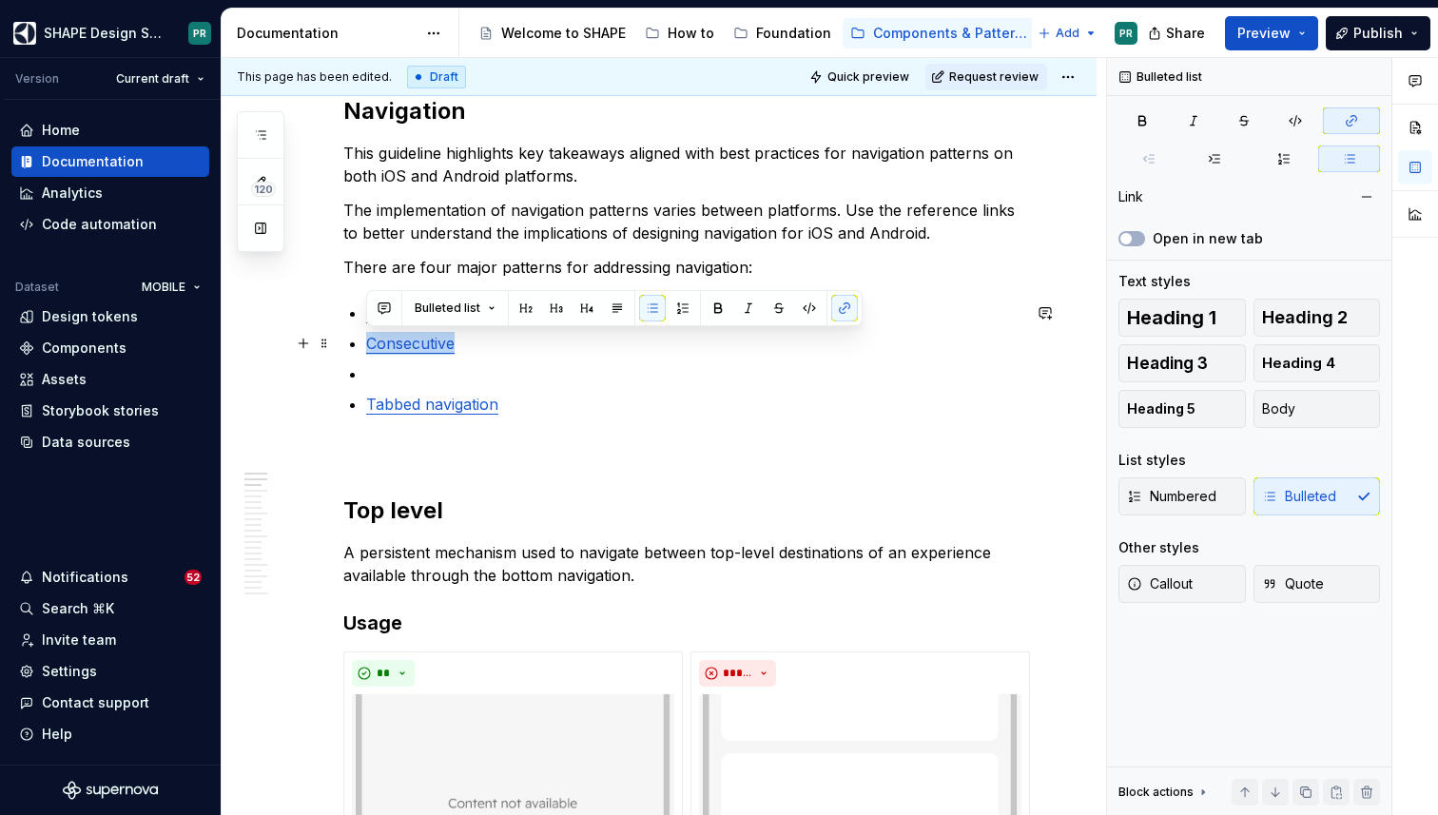
drag, startPoint x: 365, startPoint y: 344, endPoint x: 524, endPoint y: 344, distance: 158.8
click at [524, 344] on p "Consecutive" at bounding box center [693, 343] width 654 height 23
click at [419, 375] on p at bounding box center [693, 373] width 654 height 23
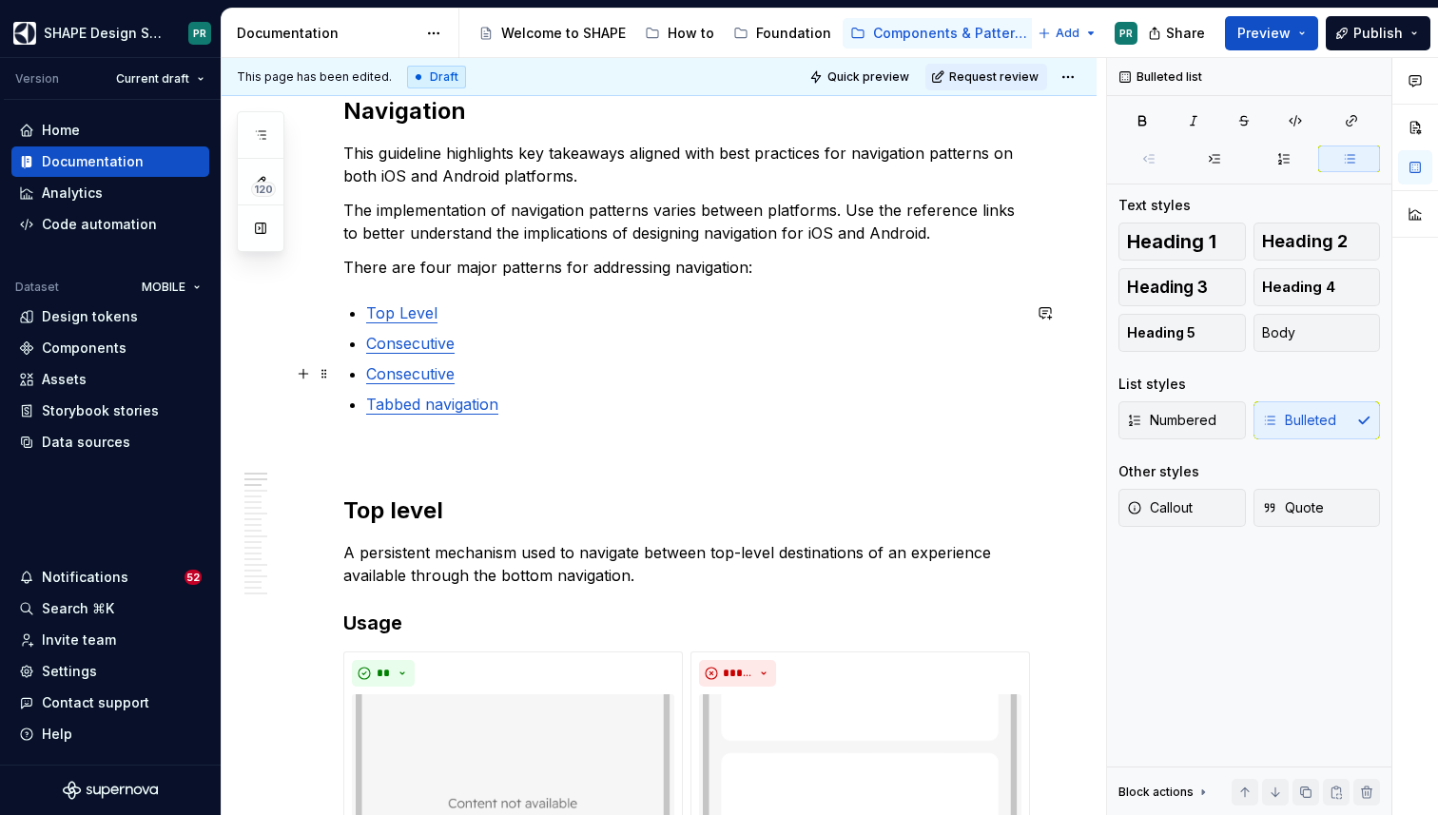
type textarea "*"
click at [455, 378] on link "Consecutive" at bounding box center [410, 373] width 88 height 19
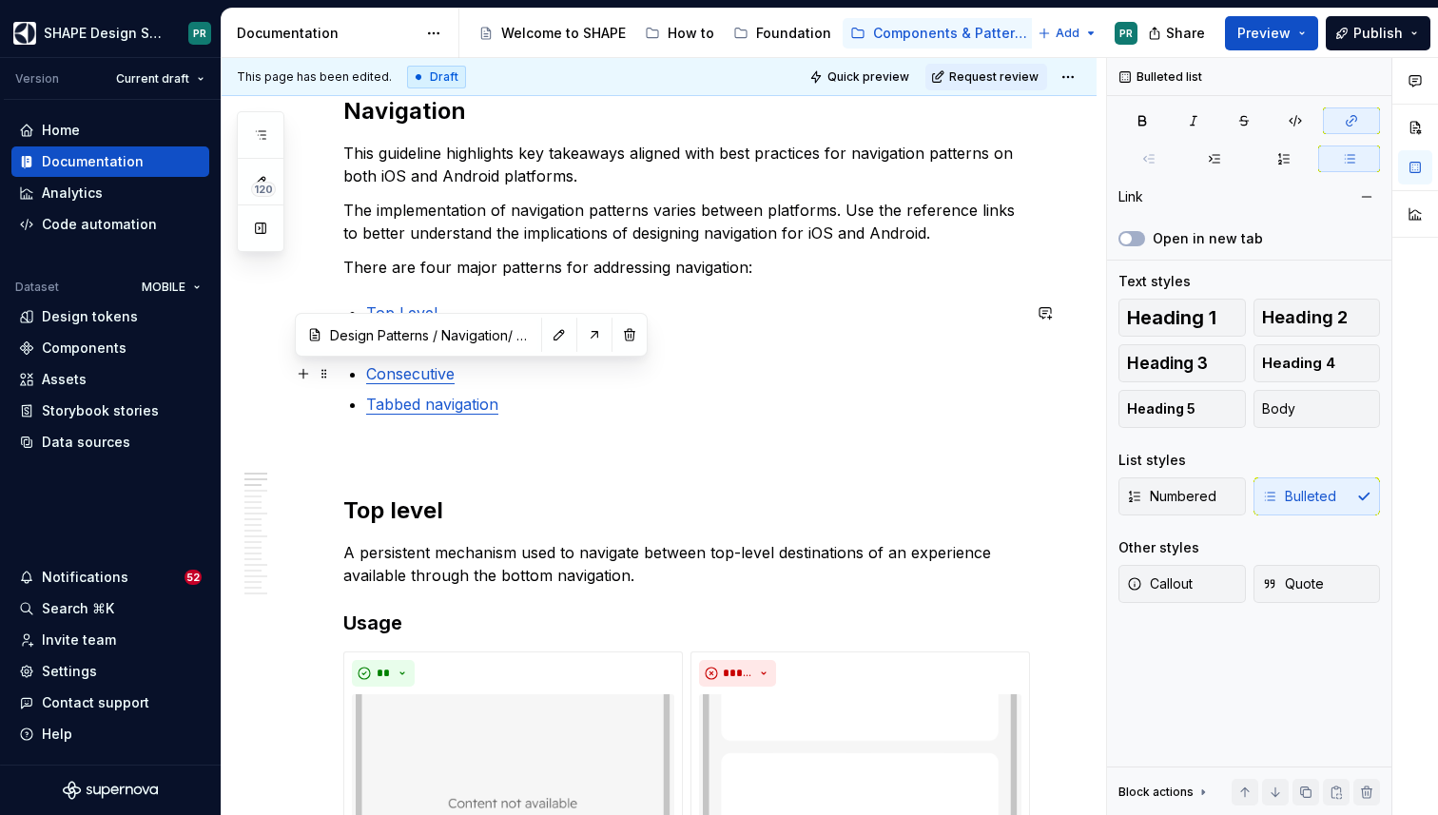
click at [447, 375] on link "Consecutive" at bounding box center [410, 373] width 88 height 19
click at [389, 373] on link "Full-screen" at bounding box center [407, 373] width 82 height 19
click at [490, 328] on button "button" at bounding box center [503, 334] width 27 height 27
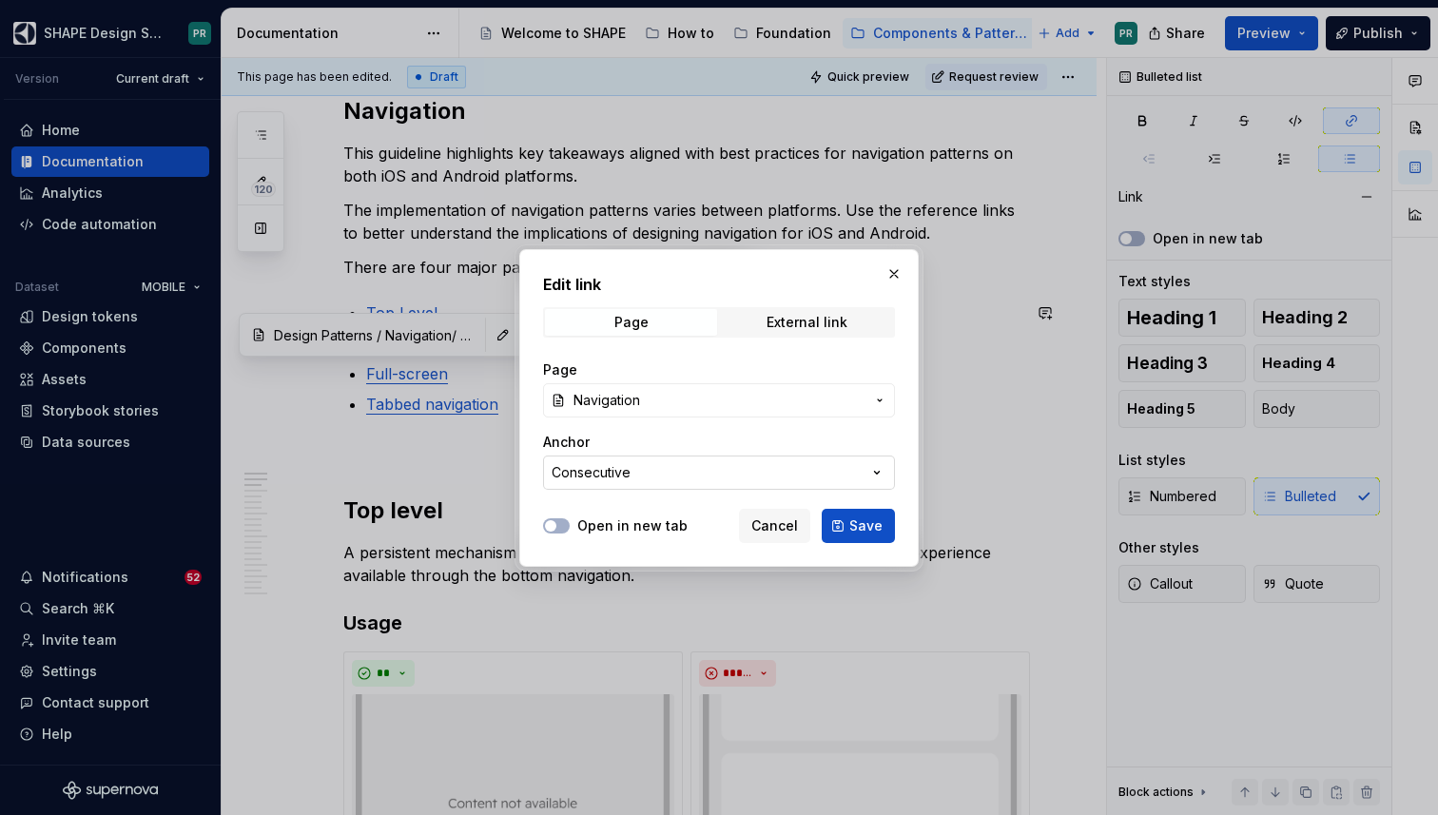
click at [687, 474] on button "Consecutive" at bounding box center [719, 473] width 352 height 34
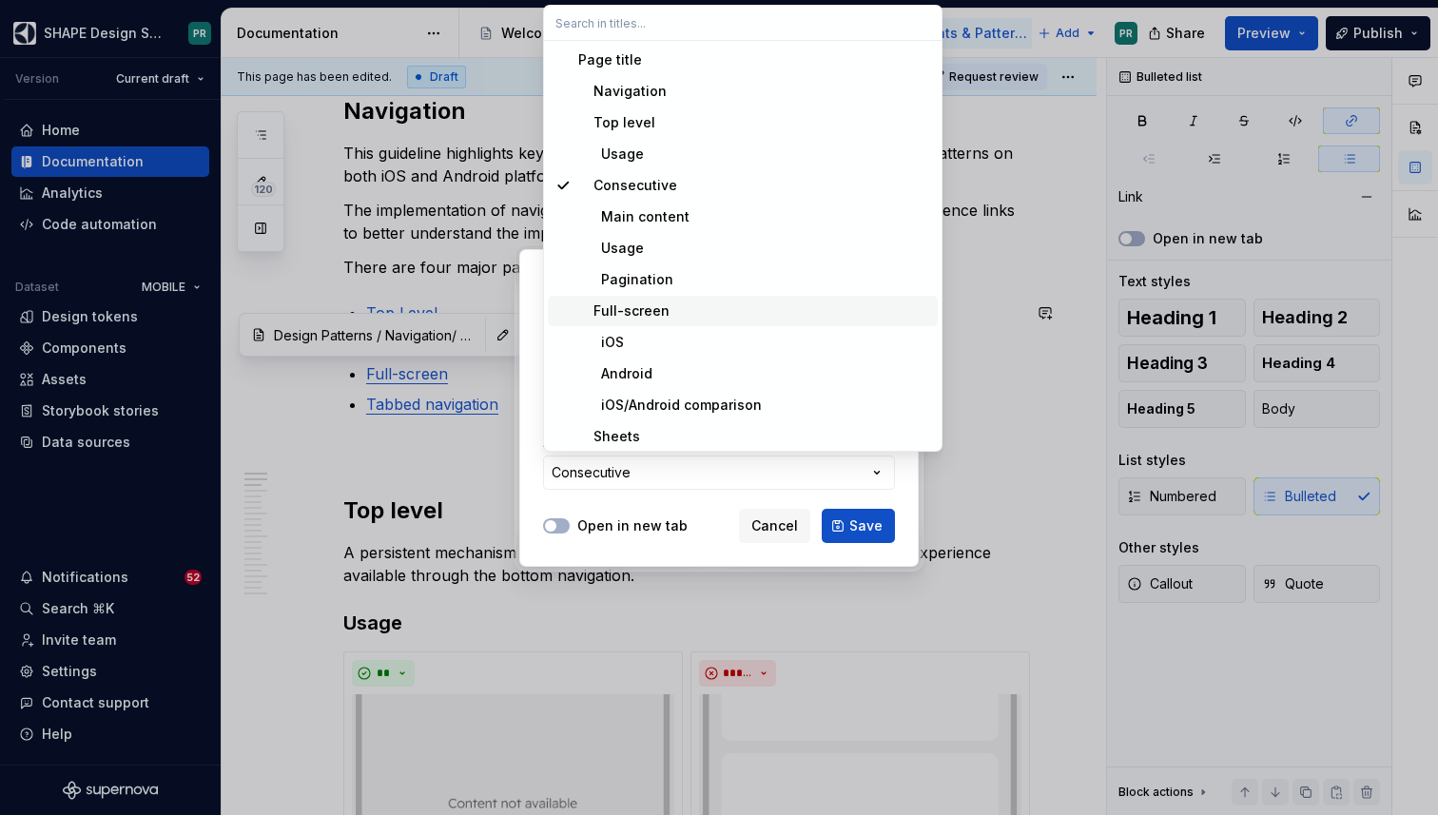
click at [661, 304] on div "Full-screen" at bounding box center [623, 310] width 91 height 19
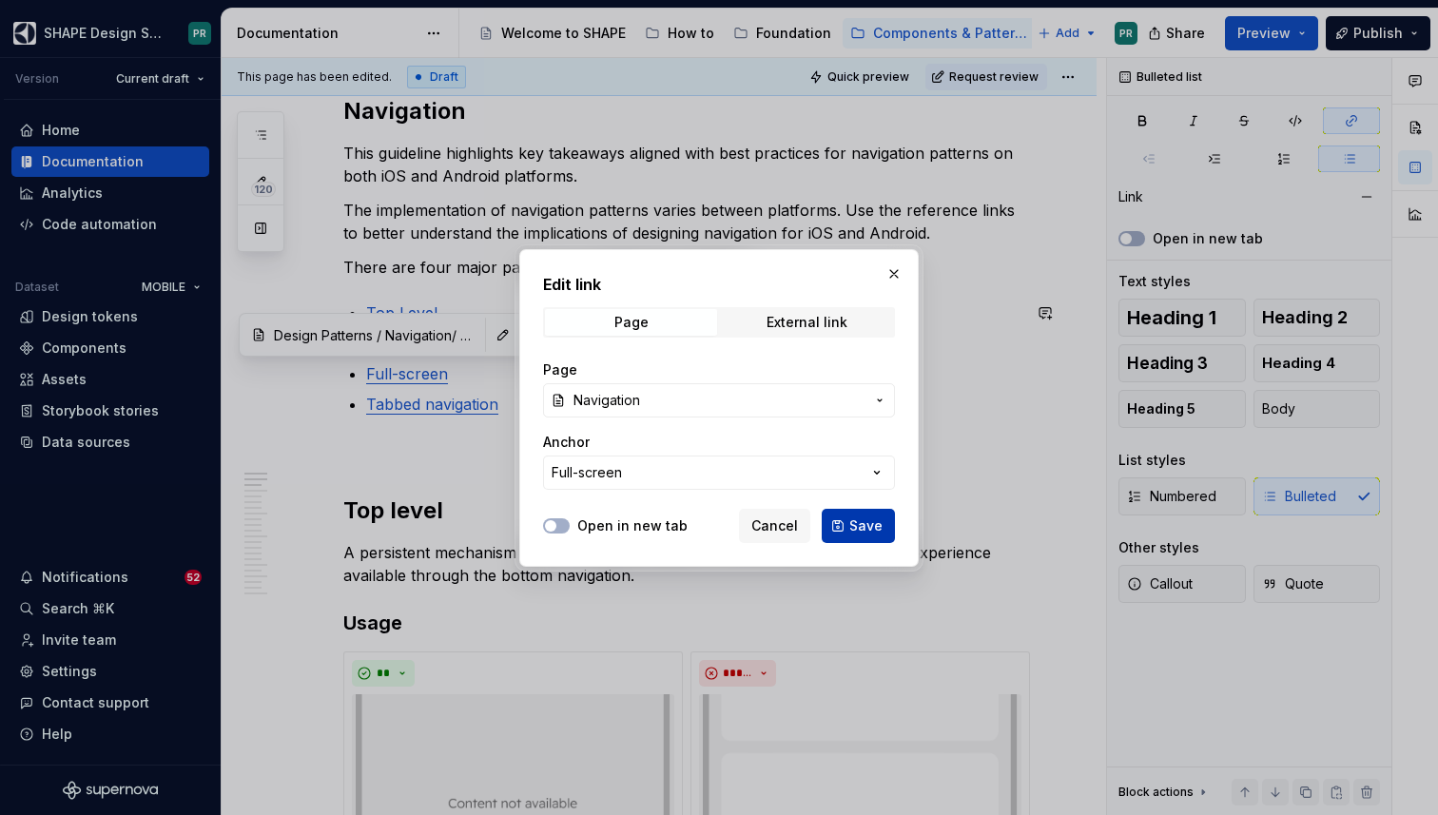
click at [883, 527] on button "Save" at bounding box center [858, 526] width 73 height 34
type input "Design Patterns / Navigation/ Full-screen"
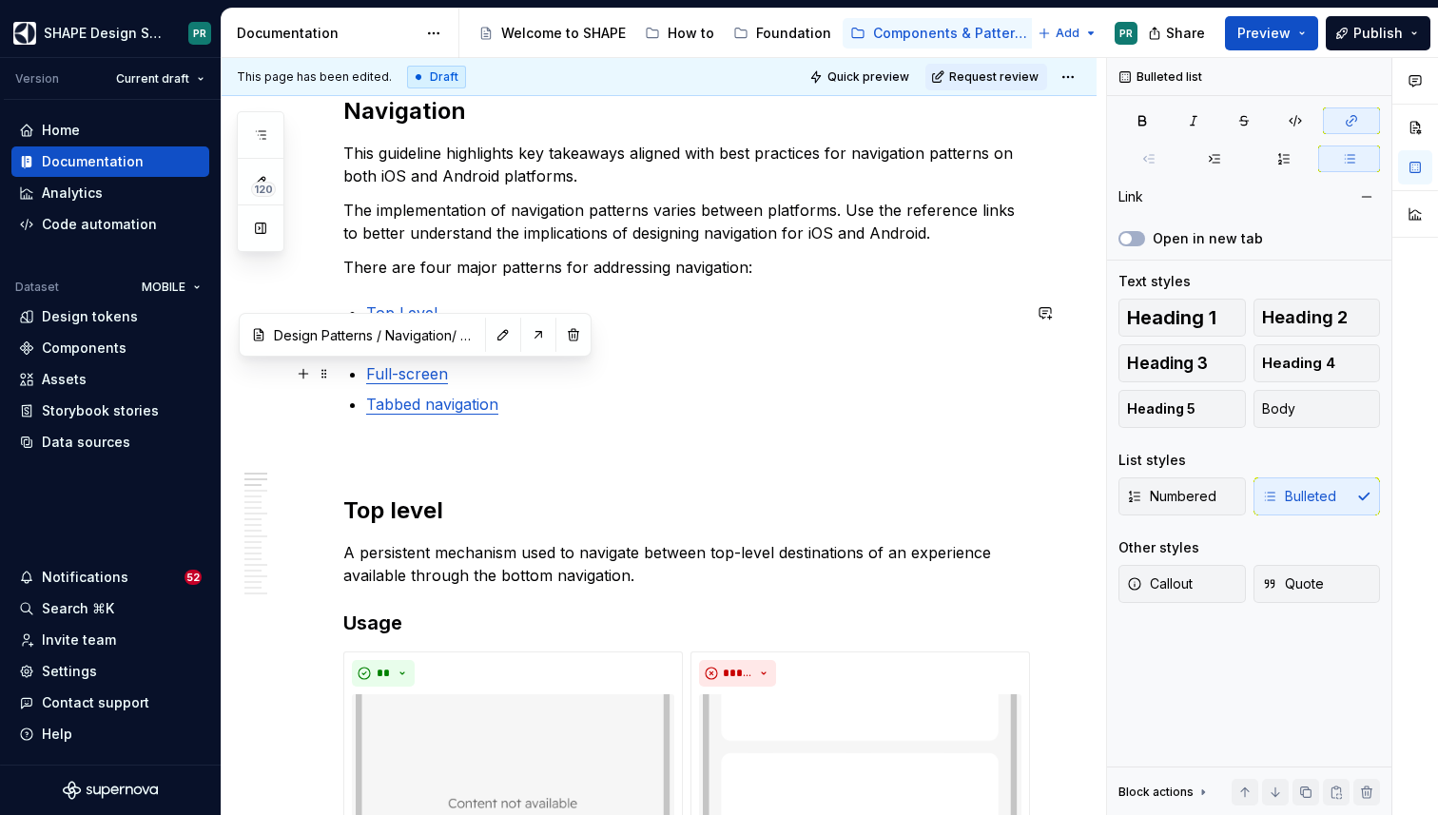
click at [482, 376] on p "Full-screen" at bounding box center [693, 373] width 654 height 23
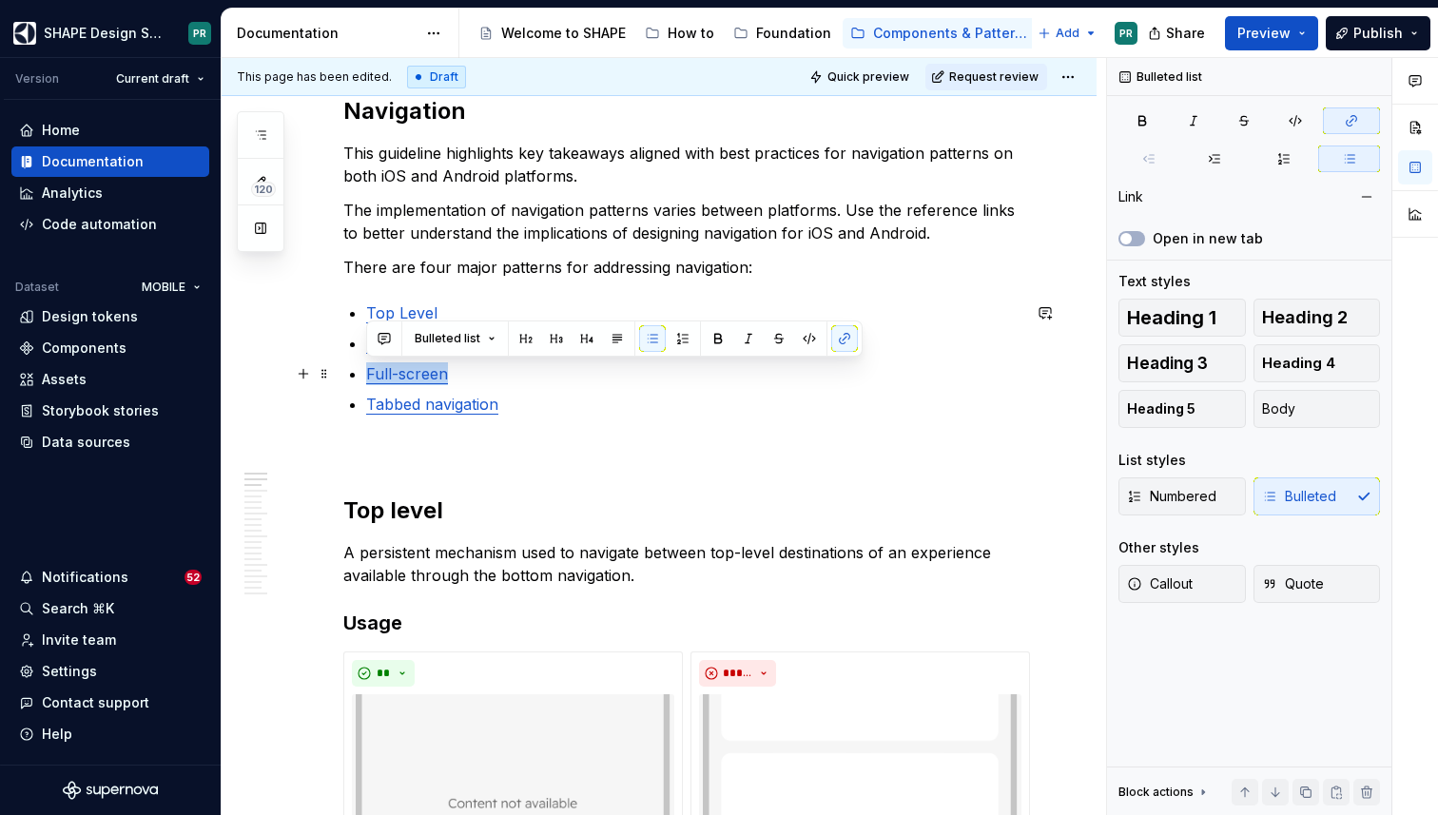
drag, startPoint x: 471, startPoint y: 375, endPoint x: 358, endPoint y: 378, distance: 113.2
click at [366, 378] on li "Full-screen" at bounding box center [693, 373] width 654 height 23
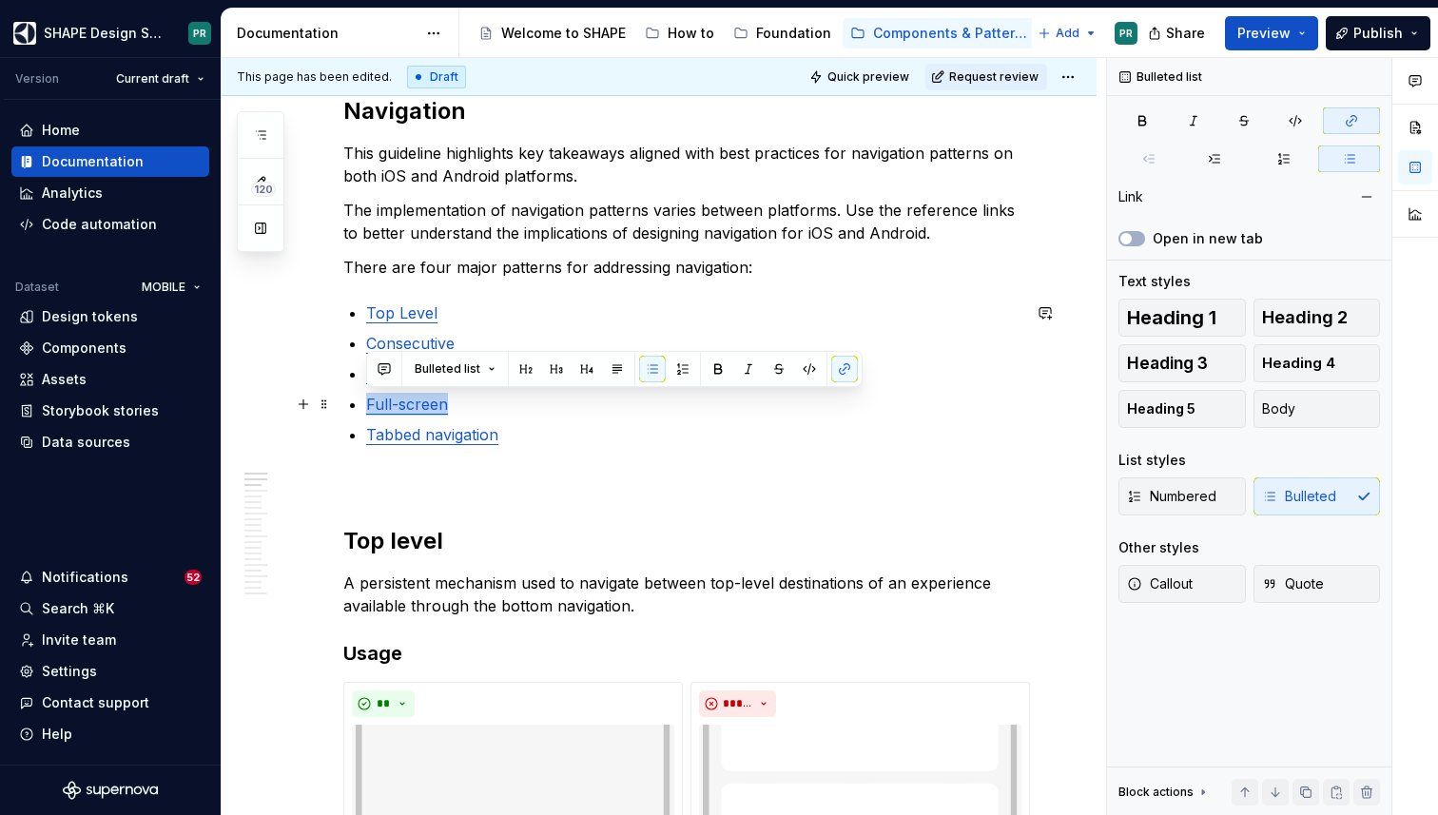
drag, startPoint x: 368, startPoint y: 401, endPoint x: 448, endPoint y: 400, distance: 79.9
click at [448, 400] on p "Full-screen" at bounding box center [693, 404] width 654 height 23
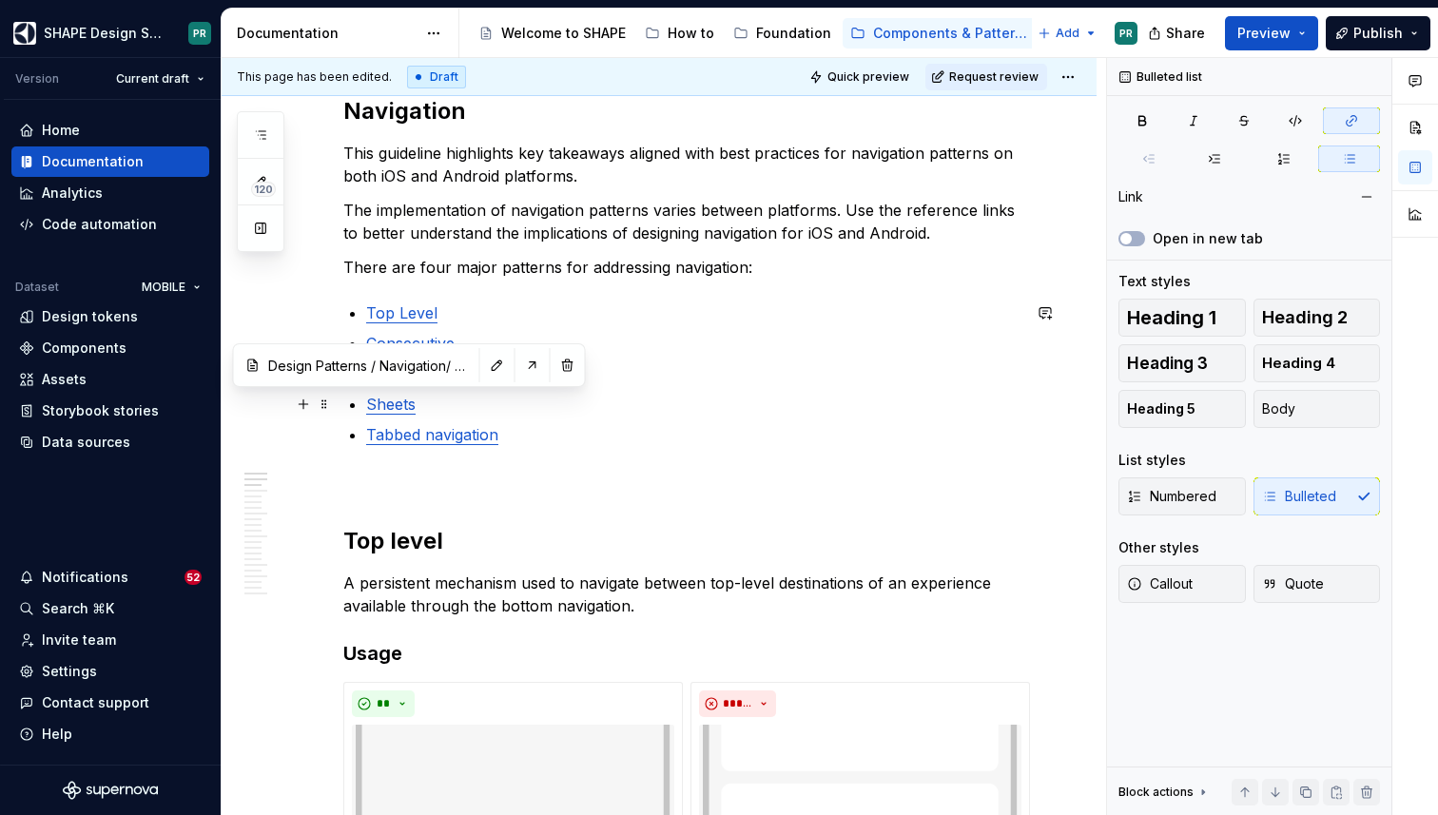
click at [385, 404] on link "Sheets" at bounding box center [390, 404] width 49 height 19
click at [484, 364] on button "button" at bounding box center [497, 365] width 27 height 27
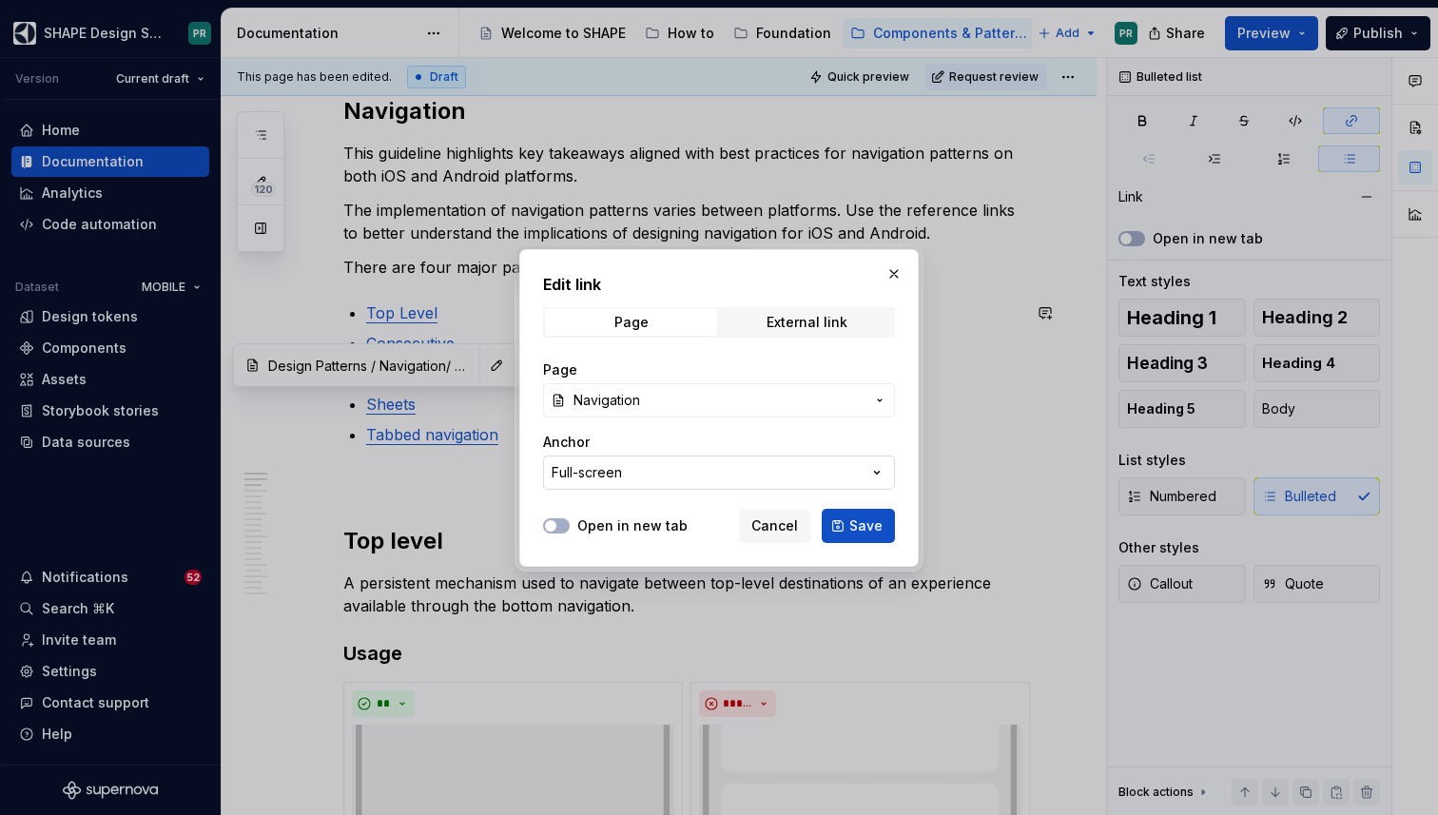
click at [638, 468] on button "Full-screen" at bounding box center [719, 473] width 352 height 34
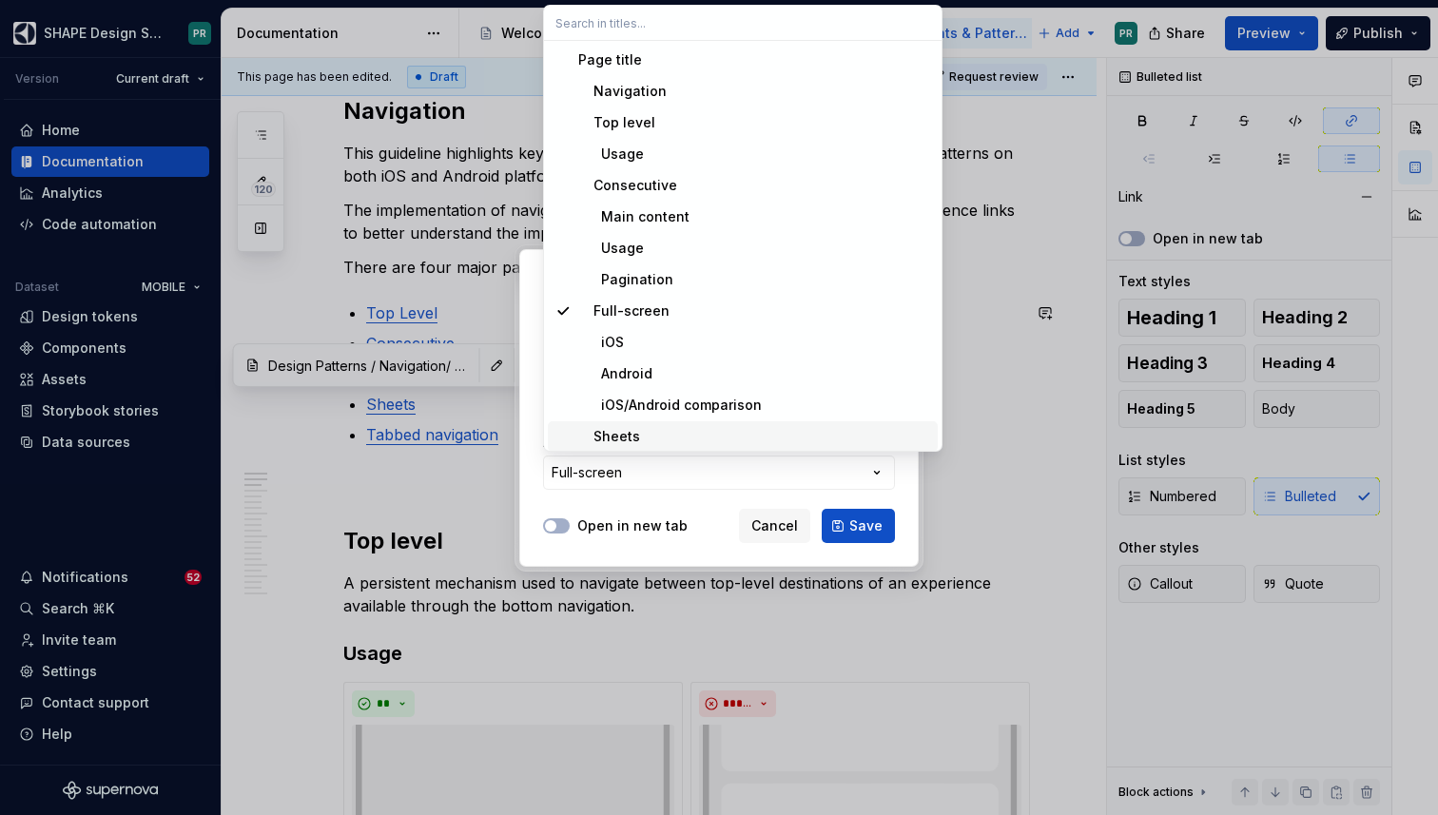
click at [666, 433] on div "Sheets" at bounding box center [754, 436] width 352 height 19
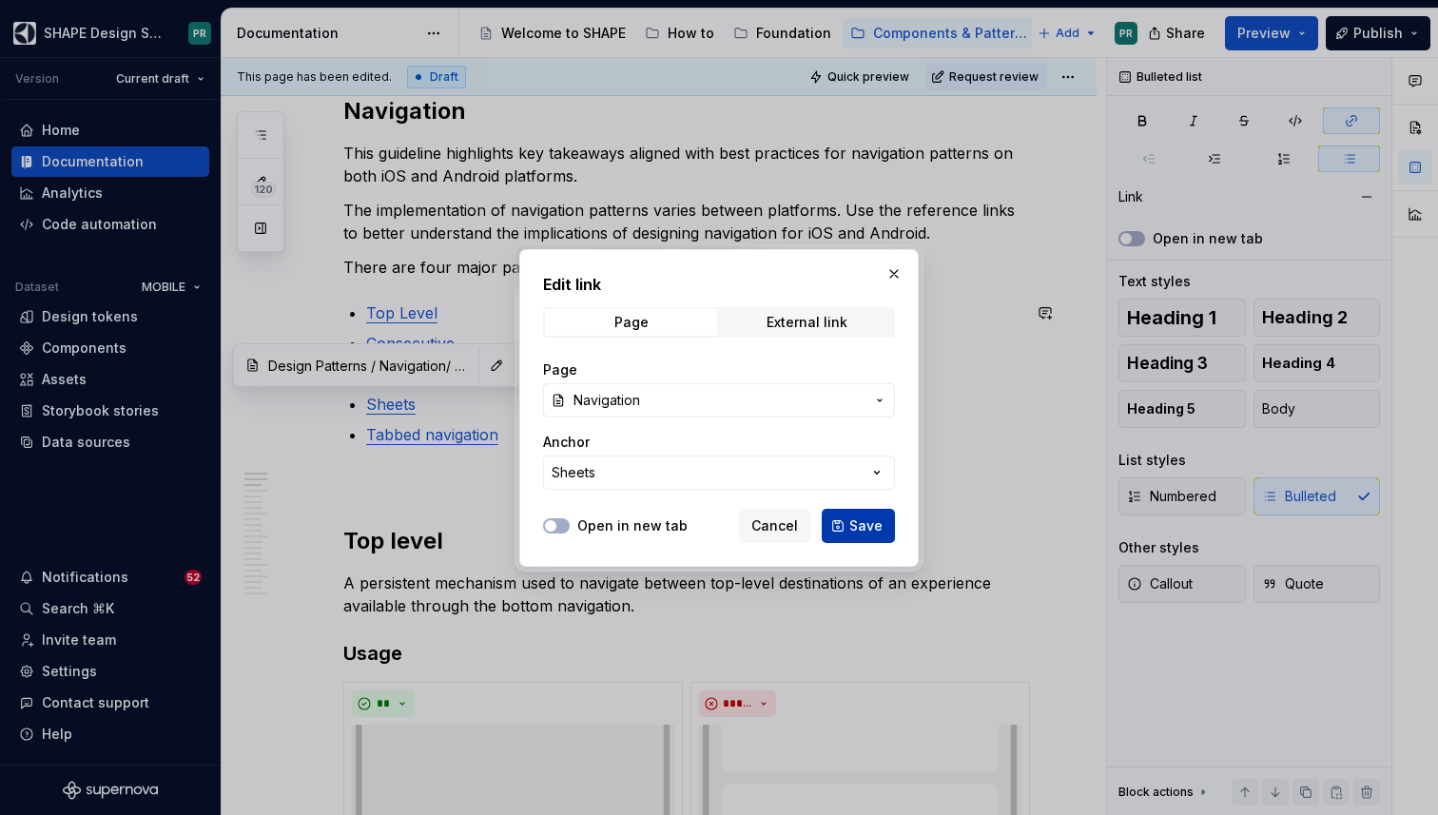
click at [882, 530] on span "Save" at bounding box center [865, 525] width 33 height 19
type input "Design Patterns / Navigation/ Sheets"
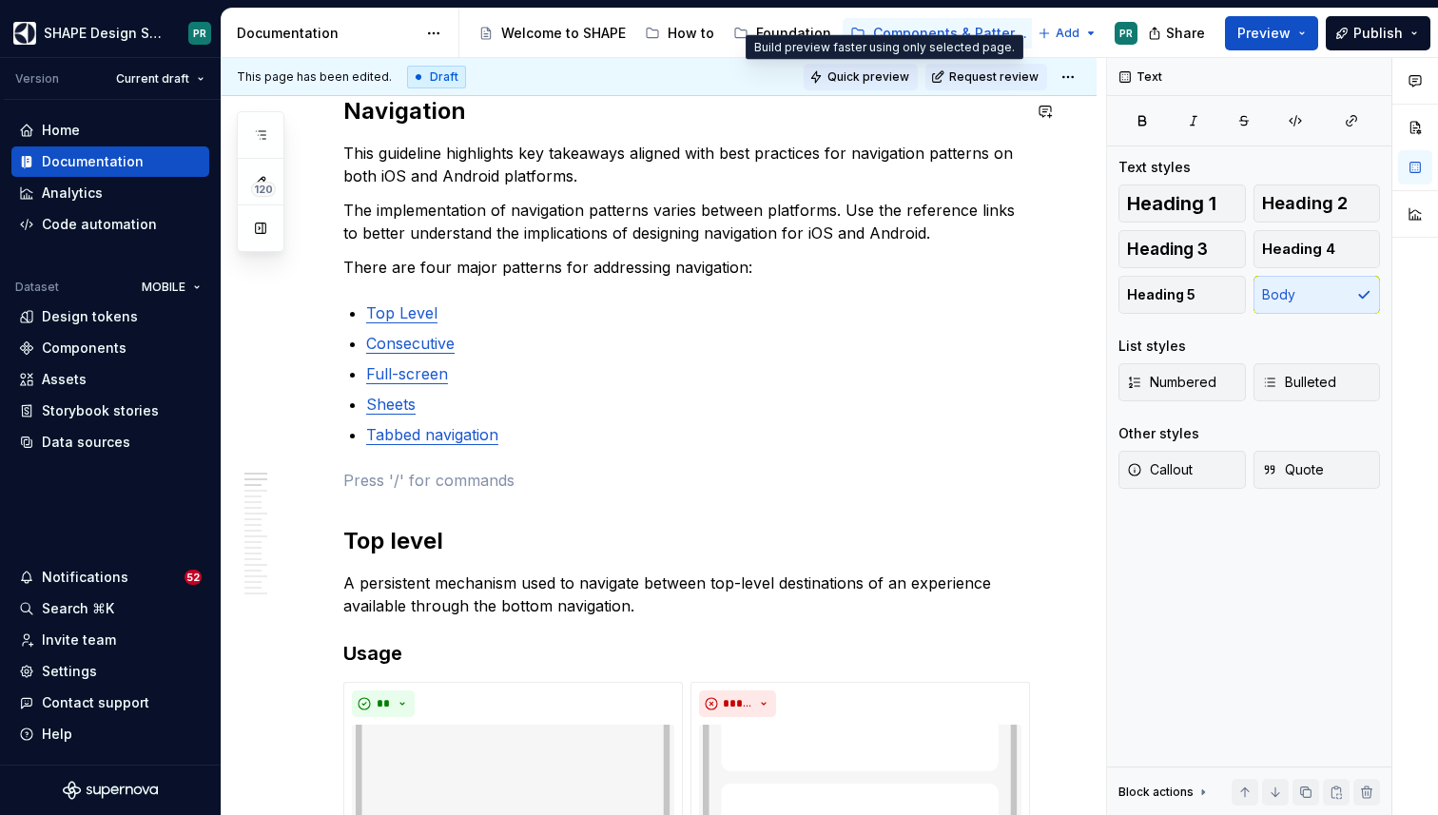
click at [909, 79] on span "Quick preview" at bounding box center [868, 76] width 82 height 15
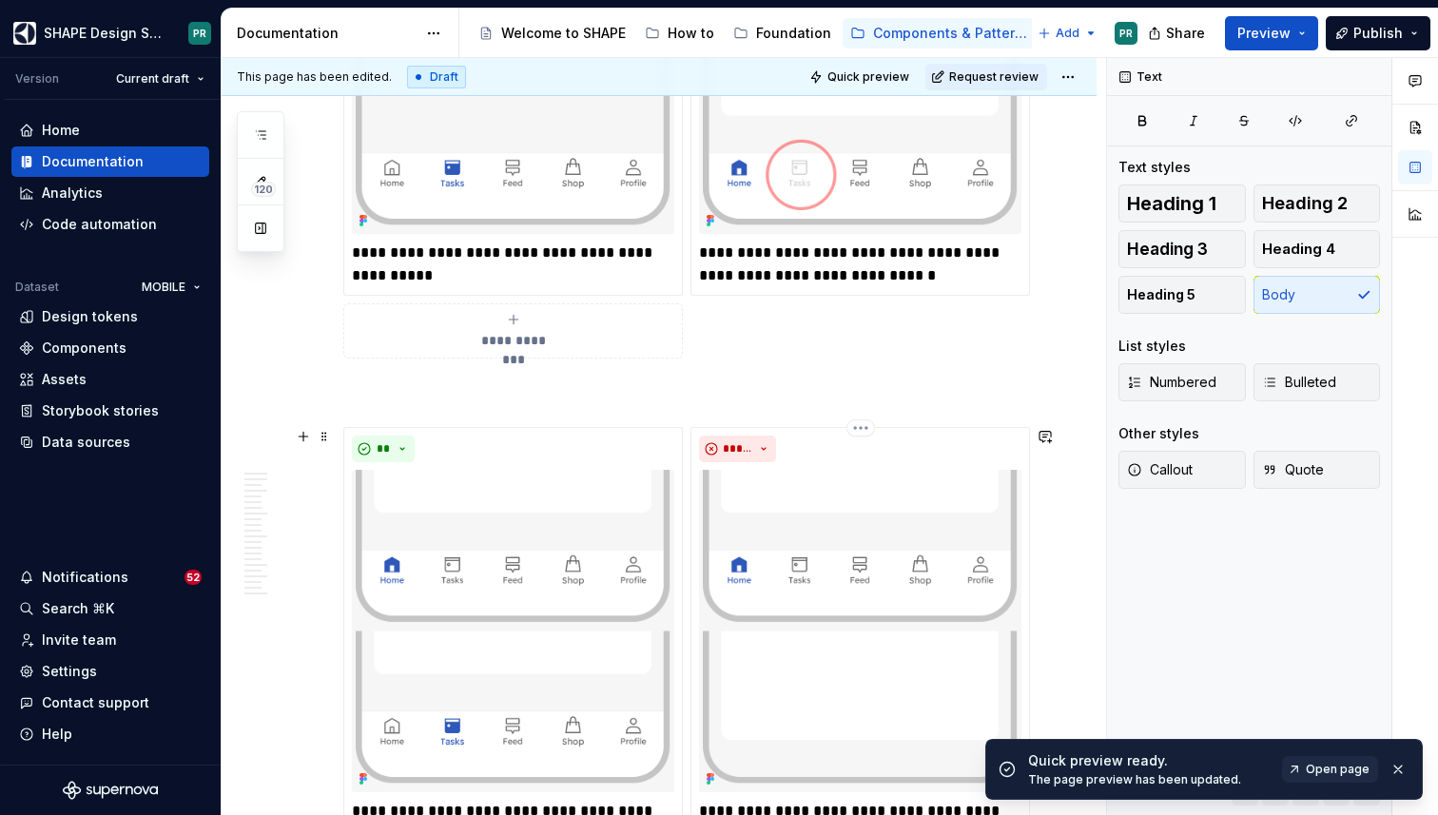
scroll to position [1592, 0]
click at [1328, 762] on span "Open page" at bounding box center [1338, 769] width 64 height 15
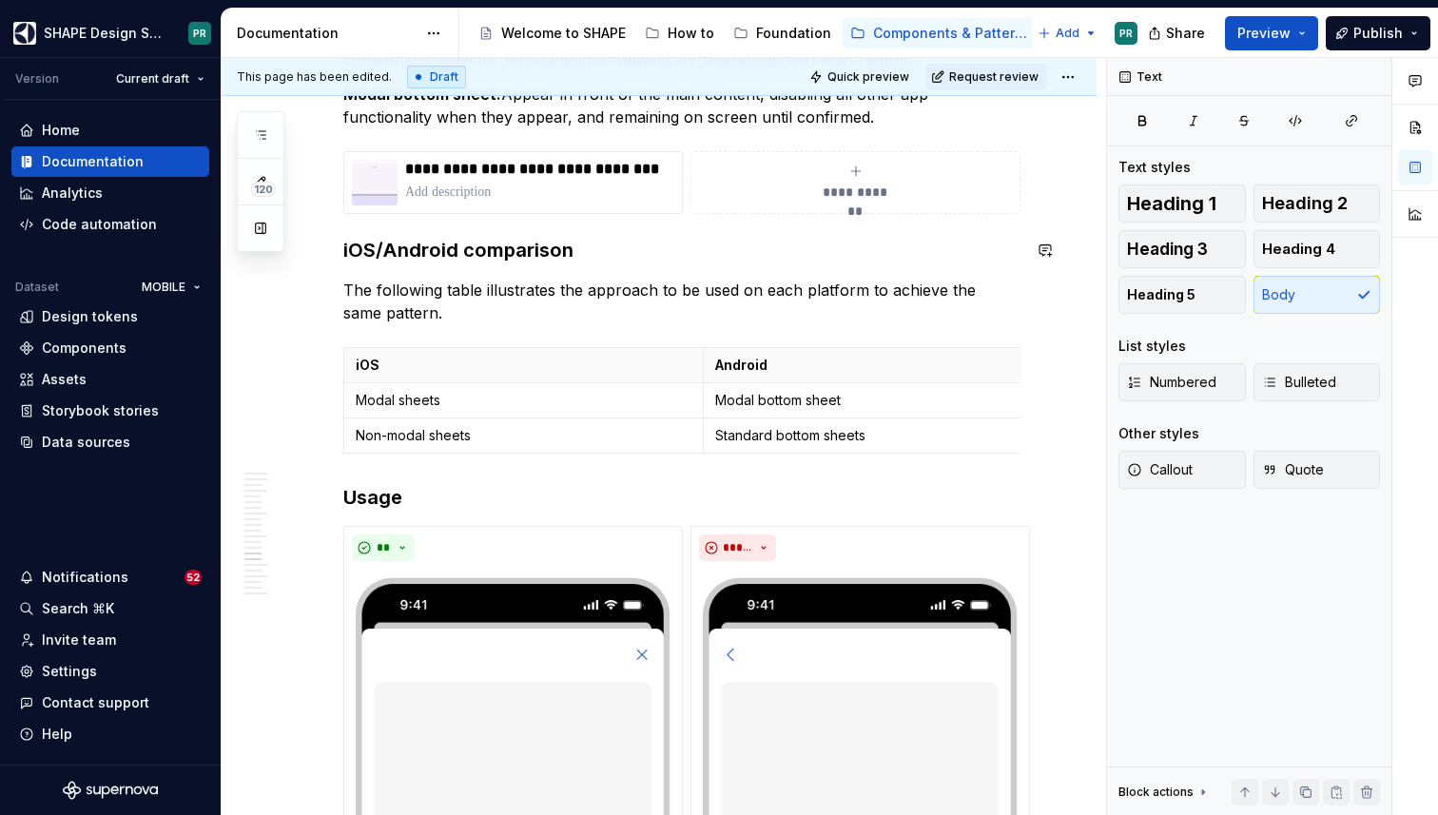
scroll to position [8437, 0]
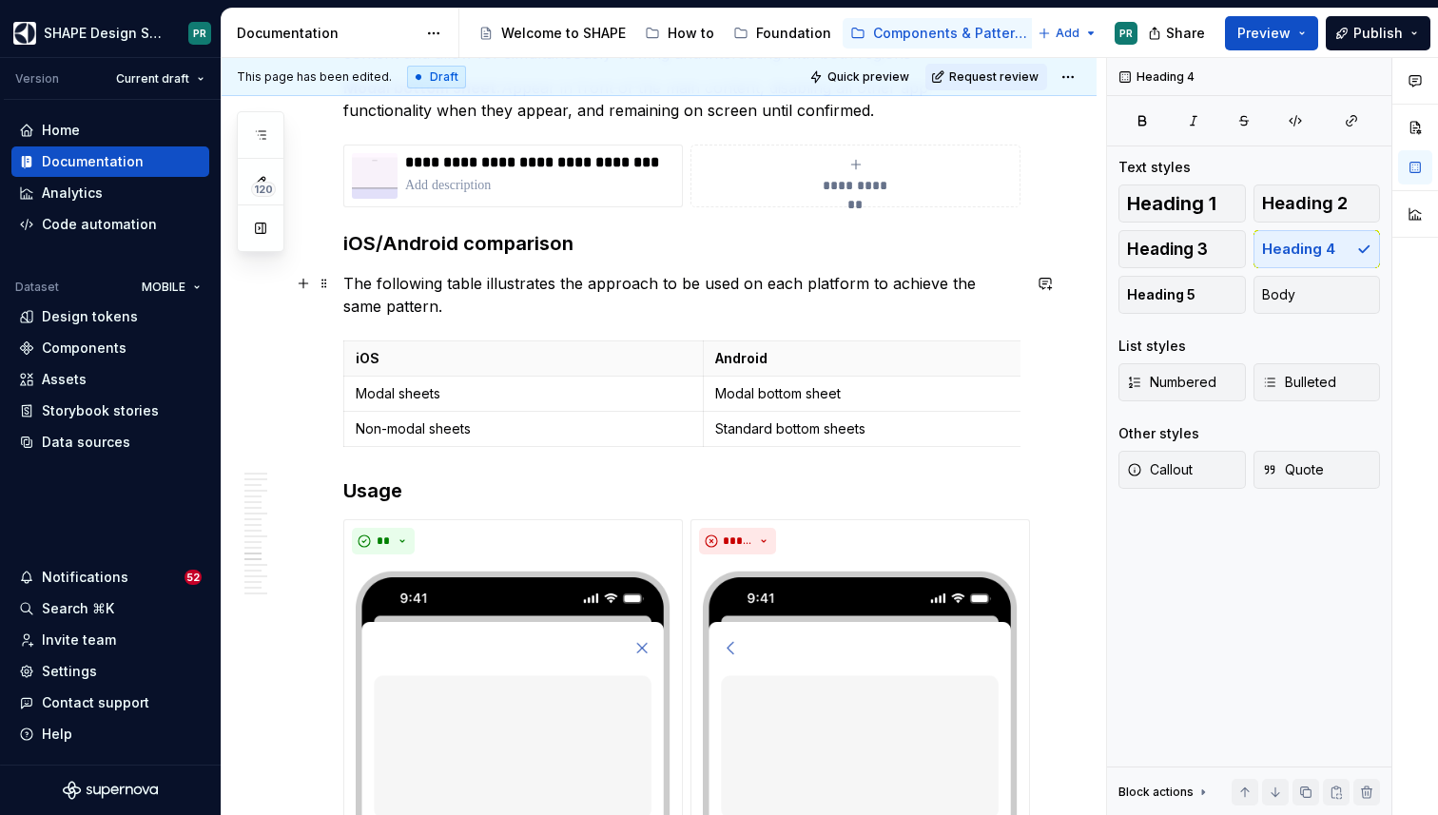
click at [418, 303] on p "The following table illustrates the approach to be used on each platform to ach…" at bounding box center [681, 295] width 677 height 46
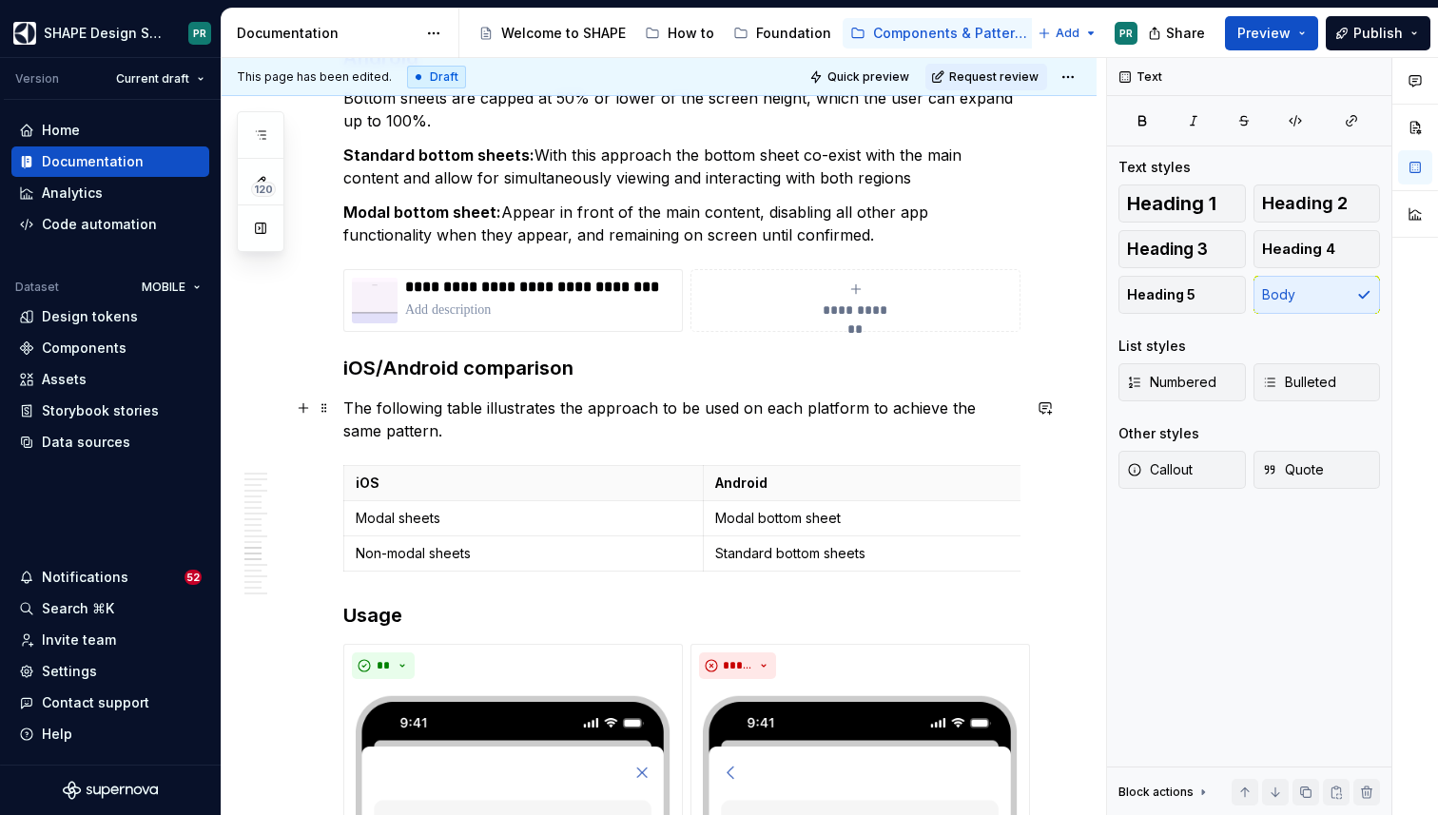
scroll to position [8148, 0]
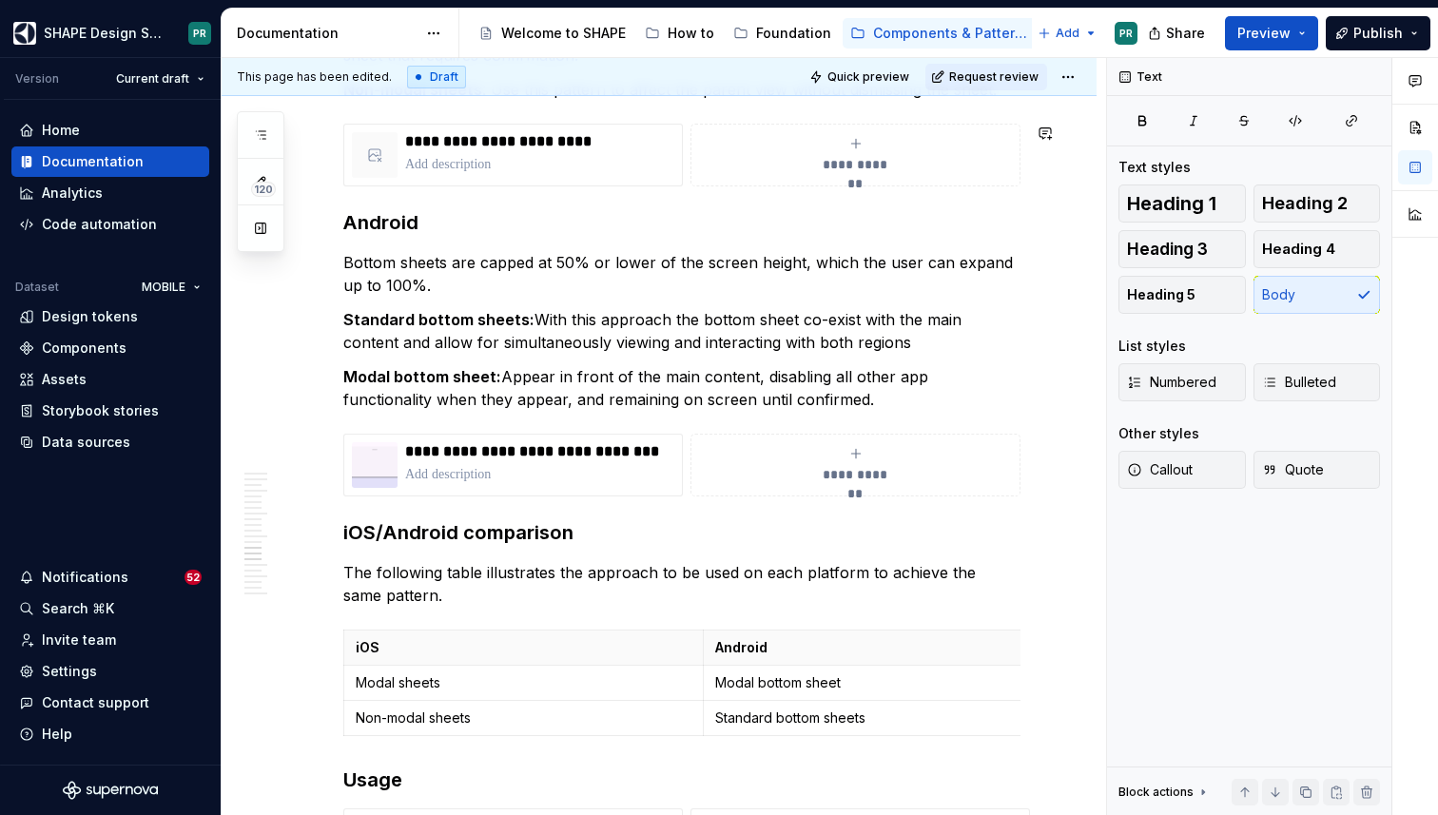
type textarea "*"
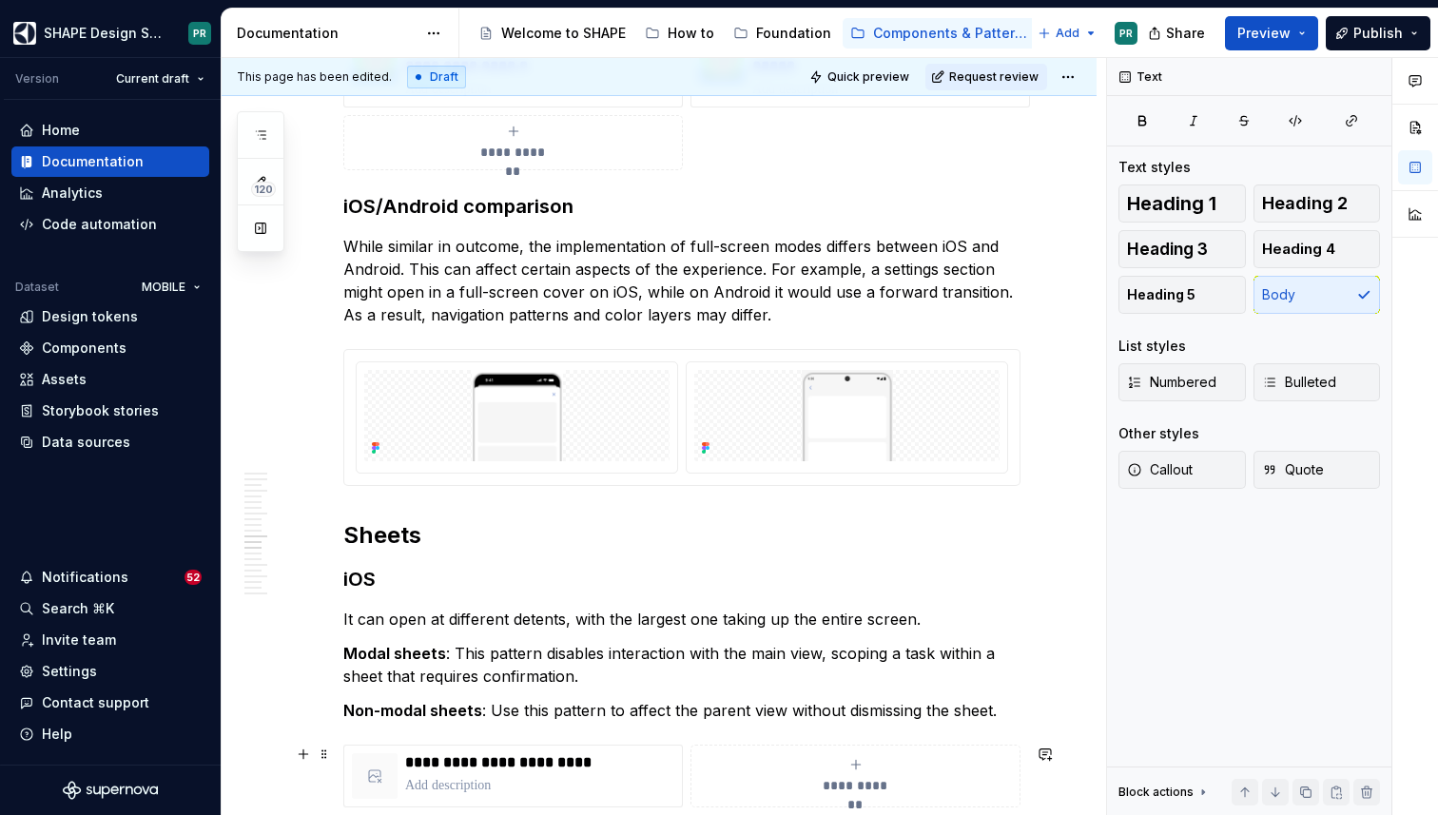
scroll to position [7411, 0]
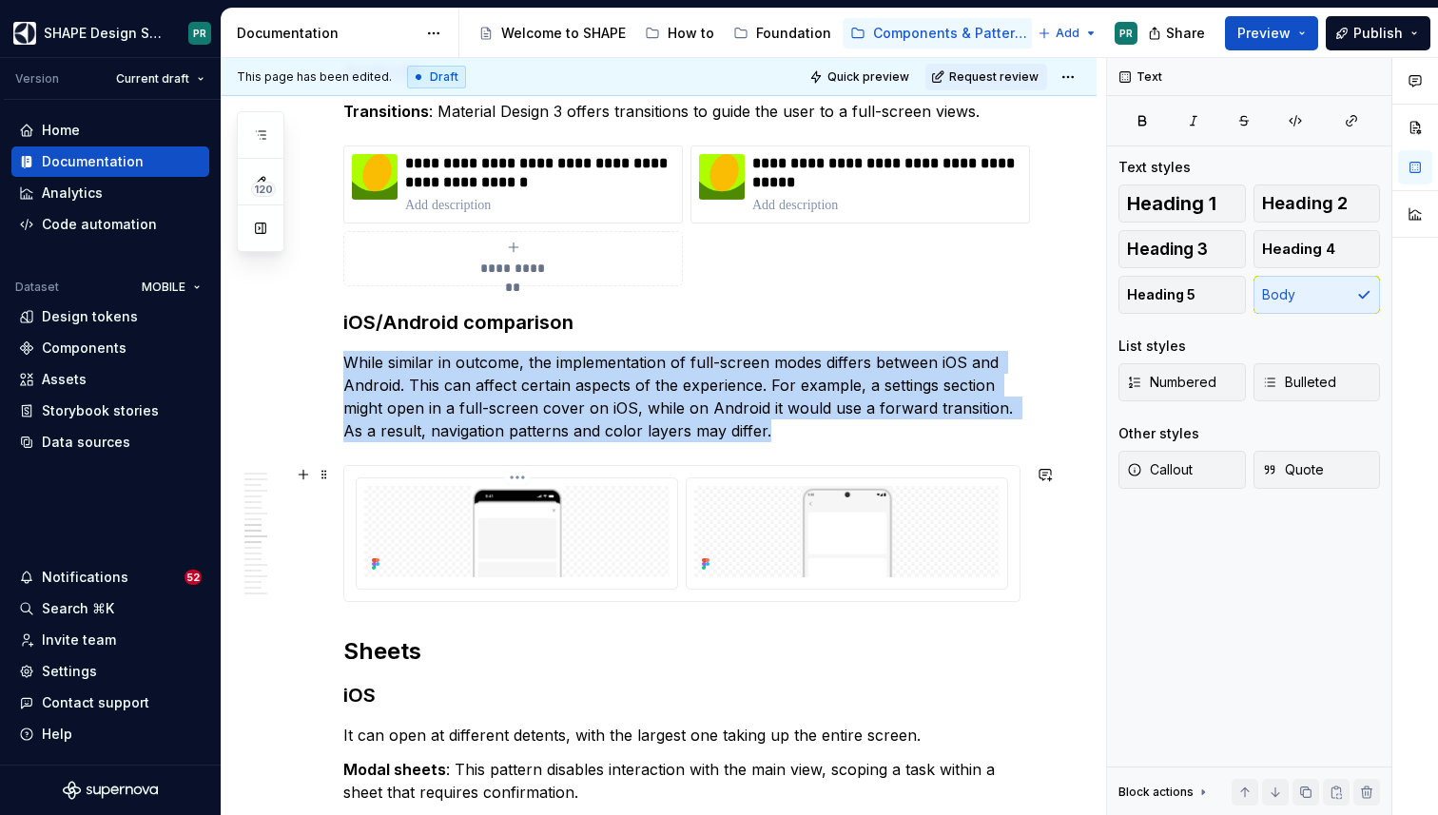
click at [667, 489] on img at bounding box center [516, 531] width 305 height 91
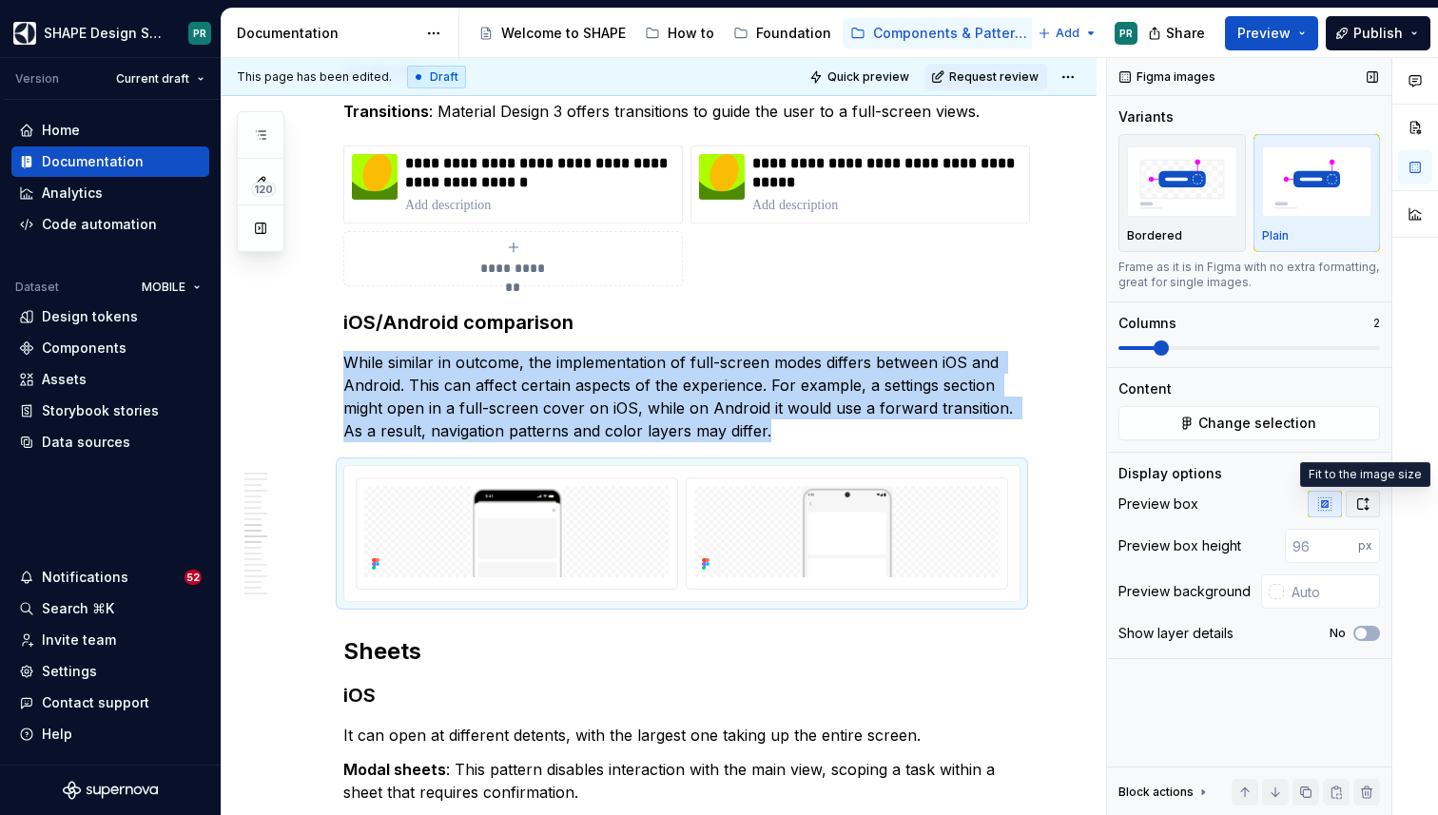
click at [1368, 502] on icon "button" at bounding box center [1362, 503] width 15 height 15
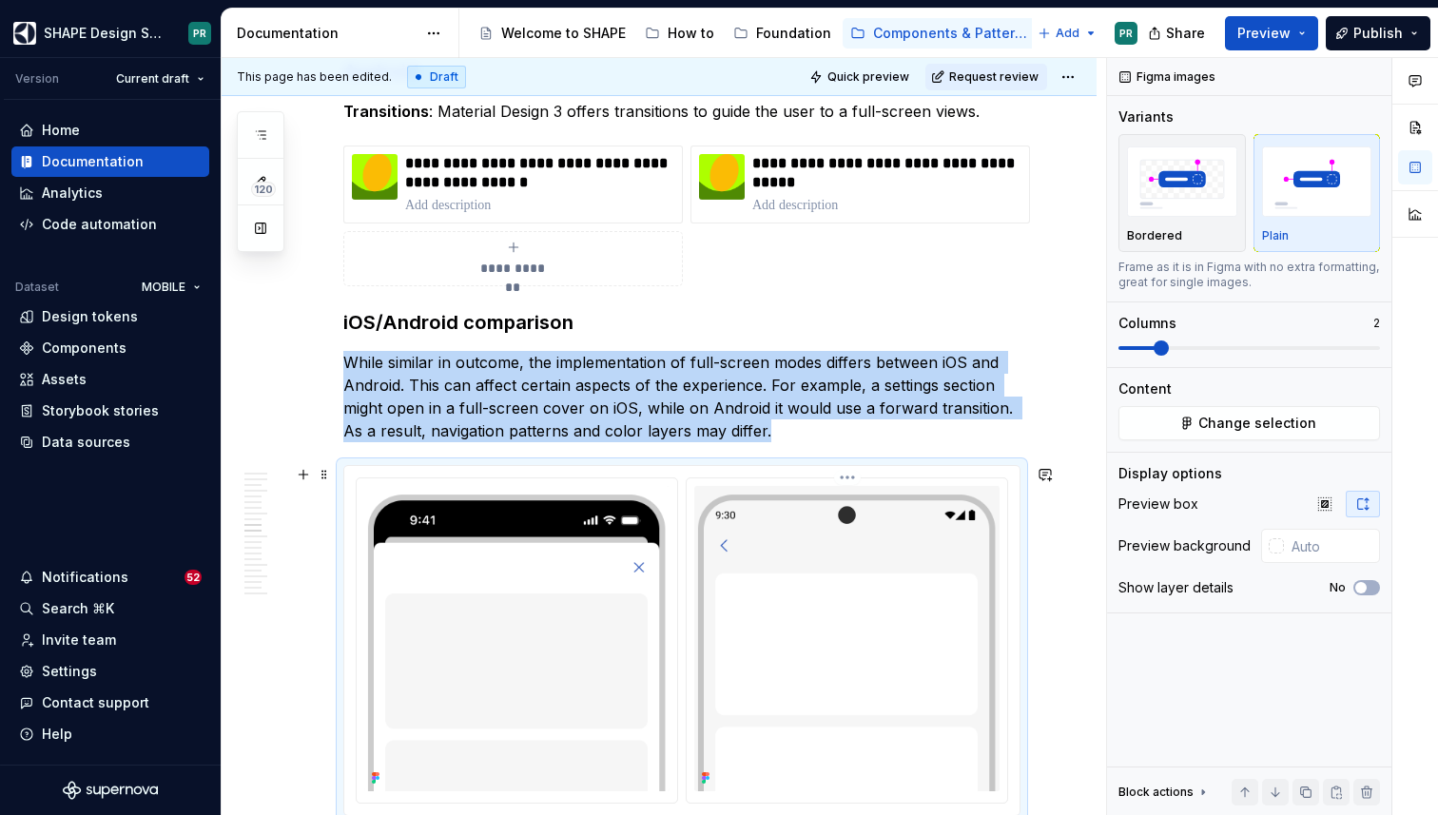
scroll to position [7656, 0]
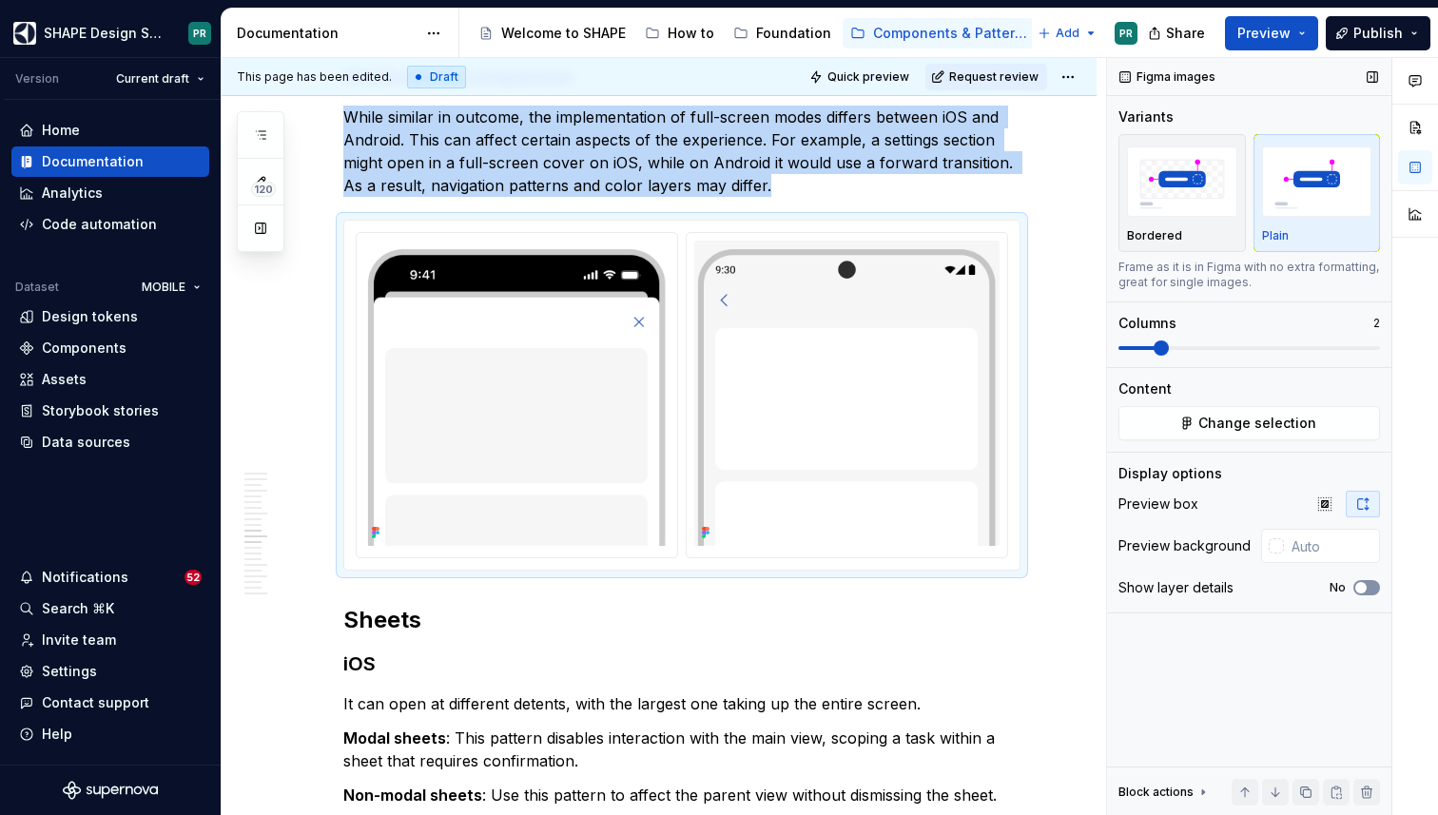
click at [1361, 582] on span "button" at bounding box center [1360, 587] width 11 height 11
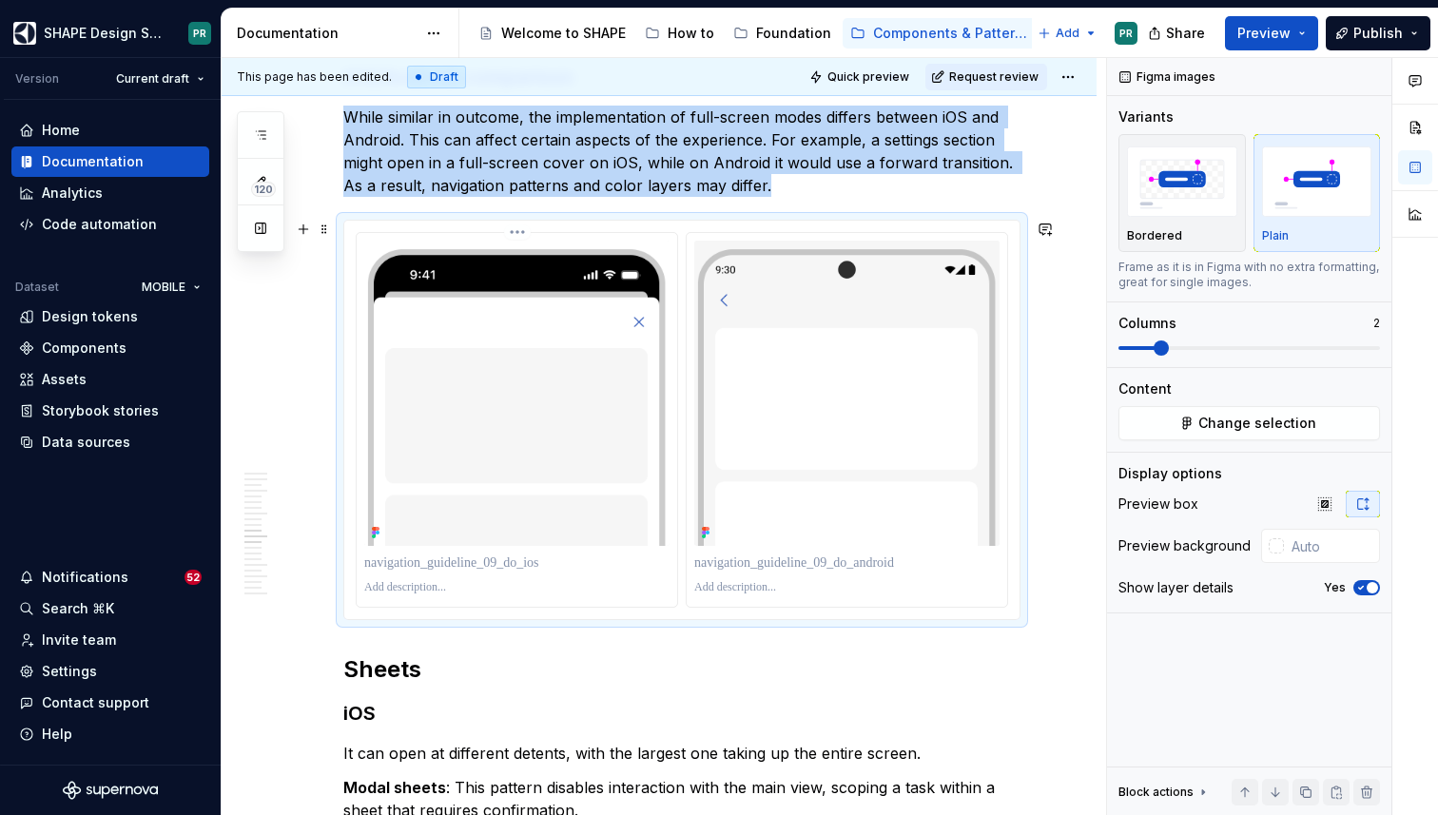
click at [515, 583] on div at bounding box center [516, 587] width 305 height 23
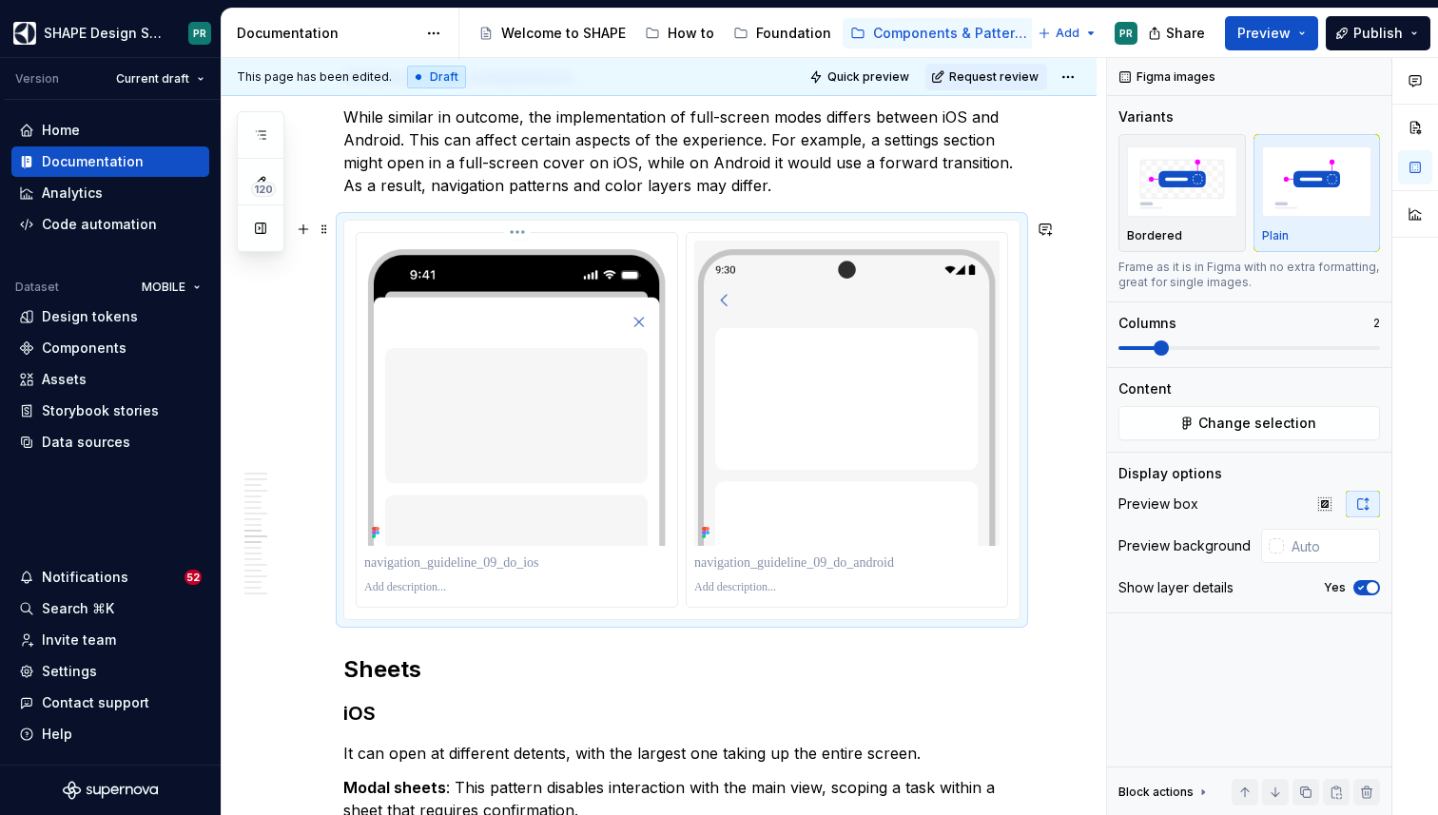
click at [523, 568] on p at bounding box center [516, 562] width 305 height 19
click at [802, 576] on div at bounding box center [846, 563] width 305 height 27
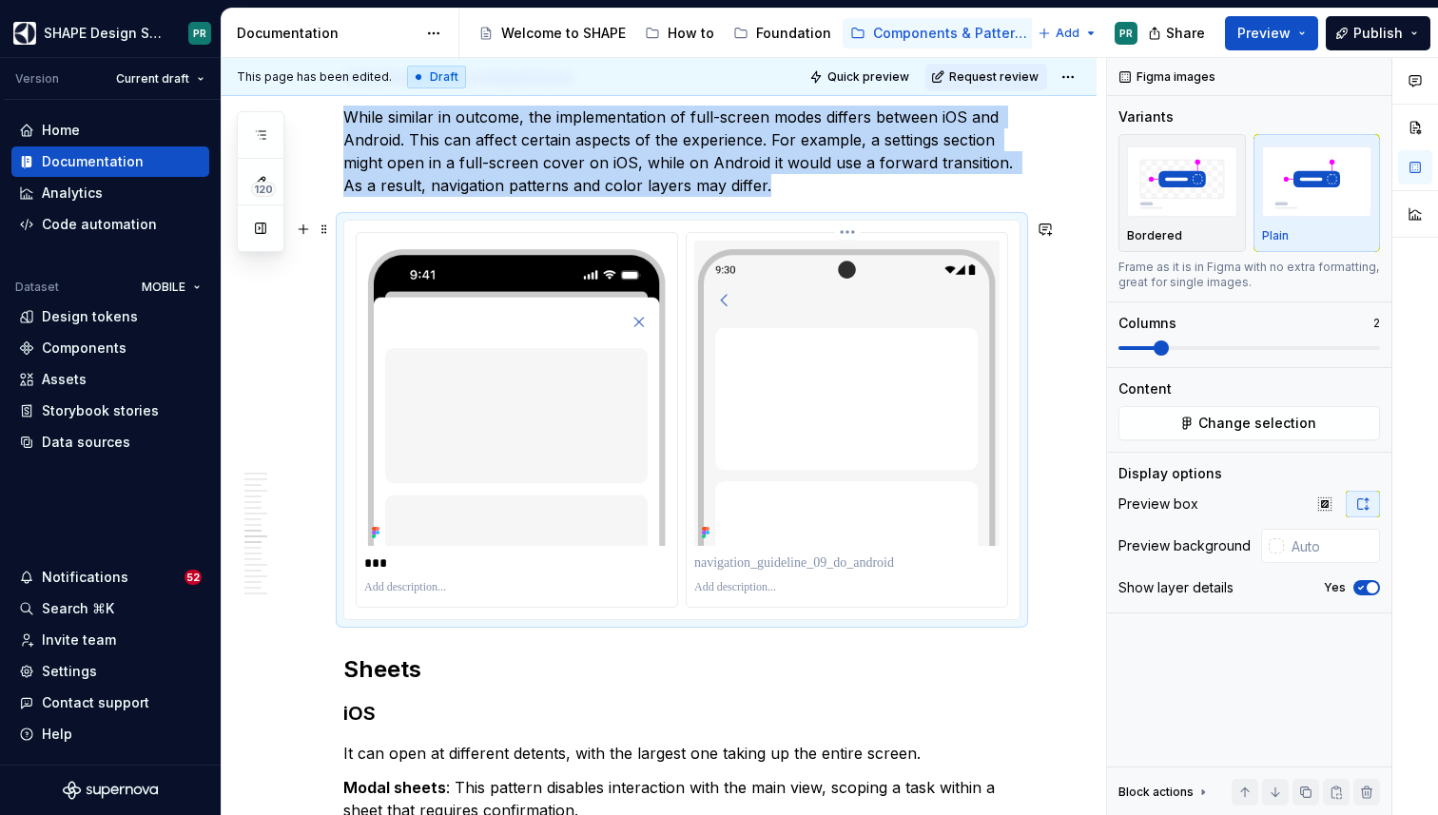
click at [839, 569] on p at bounding box center [846, 562] width 305 height 19
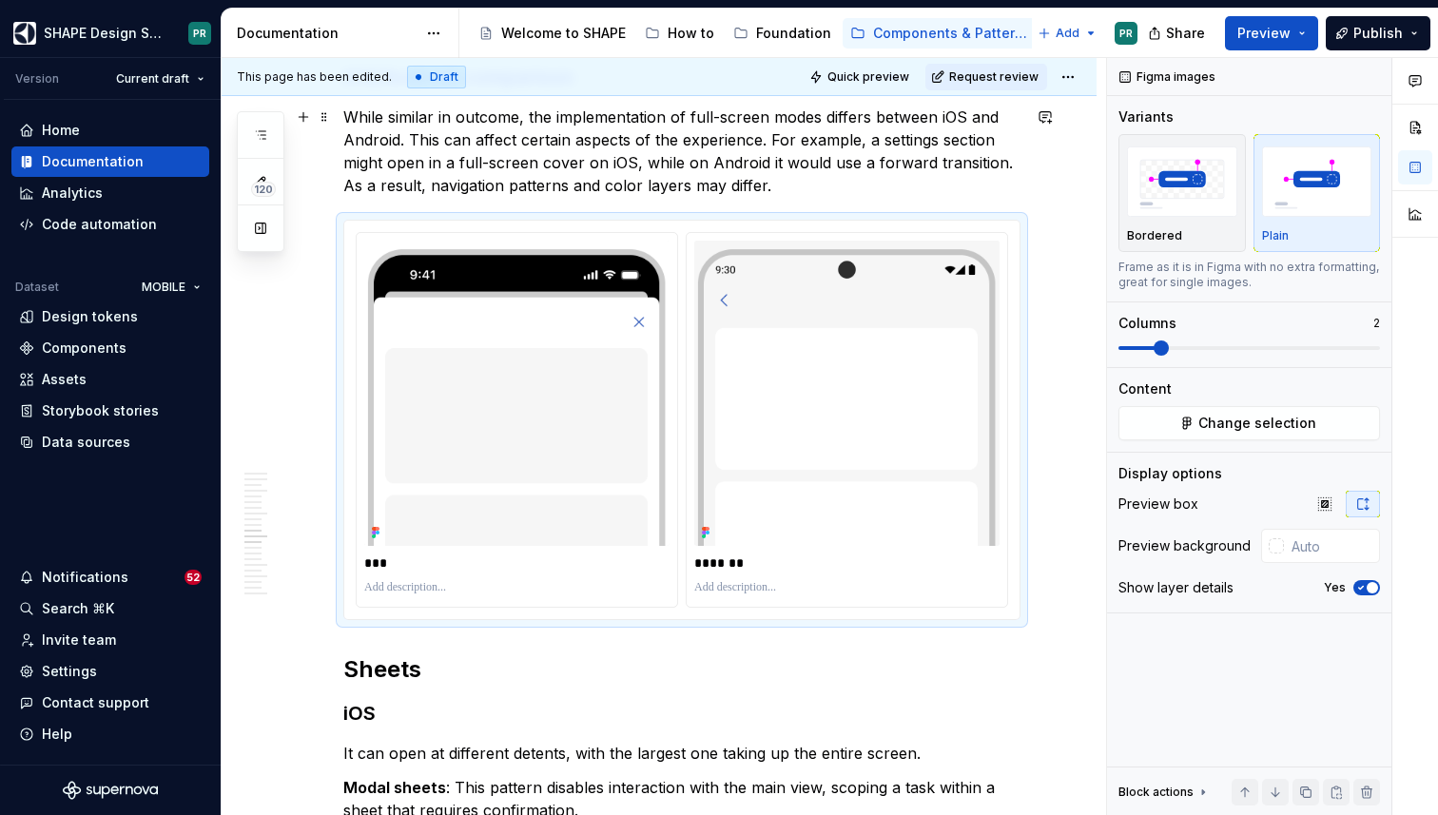
click at [805, 168] on p "While similar in outcome, the implementation of full-screen modes differs betwe…" at bounding box center [681, 151] width 677 height 91
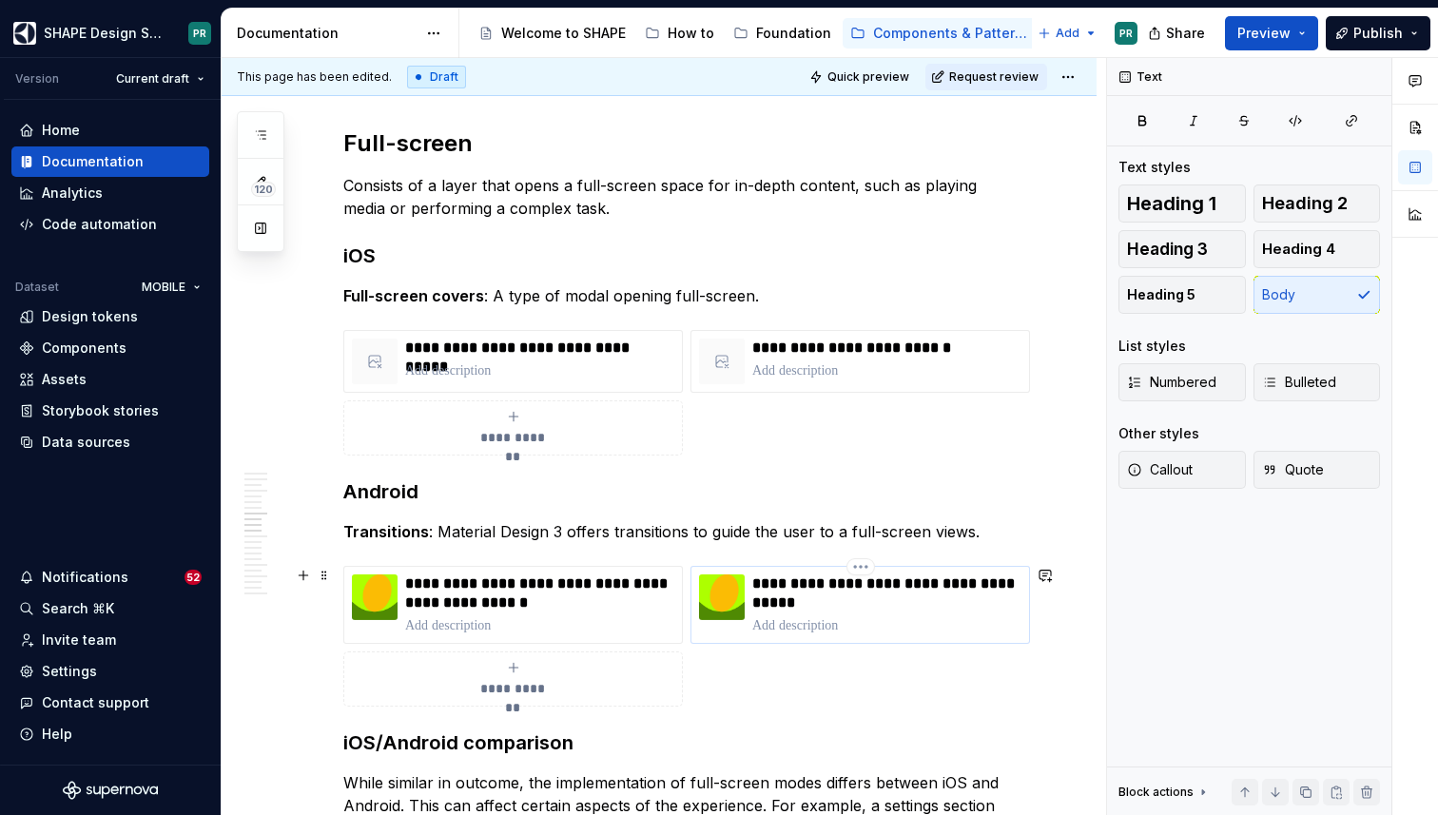
scroll to position [6987, 0]
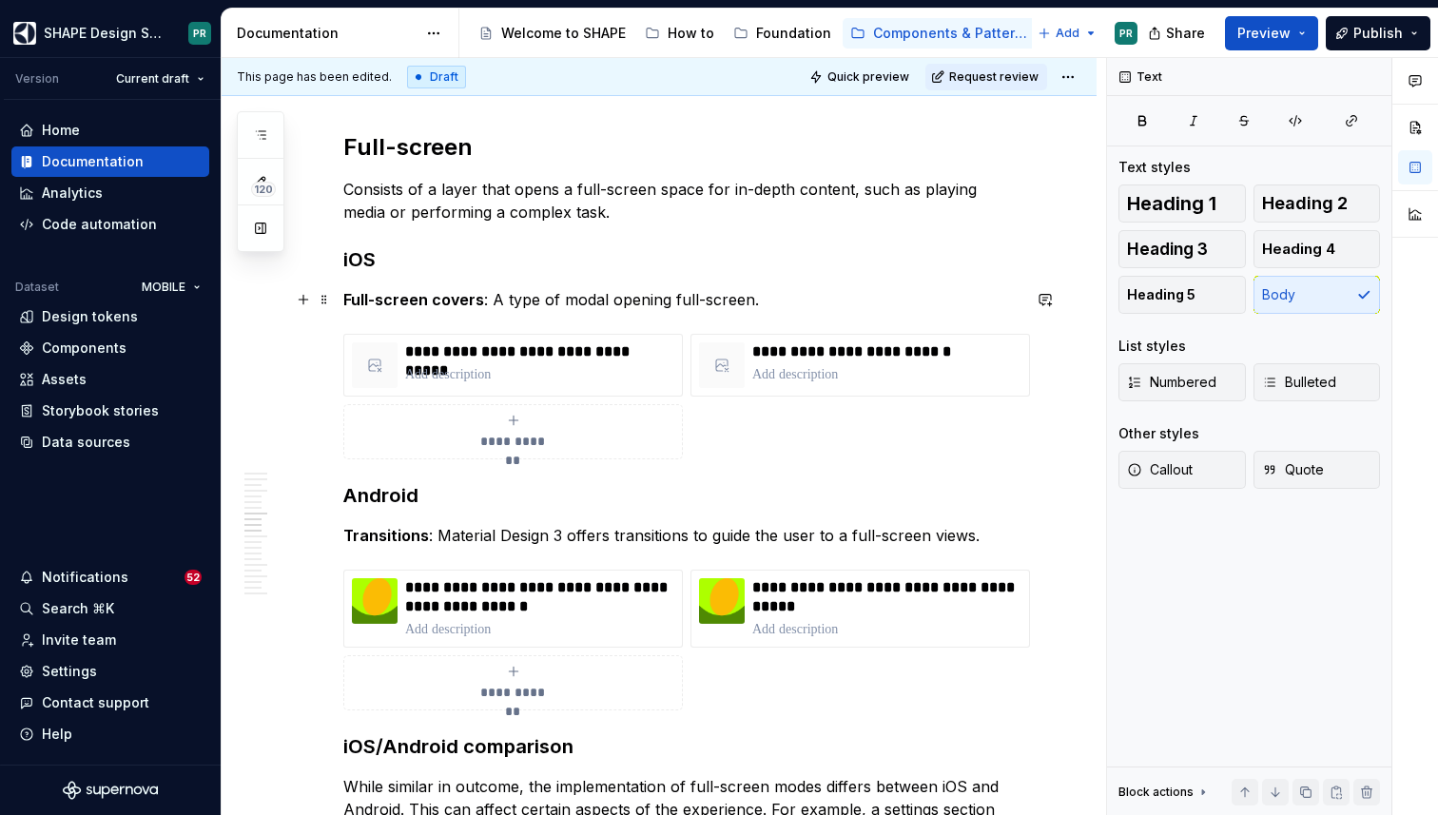
click at [494, 297] on p "Full-screen covers : A type of modal opening full-screen." at bounding box center [681, 299] width 677 height 23
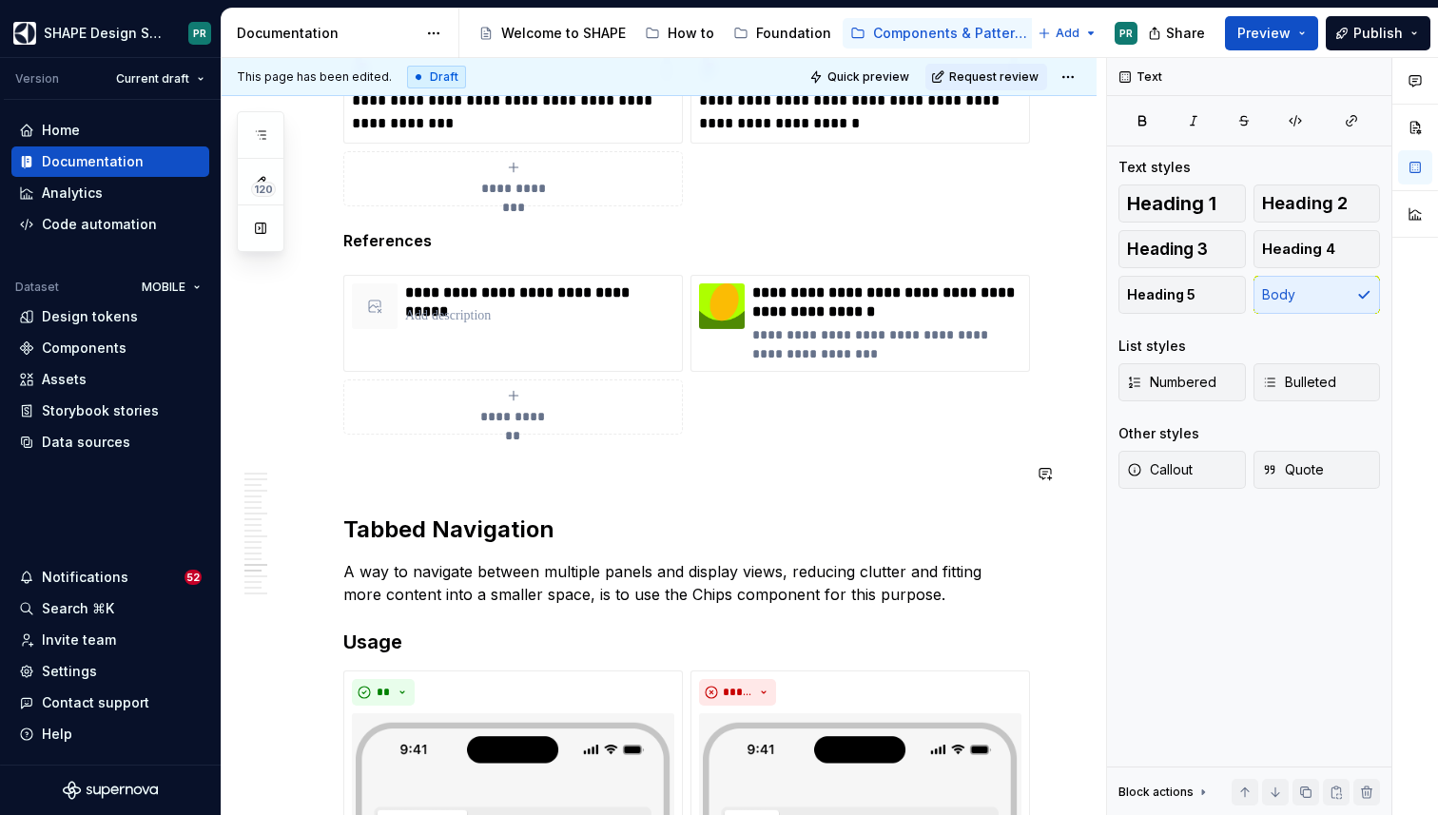
scroll to position [9422, 0]
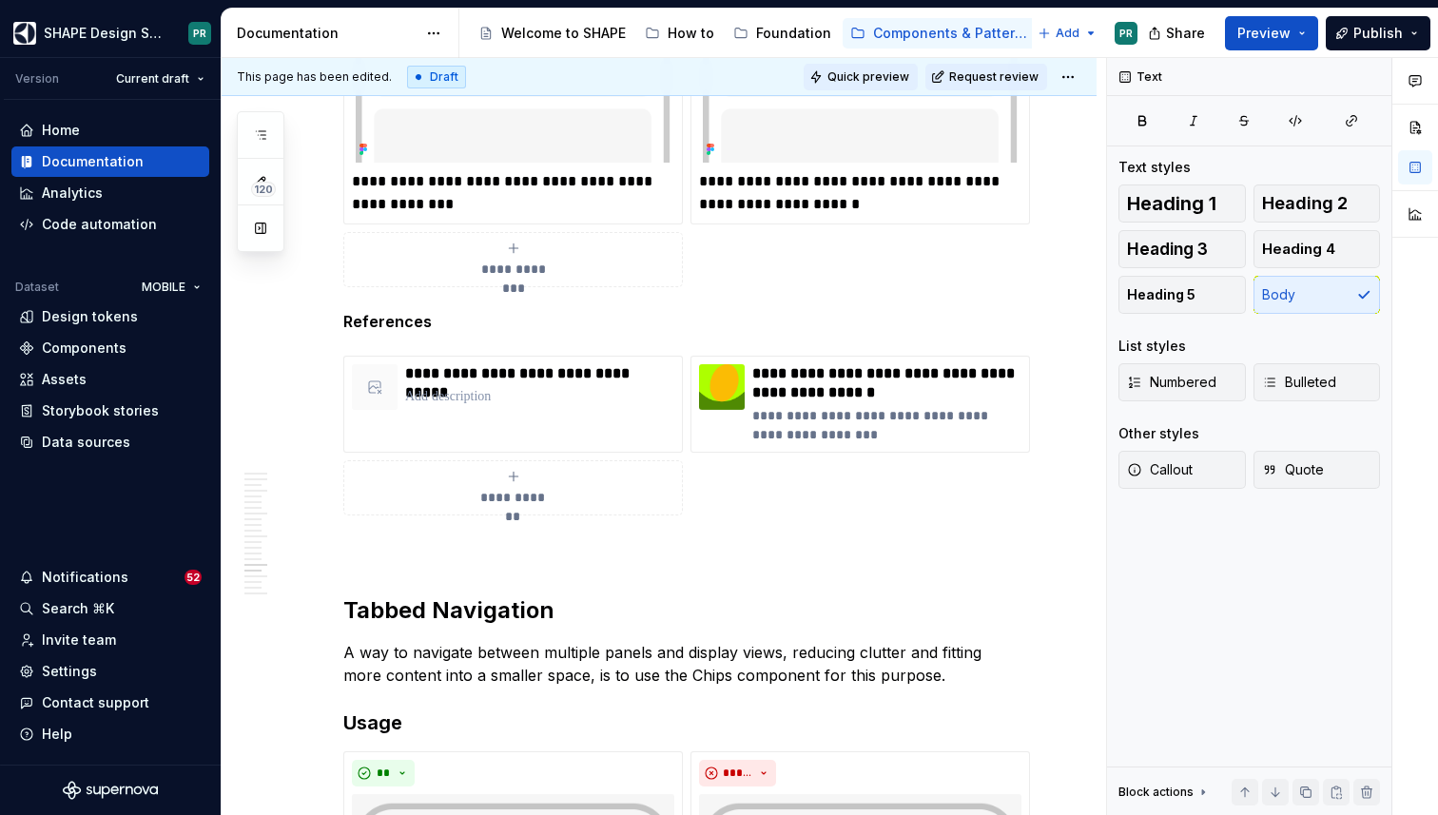
click at [897, 85] on button "Quick preview" at bounding box center [861, 77] width 114 height 27
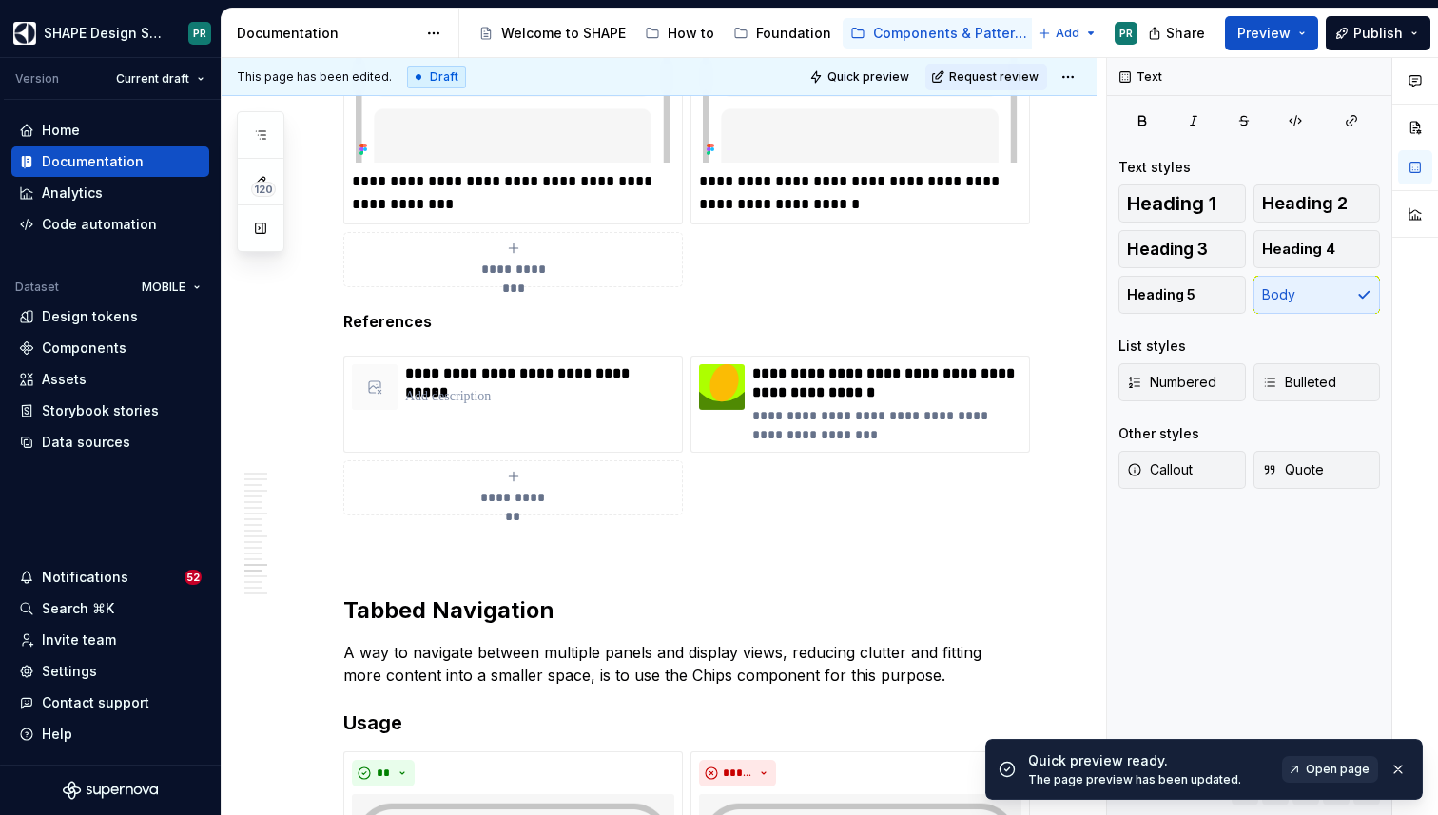
click at [1331, 769] on span "Open page" at bounding box center [1338, 769] width 64 height 15
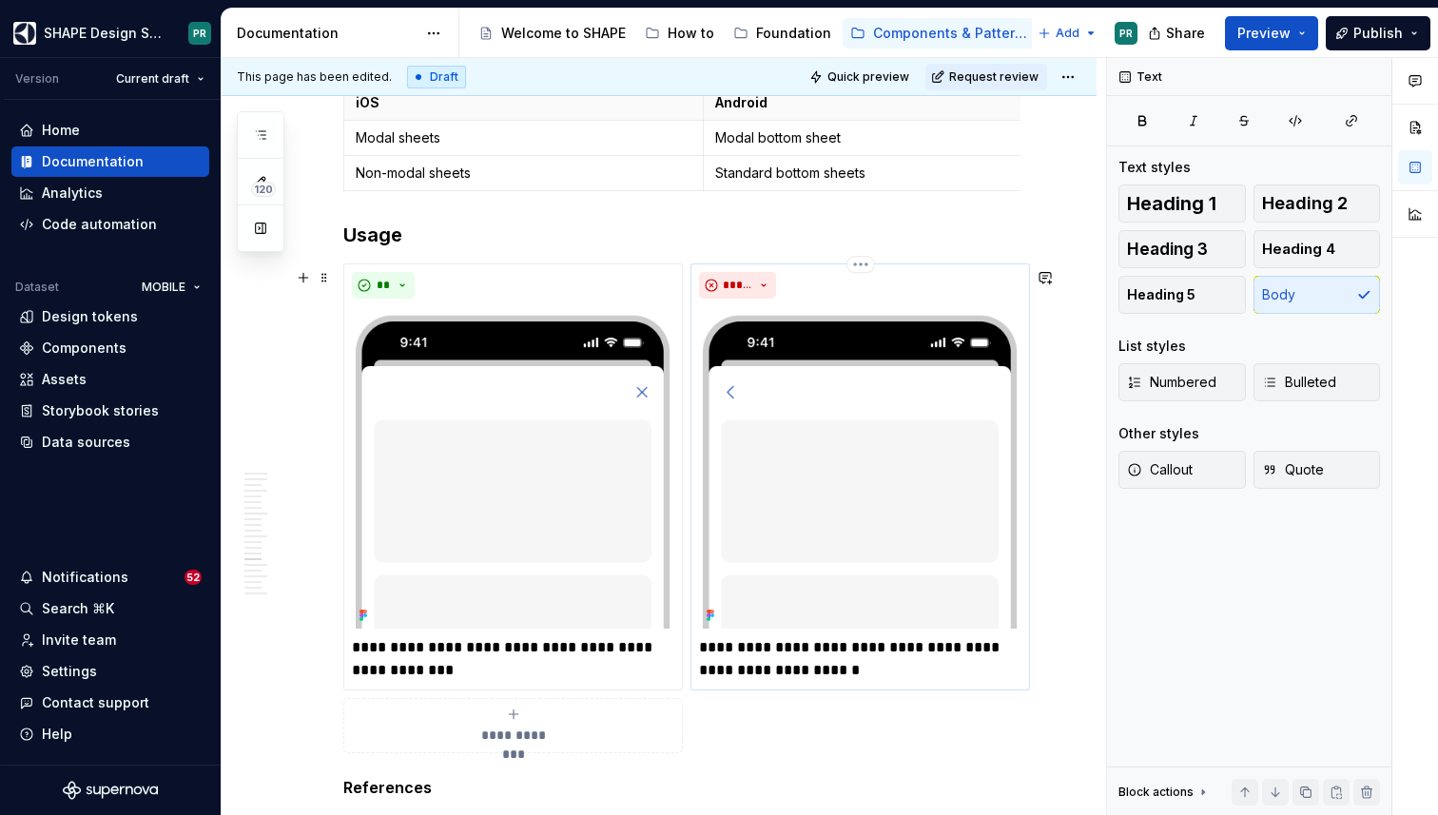
scroll to position [9127, 0]
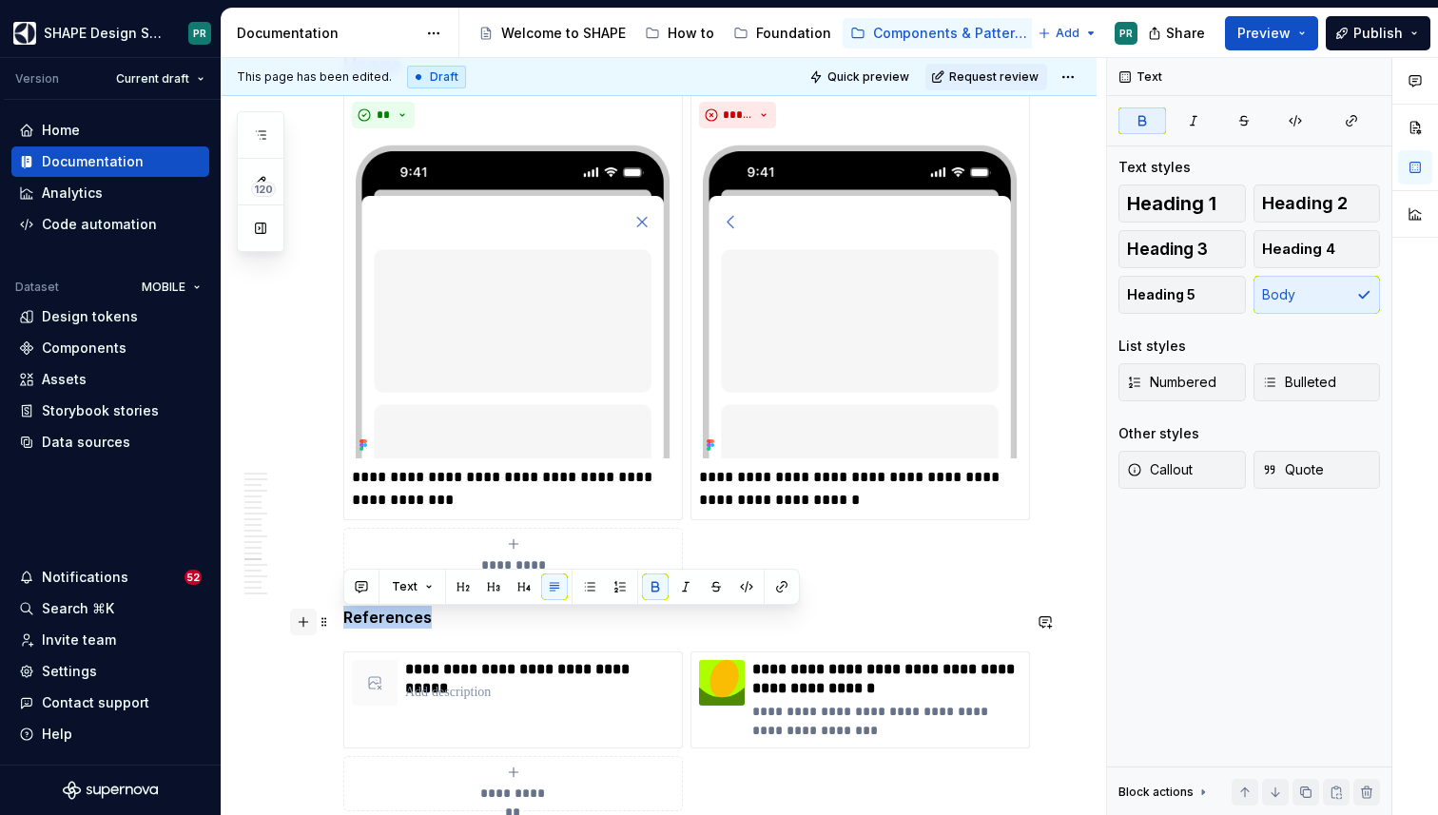
drag, startPoint x: 442, startPoint y: 618, endPoint x: 303, endPoint y: 619, distance: 138.8
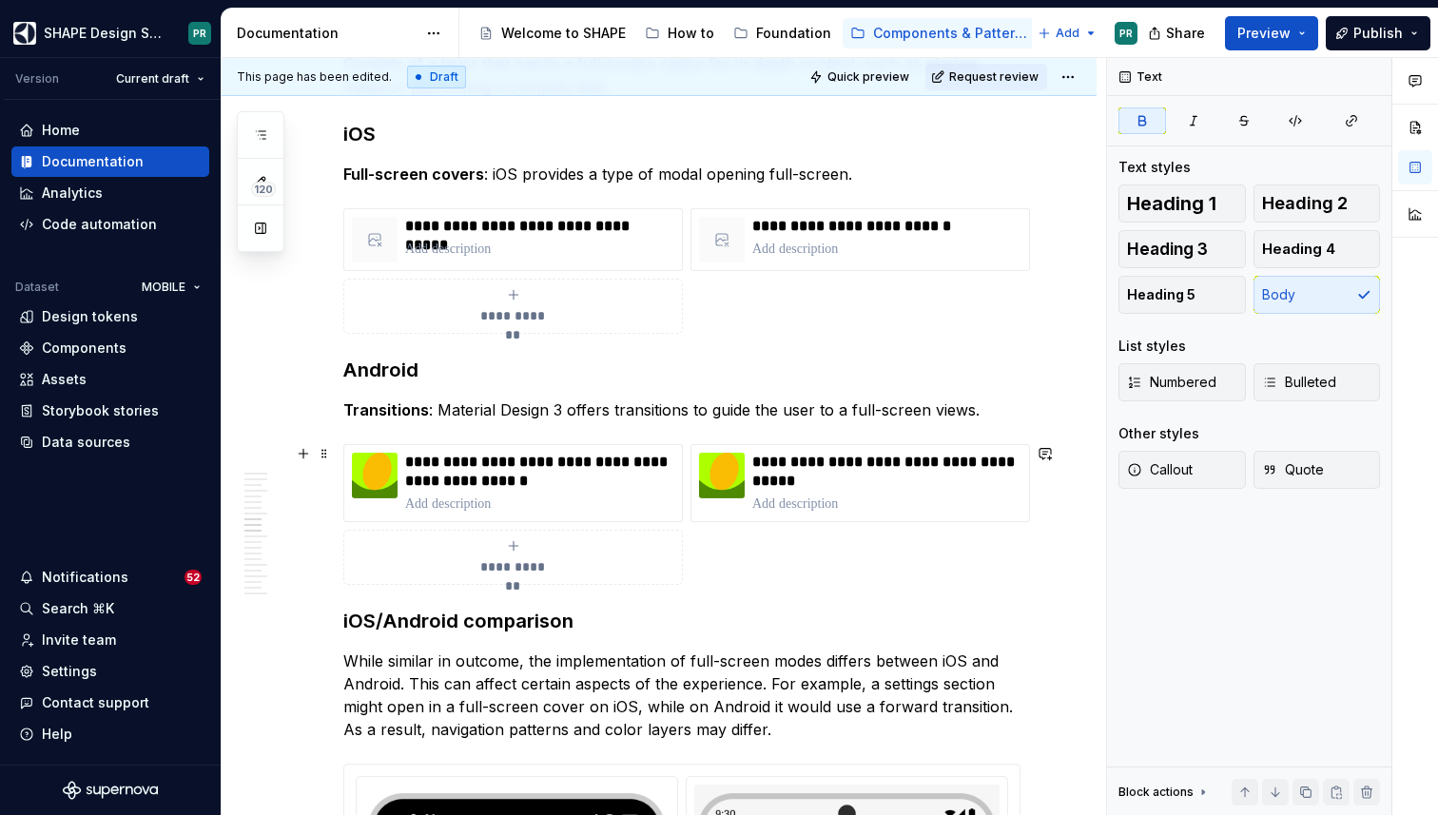
scroll to position [7113, 0]
click at [874, 177] on p "Full-screen covers : iOS provides a type of modal opening full-screen." at bounding box center [681, 173] width 677 height 23
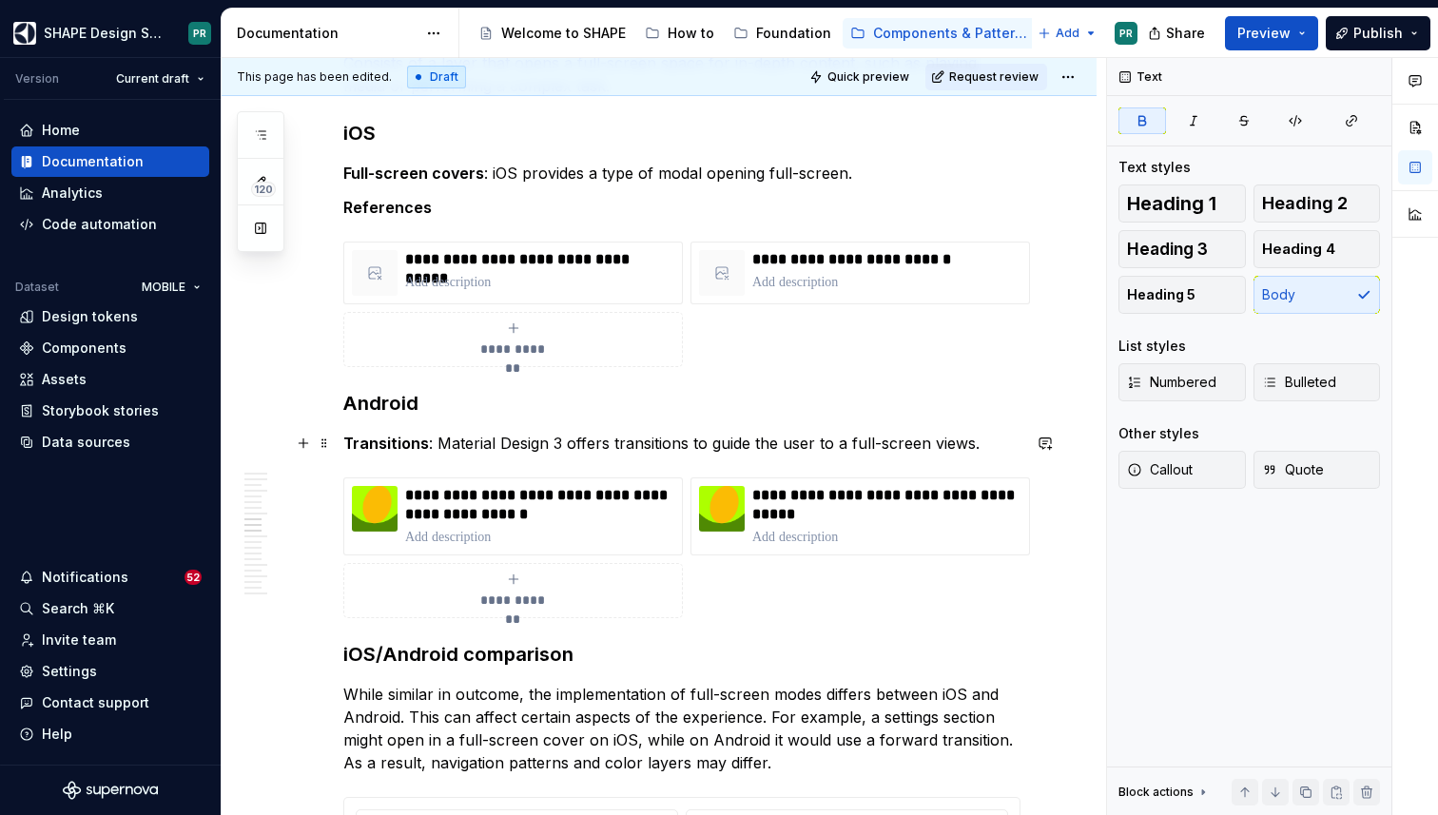
click at [984, 447] on p "Transitions : Material Design 3 offers transitions to guide the user to a full-…" at bounding box center [681, 443] width 677 height 23
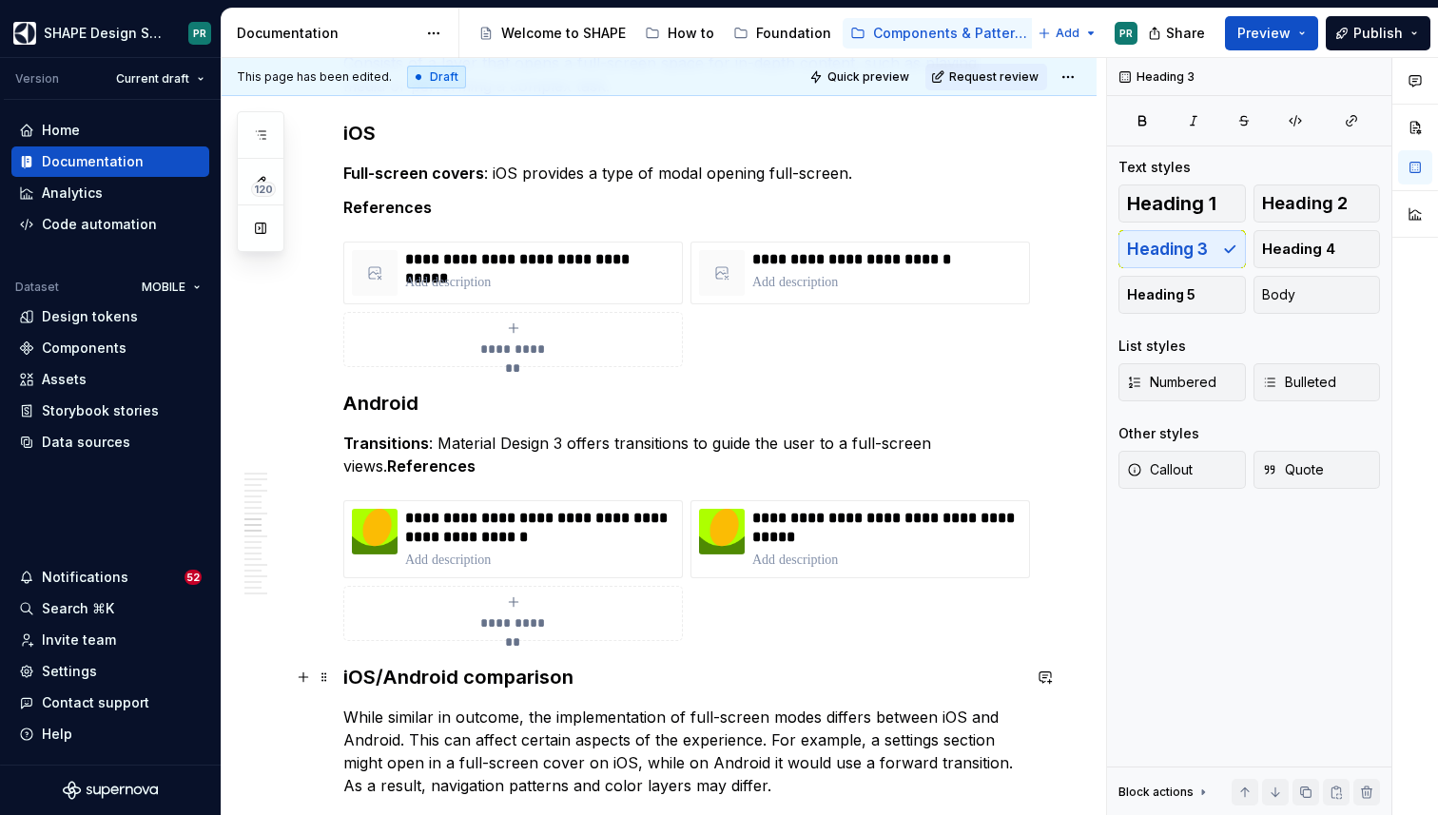
click at [345, 678] on h3 "iOS/Android comparison" at bounding box center [681, 677] width 677 height 27
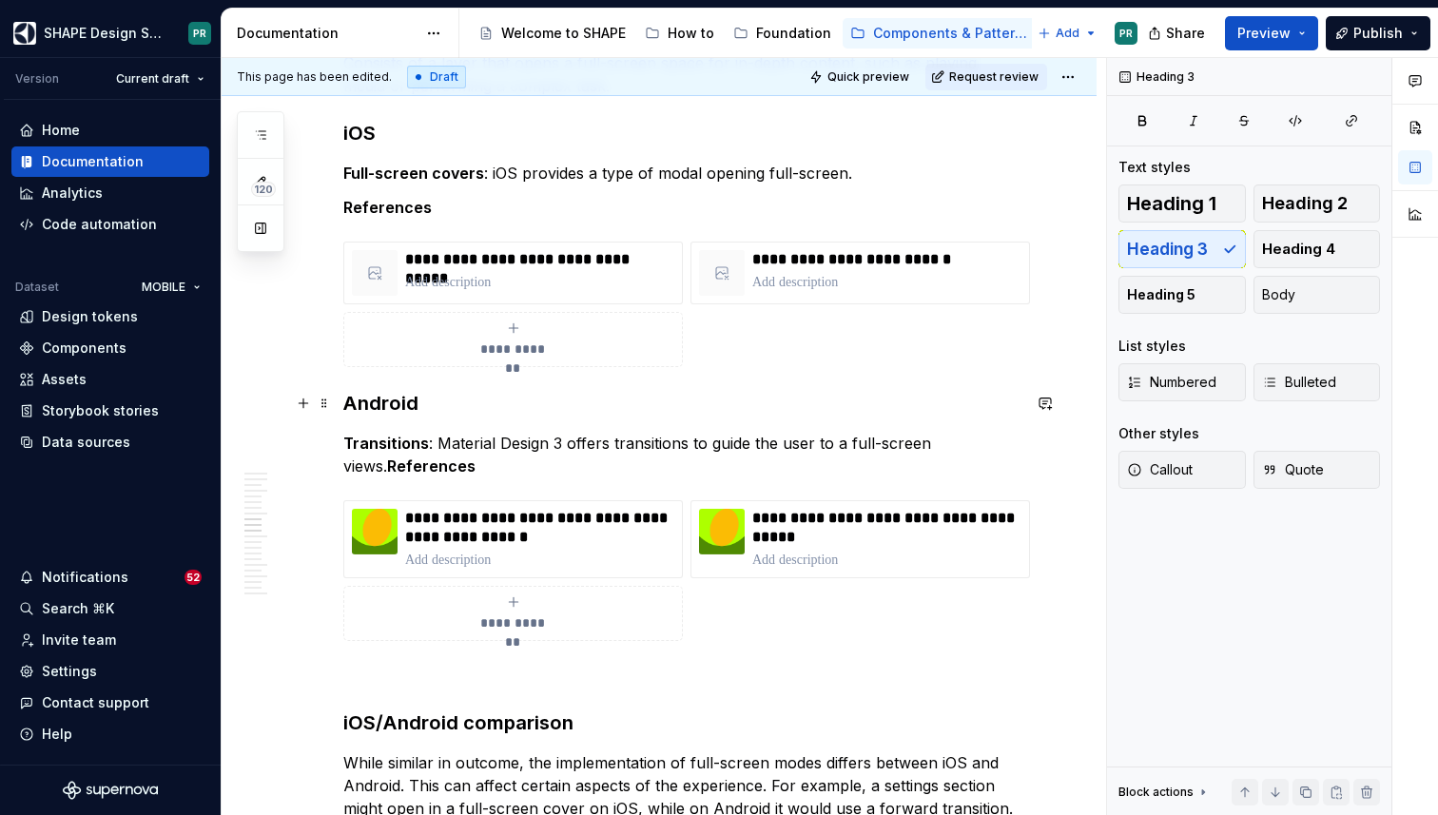
click at [387, 397] on h3 "Android" at bounding box center [681, 403] width 677 height 27
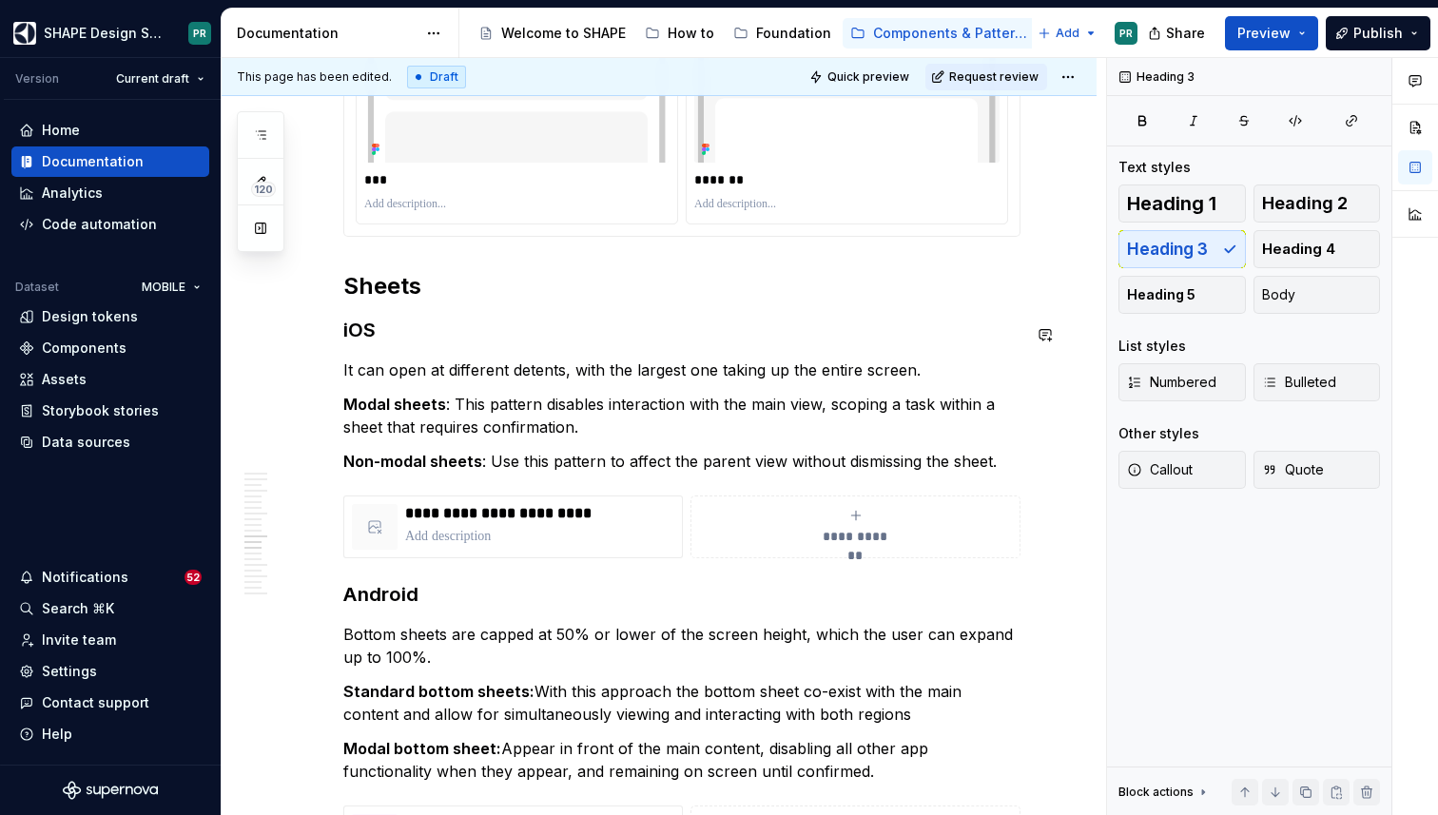
scroll to position [8189, 0]
click at [1010, 470] on p "Non-modal sheets : Use this pattern to affect the parent view without dismissin…" at bounding box center [681, 460] width 677 height 23
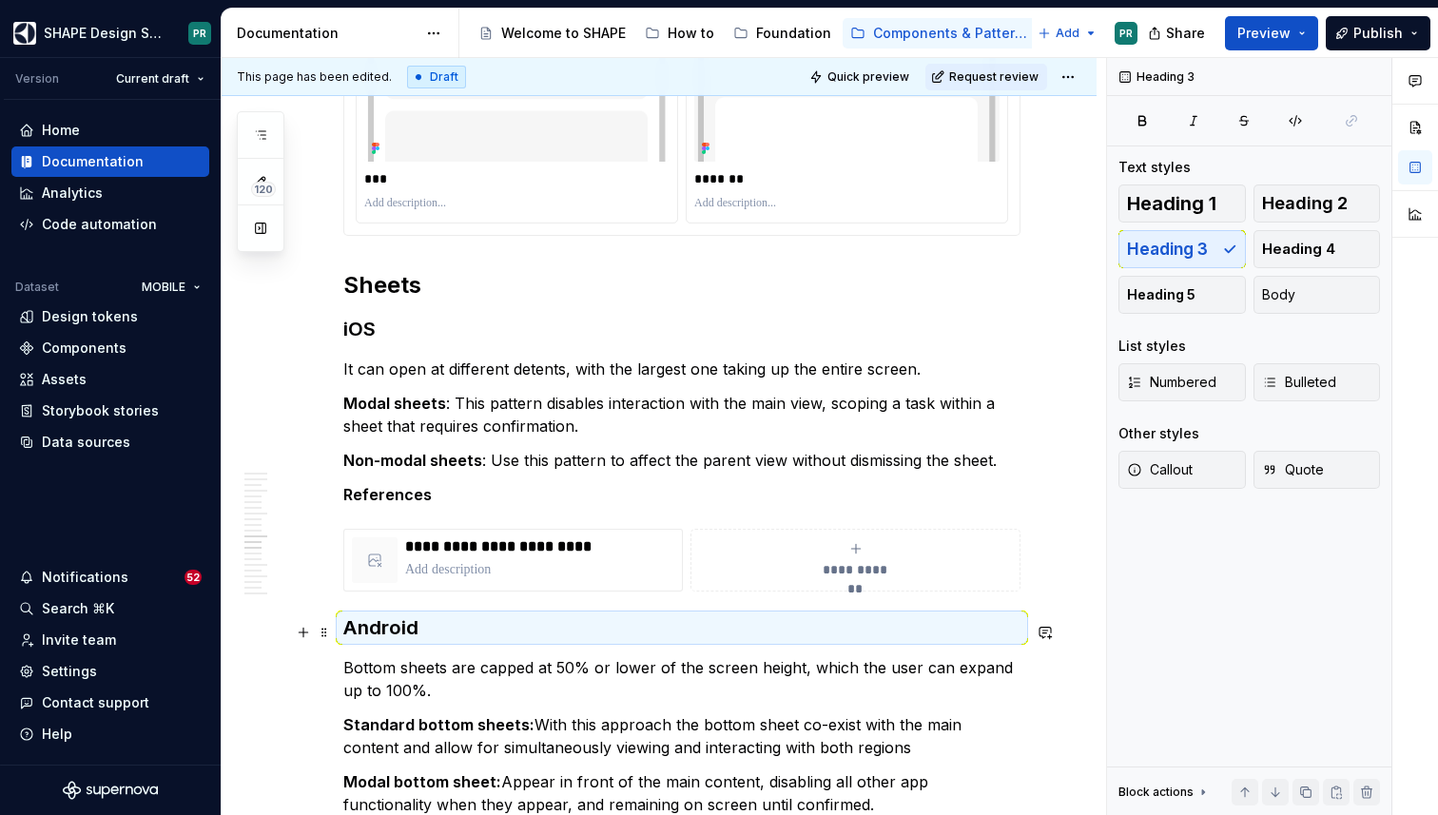
click at [568, 641] on h3 "Android" at bounding box center [681, 627] width 677 height 27
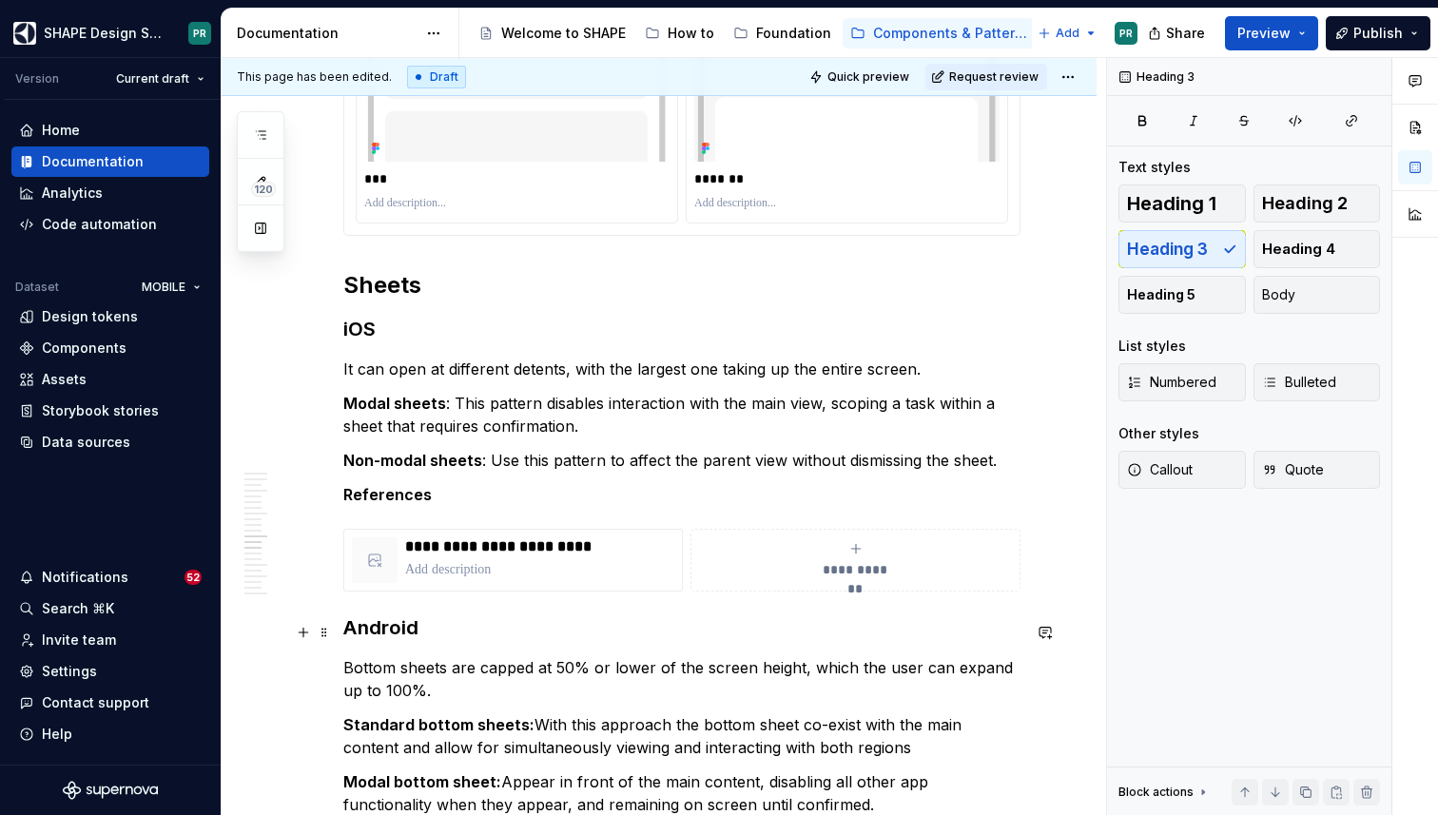
click at [561, 634] on h3 "Android" at bounding box center [681, 627] width 677 height 27
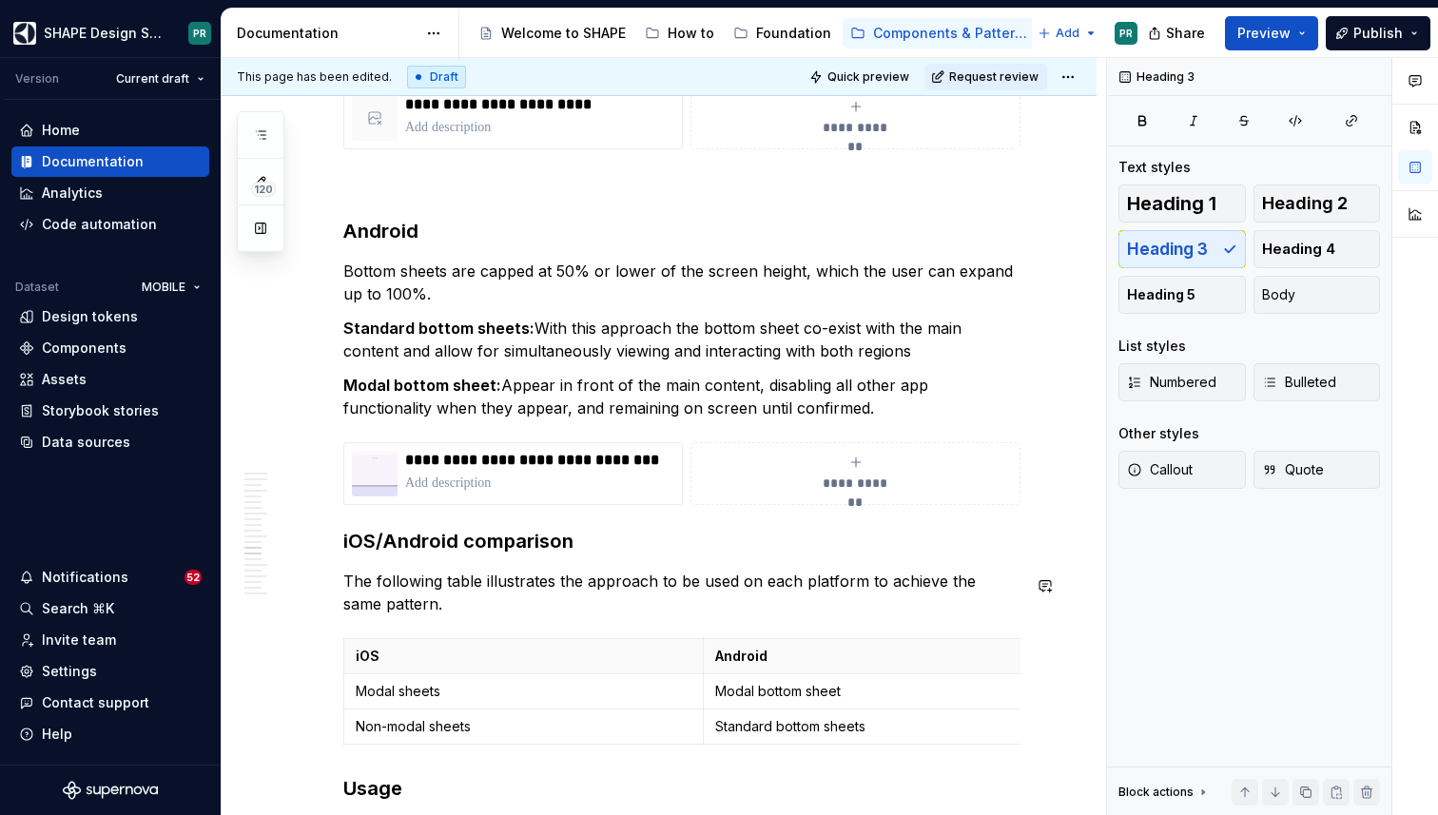
scroll to position [8639, 0]
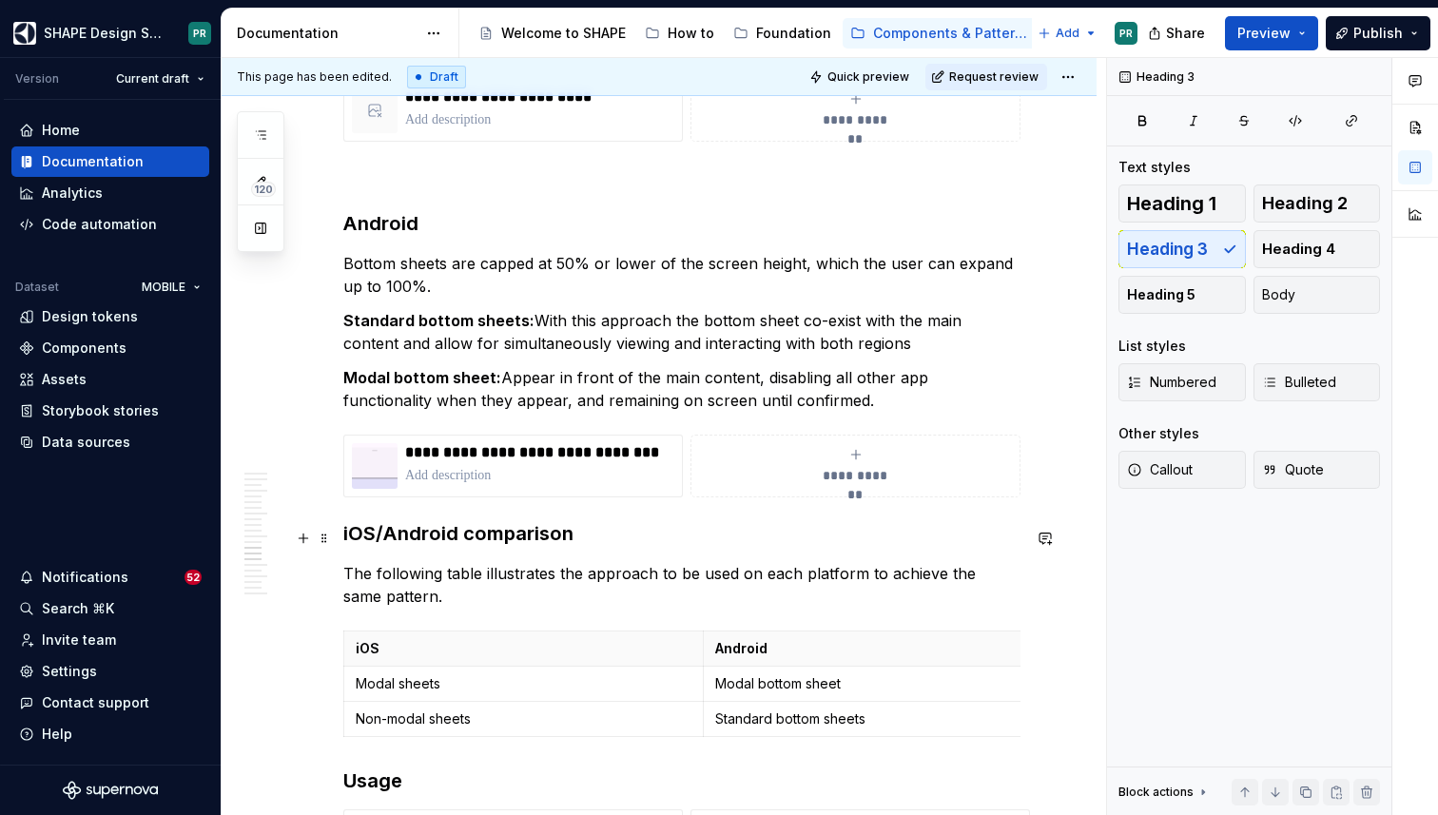
click at [347, 539] on h3 "iOS/Android comparison" at bounding box center [681, 533] width 677 height 27
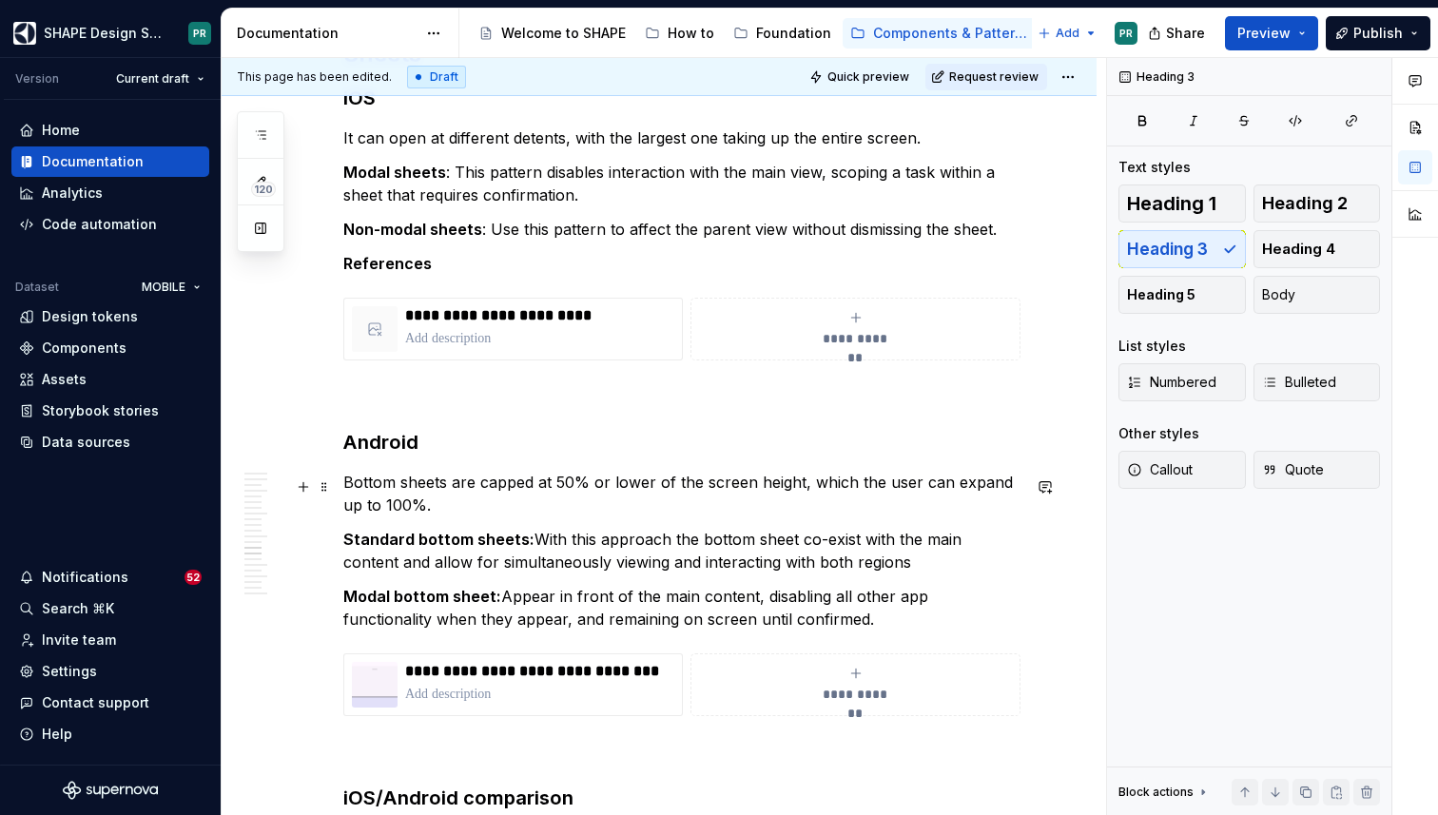
scroll to position [8415, 0]
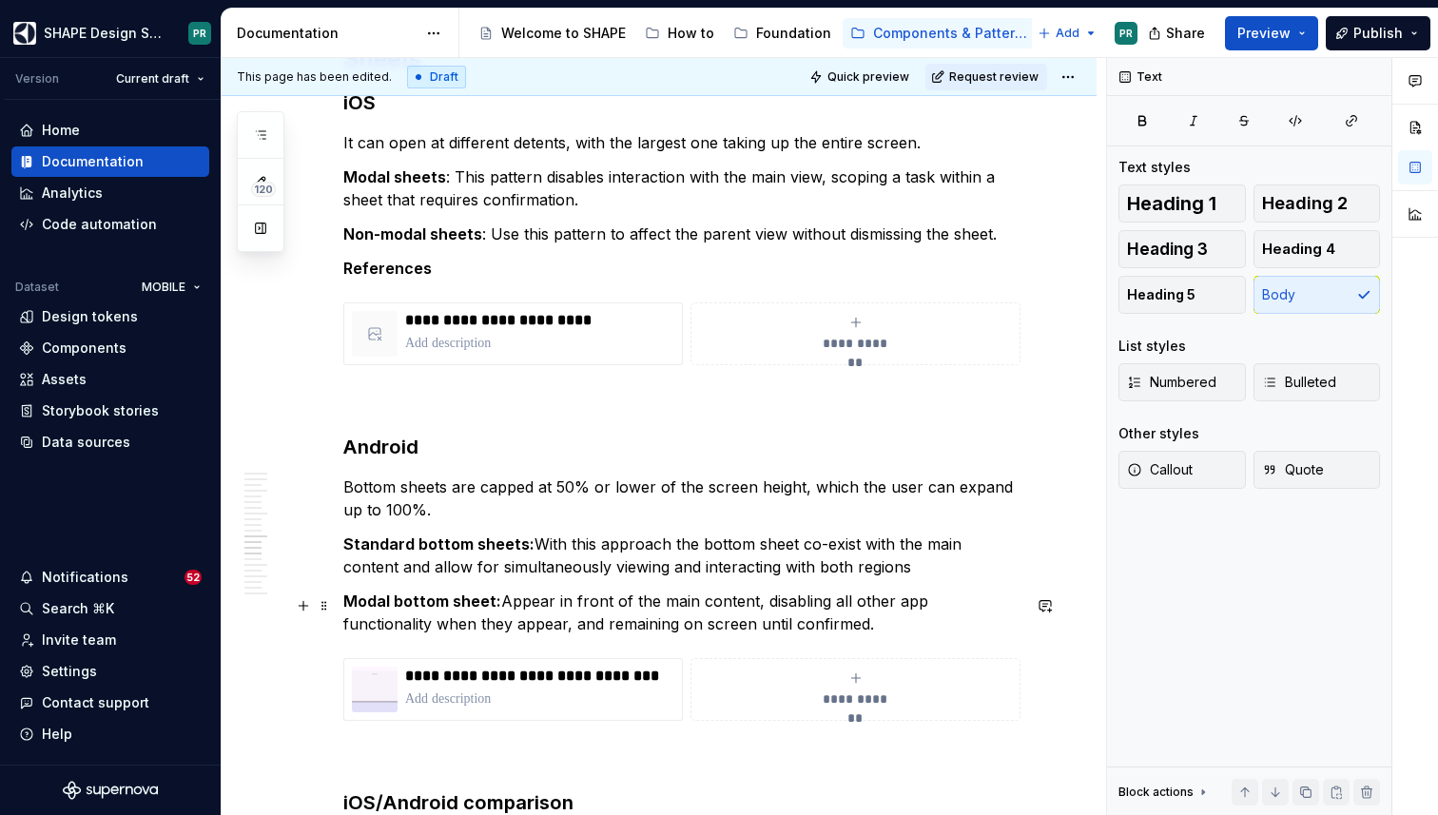
click at [816, 626] on p "Modal bottom sheet: Appear in front of the main content, disabling all other ap…" at bounding box center [681, 613] width 677 height 46
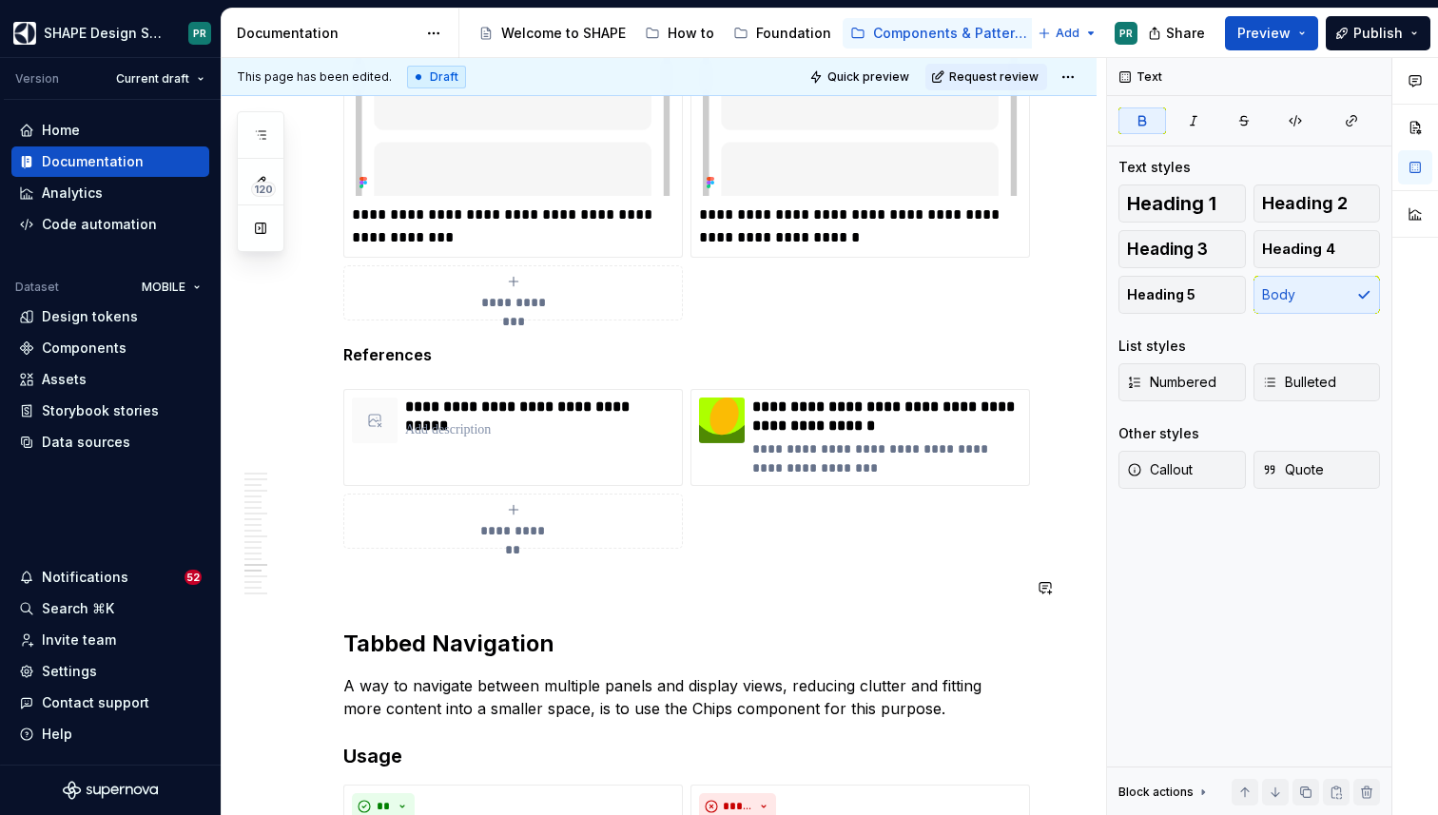
scroll to position [9709, 0]
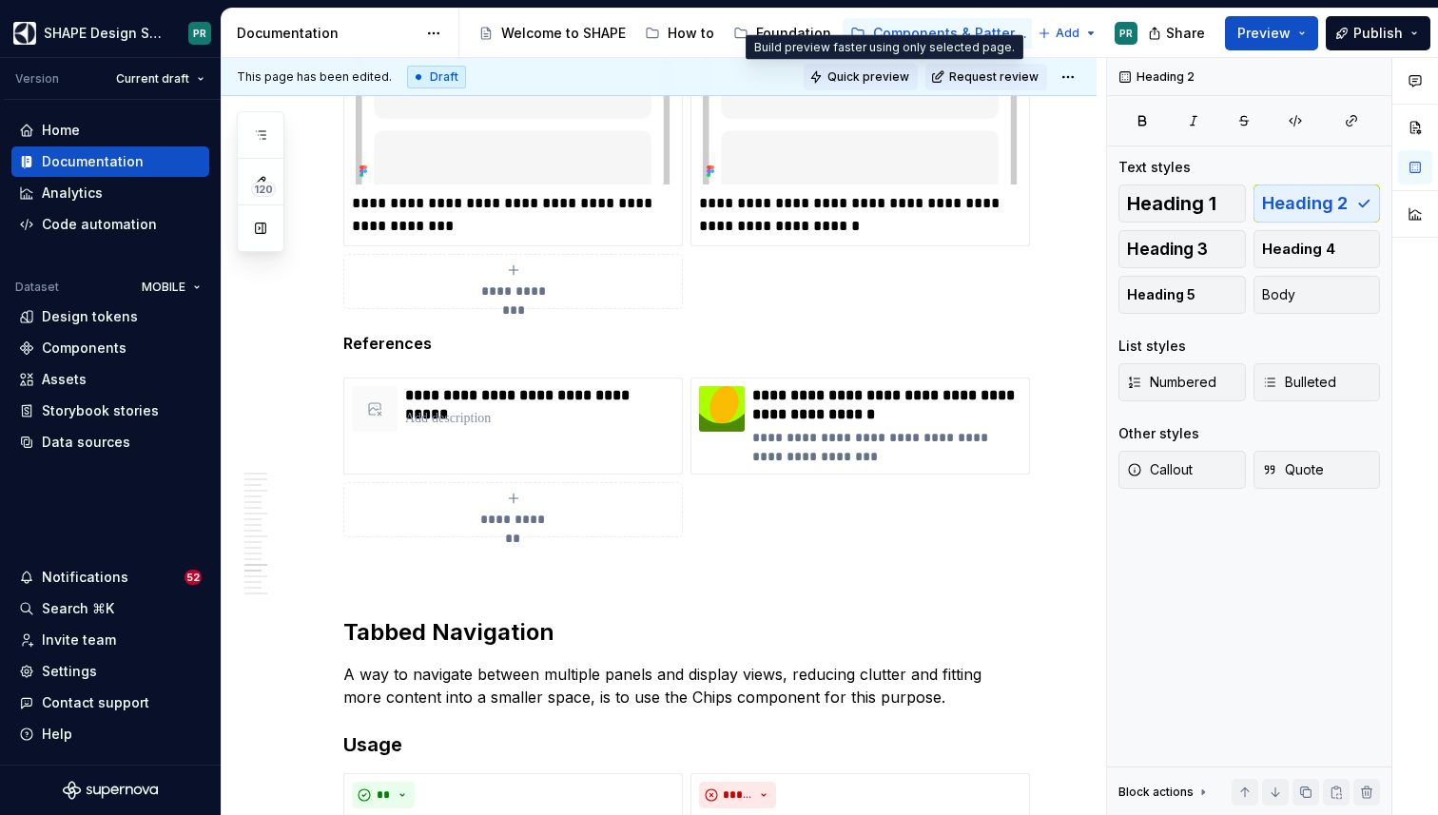
click at [899, 80] on span "Quick preview" at bounding box center [868, 76] width 82 height 15
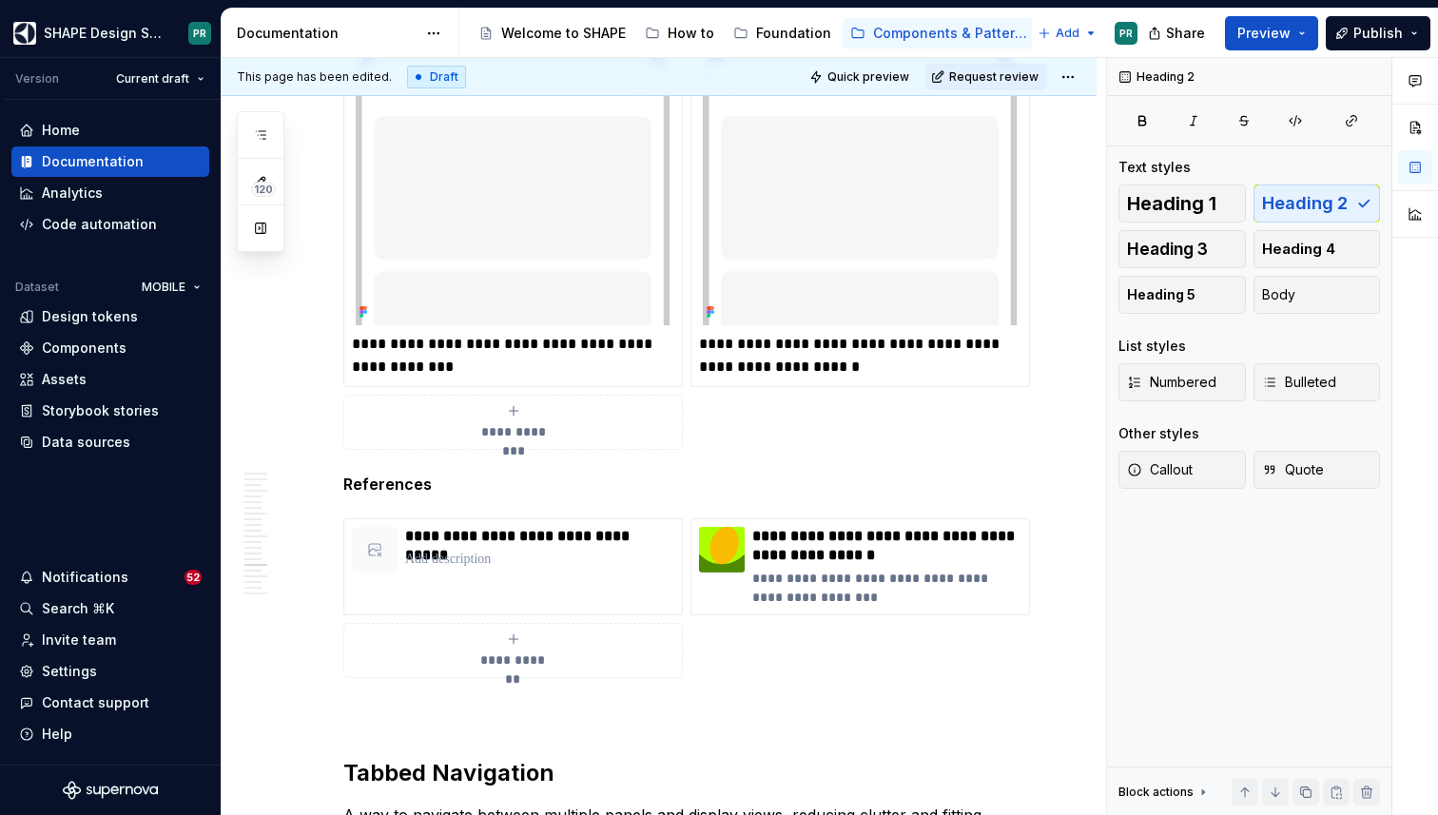
scroll to position [9566, 0]
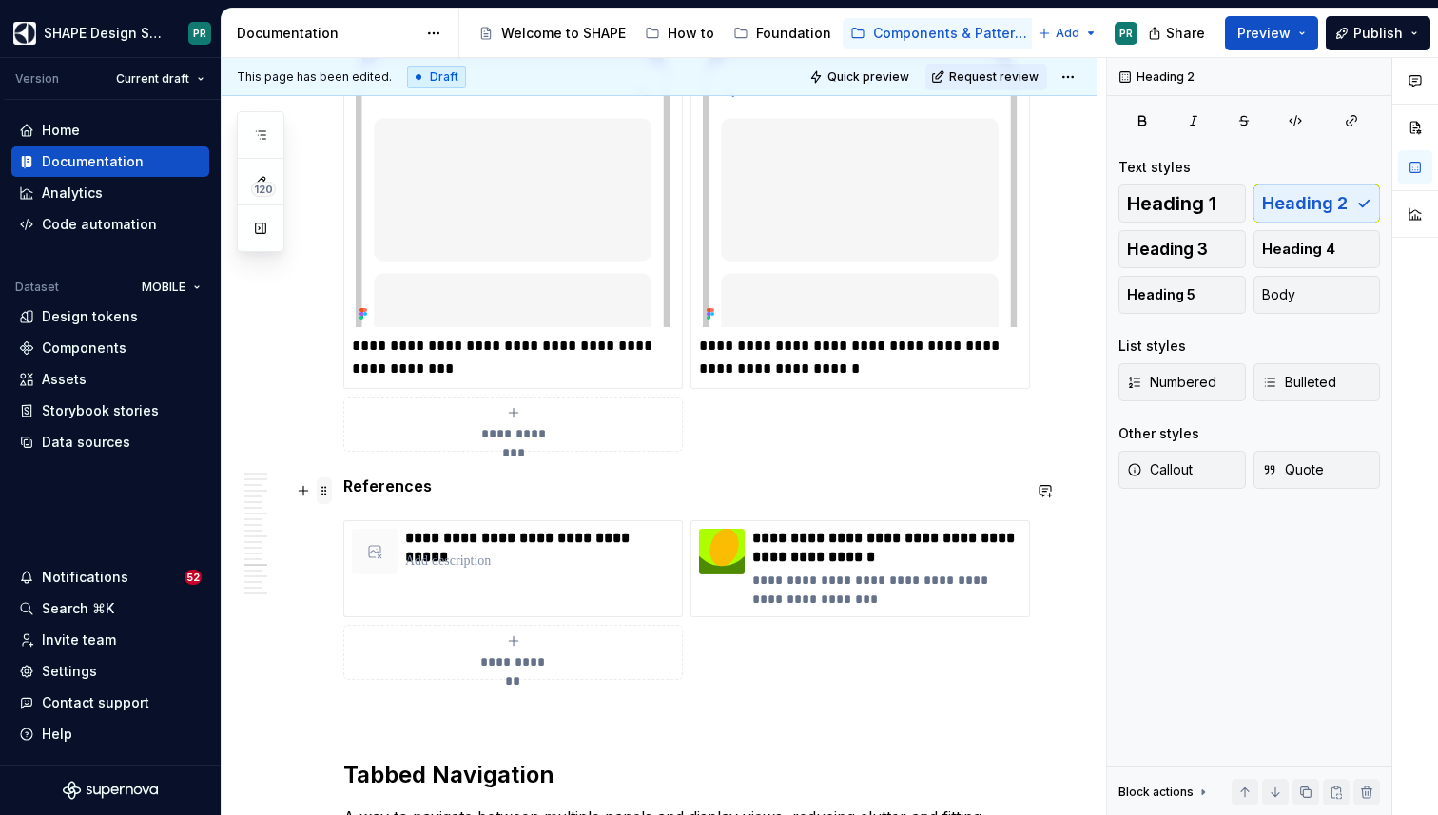
click at [328, 496] on span at bounding box center [324, 490] width 15 height 27
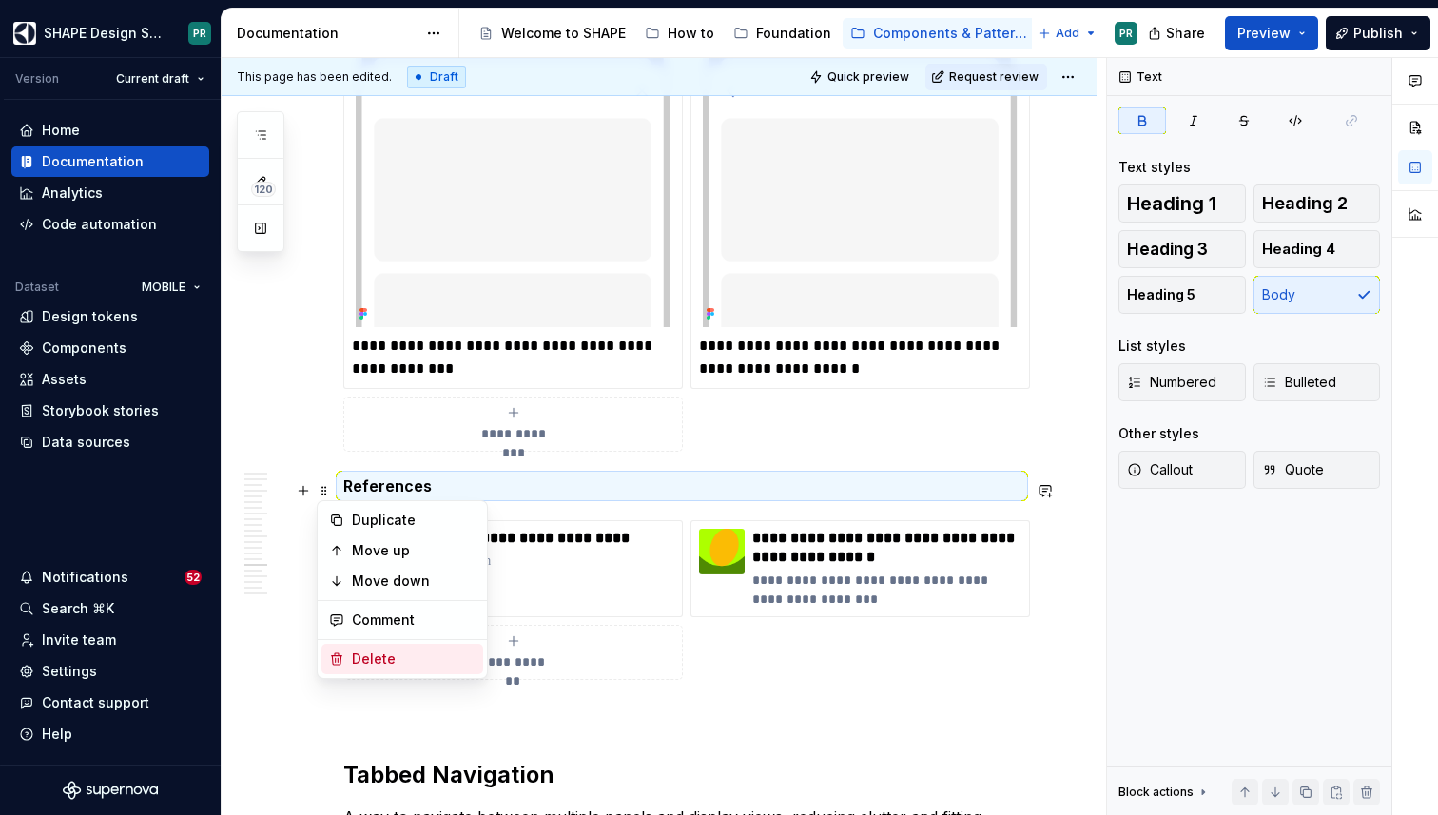
click at [401, 659] on div "Delete" at bounding box center [414, 659] width 124 height 19
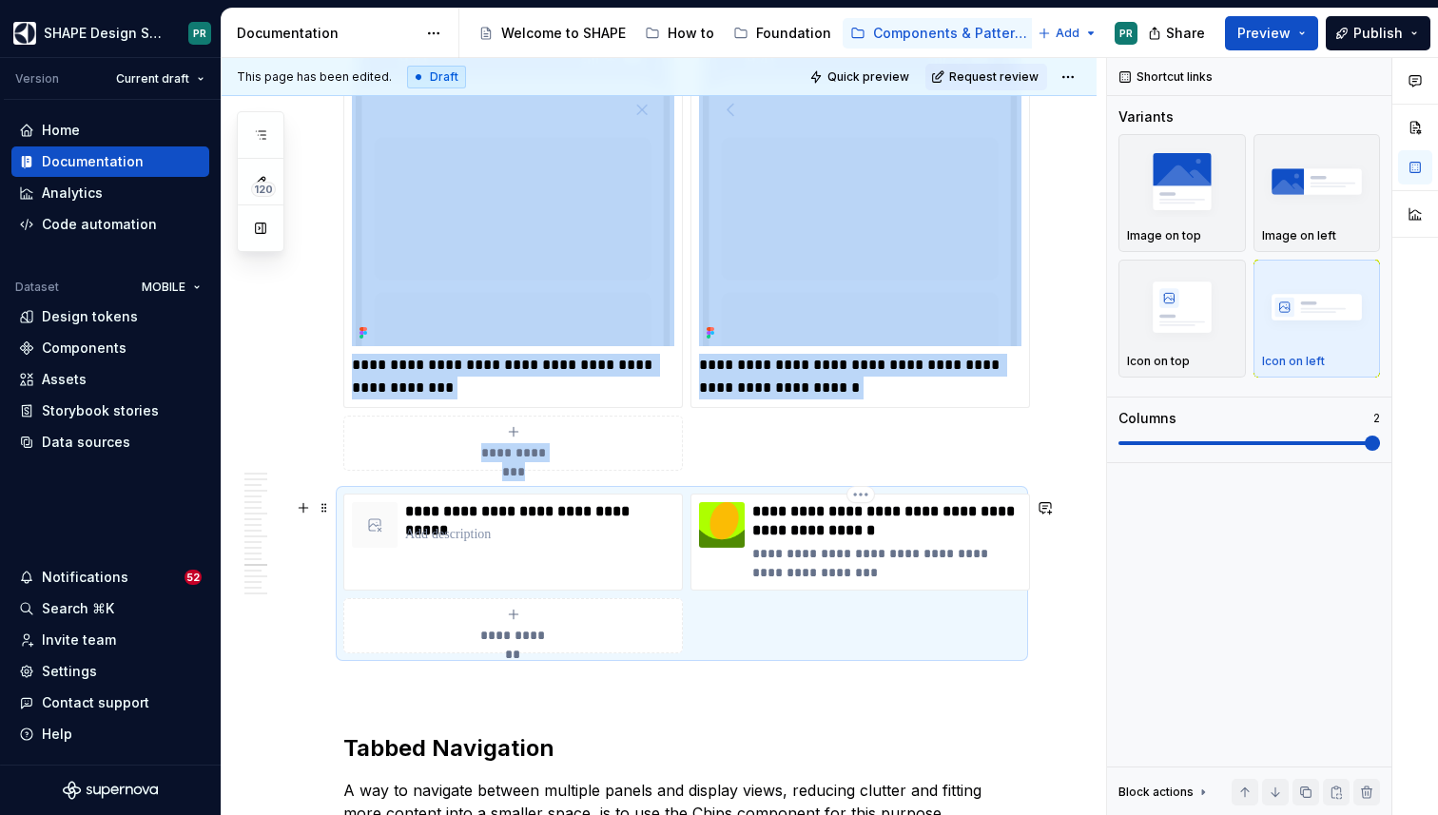
scroll to position [9556, 0]
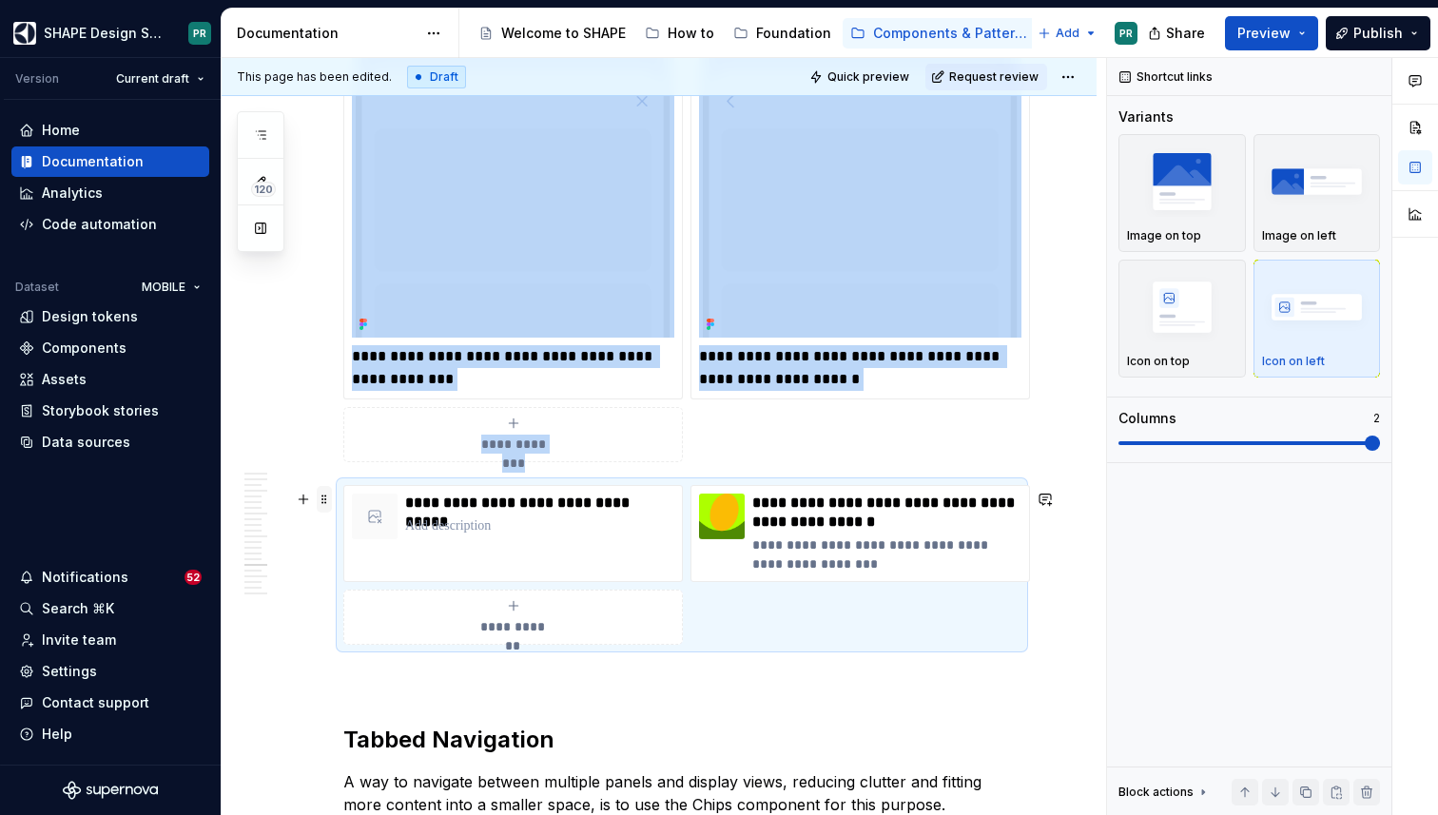
click at [324, 496] on span at bounding box center [324, 499] width 15 height 27
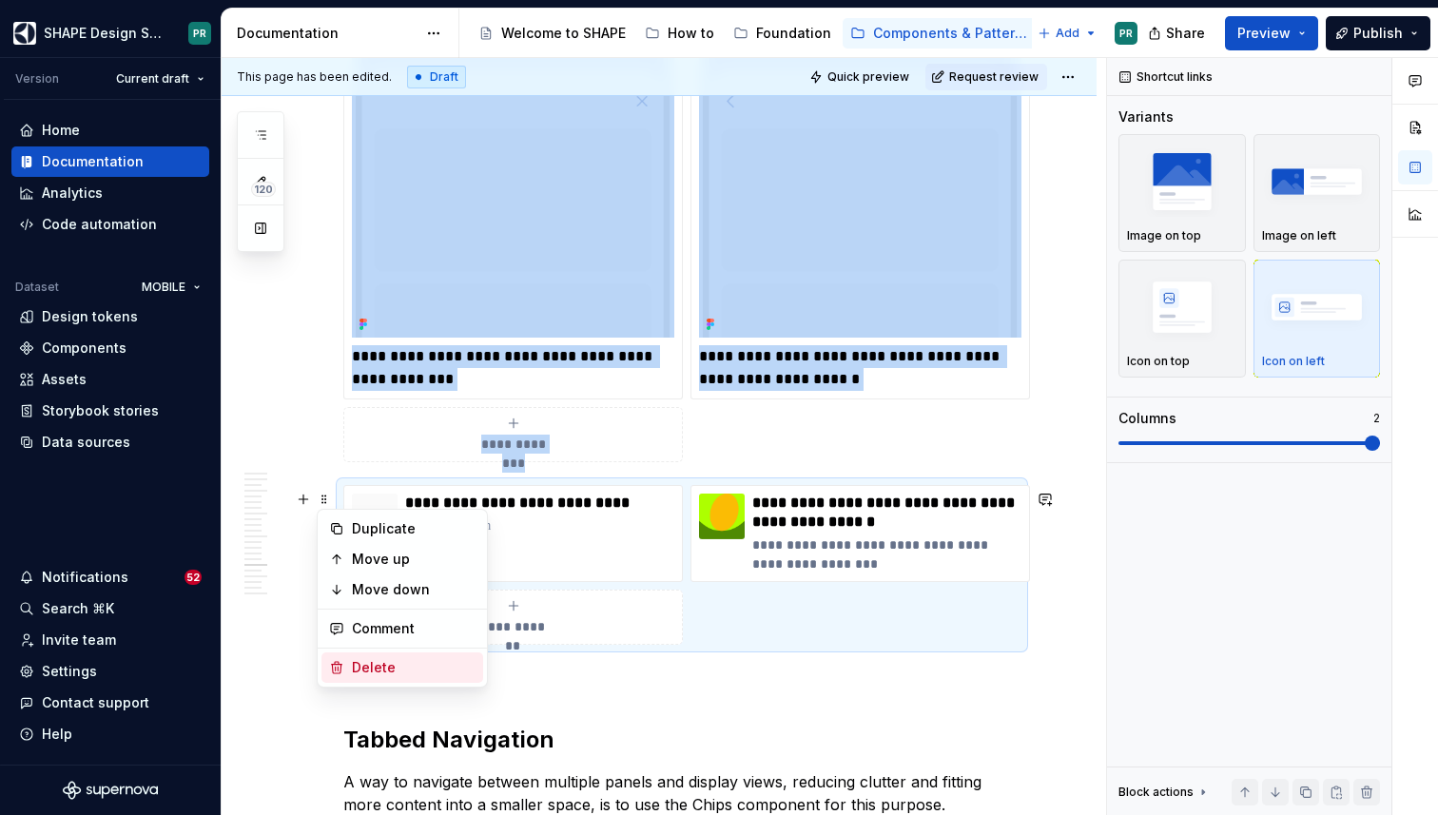
click at [402, 665] on div "Delete" at bounding box center [414, 667] width 124 height 19
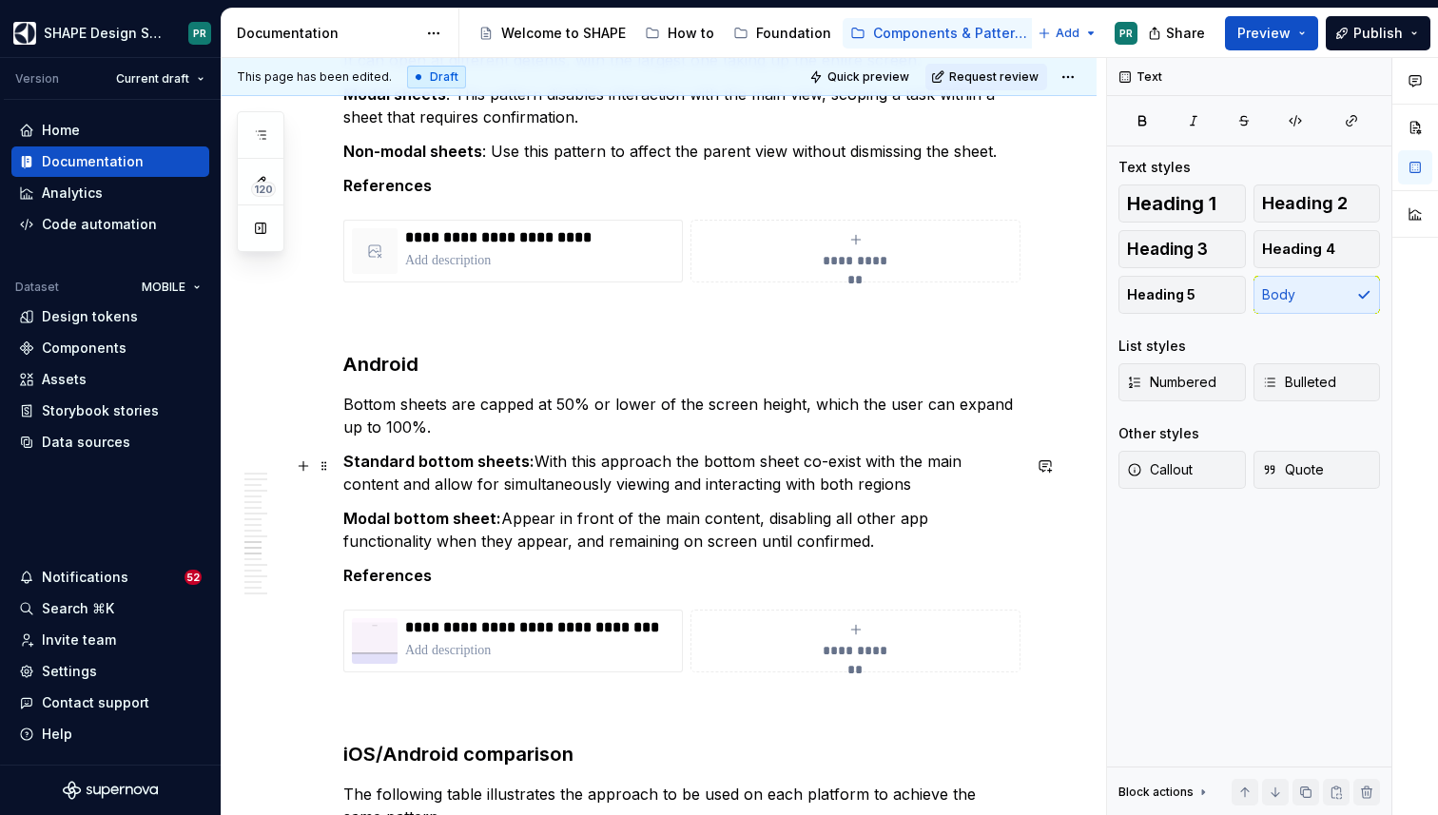
scroll to position [8503, 0]
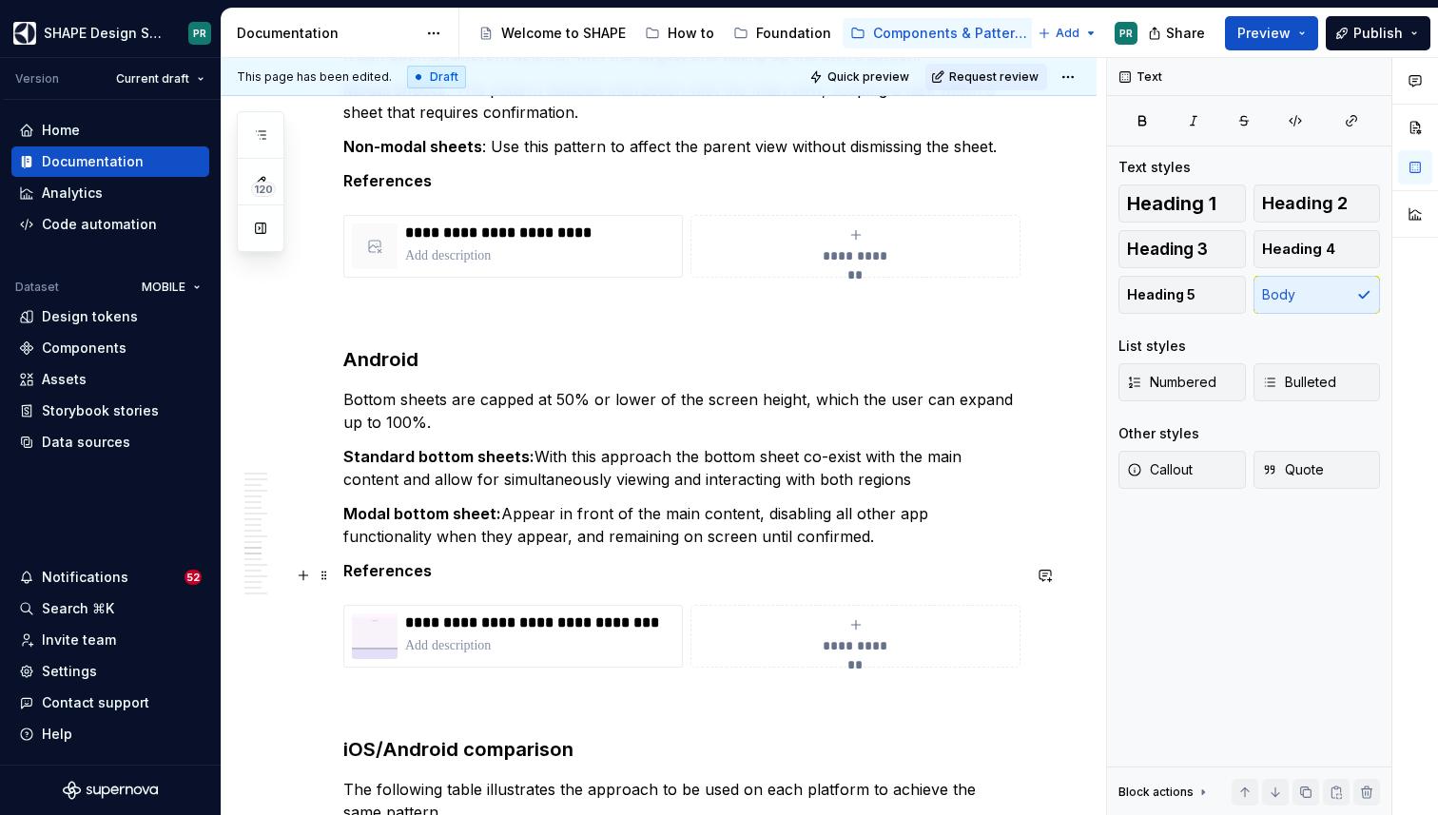
click at [473, 569] on p "References" at bounding box center [681, 570] width 677 height 23
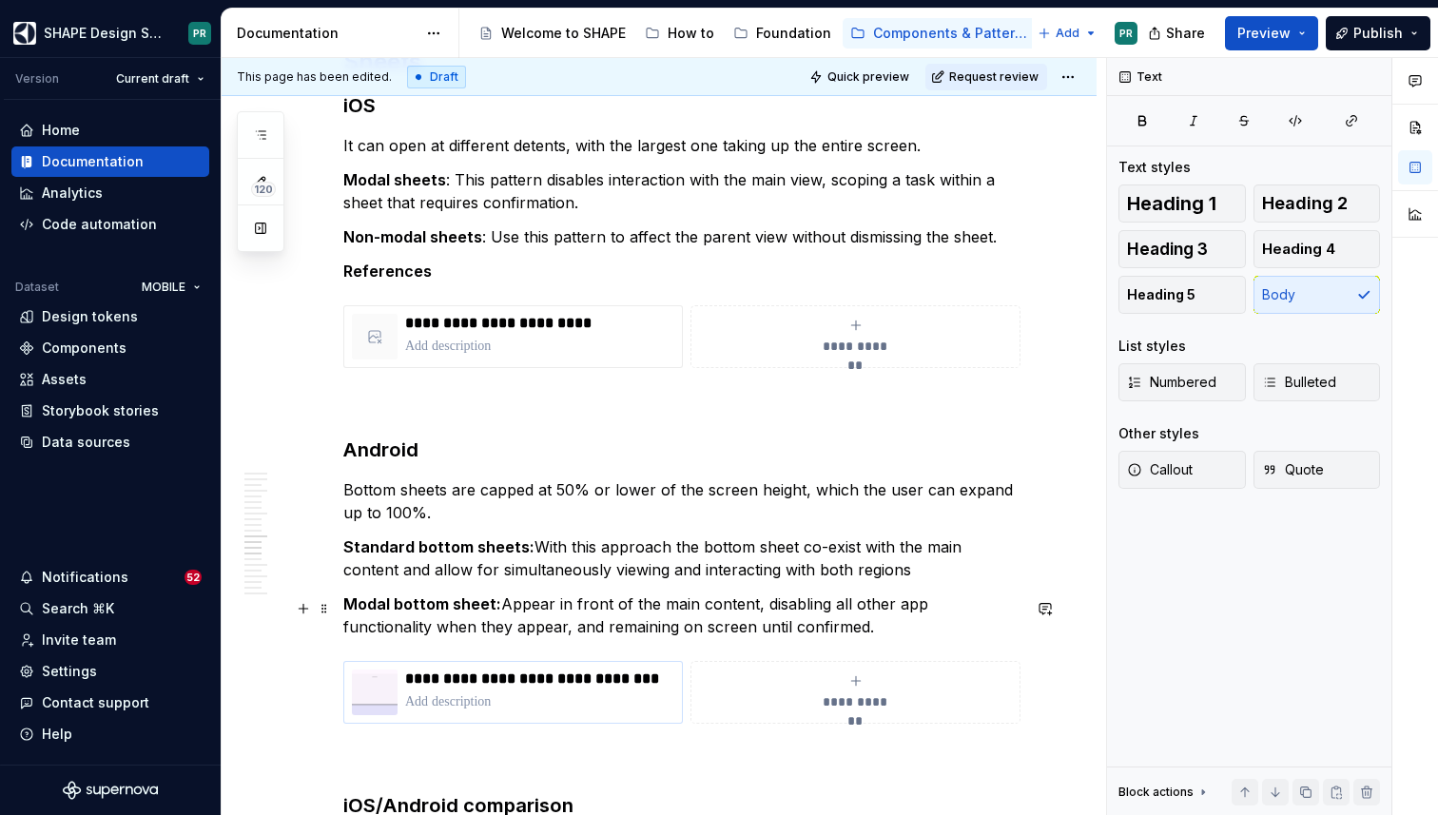
scroll to position [8407, 0]
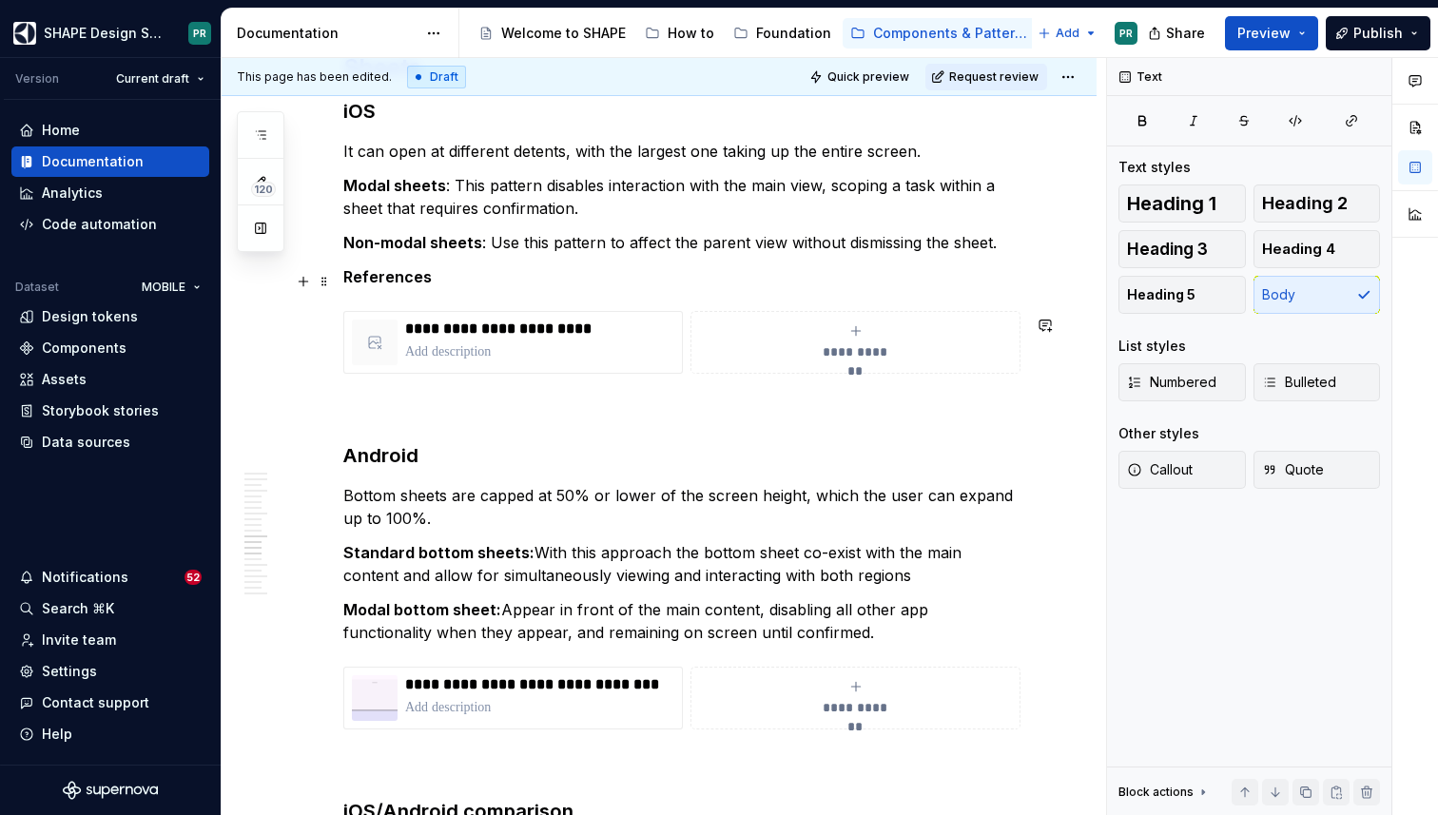
click at [519, 285] on p "References" at bounding box center [681, 276] width 677 height 23
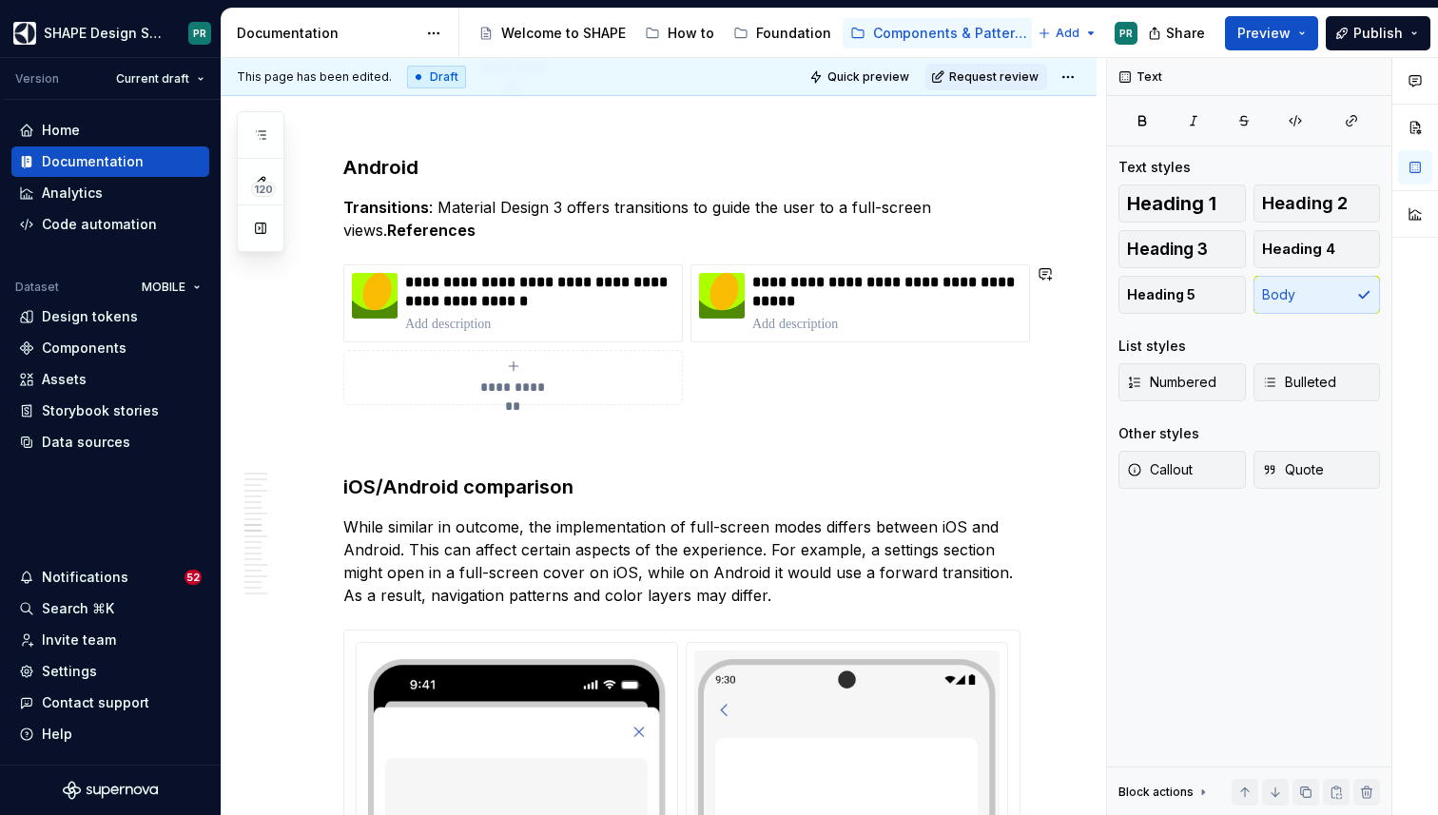
scroll to position [7389, 0]
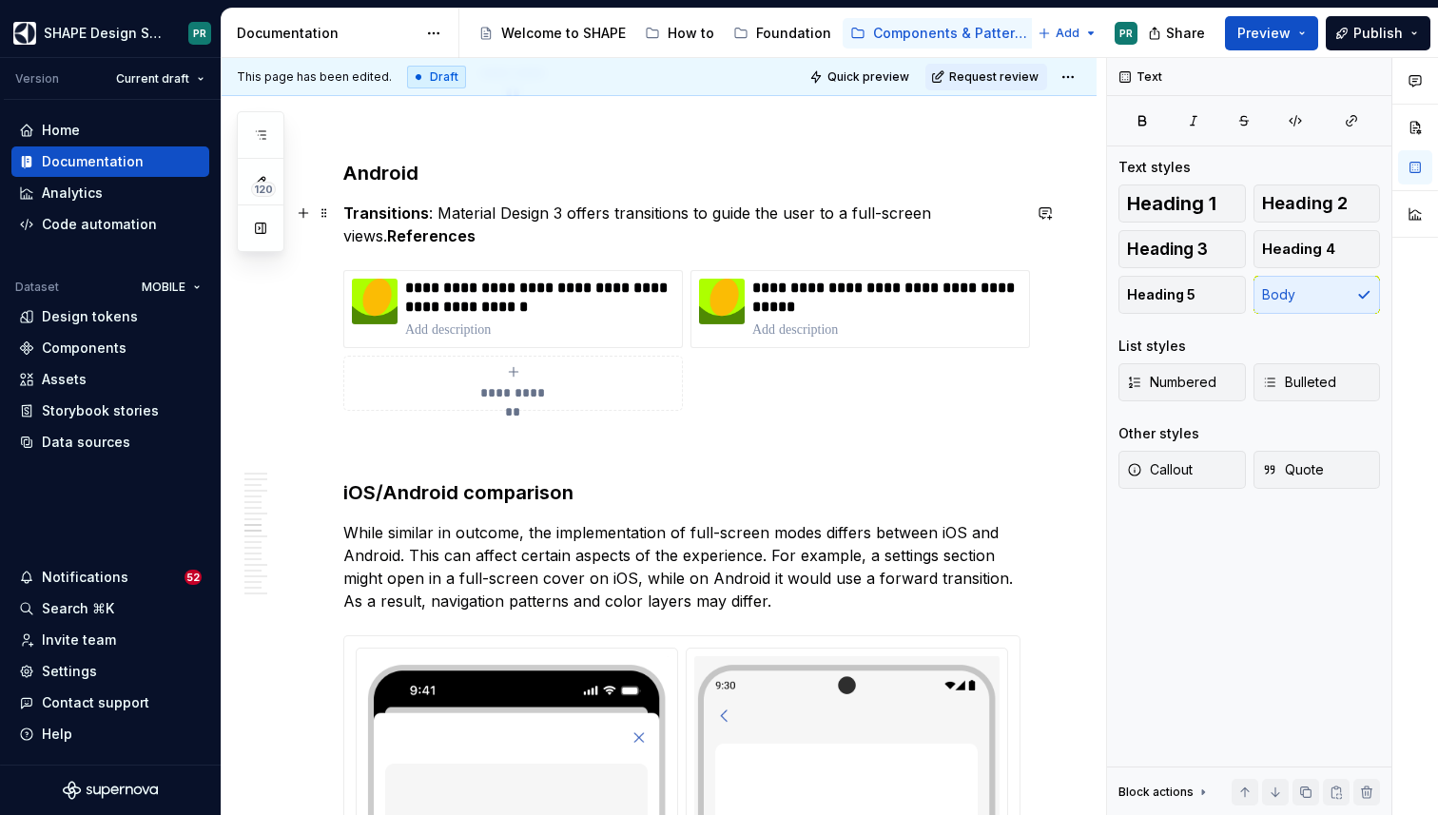
click at [499, 233] on p "Transitions : Material Design 3 offers transitions to guide the user to a full-…" at bounding box center [681, 225] width 677 height 46
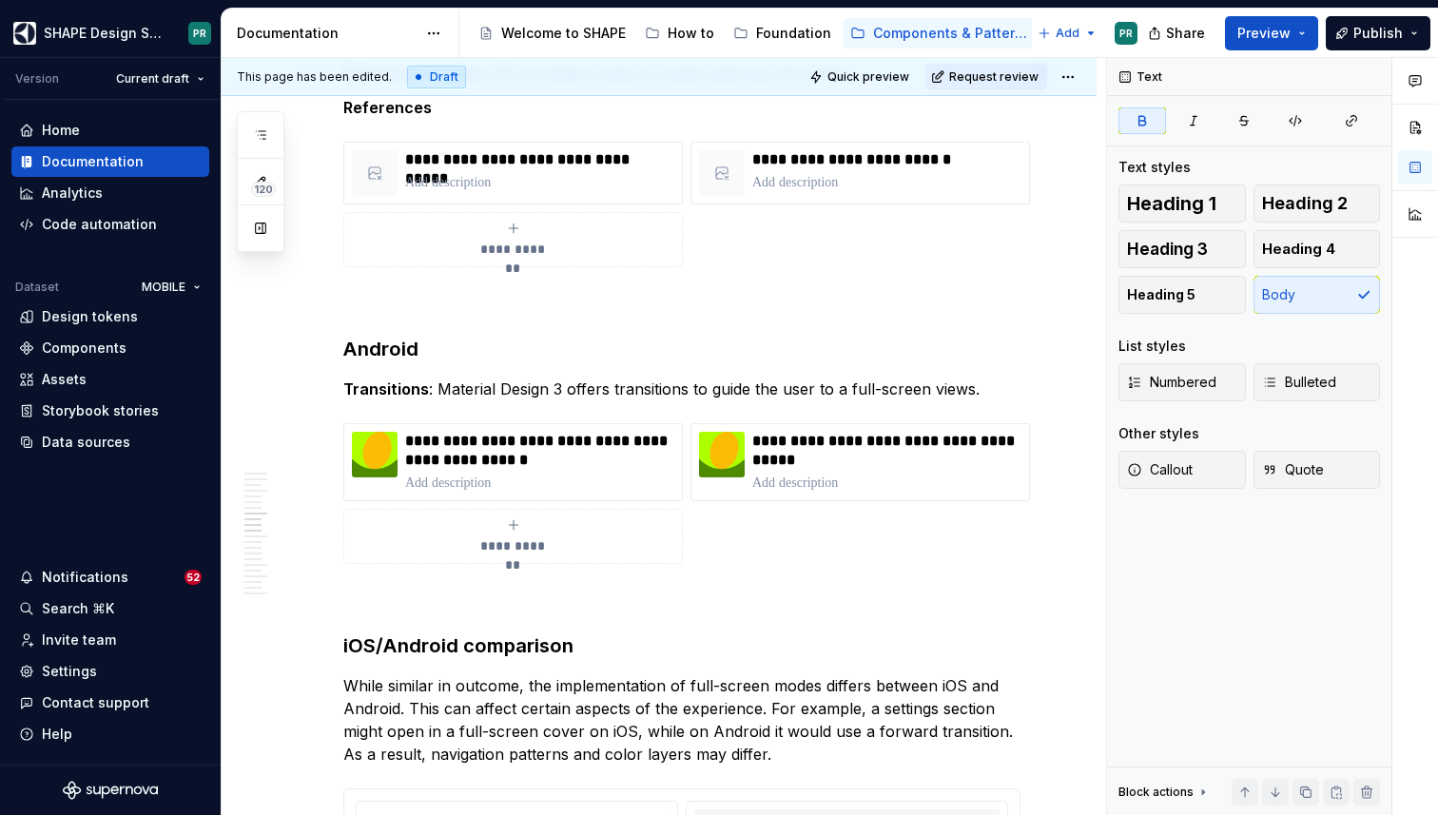
scroll to position [7019, 0]
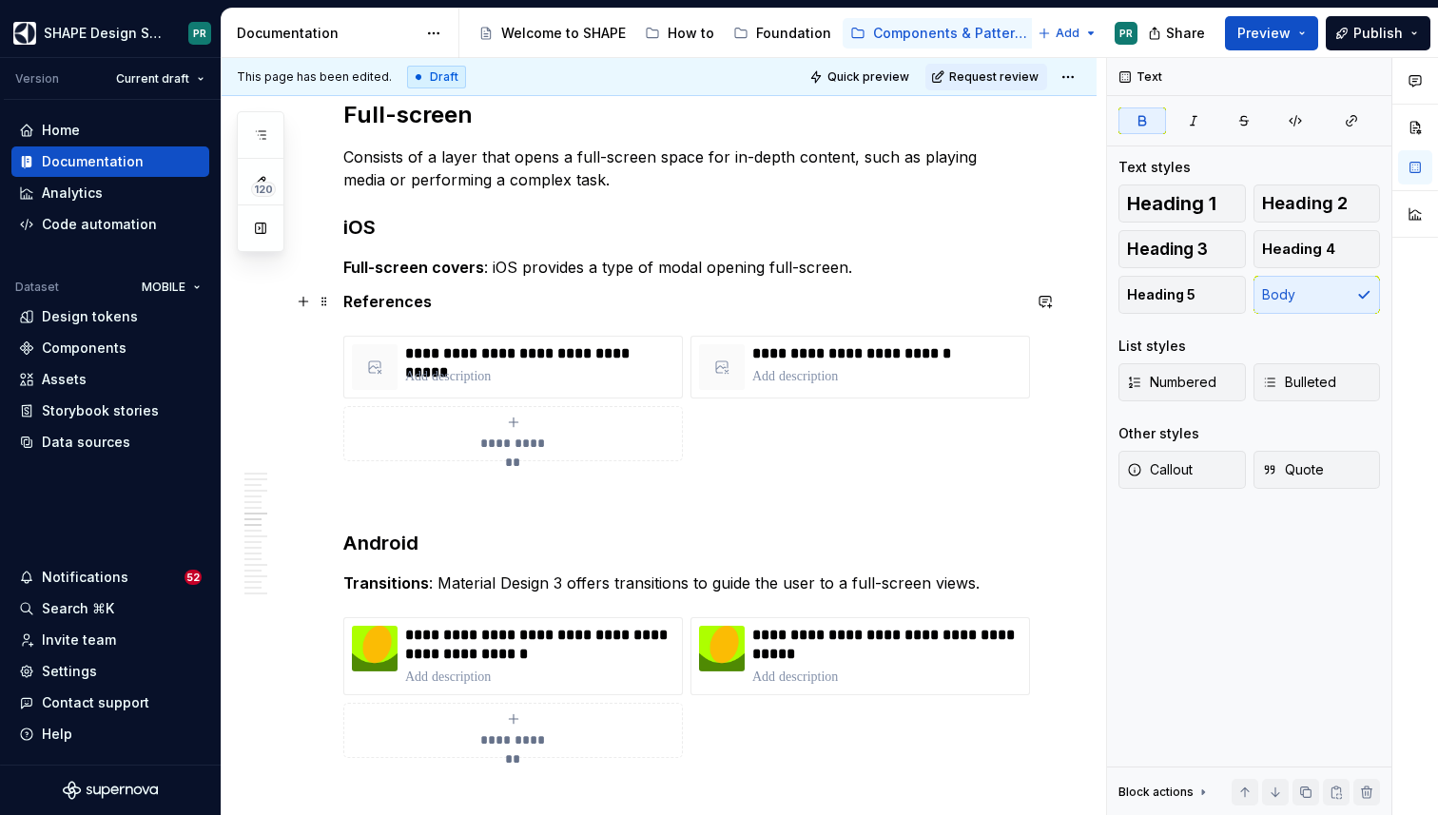
click at [522, 299] on p "References" at bounding box center [681, 301] width 677 height 23
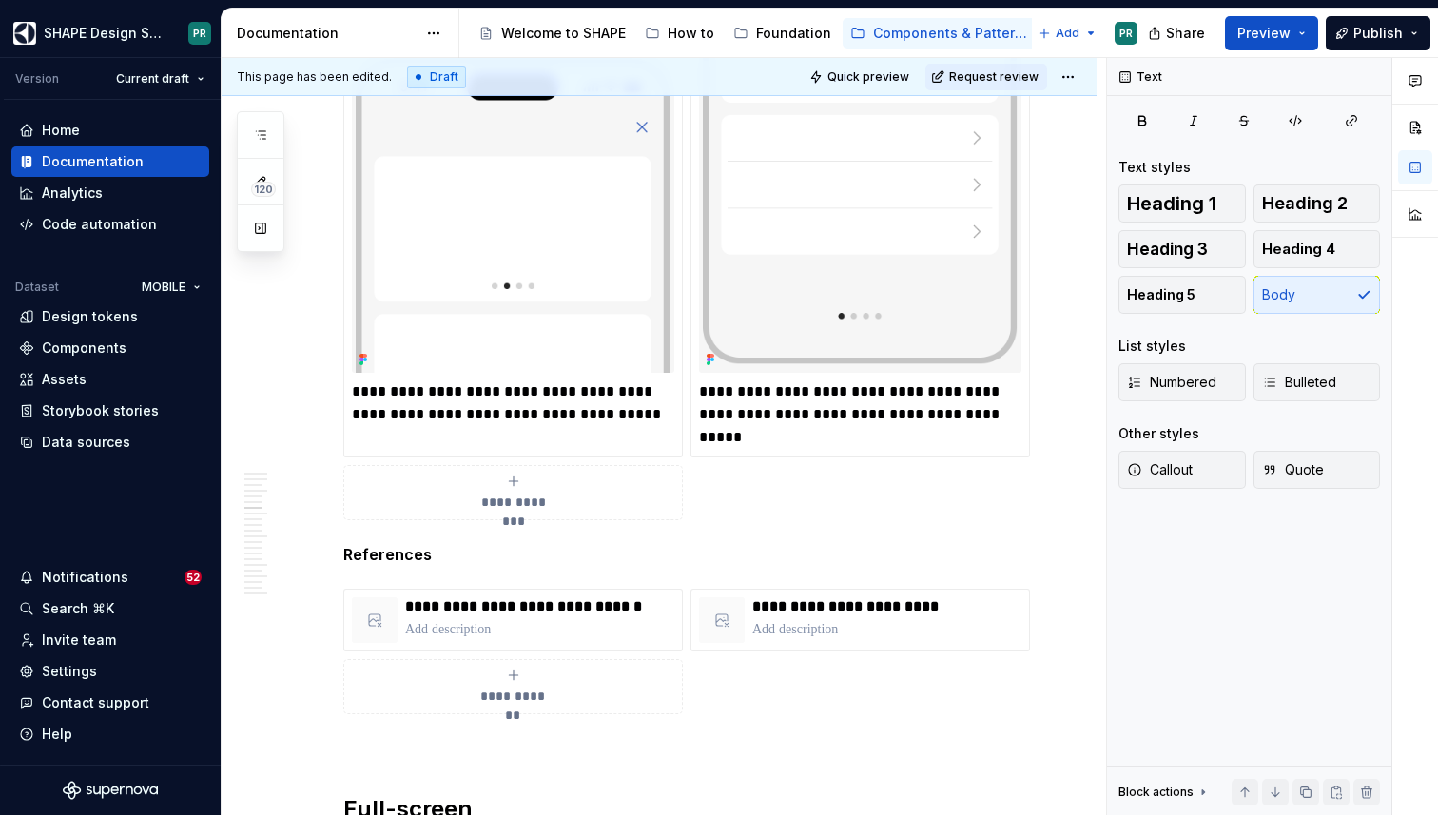
scroll to position [6335, 0]
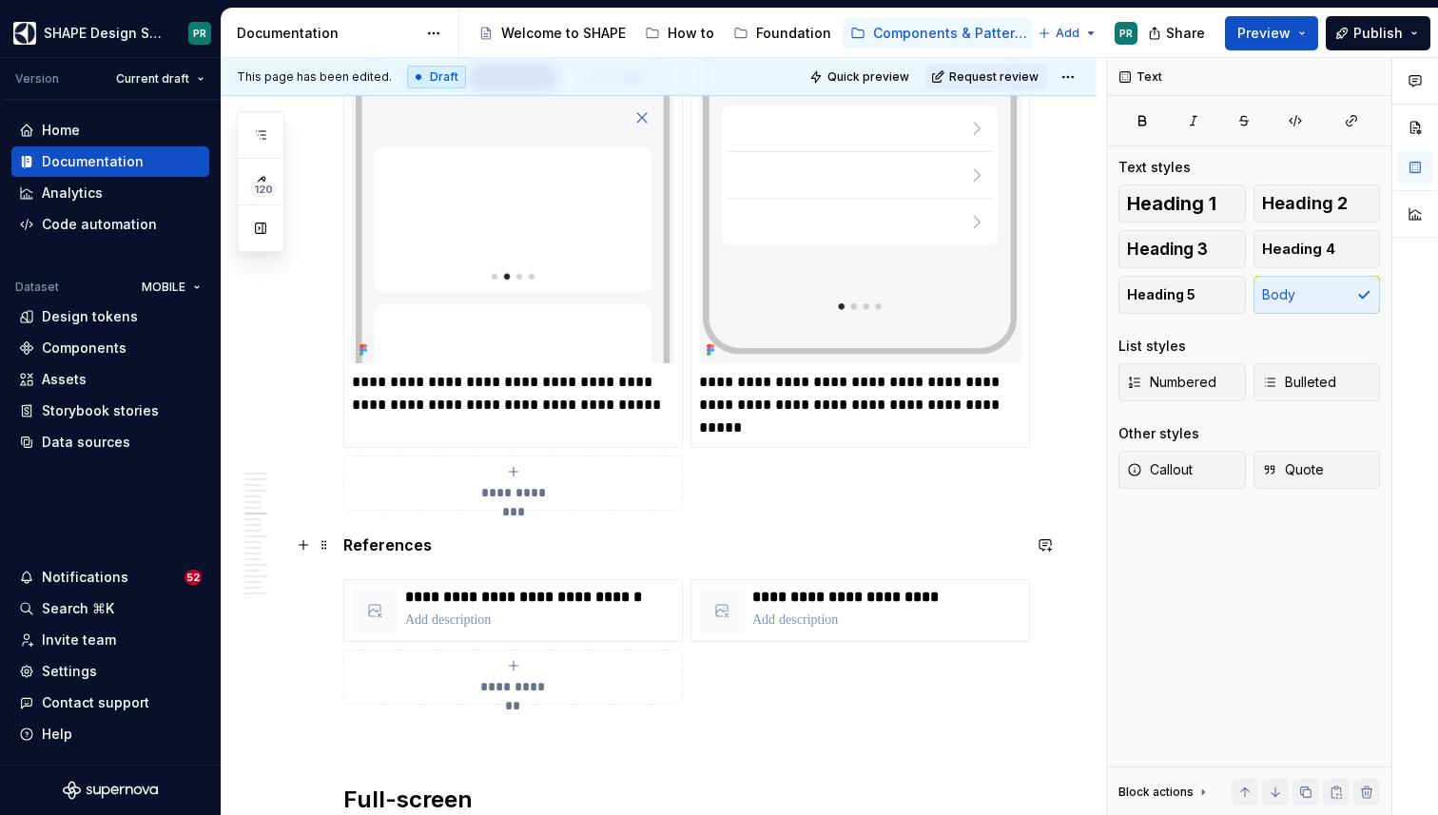
click at [487, 553] on p "References" at bounding box center [681, 545] width 677 height 23
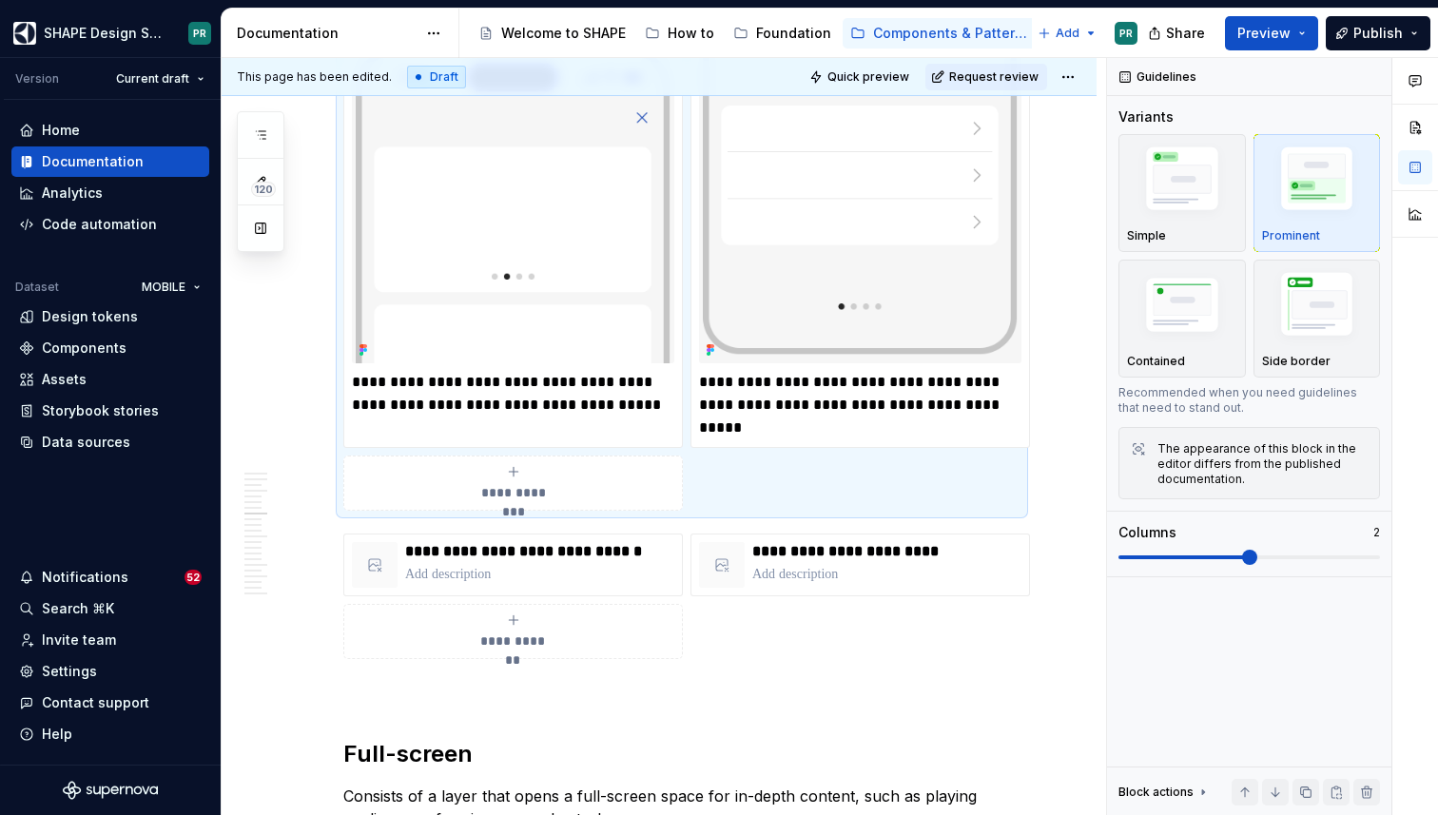
scroll to position [6275, 0]
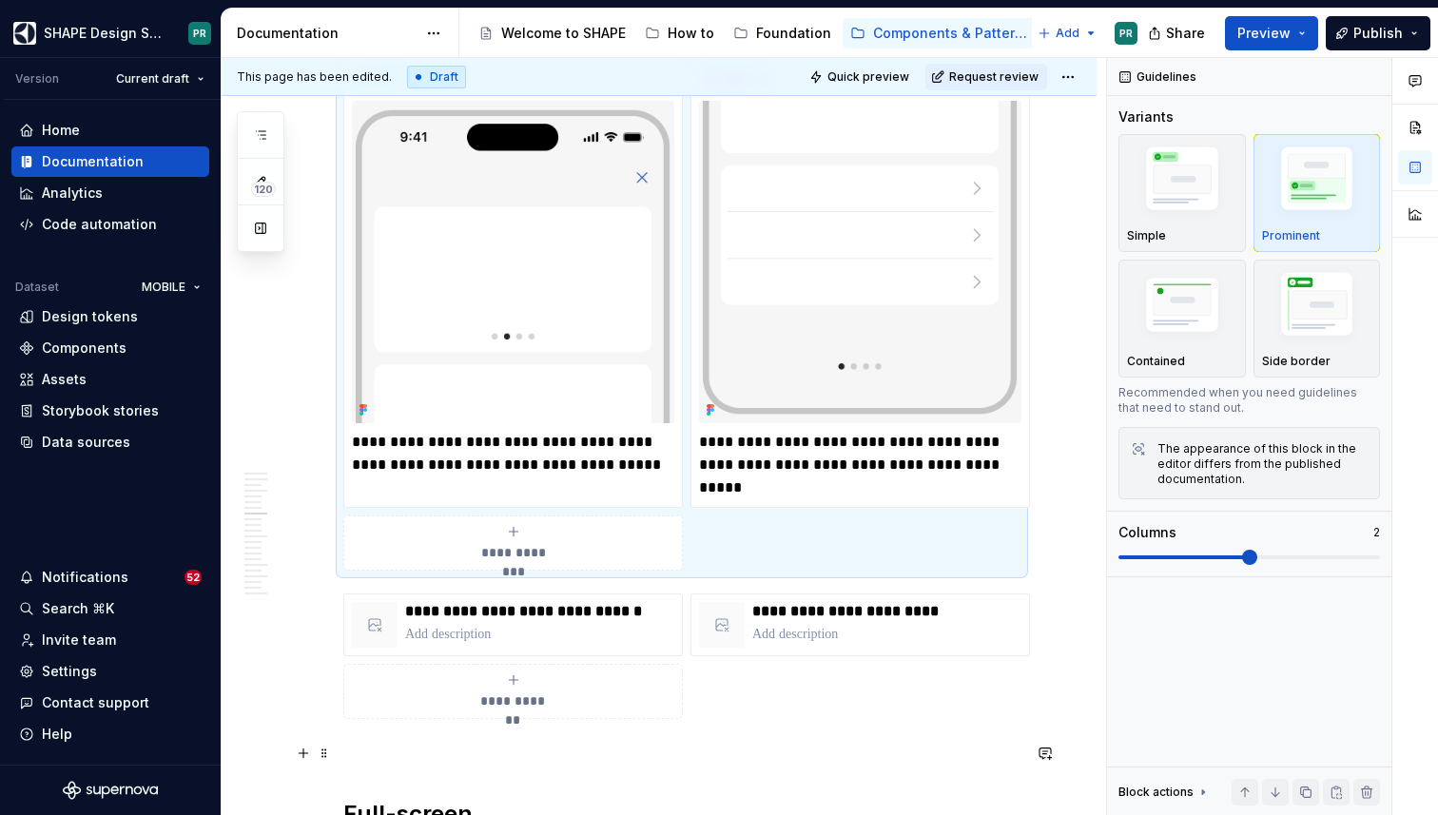
click at [644, 759] on p at bounding box center [681, 753] width 677 height 23
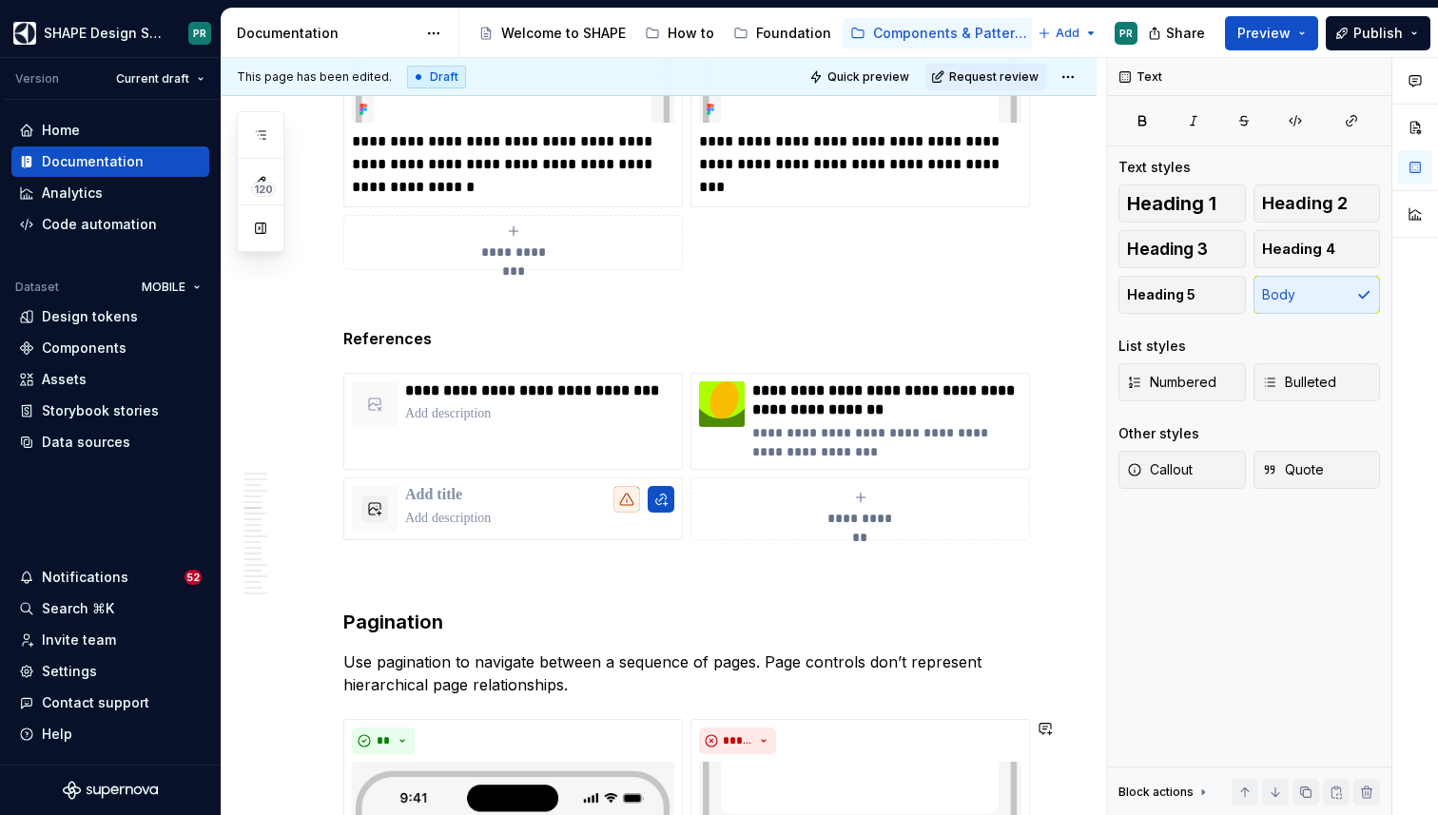
scroll to position [5604, 0]
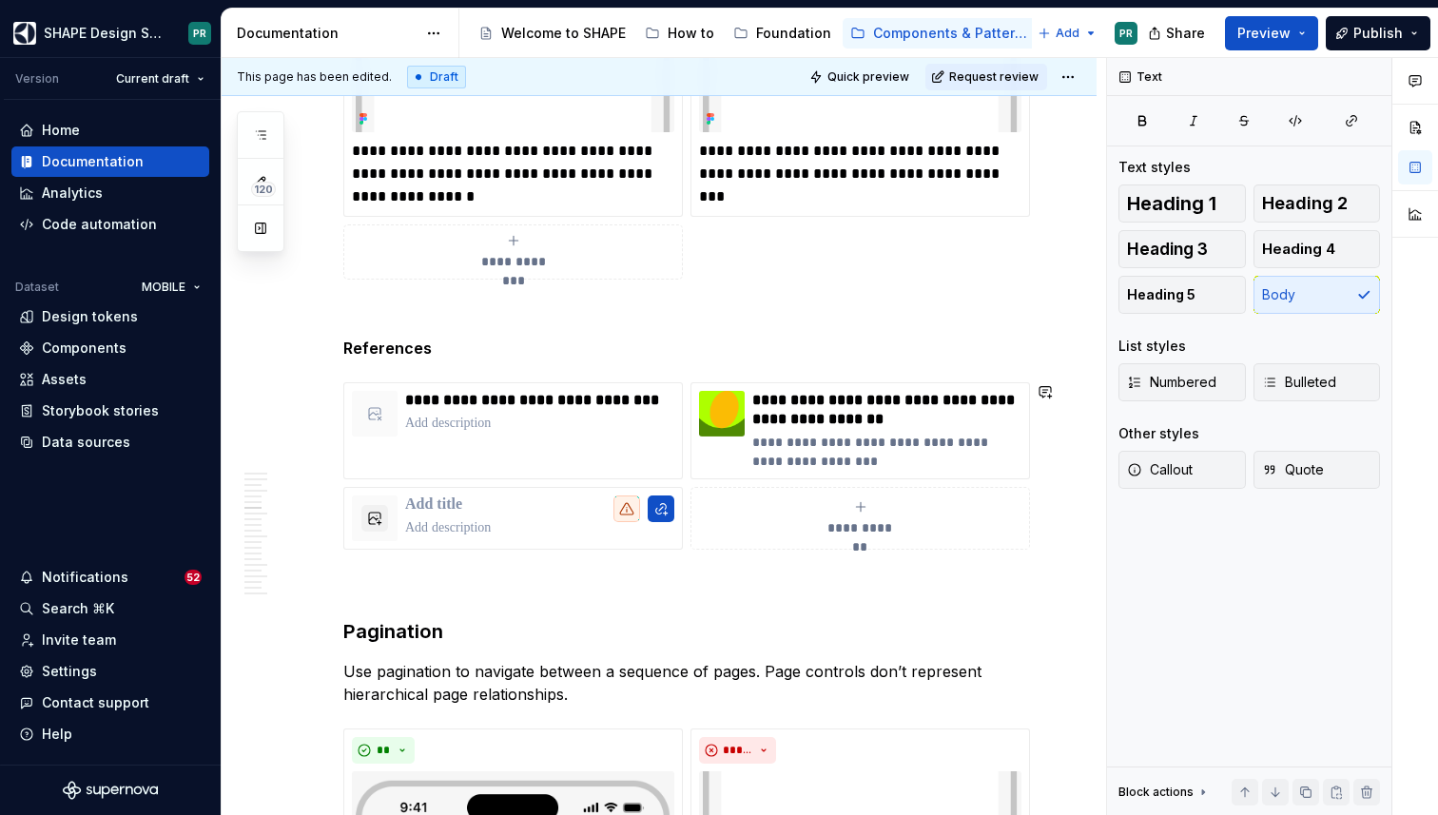
click at [507, 353] on p "References" at bounding box center [681, 348] width 677 height 23
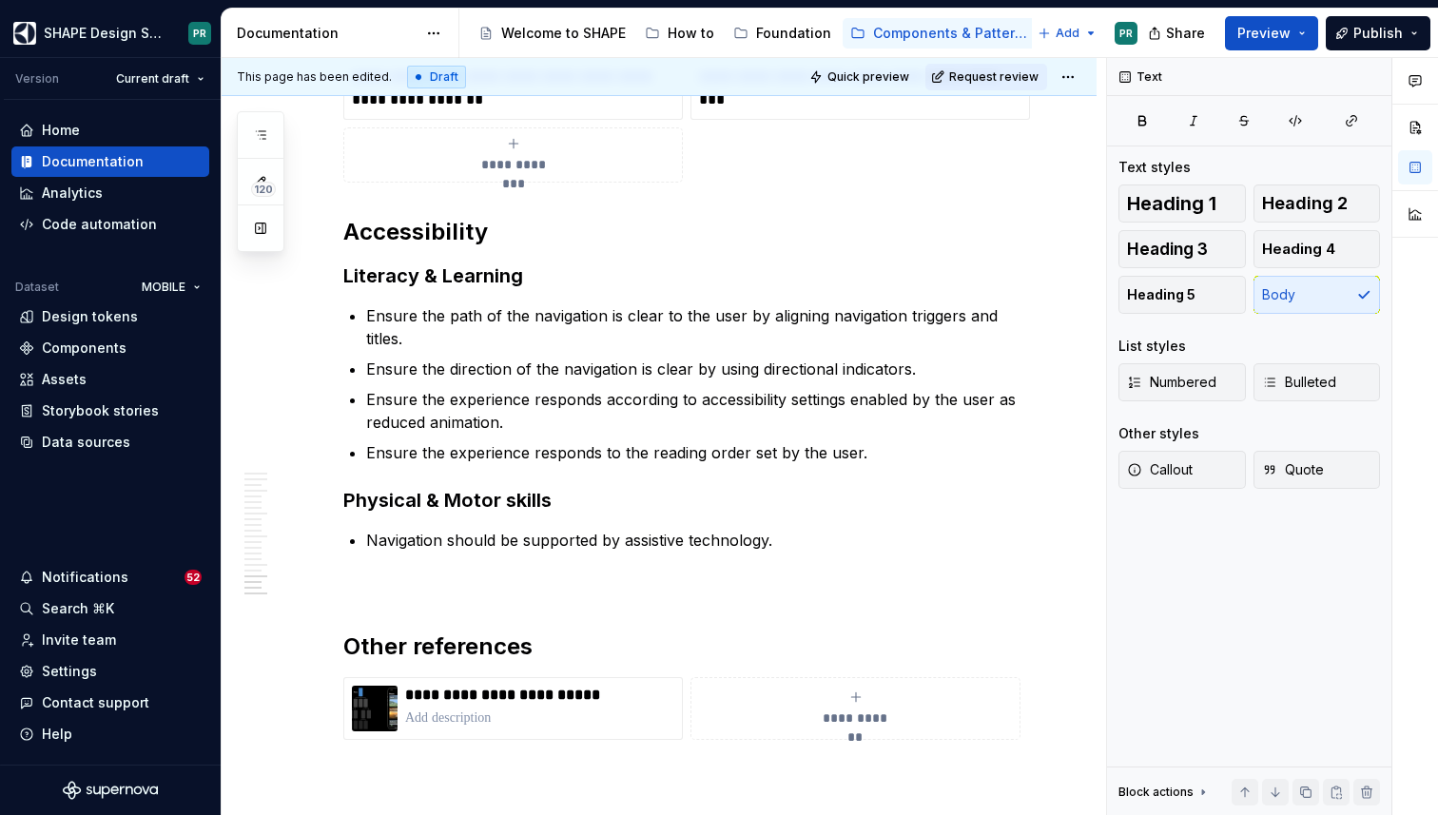
scroll to position [10970, 0]
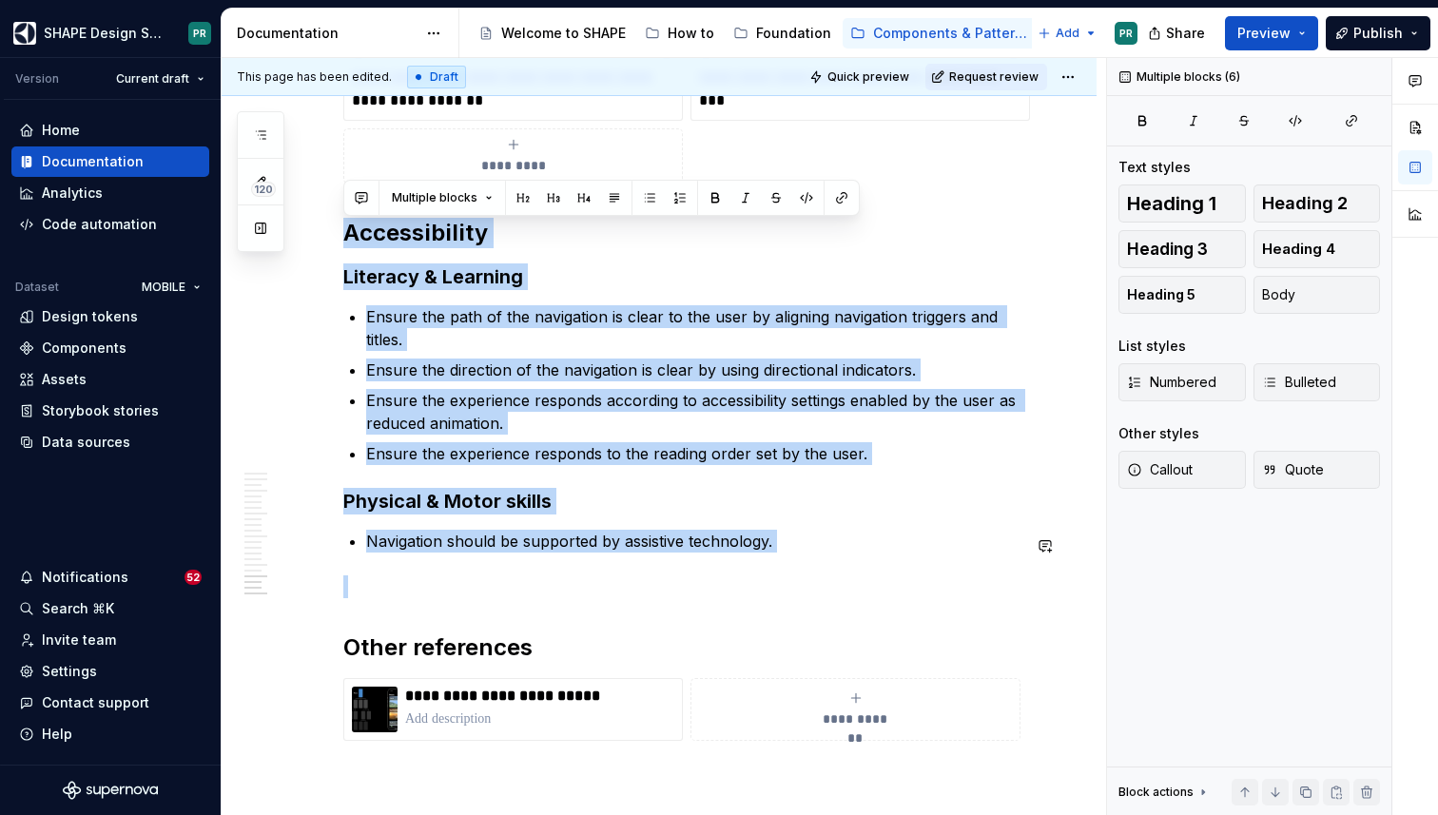
drag, startPoint x: 349, startPoint y: 237, endPoint x: 790, endPoint y: 566, distance: 550.4
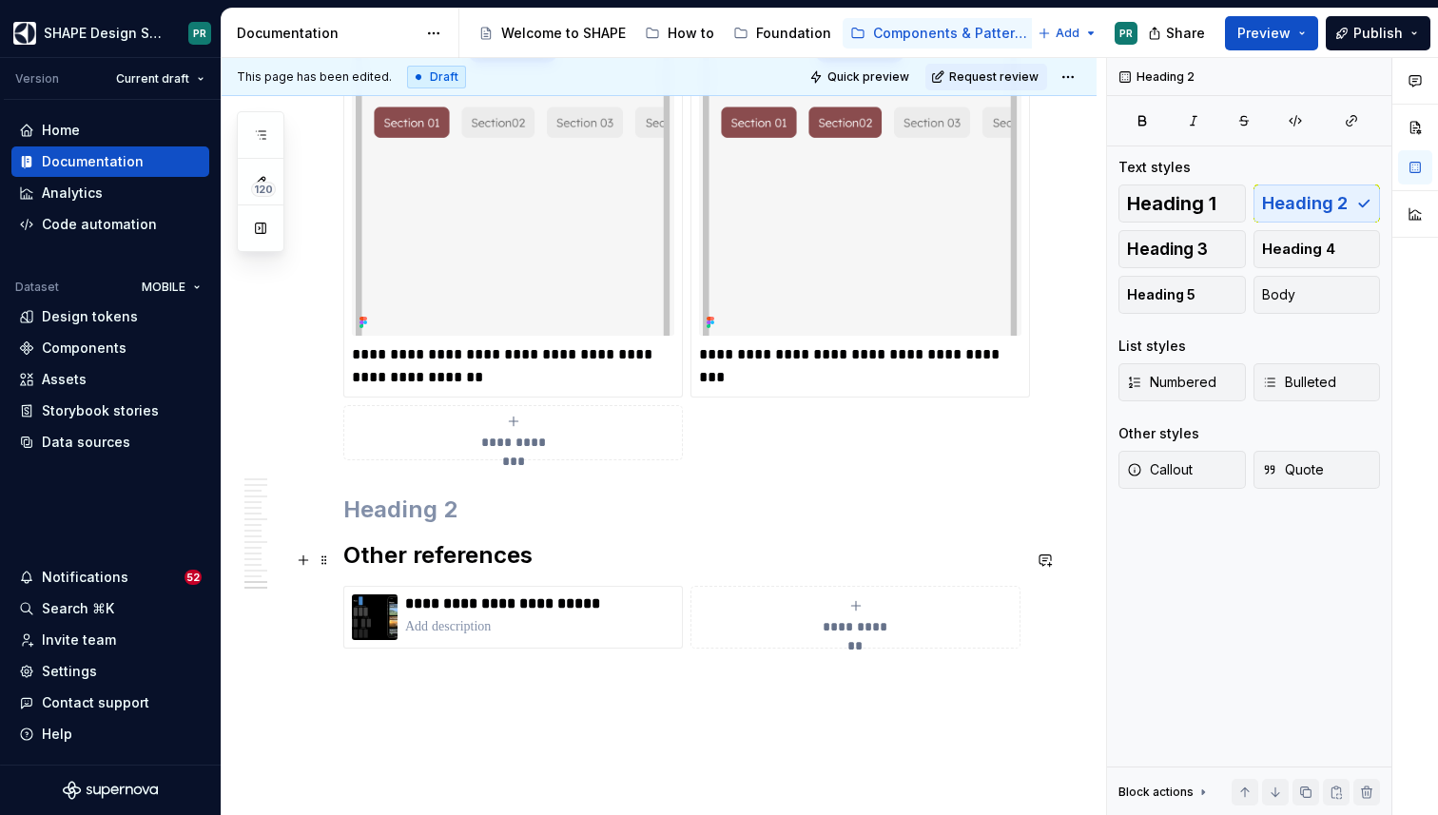
scroll to position [10676, 0]
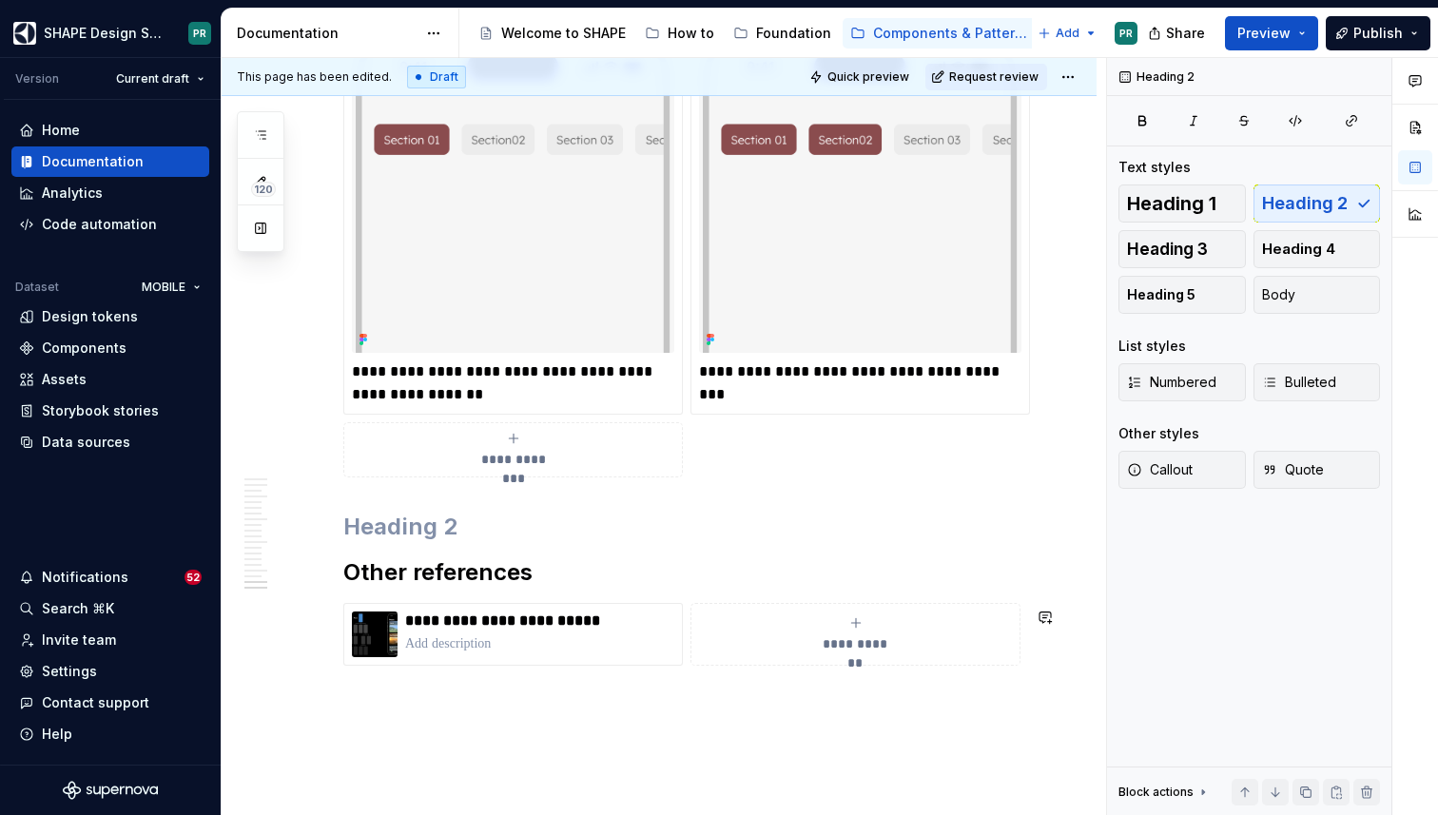
click at [713, 521] on h2 at bounding box center [681, 527] width 677 height 30
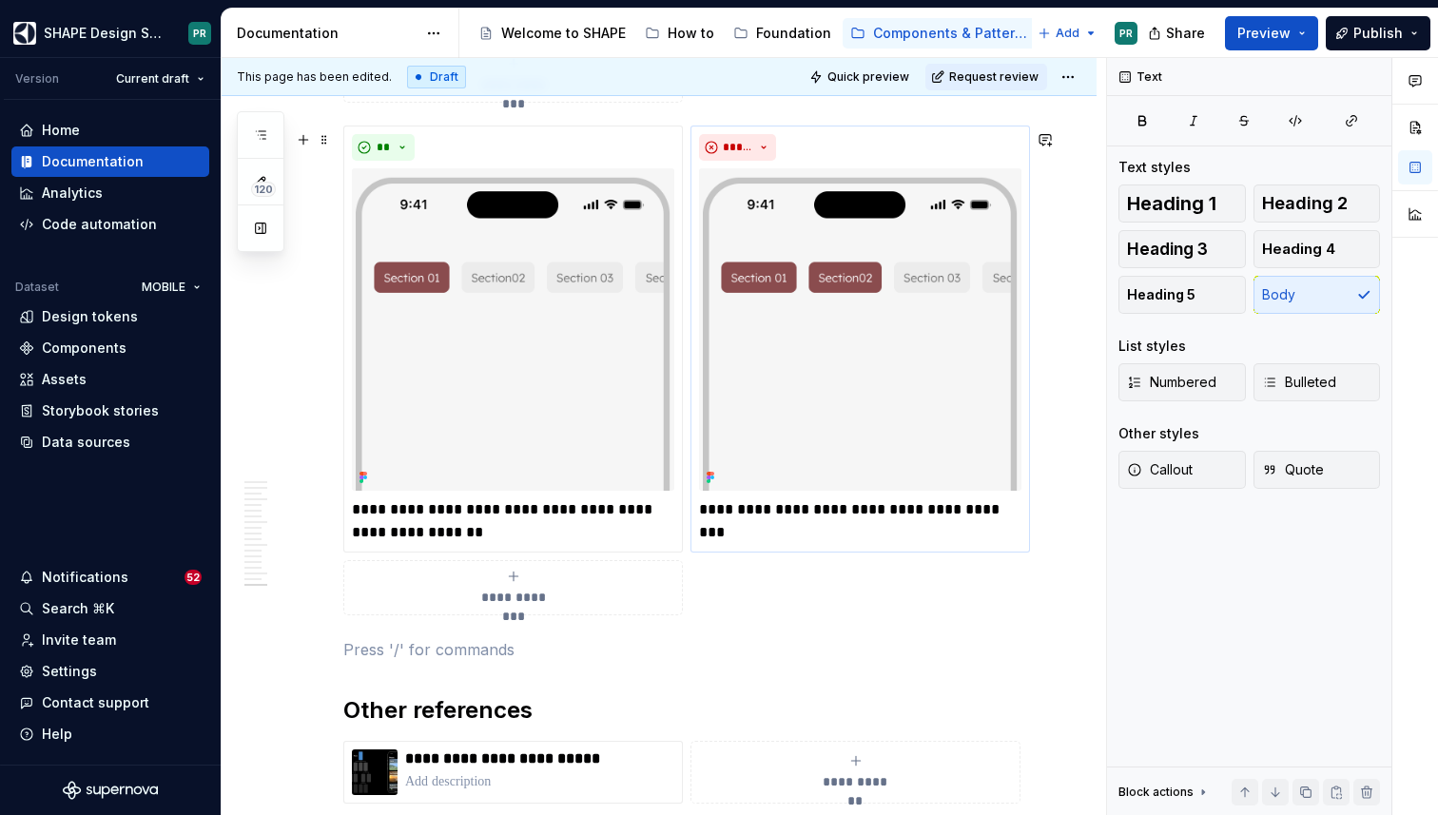
scroll to position [10536, 0]
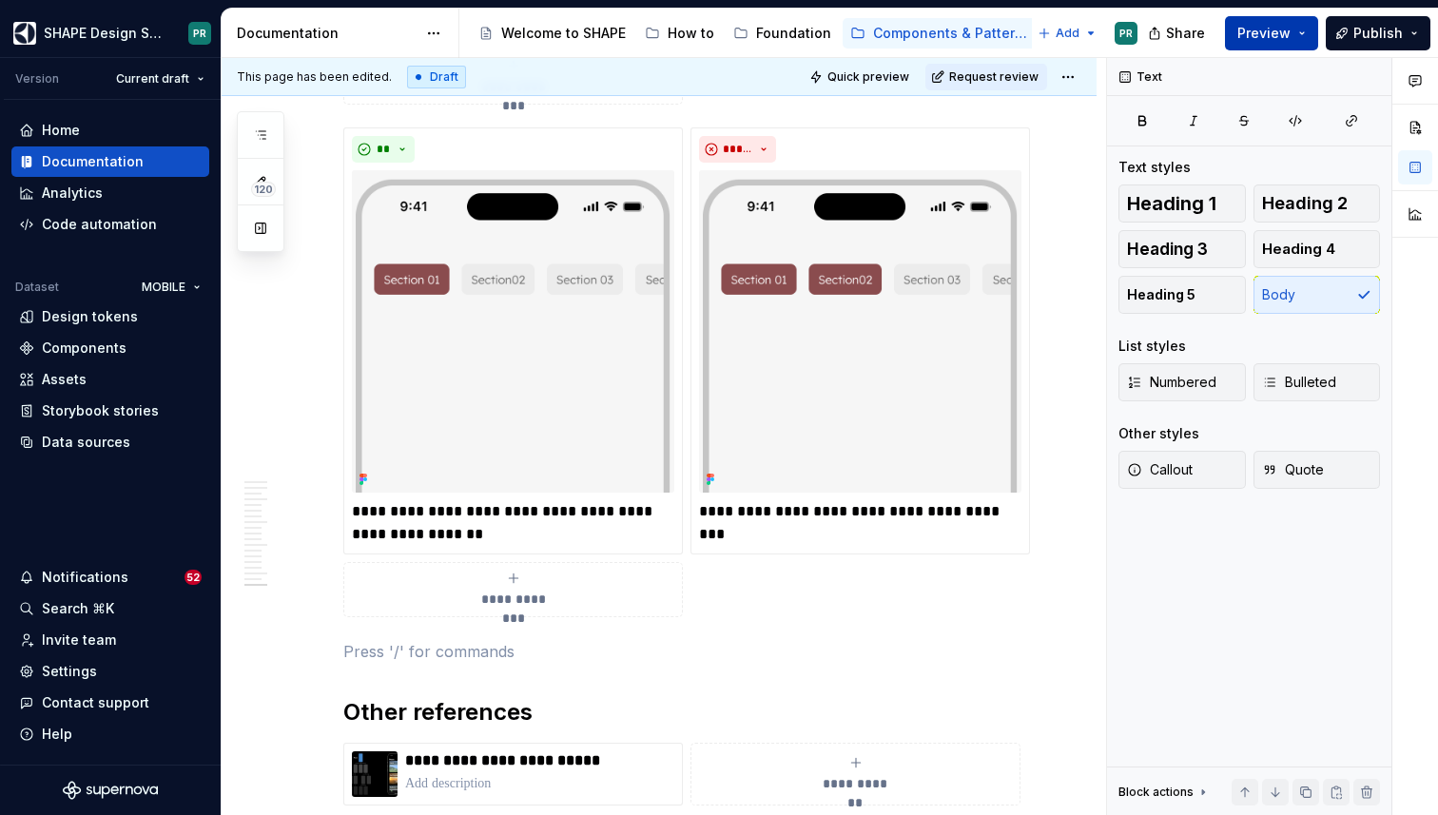
click at [1262, 32] on span "Preview" at bounding box center [1263, 33] width 53 height 19
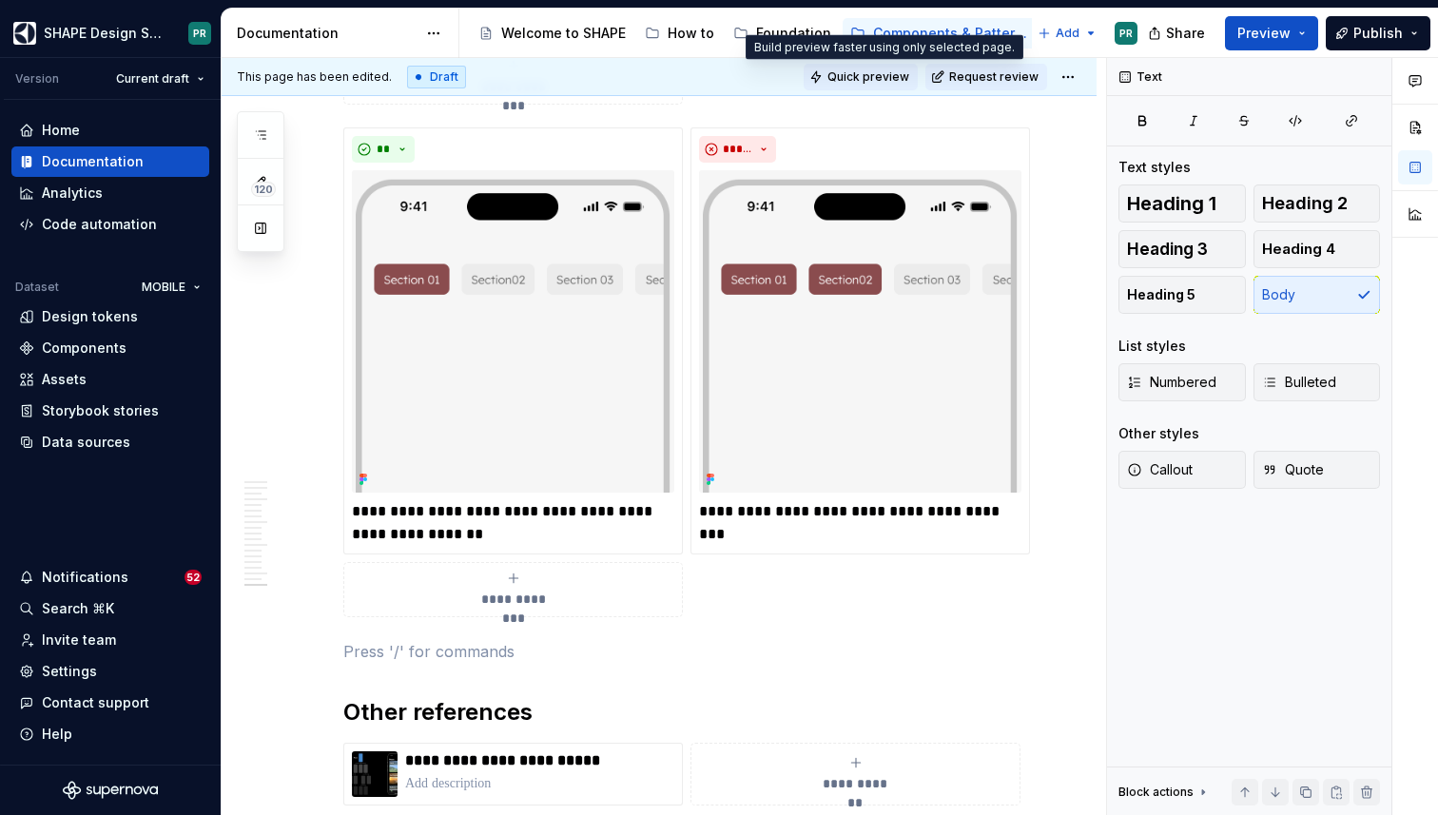
click at [900, 74] on span "Quick preview" at bounding box center [868, 76] width 82 height 15
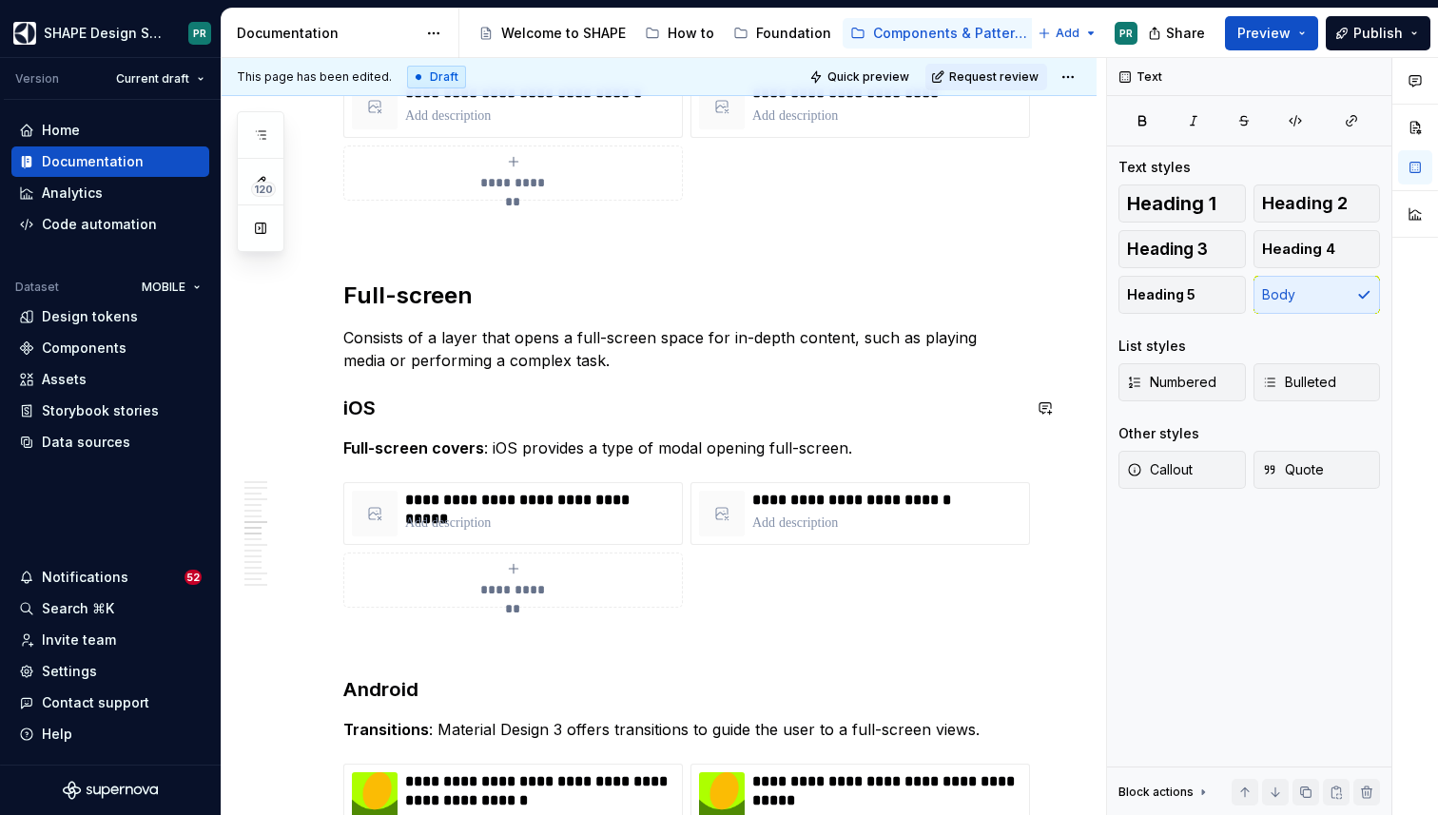
scroll to position [6838, 0]
click at [421, 631] on p at bounding box center [681, 642] width 677 height 23
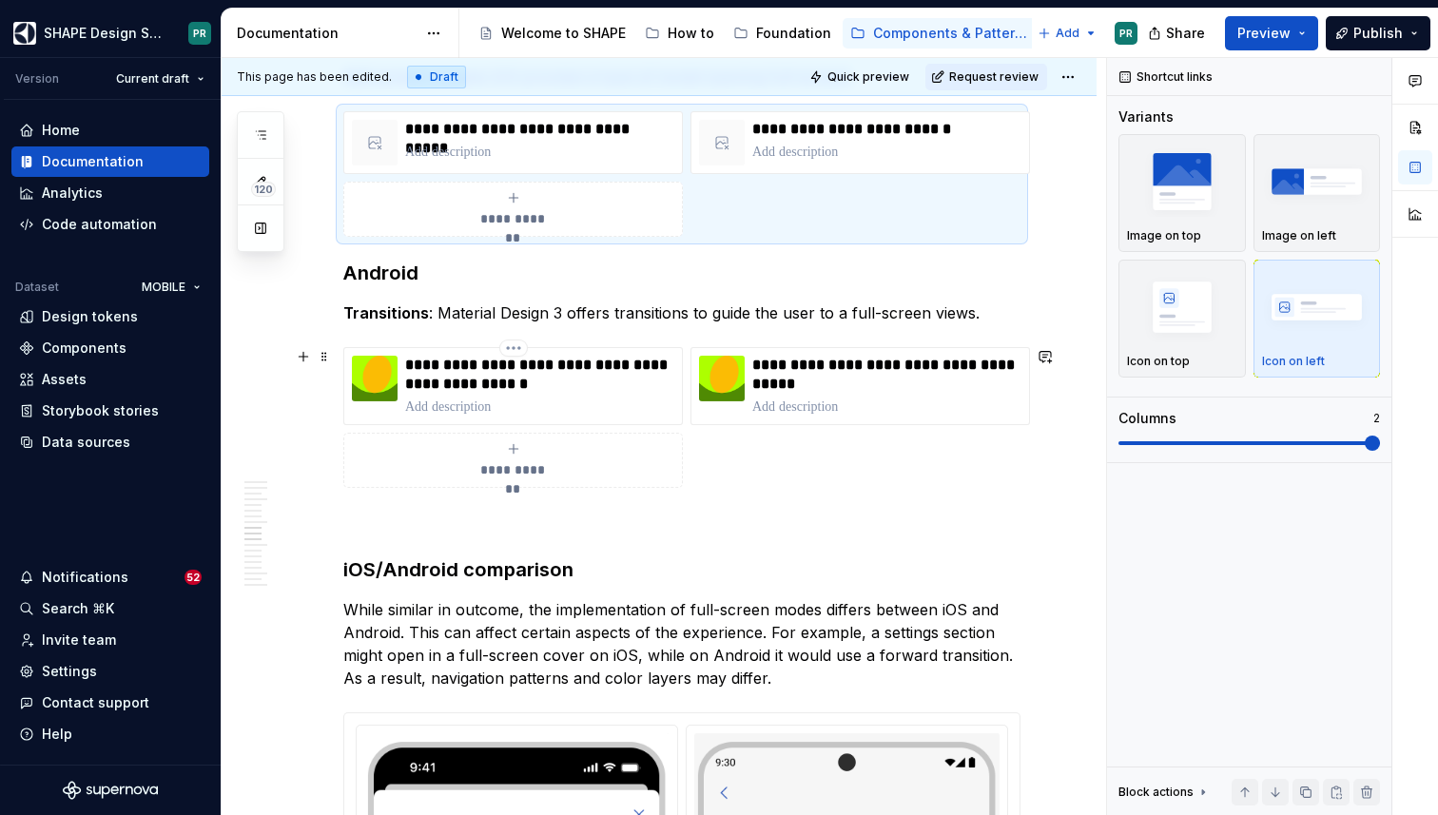
scroll to position [7212, 0]
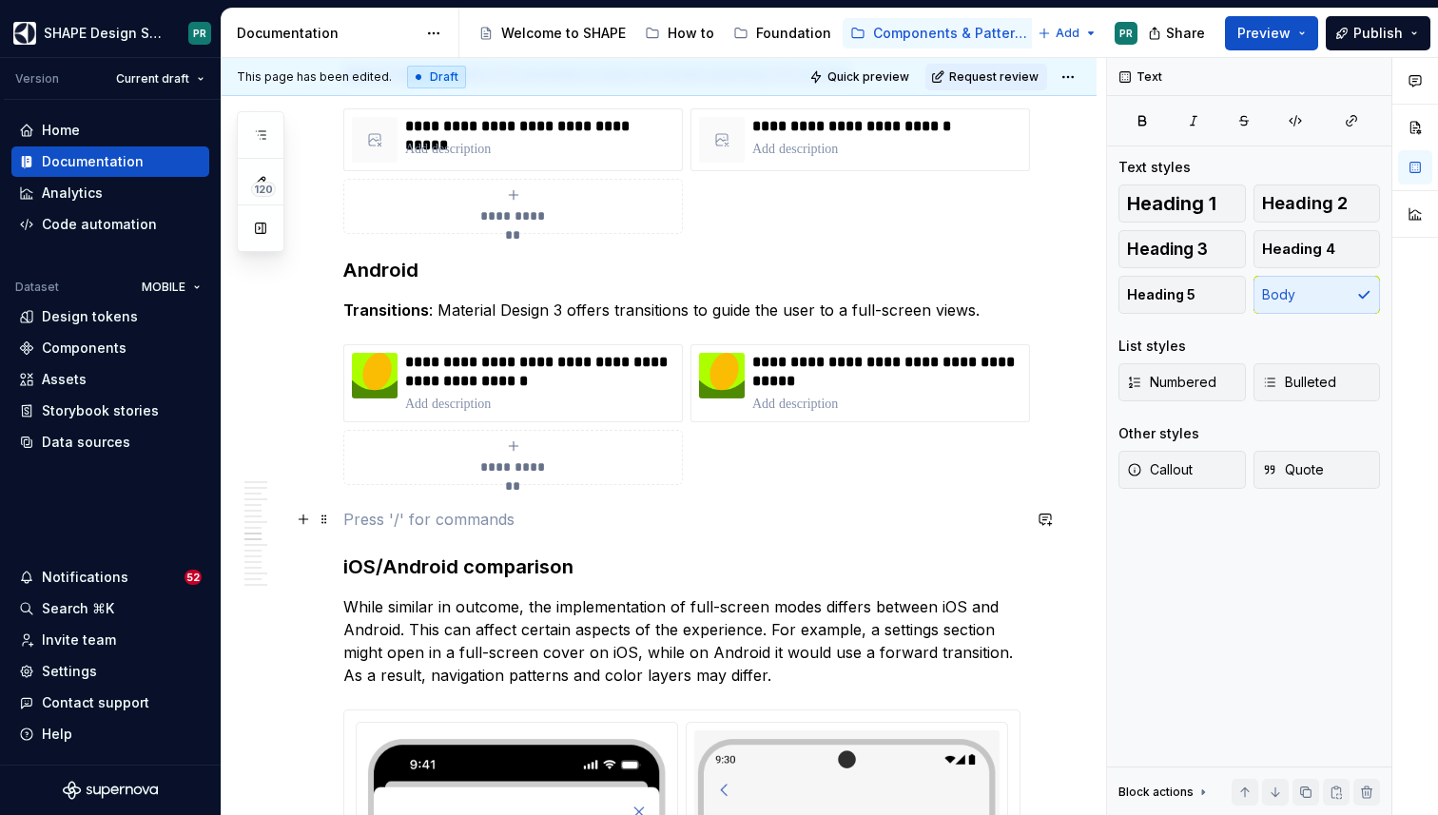
click at [372, 513] on p at bounding box center [681, 519] width 677 height 23
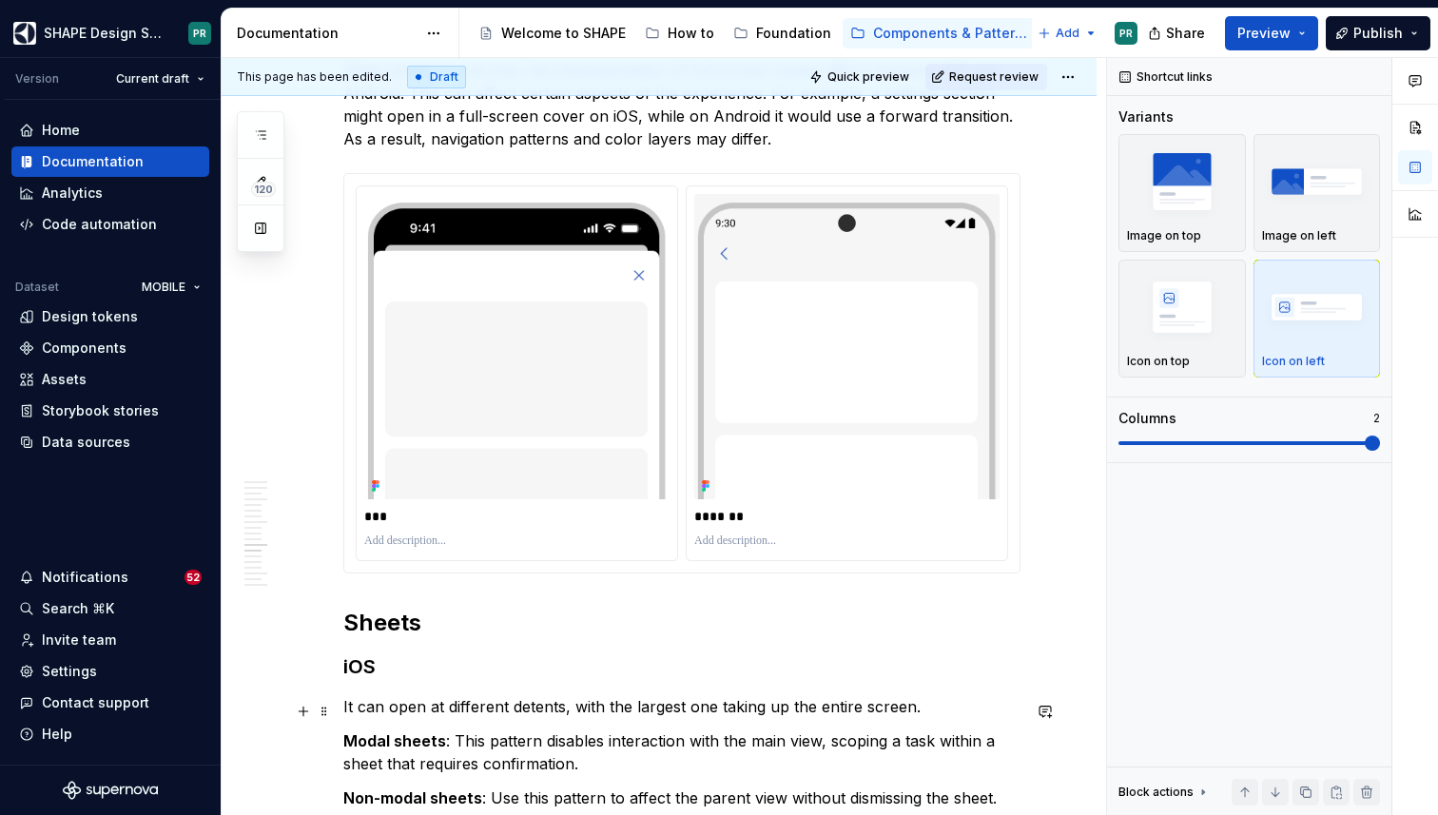
scroll to position [7817, 0]
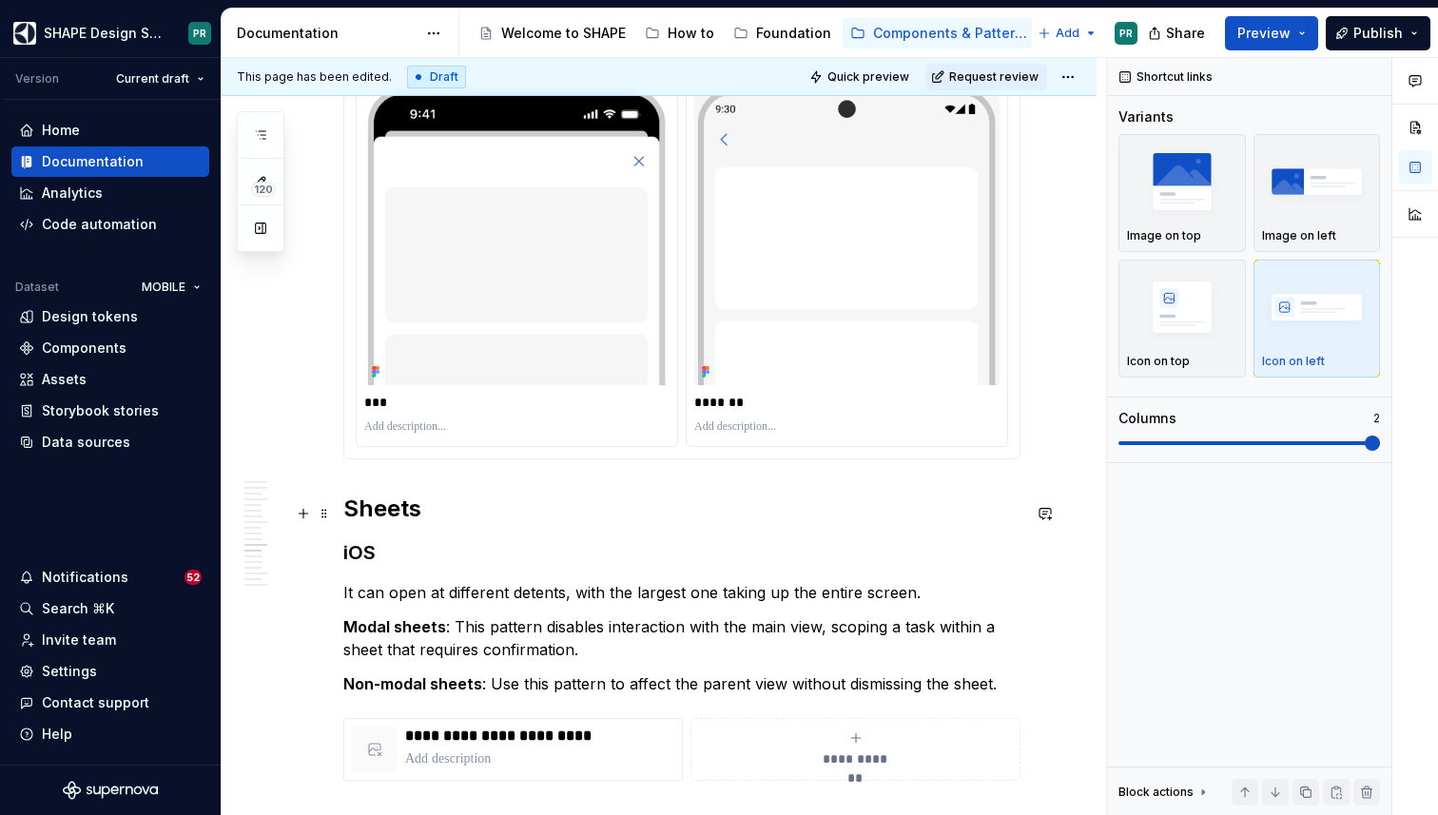
click at [369, 514] on h2 "Sheets" at bounding box center [681, 509] width 677 height 30
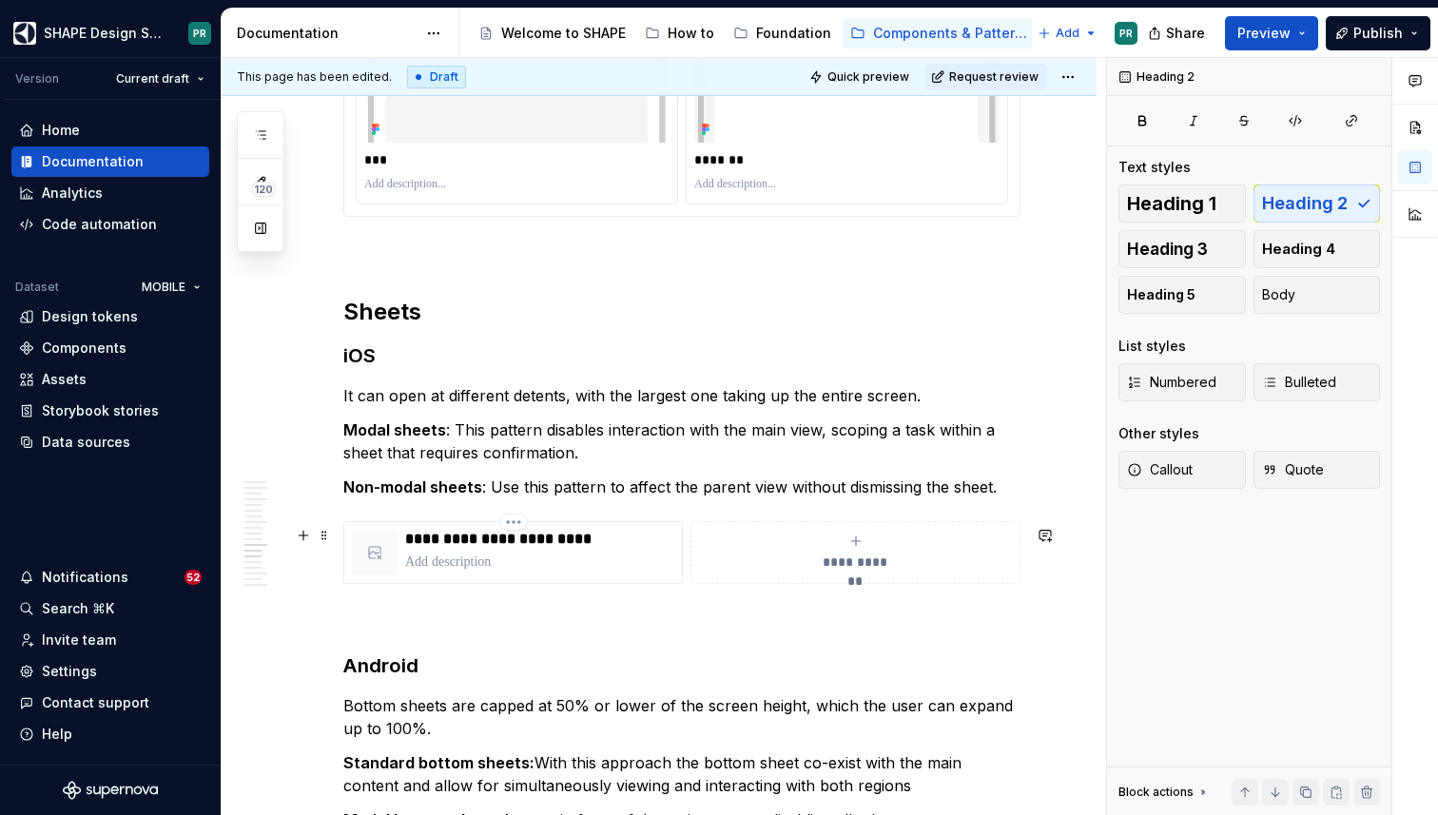
scroll to position [8224, 0]
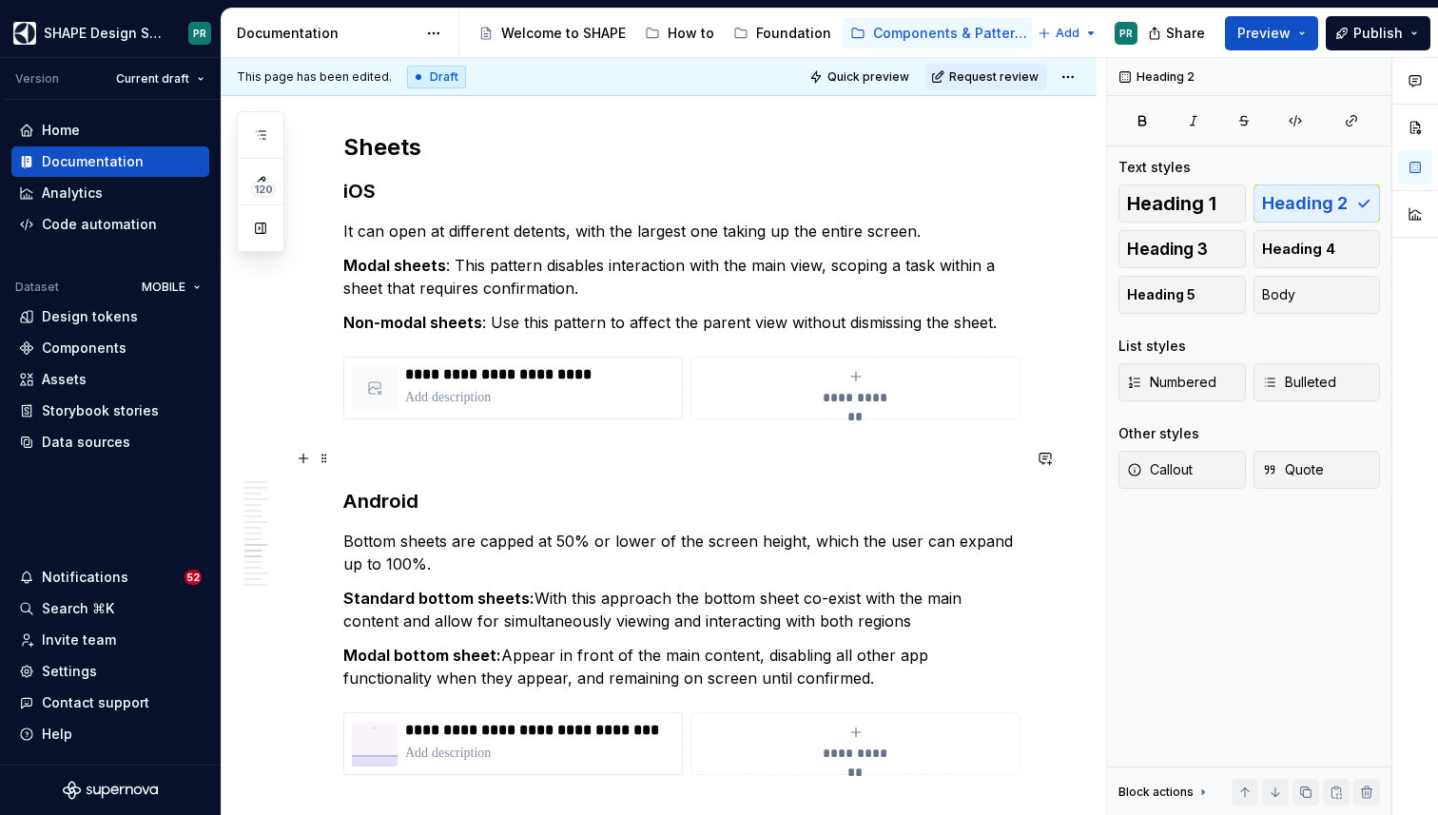
click at [443, 460] on p at bounding box center [681, 453] width 677 height 23
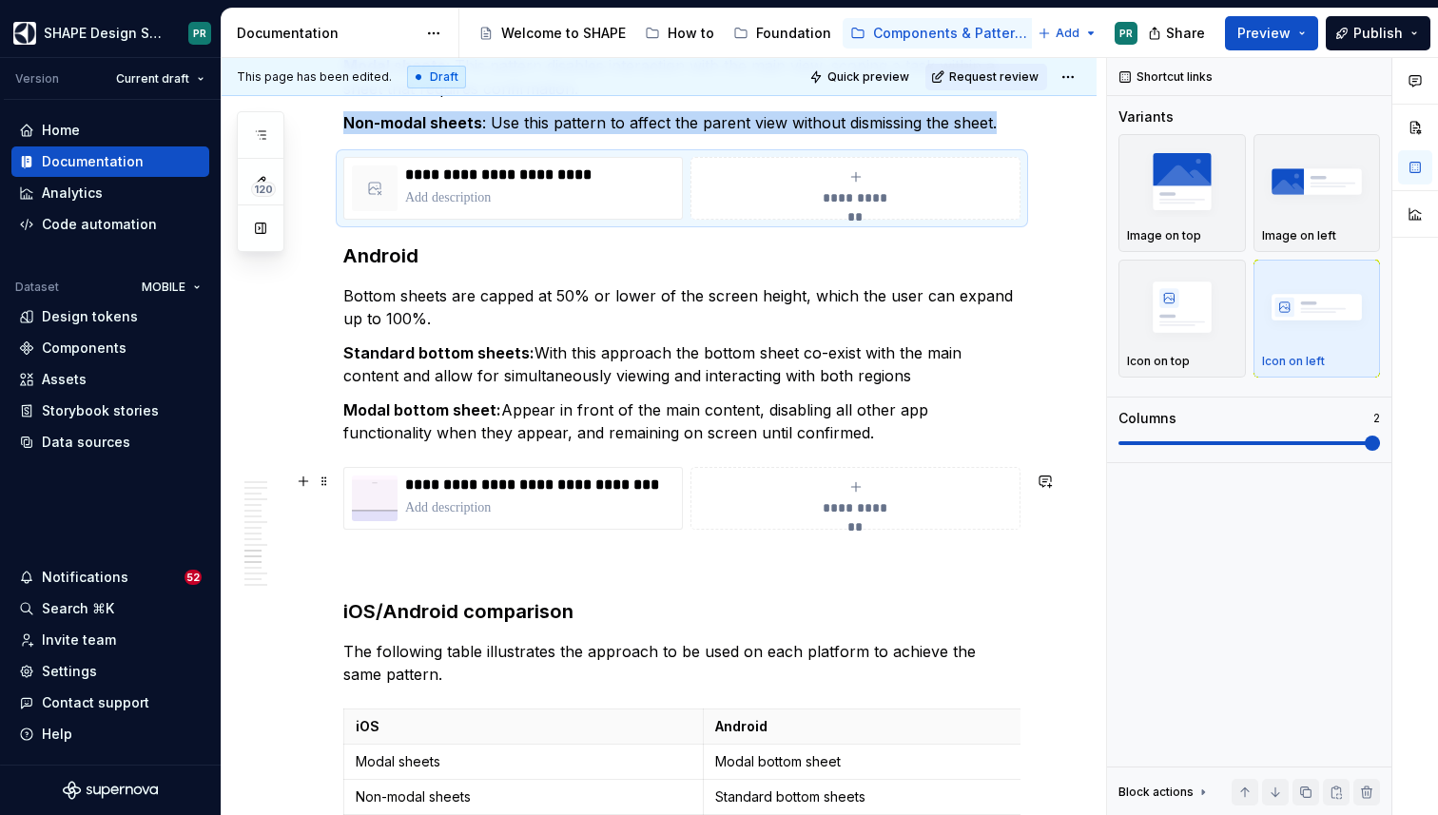
scroll to position [8434, 0]
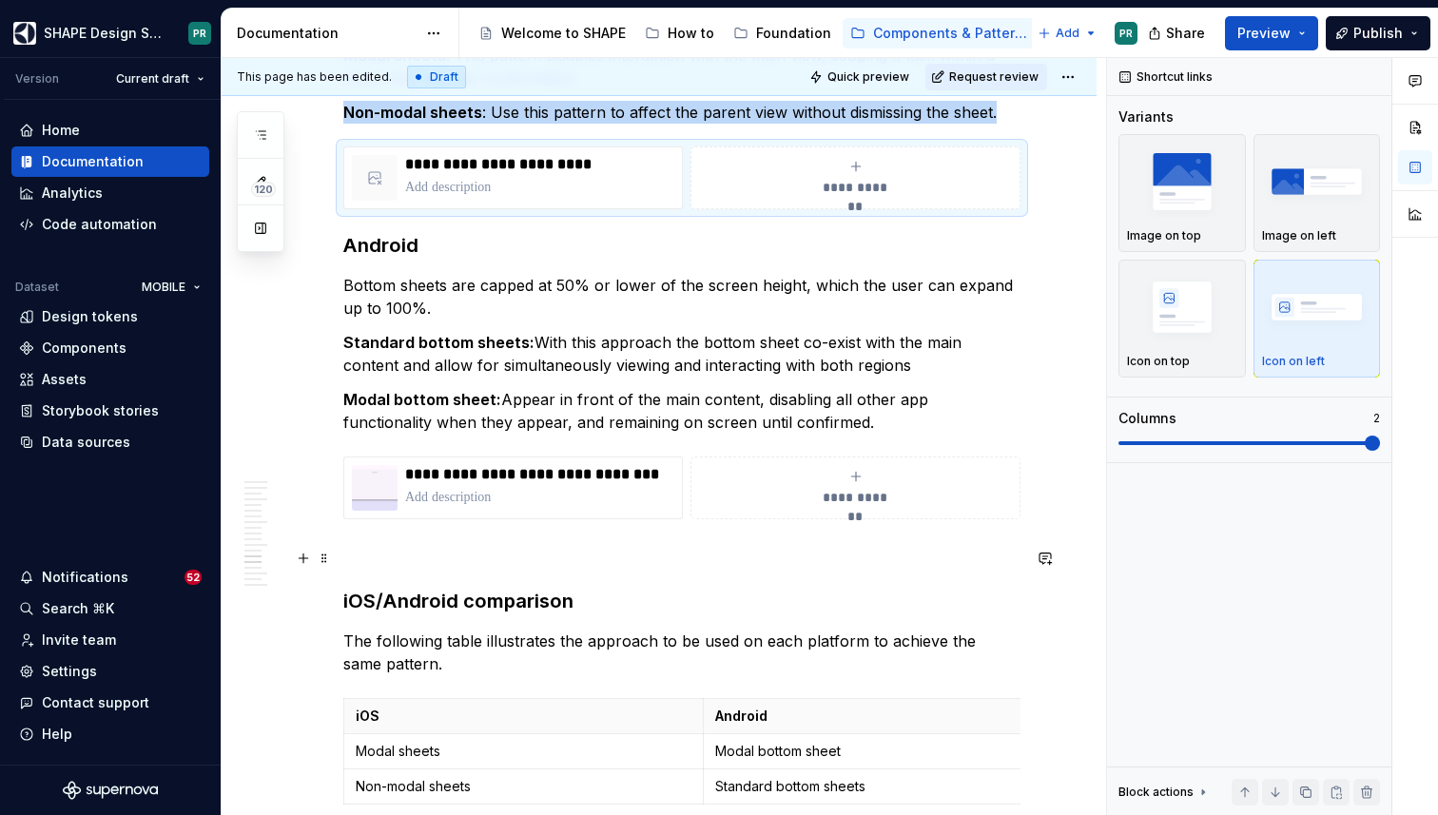
click at [514, 553] on p at bounding box center [681, 553] width 677 height 23
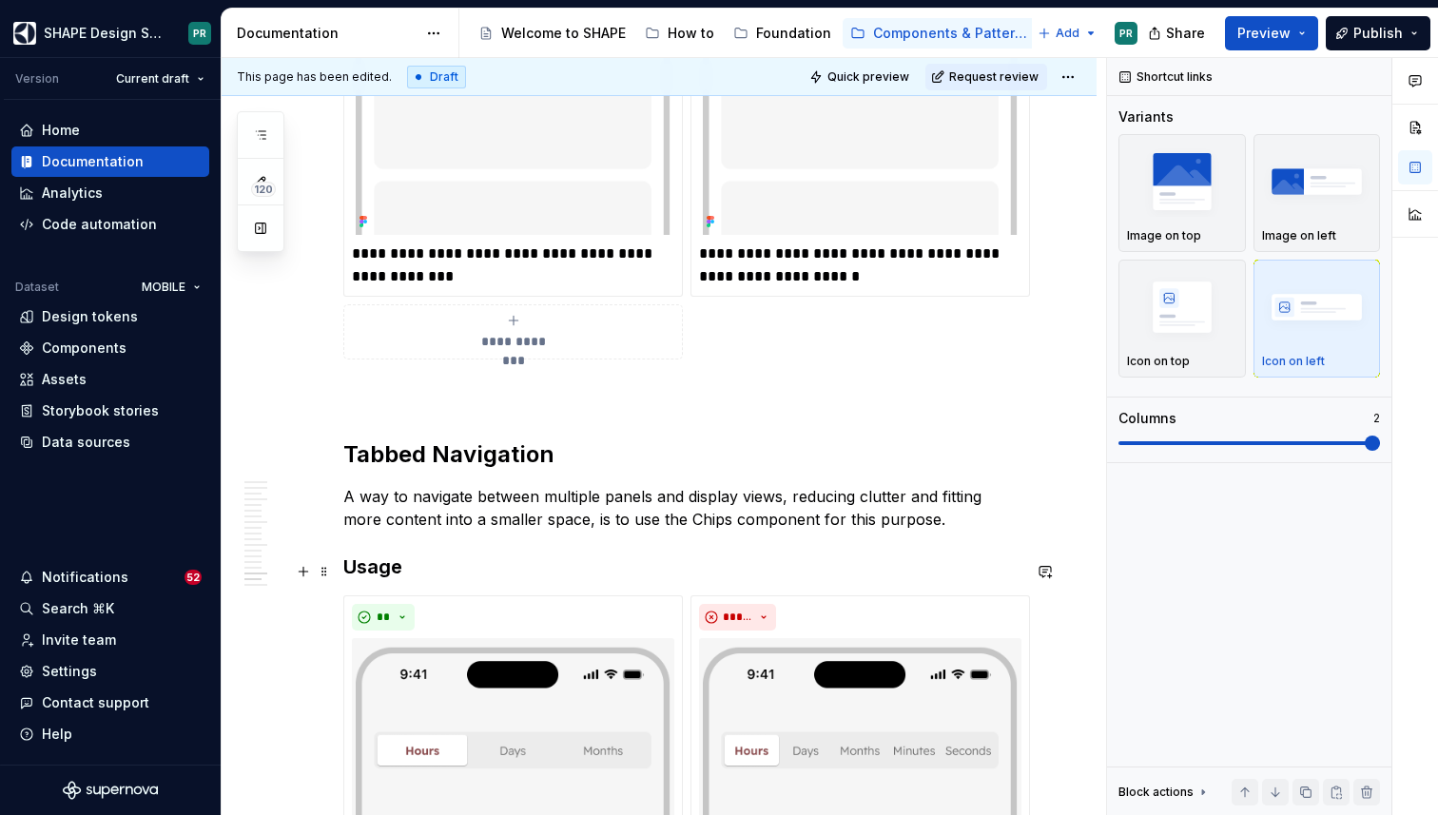
scroll to position [9407, 0]
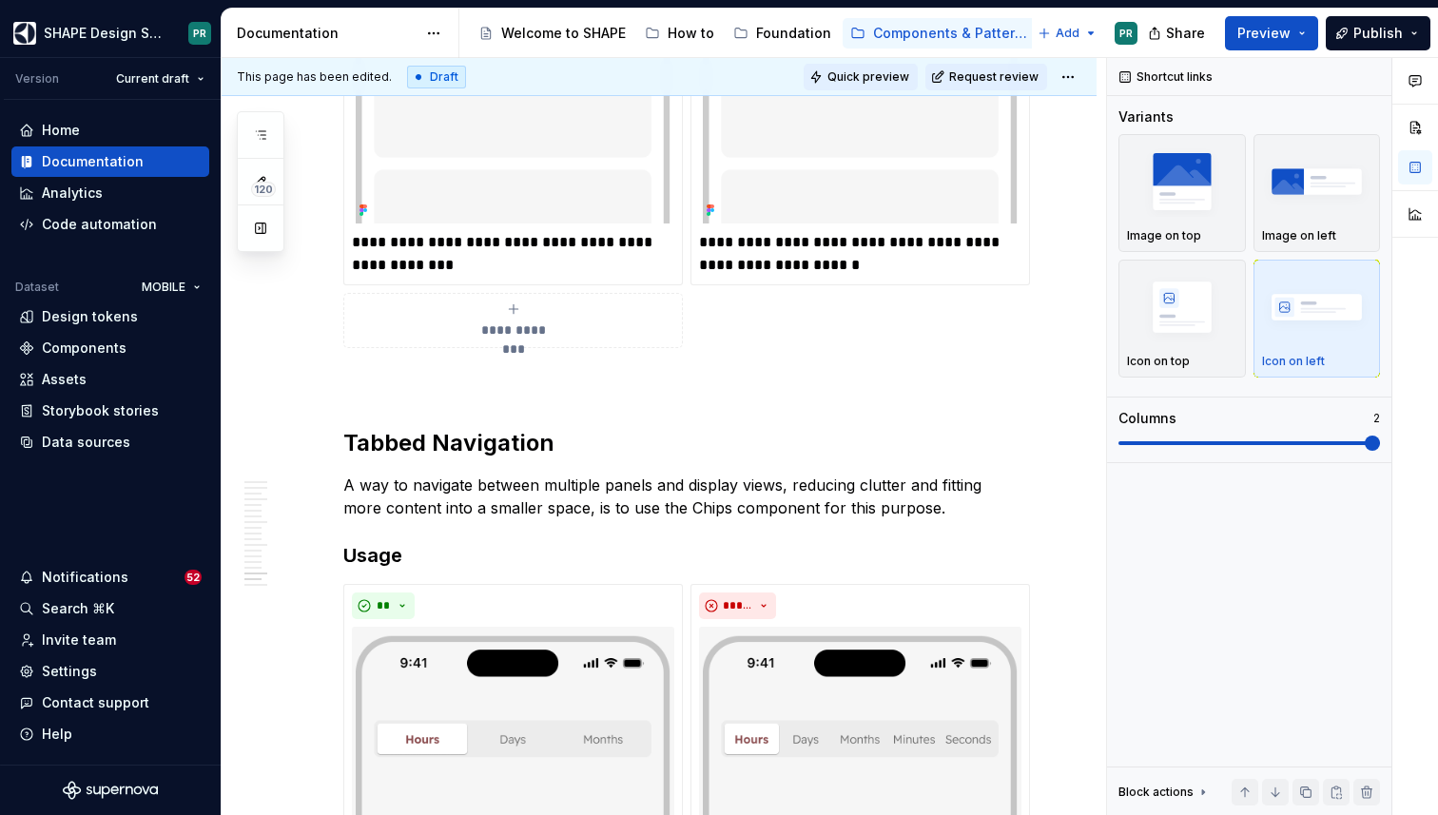
click at [902, 77] on span "Quick preview" at bounding box center [868, 76] width 82 height 15
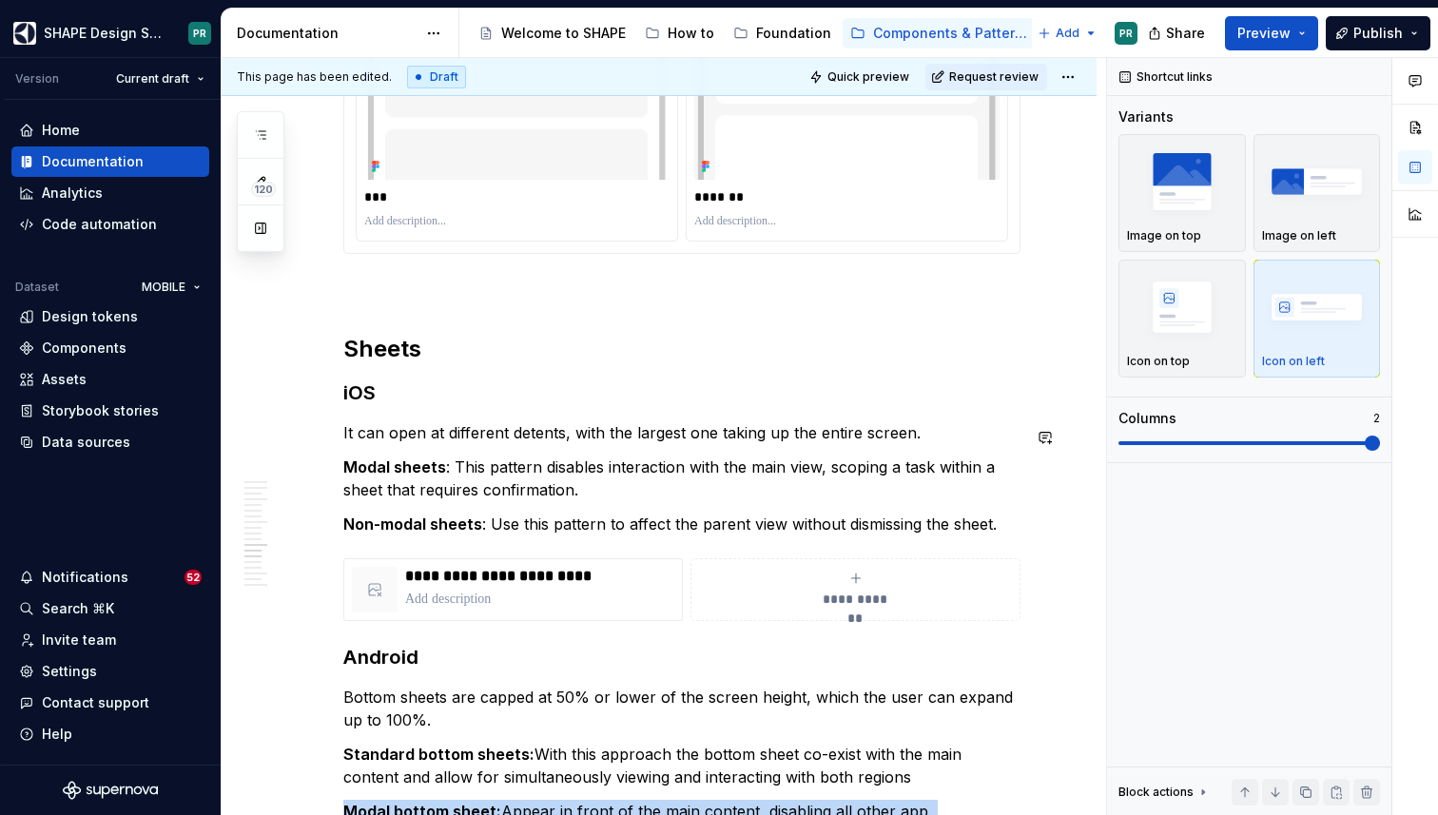
scroll to position [8019, 0]
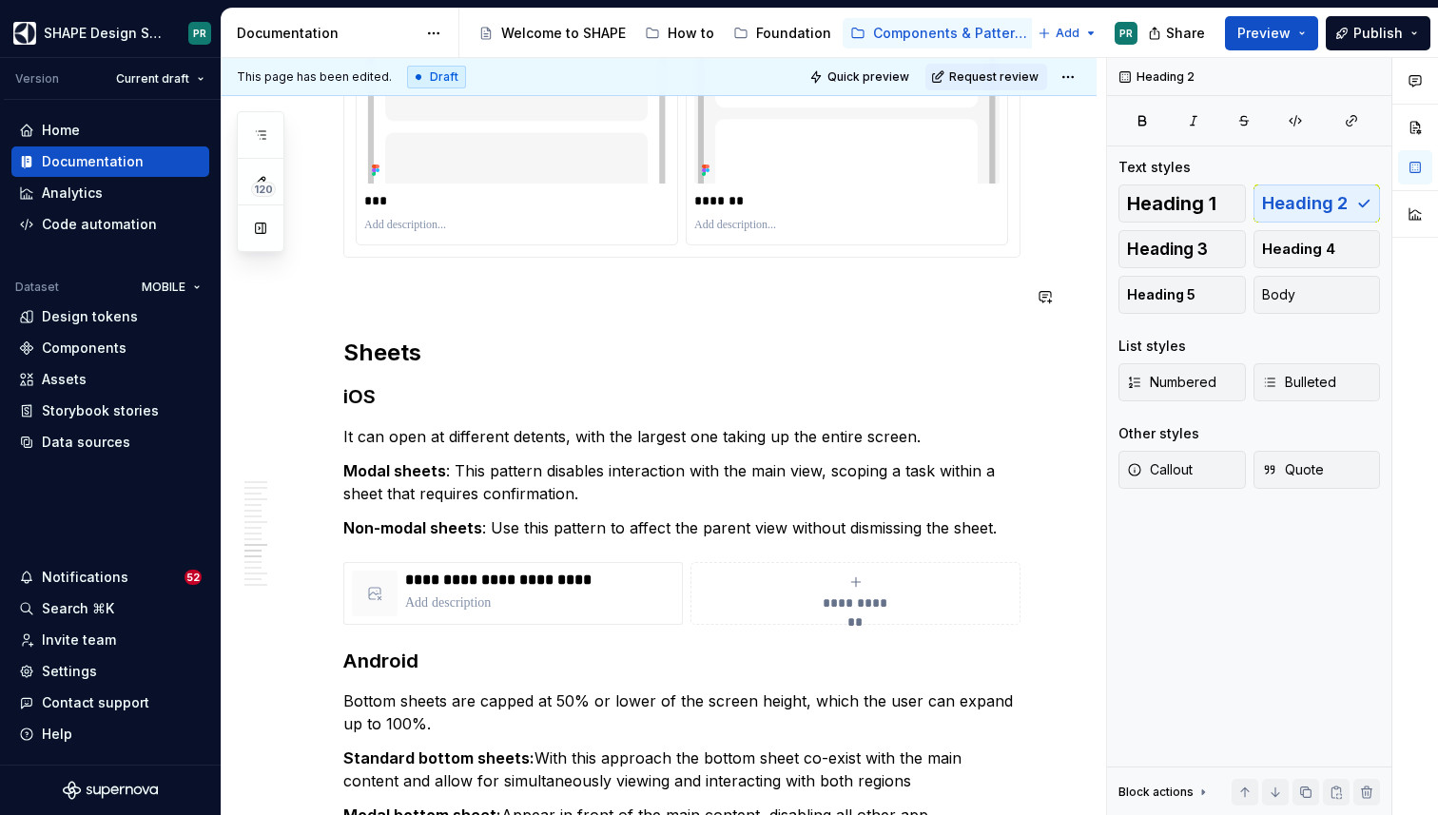
click at [457, 357] on h2 "Sheets" at bounding box center [681, 353] width 677 height 30
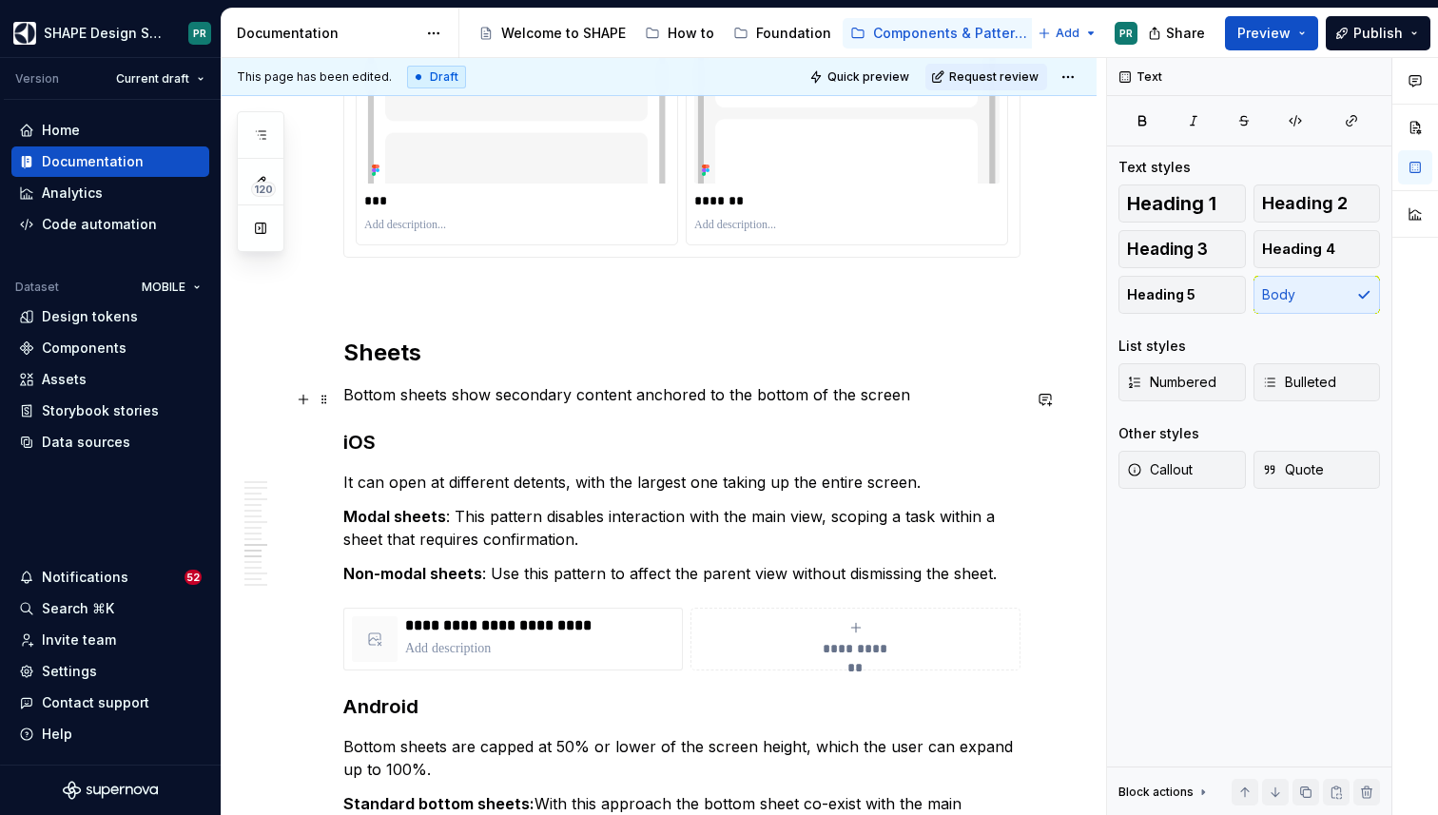
click at [540, 399] on p "Bottom sheets show secondary content anchored to the bottom of the screen" at bounding box center [681, 394] width 677 height 23
click at [816, 399] on p "Bottom sheets show additional content anchored to the bottom of the screen" at bounding box center [681, 394] width 677 height 23
click at [628, 396] on p "Bottom sheets show additional content anchored to the bottom of the screen" at bounding box center [681, 394] width 677 height 23
click at [464, 400] on p "Bottom sheets show additional content anchored to the bottom of the screen" at bounding box center [681, 394] width 677 height 23
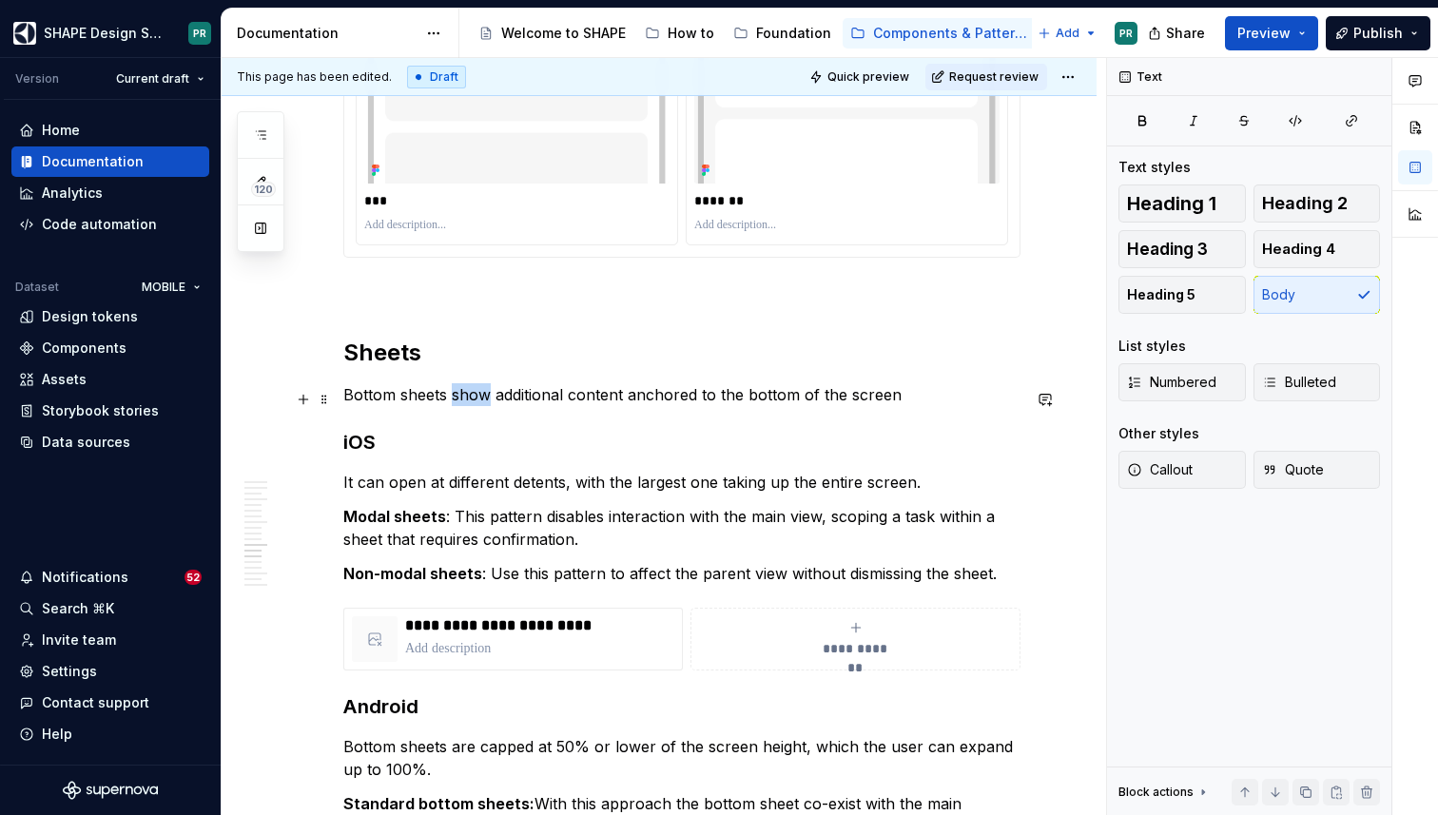
click at [464, 400] on p "Bottom sheets show additional content anchored to the bottom of the screen" at bounding box center [681, 394] width 677 height 23
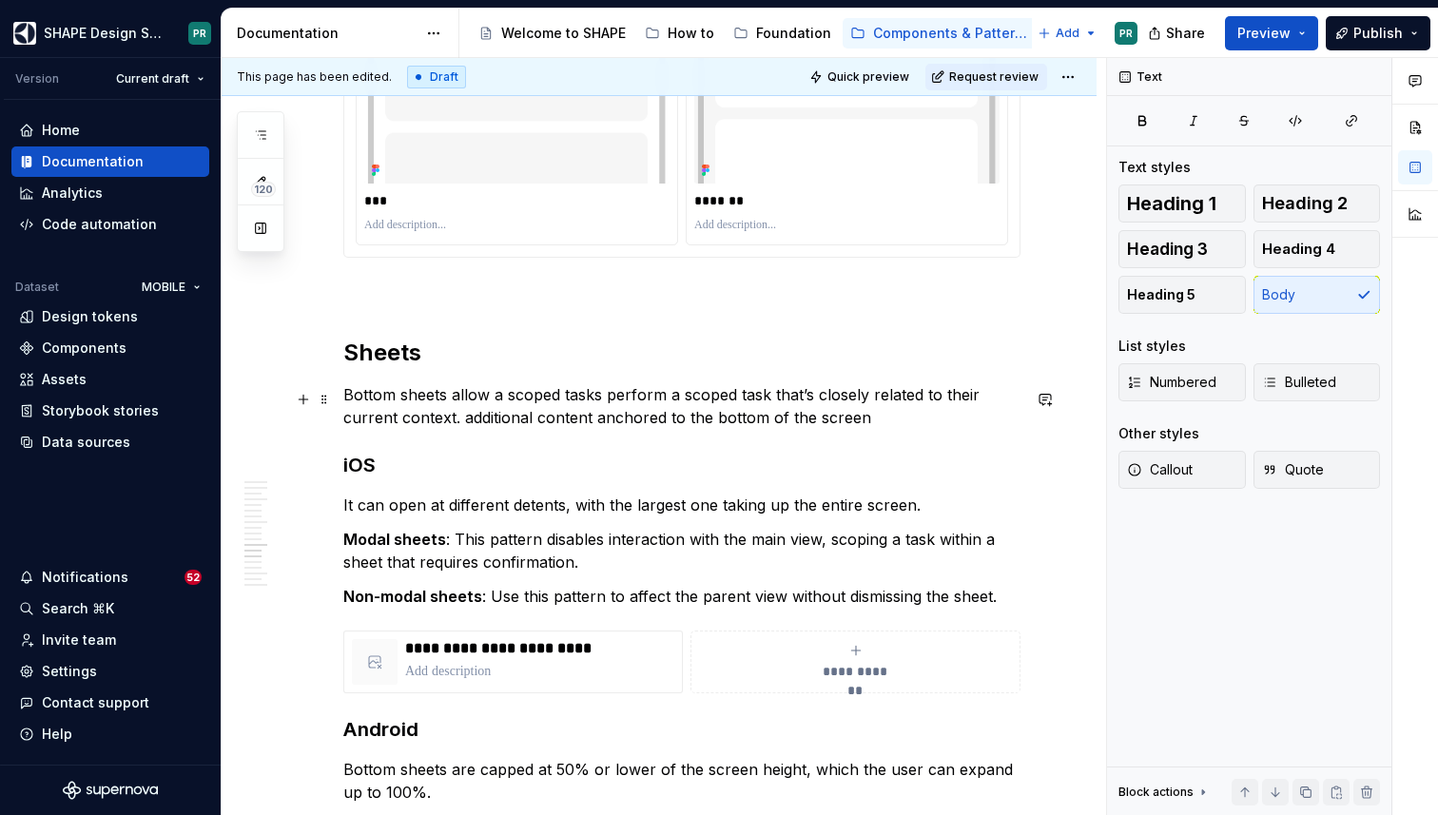
click at [599, 399] on p "Bottom sheets allow a scoped tasks perform a scoped task that’s closely related…" at bounding box center [681, 406] width 677 height 46
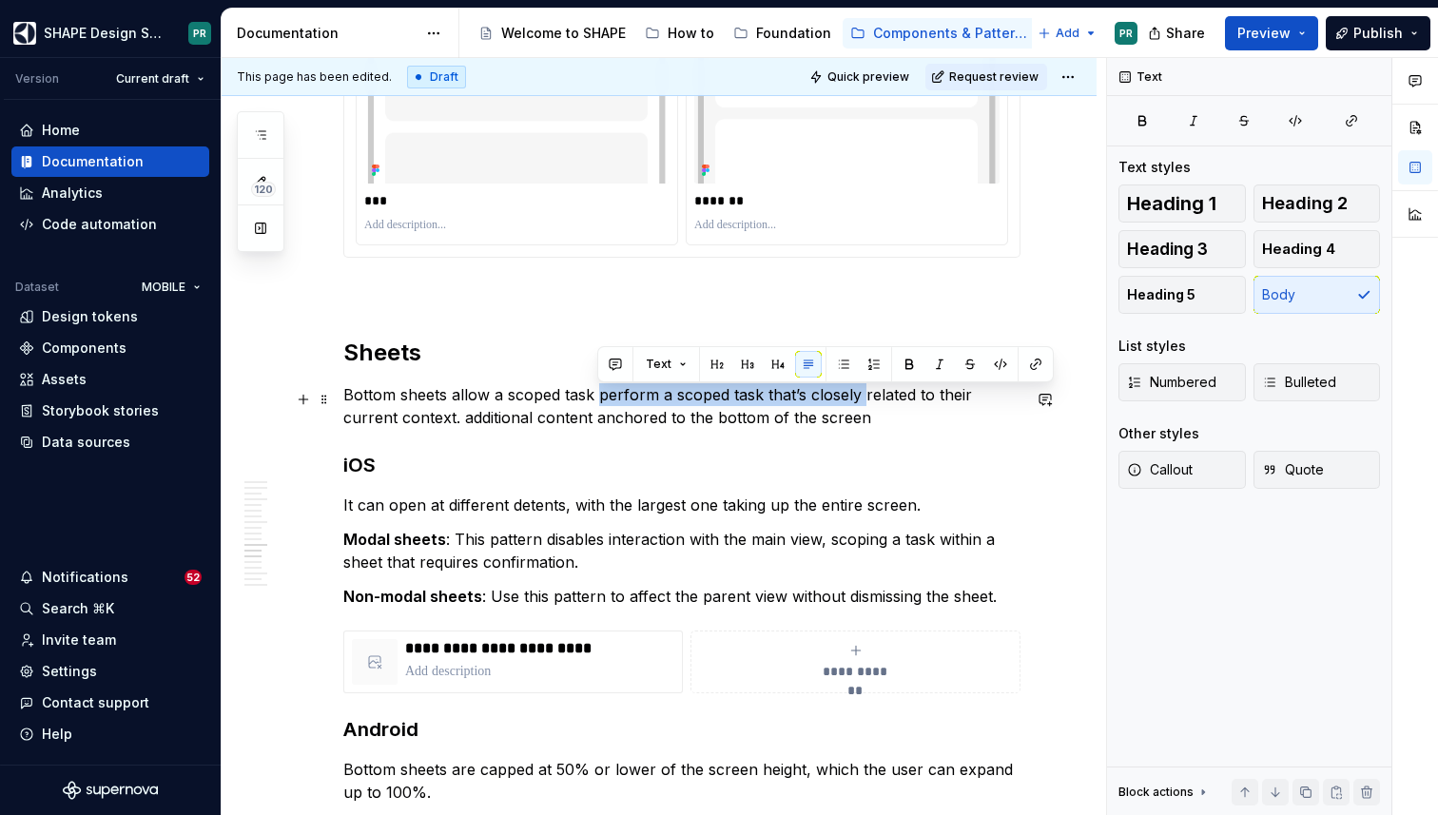
drag, startPoint x: 598, startPoint y: 398, endPoint x: 862, endPoint y: 405, distance: 263.5
click at [862, 405] on p "Bottom sheets allow a scoped task perform a scoped task that’s closely related …" at bounding box center [681, 406] width 677 height 46
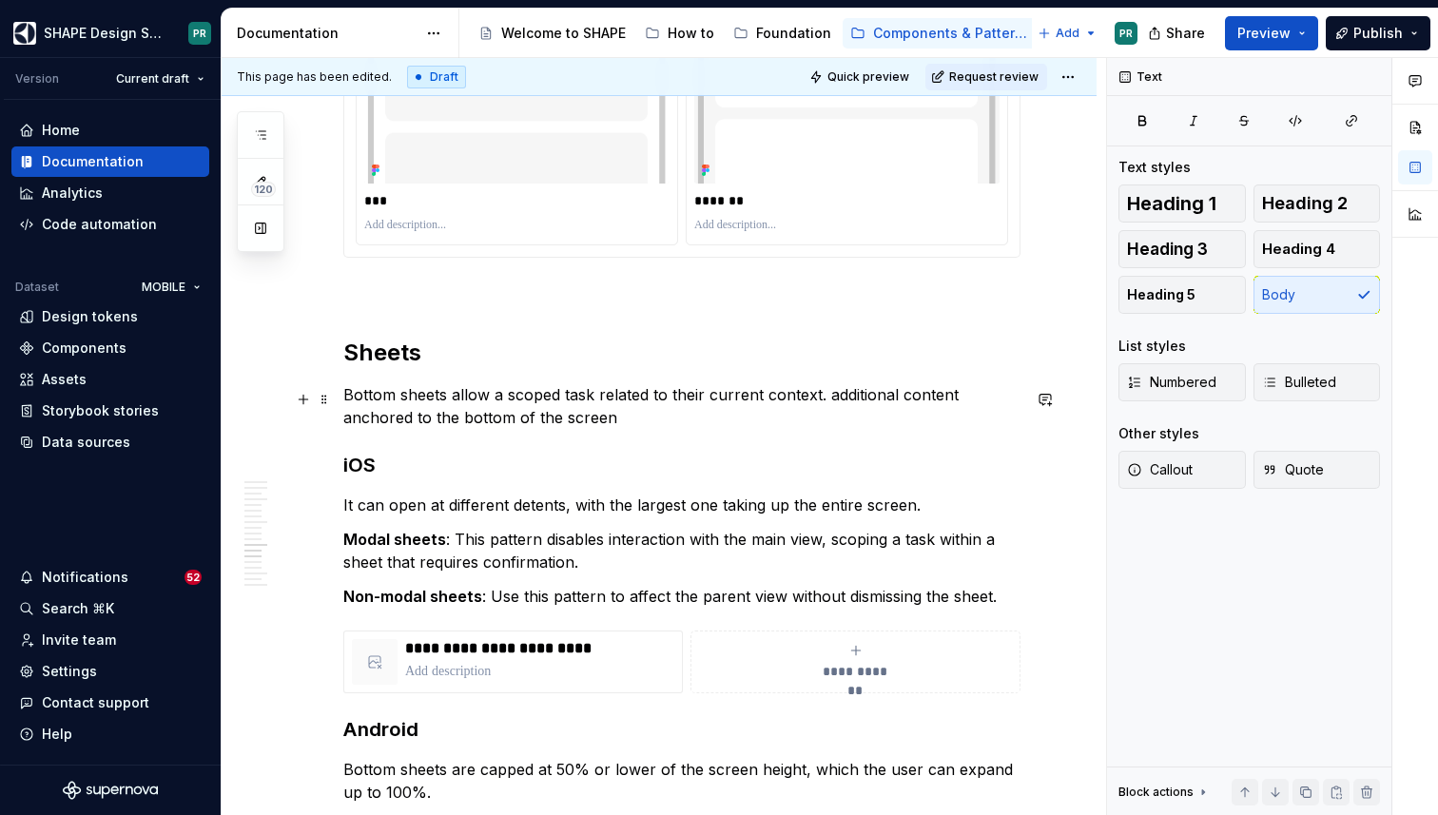
click at [702, 400] on p "Bottom sheets allow a scoped task related to their current context. additional …" at bounding box center [681, 406] width 677 height 46
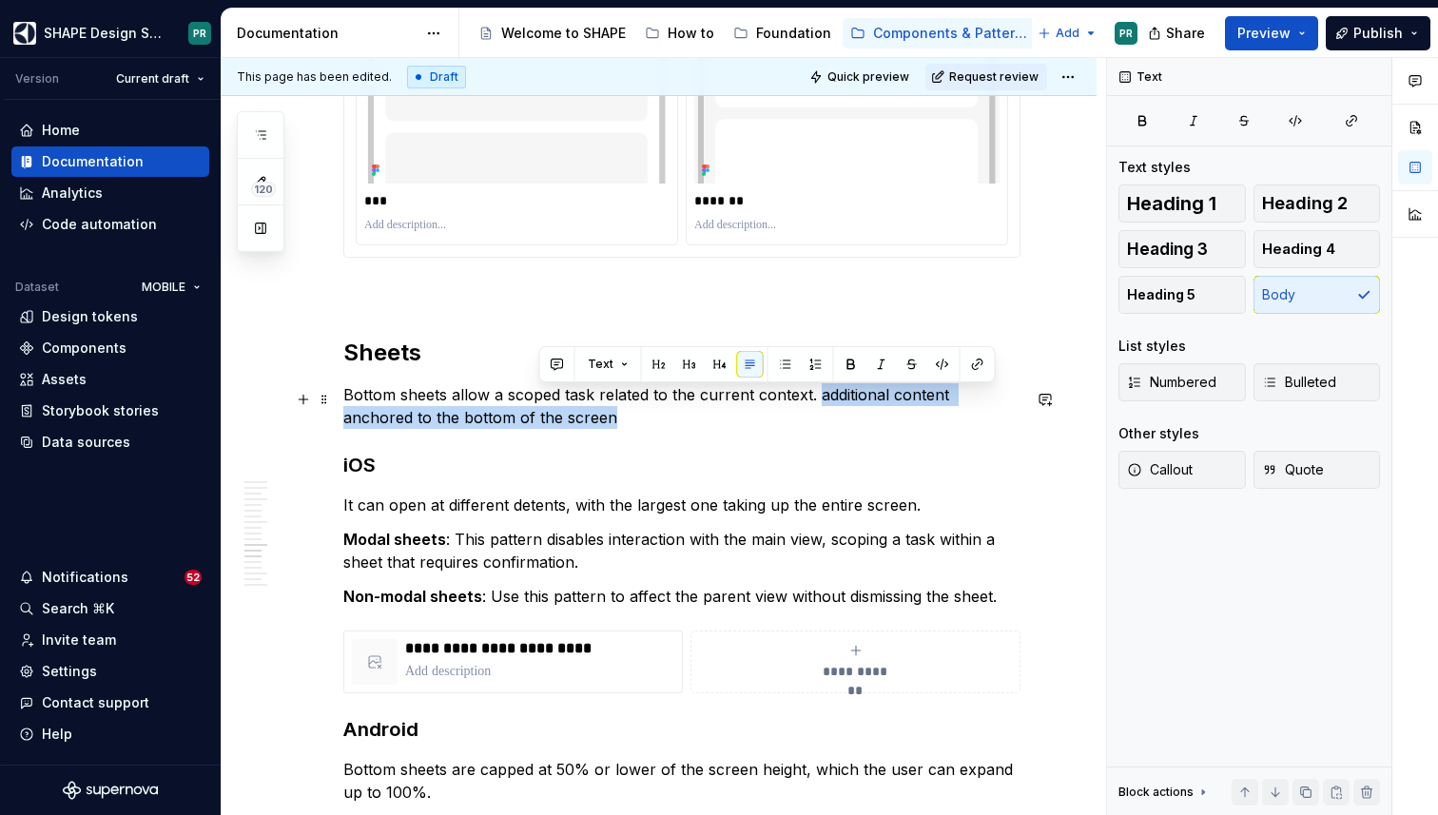
drag, startPoint x: 814, startPoint y: 399, endPoint x: 855, endPoint y: 422, distance: 46.8
click at [855, 422] on p "Bottom sheets allow a scoped task related to the current context. additional co…" at bounding box center [681, 406] width 677 height 46
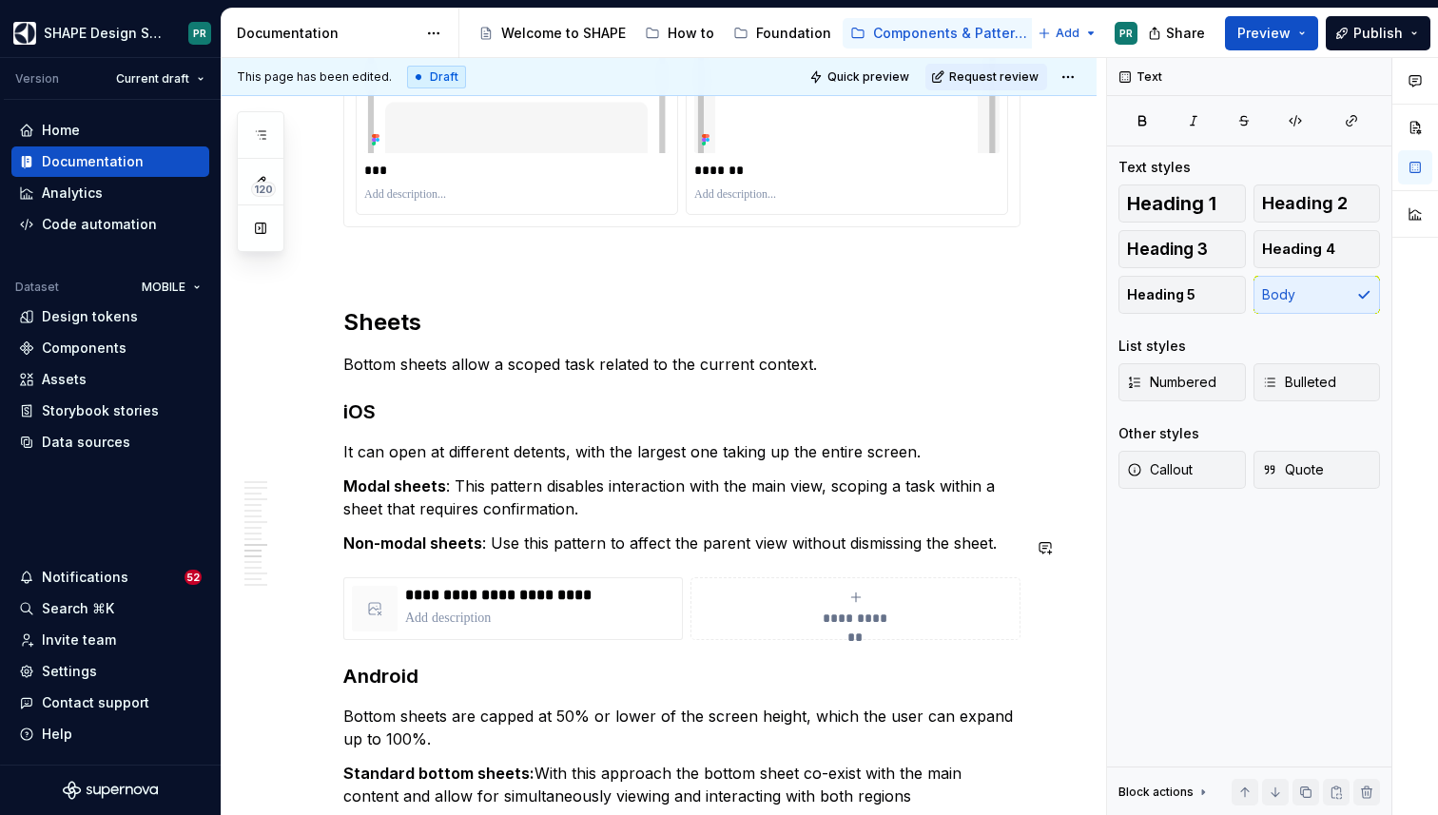
scroll to position [8047, 0]
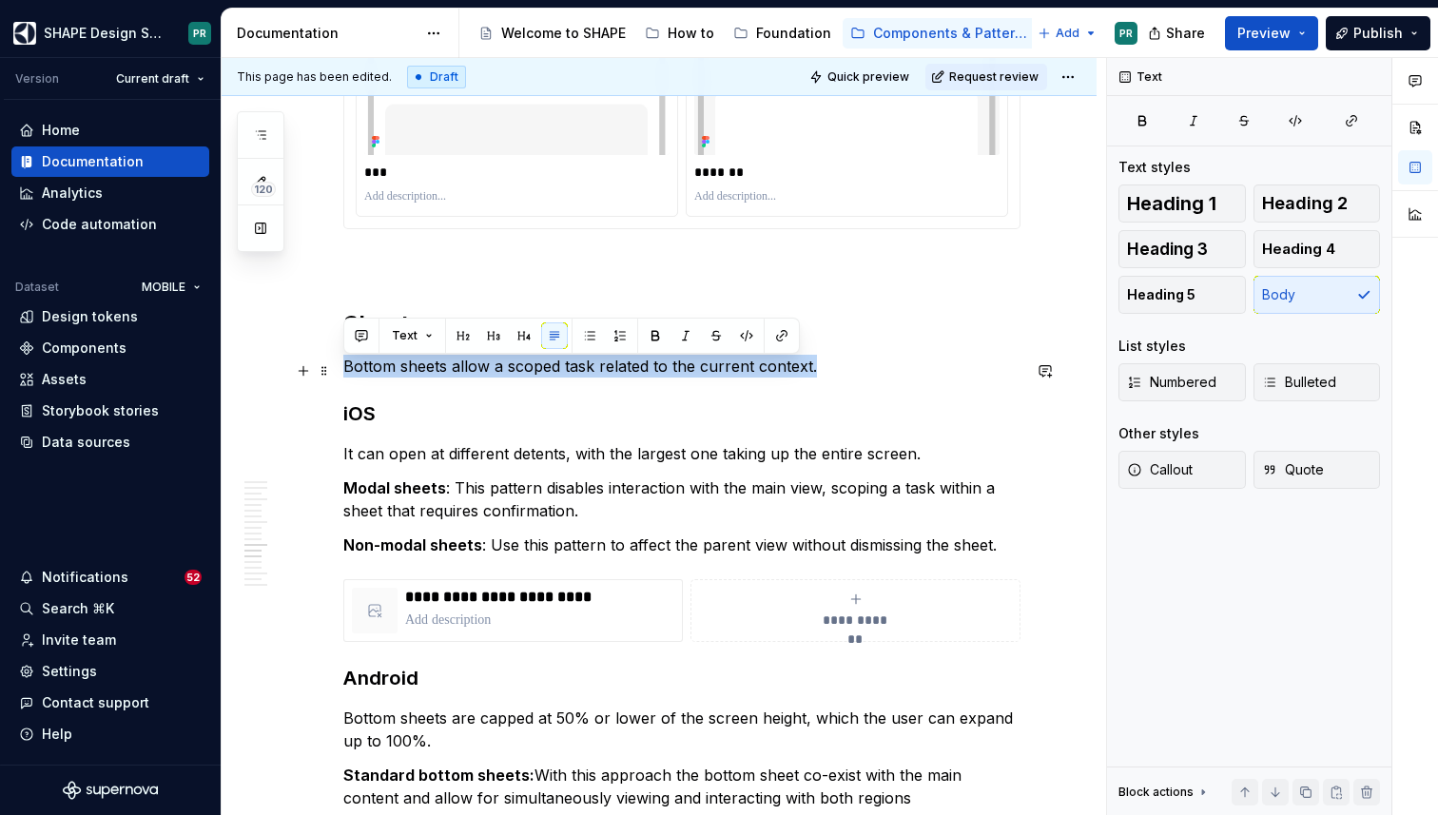
drag, startPoint x: 829, startPoint y: 370, endPoint x: 271, endPoint y: 363, distance: 558.3
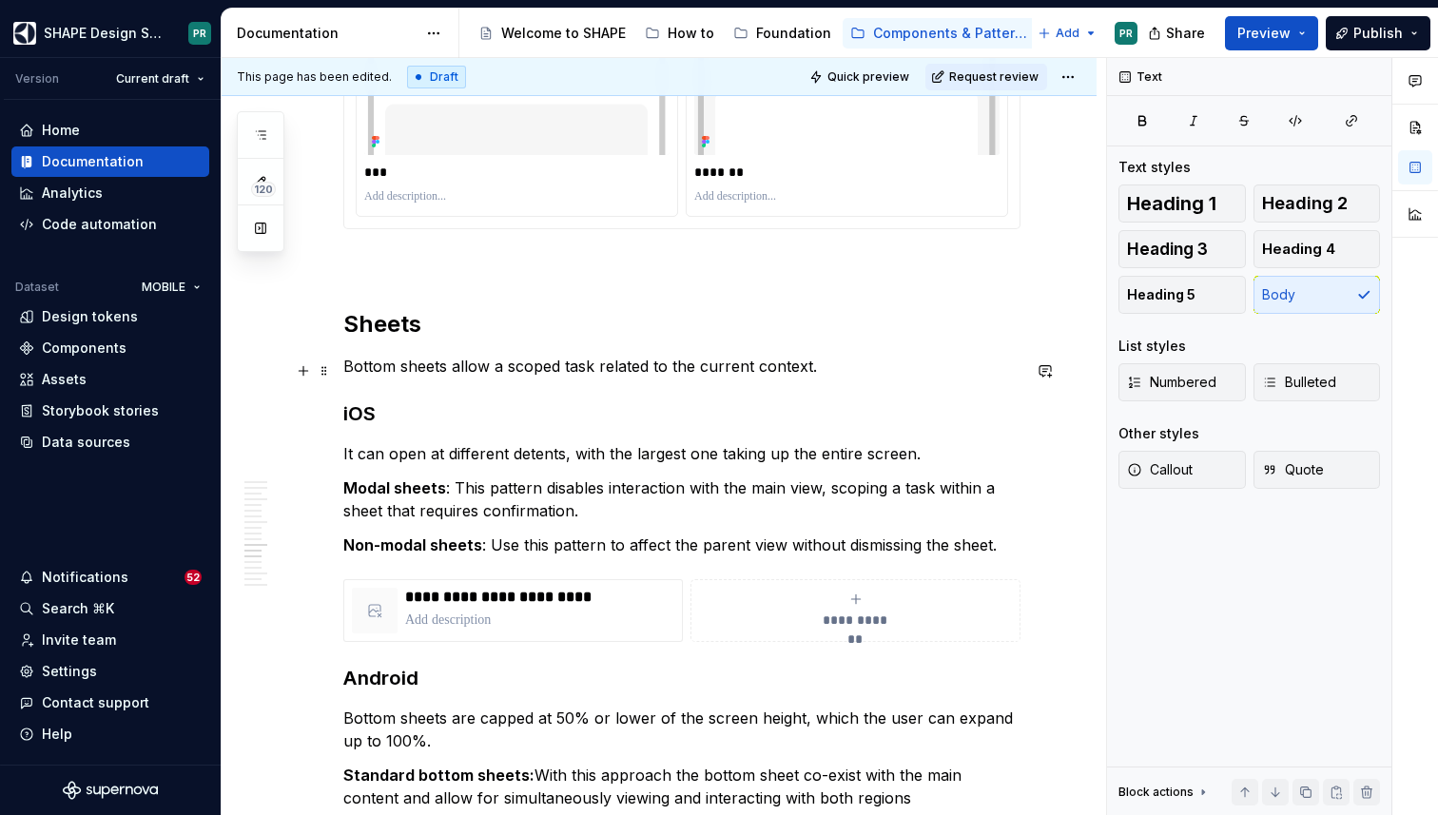
click at [406, 374] on p "Bottom sheets allow a scoped task related to the current context." at bounding box center [681, 366] width 677 height 23
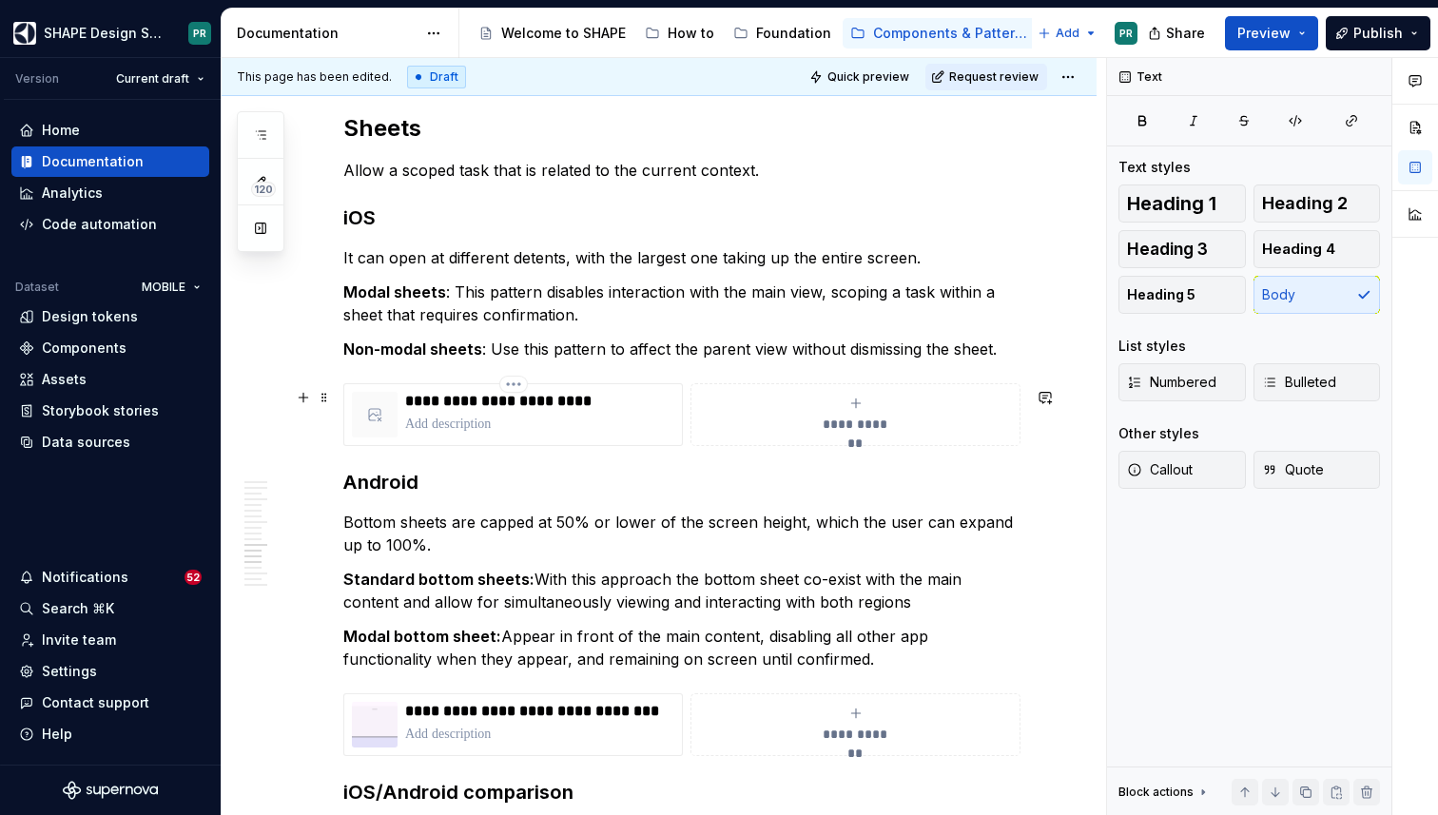
scroll to position [8254, 0]
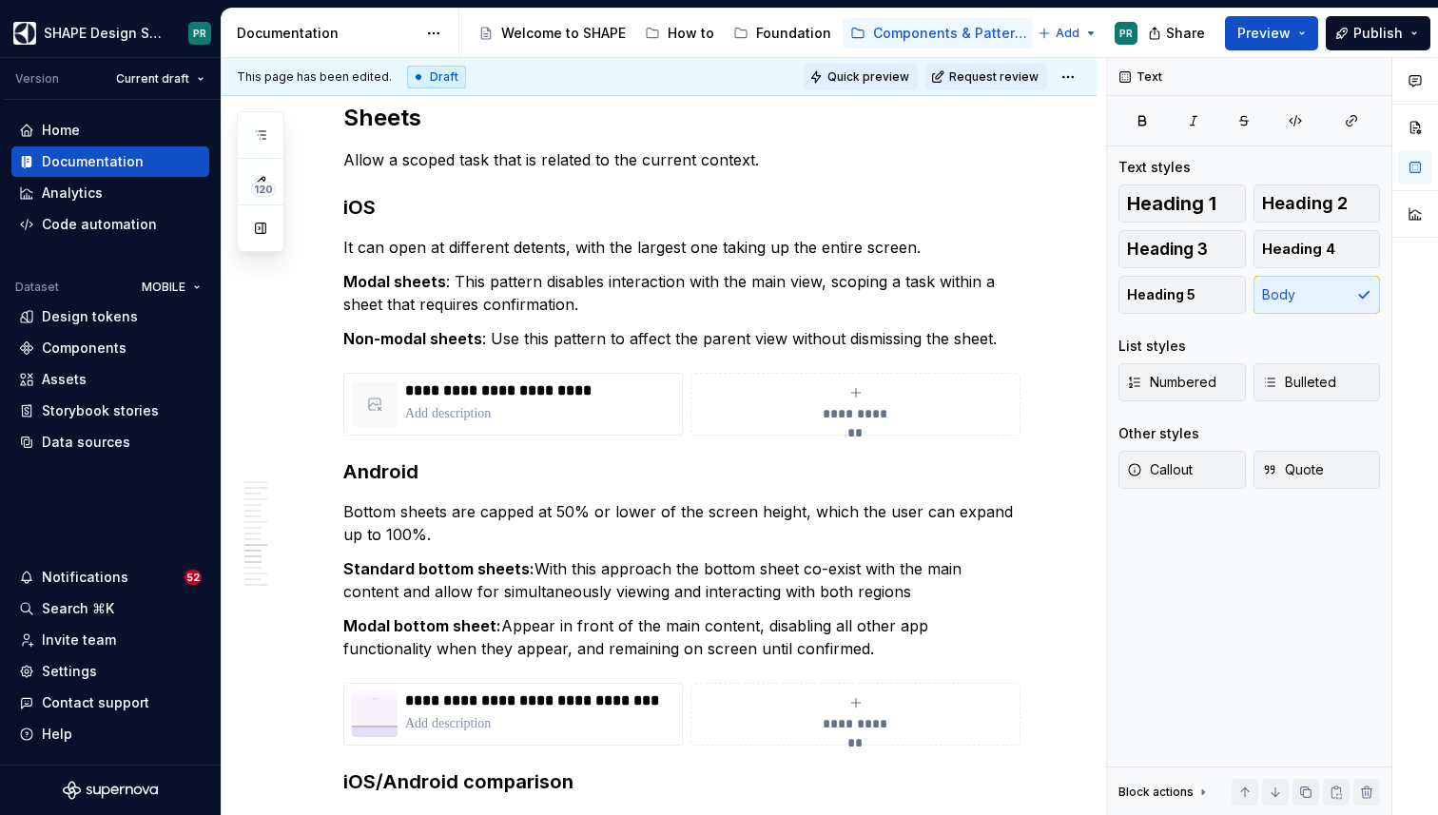
click at [891, 79] on span "Quick preview" at bounding box center [868, 76] width 82 height 15
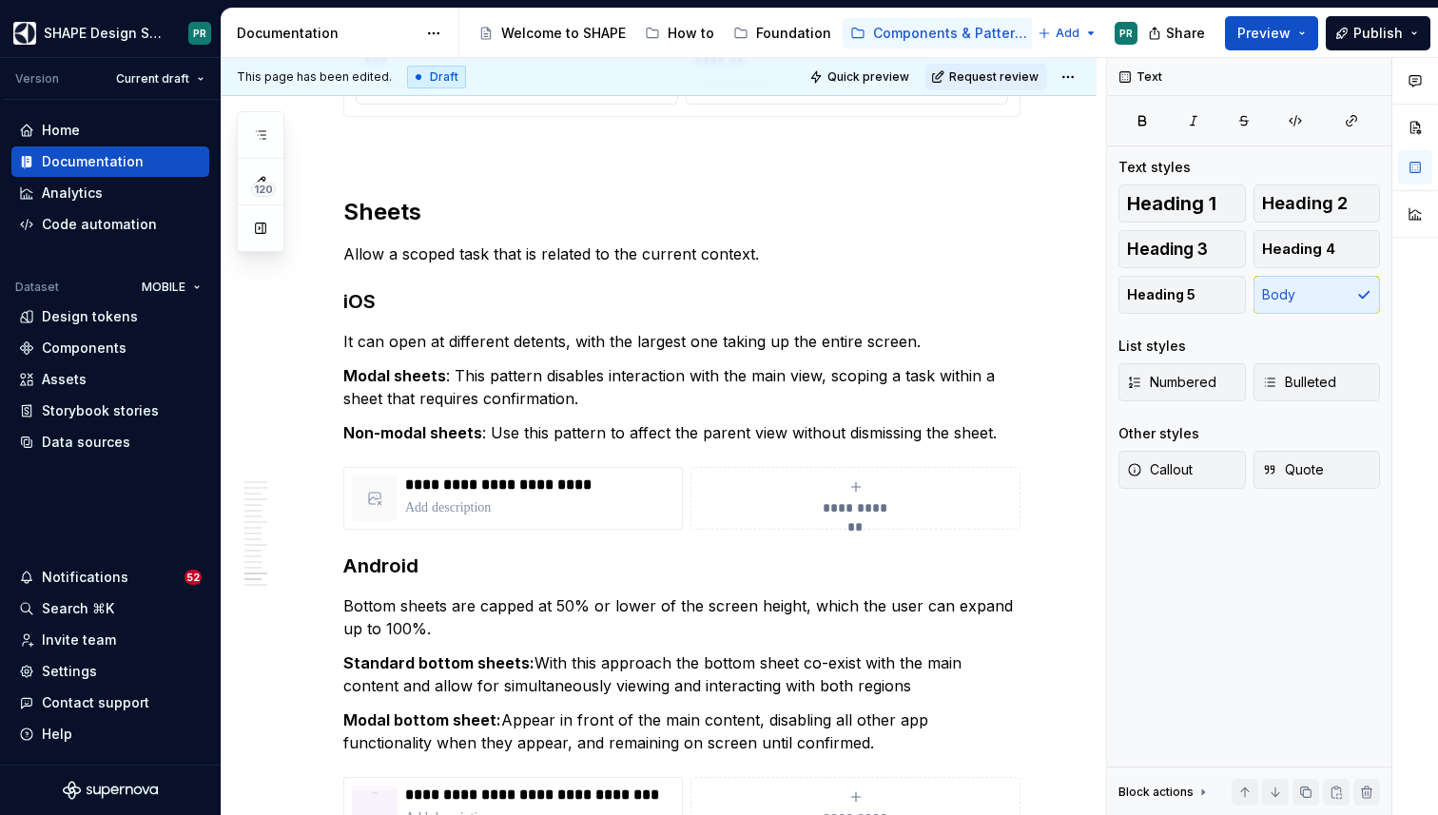
scroll to position [9263, 0]
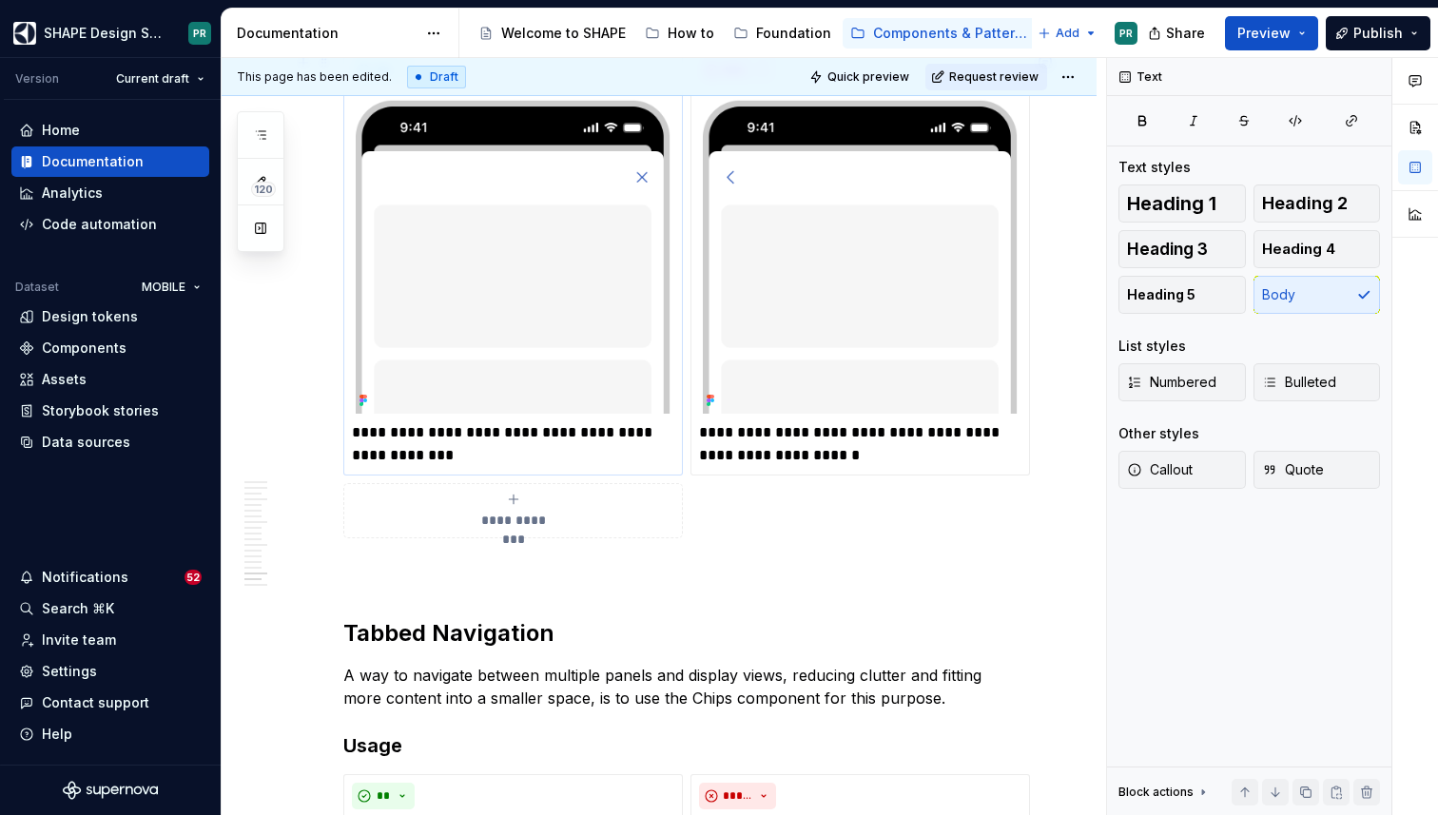
drag, startPoint x: 610, startPoint y: 439, endPoint x: 639, endPoint y: 465, distance: 39.1
click at [639, 465] on p "**********" at bounding box center [513, 444] width 322 height 46
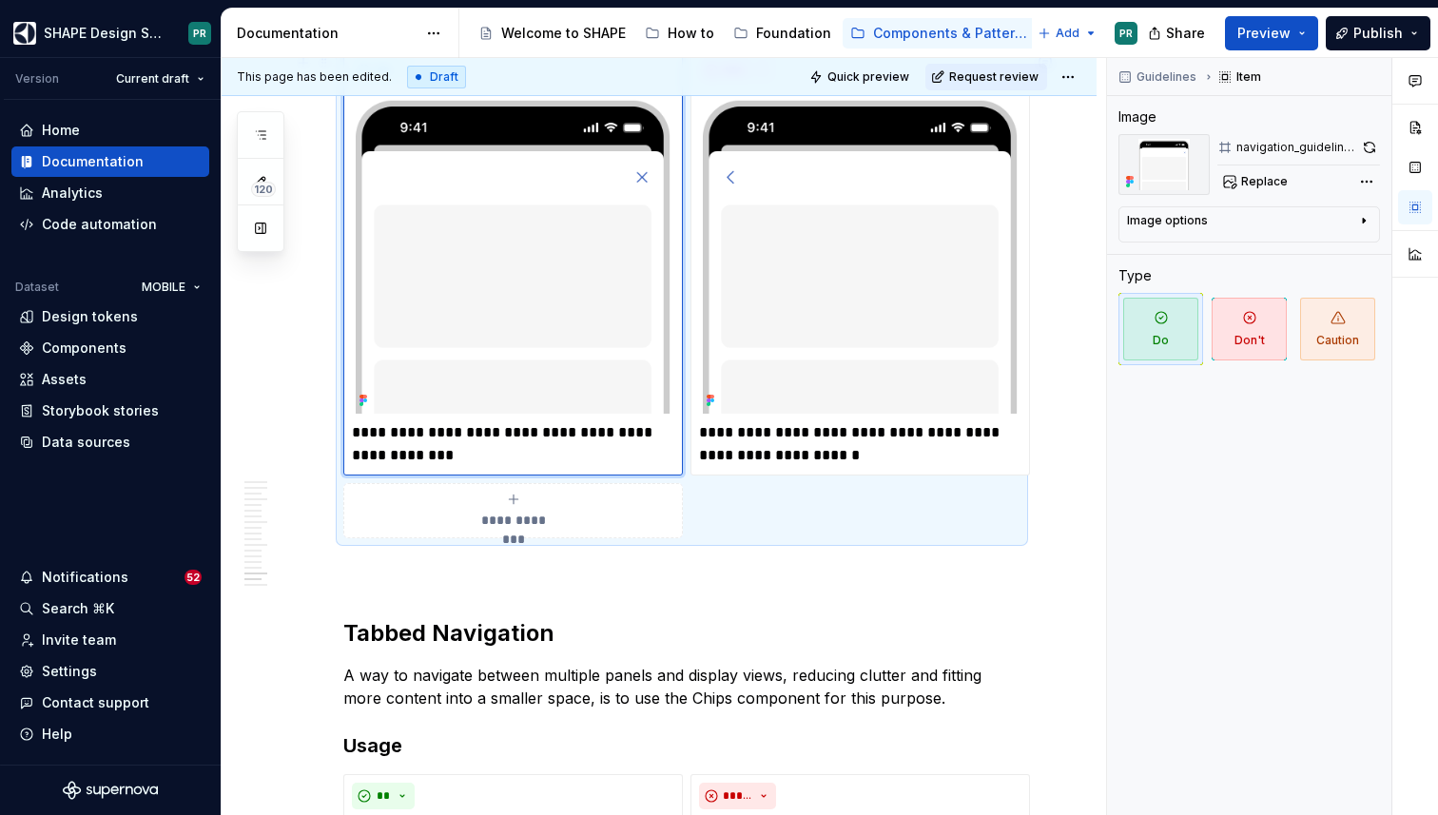
click at [619, 438] on p "**********" at bounding box center [513, 444] width 322 height 46
drag, startPoint x: 608, startPoint y: 437, endPoint x: 639, endPoint y: 459, distance: 38.3
click at [639, 459] on p "**********" at bounding box center [513, 444] width 322 height 46
type textarea "*"
drag, startPoint x: 701, startPoint y: 456, endPoint x: 821, endPoint y: 454, distance: 119.9
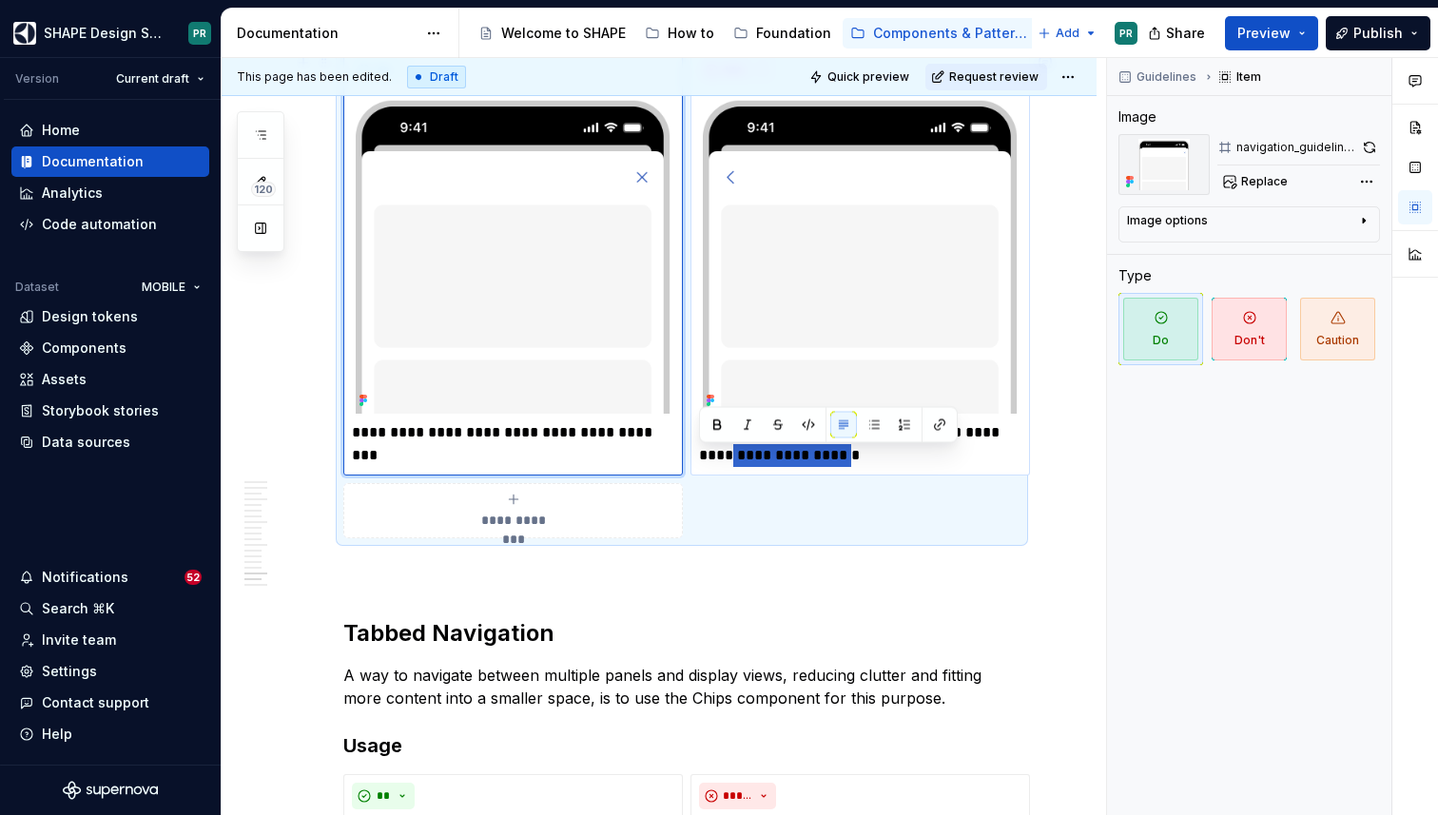
click at [821, 454] on p "**********" at bounding box center [860, 444] width 322 height 46
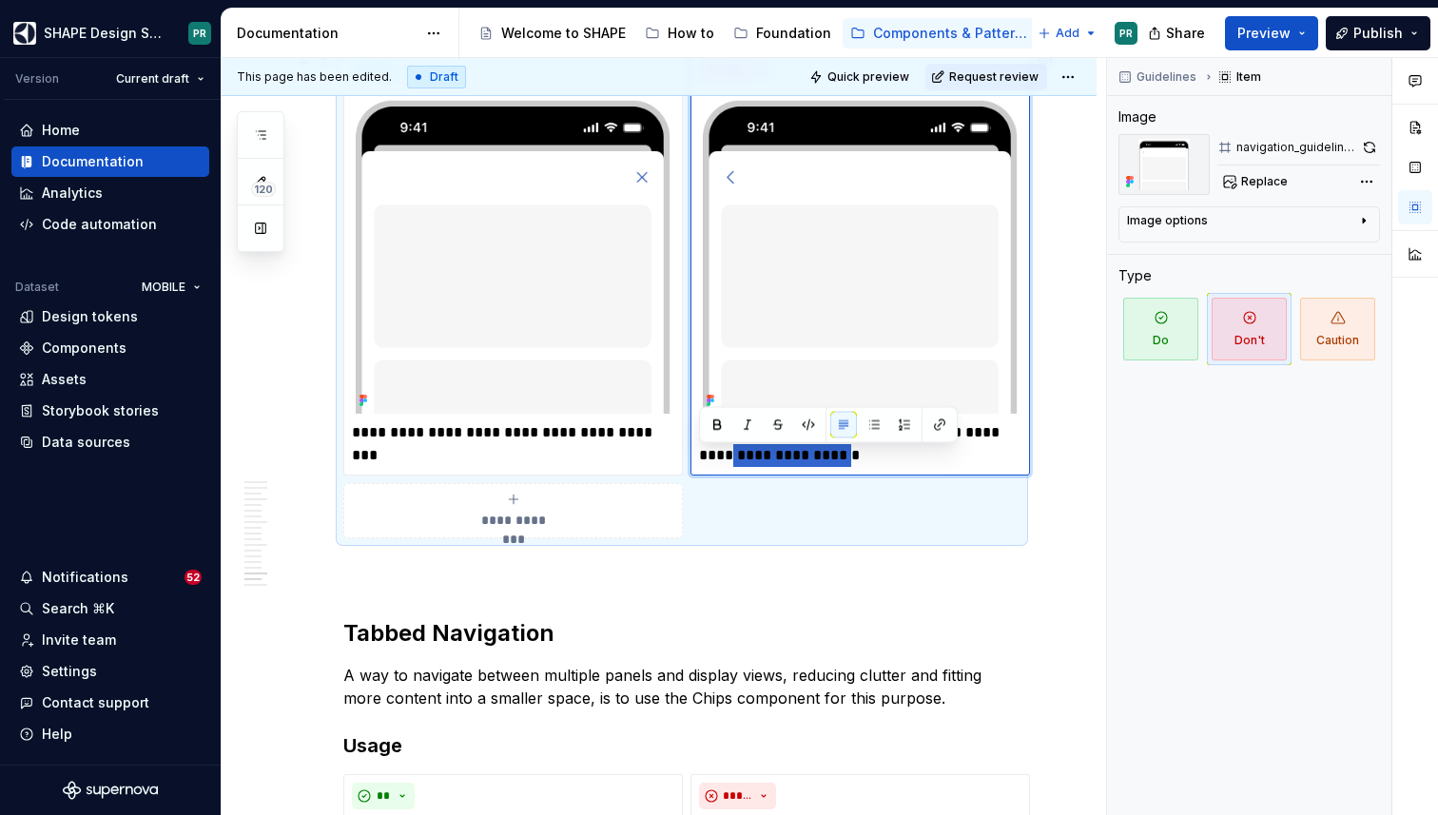
type textarea "*"
click at [1000, 582] on p at bounding box center [681, 572] width 677 height 23
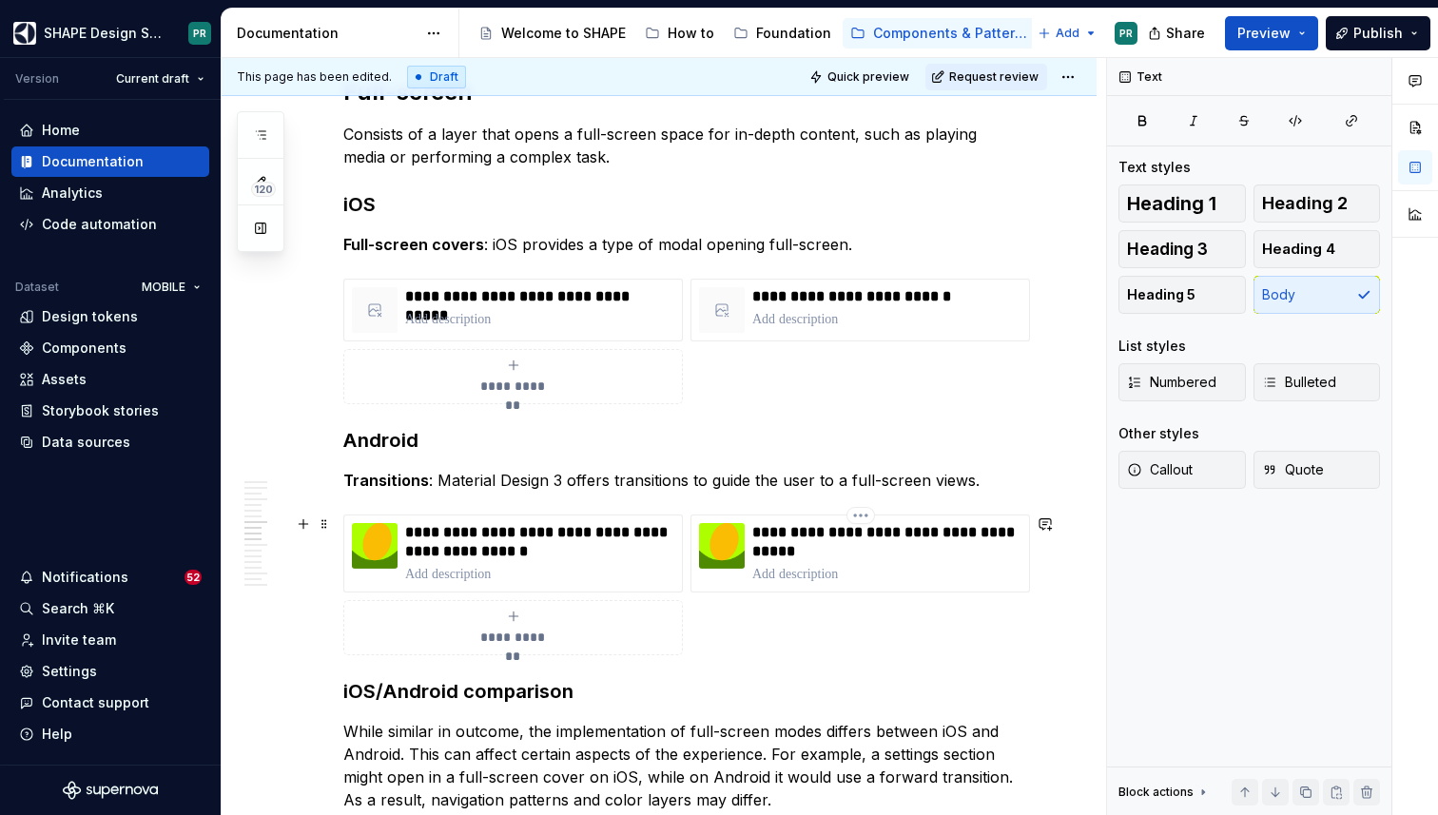
scroll to position [7043, 0]
click at [802, 392] on div "**********" at bounding box center [681, 341] width 677 height 126
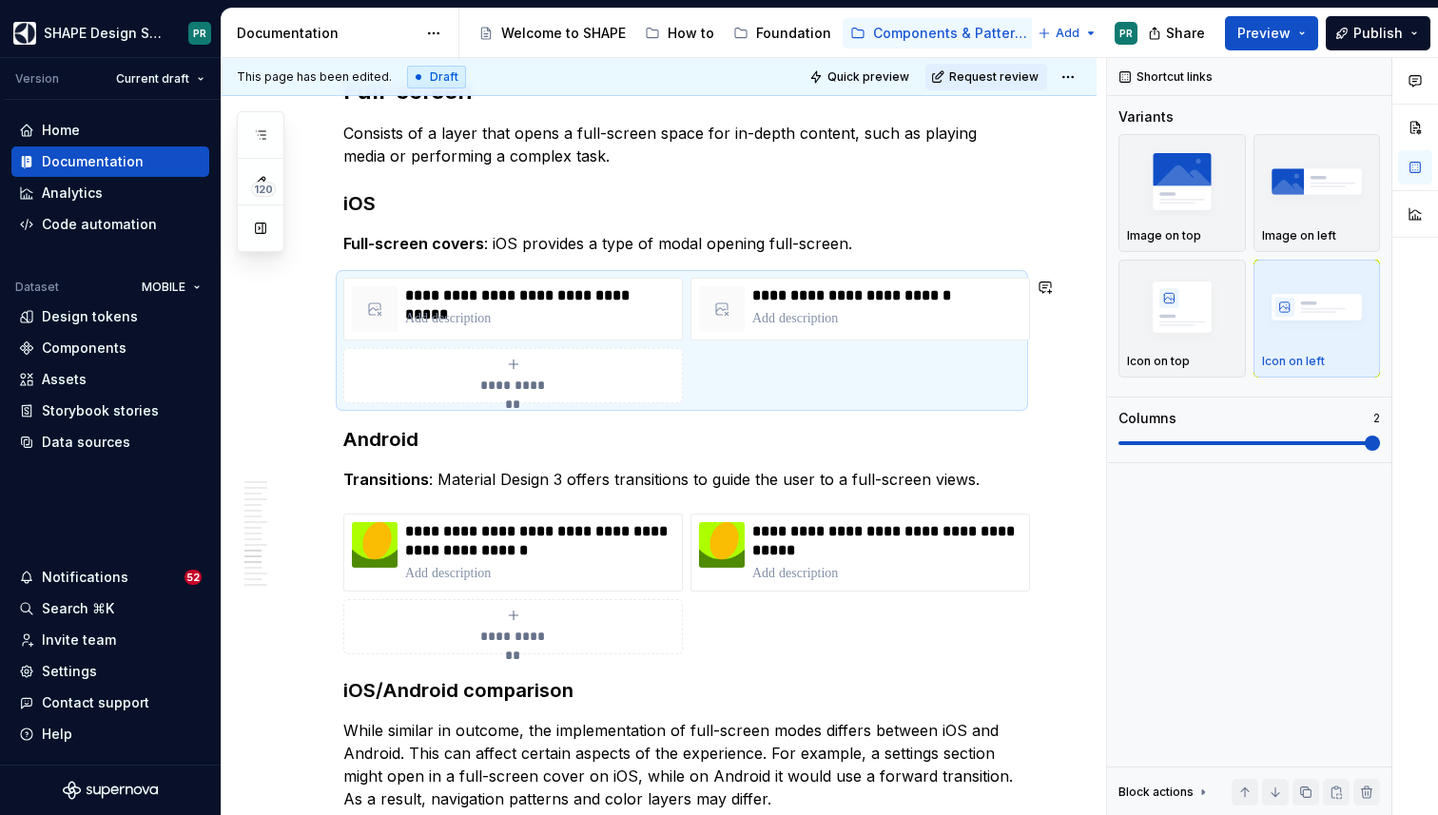
scroll to position [8333, 0]
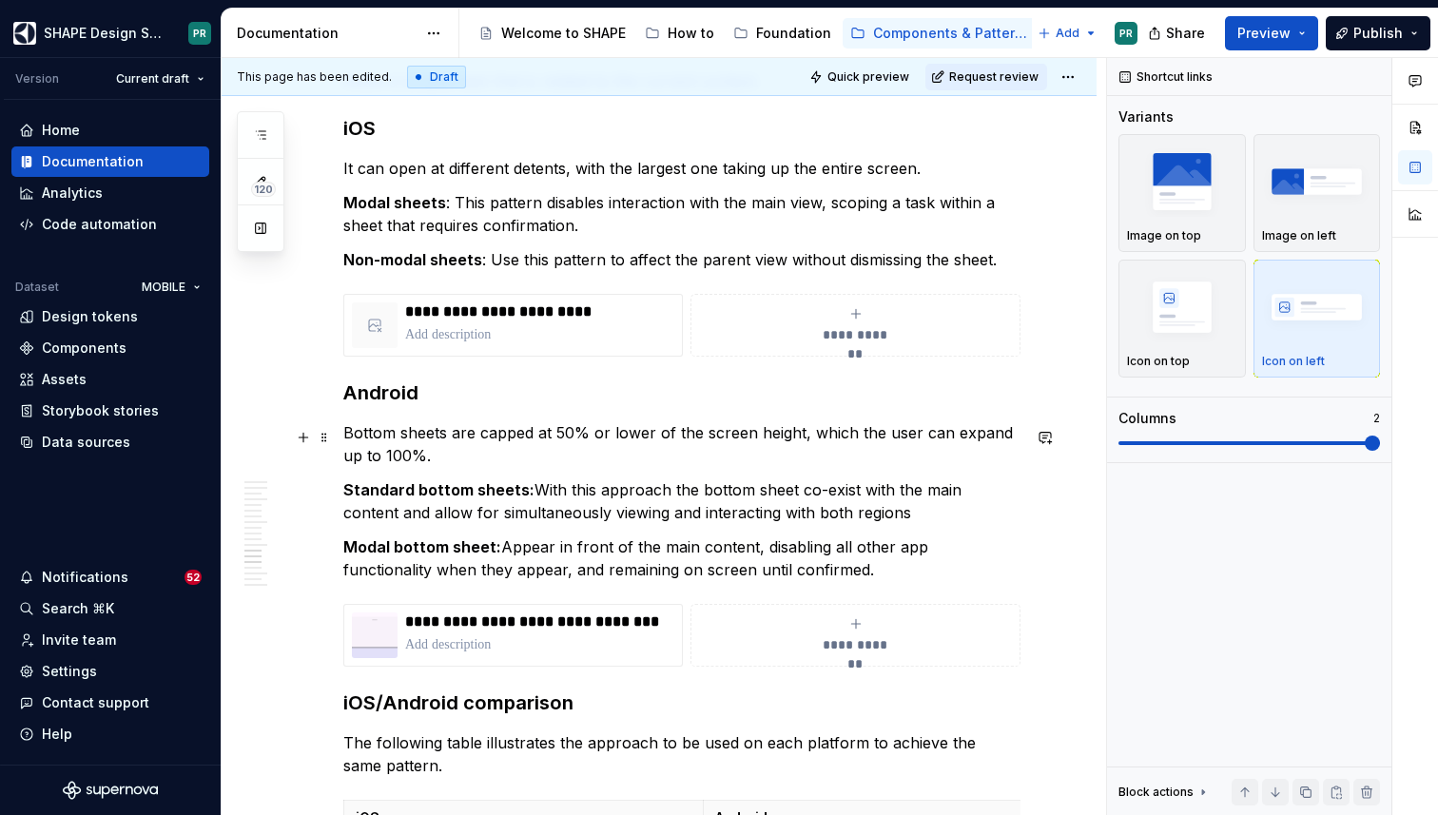
click at [641, 437] on p "Bottom sheets are capped at 50% or lower of the screen height, which the user c…" at bounding box center [681, 444] width 677 height 46
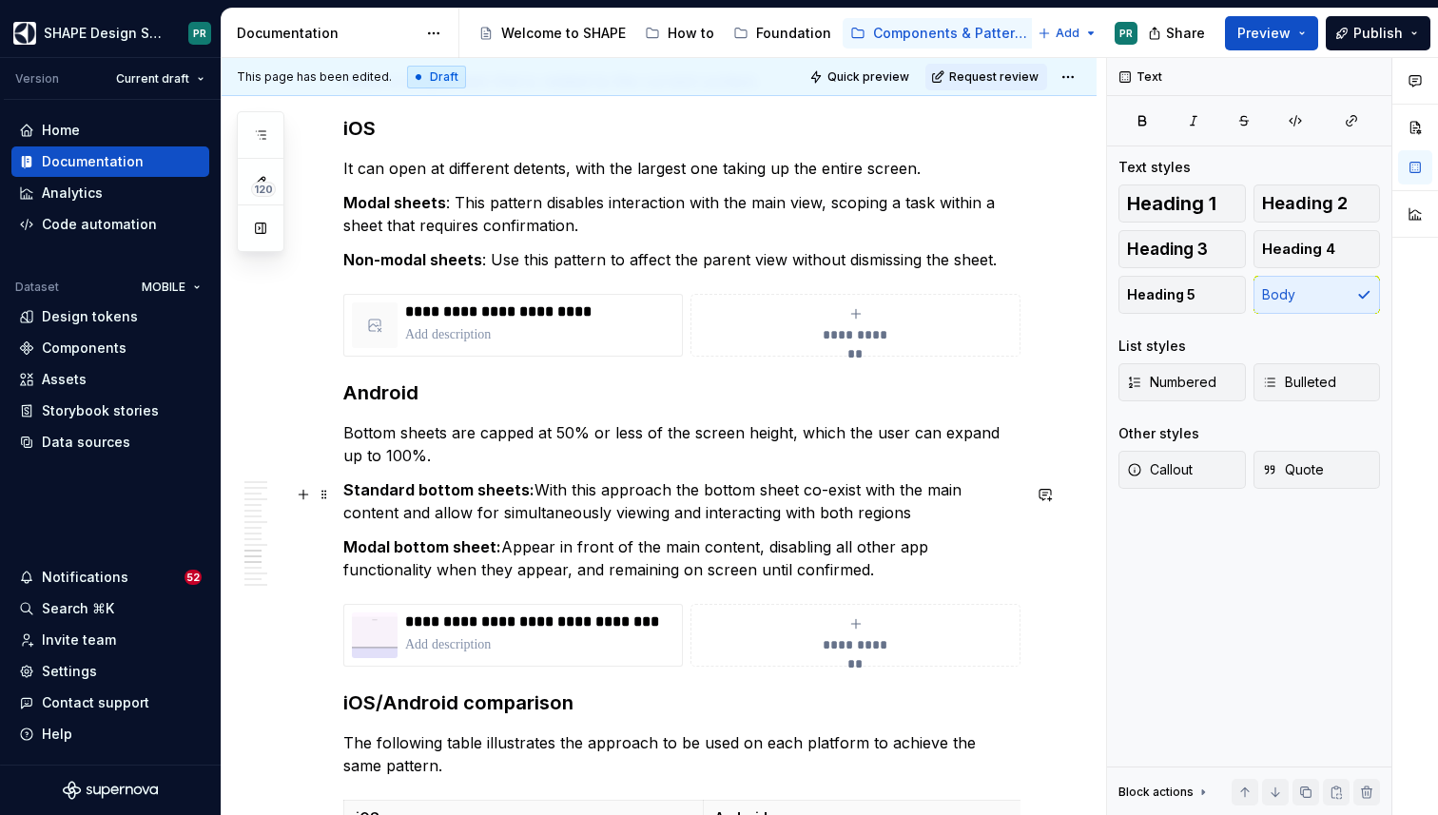
click at [728, 488] on p "Standard bottom sheets: With this approach the bottom sheet co-exist with the m…" at bounding box center [681, 501] width 677 height 46
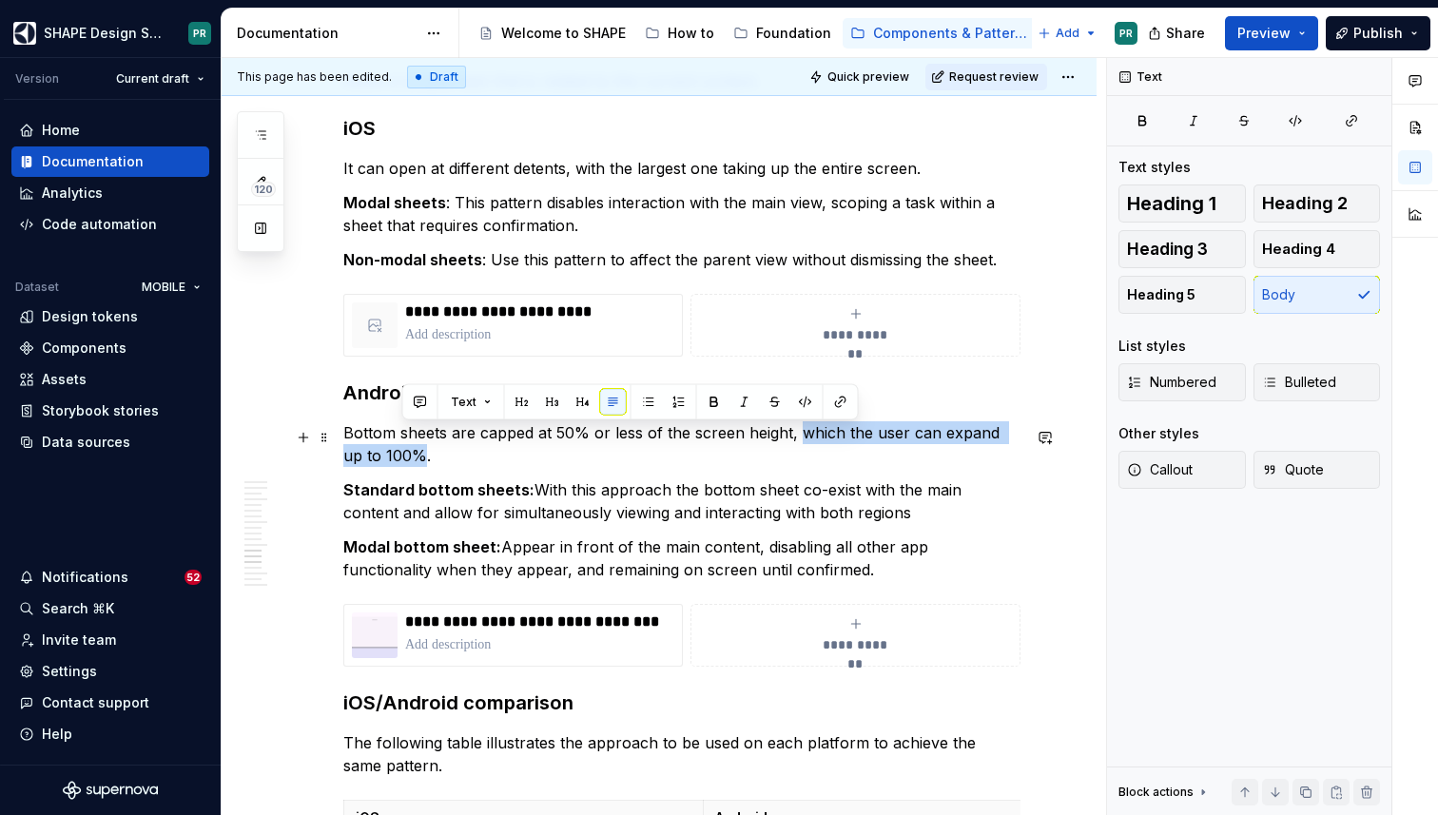
drag, startPoint x: 801, startPoint y: 440, endPoint x: 396, endPoint y: 463, distance: 405.8
click at [396, 463] on p "Bottom sheets are capped at 50% or less of the screen height, which the user ca…" at bounding box center [681, 444] width 677 height 46
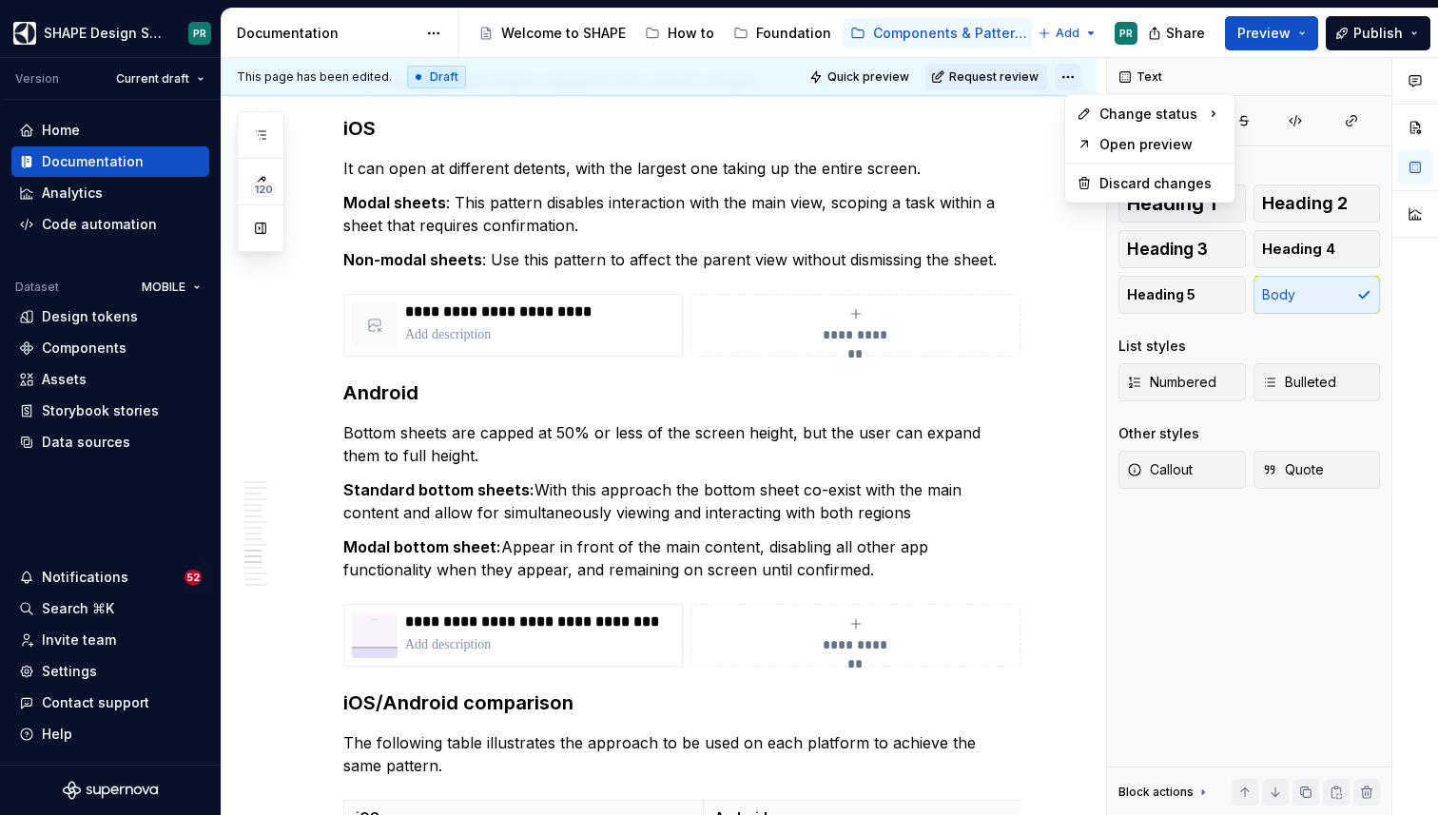
click at [1077, 84] on html "SHAPE Design System PR Version Current draft Home Documentation Analytics Code …" at bounding box center [719, 407] width 1438 height 815
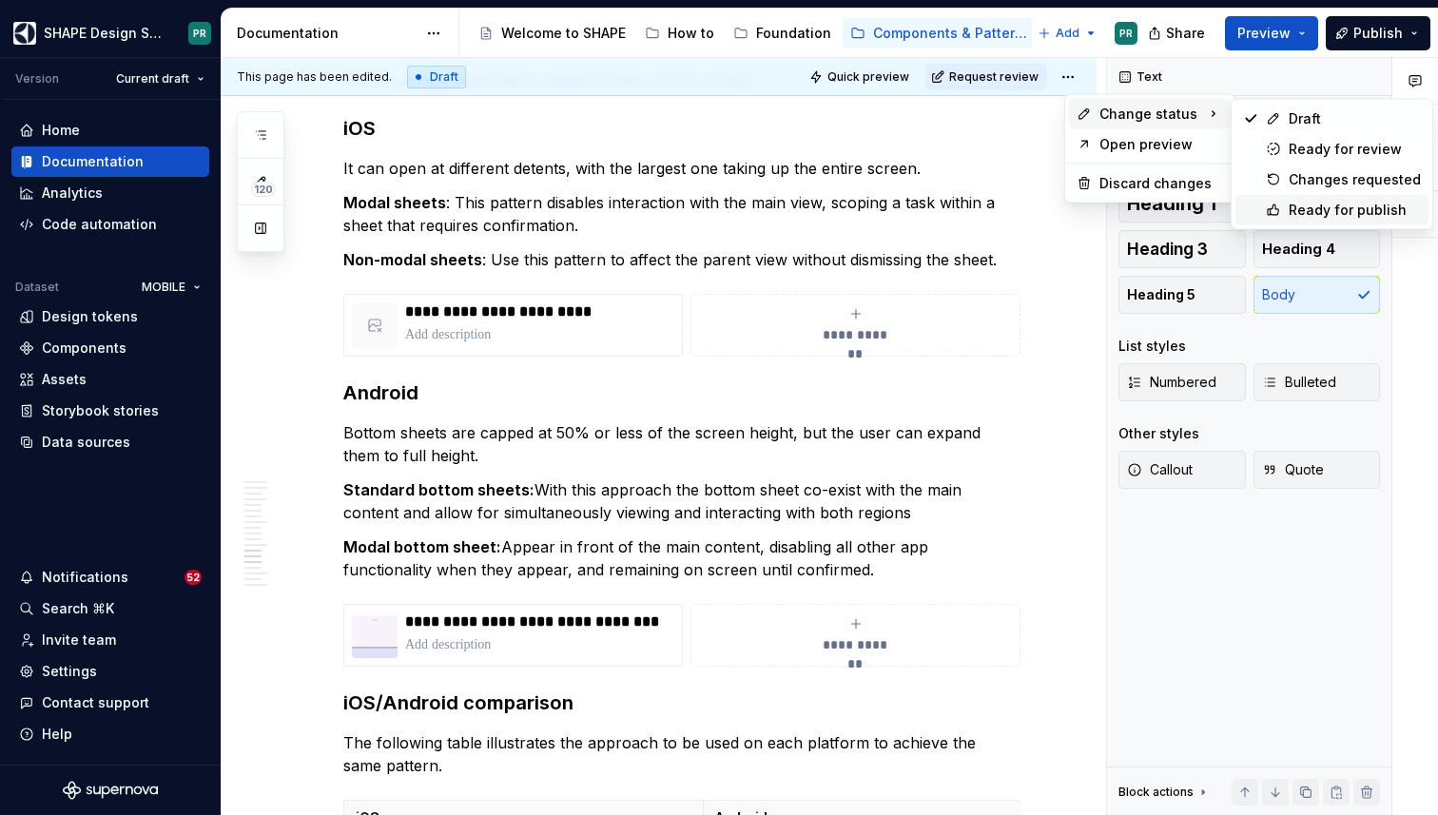
click at [1395, 214] on div "Ready for publish" at bounding box center [1355, 210] width 132 height 19
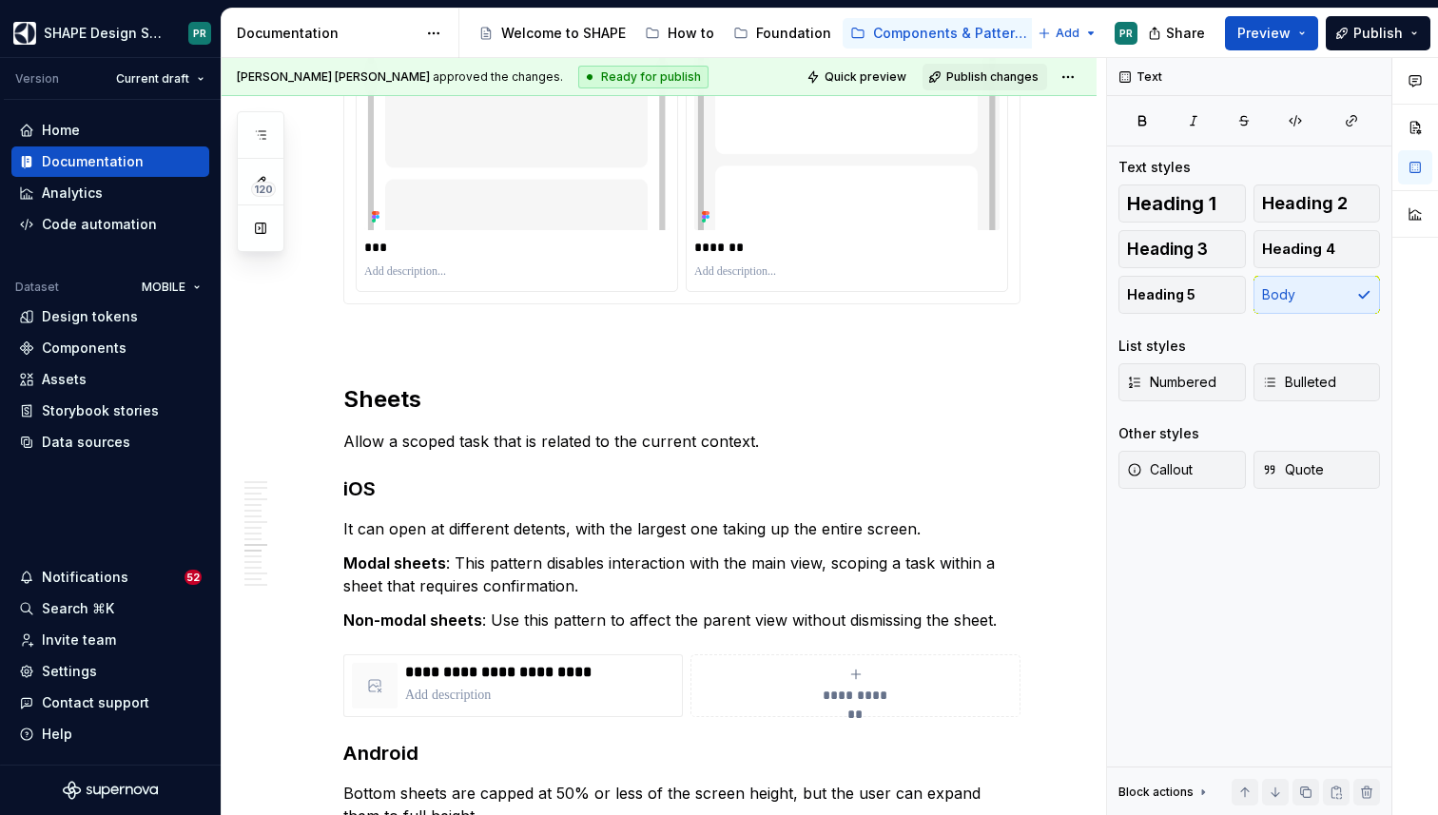
scroll to position [7832, 0]
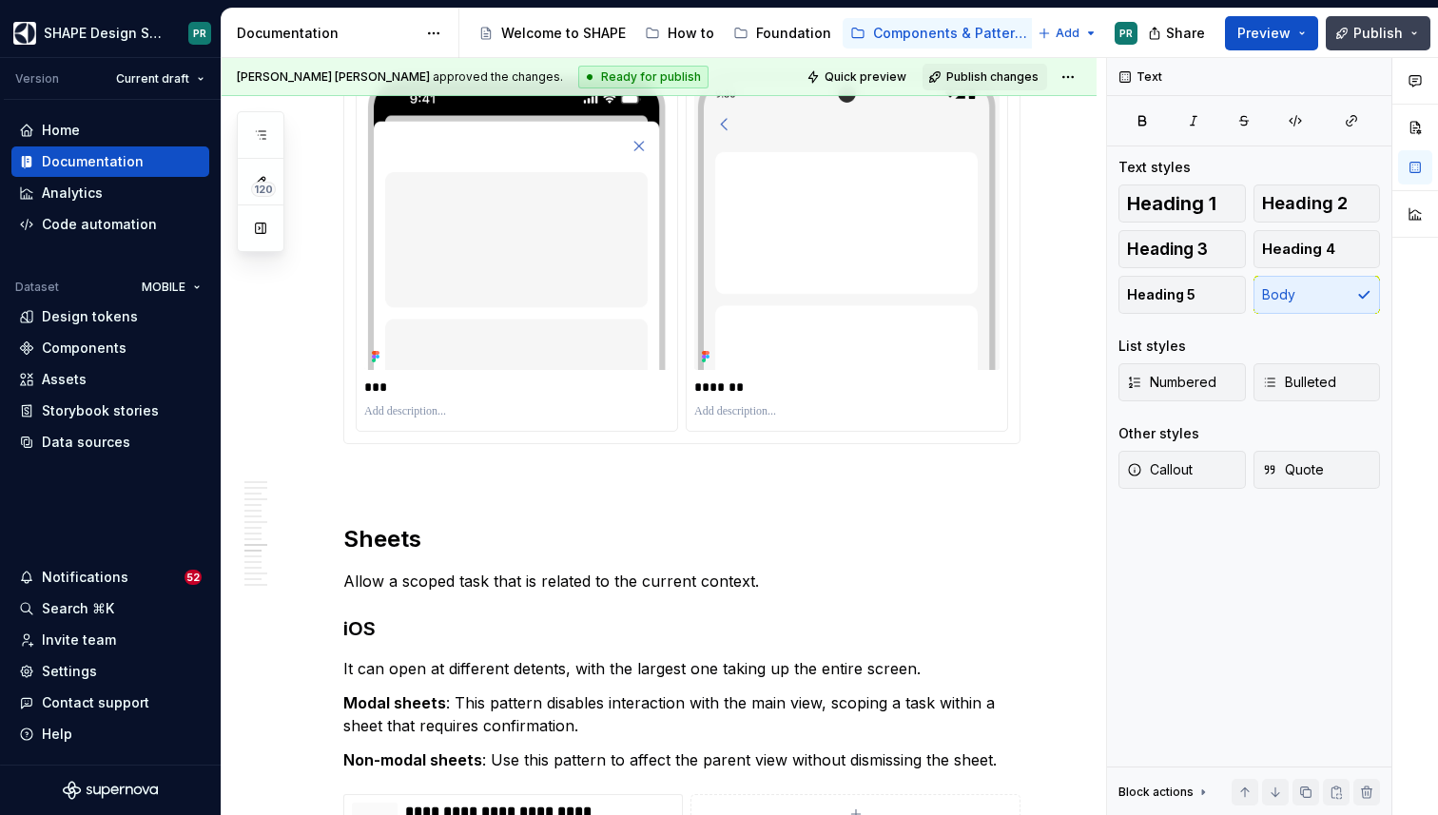
click at [1403, 44] on button "Publish" at bounding box center [1378, 33] width 105 height 34
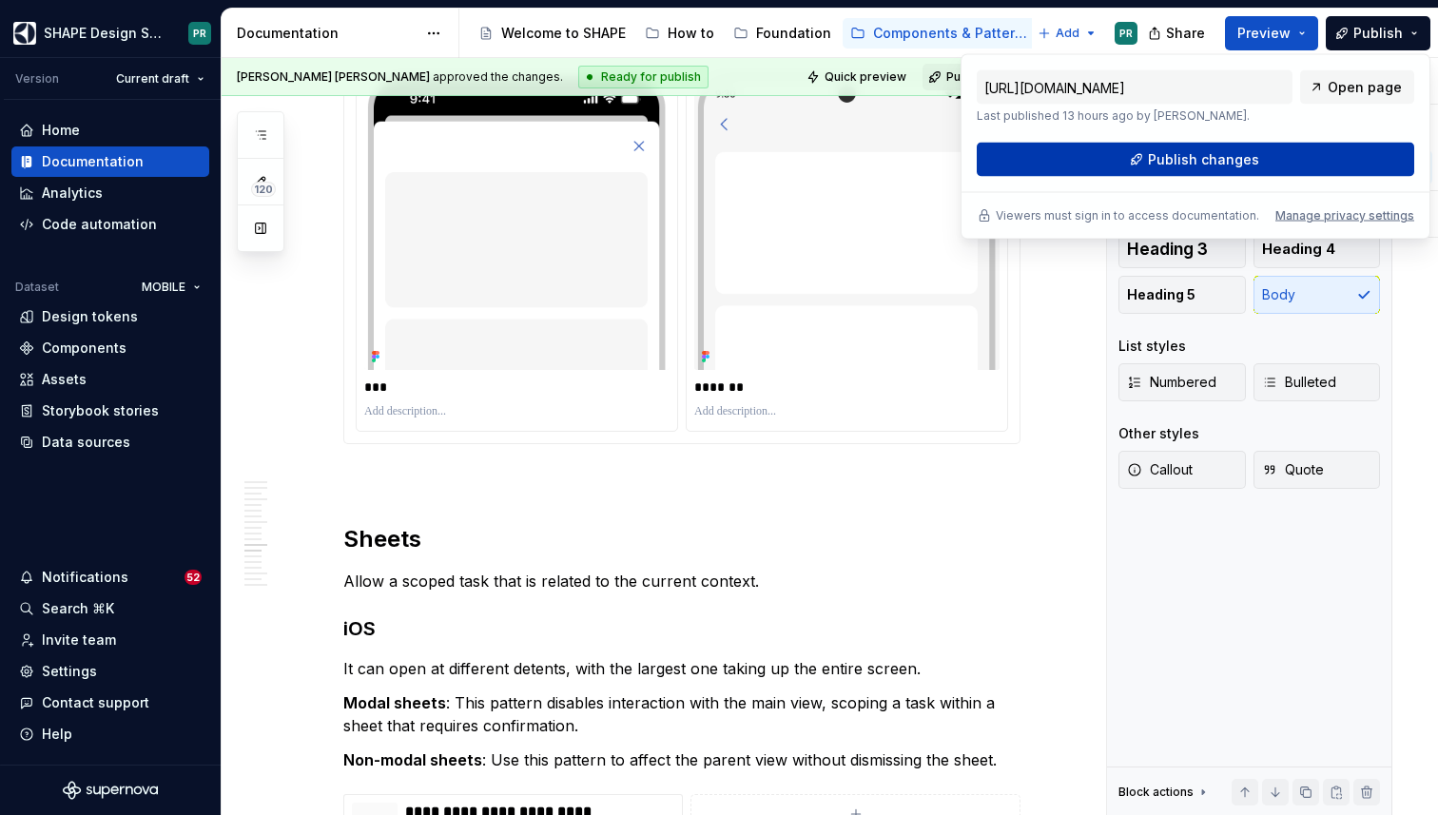
click at [1276, 165] on button "Publish changes" at bounding box center [1195, 160] width 437 height 34
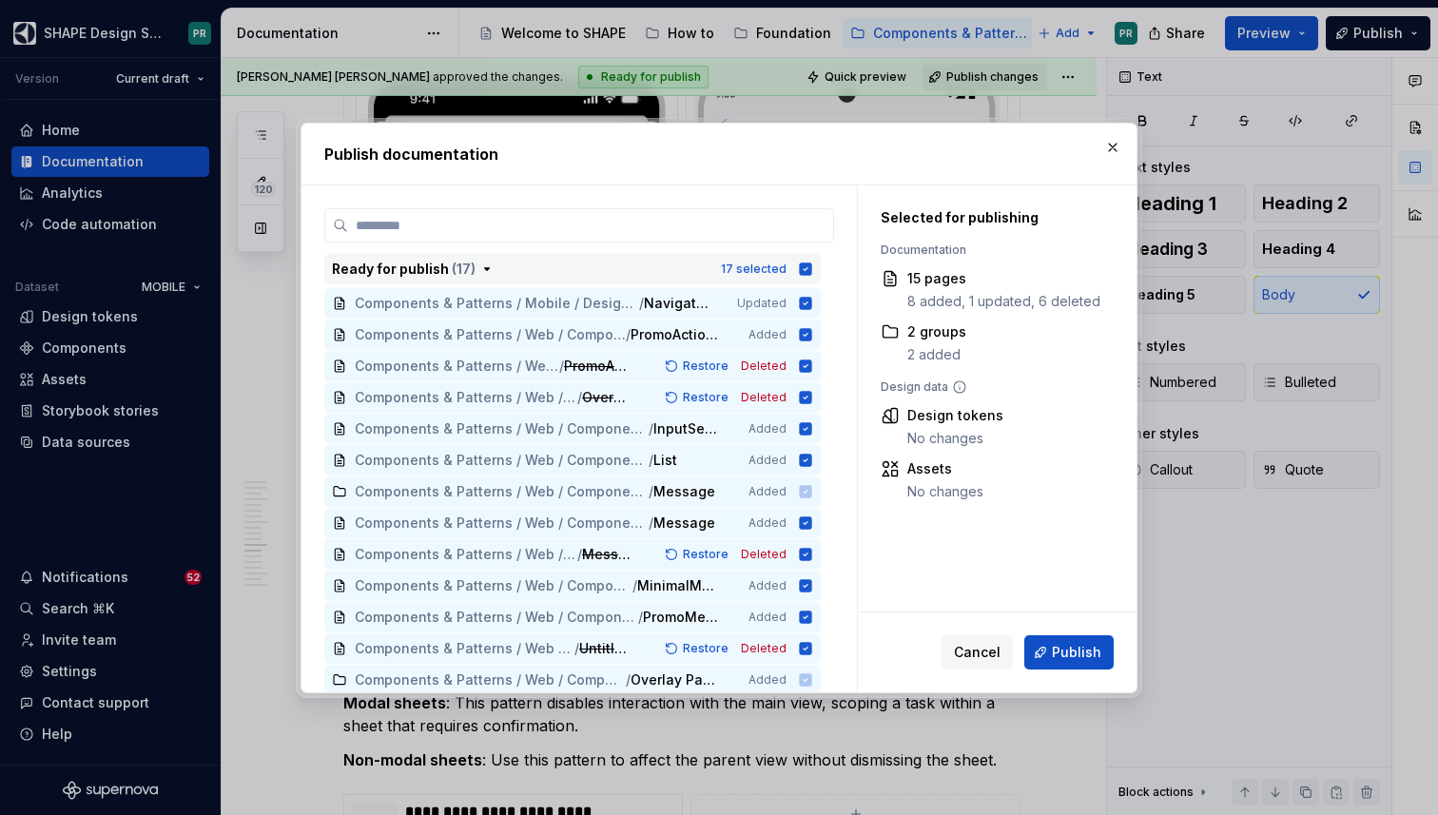
click at [812, 272] on icon "button" at bounding box center [806, 268] width 12 height 12
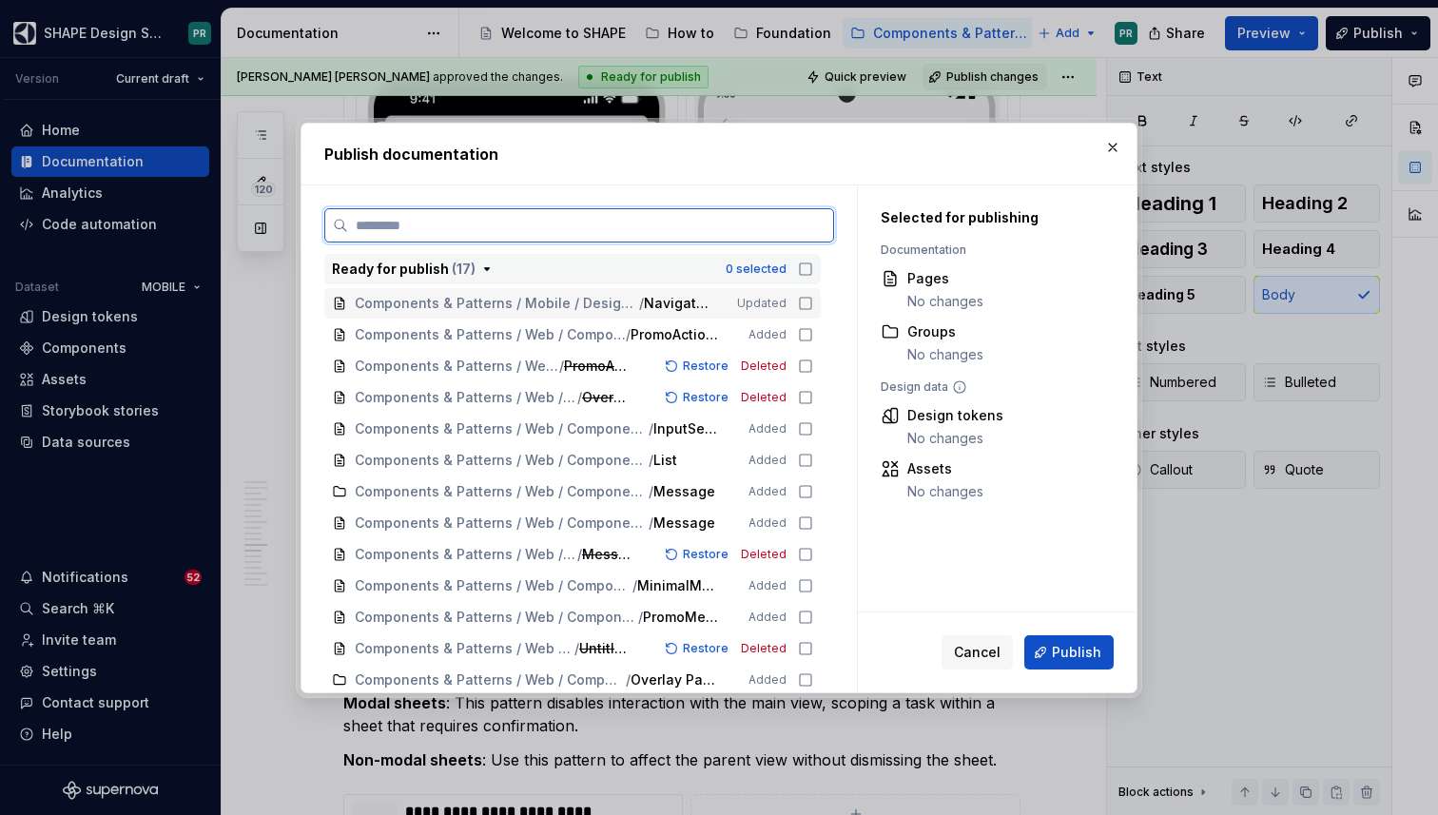
click at [813, 300] on icon at bounding box center [805, 303] width 15 height 15
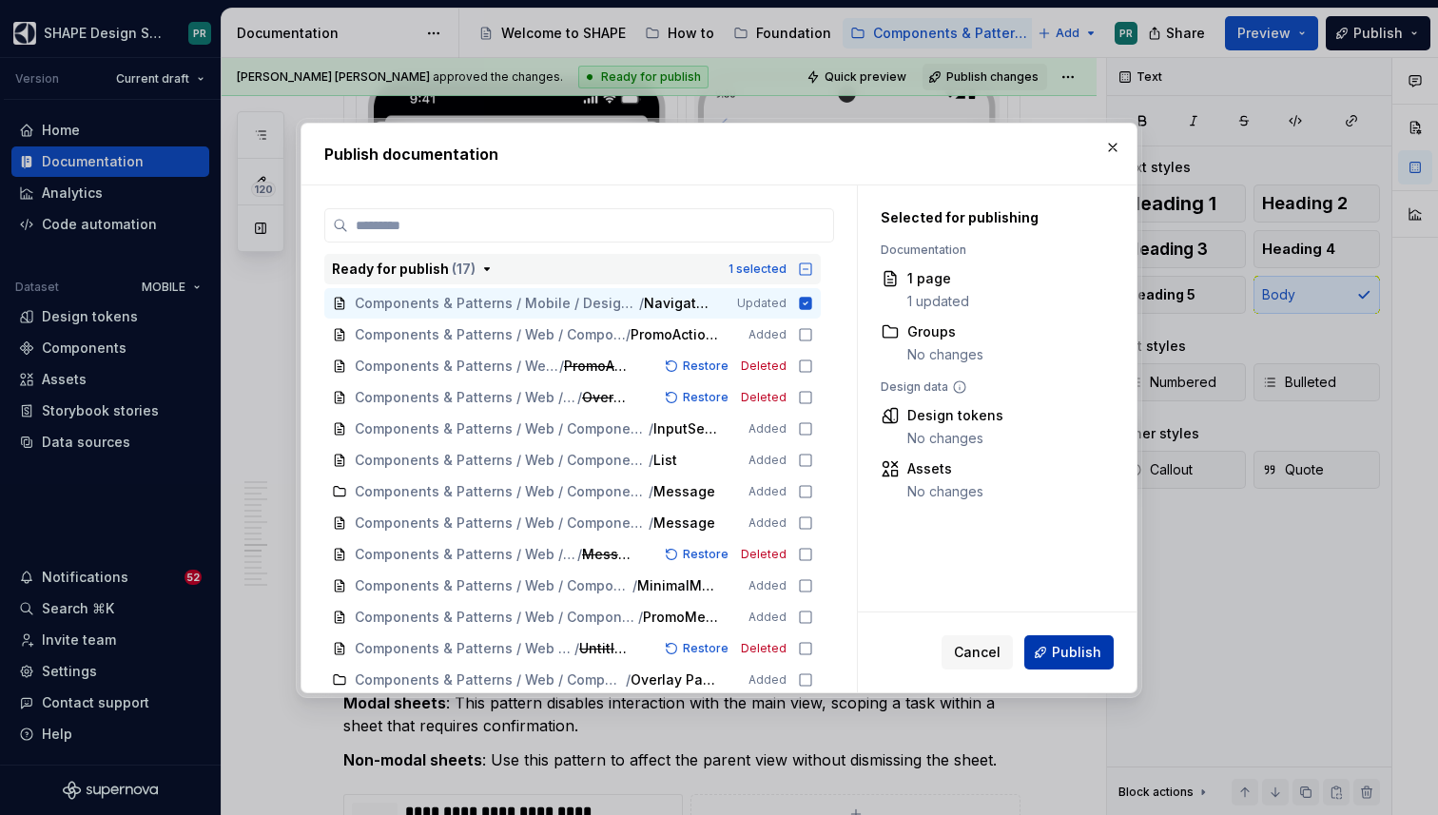
click at [1062, 643] on span "Publish" at bounding box center [1076, 652] width 49 height 19
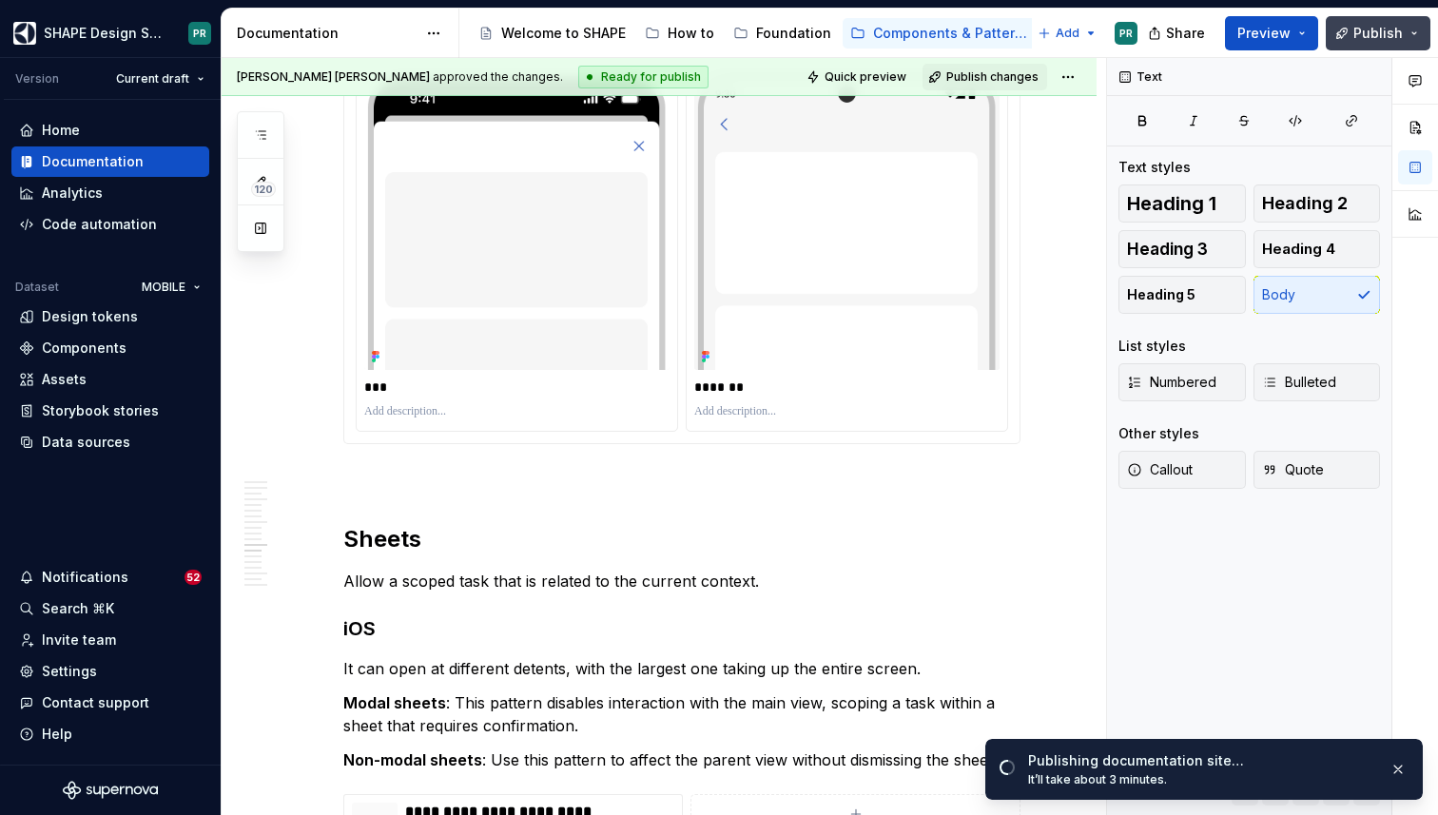
click at [1426, 32] on button "Publish" at bounding box center [1378, 33] width 105 height 34
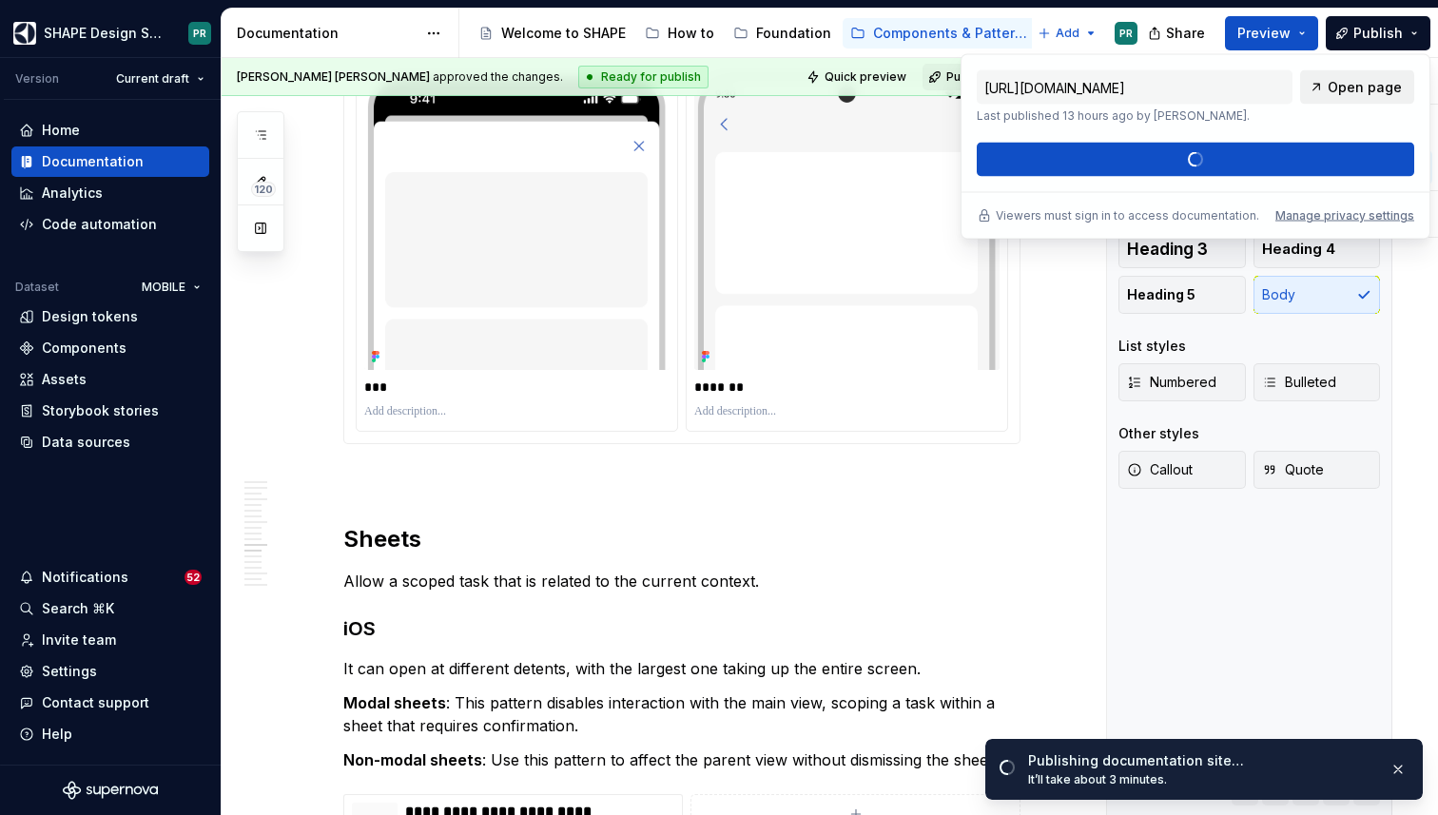
click at [1368, 88] on span "Open page" at bounding box center [1365, 87] width 74 height 19
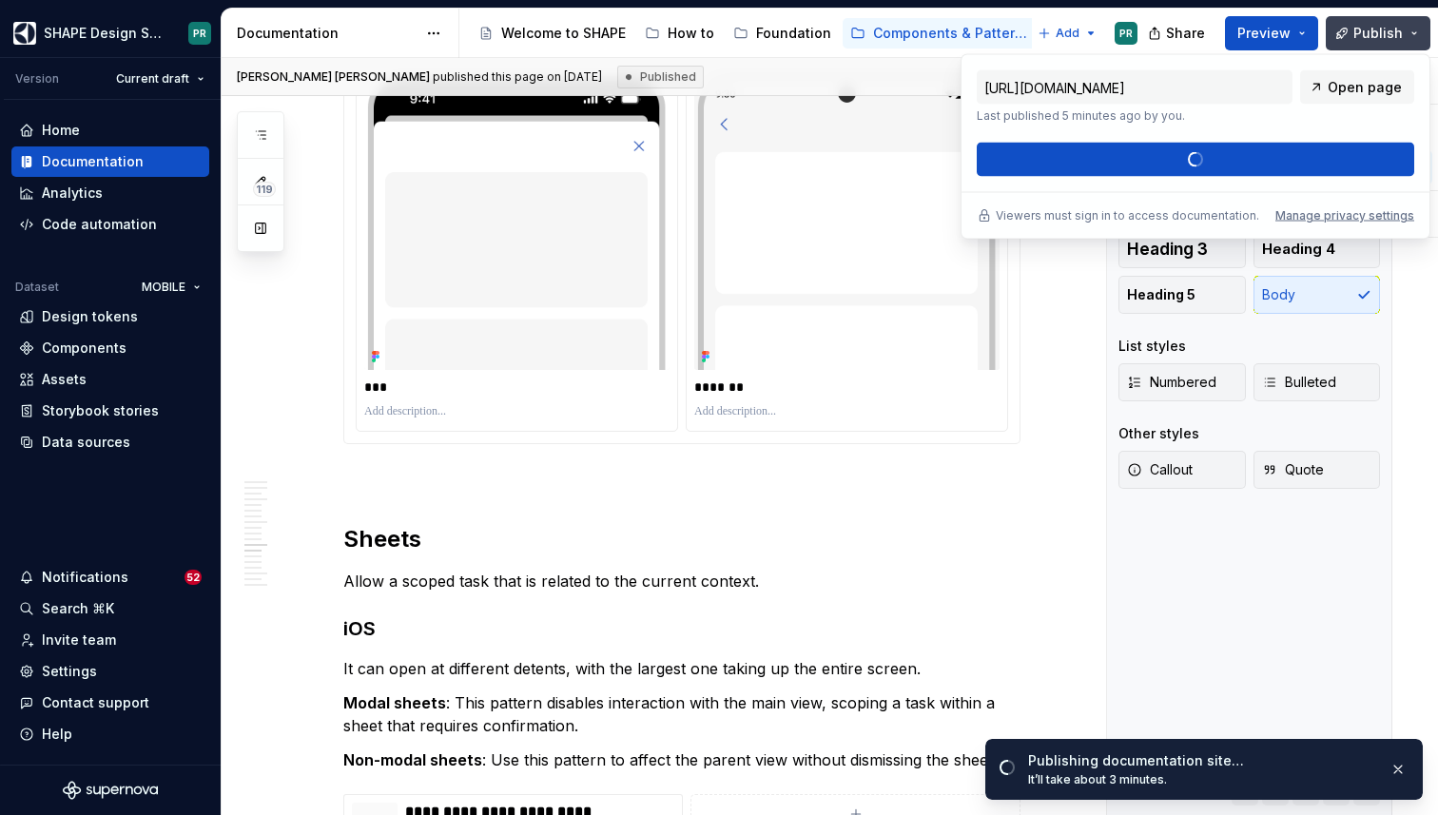
click at [1421, 38] on button "Publish" at bounding box center [1378, 33] width 105 height 34
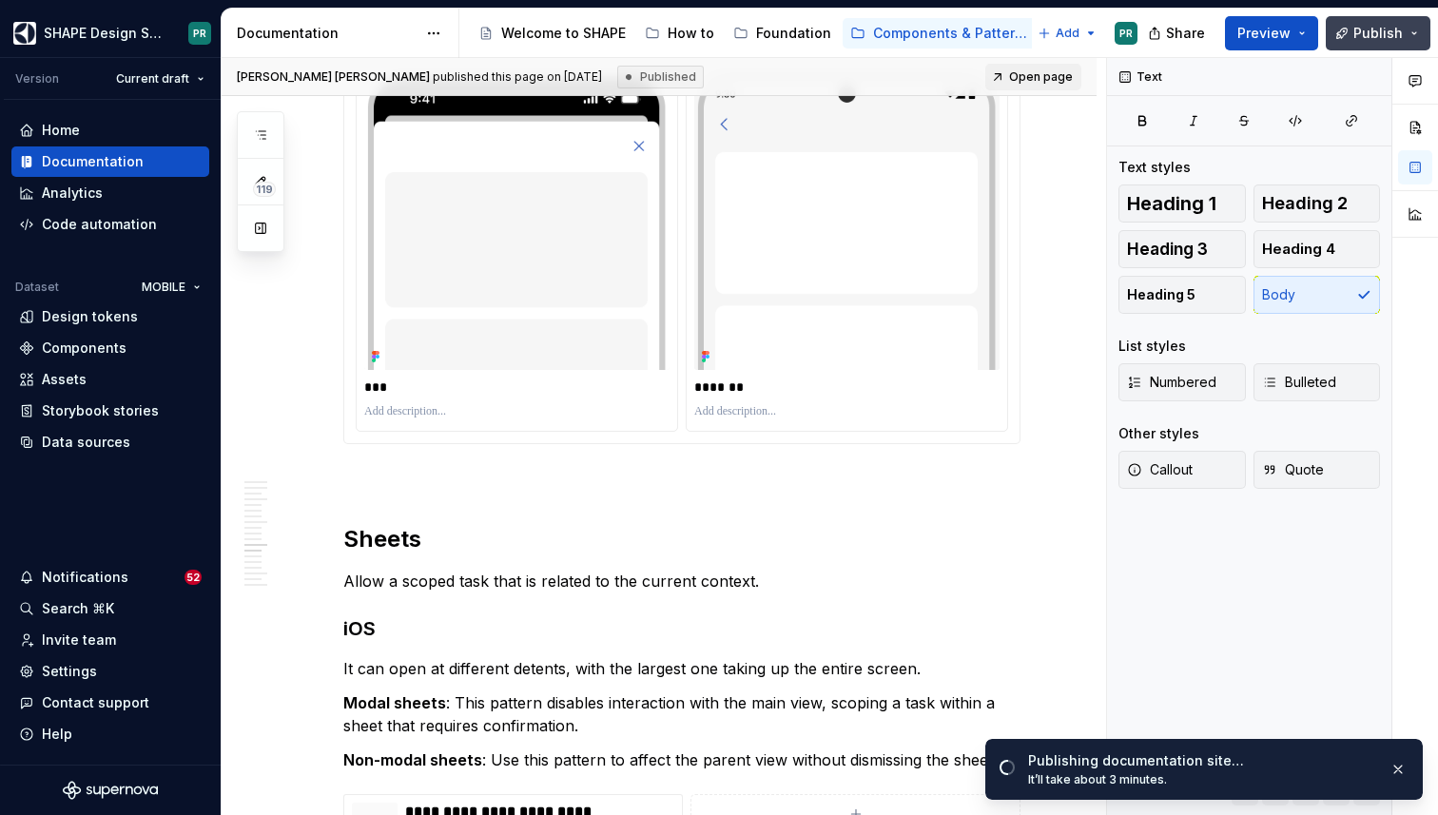
click at [1420, 32] on button "Publish" at bounding box center [1378, 33] width 105 height 34
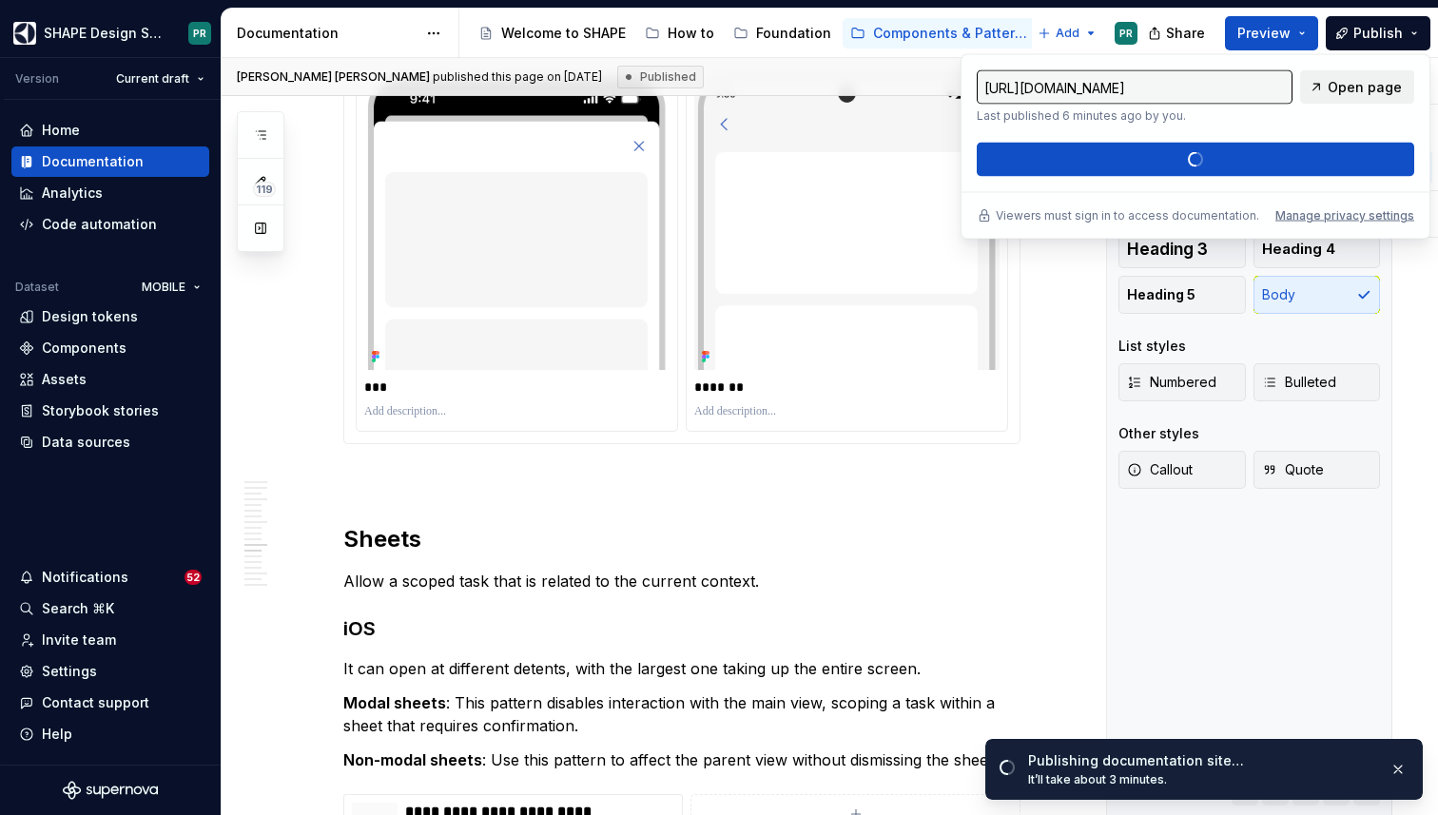
click at [1388, 91] on span "Open page" at bounding box center [1365, 87] width 74 height 19
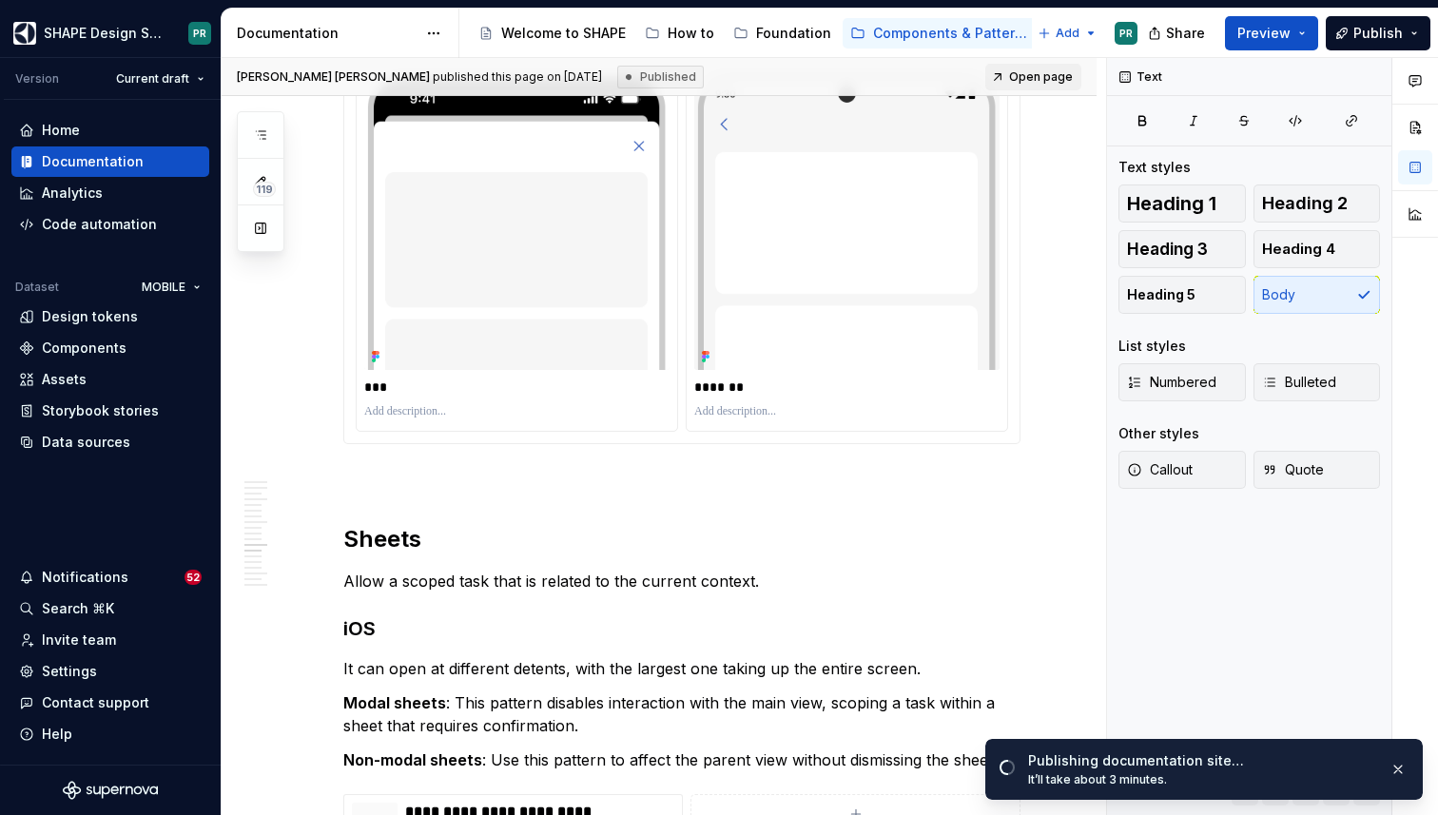
click at [1409, 400] on div at bounding box center [1415, 437] width 46 height 758
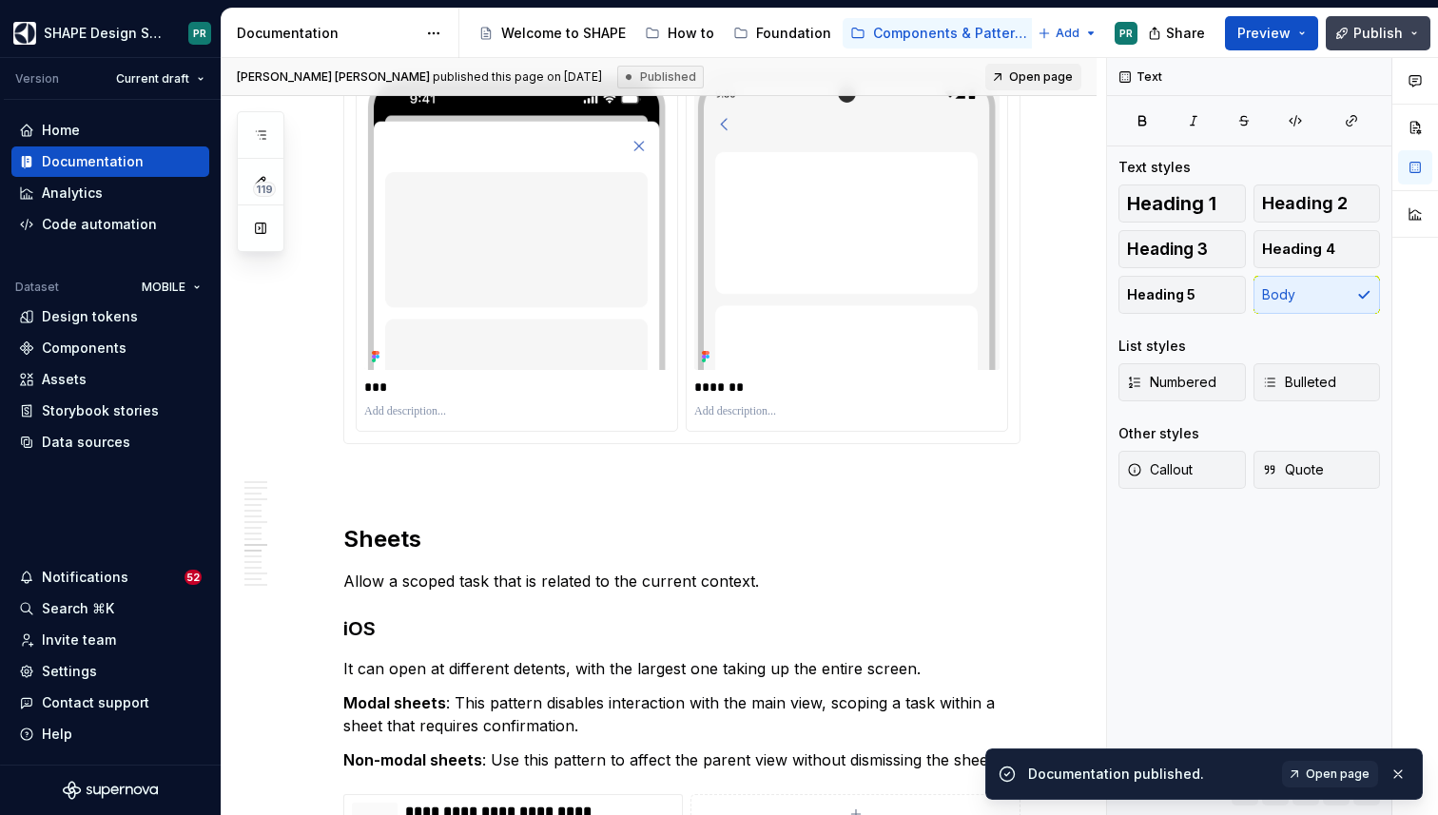
click at [1416, 29] on button "Publish" at bounding box center [1378, 33] width 105 height 34
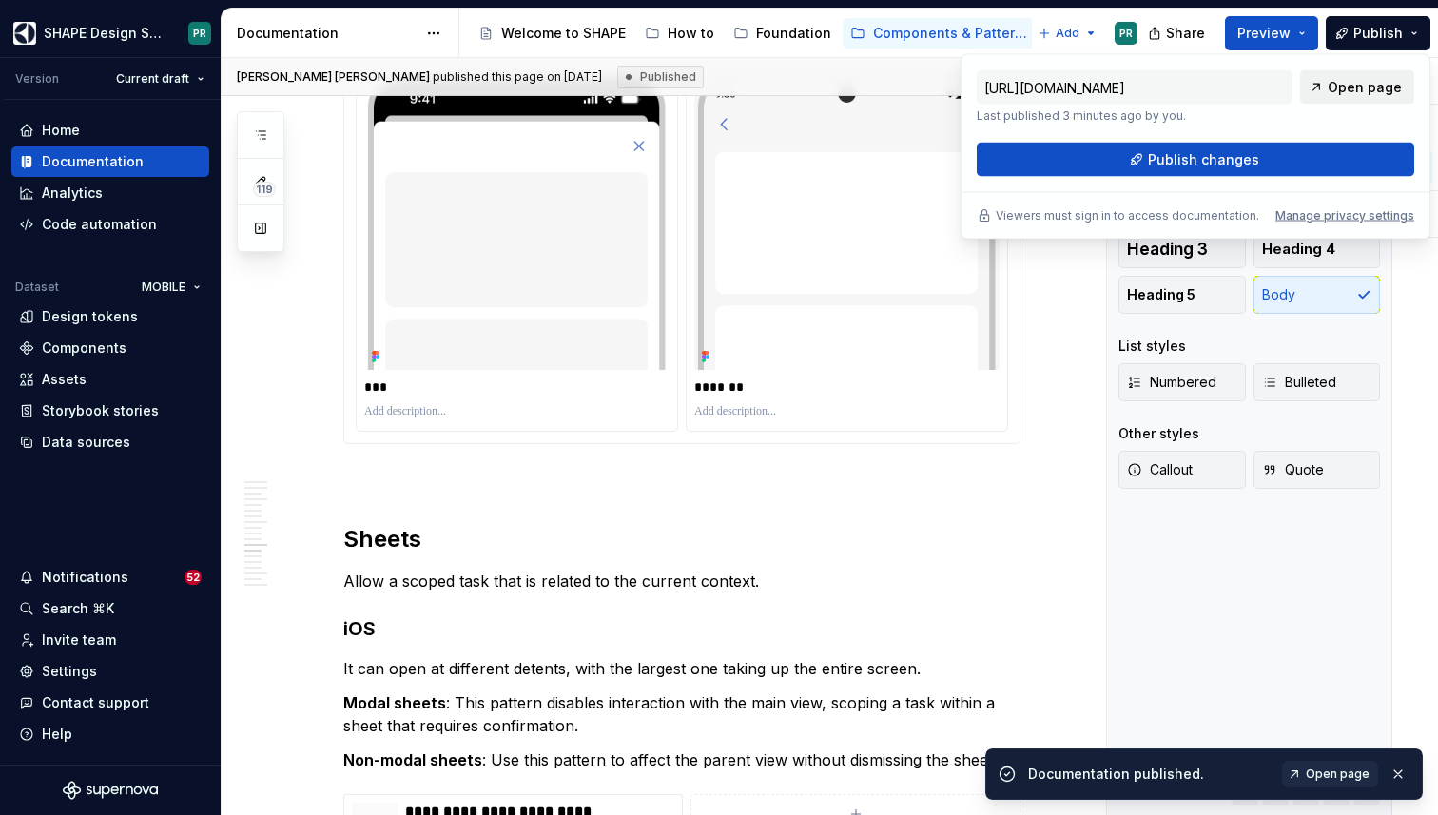
click at [1385, 85] on span "Open page" at bounding box center [1365, 87] width 74 height 19
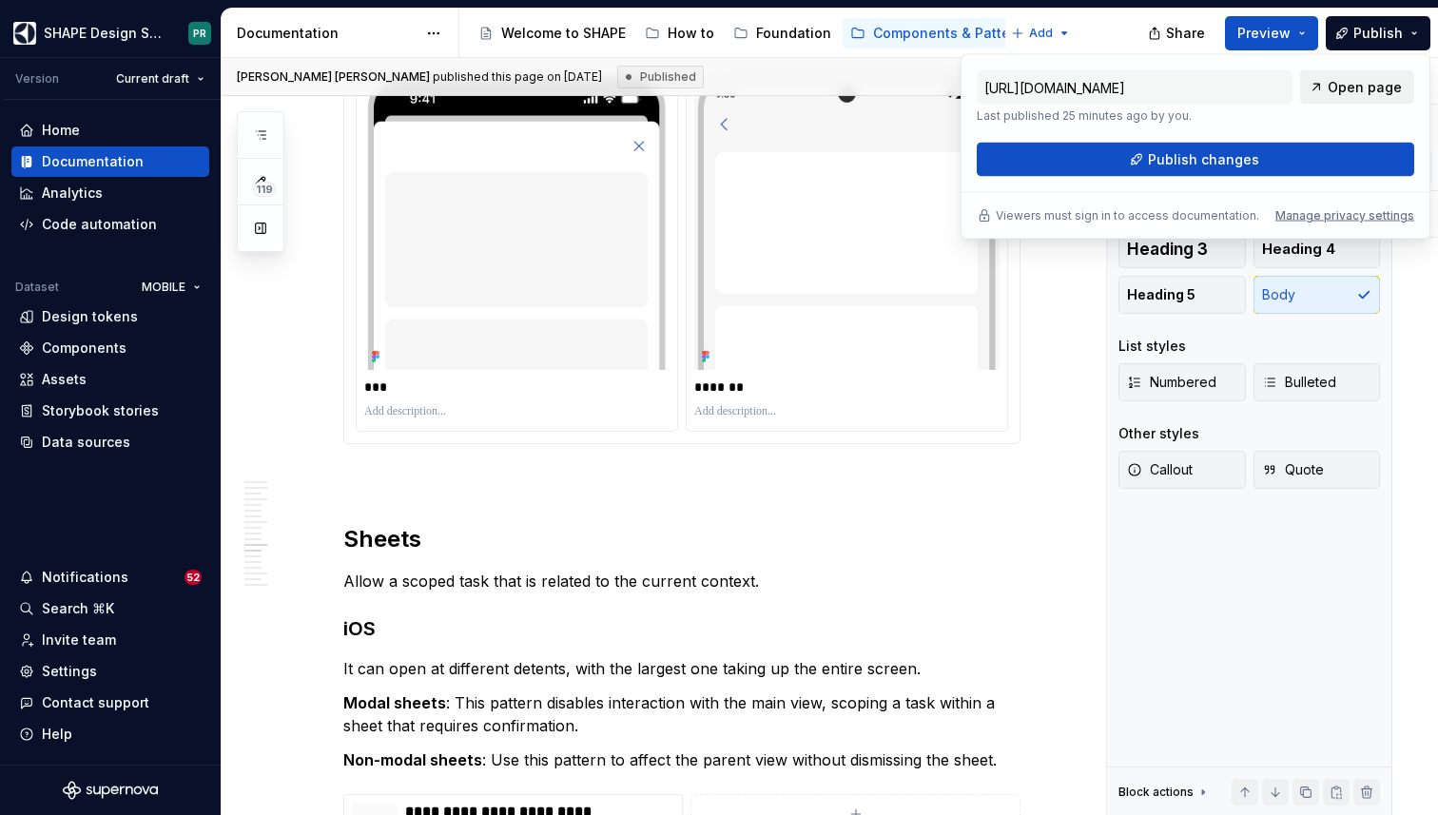
type textarea "*"
